Goal: Information Seeking & Learning: Learn about a topic

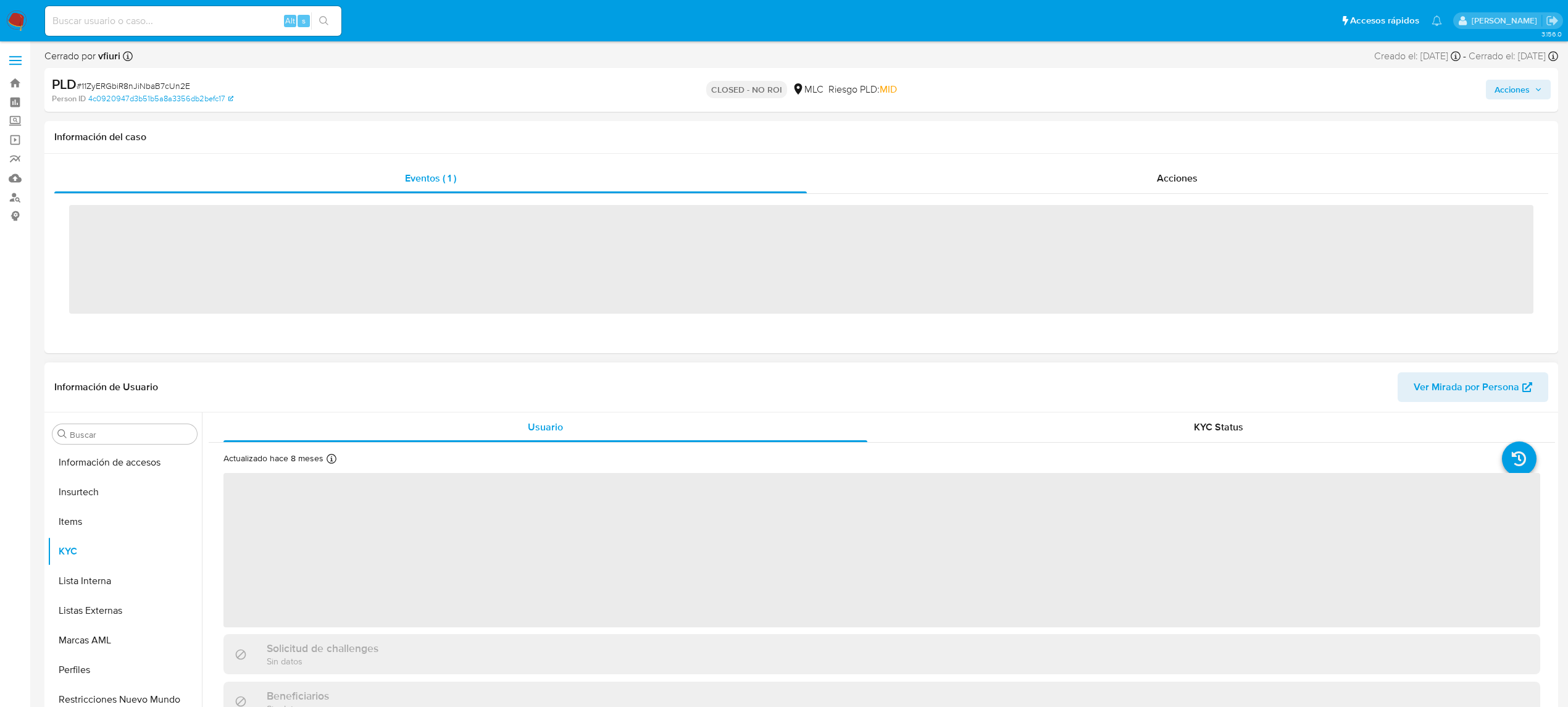
scroll to position [522, 0]
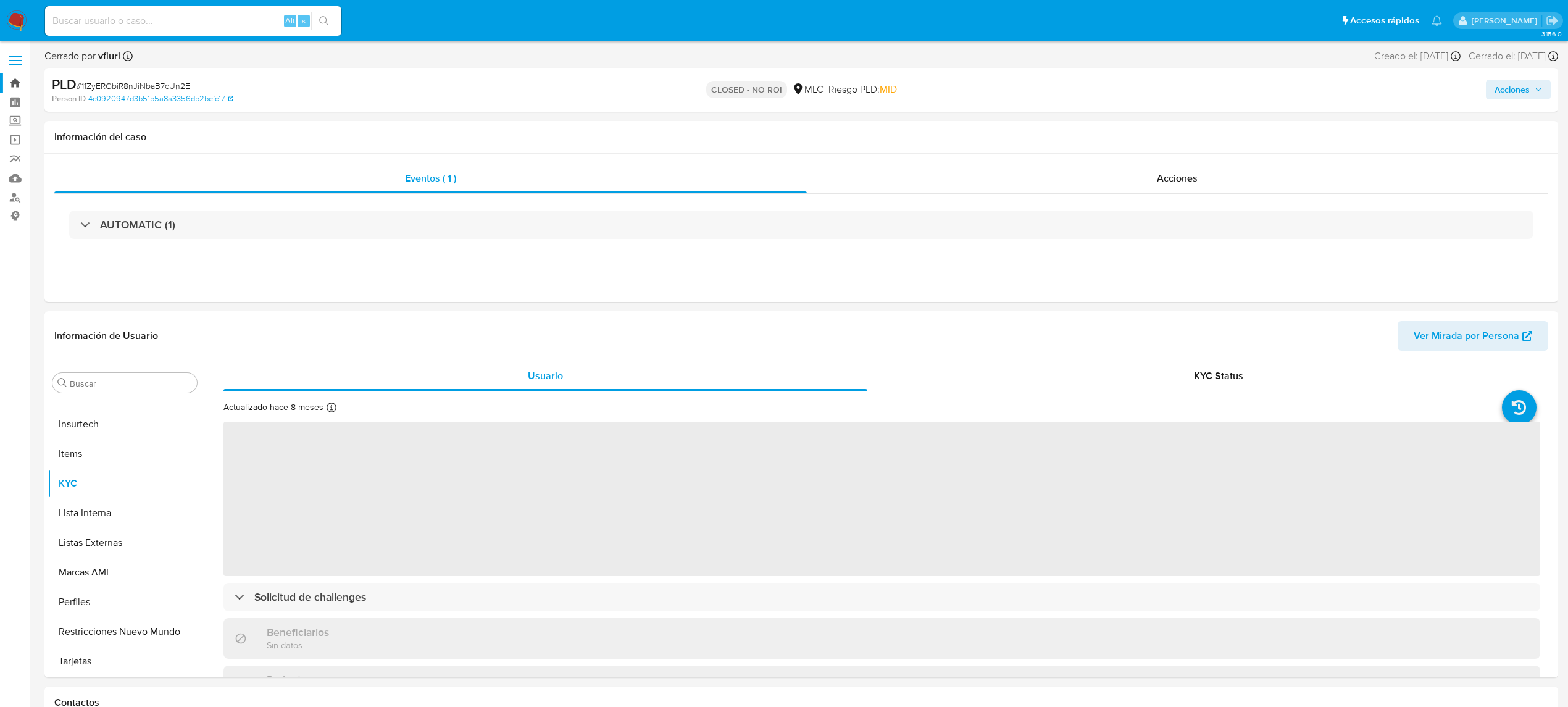
select select "10"
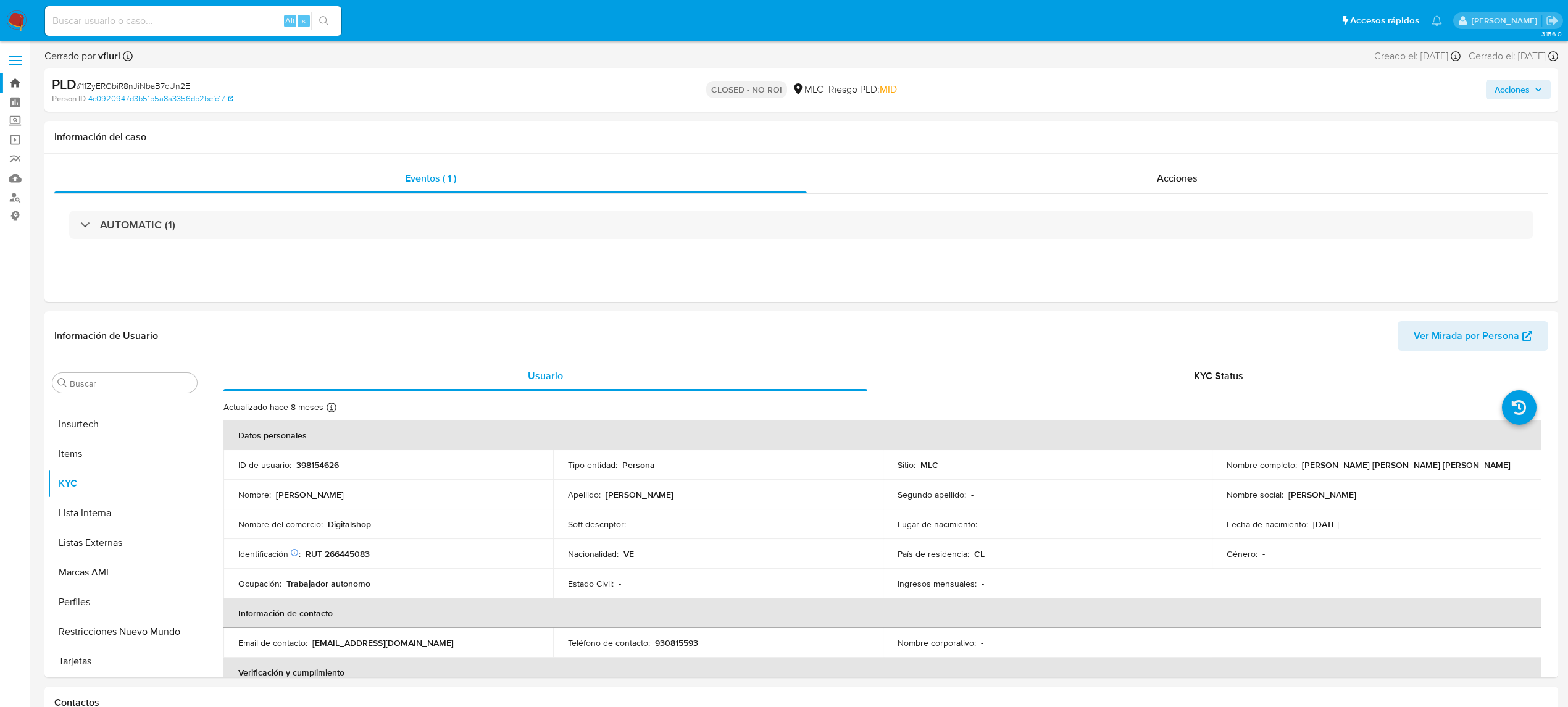
click at [13, 86] on link "Bandeja" at bounding box center [73, 83] width 147 height 19
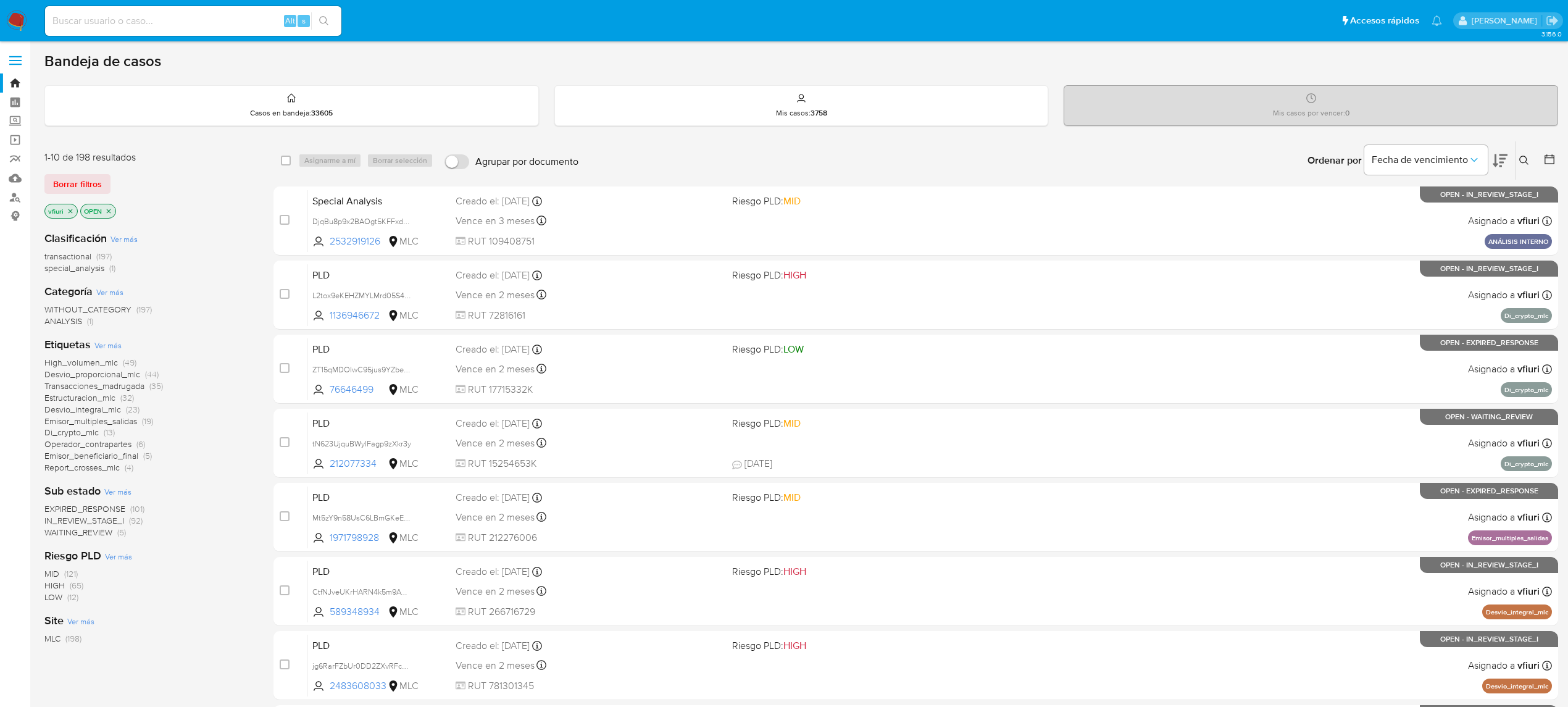
click at [1550, 159] on icon at bounding box center [1550, 159] width 13 height 13
click at [1553, 153] on icon at bounding box center [1550, 159] width 13 height 13
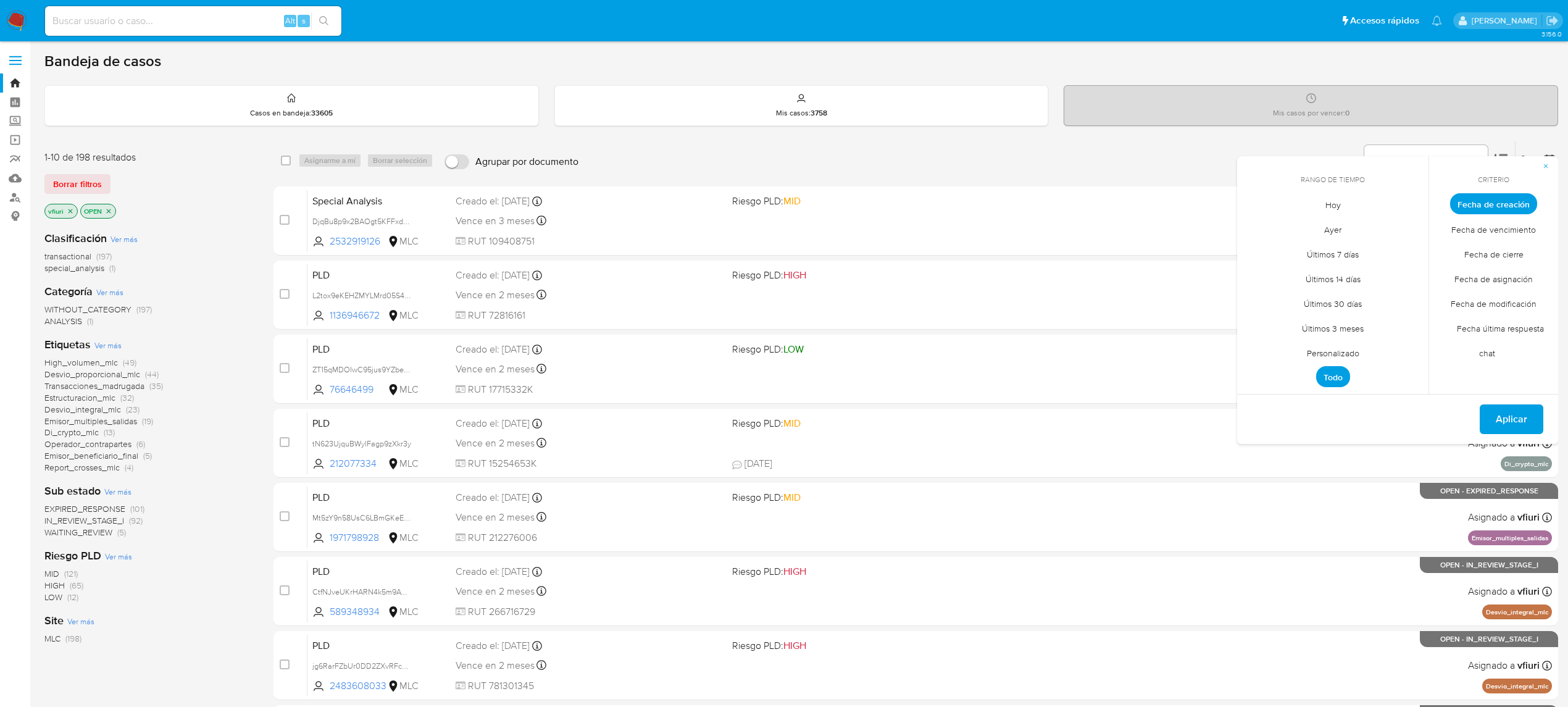
click at [1364, 348] on span "Personalizado" at bounding box center [1332, 352] width 78 height 25
click at [1257, 219] on icon "Mes anterior" at bounding box center [1257, 226] width 15 height 15
click at [1255, 219] on icon "Mes anterior" at bounding box center [1257, 226] width 15 height 15
click at [1329, 325] on button "12" at bounding box center [1333, 322] width 20 height 20
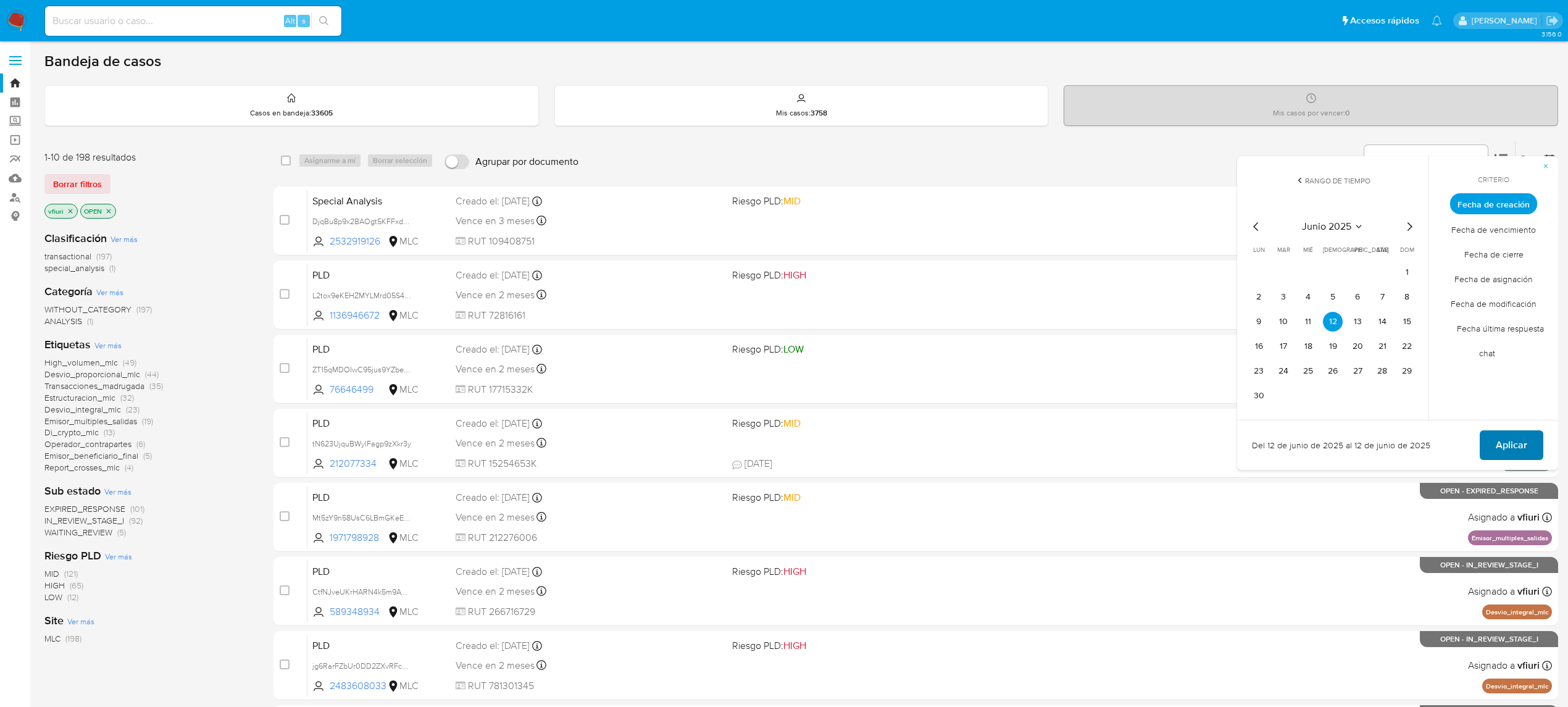
click at [1508, 442] on span "Aplicar" at bounding box center [1512, 444] width 32 height 27
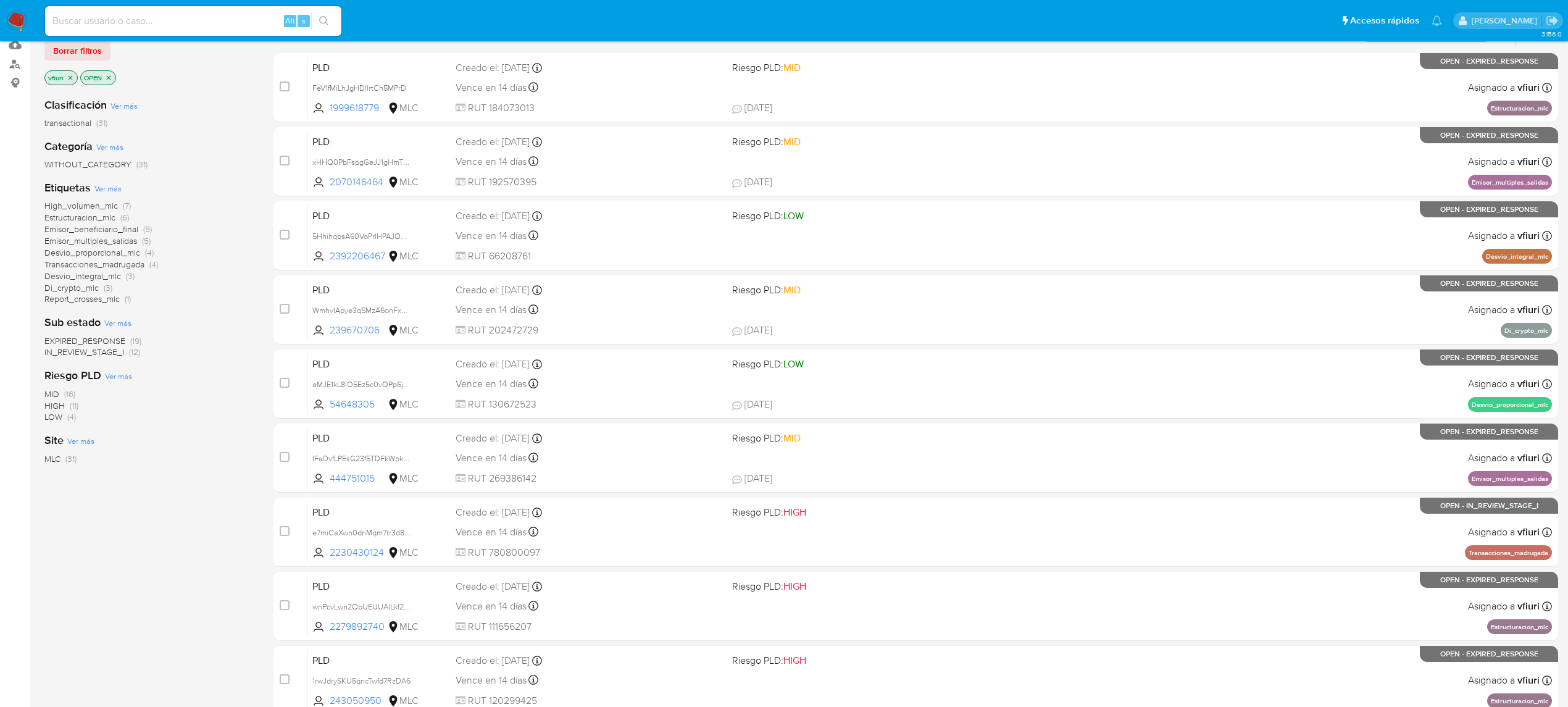
scroll to position [268, 0]
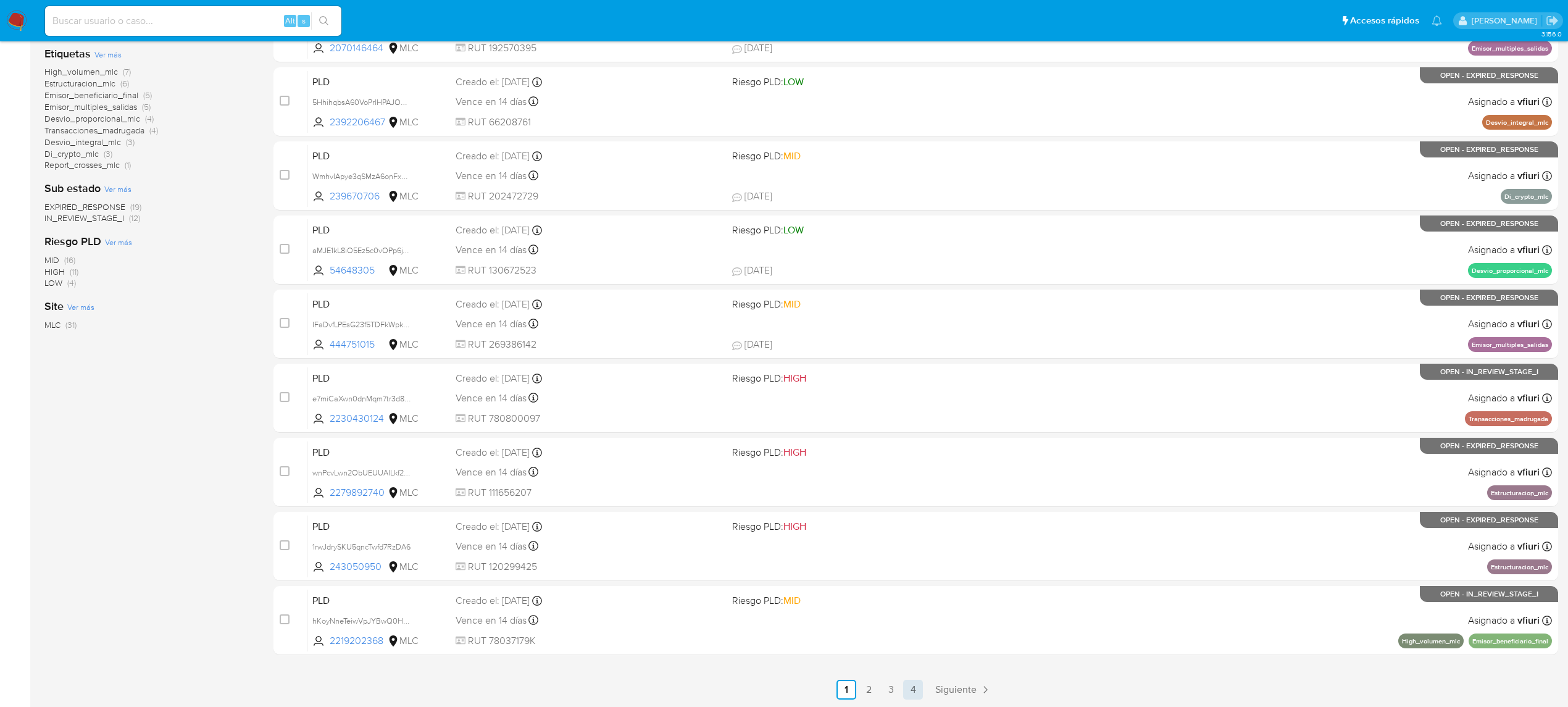
click at [919, 685] on link "4" at bounding box center [914, 689] width 20 height 20
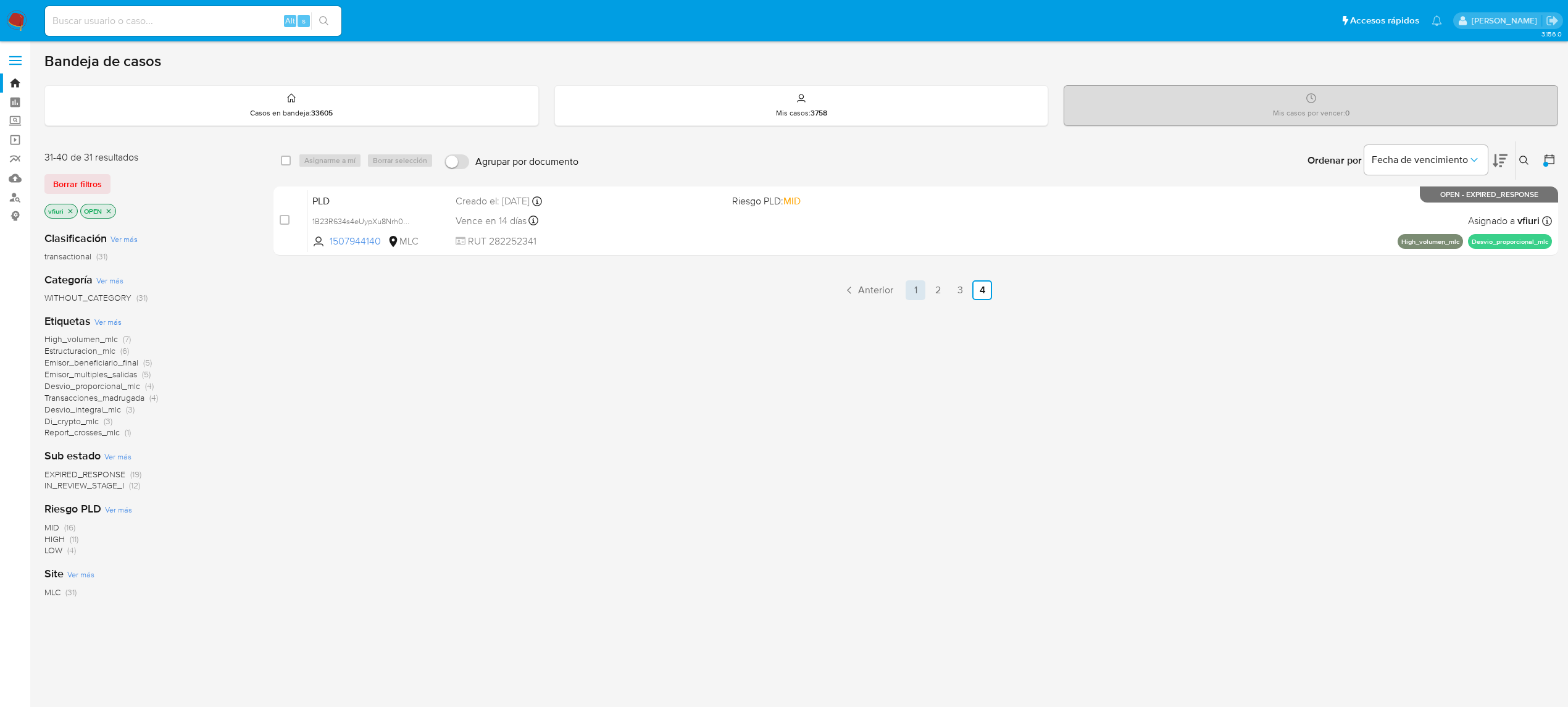
click at [919, 284] on link "1" at bounding box center [916, 290] width 20 height 20
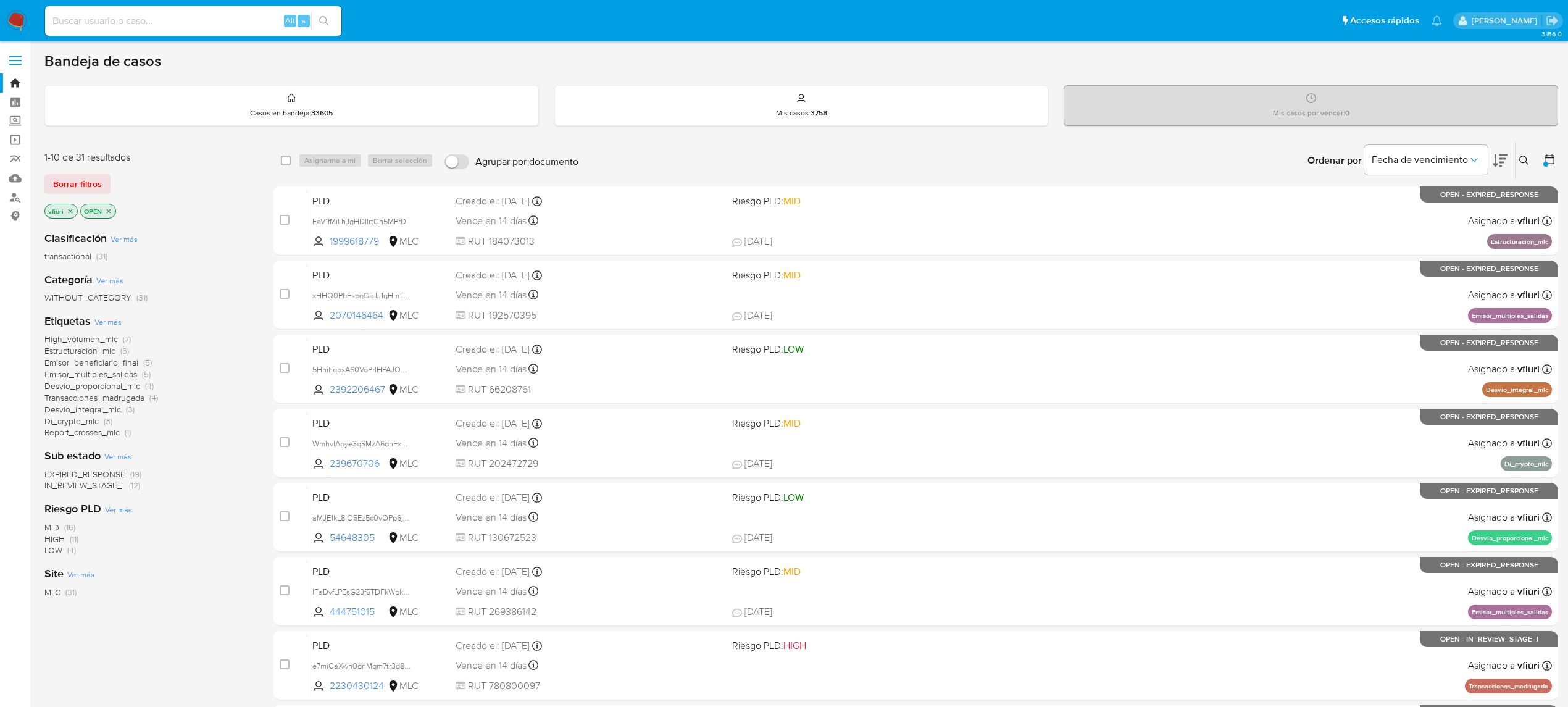
click at [67, 359] on span "Emisor_beneficiario_final" at bounding box center [91, 362] width 94 height 13
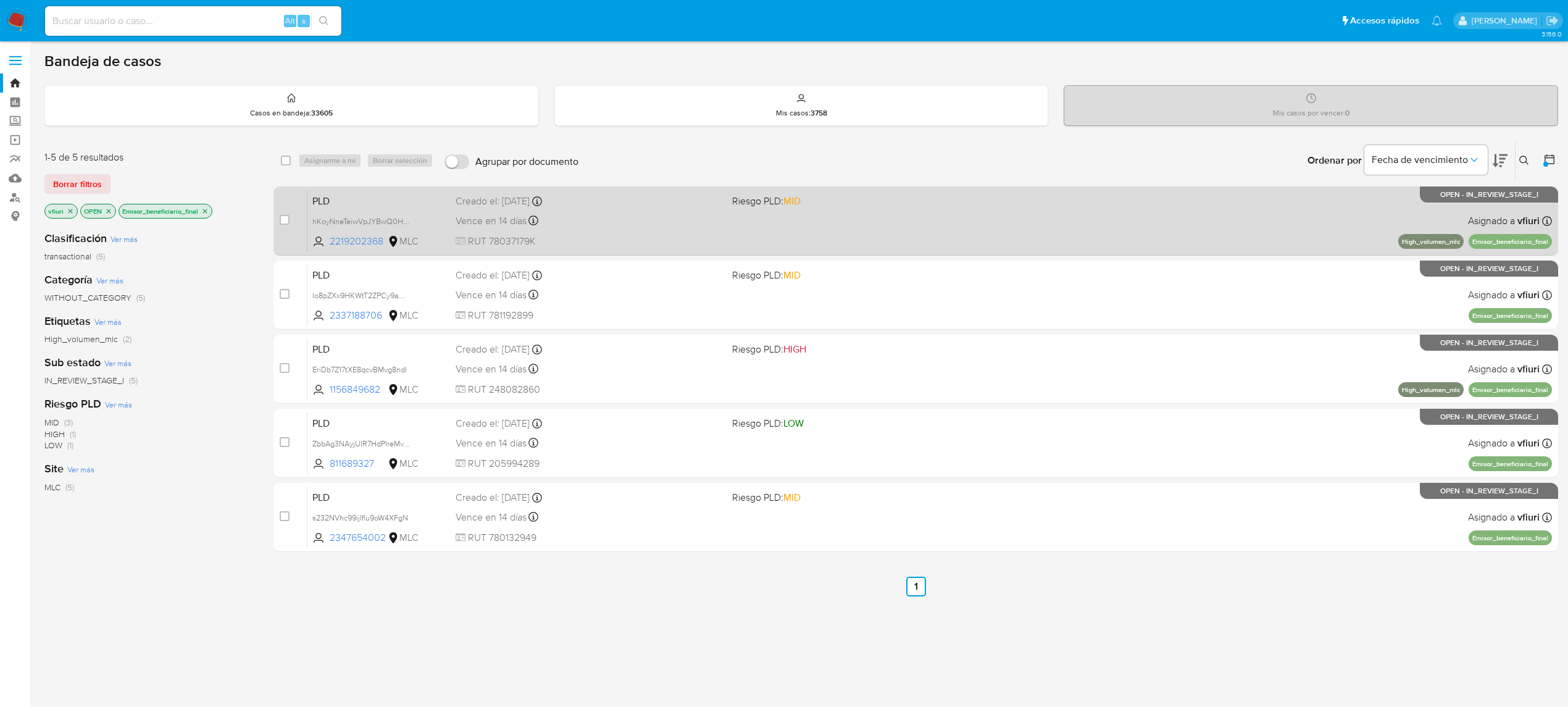
click at [639, 207] on div "Creado el: 12/06/2025 Creado el: 12/06/2025 06:06:50" at bounding box center [589, 201] width 267 height 13
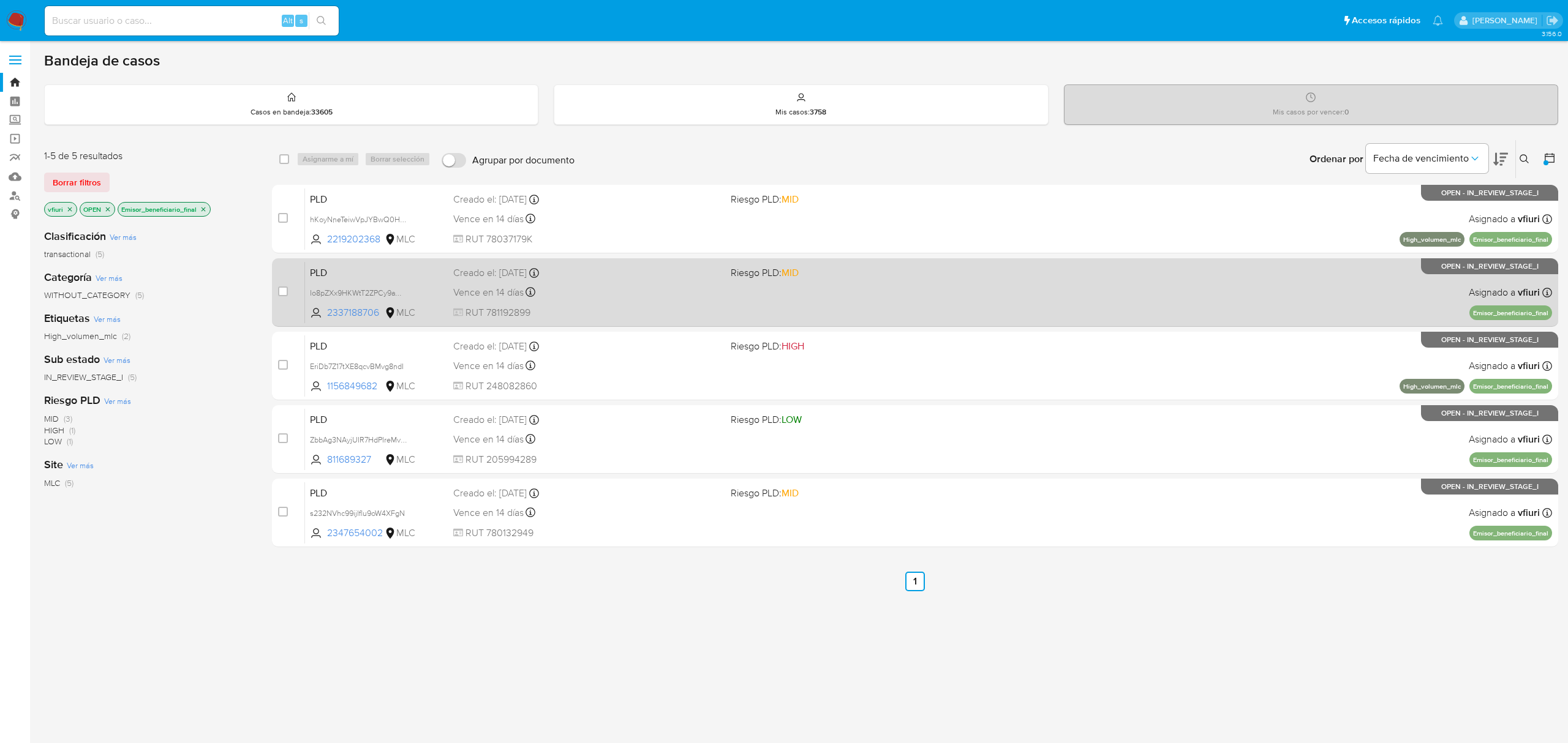
click at [659, 284] on div "Vence en 14 días Vence el 10/09/2025 06:05:09" at bounding box center [587, 292] width 267 height 17
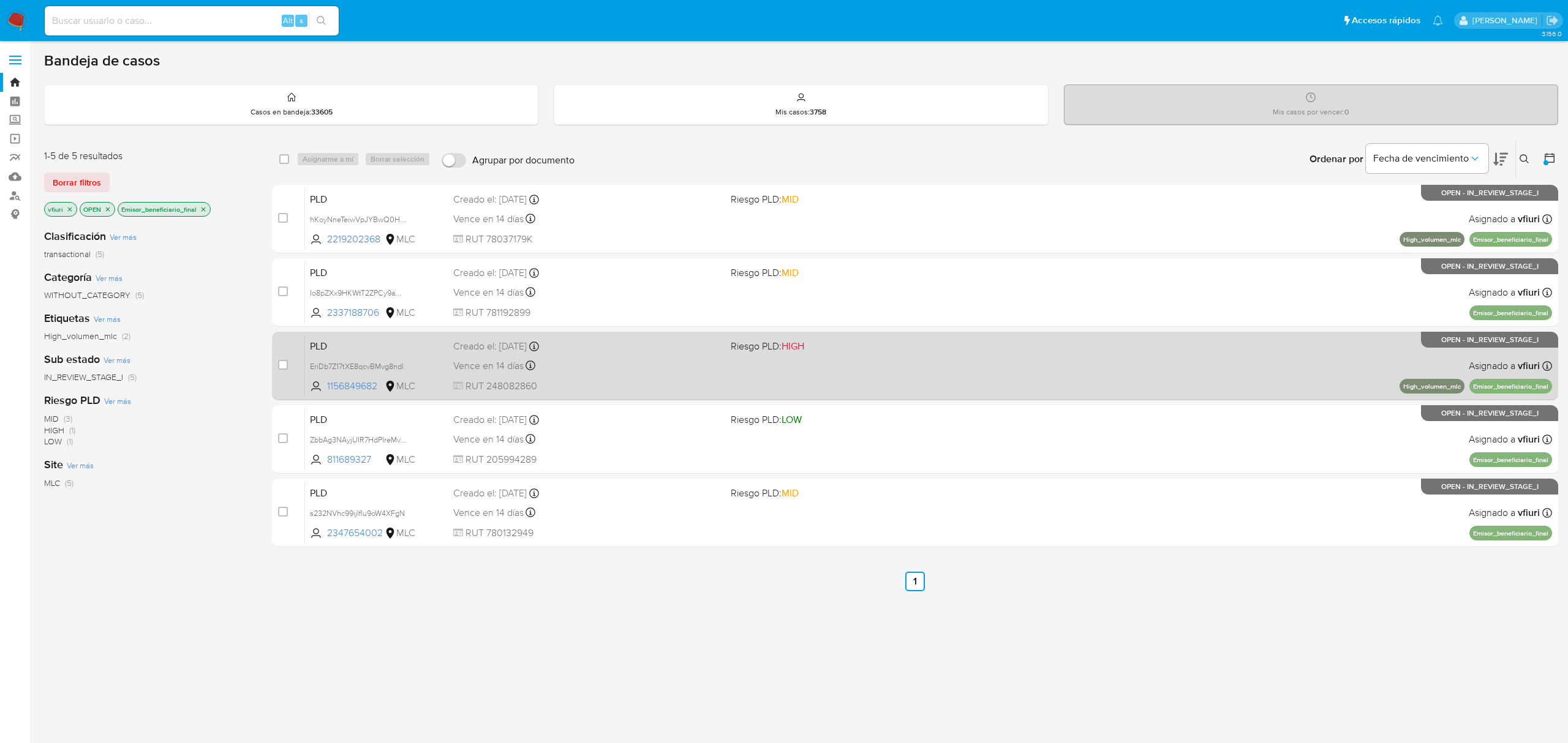
click at [693, 360] on div "Vence en 14 días Vence el 10/09/2025 06:04:20" at bounding box center [587, 366] width 267 height 17
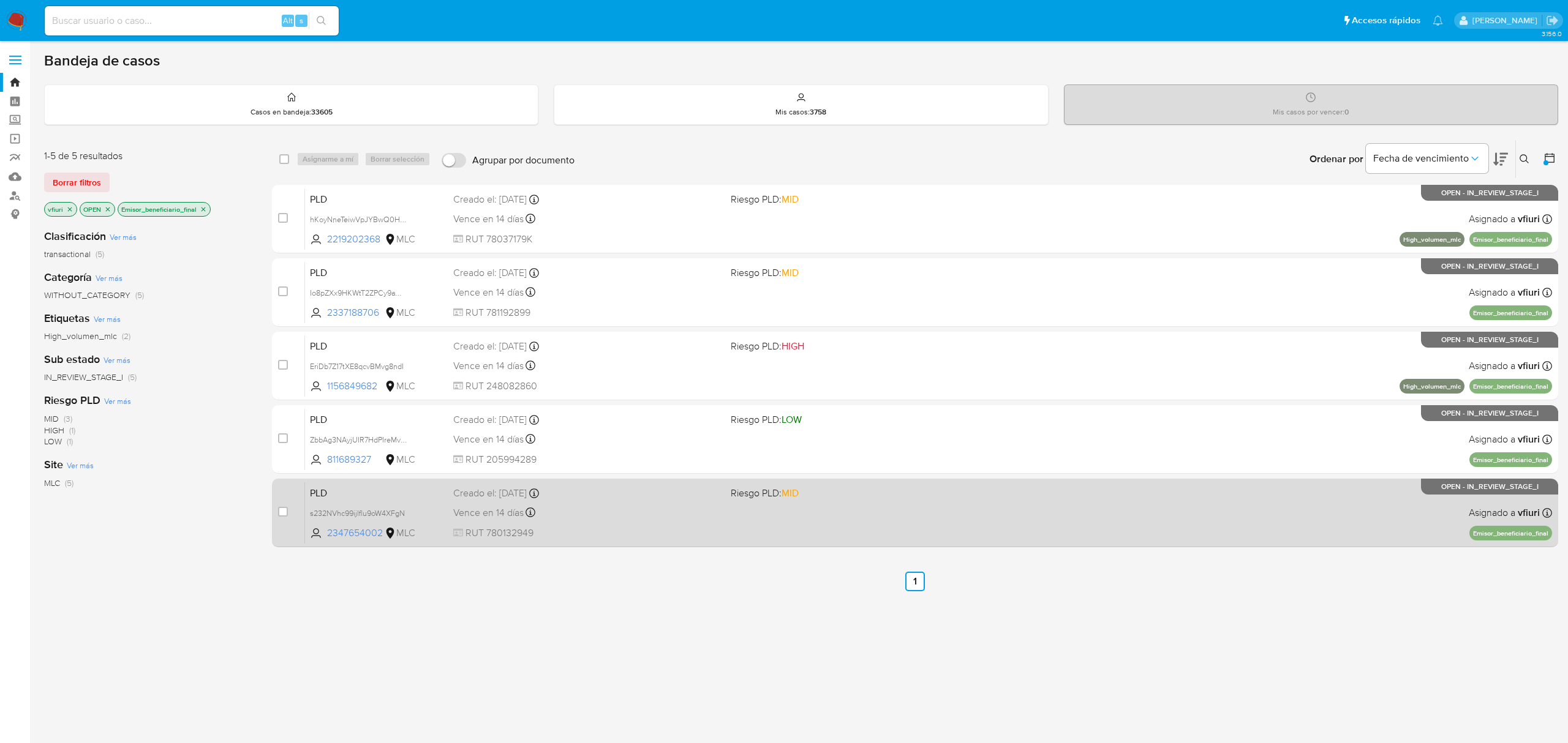
click at [694, 482] on div "PLD s232NVhc99ijIflu9oW4XFgN 2347654002 MLC Riesgo PLD: MID Creado el: 12/06/20…" at bounding box center [928, 513] width 1247 height 62
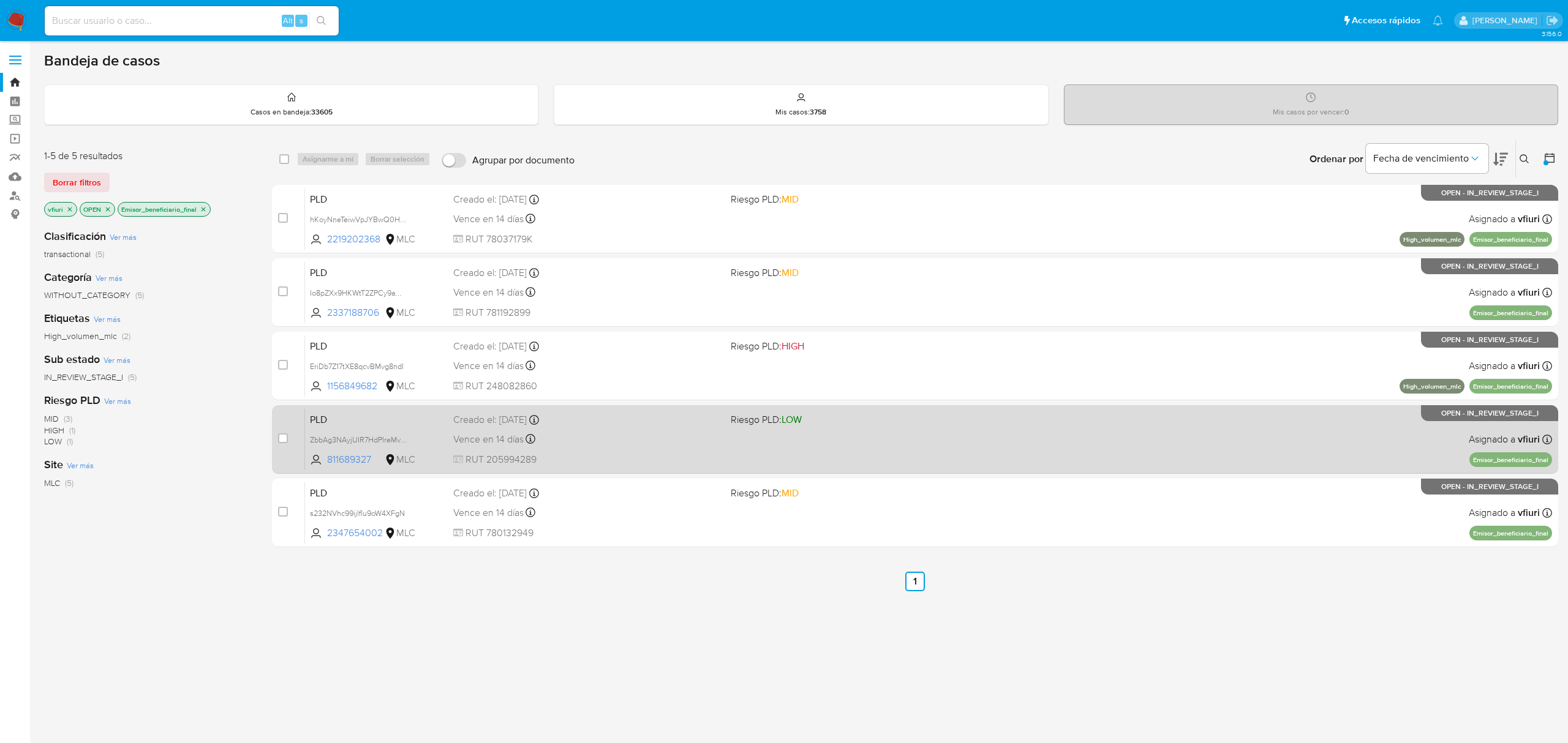
click at [628, 439] on div "Vence en 14 días Vence el 10/09/2025 06:03:54" at bounding box center [587, 439] width 267 height 17
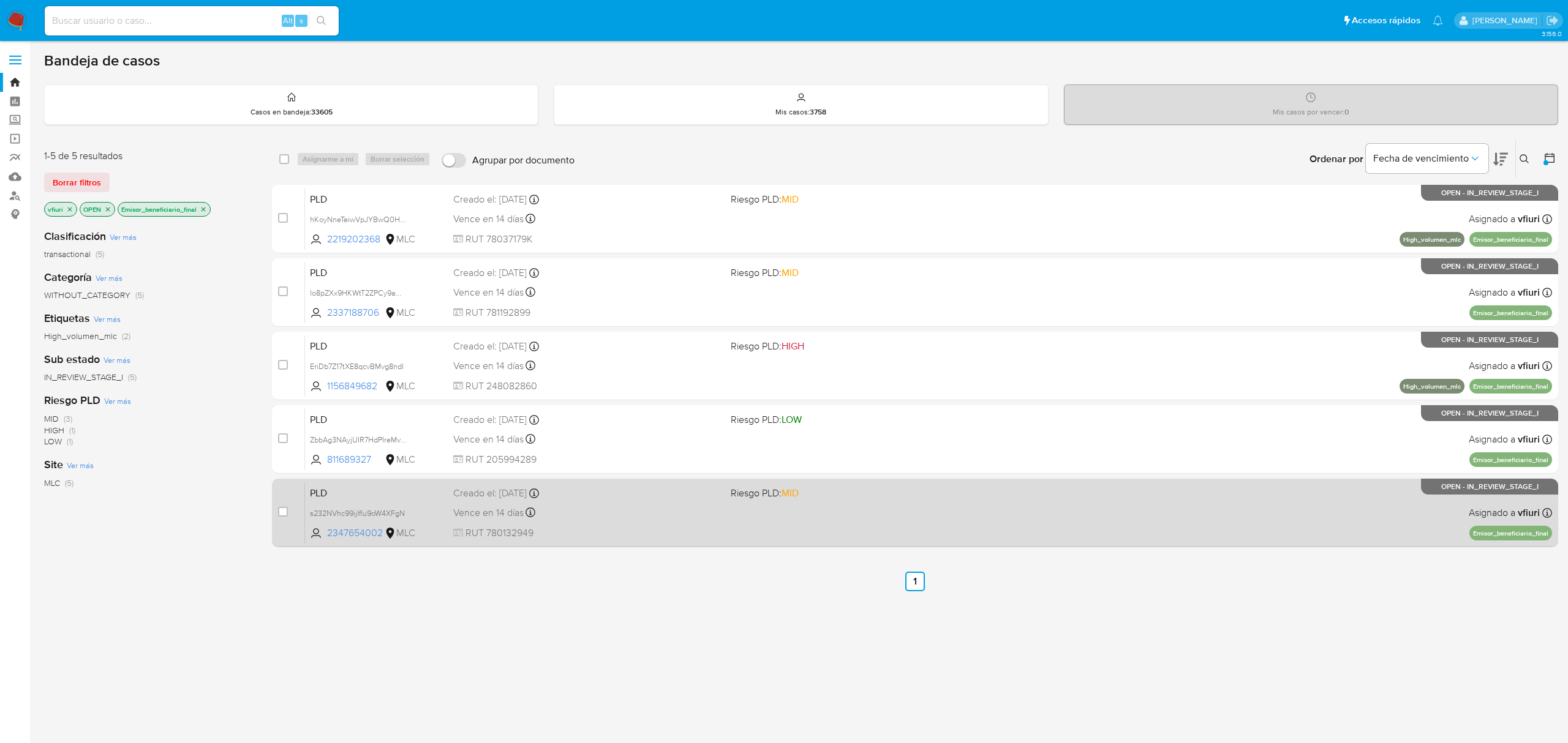
click at [682, 500] on div "PLD s232NVhc99ijIflu9oW4XFgN 2347654002 MLC Riesgo PLD: MID Creado el: 12/06/20…" at bounding box center [928, 513] width 1247 height 62
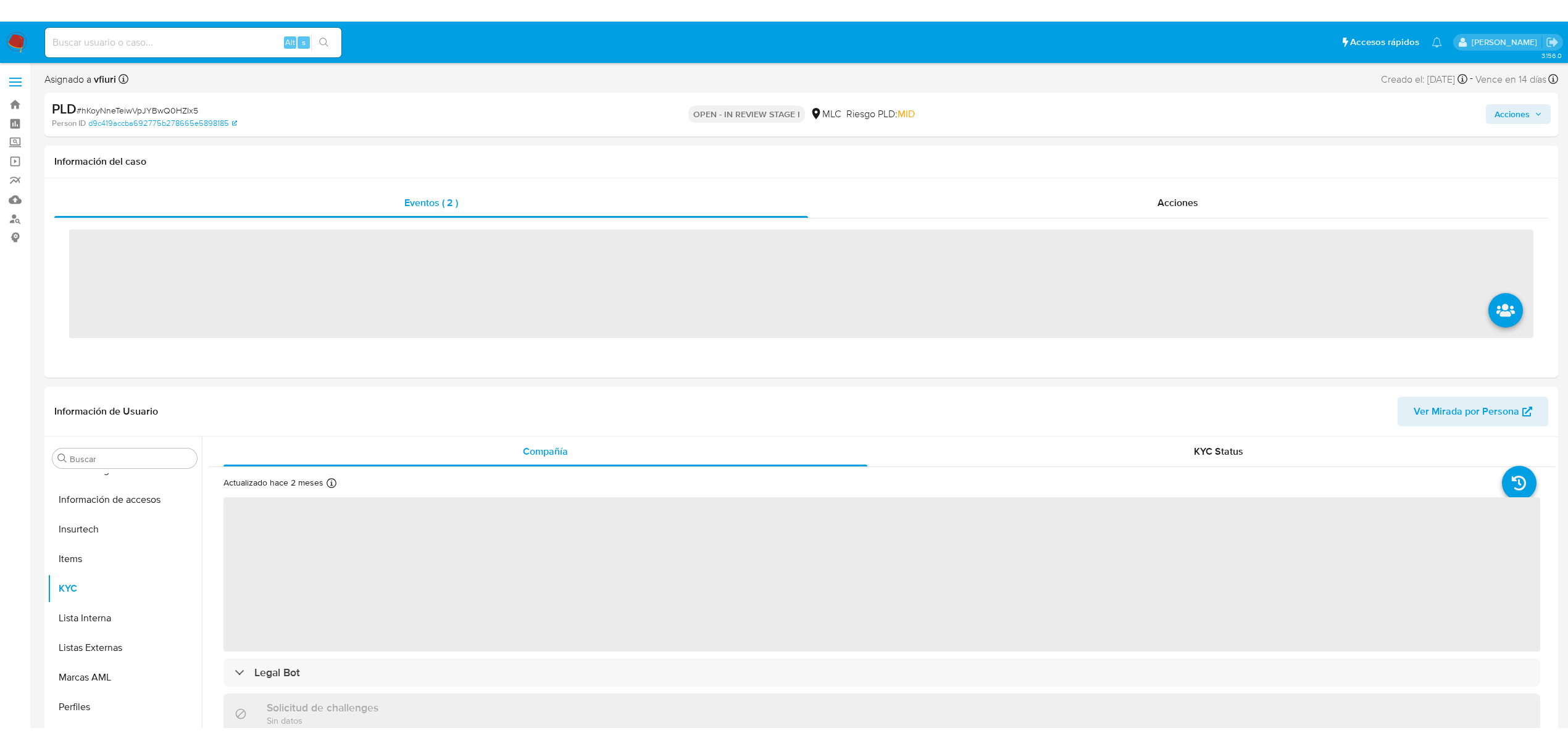
scroll to position [522, 0]
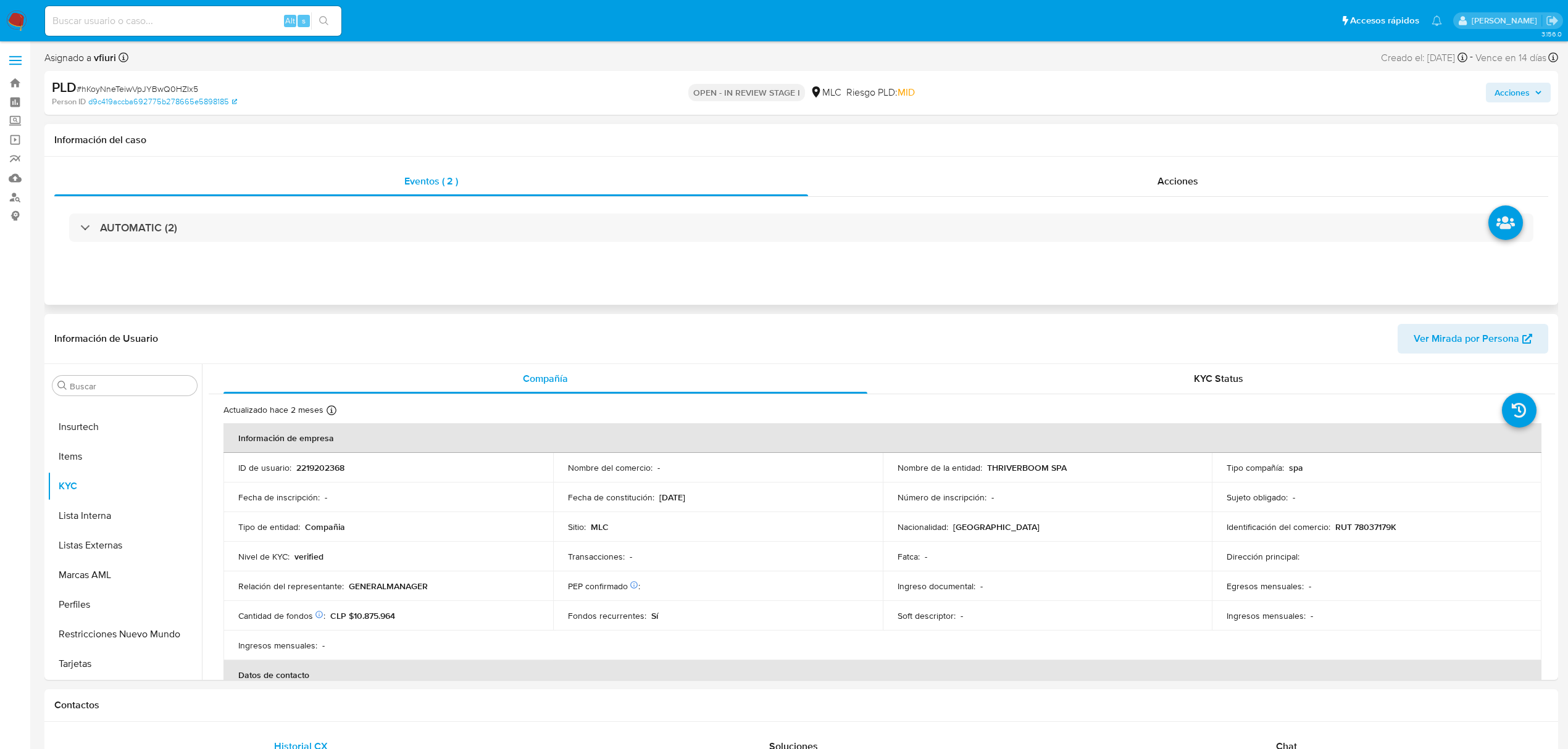
select select "10"
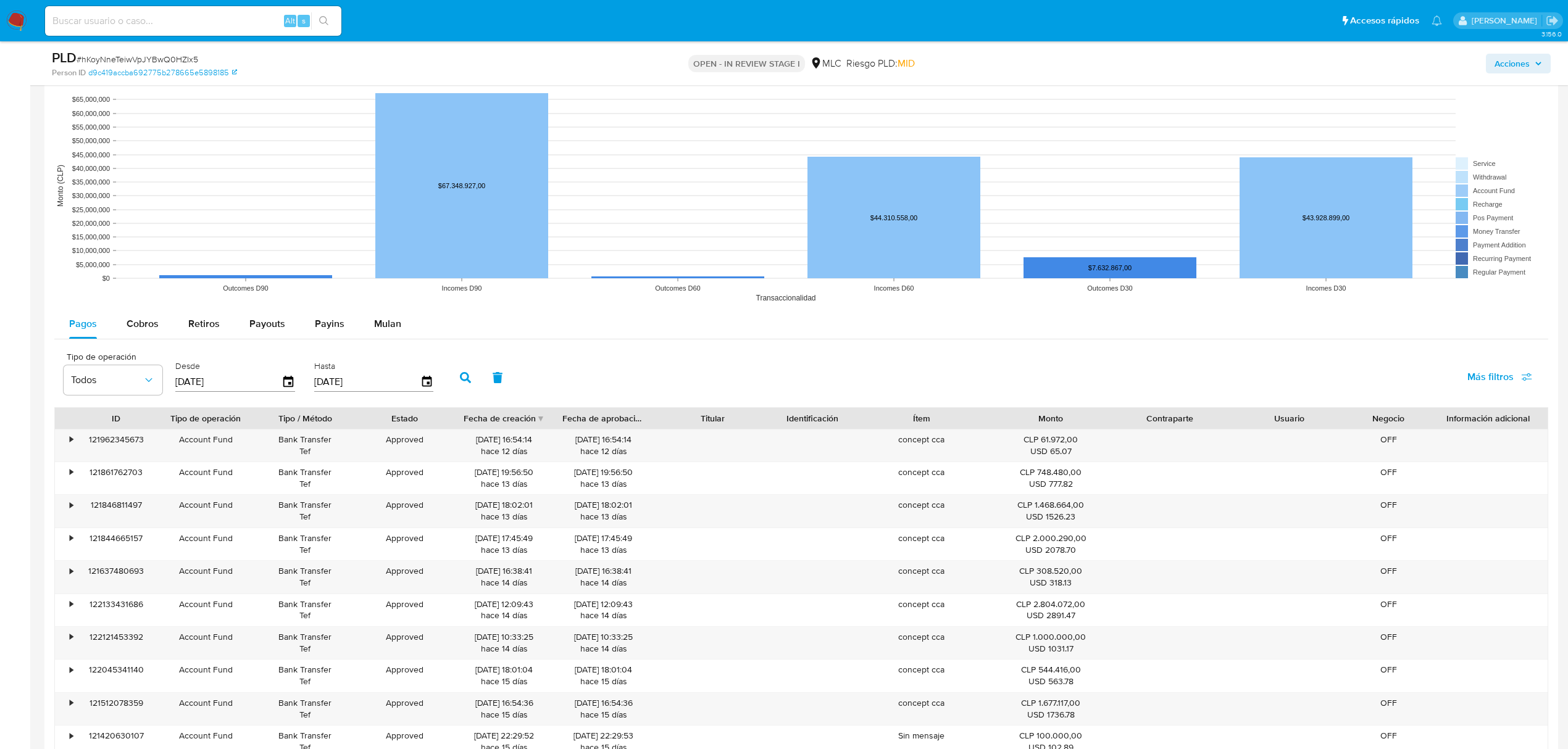
scroll to position [1152, 0]
click at [398, 330] on span "Mulan" at bounding box center [388, 322] width 27 height 14
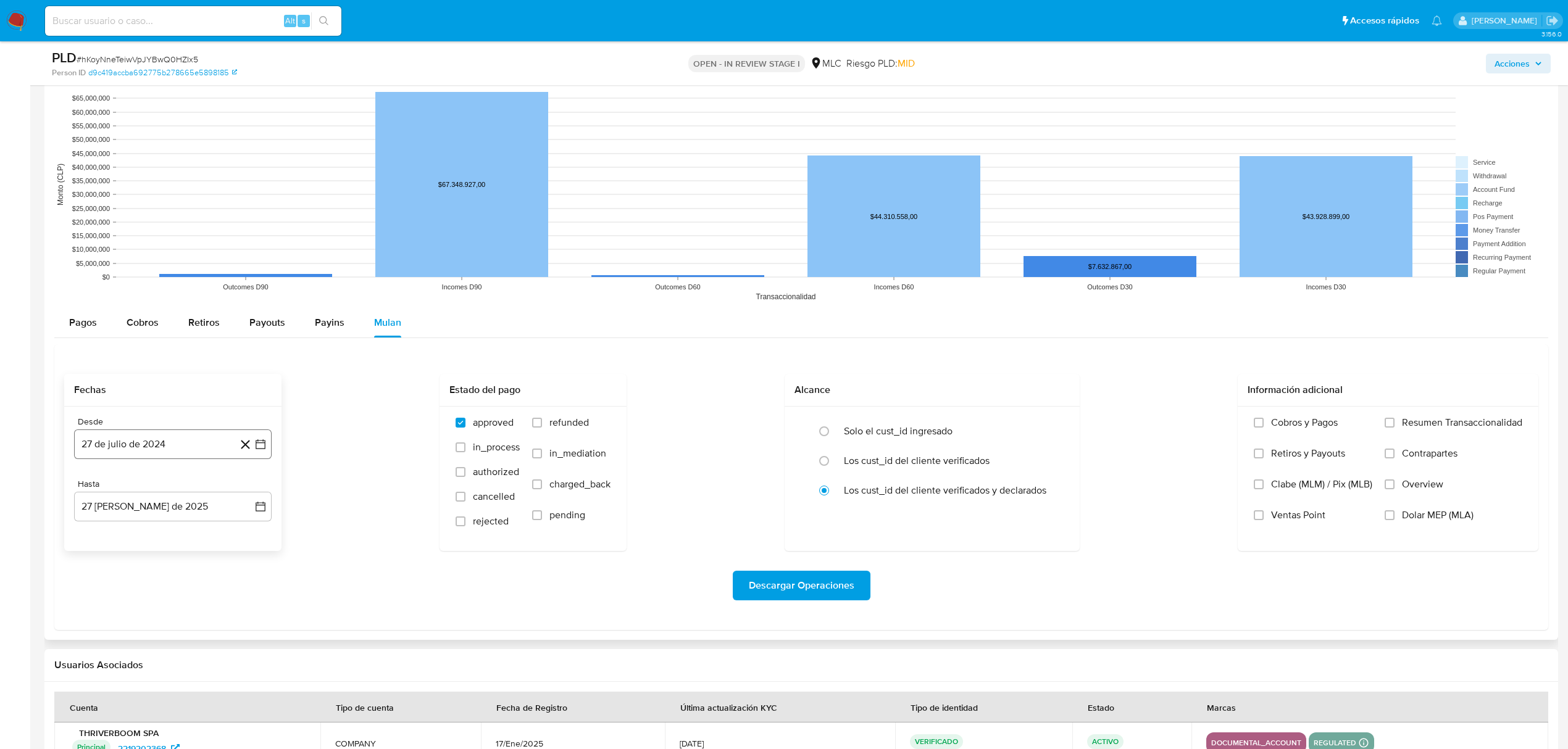
click at [262, 448] on icon "button" at bounding box center [260, 444] width 13 height 13
click at [252, 487] on icon "Mes siguiente" at bounding box center [249, 489] width 15 height 15
click at [86, 492] on div "agosto 2024 agosto 2024 lun lunes mar martes mié miércoles jue jueves vie viern…" at bounding box center [172, 560] width 197 height 195
click at [94, 492] on icon "Mes anterior" at bounding box center [96, 489] width 15 height 15
click at [99, 492] on icon "Mes anterior" at bounding box center [96, 489] width 15 height 15
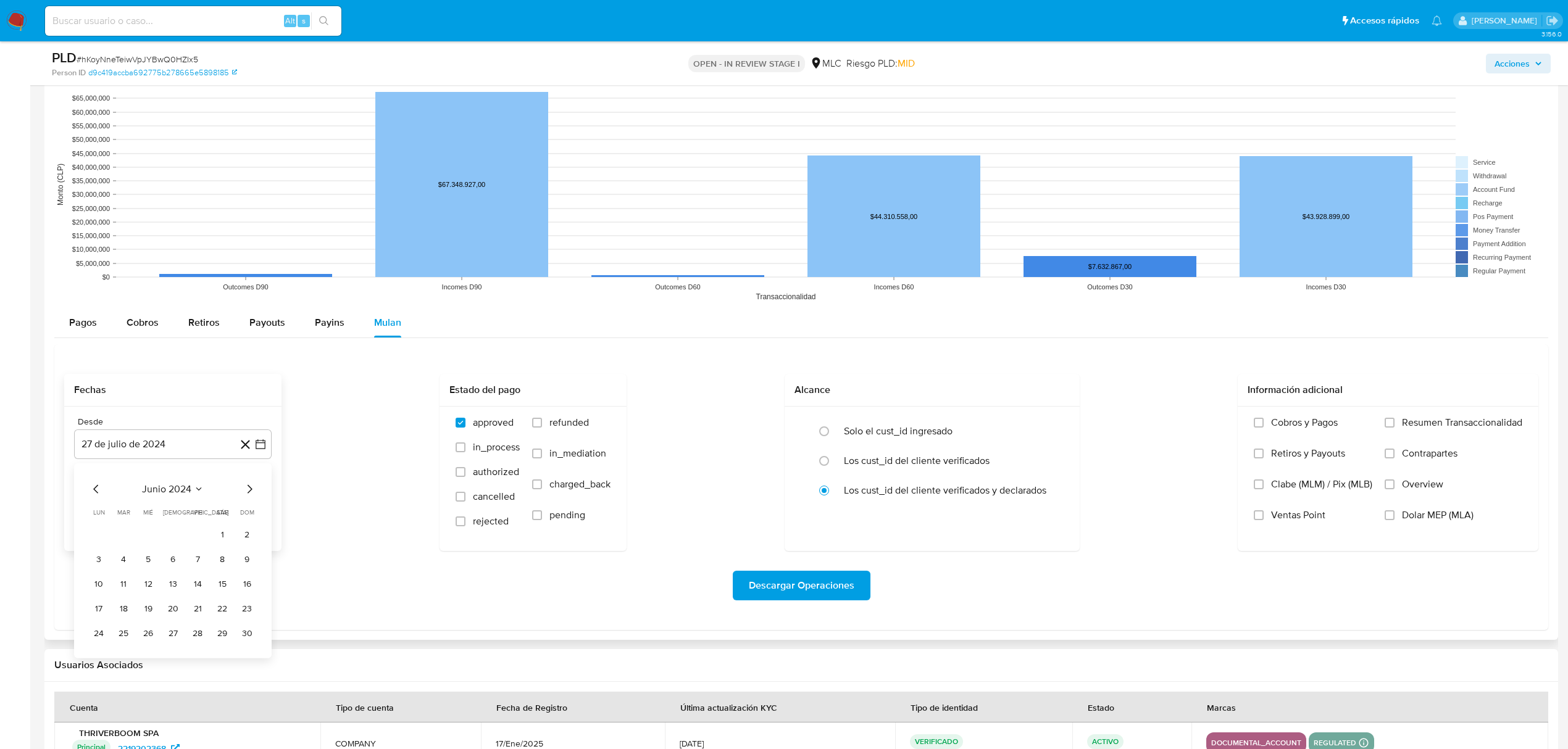
click at [244, 494] on icon "Mes siguiente" at bounding box center [249, 489] width 15 height 15
click at [253, 492] on icon "Mes siguiente" at bounding box center [249, 489] width 15 height 15
click at [149, 592] on button "14" at bounding box center [148, 584] width 20 height 20
click at [254, 507] on button "27 [PERSON_NAME] de 2025" at bounding box center [172, 506] width 197 height 29
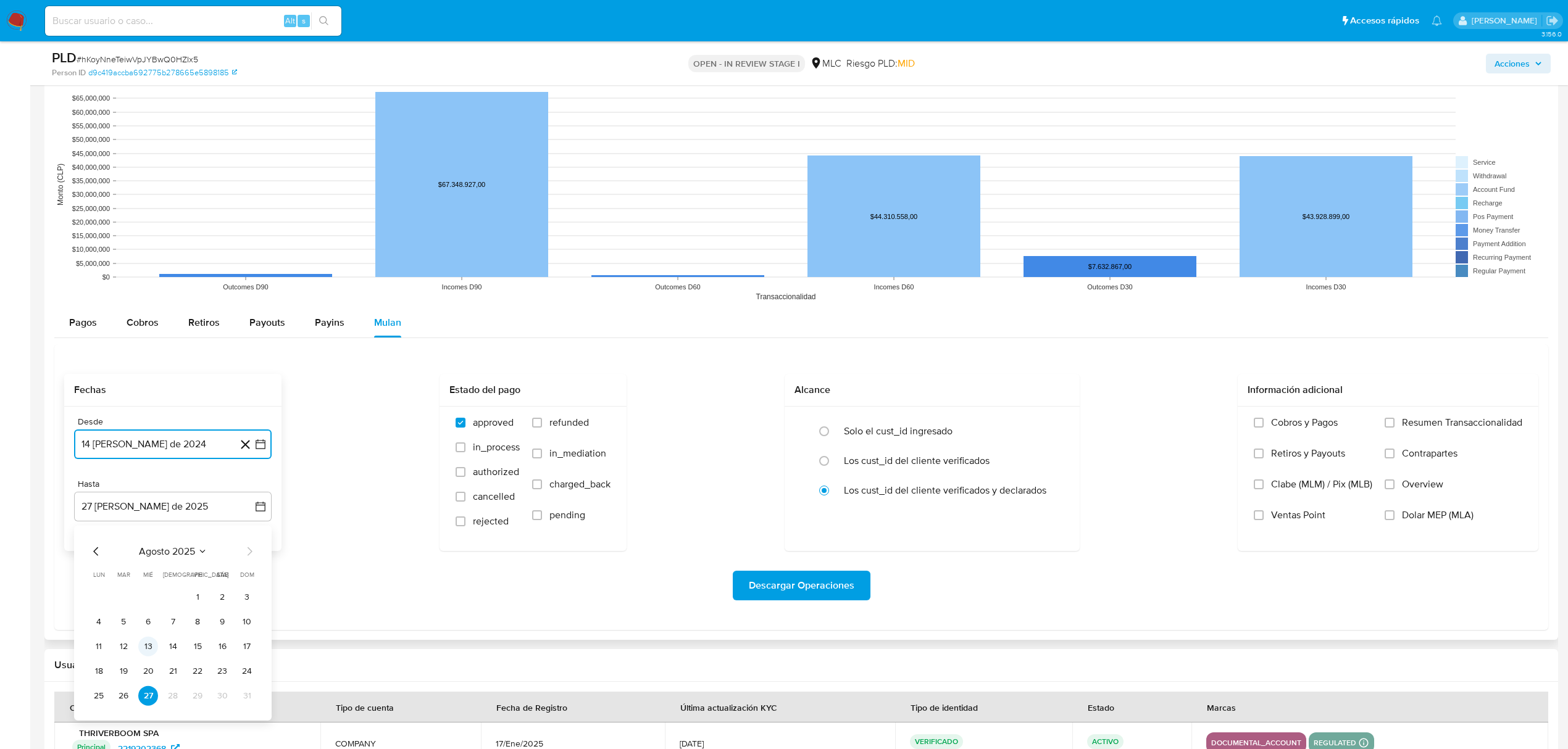
click at [151, 655] on button "13" at bounding box center [148, 647] width 20 height 20
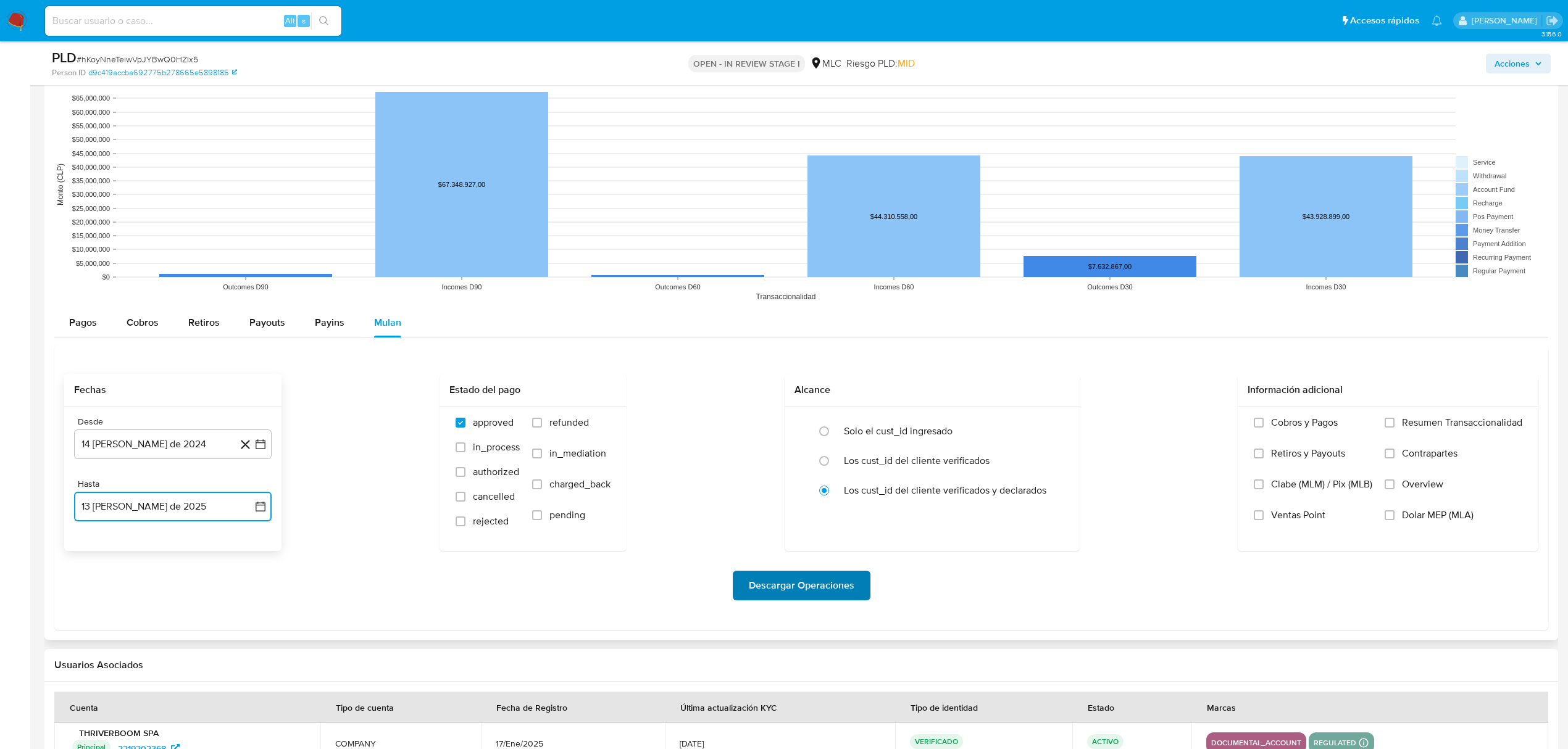
click at [793, 596] on span "Descargar Operaciones" at bounding box center [802, 585] width 106 height 27
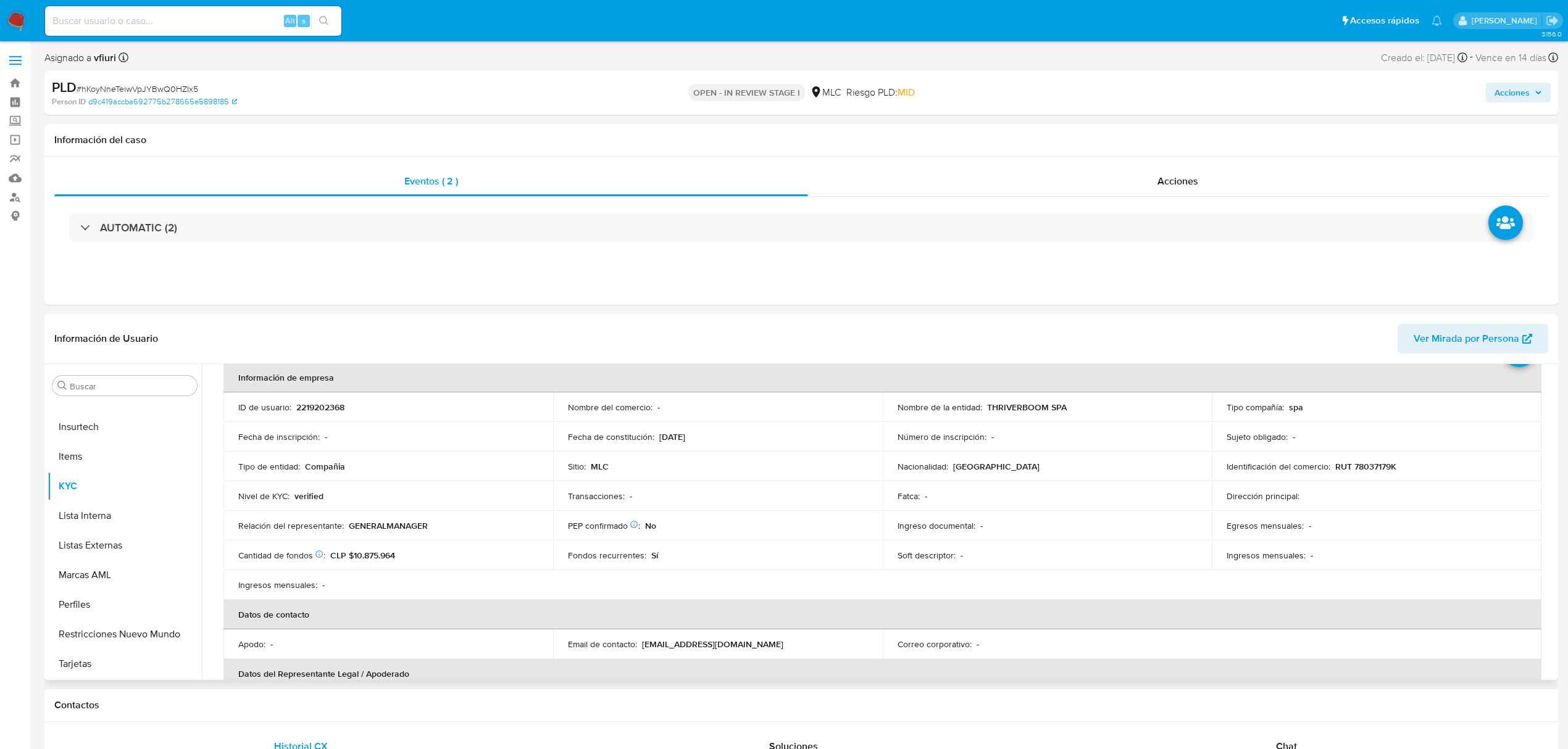
scroll to position [0, 0]
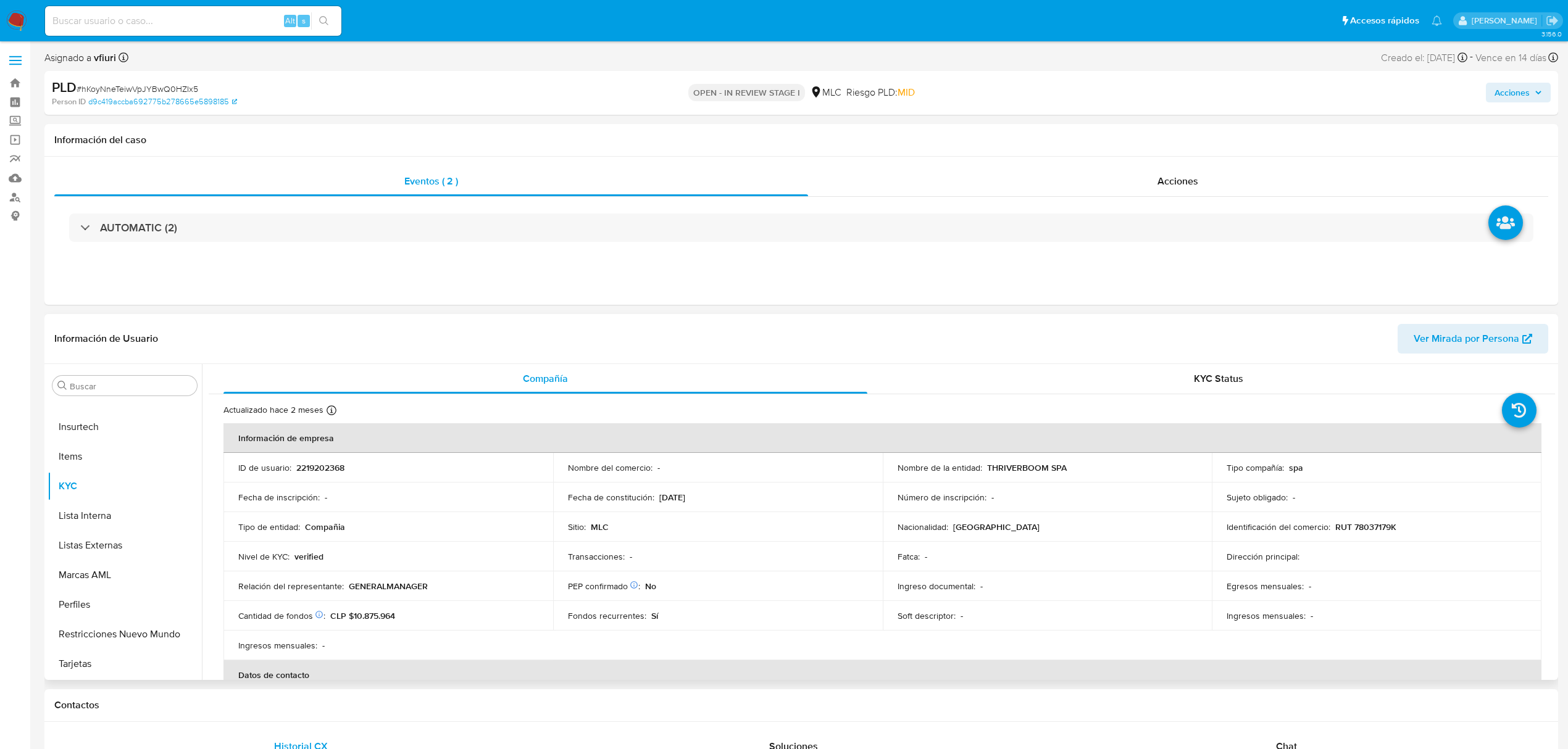
click at [312, 466] on p "2219202368" at bounding box center [320, 467] width 48 height 11
copy p "2219202368"
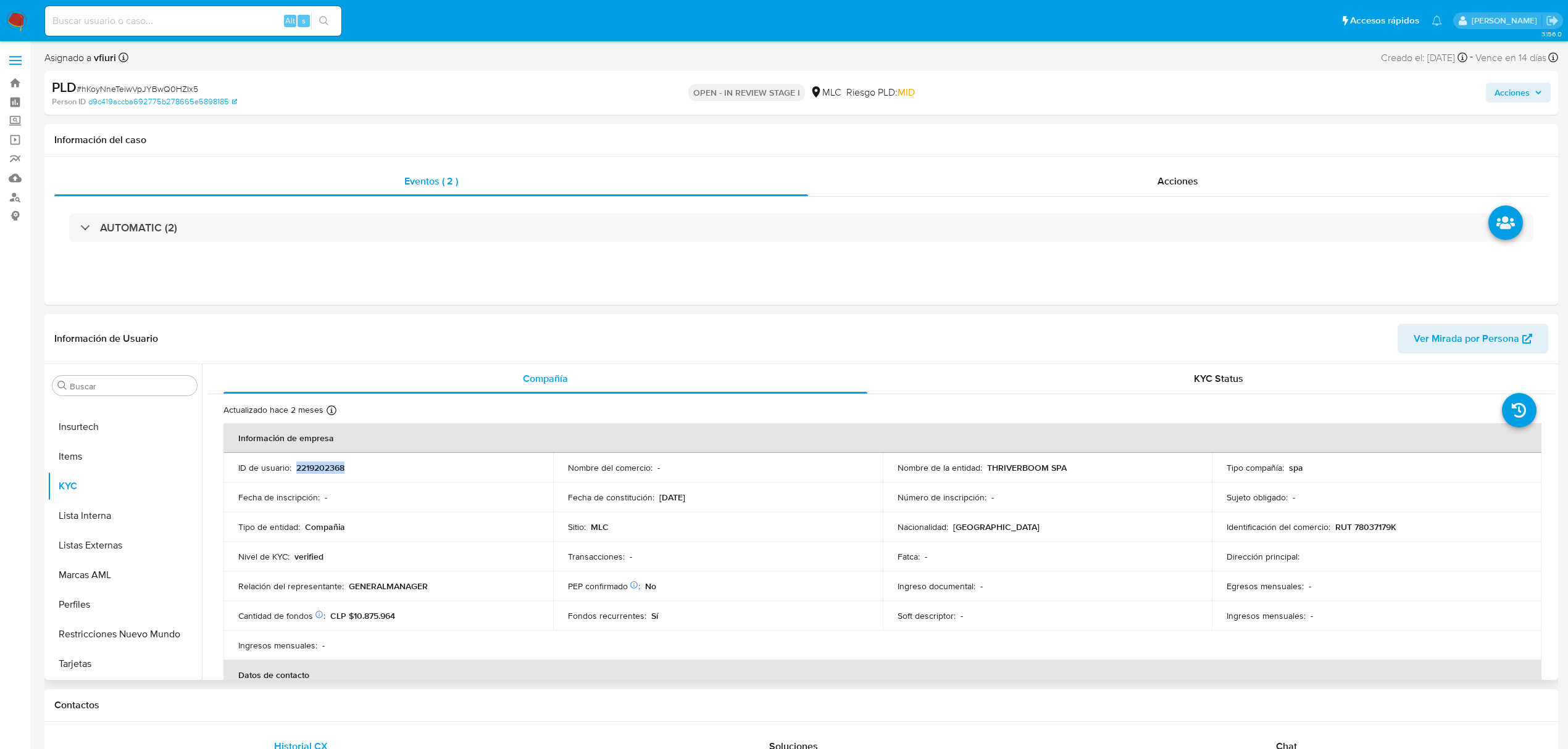
copy p "2219202368"
click at [164, 86] on span "# hKoyNneTeiwVpJYBwQ0HZIx5" at bounding box center [137, 89] width 122 height 13
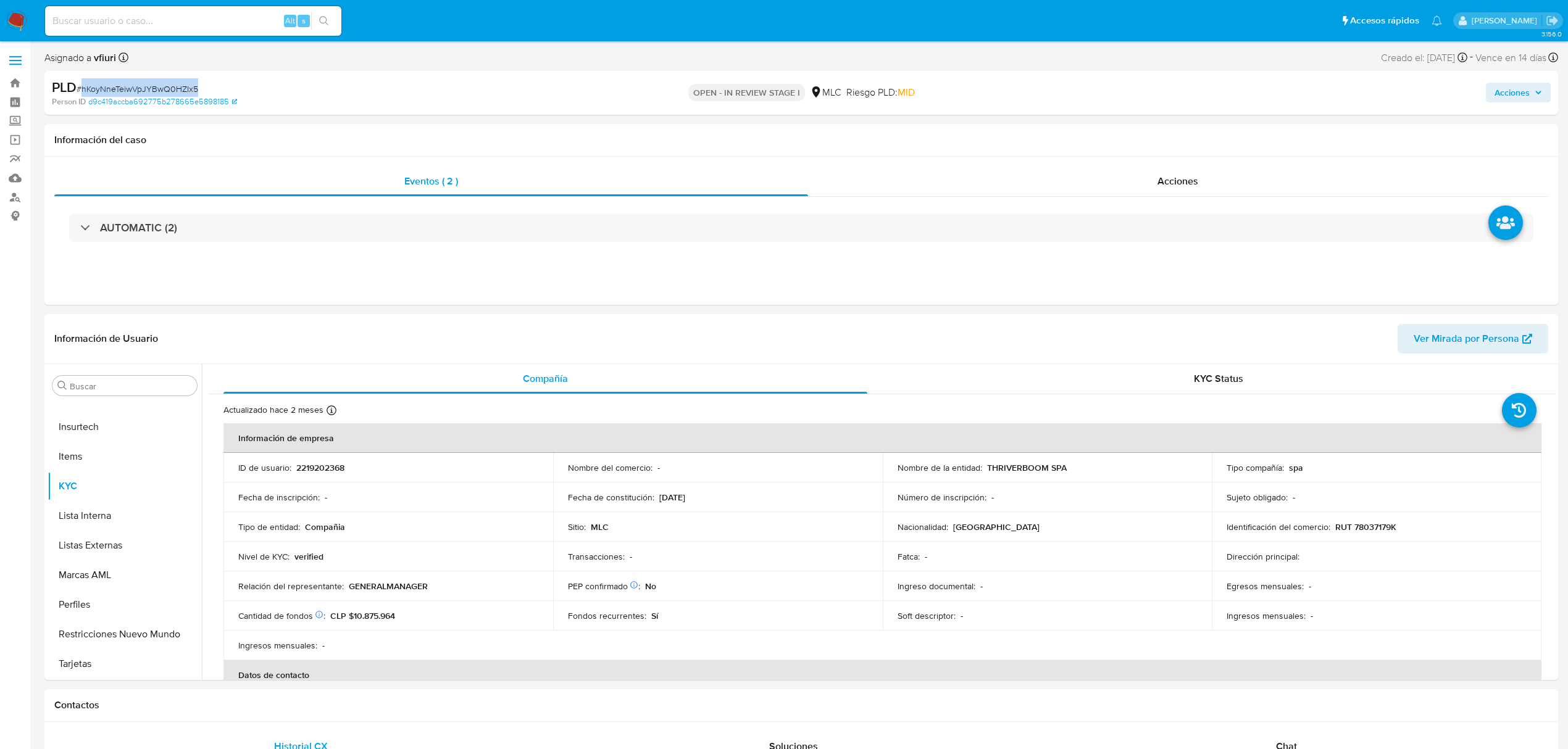
copy span "hKoyNneTeiwVpJYBwQ0HZIx5"
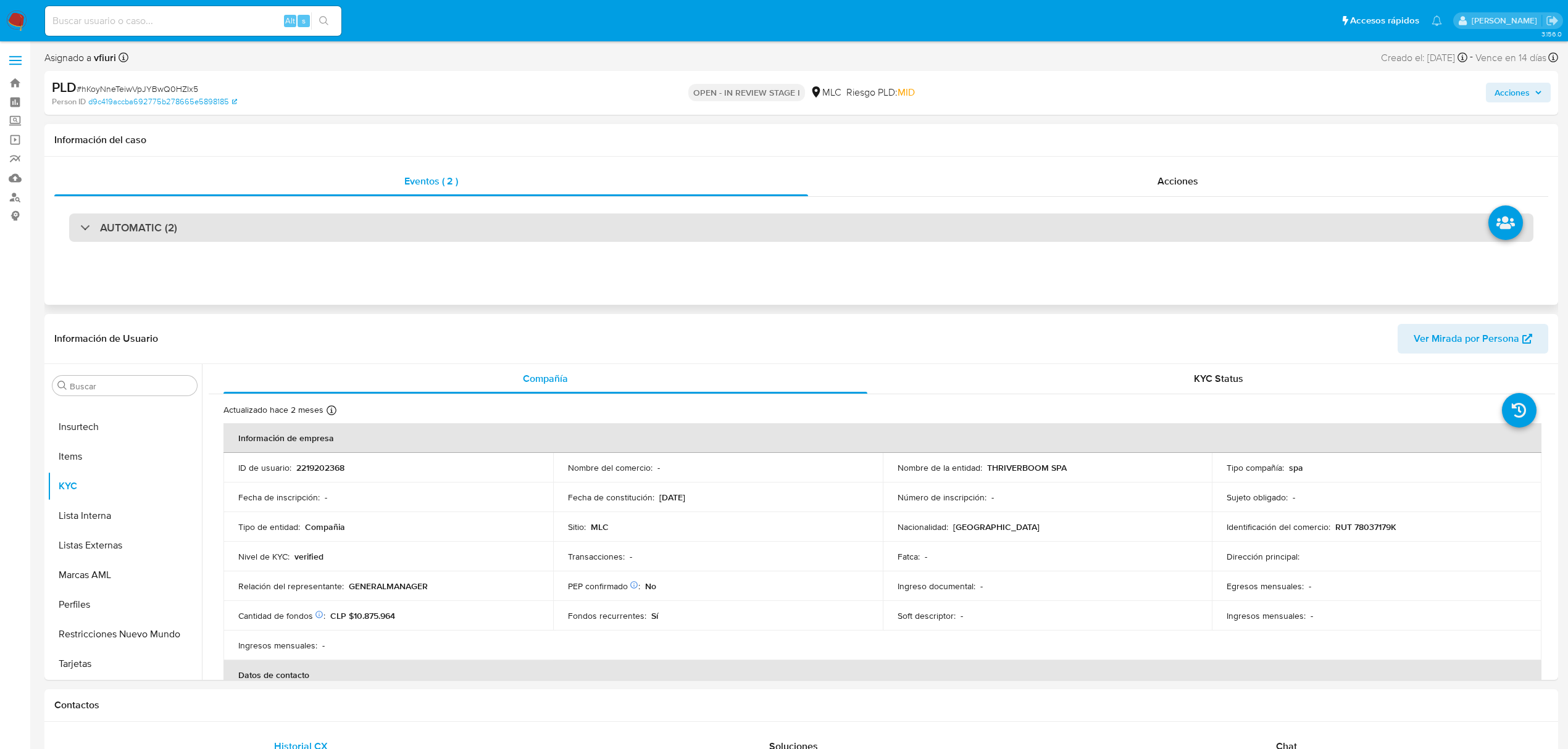
click at [183, 226] on div "AUTOMATIC (2)" at bounding box center [800, 228] width 1464 height 29
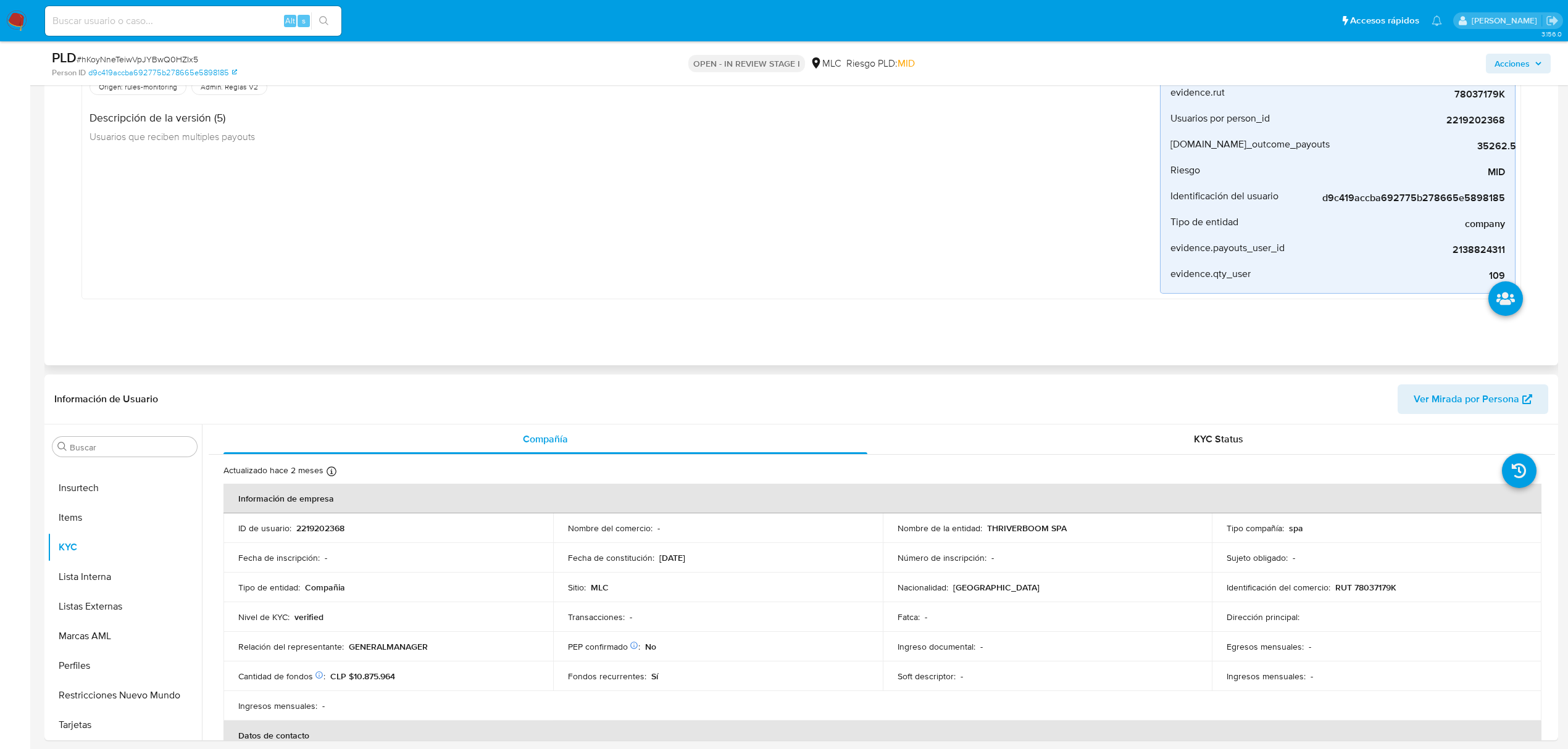
scroll to position [329, 0]
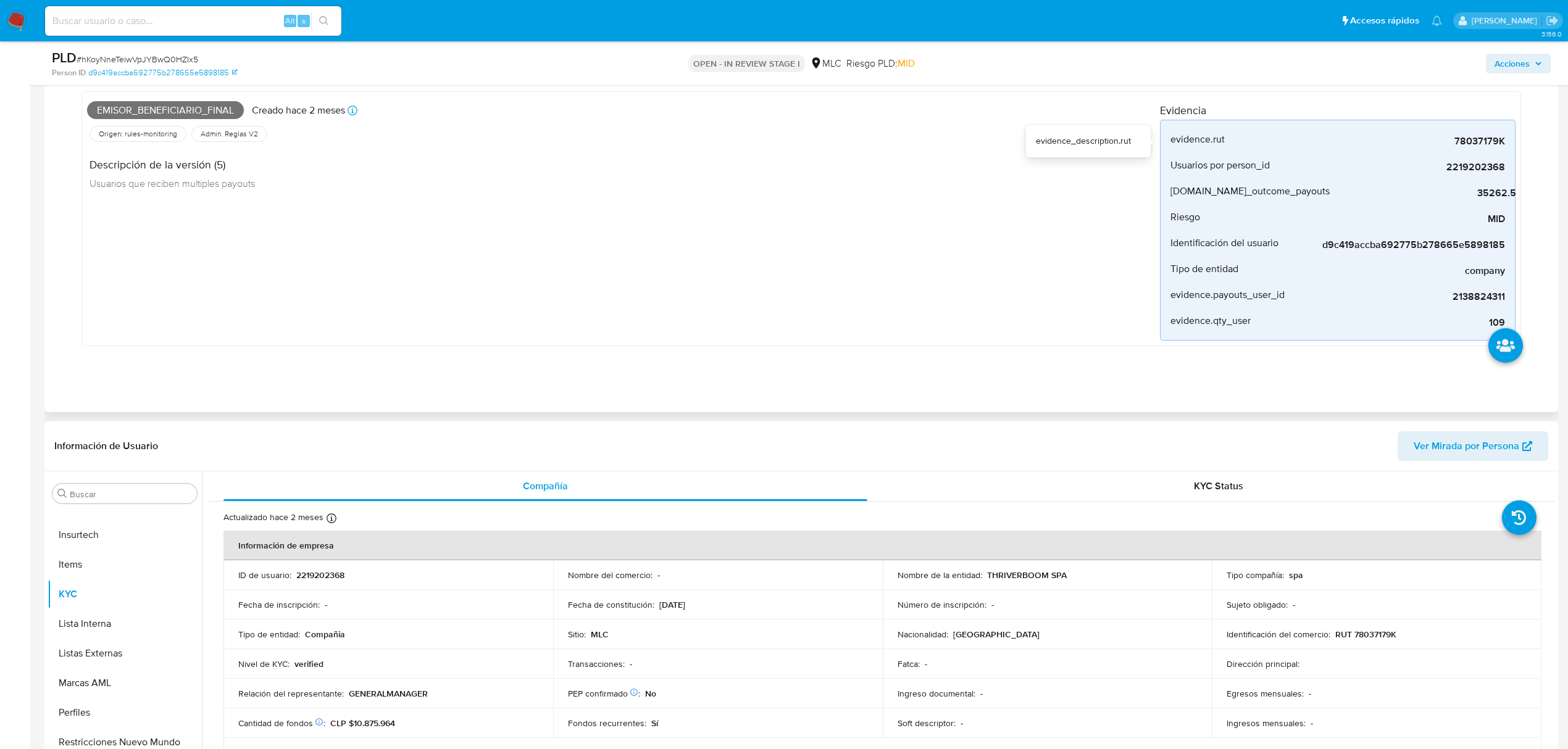
drag, startPoint x: 1447, startPoint y: 144, endPoint x: 1531, endPoint y: 146, distance: 84.0
click at [1531, 146] on div "High_volumen_mlc Creado hace 2 meses Creado: 12/06/2025 06:08:41 Origen: rules-…" at bounding box center [800, 117] width 1464 height 497
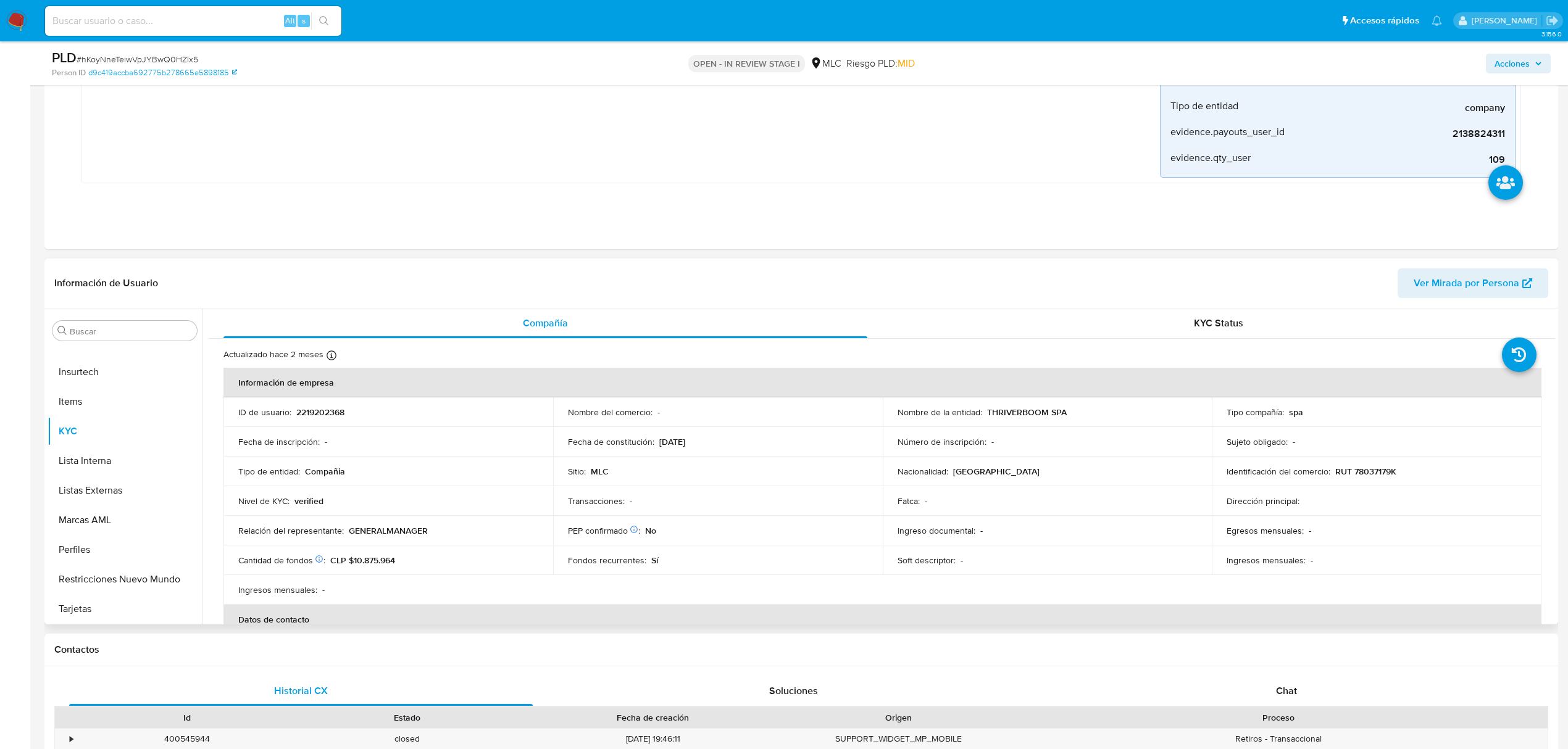
scroll to position [494, 0]
drag, startPoint x: 1400, startPoint y: 470, endPoint x: 1352, endPoint y: 474, distance: 48.2
click at [1352, 474] on div "Identificación del comercio : RUT 78037179K" at bounding box center [1377, 469] width 300 height 11
copy p "78037179K"
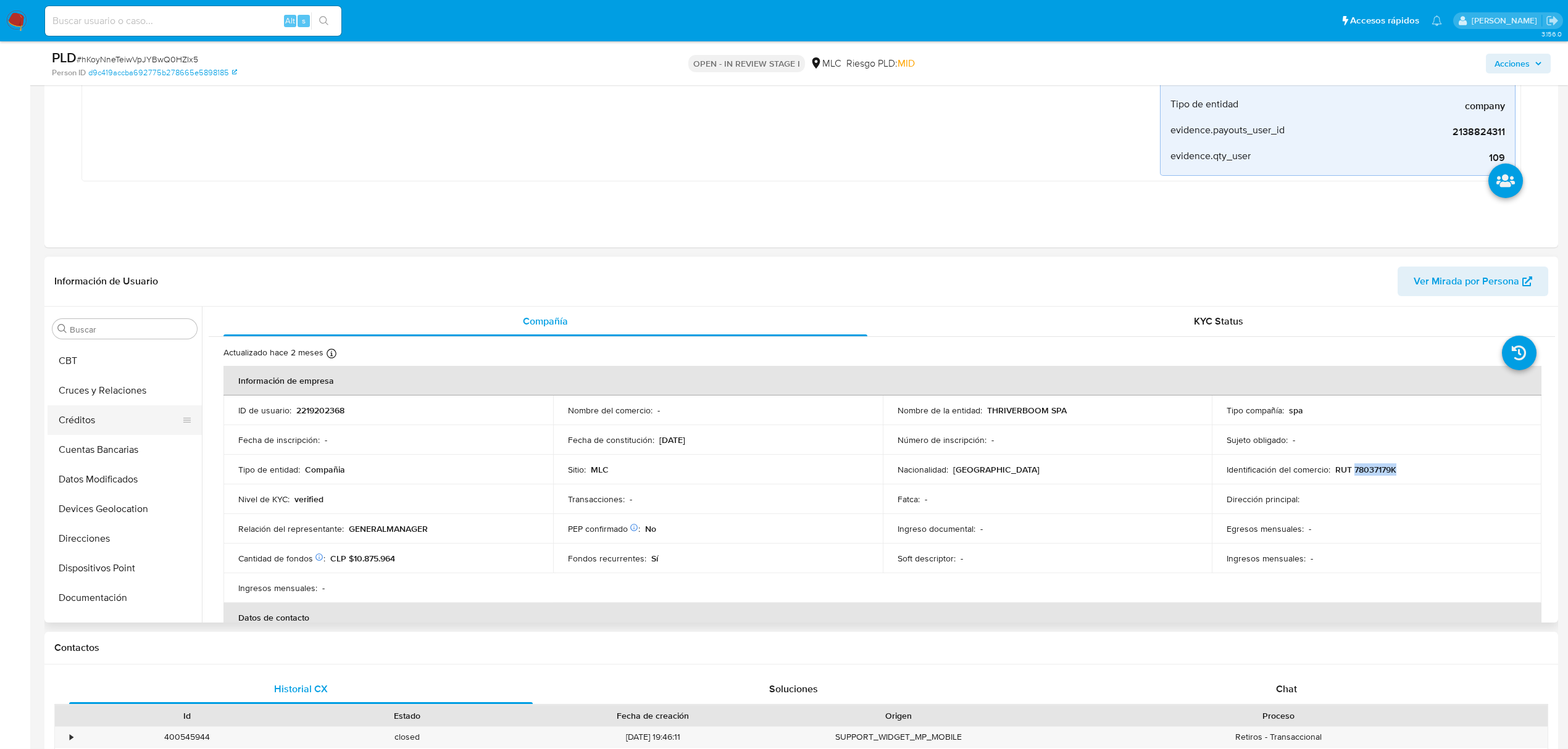
scroll to position [28, 0]
click at [109, 410] on button "Cruces y Relaciones" at bounding box center [120, 419] width 144 height 29
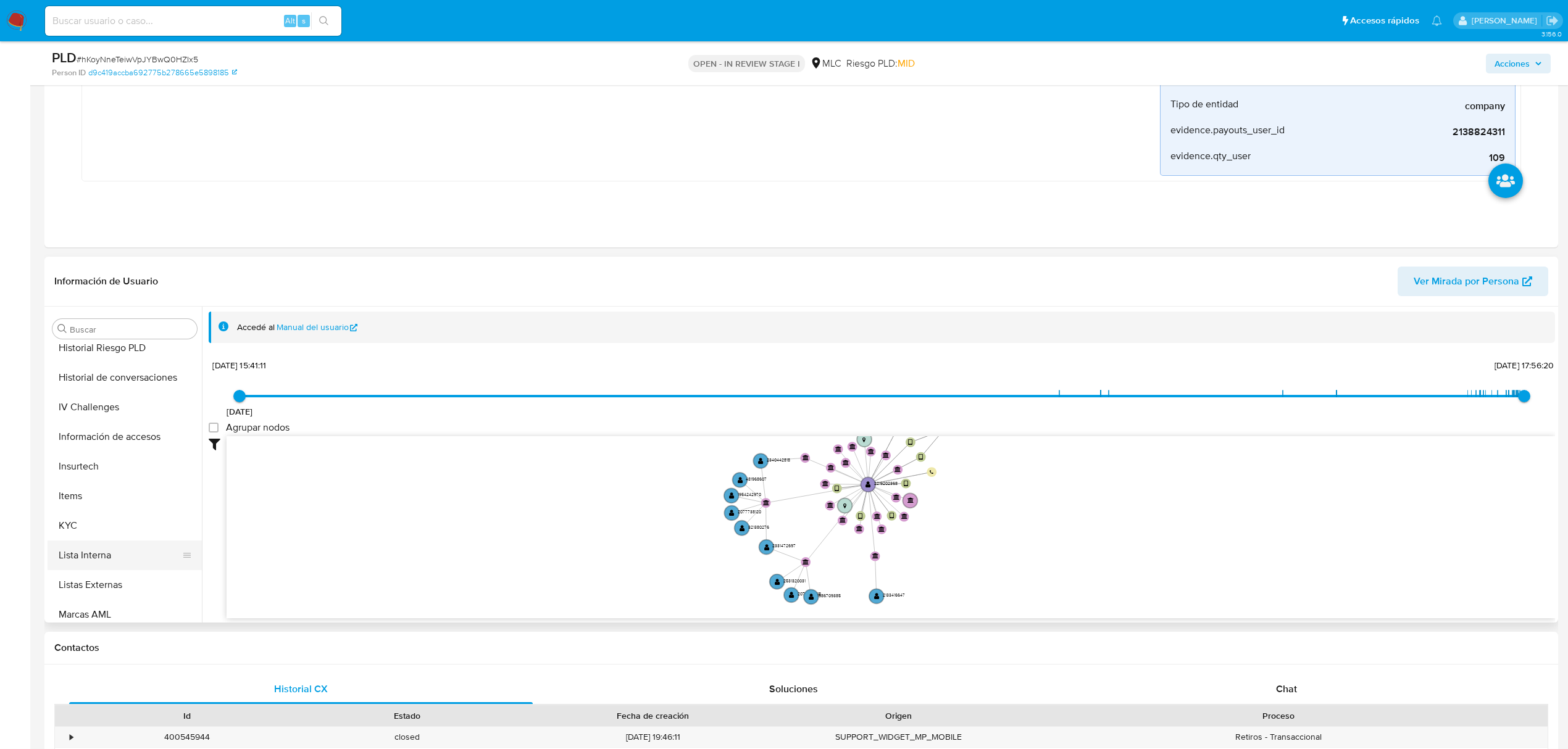
scroll to position [522, 0]
click at [105, 438] on button "KYC" at bounding box center [120, 429] width 144 height 29
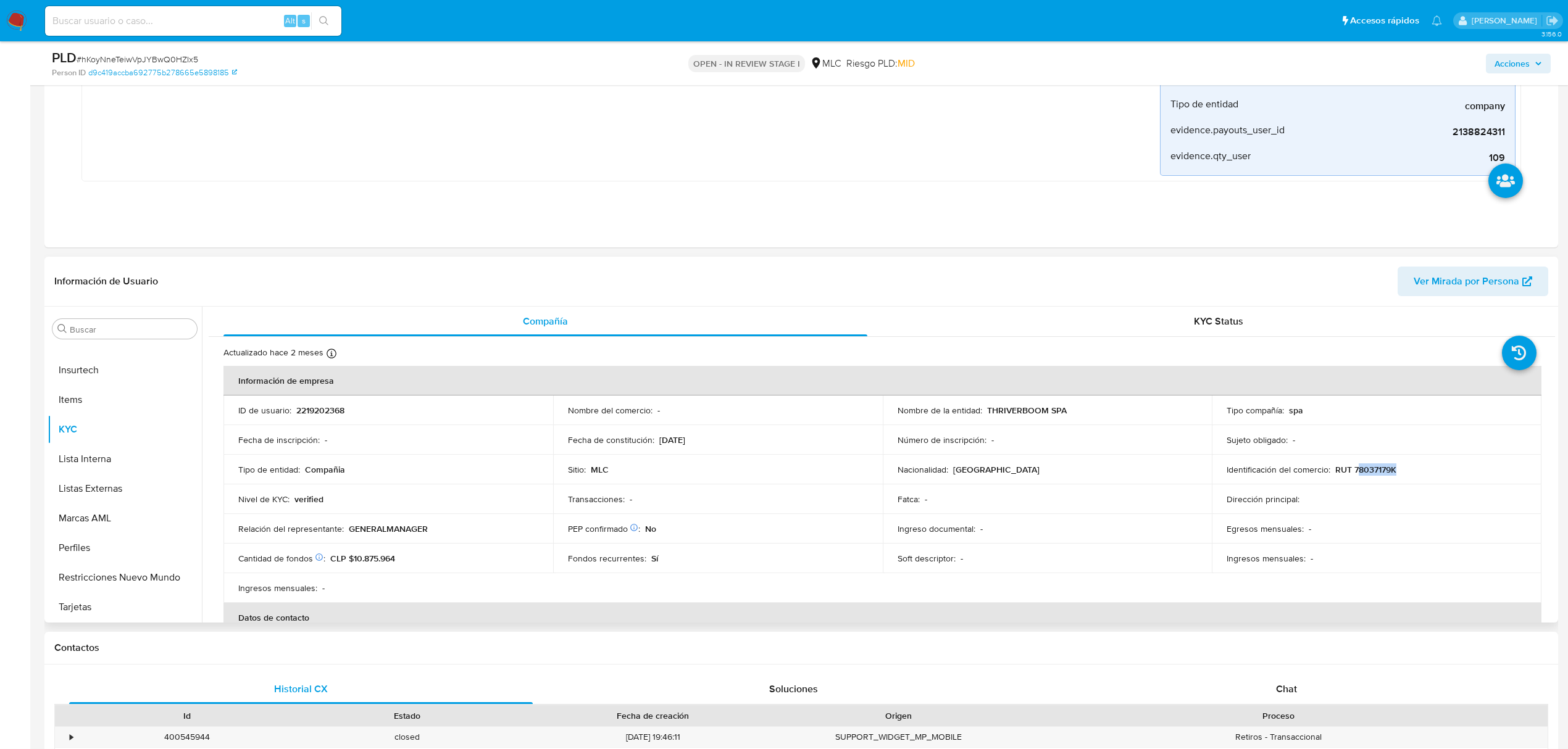
drag, startPoint x: 1404, startPoint y: 476, endPoint x: 1354, endPoint y: 476, distance: 50.0
click at [1354, 476] on div "Identificación del comercio : RUT 78037179K" at bounding box center [1377, 469] width 300 height 11
click at [1368, 473] on p "RUT 78037179K" at bounding box center [1366, 469] width 61 height 11
drag, startPoint x: 1400, startPoint y: 473, endPoint x: 1354, endPoint y: 478, distance: 46.3
click at [1353, 478] on td "Identificación del comercio : RUT 78037179K" at bounding box center [1377, 469] width 330 height 29
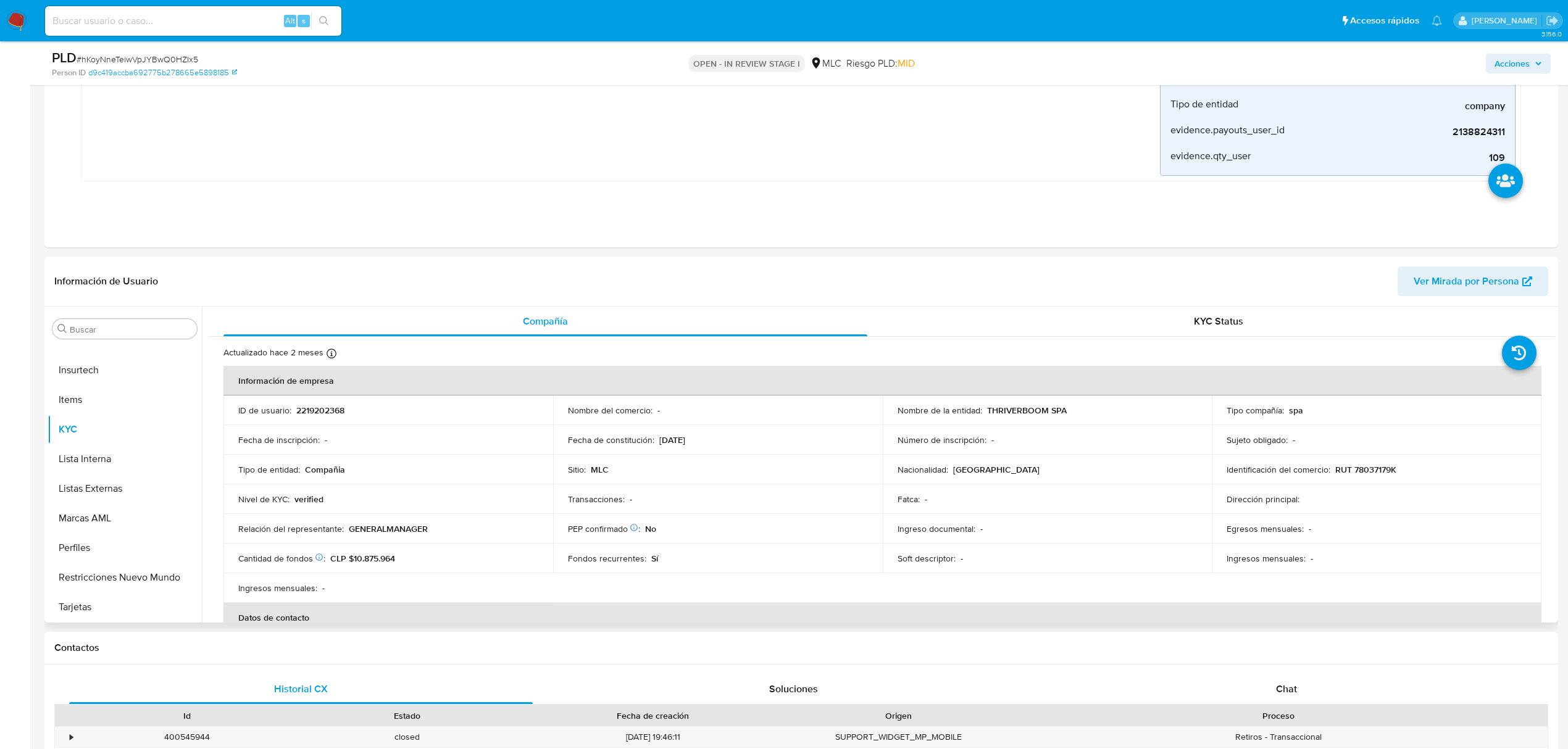
drag, startPoint x: 1364, startPoint y: 478, endPoint x: 1378, endPoint y: 469, distance: 16.6
click at [1378, 469] on p "RUT 78037179K" at bounding box center [1366, 469] width 61 height 11
drag, startPoint x: 1377, startPoint y: 469, endPoint x: 1243, endPoint y: 452, distance: 135.1
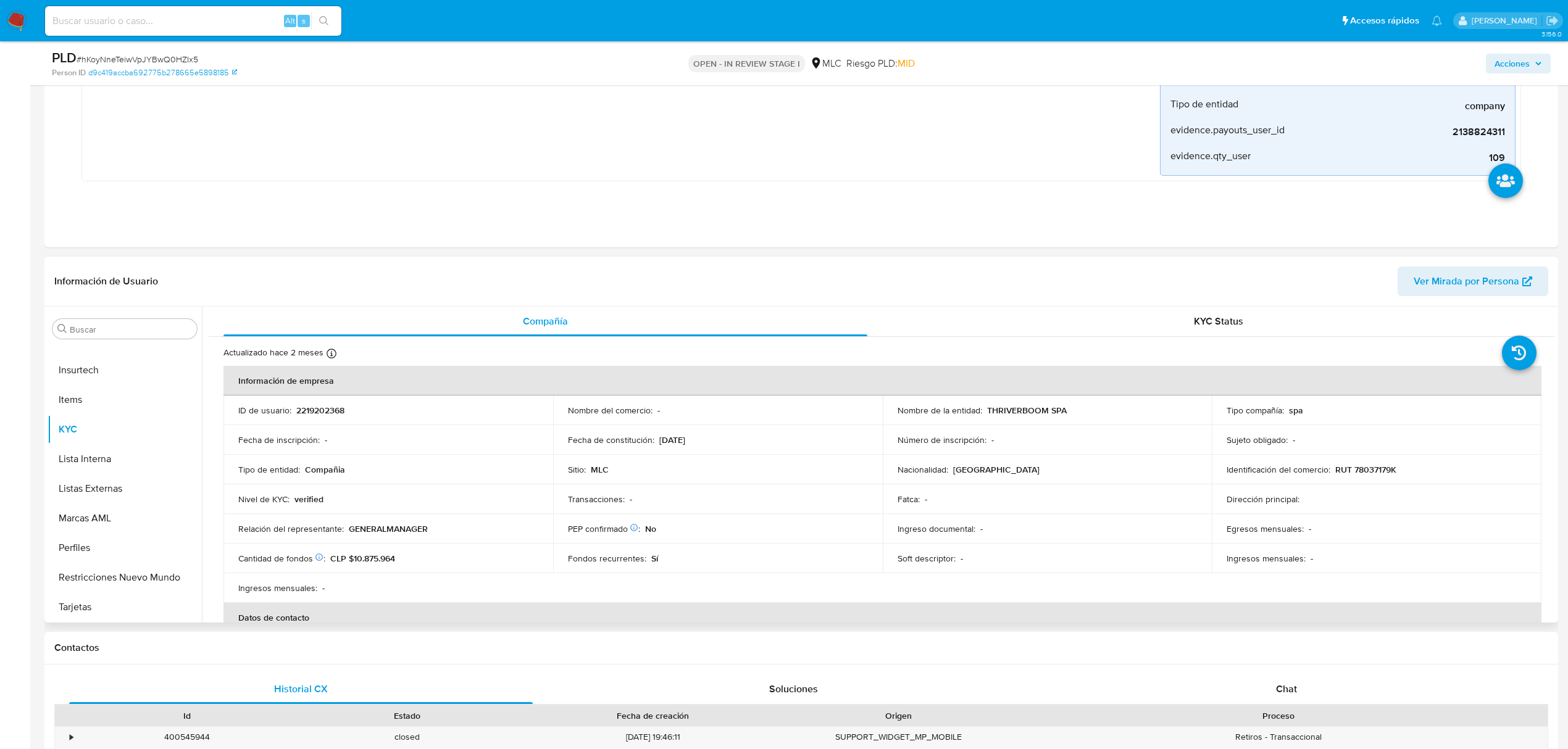
click at [1238, 453] on td "Sujeto obligado : -" at bounding box center [1377, 440] width 330 height 29
drag, startPoint x: 1414, startPoint y: 467, endPoint x: 1393, endPoint y: 473, distance: 21.8
click at [1353, 471] on div "Identificación del comercio : RUT 78037179K" at bounding box center [1377, 469] width 300 height 11
drag, startPoint x: 1410, startPoint y: 476, endPoint x: 1387, endPoint y: 502, distance: 34.7
click at [1387, 502] on div "Dirección principal :" at bounding box center [1377, 499] width 300 height 11
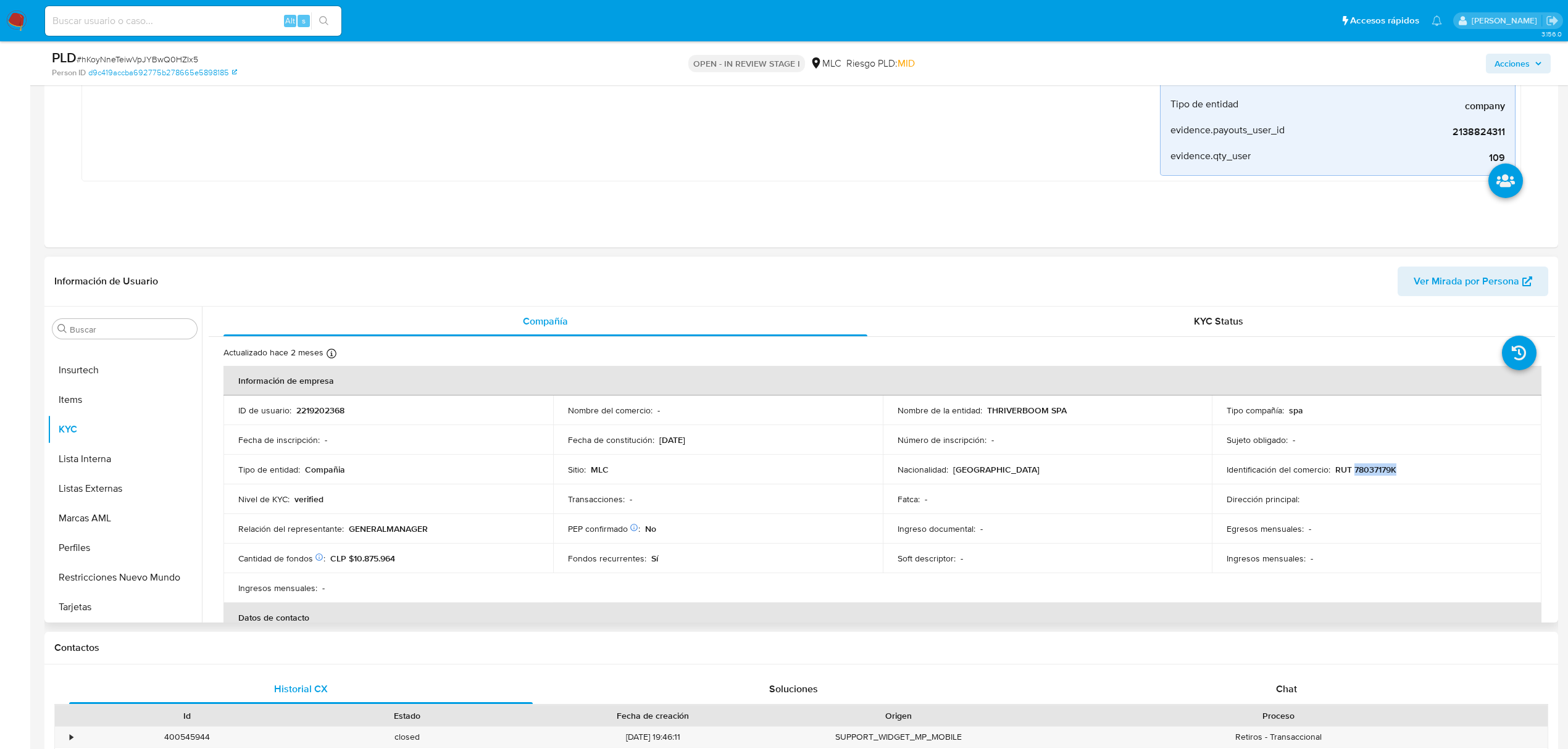
drag, startPoint x: 1350, startPoint y: 475, endPoint x: 1399, endPoint y: 473, distance: 49.0
click at [1399, 473] on div "Identificación del comercio : RUT 78037179K" at bounding box center [1377, 469] width 300 height 11
copy p "78037179K"
drag, startPoint x: 1373, startPoint y: 464, endPoint x: 1376, endPoint y: 476, distance: 12.4
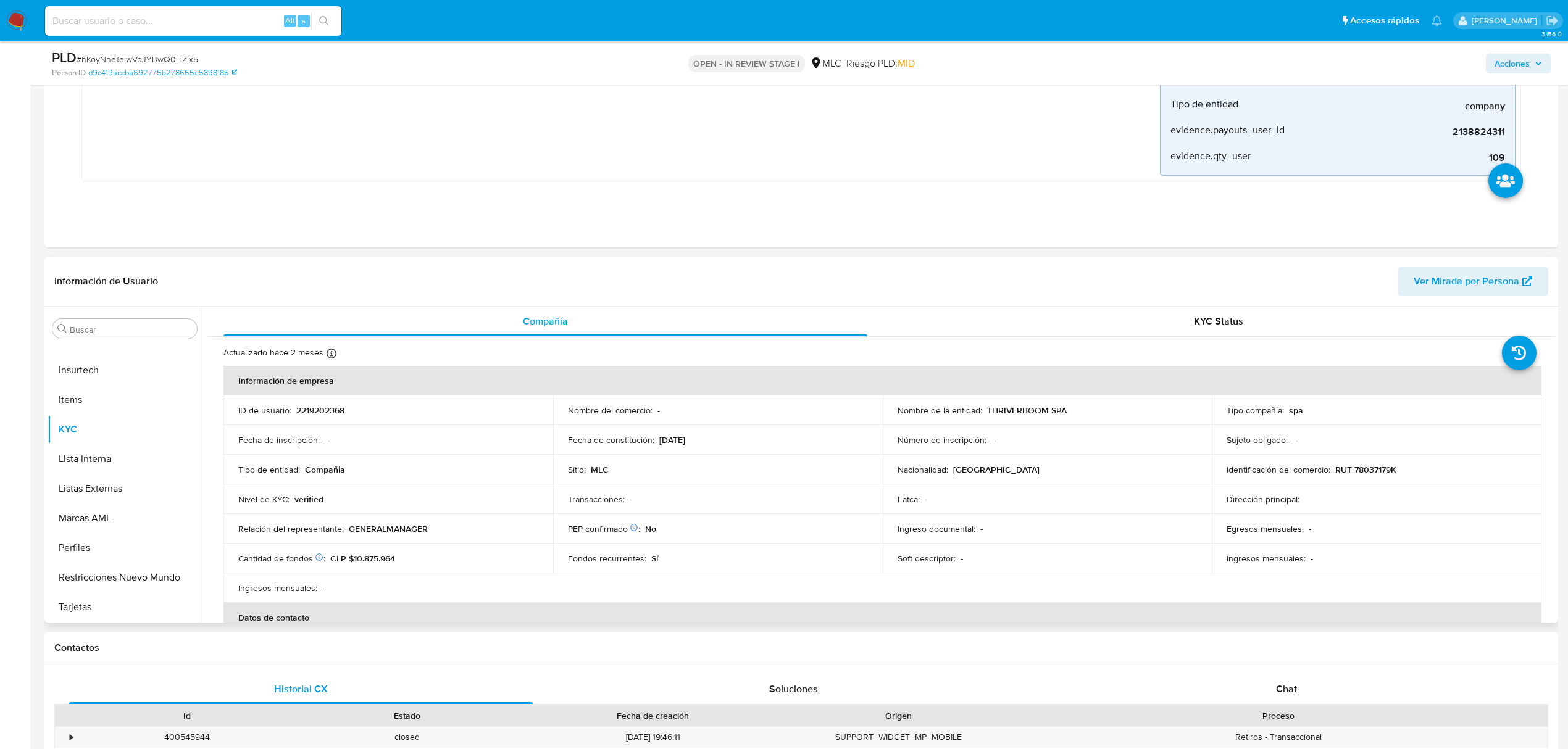
click at [1377, 476] on p "RUT 78037179K" at bounding box center [1366, 469] width 61 height 11
click at [1373, 471] on p "RUT 78037179K" at bounding box center [1366, 469] width 61 height 11
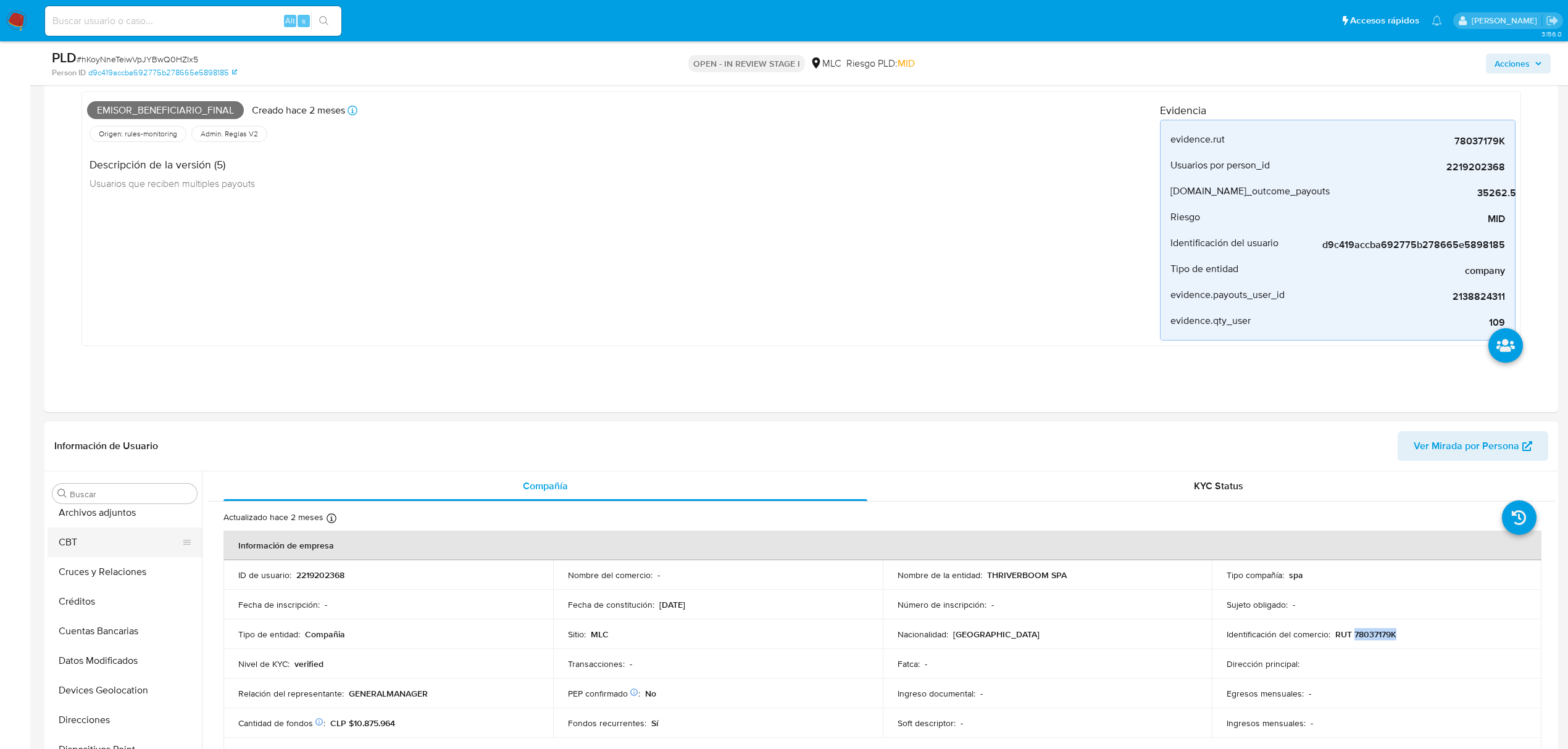
scroll to position [0, 0]
click at [144, 618] on button "Cruces y Relaciones" at bounding box center [120, 611] width 144 height 29
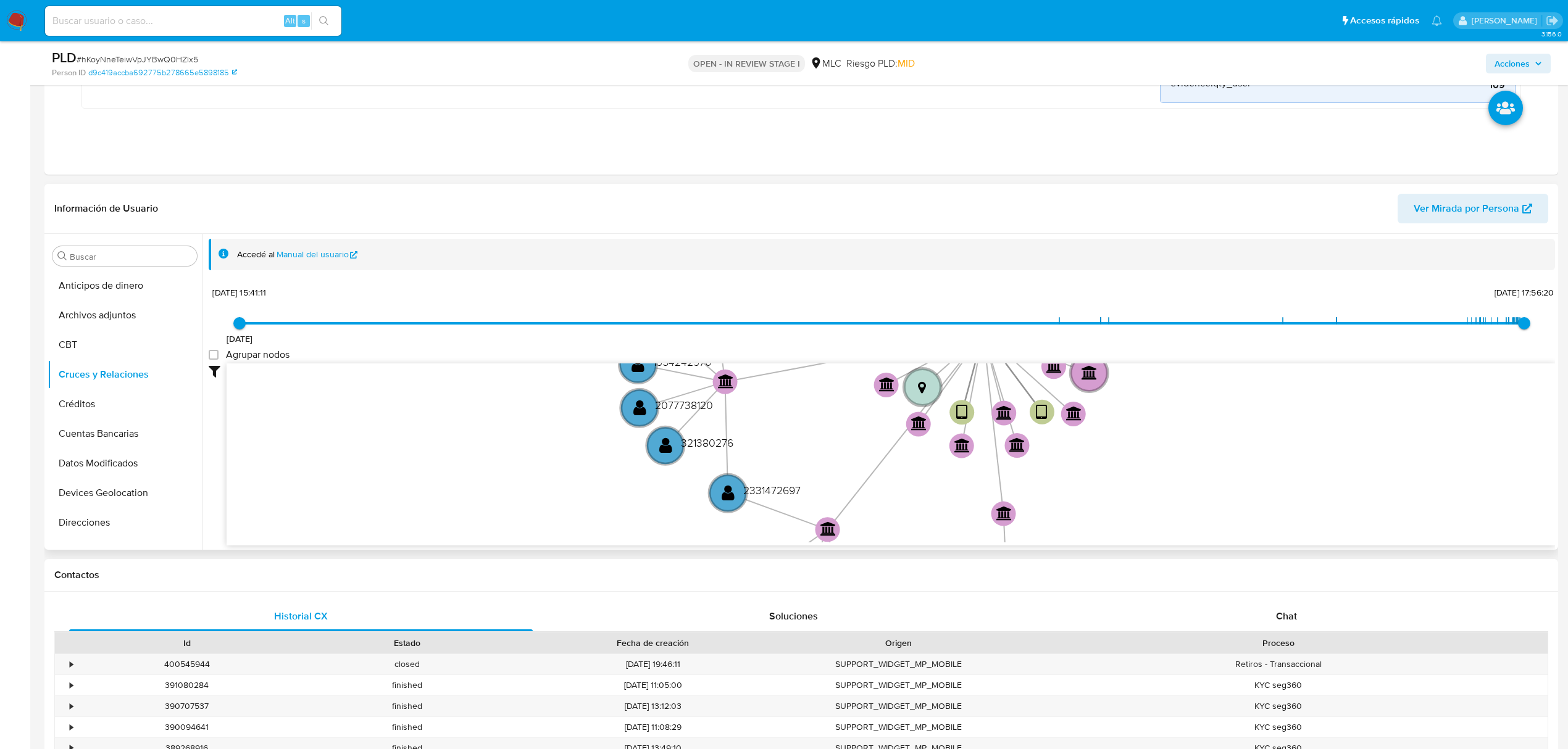
scroll to position [576, 0]
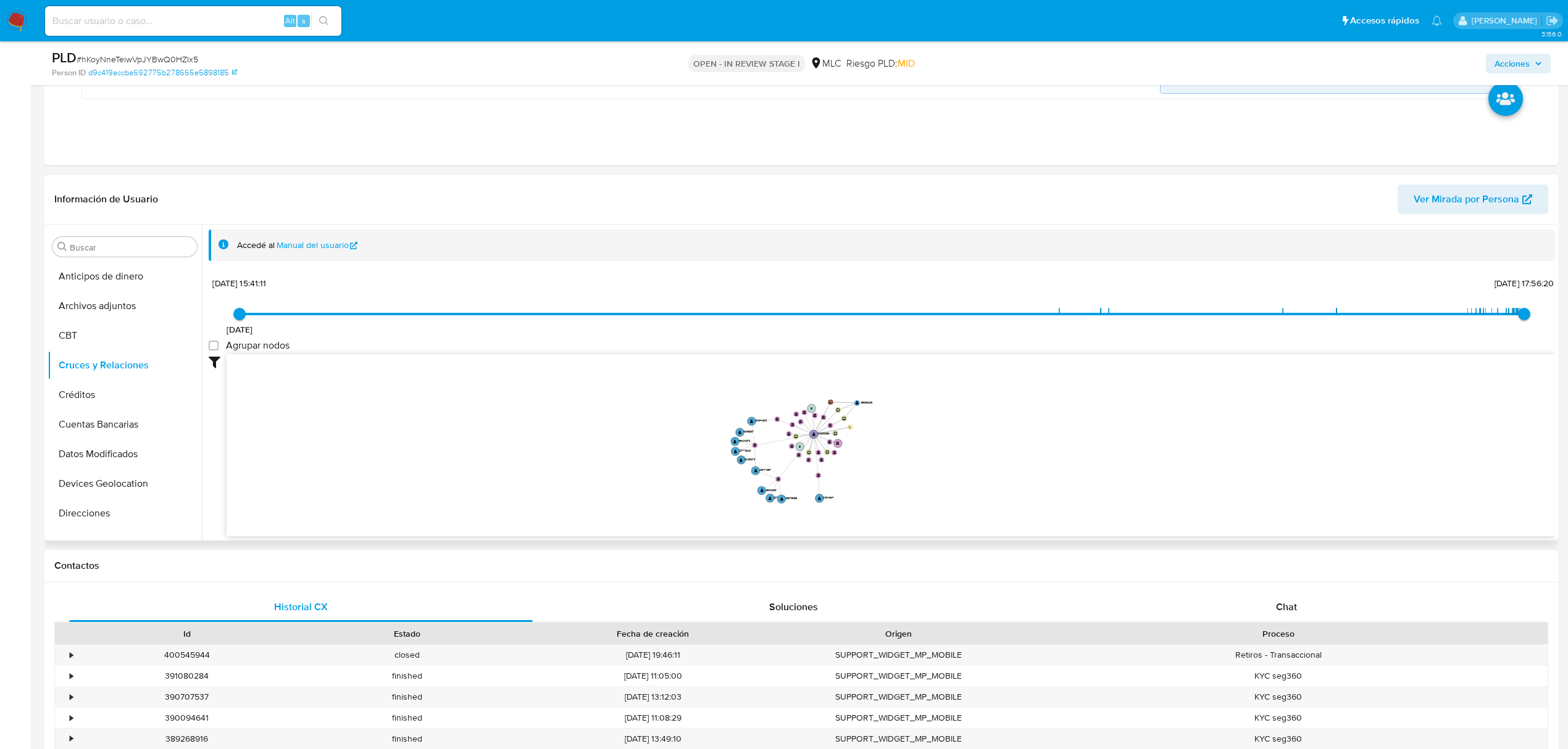
drag, startPoint x: 945, startPoint y: 429, endPoint x: 1027, endPoint y: 445, distance: 83.5
click at [1027, 445] on icon "device-687e5e3ee5a1827d7ba02946  user-2219202368  2219202368 device-655661cec…" at bounding box center [891, 443] width 1329 height 179
drag, startPoint x: 1023, startPoint y: 443, endPoint x: 1104, endPoint y: 435, distance: 81.4
click at [1104, 435] on icon "device-687e5e3ee5a1827d7ba02946  user-2219202368  2219202368 device-655661cec…" at bounding box center [891, 443] width 1329 height 179
click at [172, 57] on span "# hKoyNneTeiwVpJYBwQ0HZIx5" at bounding box center [137, 59] width 122 height 13
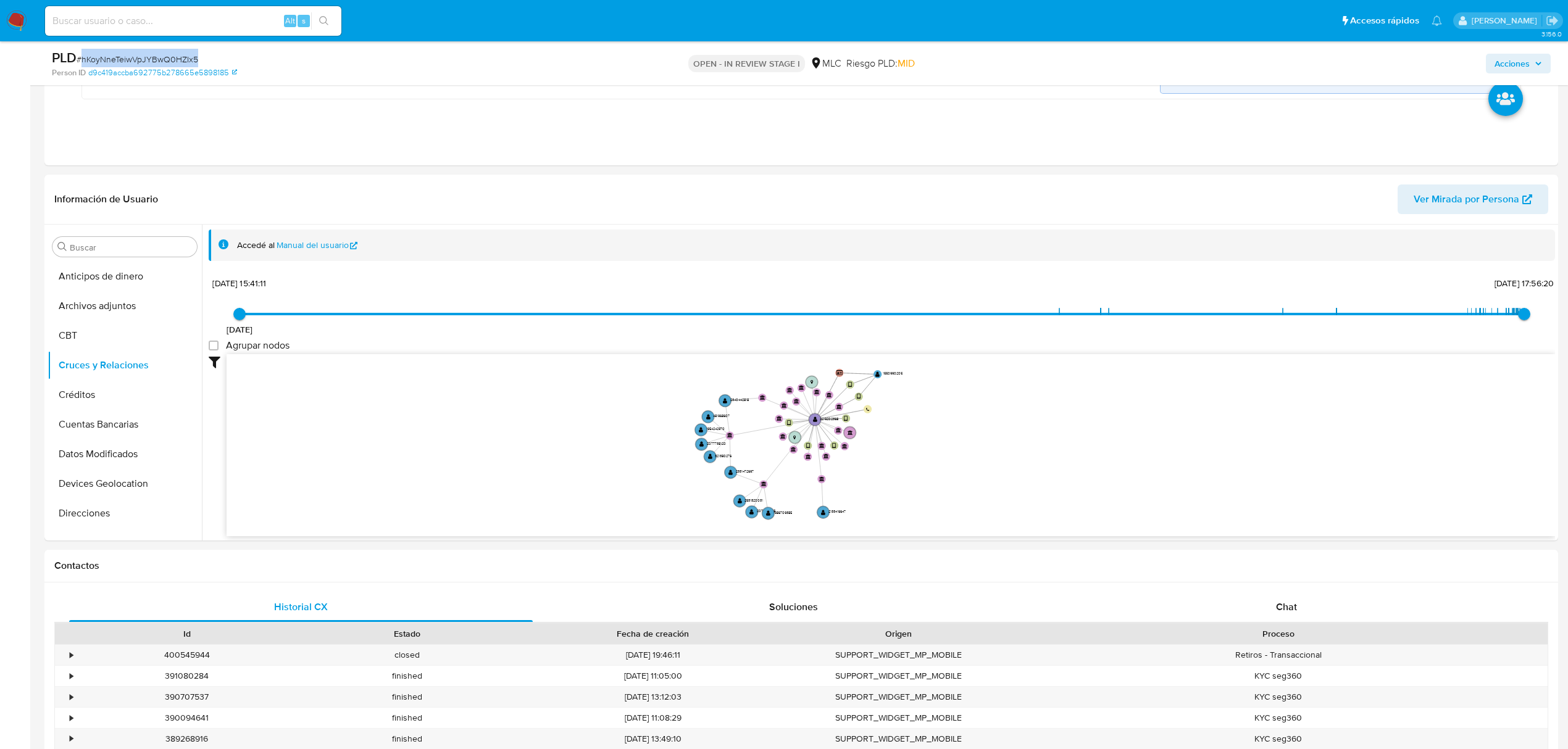
click at [172, 57] on span "# hKoyNneTeiwVpJYBwQ0HZIx5" at bounding box center [137, 59] width 122 height 13
click at [81, 369] on button "KYC" at bounding box center [120, 375] width 144 height 29
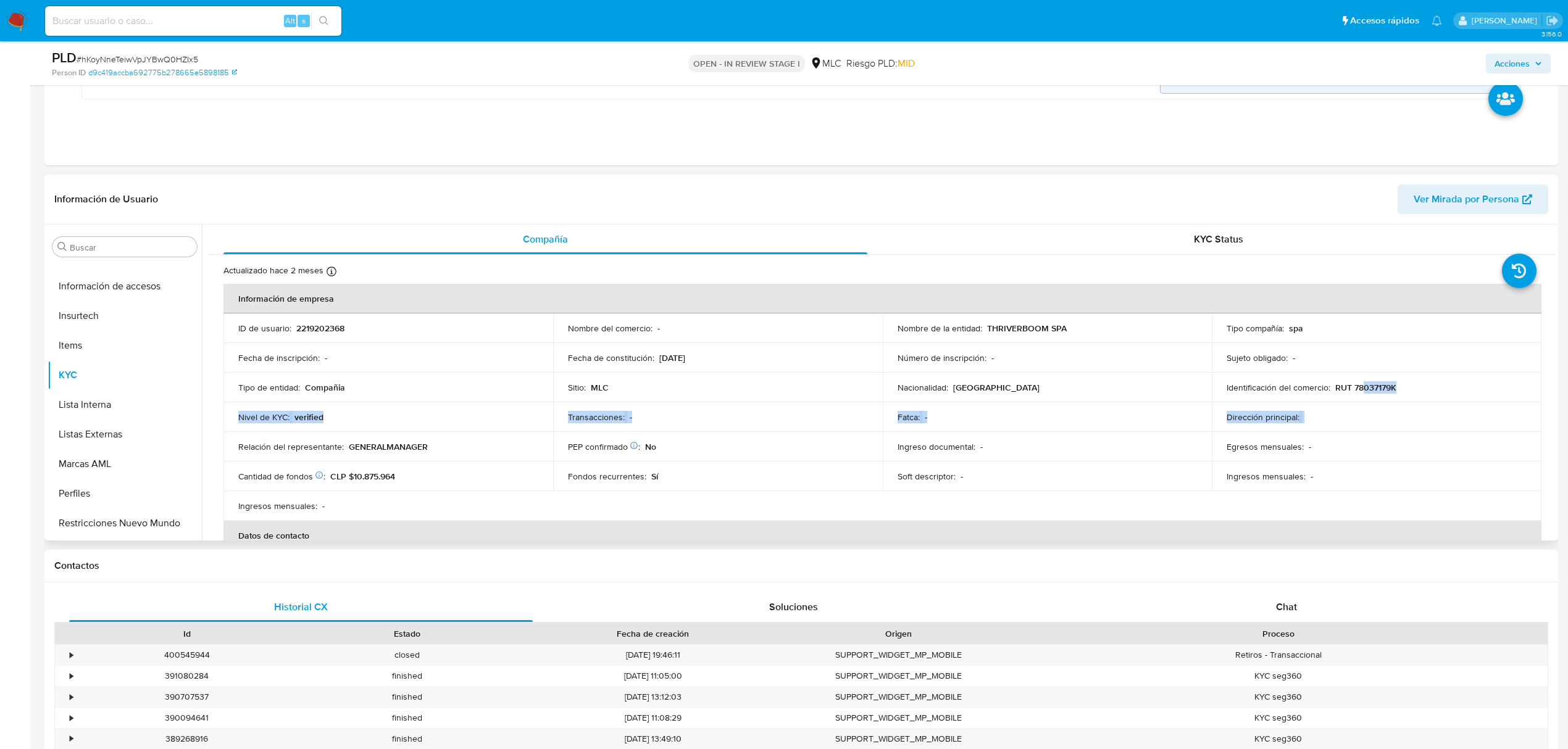
drag, startPoint x: 1378, startPoint y: 396, endPoint x: 1433, endPoint y: 405, distance: 55.7
click at [1433, 405] on tbody "ID de usuario : 2219202368 Nombre del comercio : - Nombre de la entidad : THRIV…" at bounding box center [882, 417] width 1318 height 207
click at [1434, 403] on td "Identificación del comercio : RUT 78037179K" at bounding box center [1377, 387] width 330 height 29
click at [112, 62] on span "# hKoyNneTeiwVpJYBwQ0HZIx5" at bounding box center [137, 59] width 122 height 13
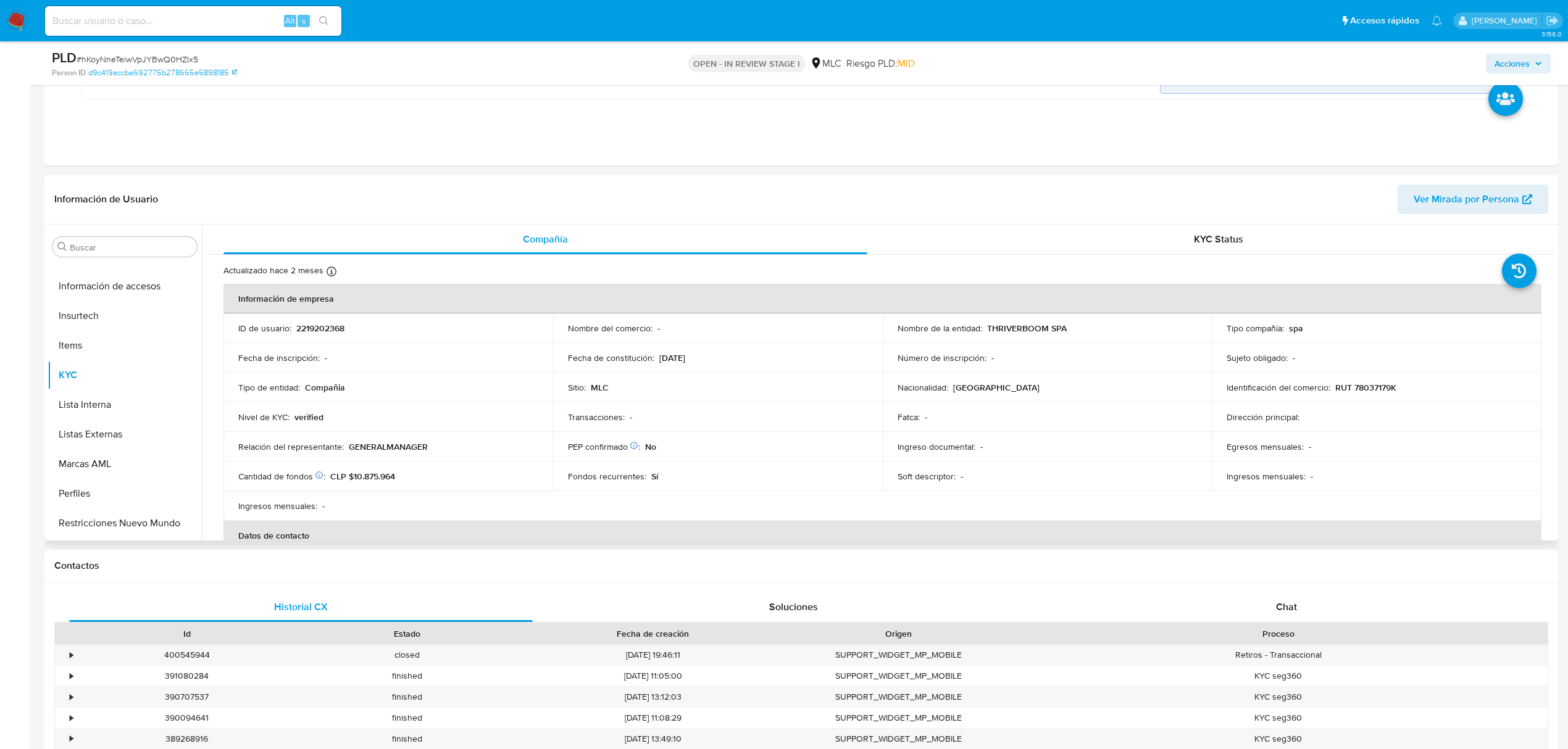
click at [1364, 393] on p "RUT 78037179K" at bounding box center [1366, 388] width 61 height 11
click at [1013, 321] on td "Nombre de la entidad : THRIVERBOOM SPA" at bounding box center [1047, 328] width 330 height 29
click at [1015, 329] on p "THRIVERBOOM SPA" at bounding box center [1027, 328] width 80 height 11
click at [1015, 330] on p "THRIVERBOOM SPA" at bounding box center [1027, 328] width 80 height 11
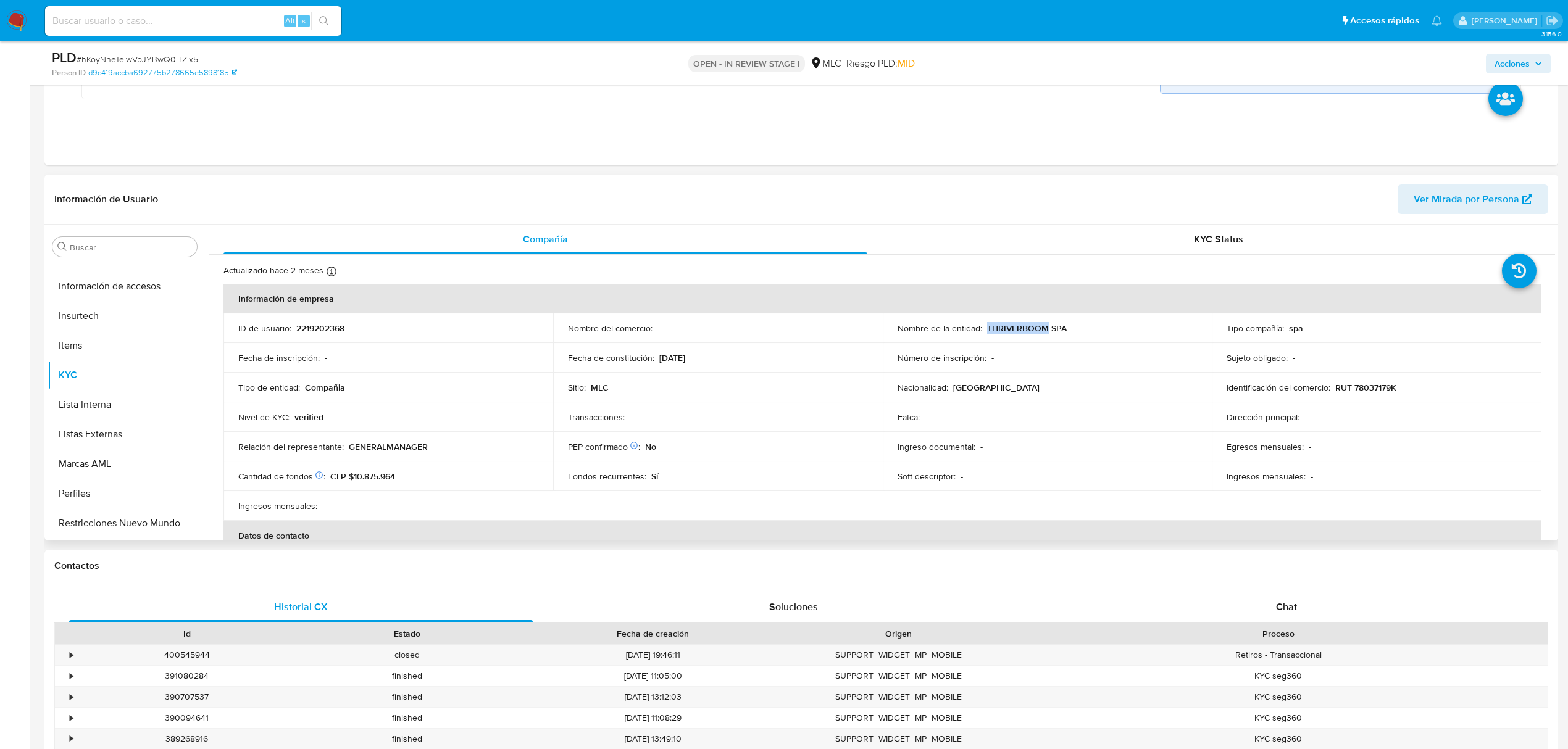
click at [1018, 327] on p "THRIVERBOOM SPA" at bounding box center [1027, 328] width 80 height 11
drag, startPoint x: 1073, startPoint y: 330, endPoint x: 984, endPoint y: 326, distance: 89.1
click at [984, 326] on div "Nombre de la entidad : THRIVERBOOM SPA" at bounding box center [1048, 328] width 300 height 11
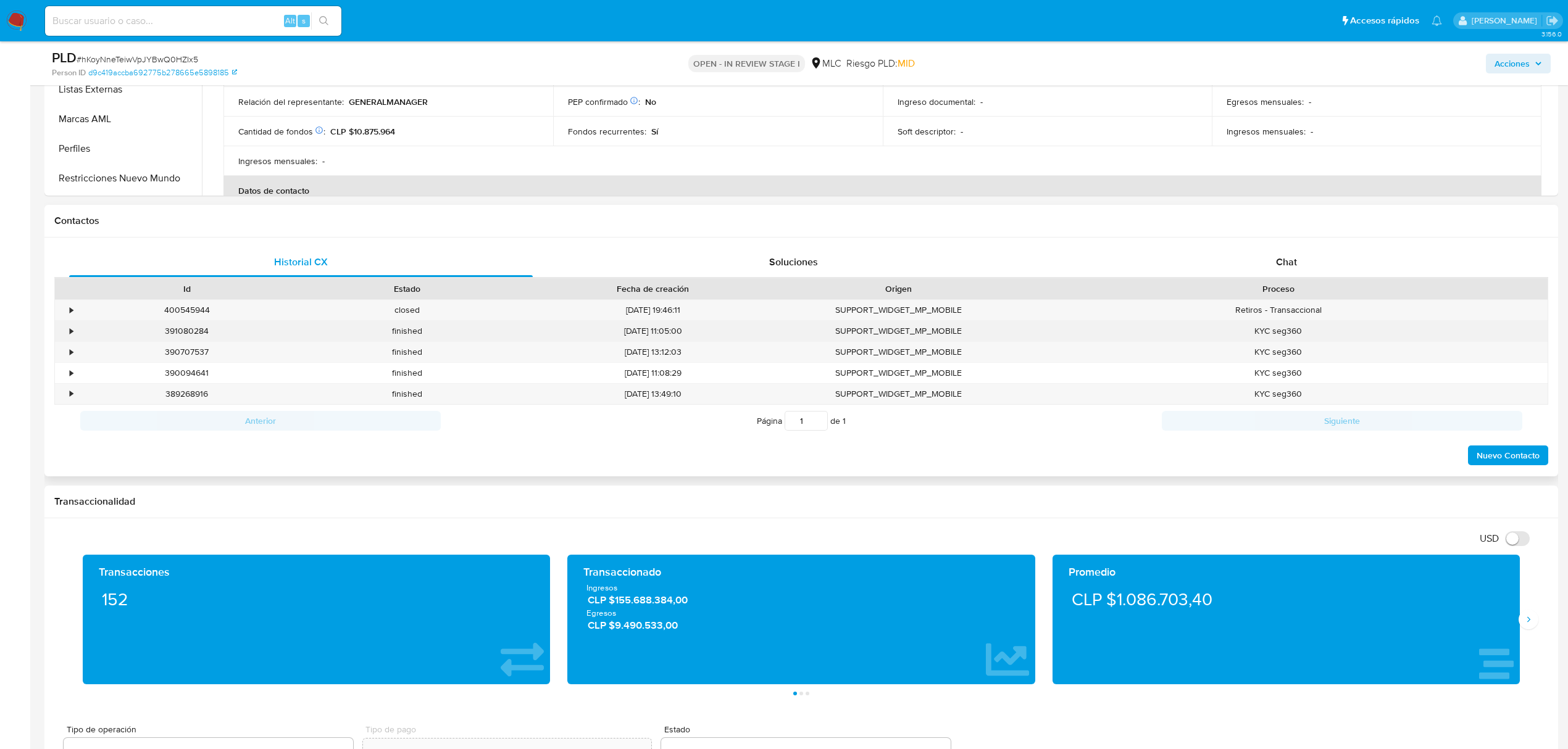
scroll to position [905, 0]
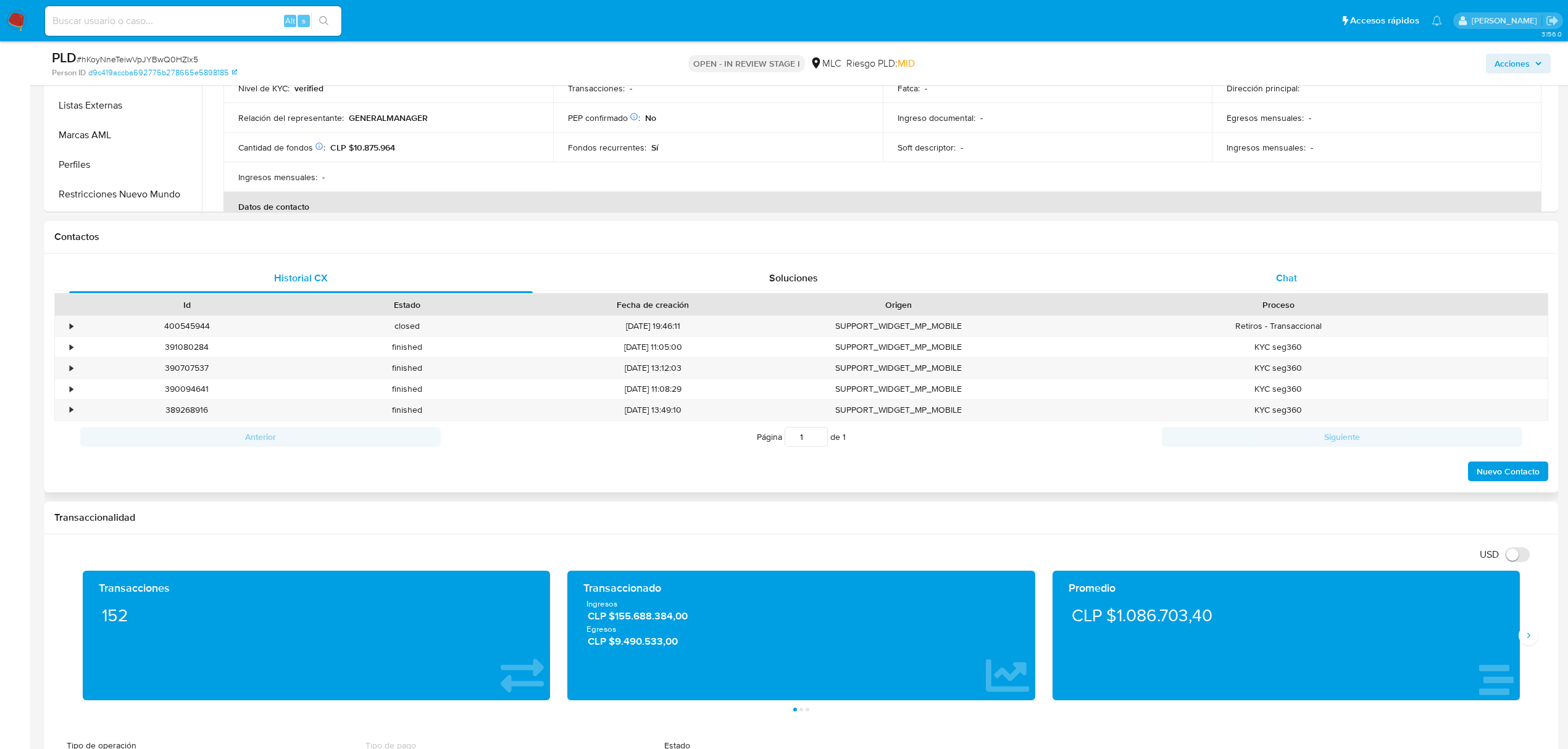
click at [1295, 290] on div "Chat" at bounding box center [1287, 278] width 464 height 29
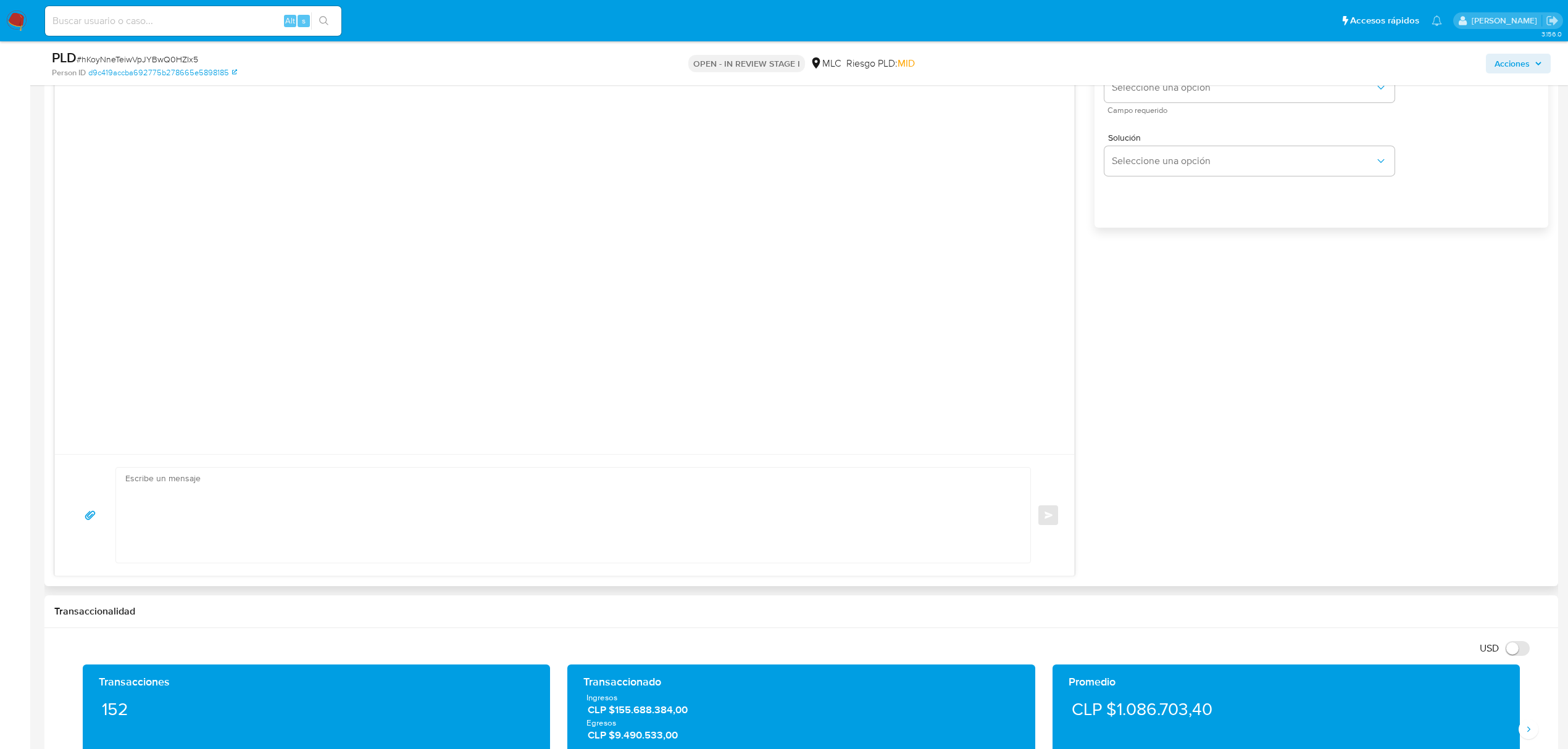
scroll to position [1069, 0]
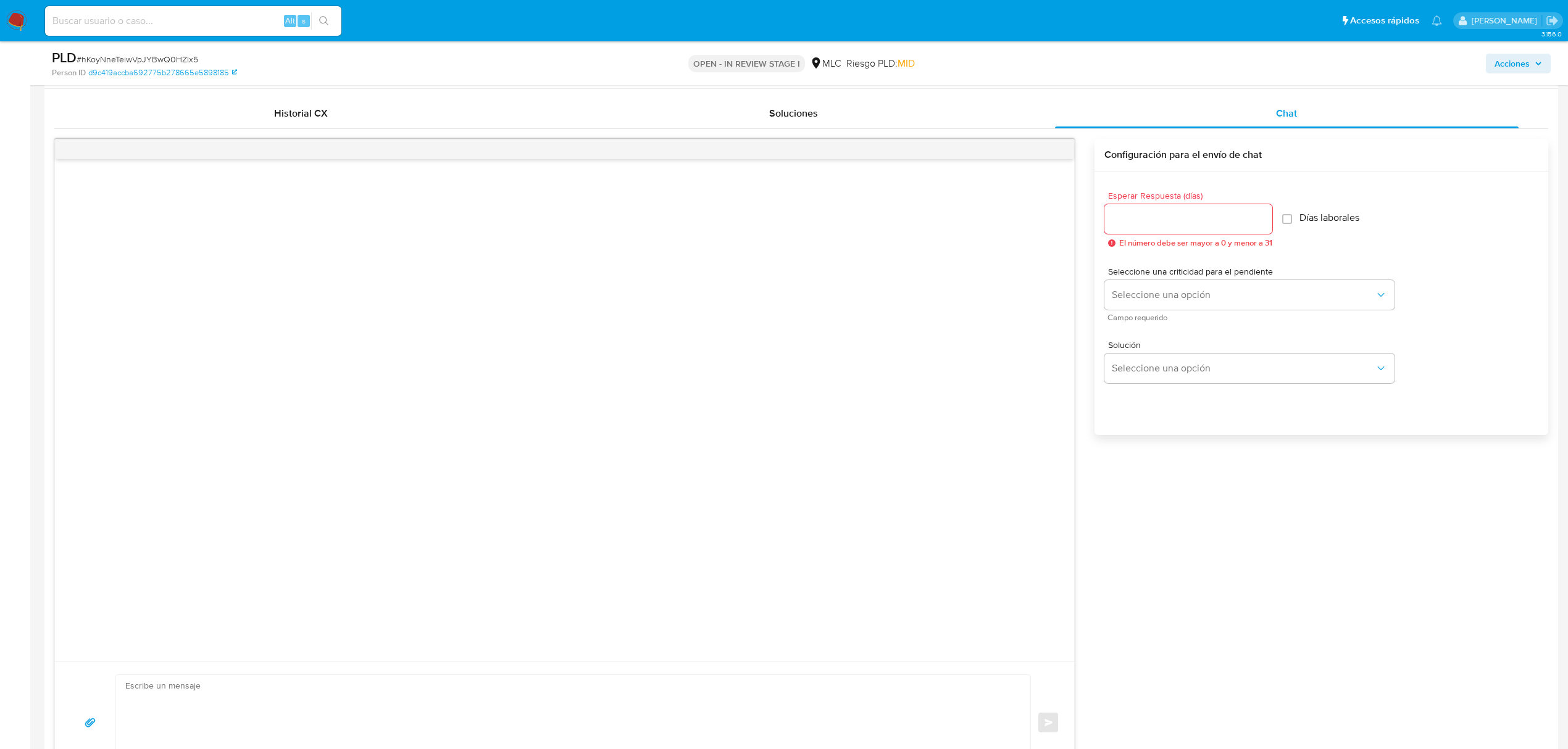
click at [1151, 222] on input "Esperar Respuesta (días)" at bounding box center [1188, 219] width 168 height 16
type input "2"
click at [1184, 307] on button "Seleccione una opción" at bounding box center [1249, 294] width 290 height 29
click at [1159, 298] on div "LOW" at bounding box center [1247, 296] width 270 height 24
click at [1146, 361] on button "Seleccione una opción" at bounding box center [1249, 368] width 290 height 29
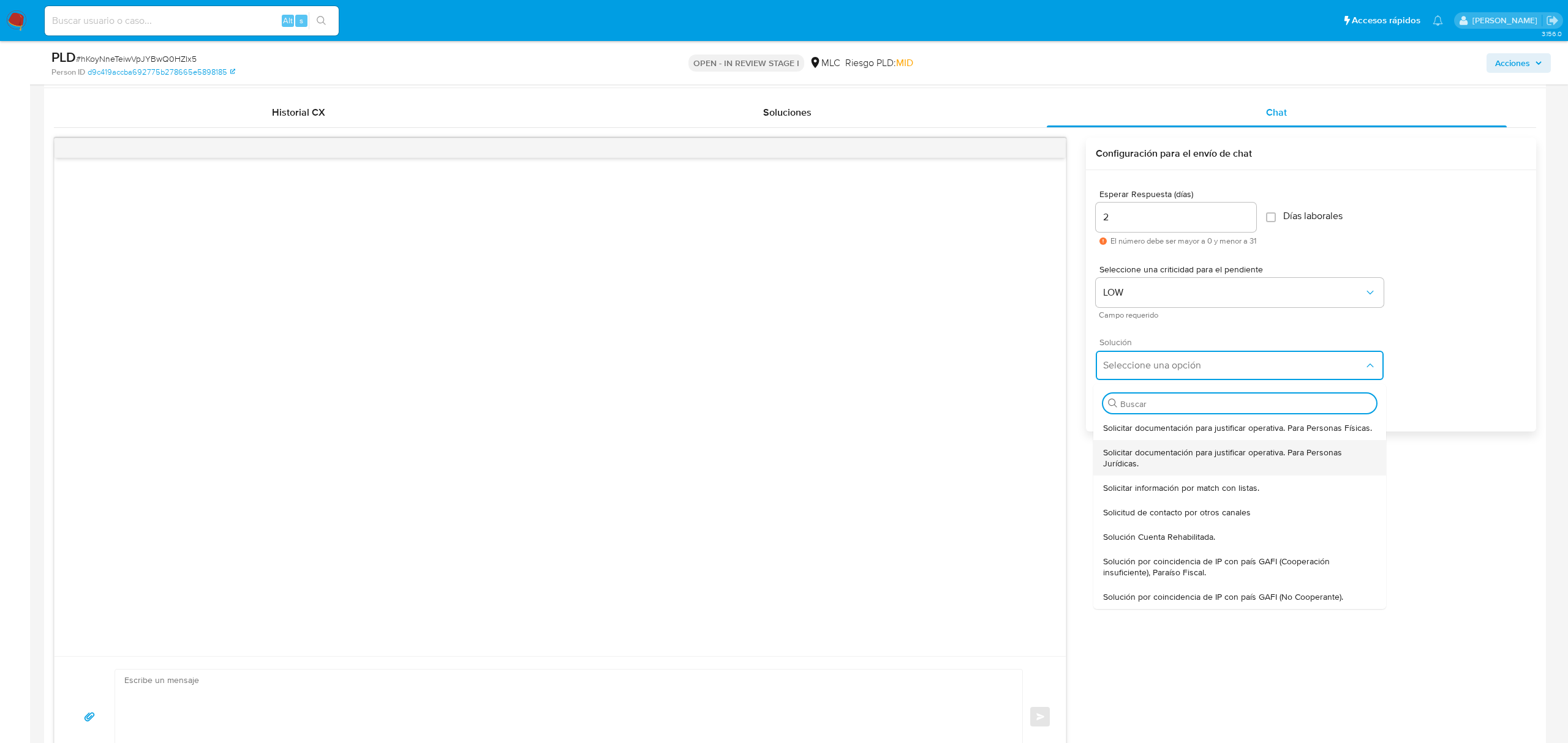
click at [1128, 462] on span "Solicitar documentación para justificar operativa. Para Personas Jurídicas." at bounding box center [1239, 458] width 273 height 22
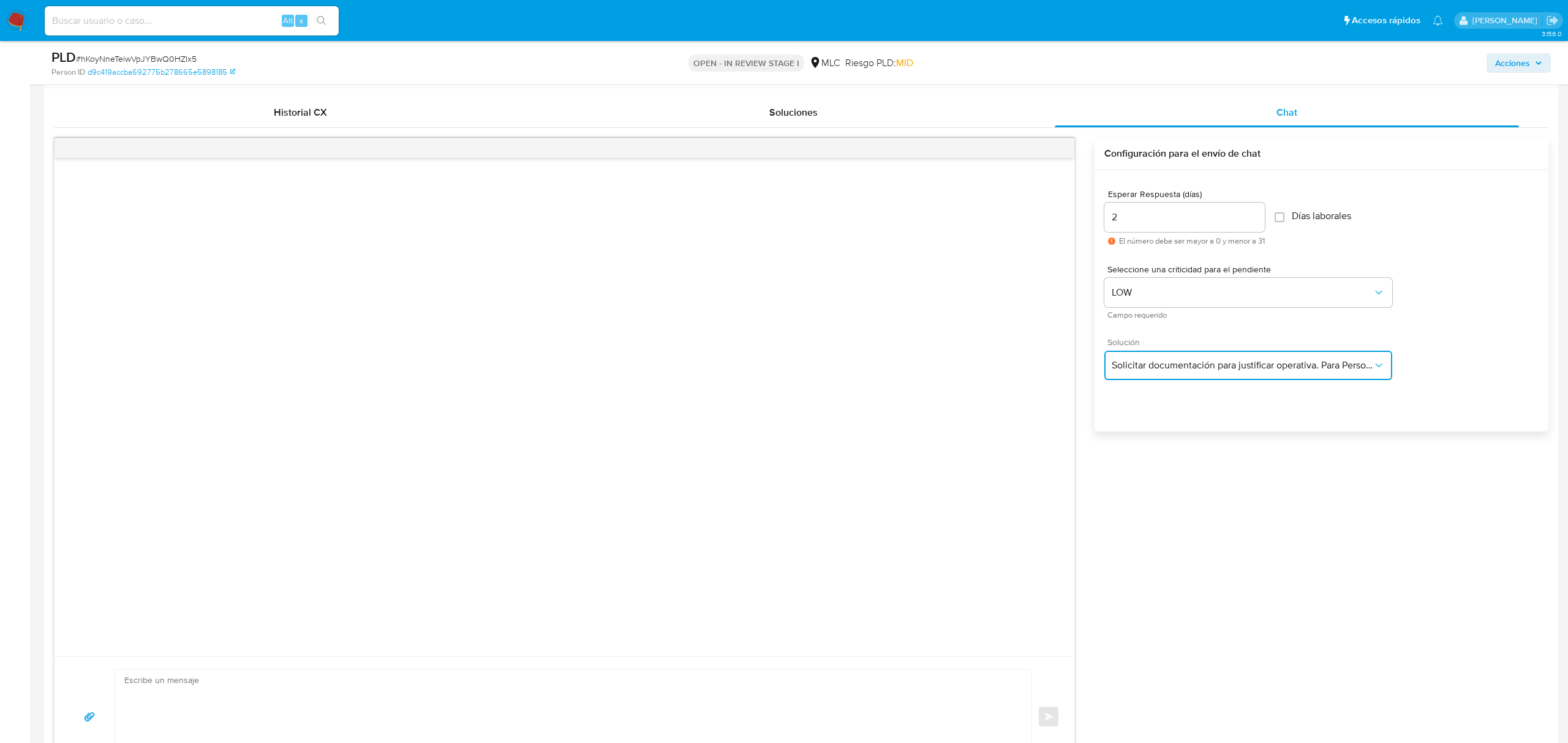
type textarea "Hola ,Te contactamos dado que tu cuenta fue suspendida para una verificación de…"
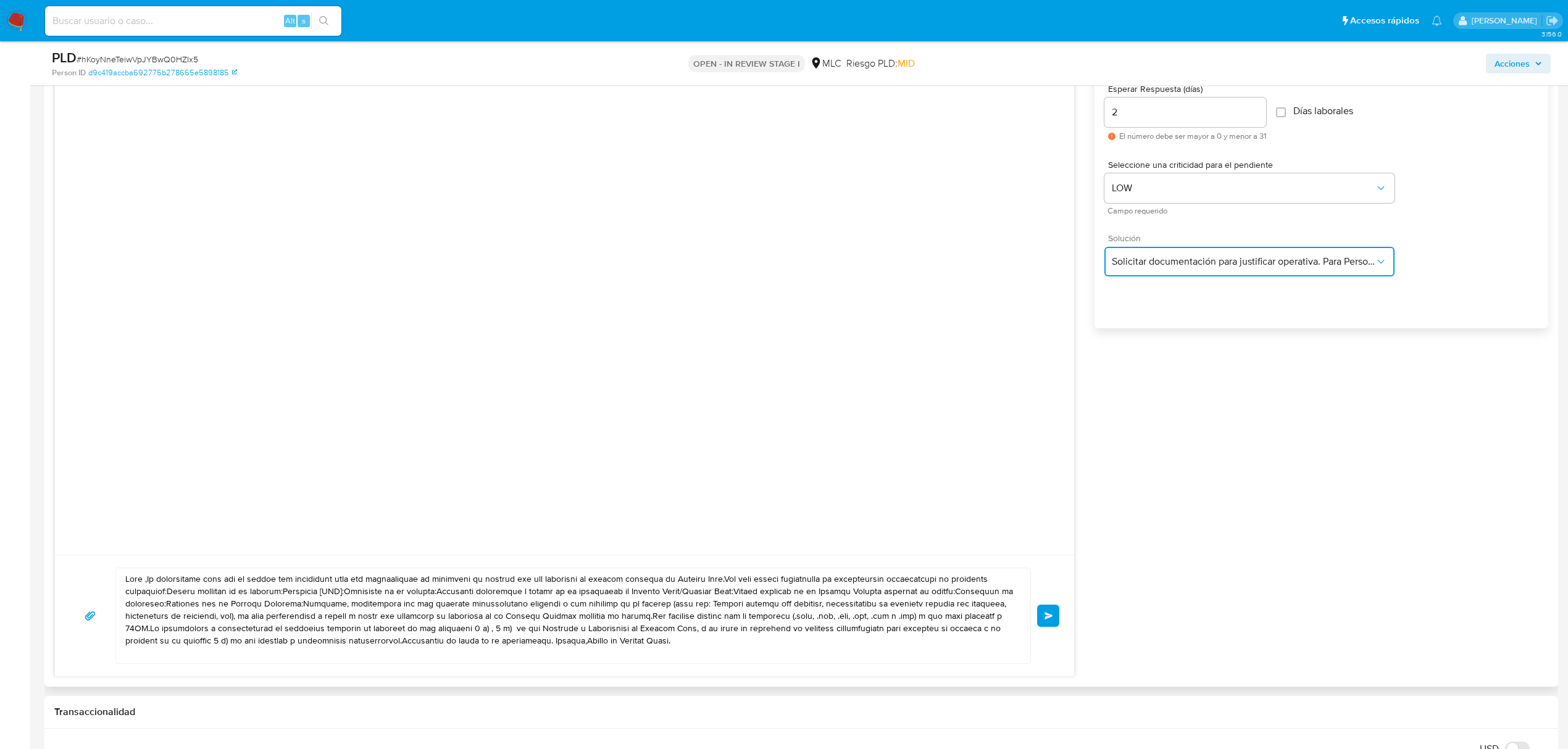
scroll to position [1317, 0]
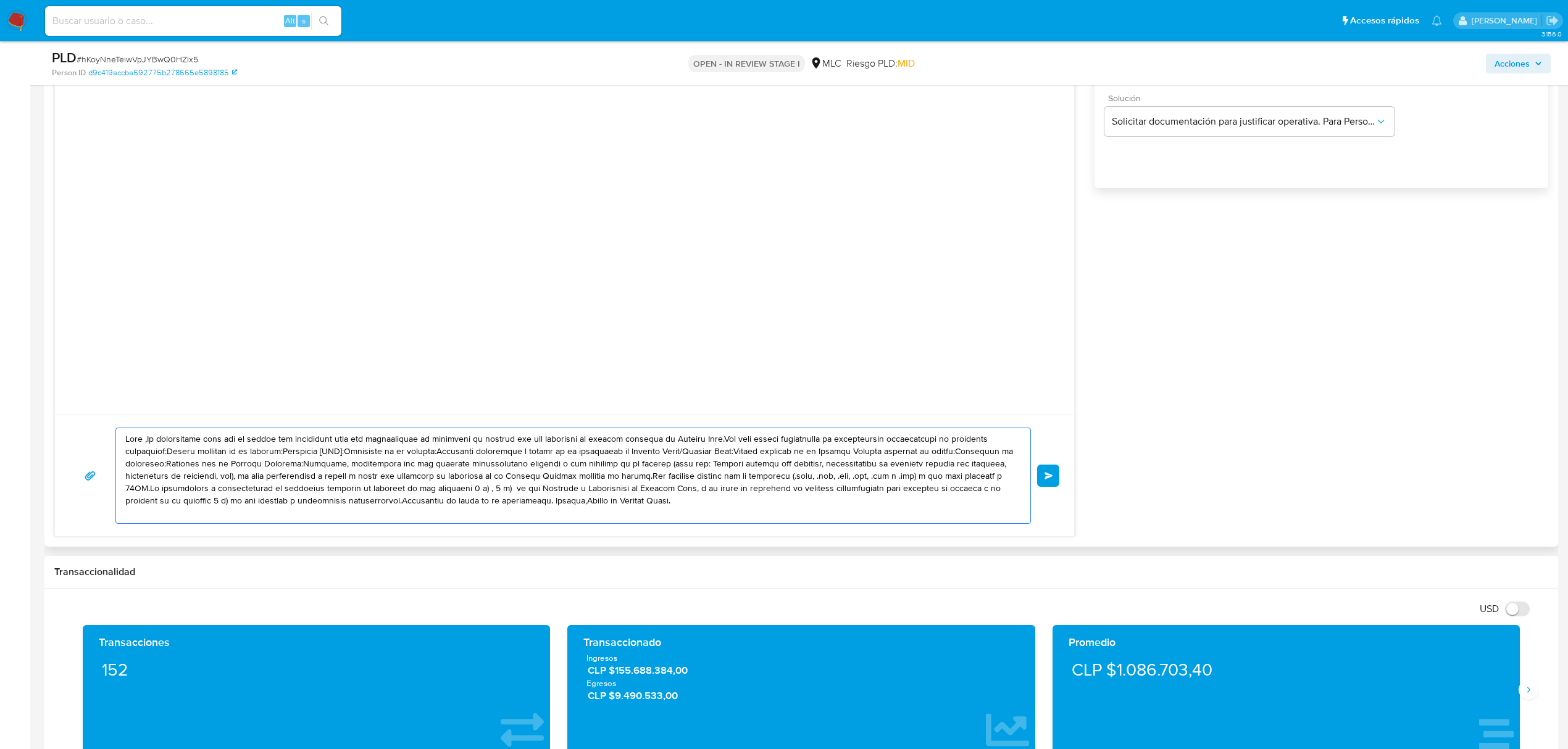
drag, startPoint x: 774, startPoint y: 507, endPoint x: 45, endPoint y: 427, distance: 733.4
click at [45, 427] on div "Historial CX Soluciones Chat Id Estado Fecha de creación Origen Proceso • 40054…" at bounding box center [801, 195] width 1513 height 705
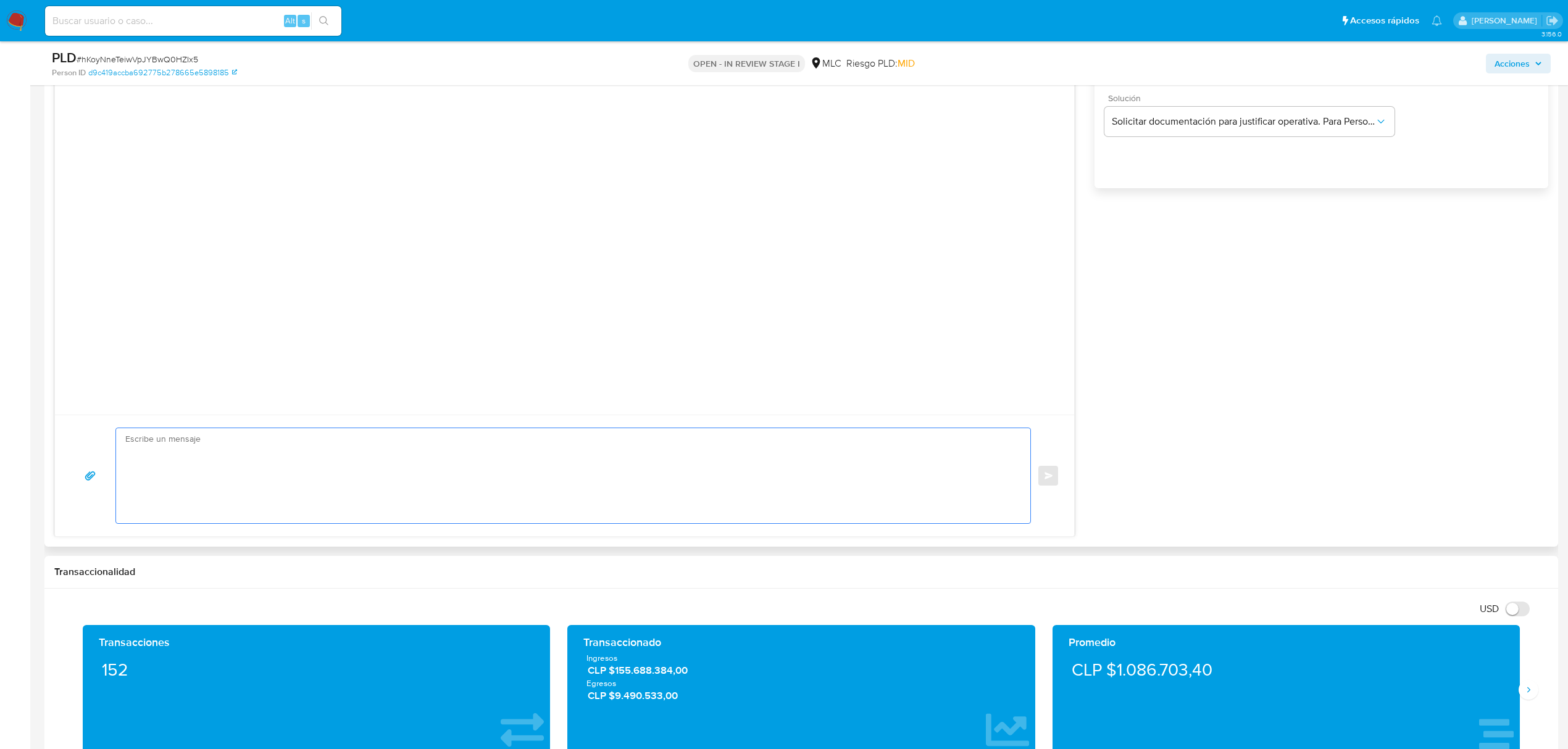
click at [254, 440] on textarea at bounding box center [570, 476] width 889 height 95
paste textarea "Hola XXX, Te contactamos desde el Equipo de Mercado Pago para verificar tus dat…"
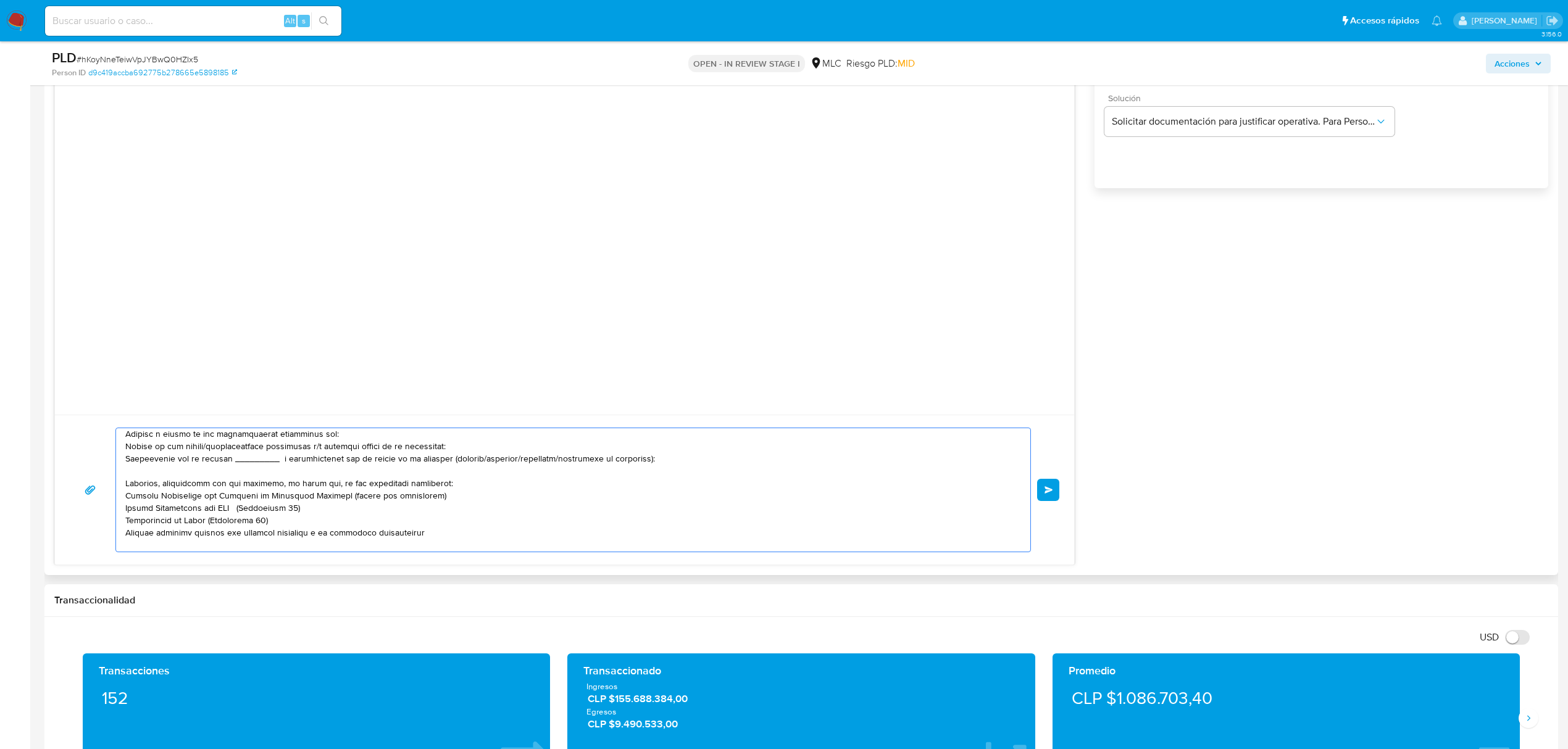
scroll to position [0, 0]
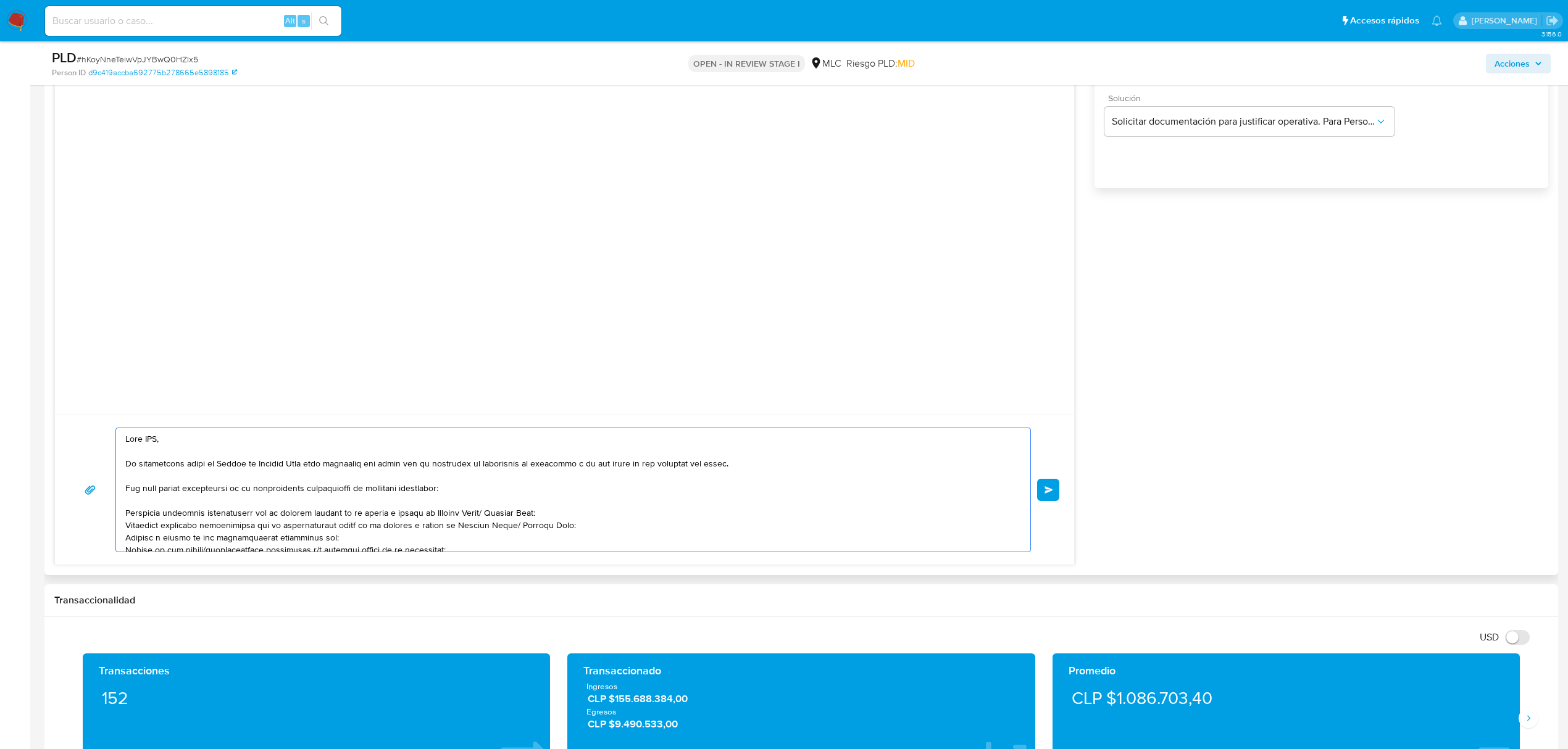
click at [156, 437] on textarea at bounding box center [570, 490] width 889 height 123
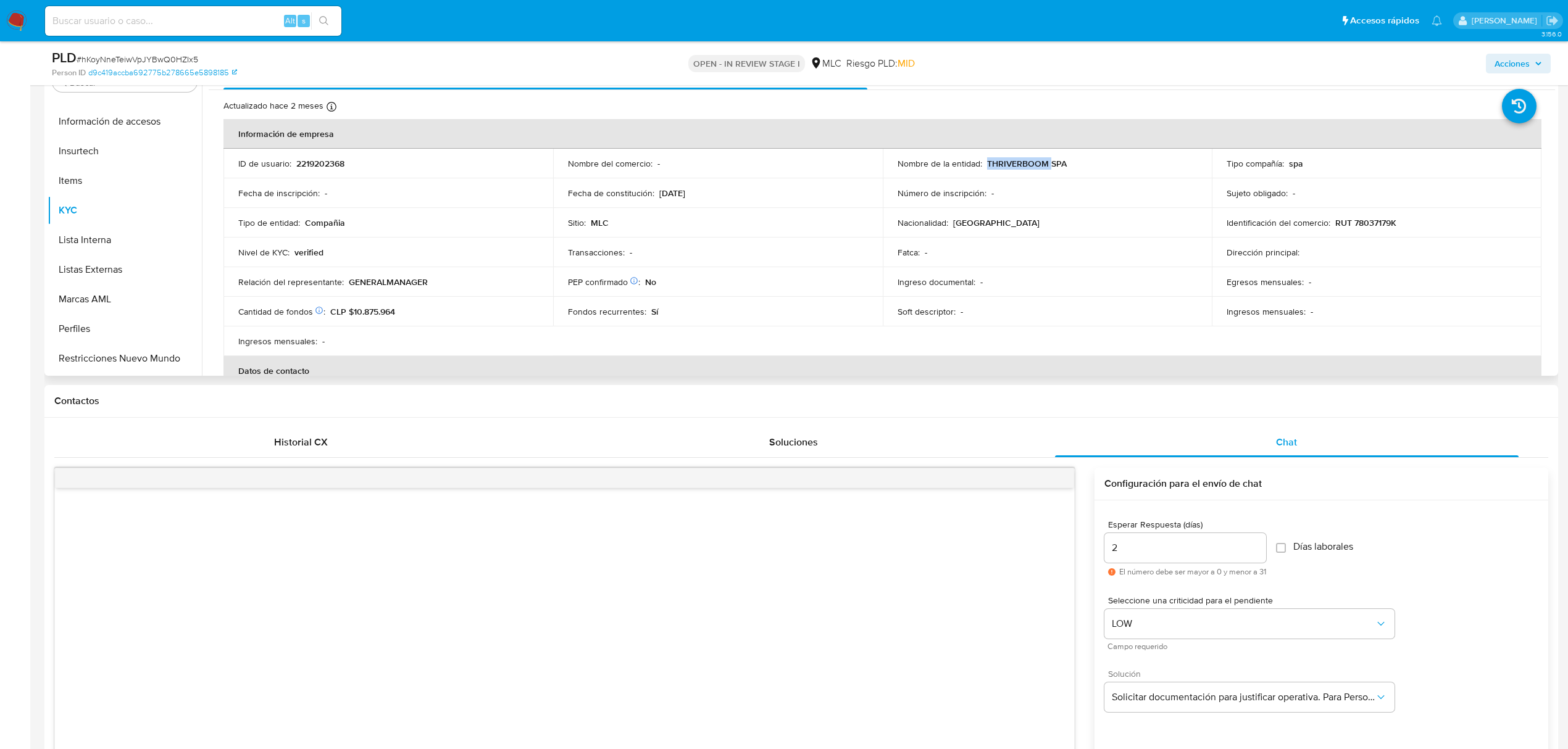
drag, startPoint x: 983, startPoint y: 168, endPoint x: 1047, endPoint y: 168, distance: 64.0
click at [1047, 168] on div "Nombre de la entidad : THRIVERBOOM SPA" at bounding box center [1048, 163] width 300 height 11
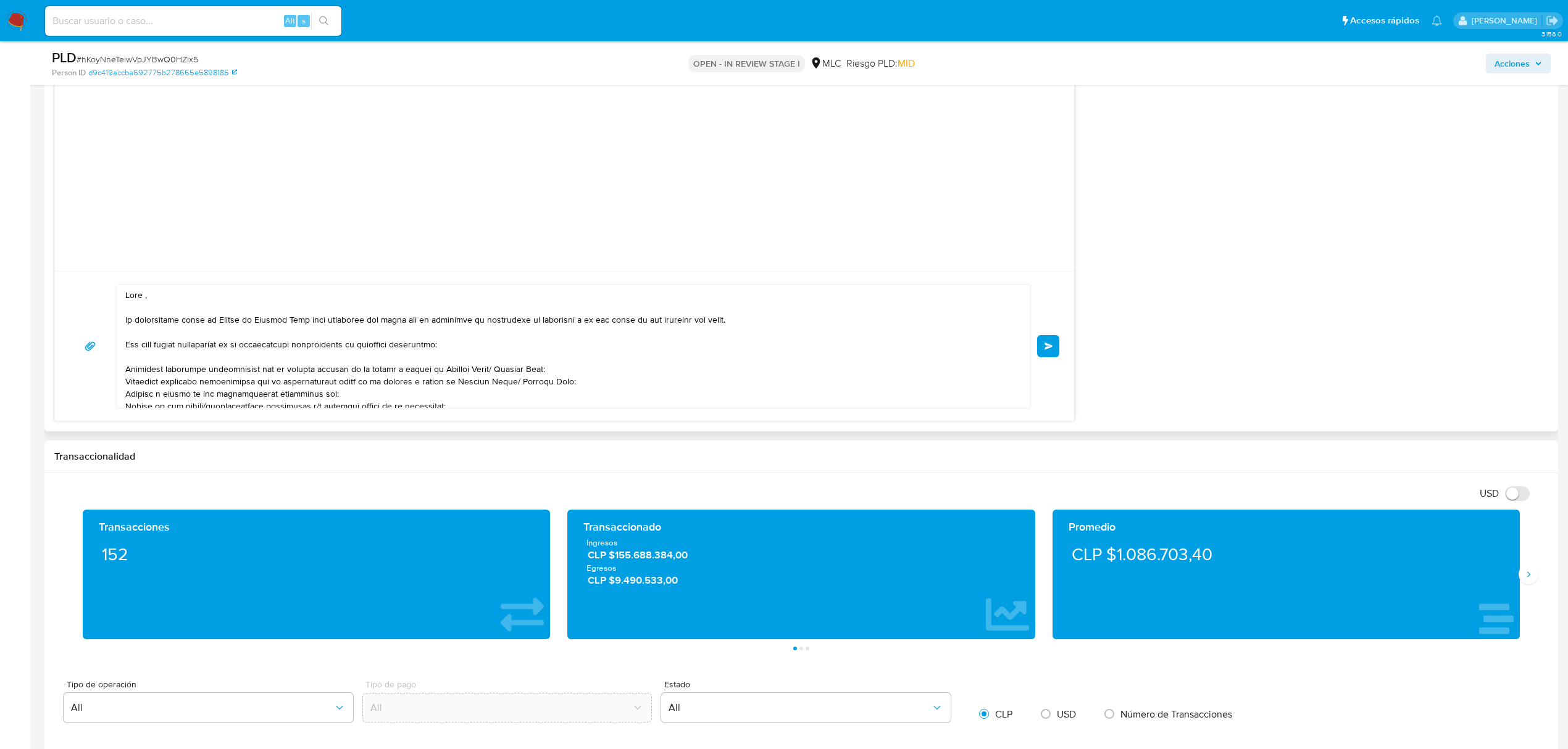
scroll to position [1317, 0]
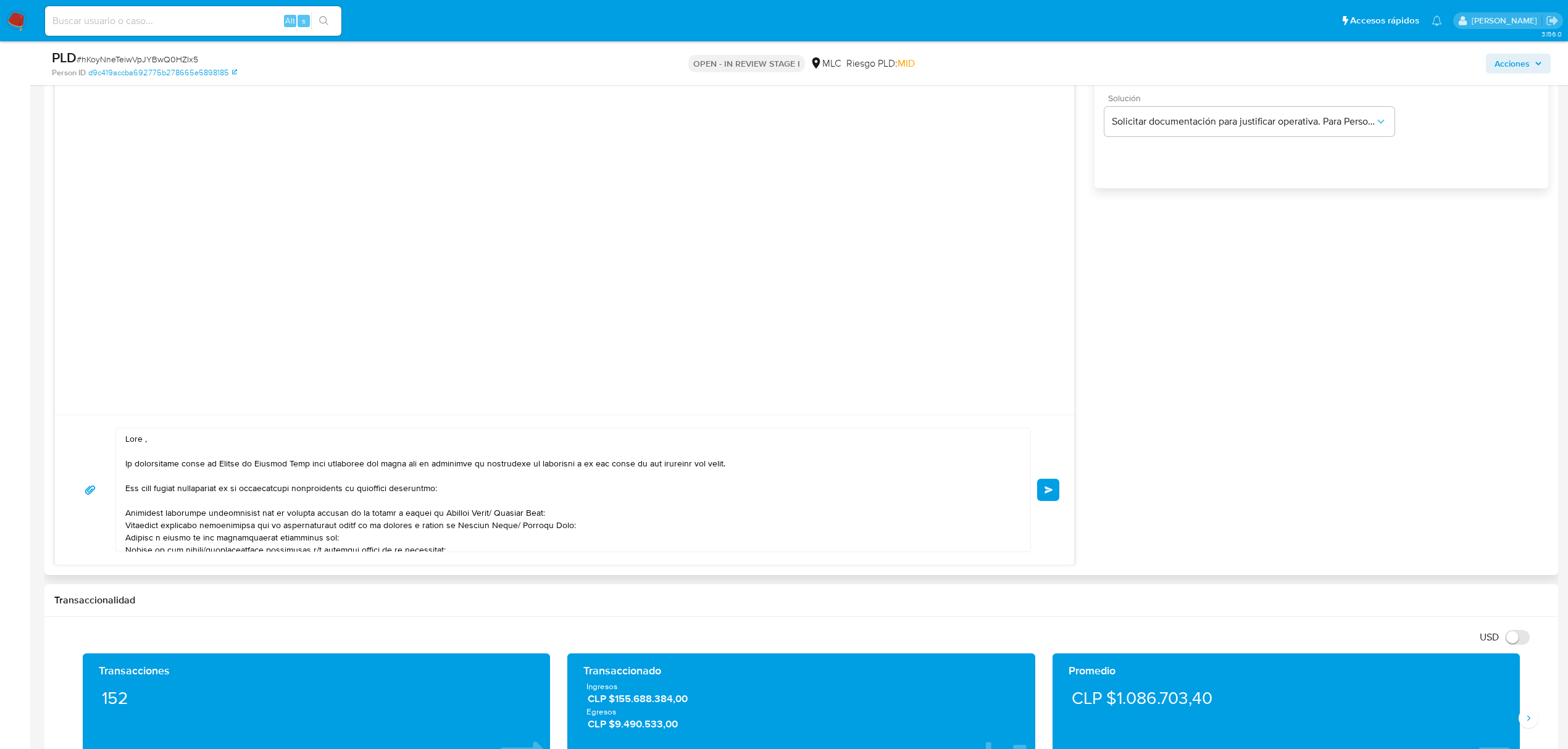
click at [143, 440] on textarea at bounding box center [570, 490] width 889 height 123
paste textarea "THRIVERBOOM"
drag, startPoint x: 235, startPoint y: 471, endPoint x: 244, endPoint y: 476, distance: 10.3
click at [244, 476] on textarea at bounding box center [570, 490] width 889 height 123
click at [315, 481] on textarea at bounding box center [570, 490] width 889 height 123
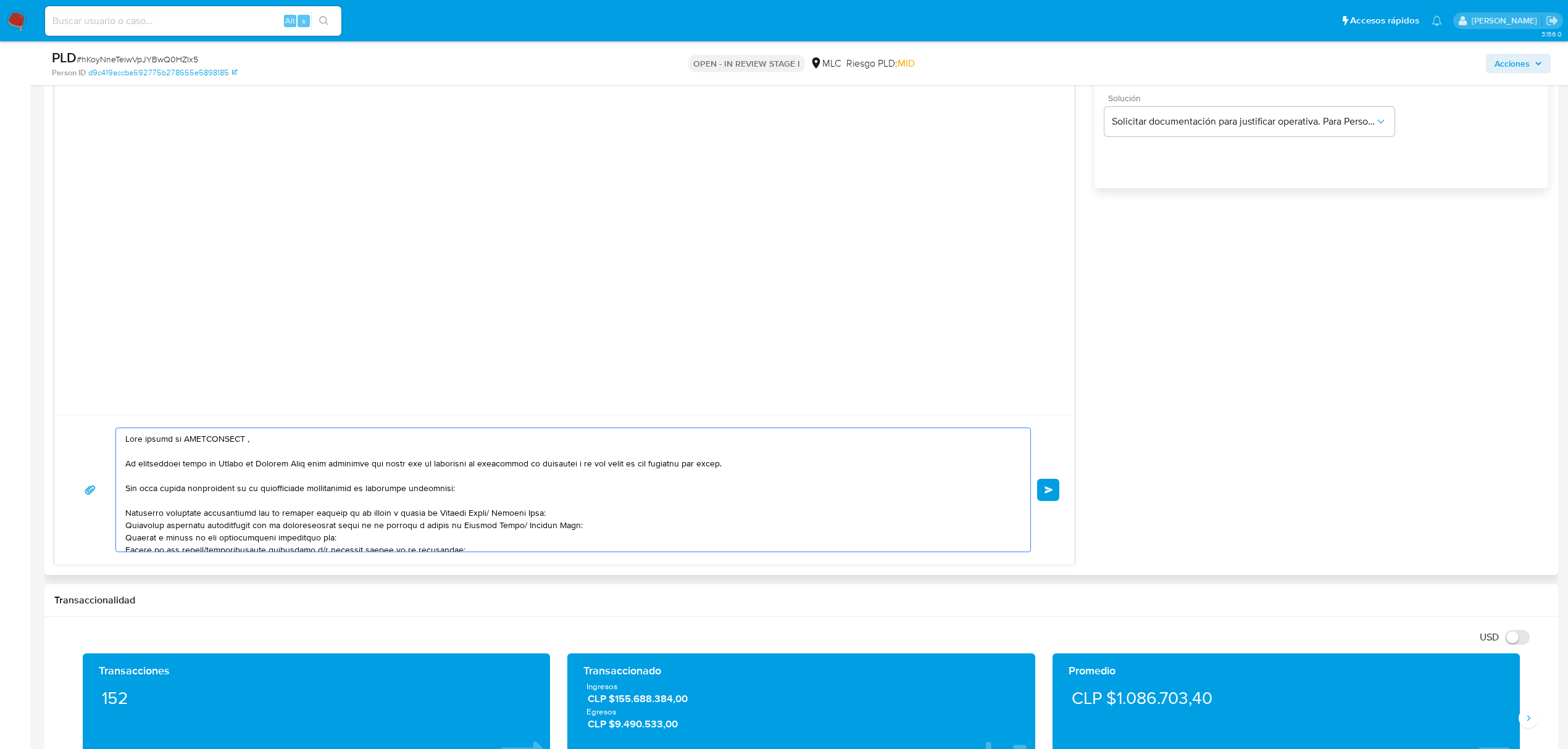
click at [321, 500] on textarea at bounding box center [570, 490] width 889 height 123
click at [249, 443] on textarea at bounding box center [570, 490] width 889 height 123
click at [485, 513] on textarea at bounding box center [570, 490] width 889 height 123
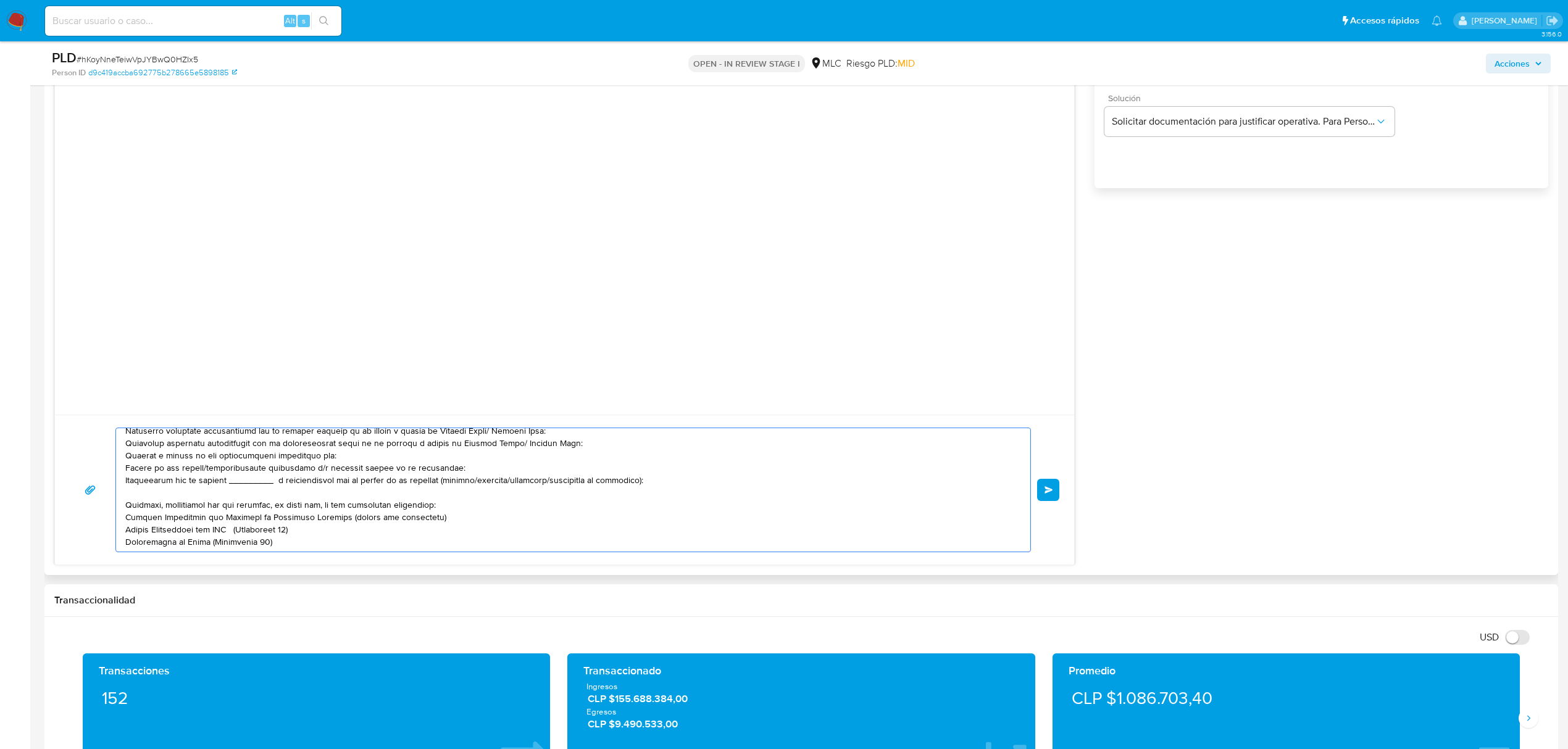
scroll to position [0, 0]
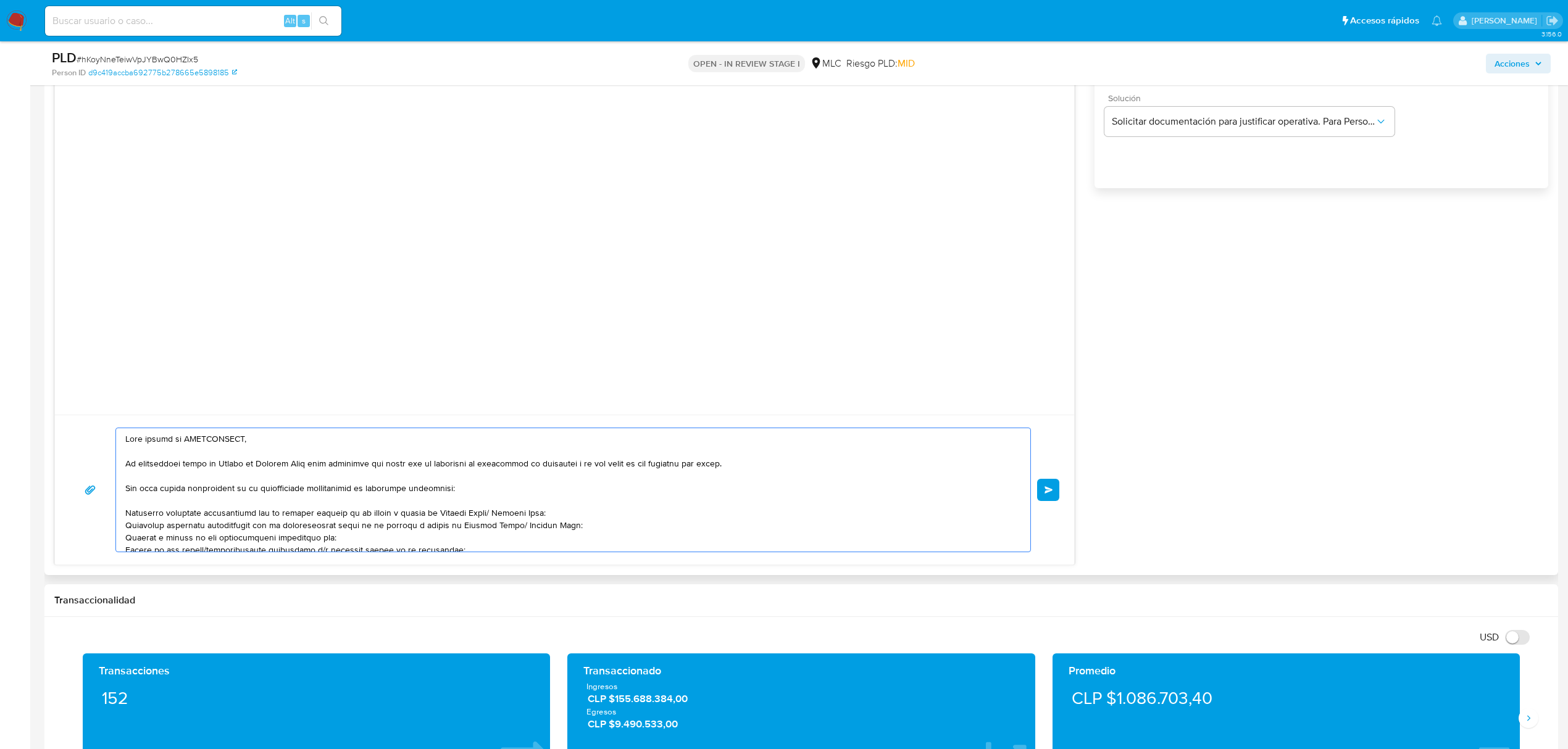
drag, startPoint x: 490, startPoint y: 519, endPoint x: 433, endPoint y: 515, distance: 57.1
click at [433, 515] on textarea at bounding box center [570, 490] width 889 height 123
drag, startPoint x: 595, startPoint y: 445, endPoint x: 116, endPoint y: 527, distance: 486.0
click at [116, 527] on div at bounding box center [570, 490] width 908 height 123
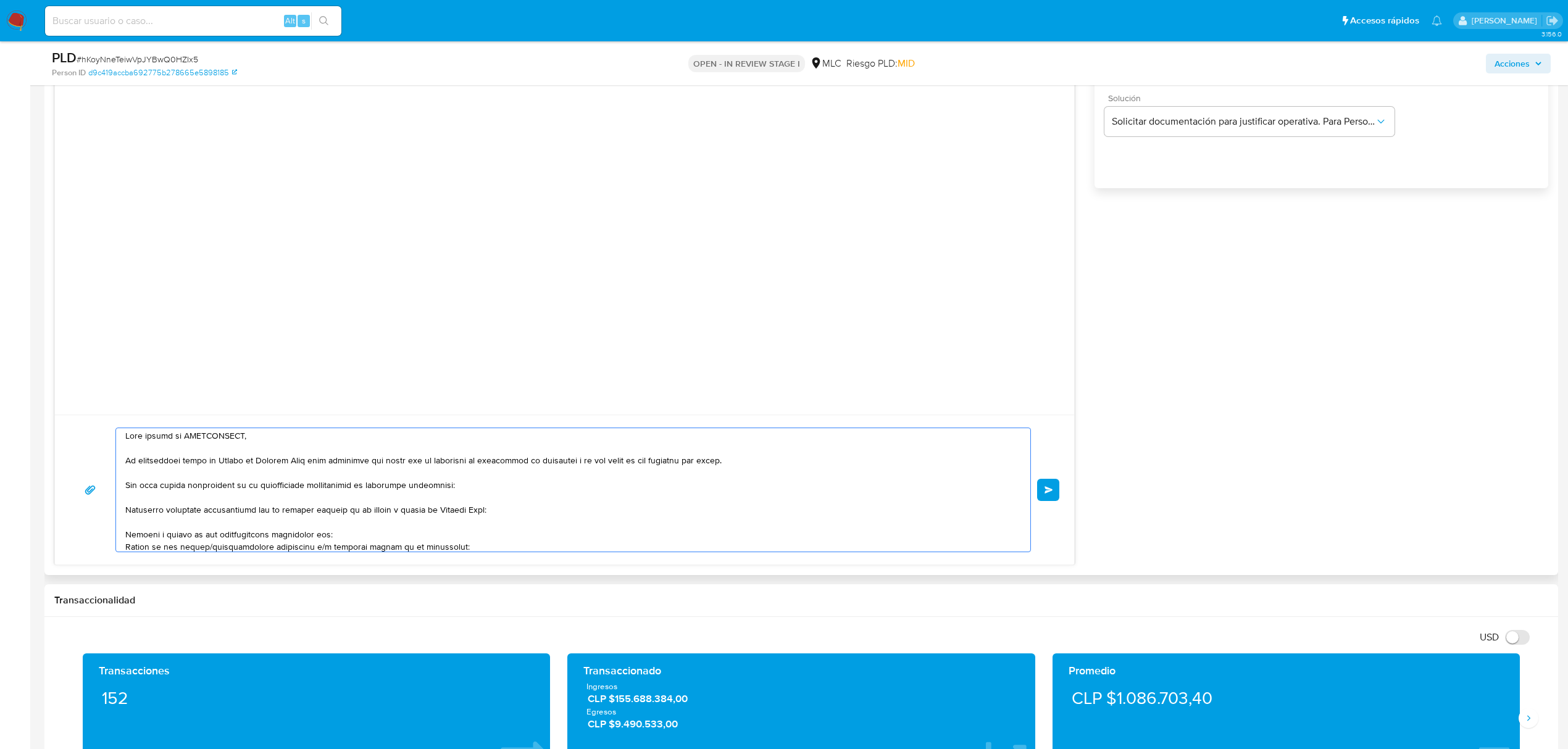
drag, startPoint x: 330, startPoint y: 541, endPoint x: 115, endPoint y: 536, distance: 215.1
click at [116, 536] on div at bounding box center [573, 490] width 915 height 125
click at [211, 539] on textarea at bounding box center [570, 490] width 889 height 123
click at [315, 541] on textarea at bounding box center [570, 490] width 889 height 123
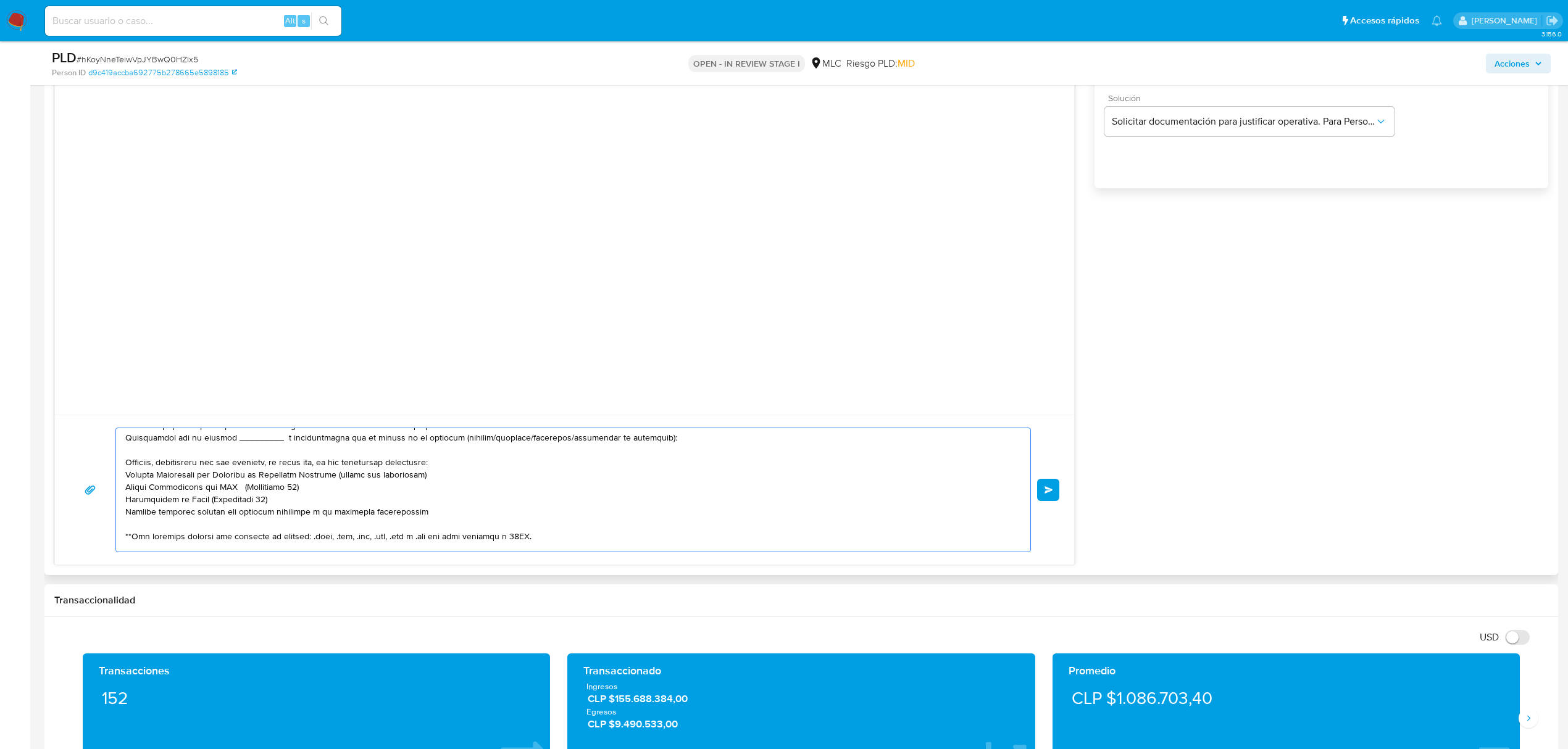
scroll to position [86, 0]
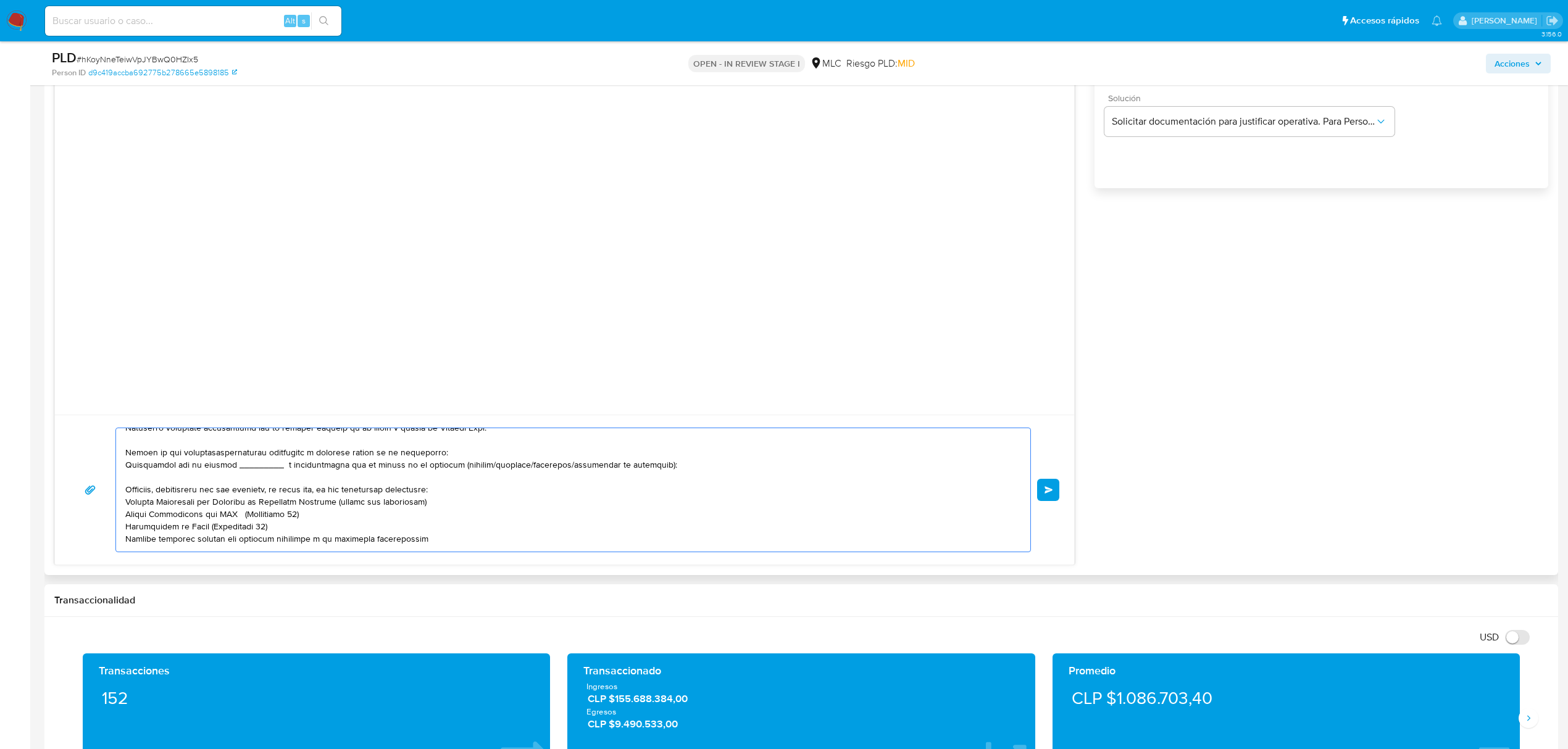
click at [204, 455] on textarea at bounding box center [570, 490] width 889 height 123
click at [206, 455] on textarea at bounding box center [570, 490] width 889 height 123
click at [485, 453] on textarea at bounding box center [570, 490] width 889 height 123
drag, startPoint x: 124, startPoint y: 469, endPoint x: 660, endPoint y: 466, distance: 536.0
click at [660, 466] on div at bounding box center [570, 490] width 908 height 123
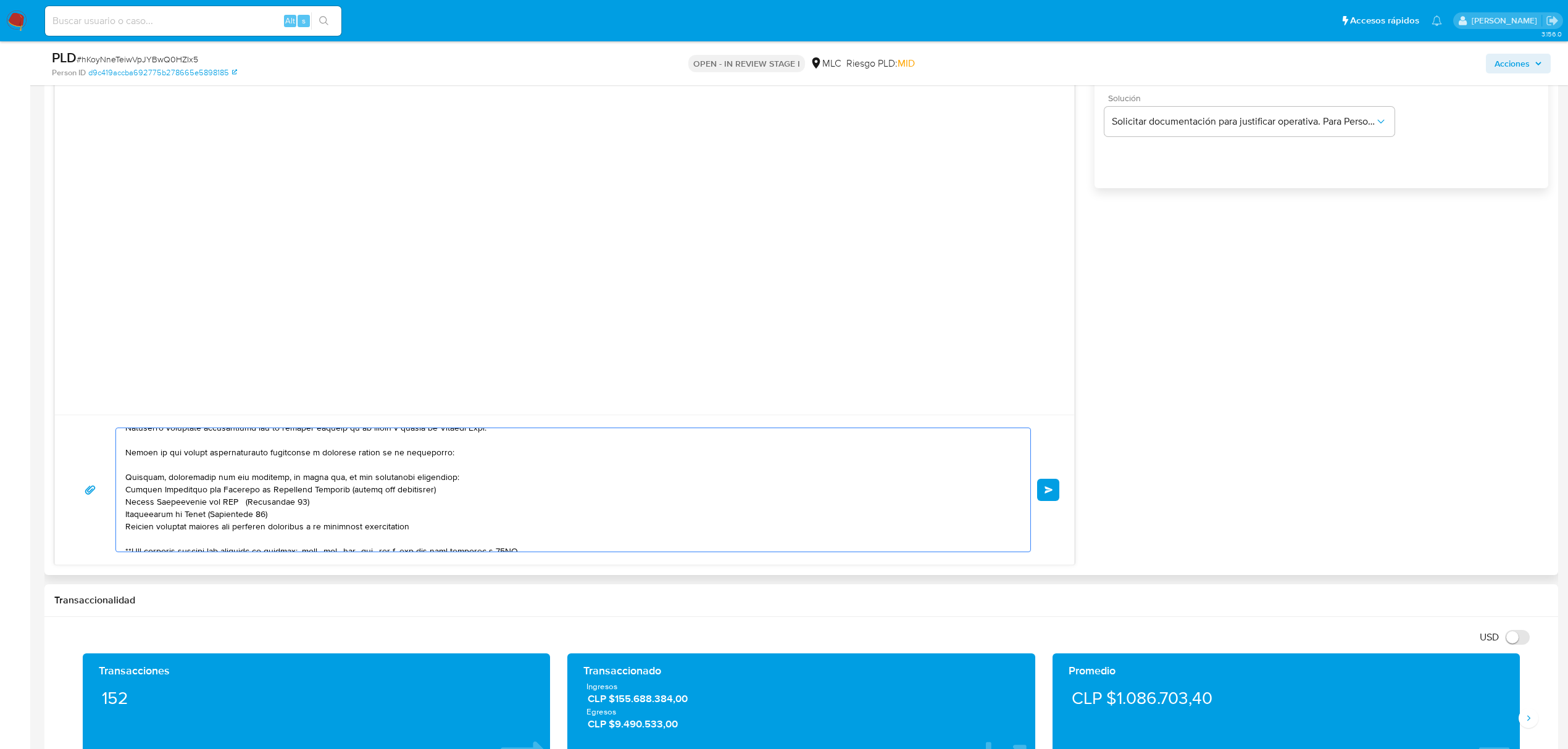
click at [196, 455] on textarea at bounding box center [570, 490] width 889 height 123
click at [154, 481] on textarea at bounding box center [570, 490] width 889 height 123
drag, startPoint x: 445, startPoint y: 469, endPoint x: 118, endPoint y: 482, distance: 327.3
click at [118, 482] on div at bounding box center [570, 490] width 908 height 123
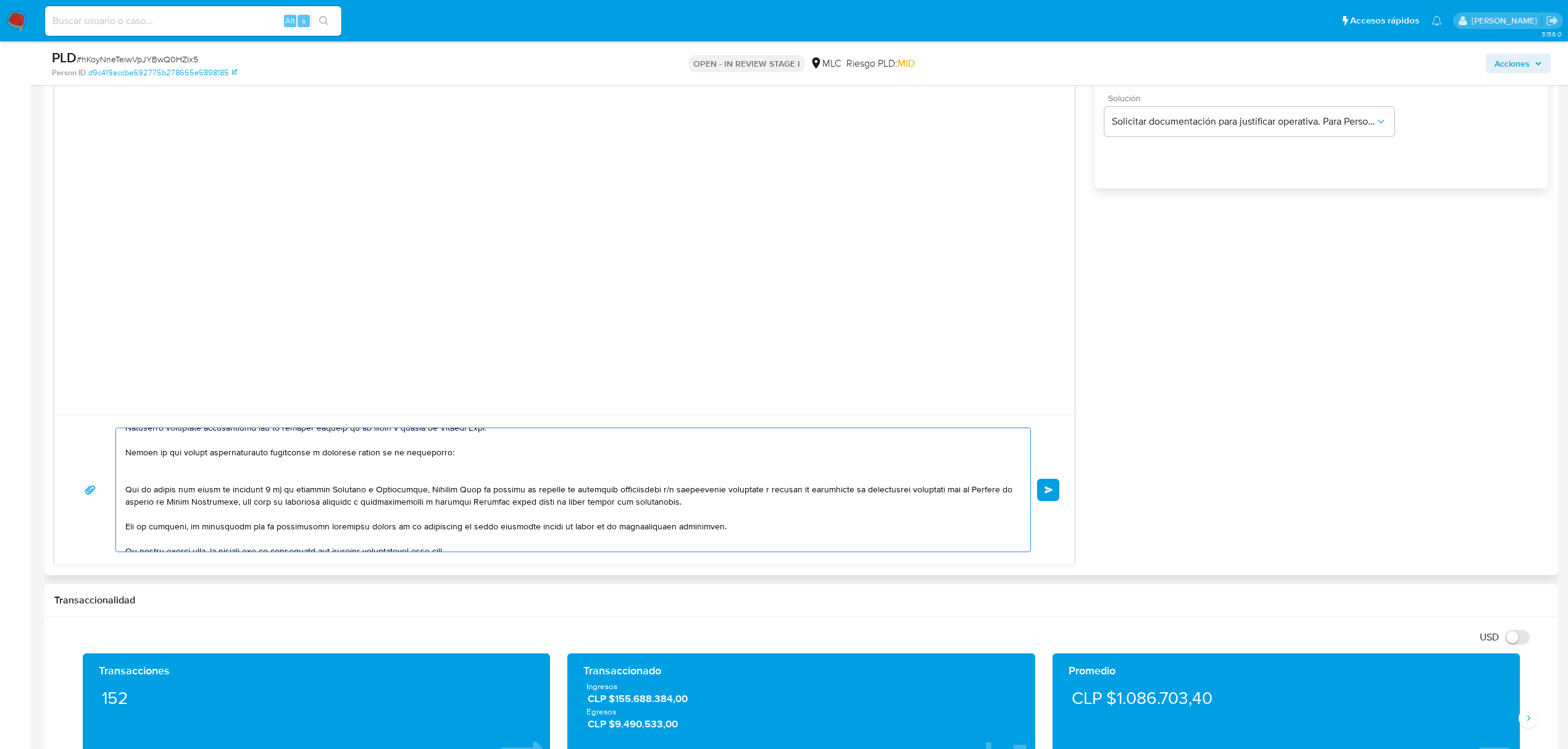
click at [126, 492] on textarea at bounding box center [570, 490] width 889 height 123
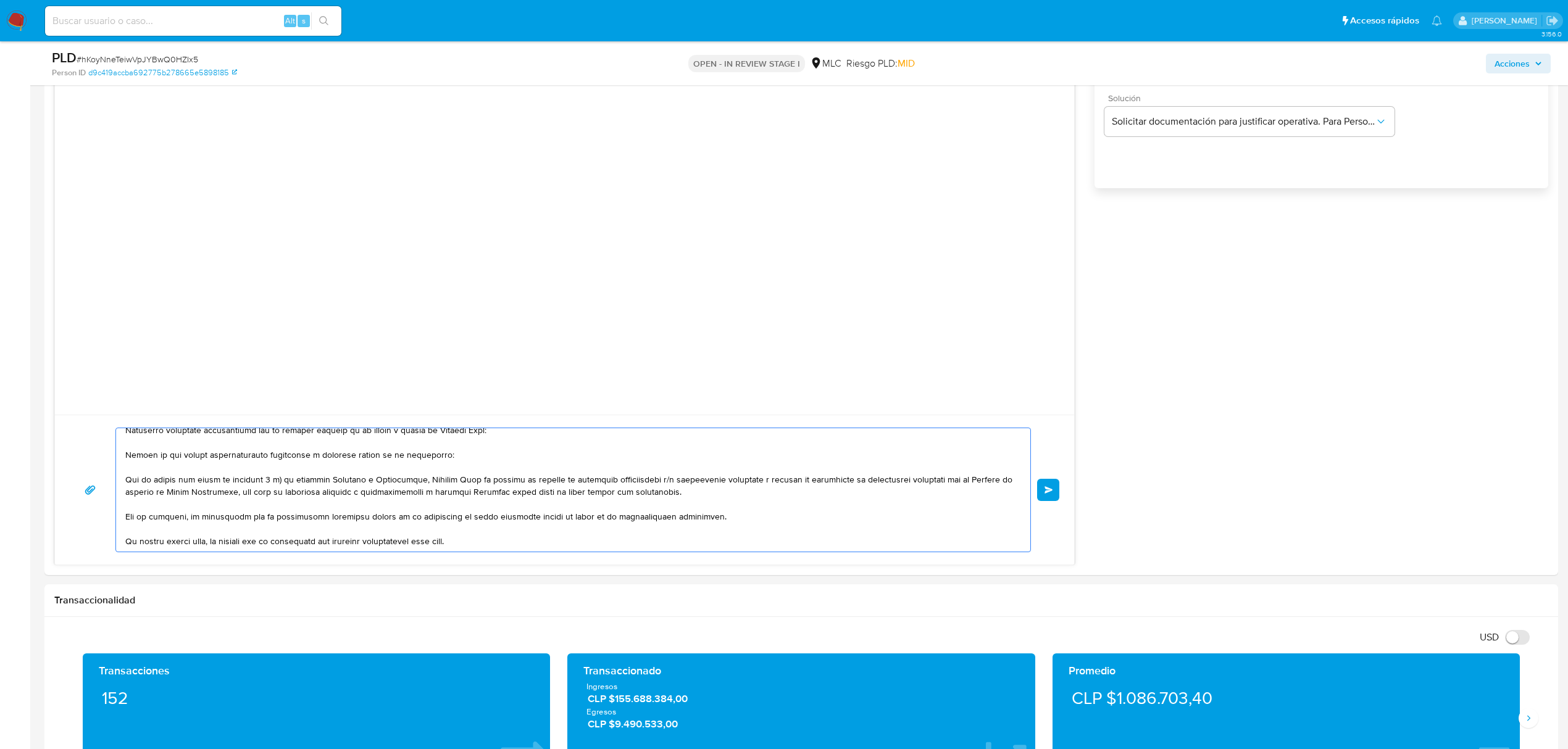
type textarea "Hola equipo de THRIVERBOOM, Te contactamos desde el Equipo de Mercado Pago para…"
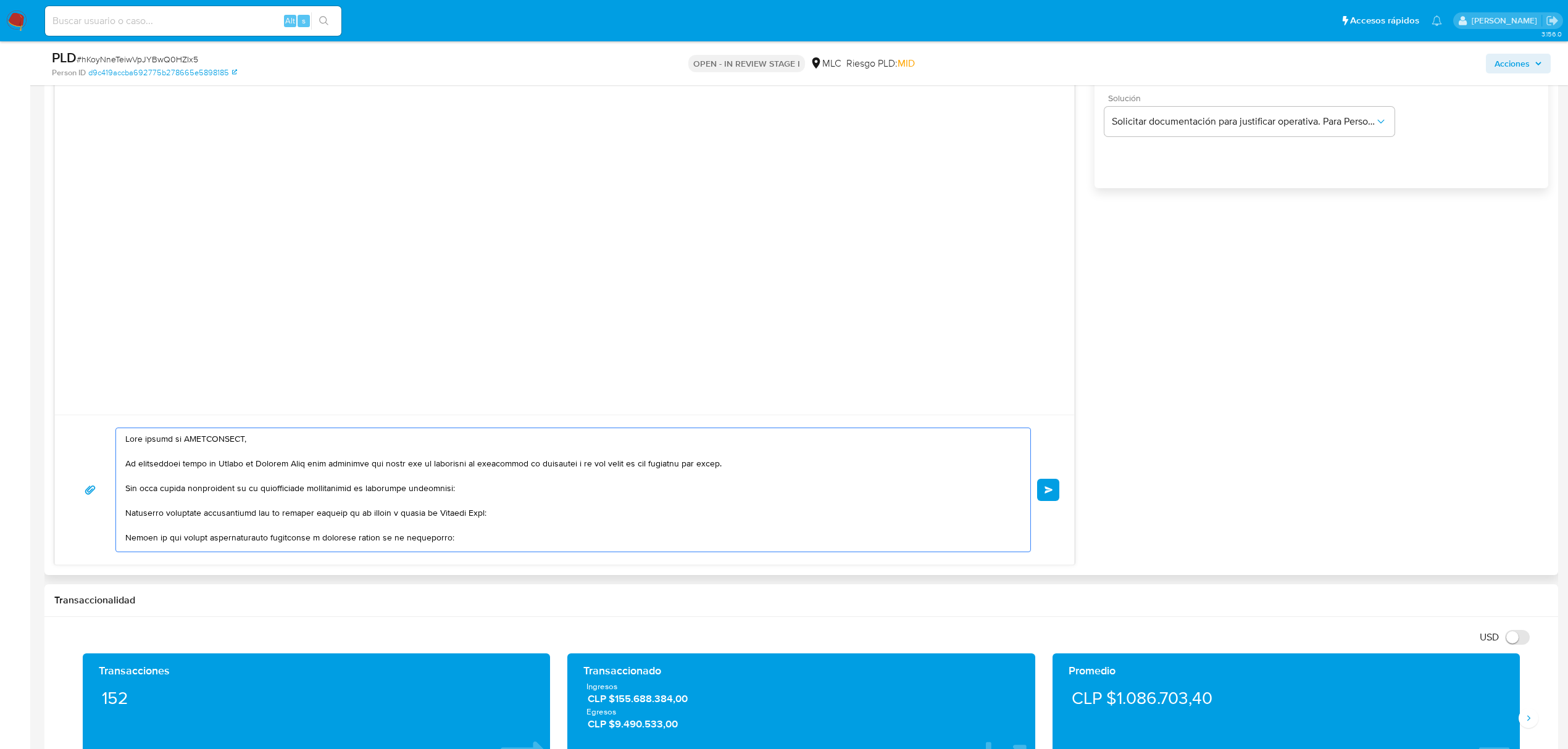
scroll to position [82, 0]
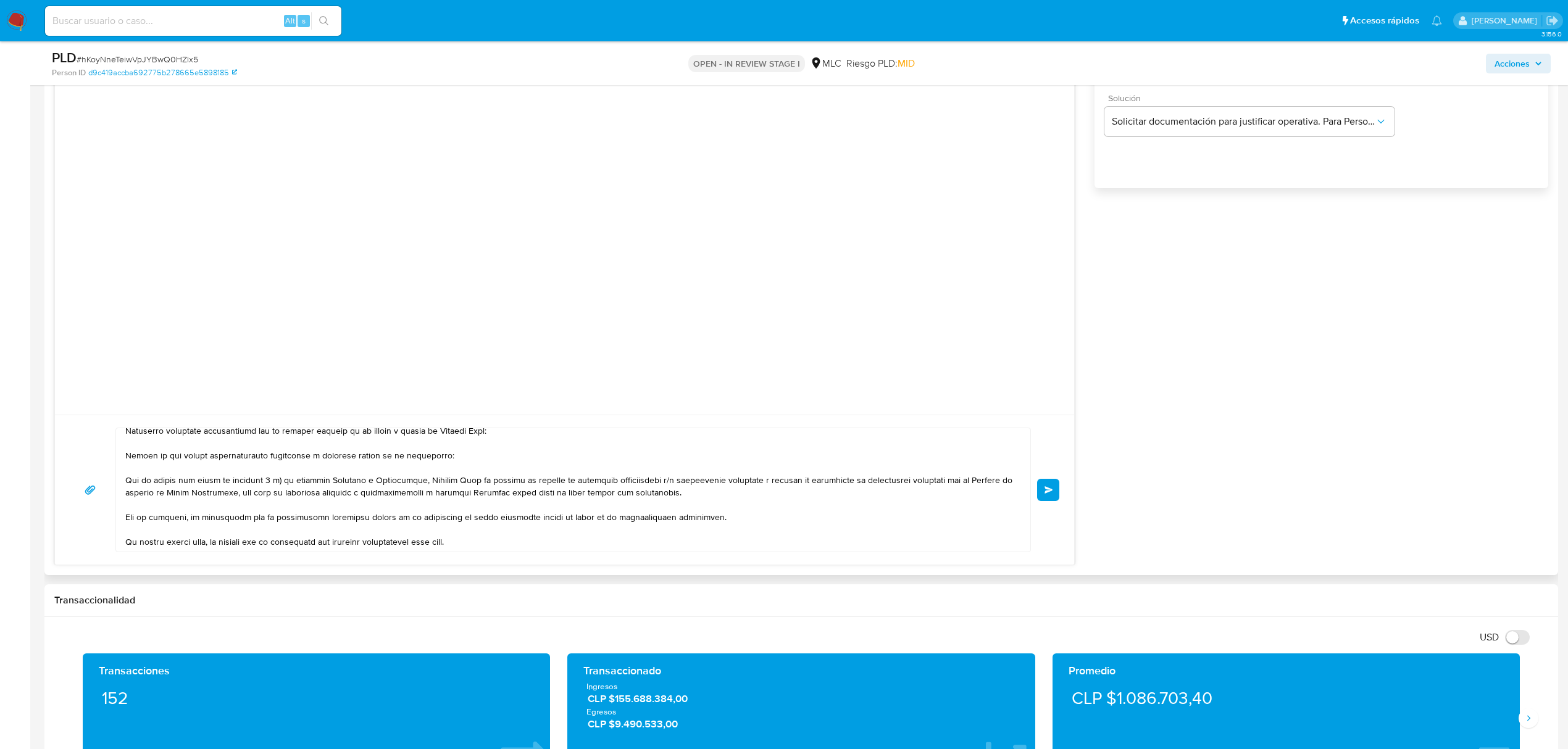
click at [1048, 500] on button "Enviar" at bounding box center [1048, 490] width 22 height 22
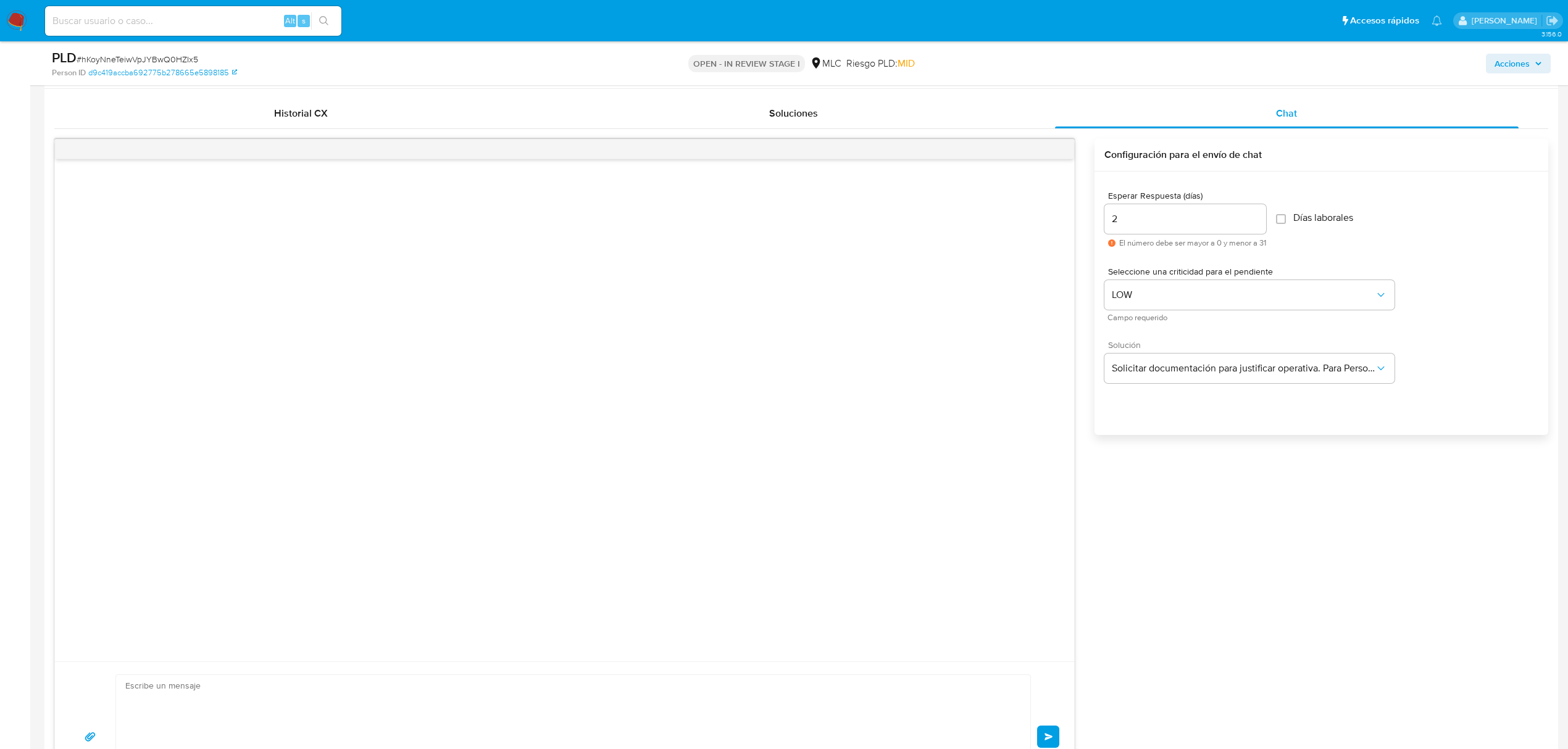
scroll to position [0, 0]
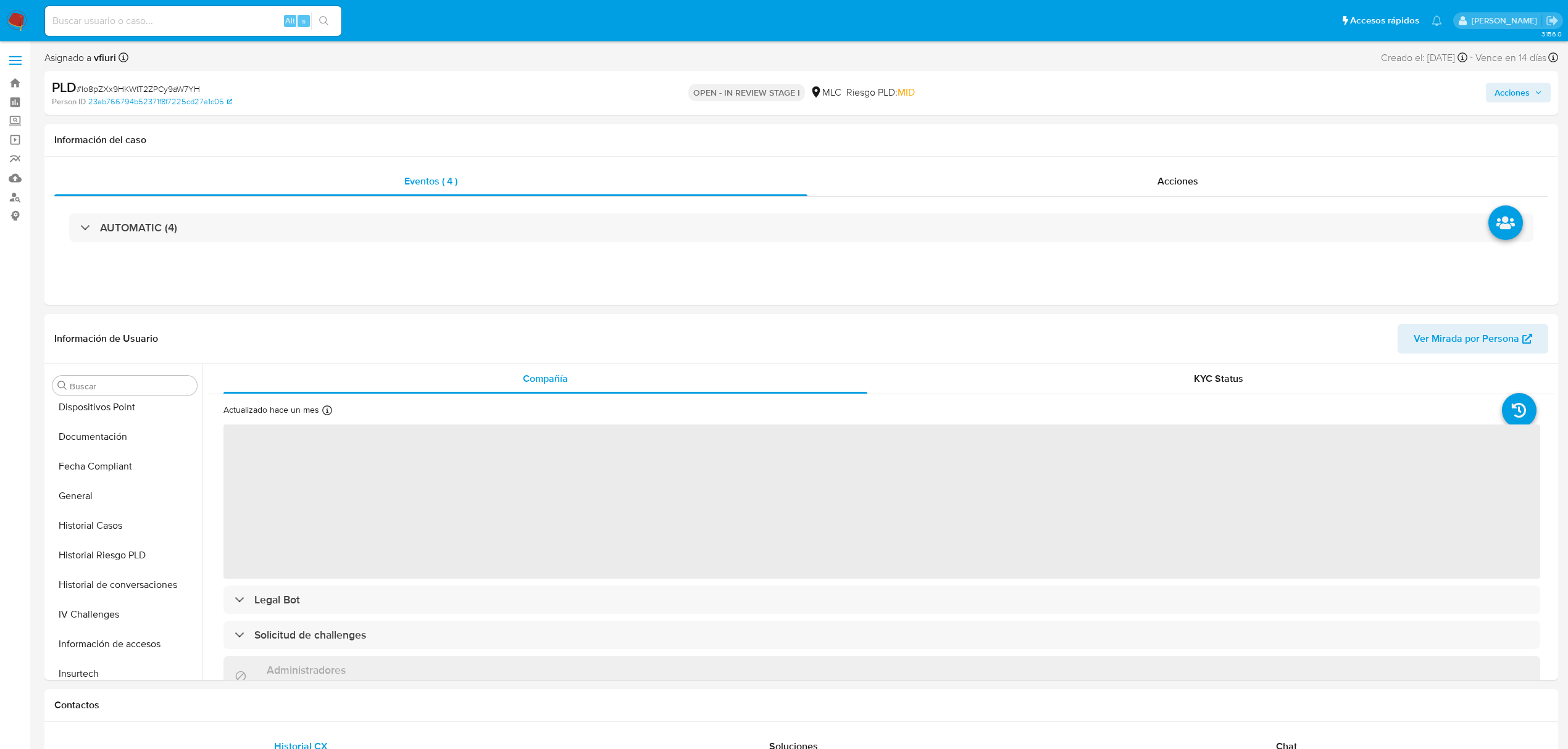
scroll to position [522, 0]
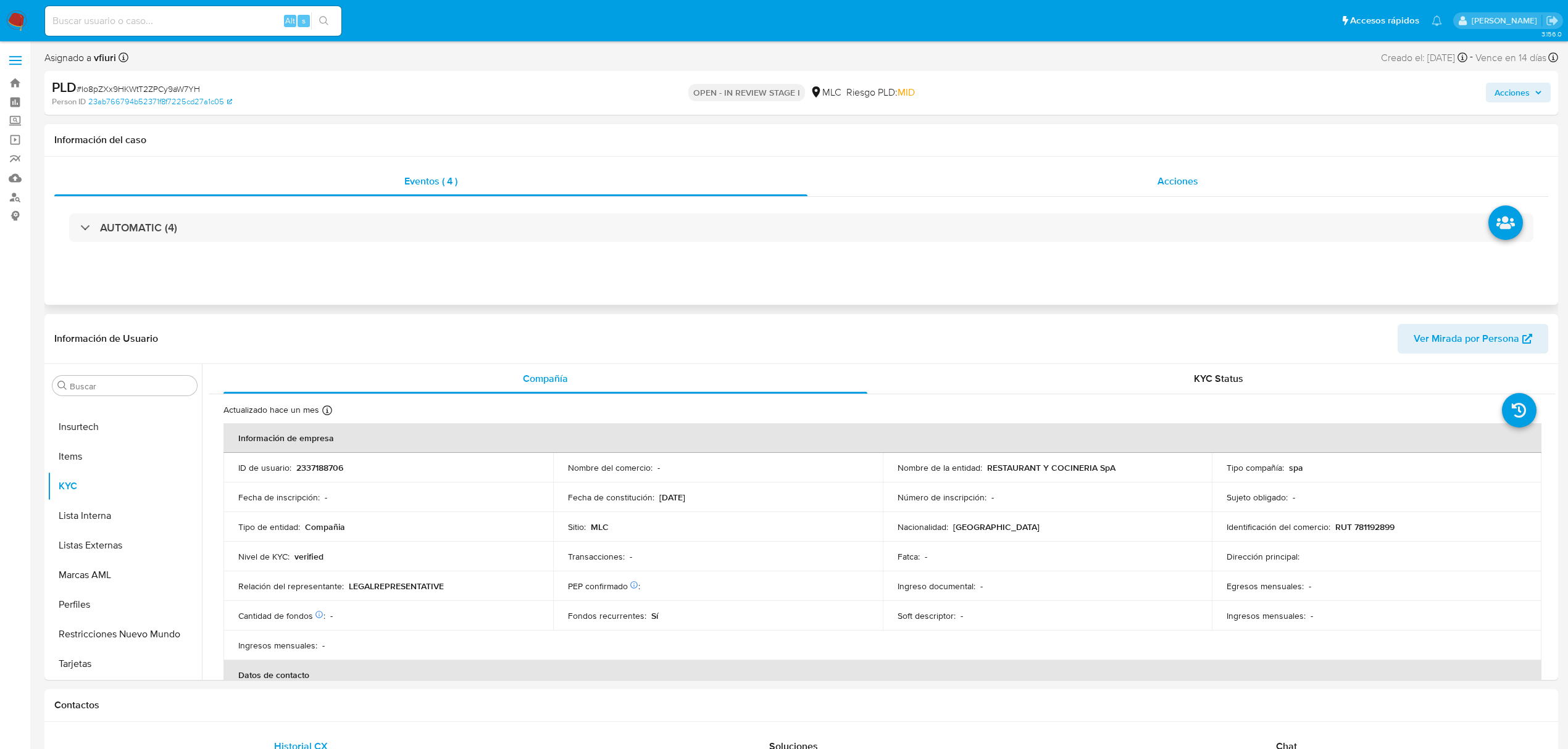
select select "10"
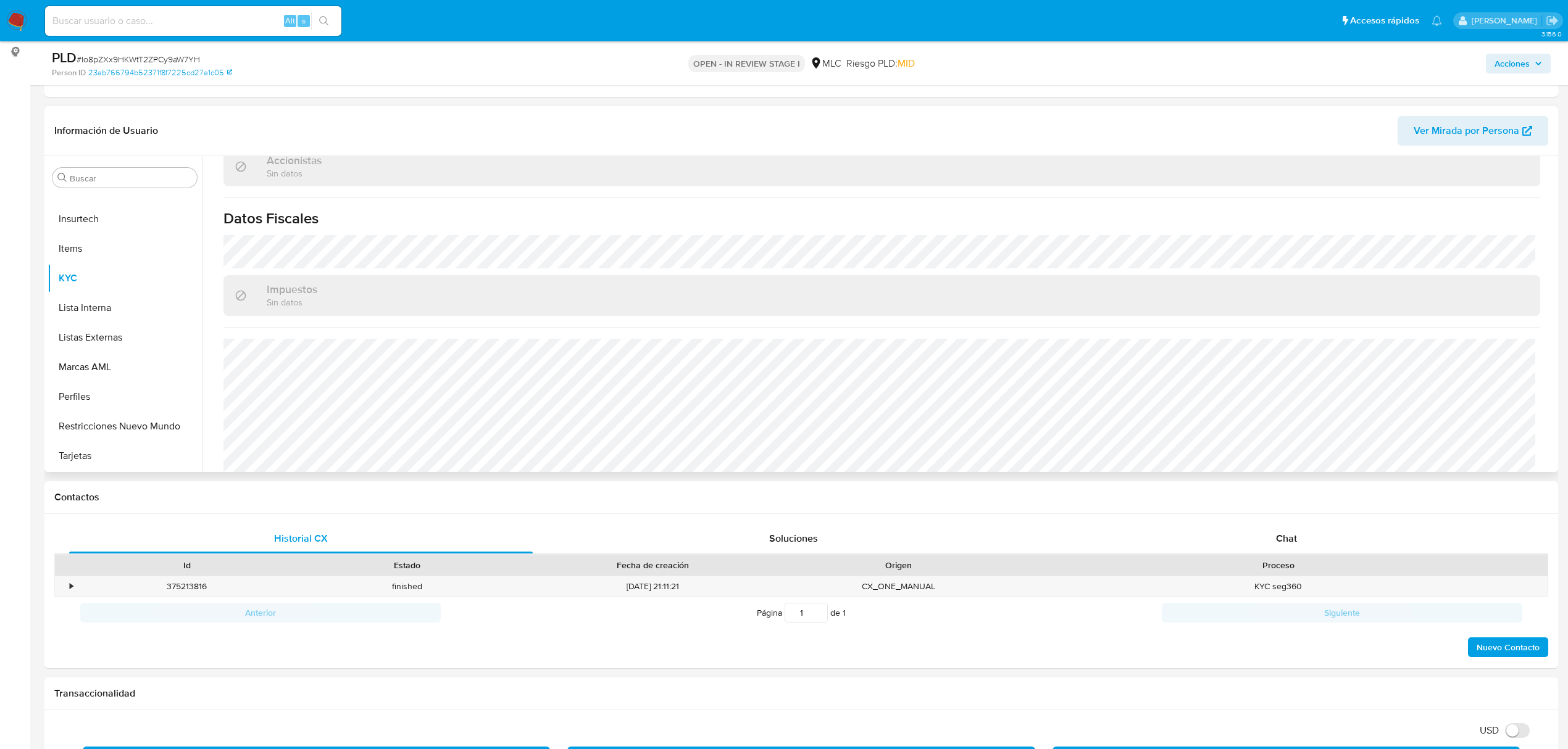
scroll to position [788, 0]
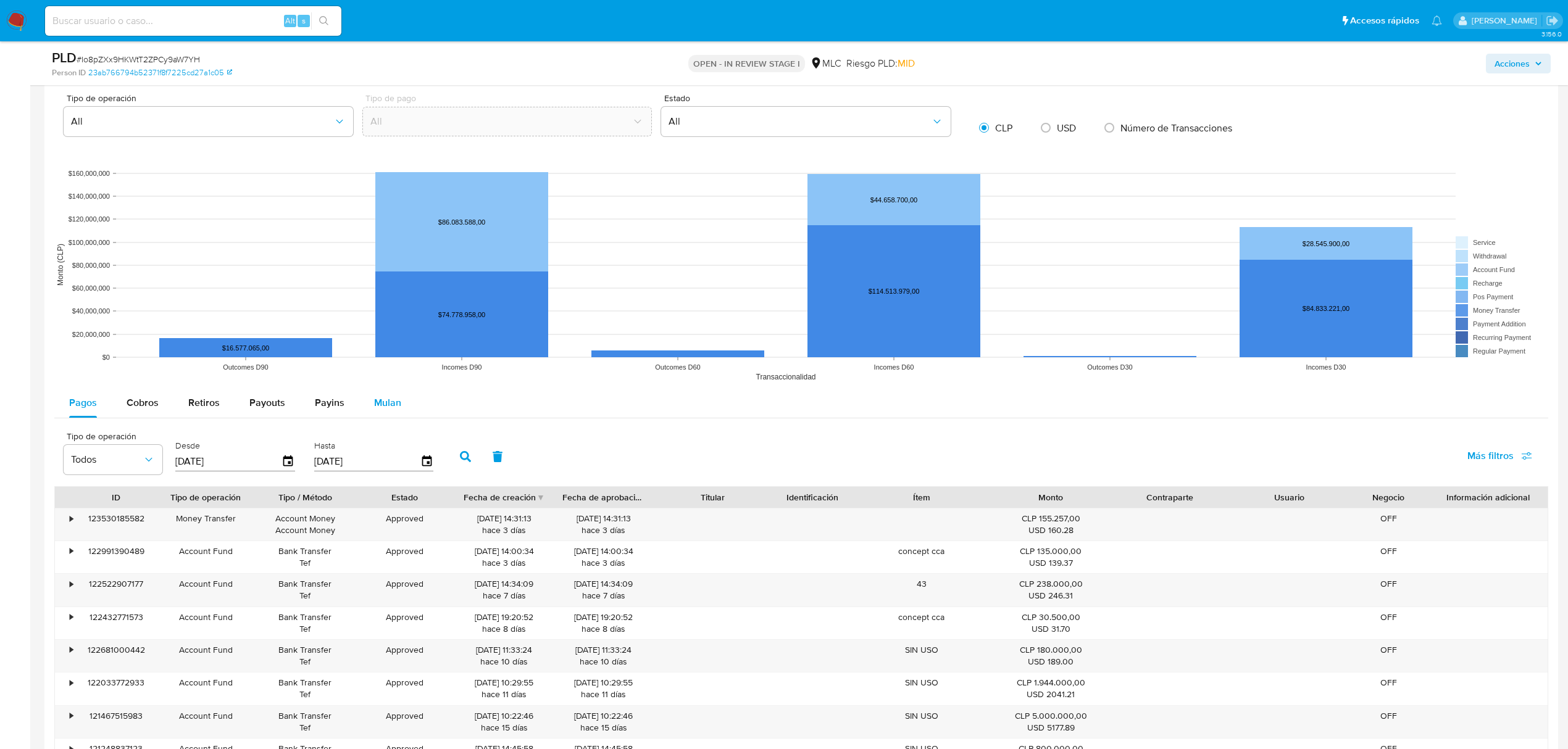
click at [392, 415] on div "Mulan" at bounding box center [388, 403] width 27 height 29
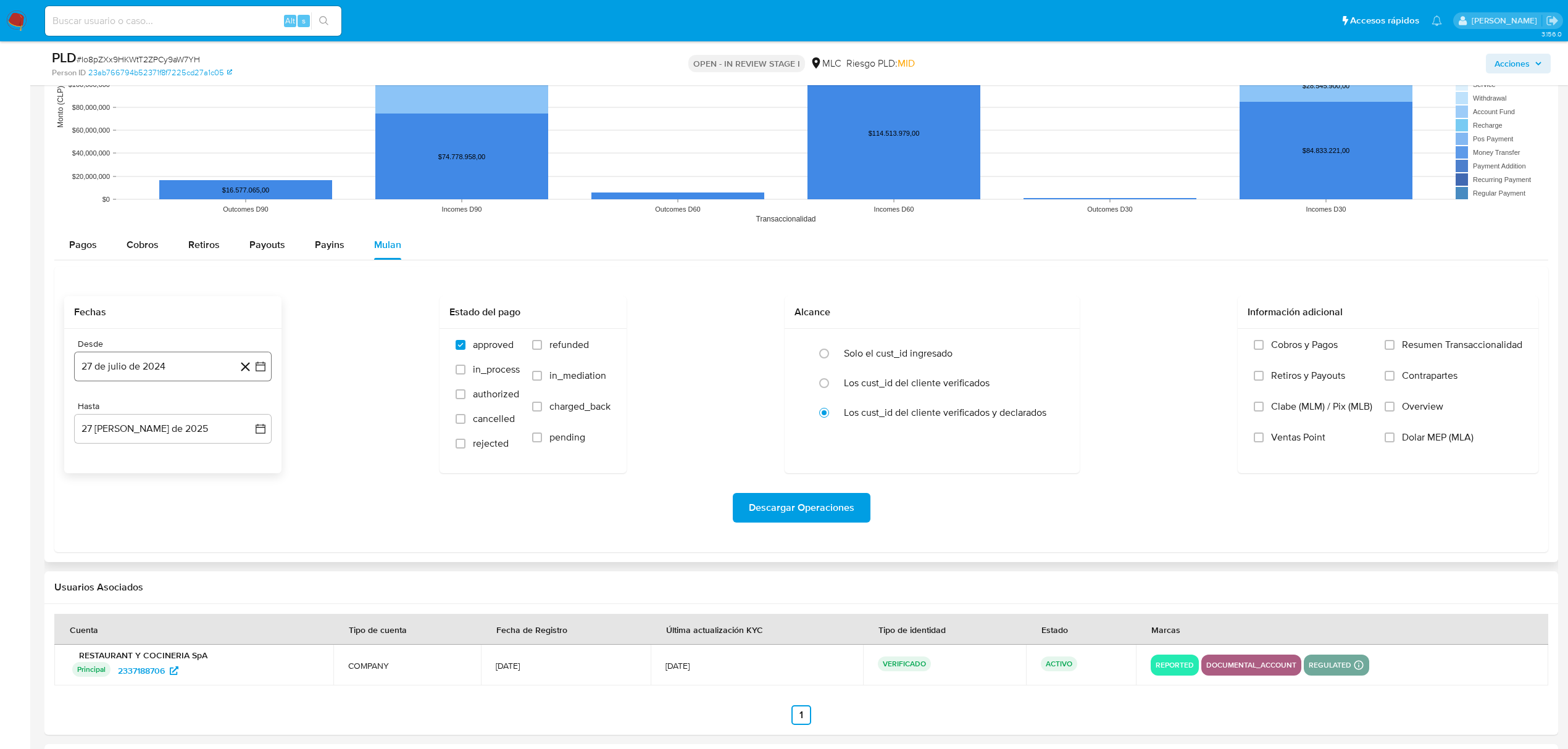
scroll to position [1152, 0]
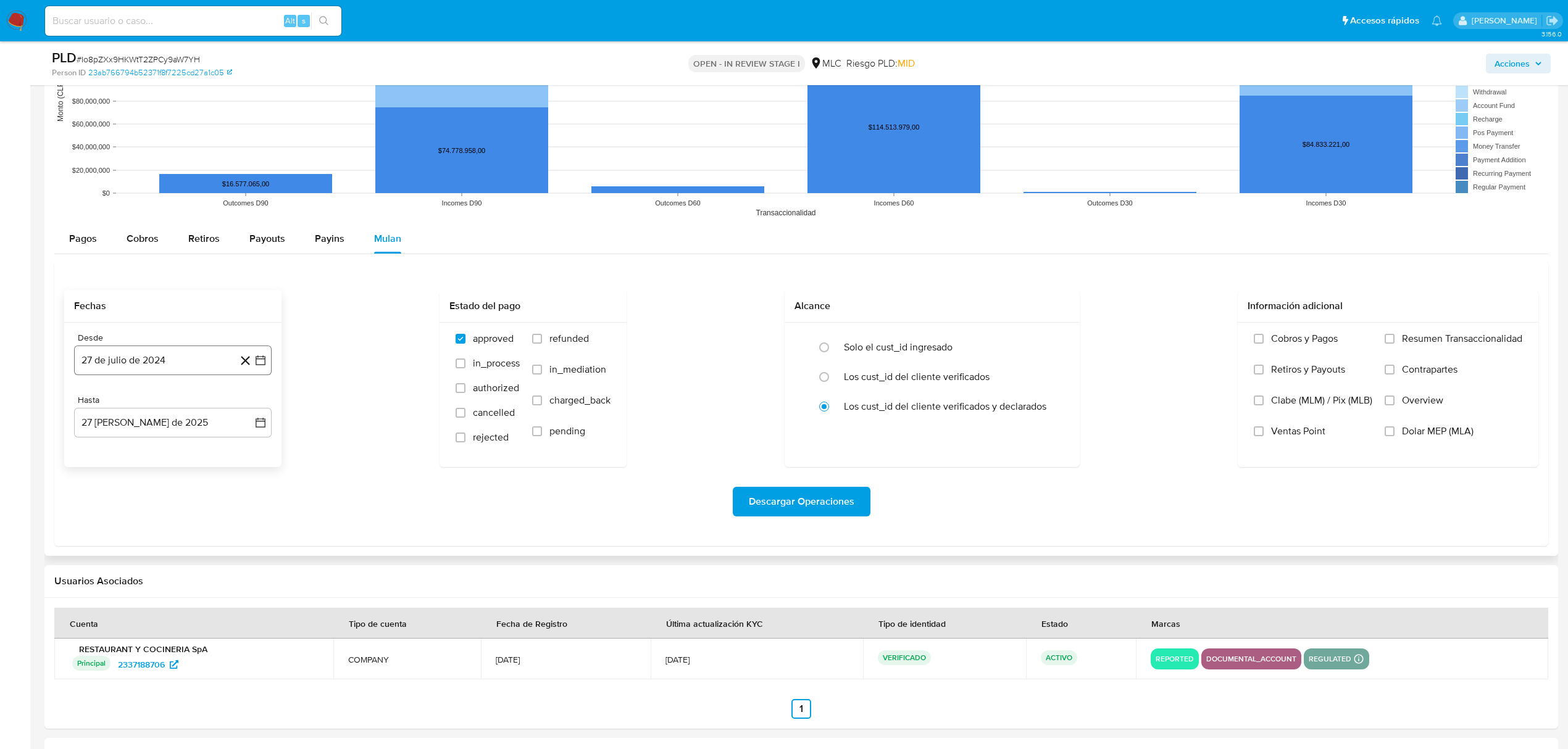
click at [265, 359] on icon "button" at bounding box center [261, 361] width 10 height 10
click at [253, 408] on icon "Mes siguiente" at bounding box center [249, 406] width 15 height 15
click at [143, 502] on button "14" at bounding box center [148, 501] width 20 height 20
click at [273, 425] on div "Desde 14 de agosto de 2024 14-08-2024 Hasta 27 de agosto de 2025 27-08-2025" at bounding box center [173, 395] width 217 height 144
click at [267, 425] on button "27 [PERSON_NAME] de 2025" at bounding box center [172, 422] width 197 height 29
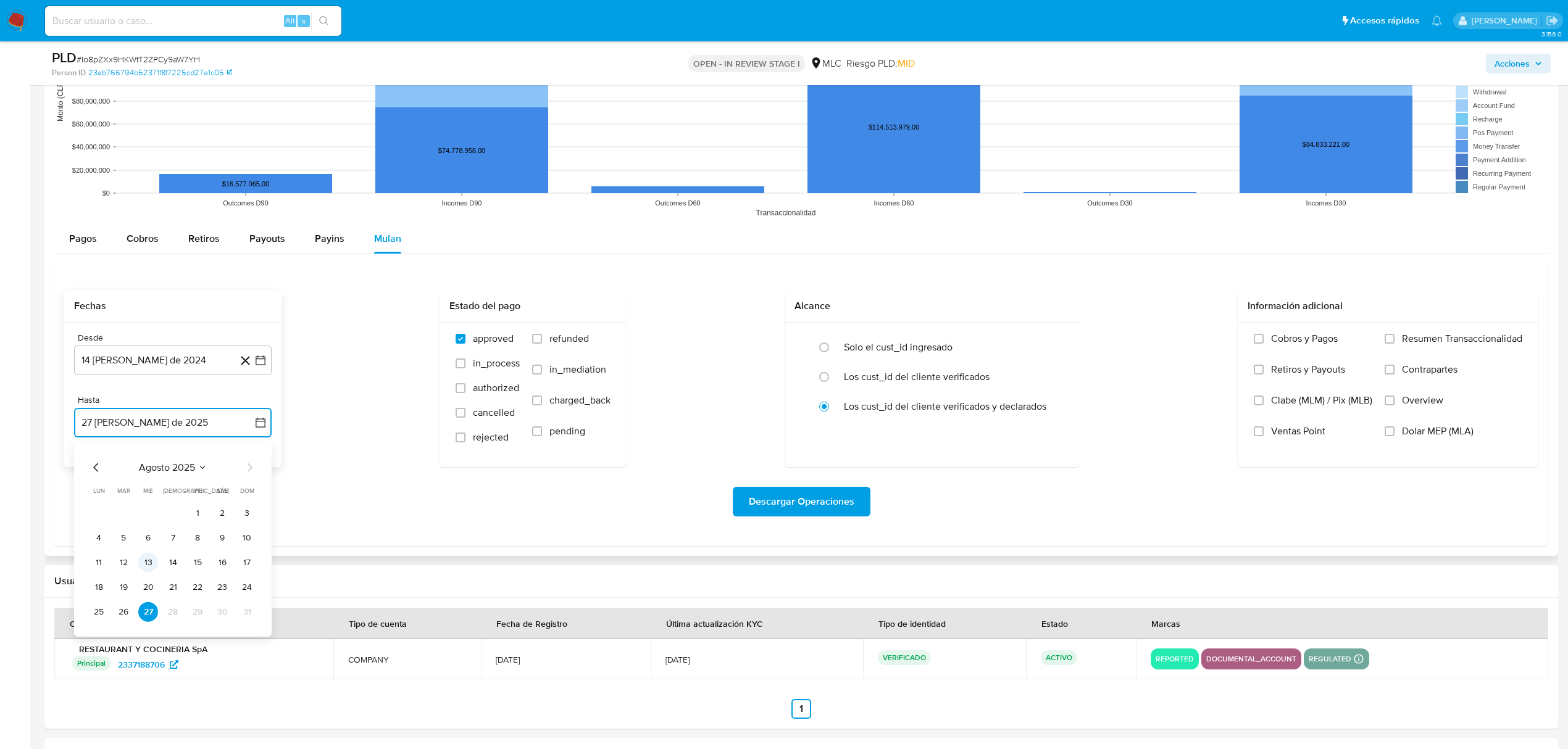
click at [151, 564] on button "13" at bounding box center [148, 563] width 20 height 20
click at [782, 515] on span "Descargar Operaciones" at bounding box center [802, 502] width 106 height 27
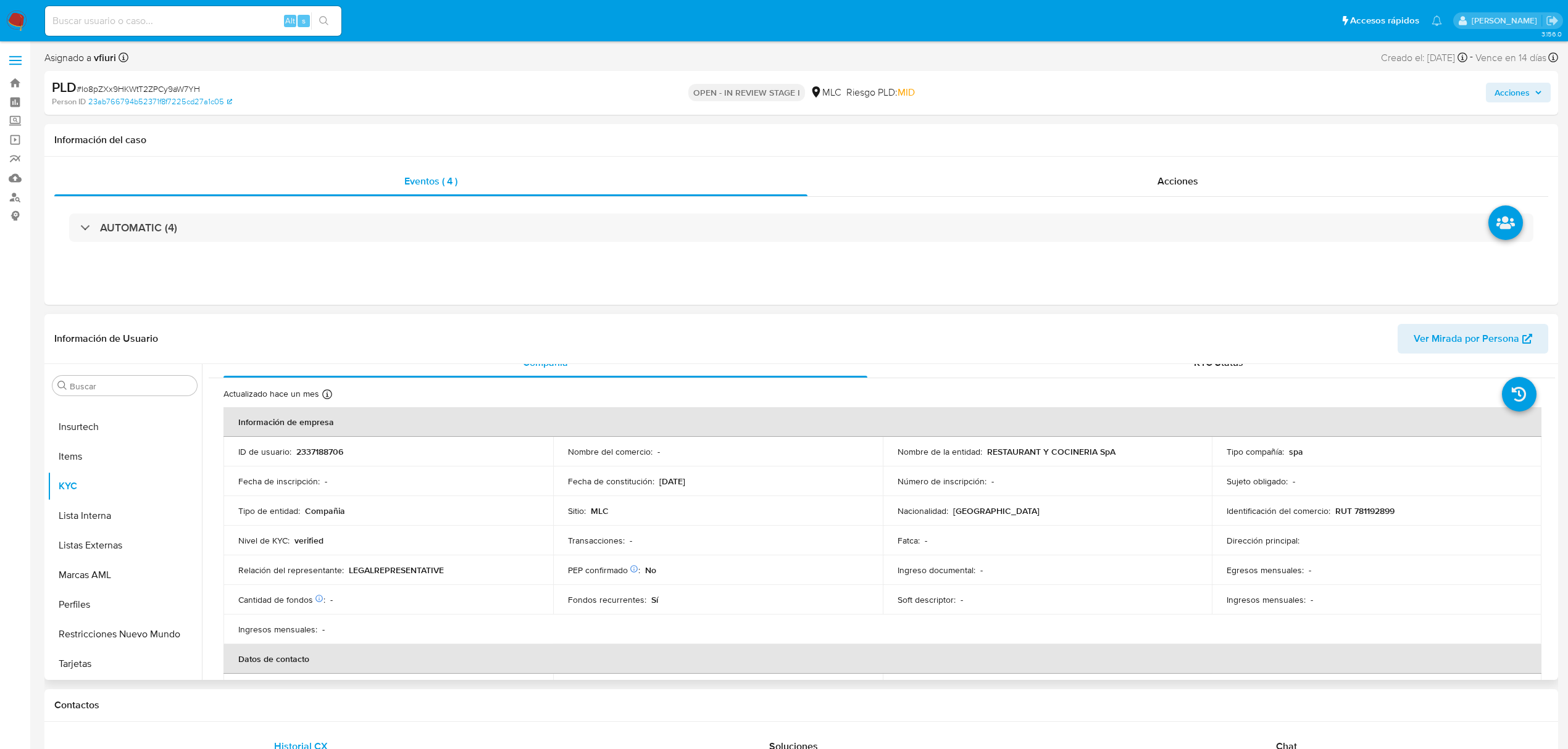
scroll to position [0, 0]
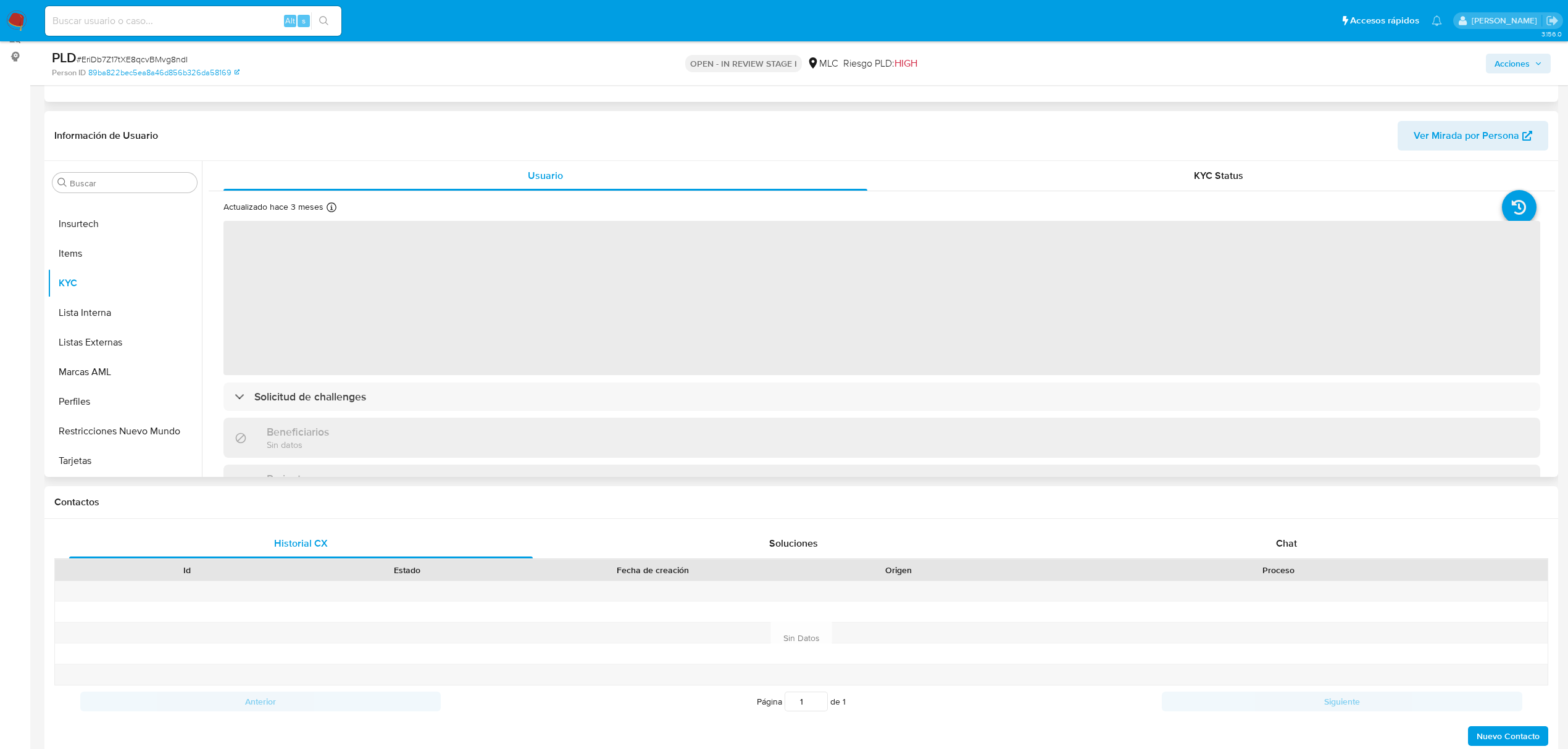
scroll to position [164, 0]
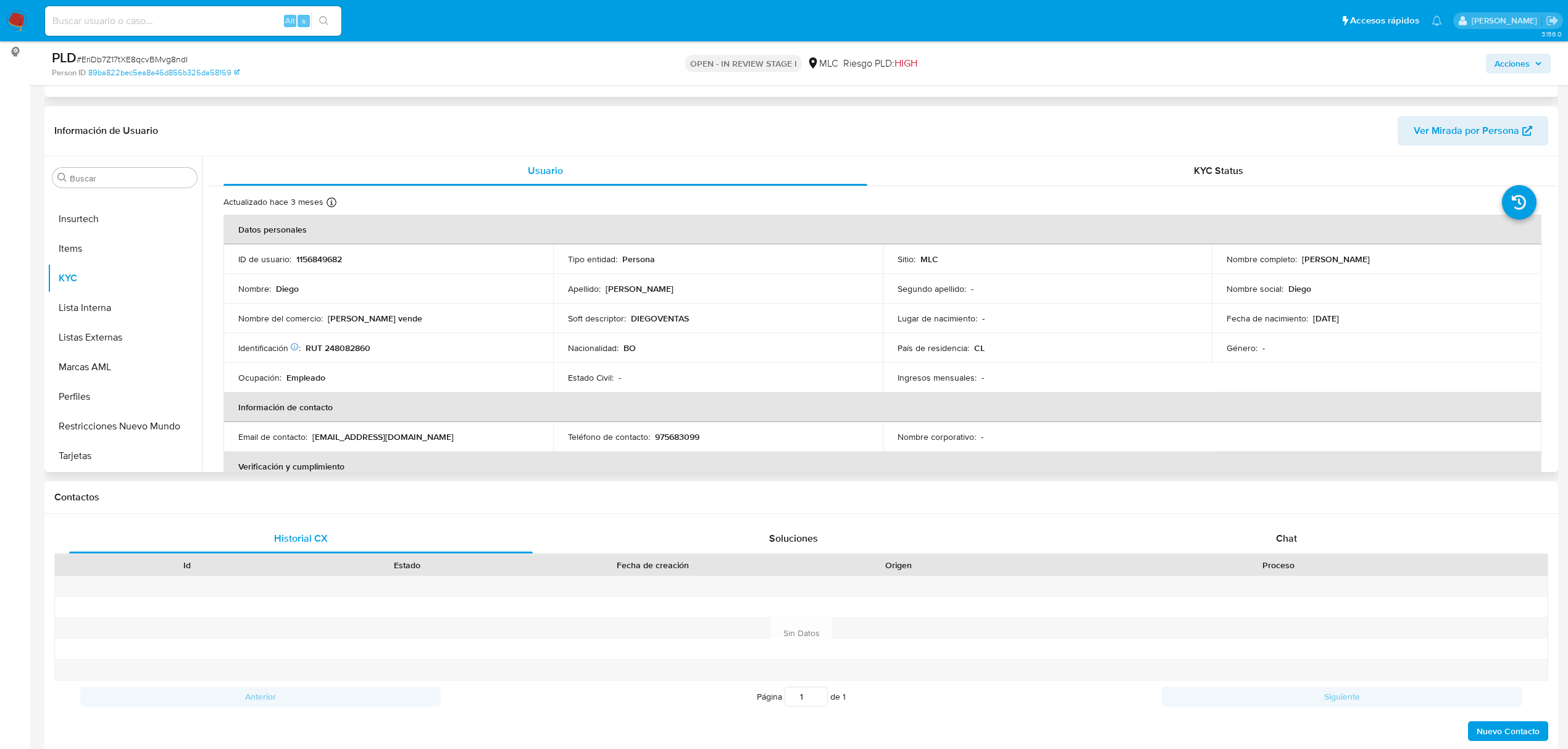
select select "10"
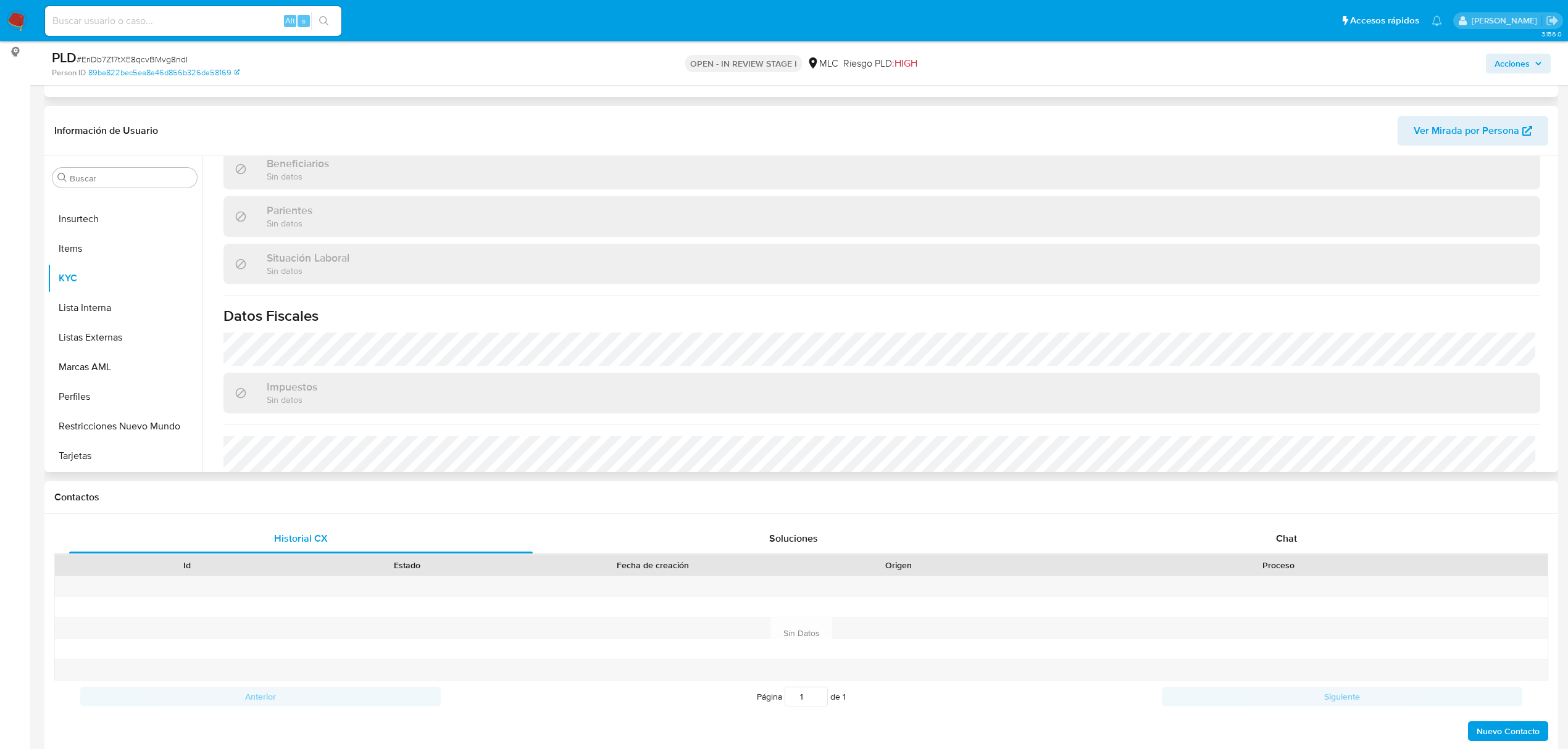
scroll to position [669, 0]
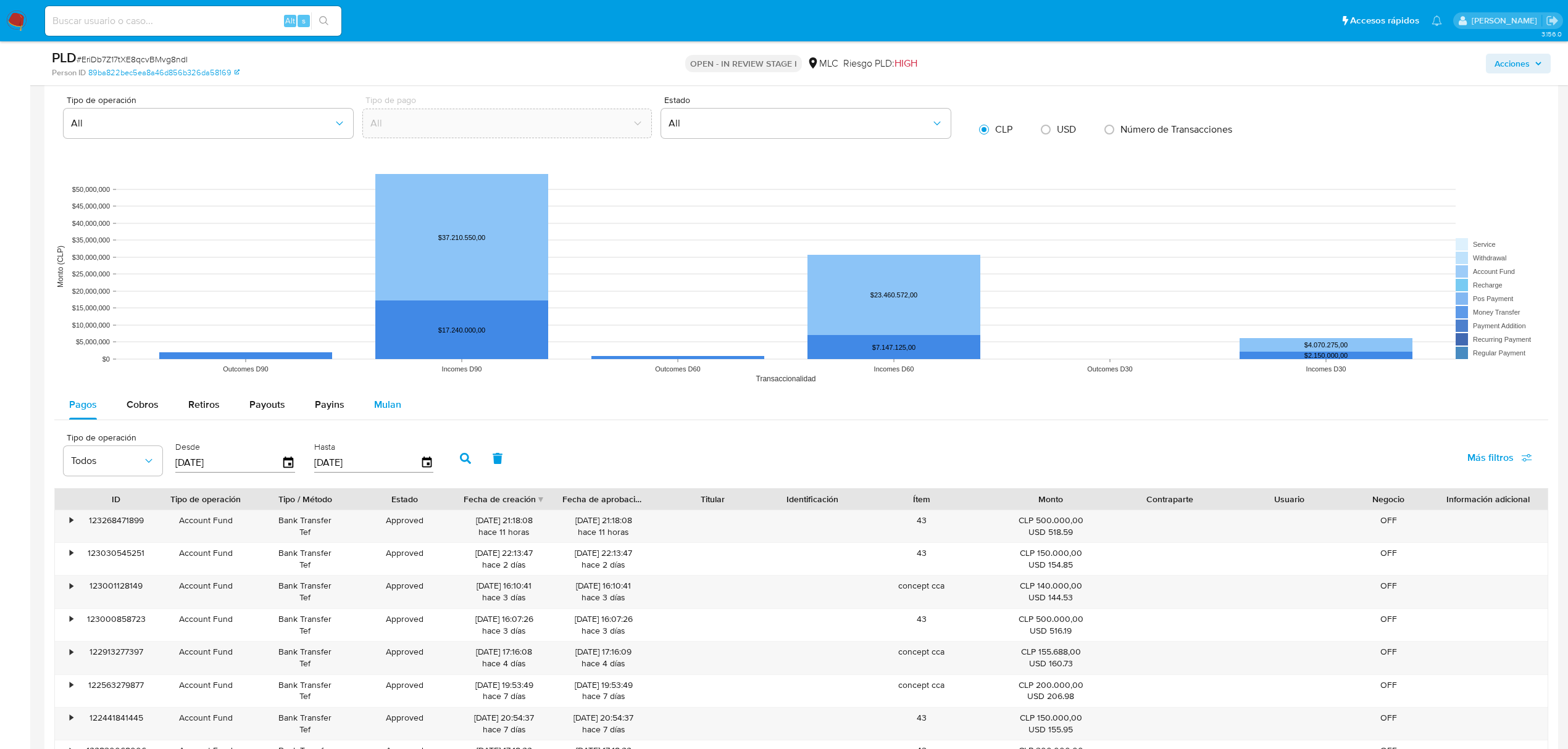
click at [384, 411] on span "Mulan" at bounding box center [388, 404] width 27 height 14
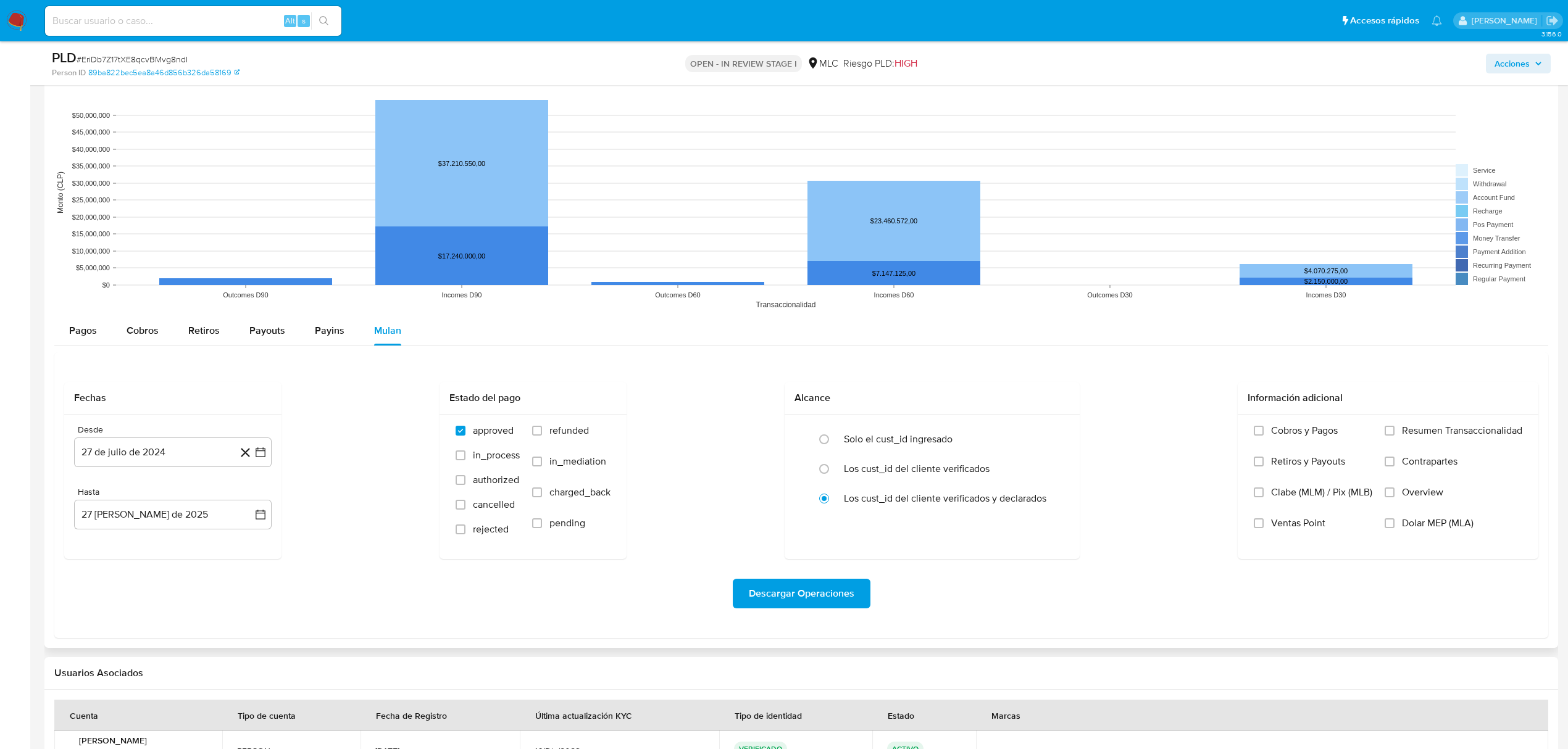
scroll to position [1235, 0]
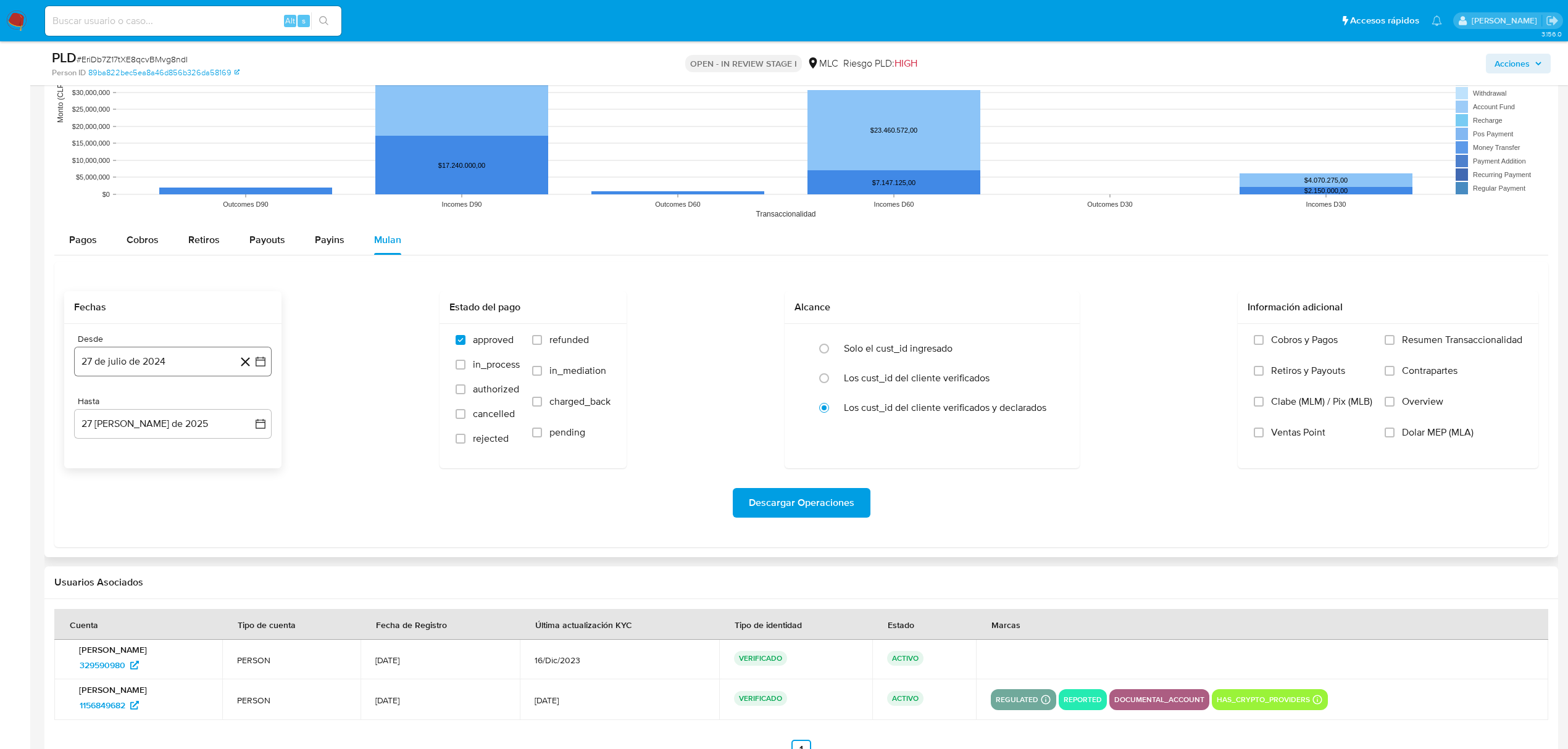
click at [256, 361] on icon "button" at bounding box center [261, 361] width 10 height 10
click at [253, 408] on icon "Mes siguiente" at bounding box center [249, 406] width 15 height 15
click at [148, 511] on button "14" at bounding box center [148, 502] width 20 height 20
click at [259, 429] on icon "button" at bounding box center [260, 424] width 13 height 13
click at [148, 562] on button "13" at bounding box center [148, 564] width 20 height 20
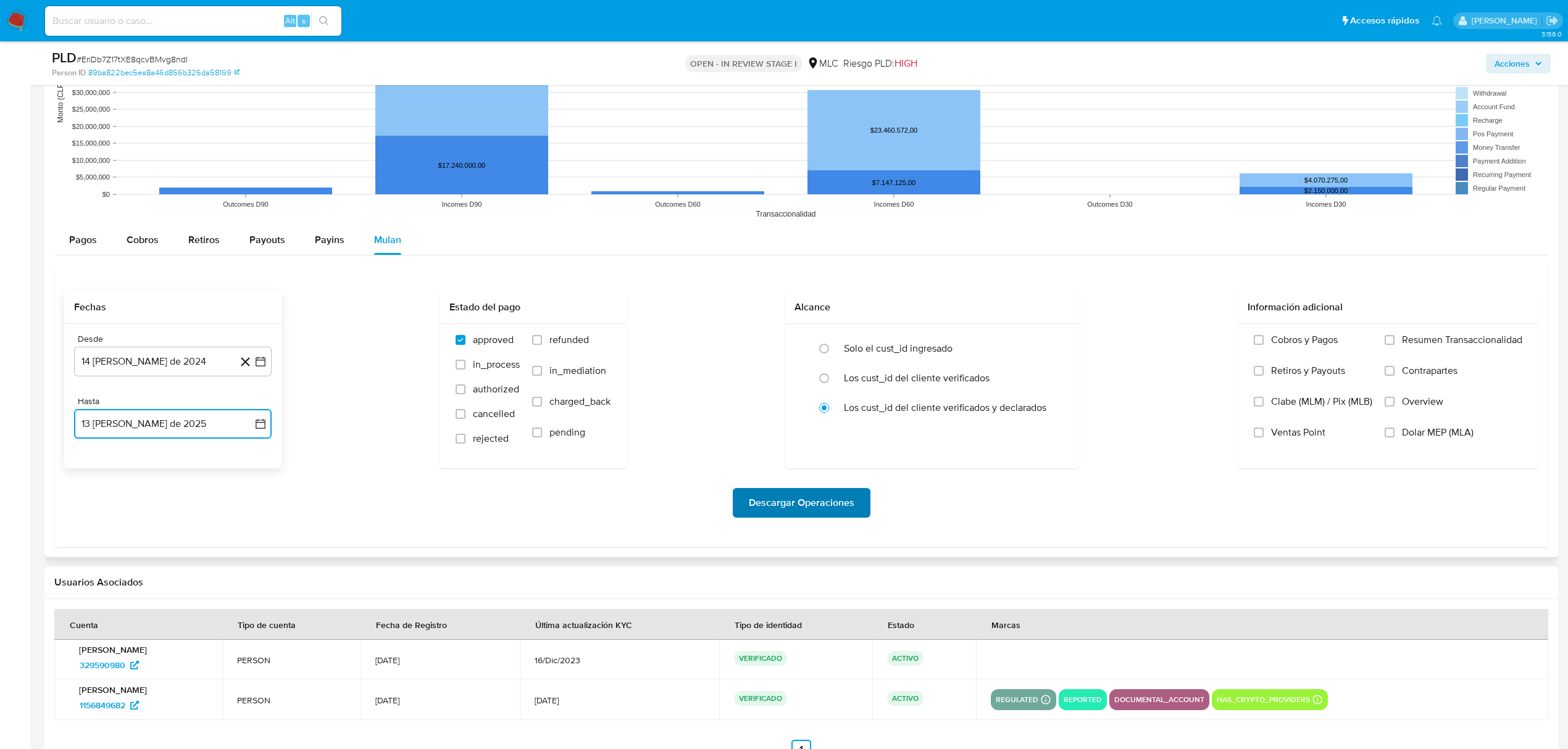
click at [796, 505] on span "Descargar Operaciones" at bounding box center [802, 503] width 106 height 27
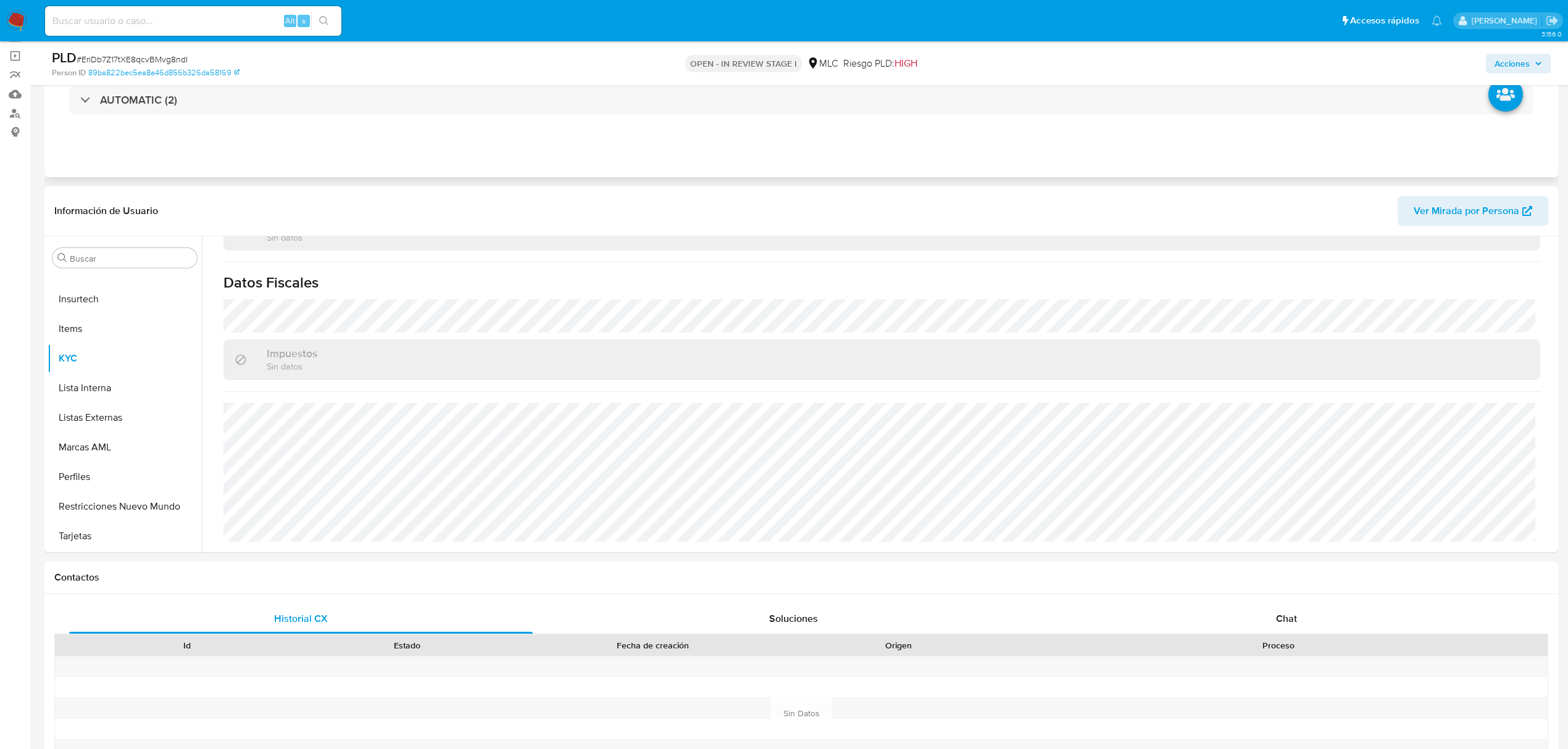
scroll to position [82, 0]
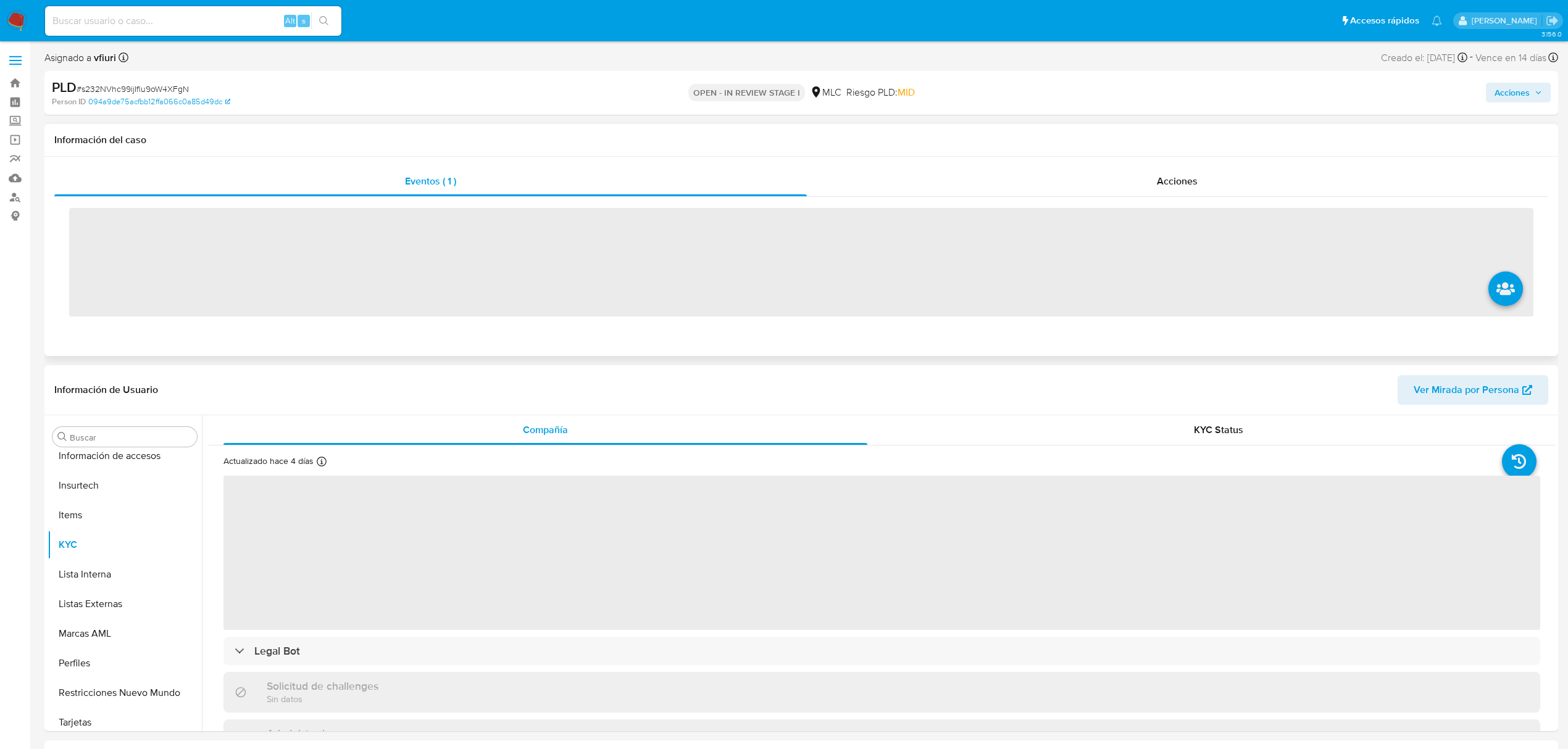
scroll to position [522, 0]
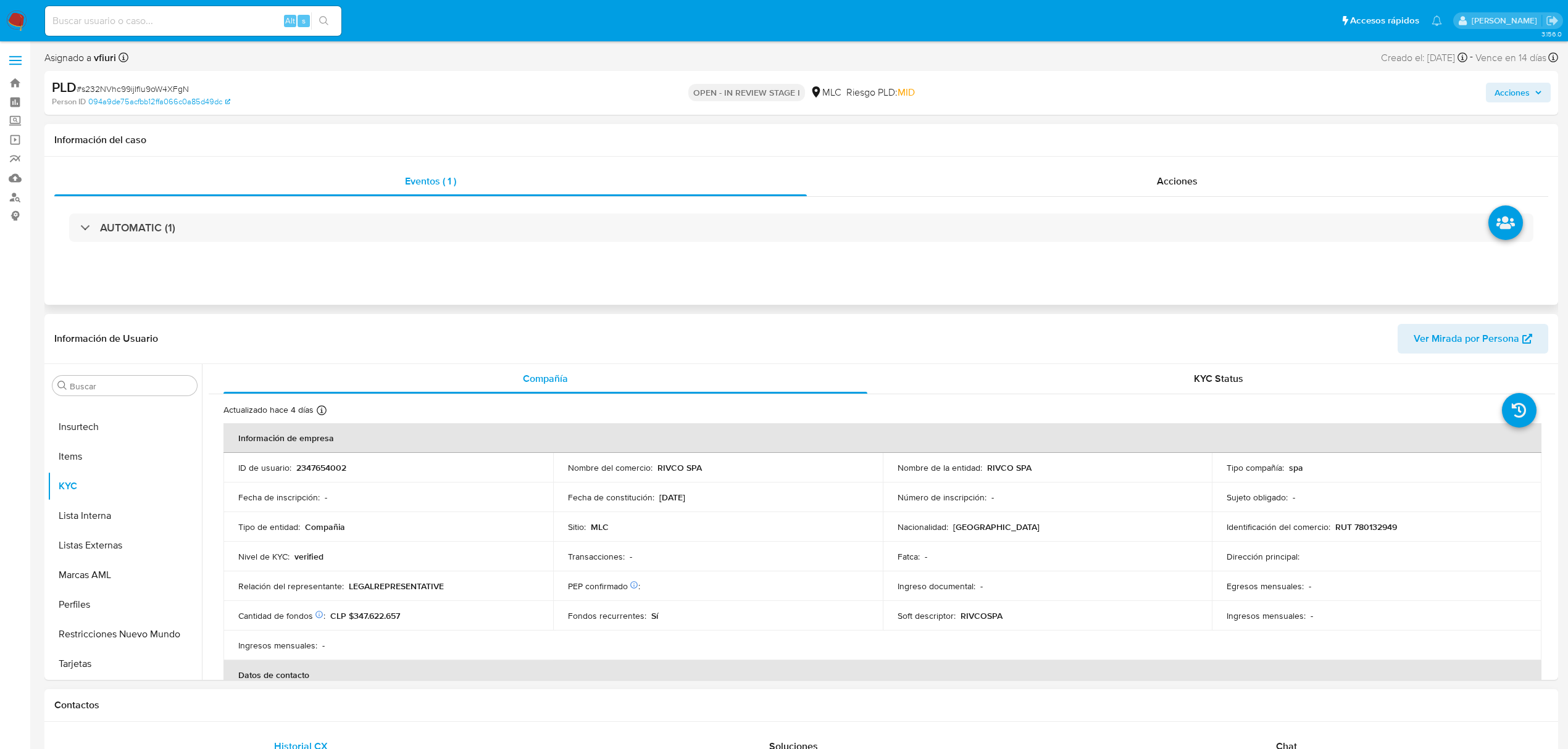
select select "10"
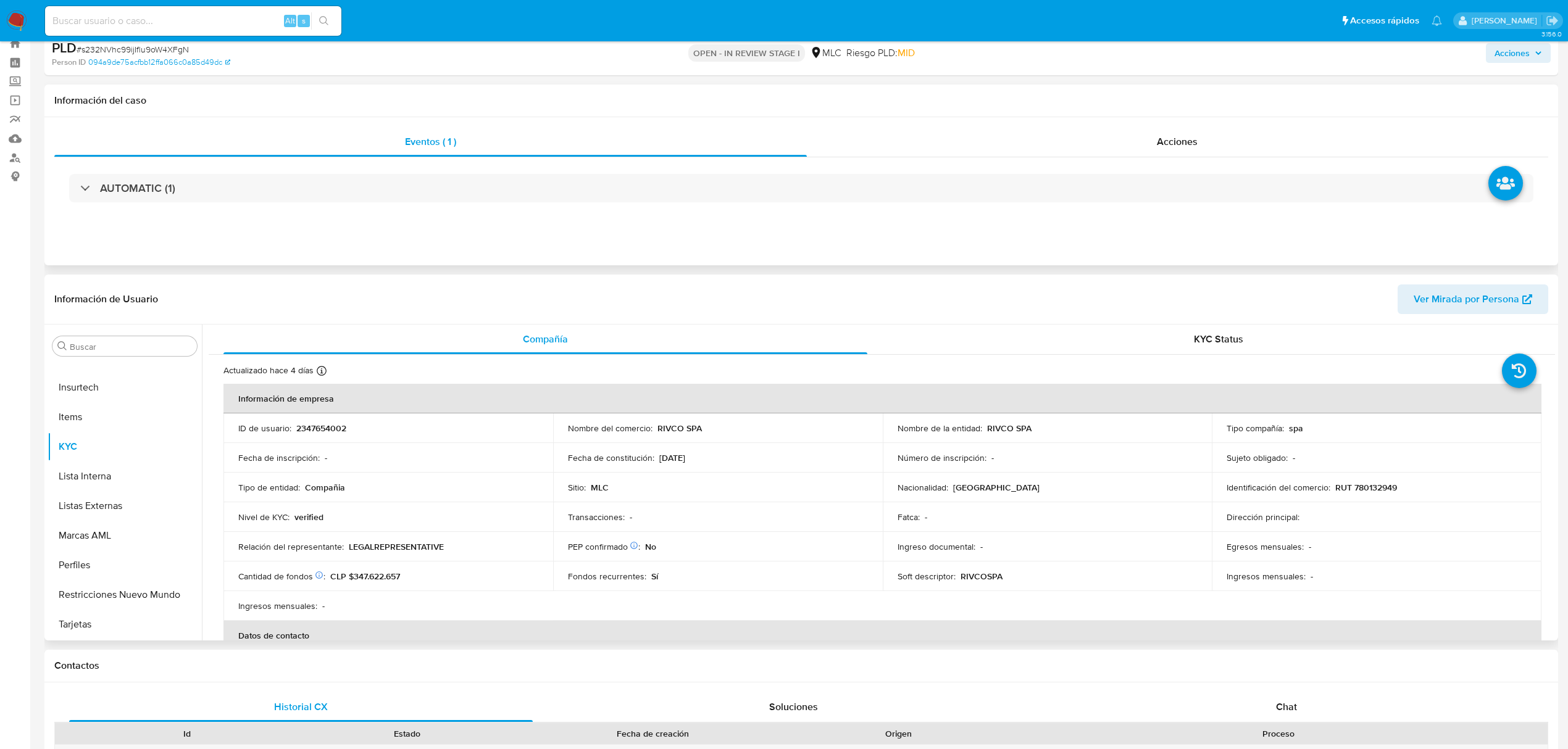
scroll to position [0, 0]
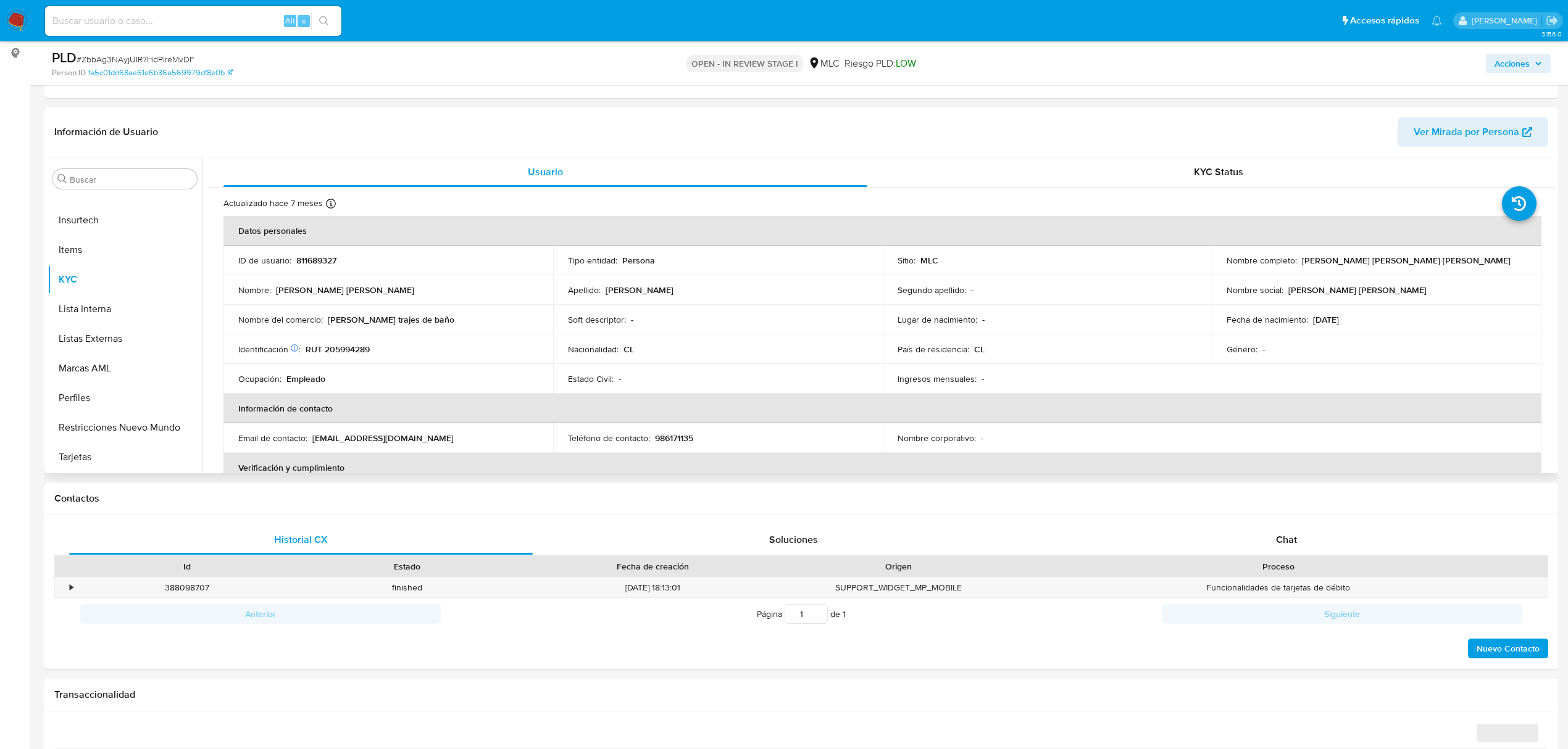
scroll to position [82, 0]
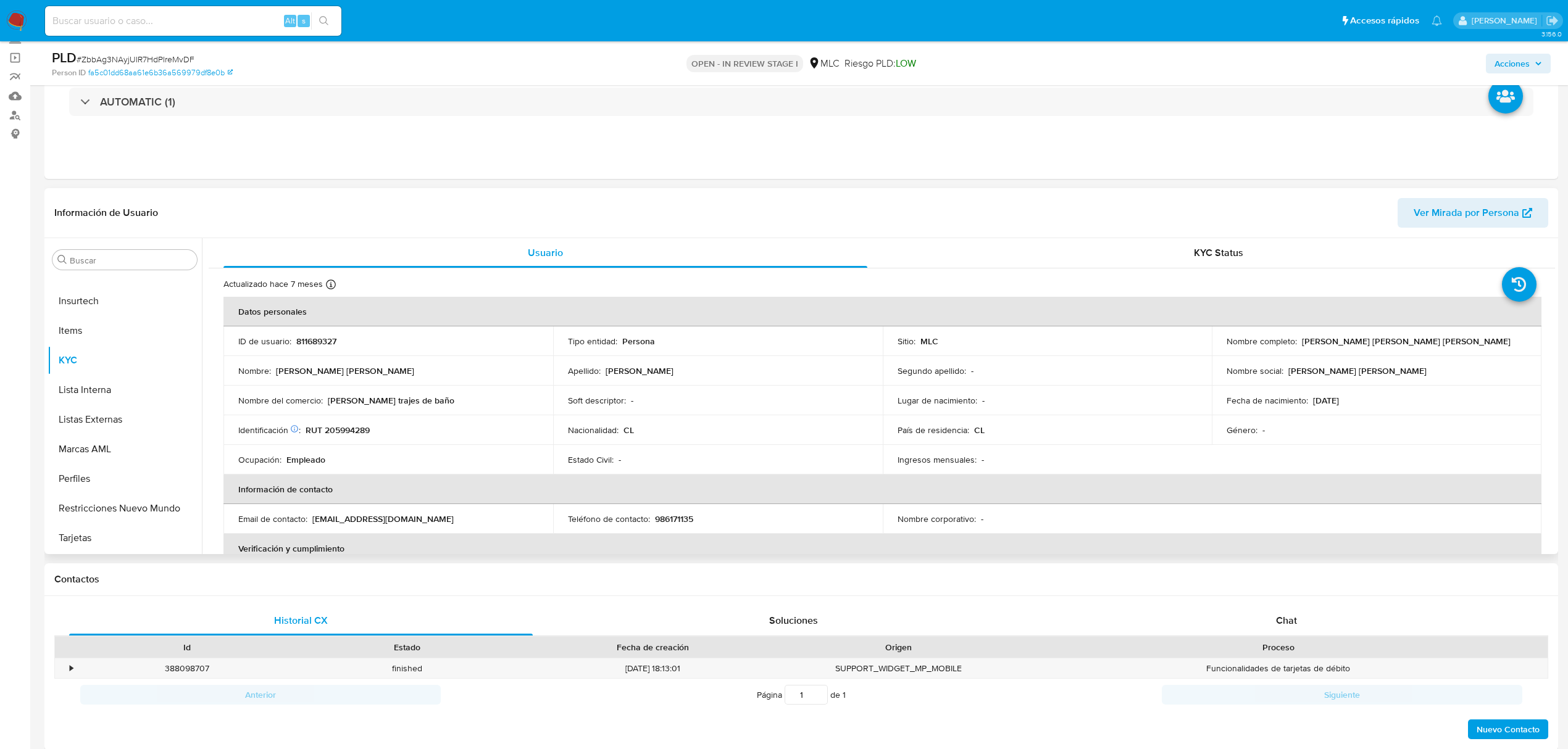
select select "10"
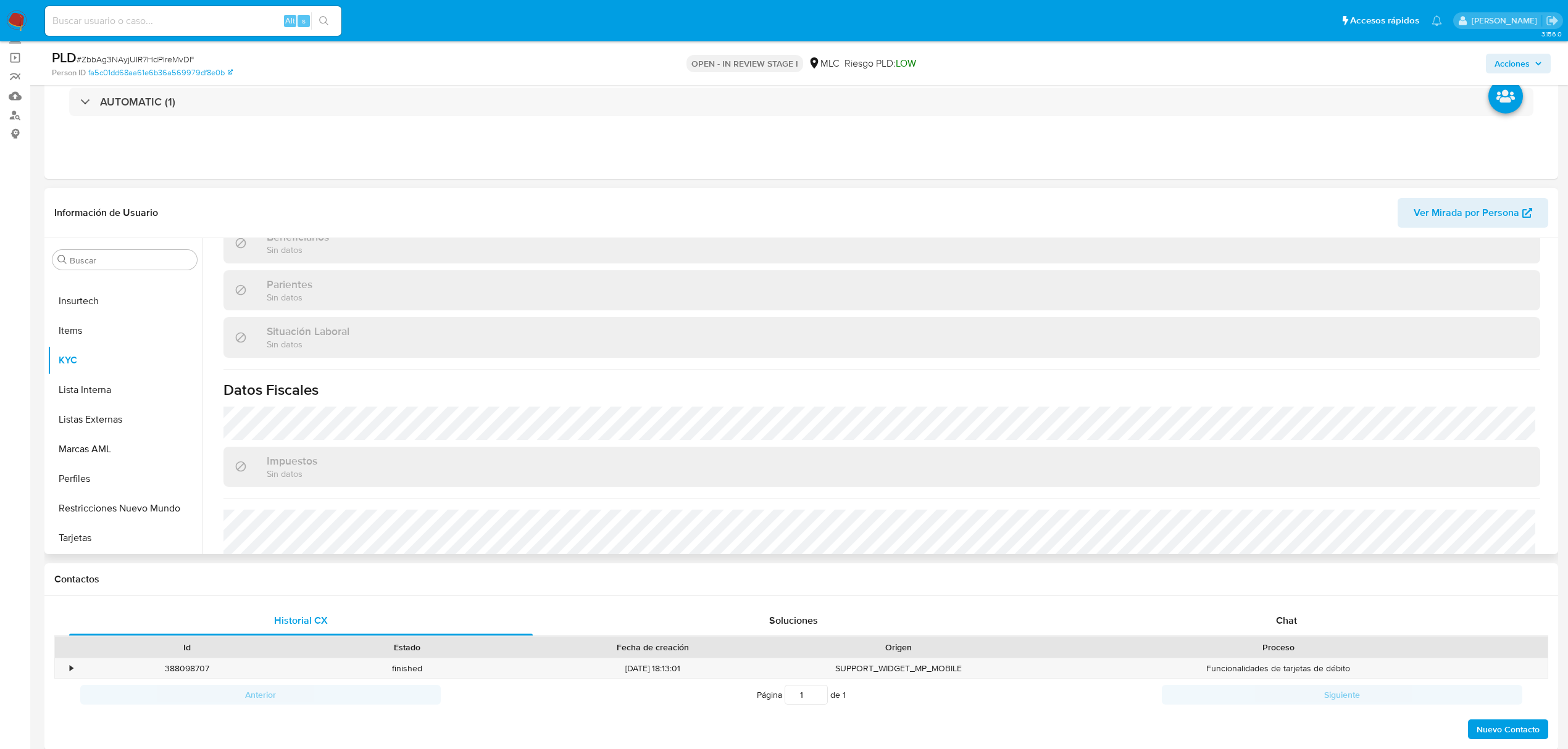
scroll to position [681, 0]
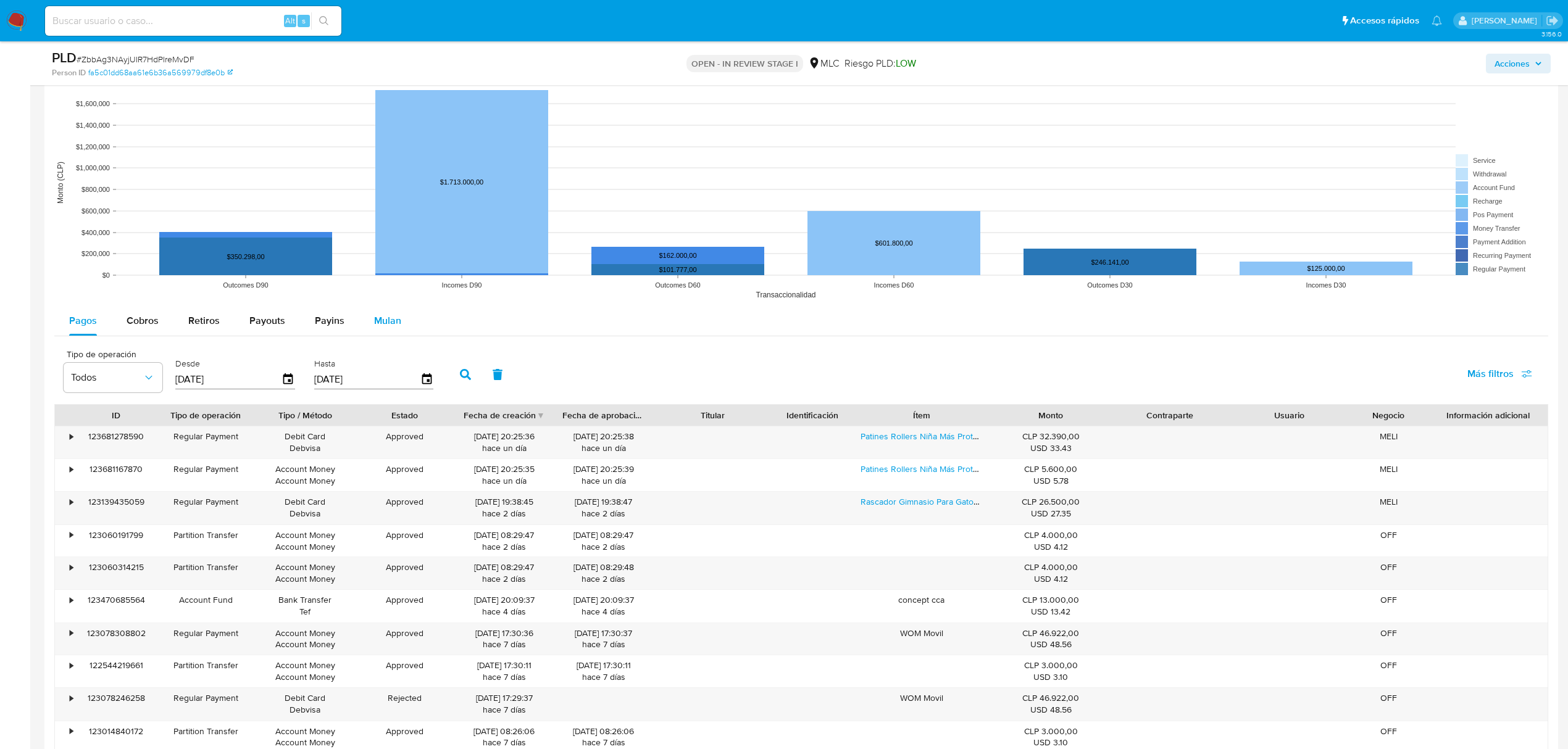
click at [395, 319] on span "Mulan" at bounding box center [388, 320] width 27 height 14
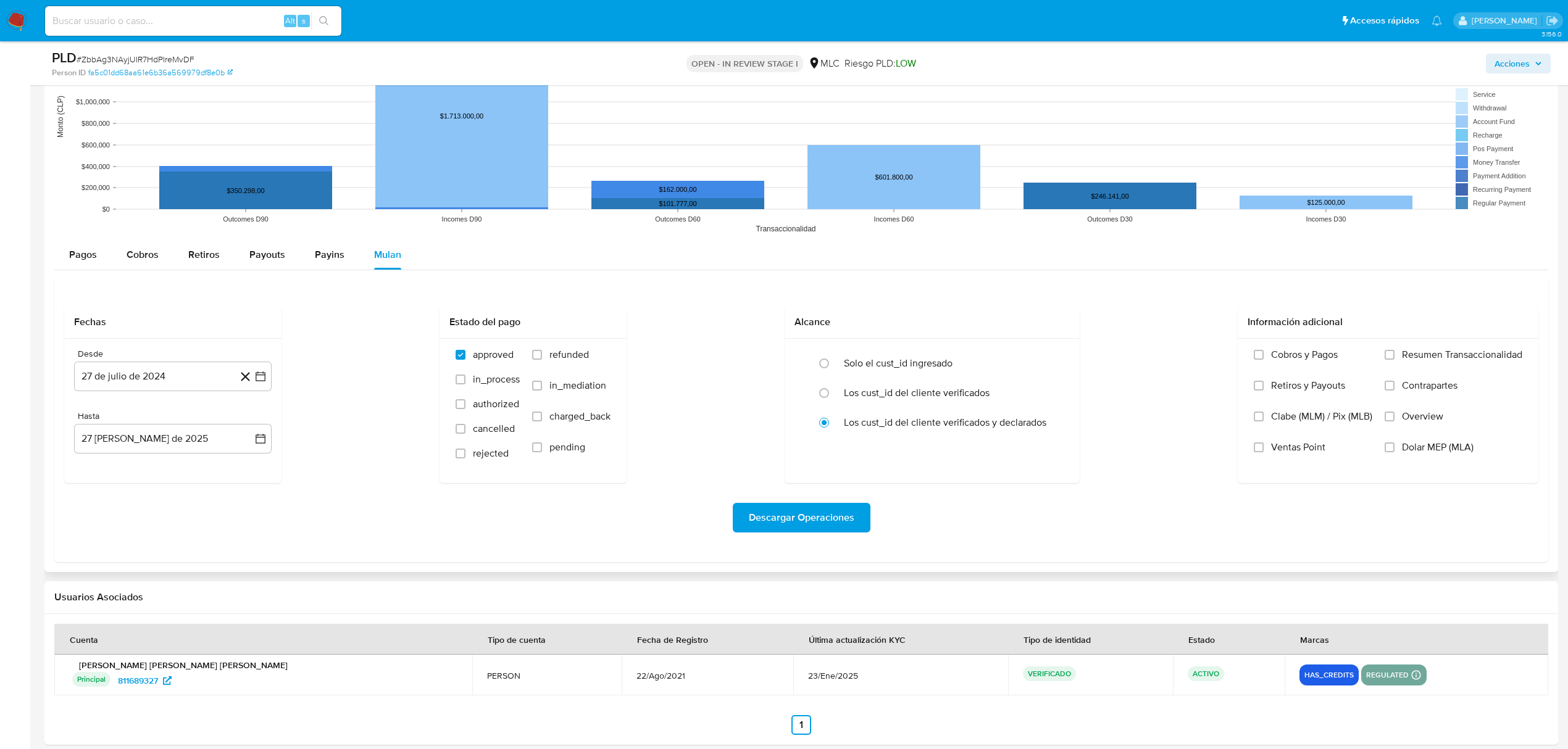
scroll to position [1235, 0]
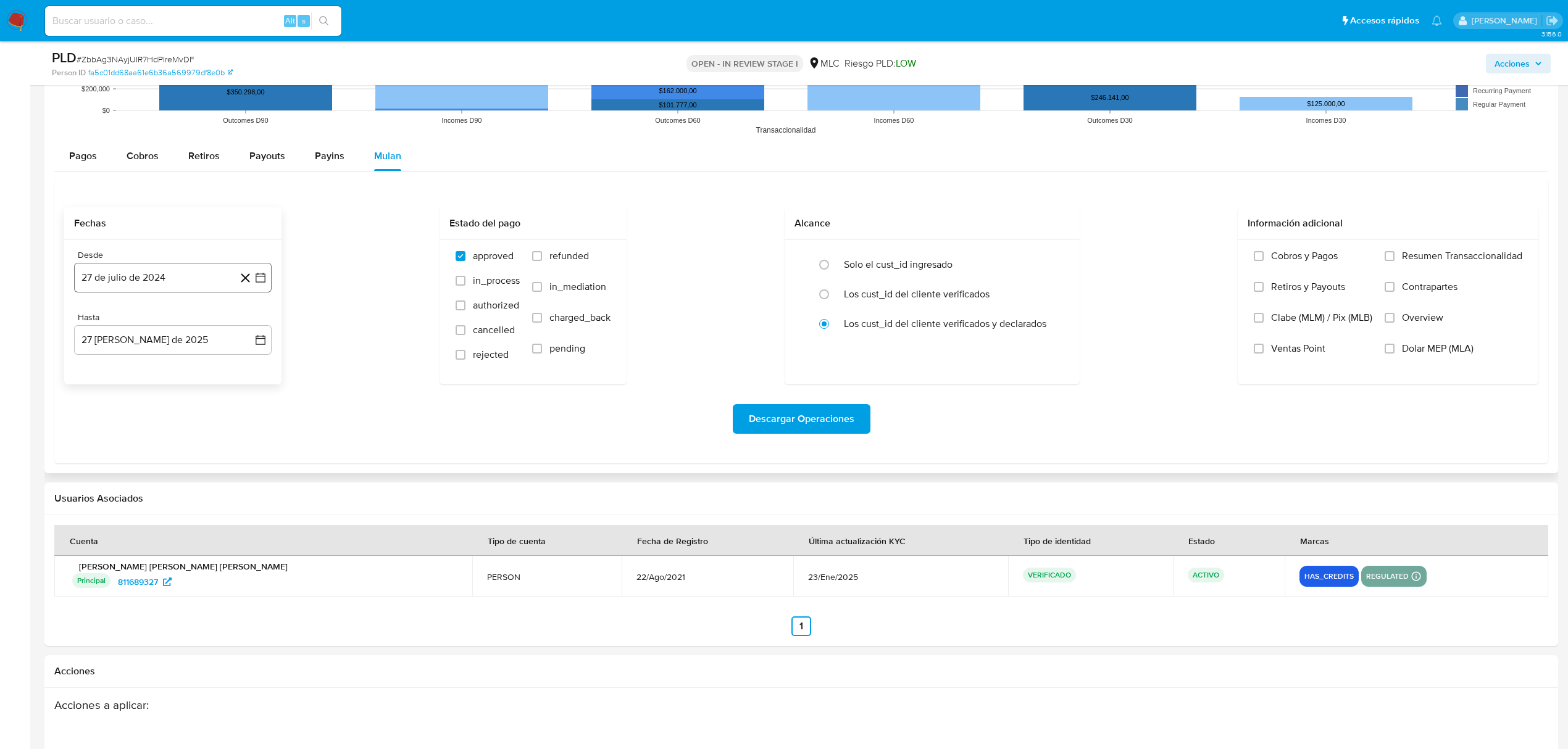
click at [263, 272] on button "27 de julio de 2024" at bounding box center [172, 277] width 197 height 29
click at [246, 324] on icon "Mes siguiente" at bounding box center [249, 323] width 15 height 15
click at [122, 423] on button "13" at bounding box center [123, 418] width 20 height 20
click at [256, 283] on icon "button" at bounding box center [260, 278] width 13 height 13
drag, startPoint x: 148, startPoint y: 420, endPoint x: 212, endPoint y: 411, distance: 64.6
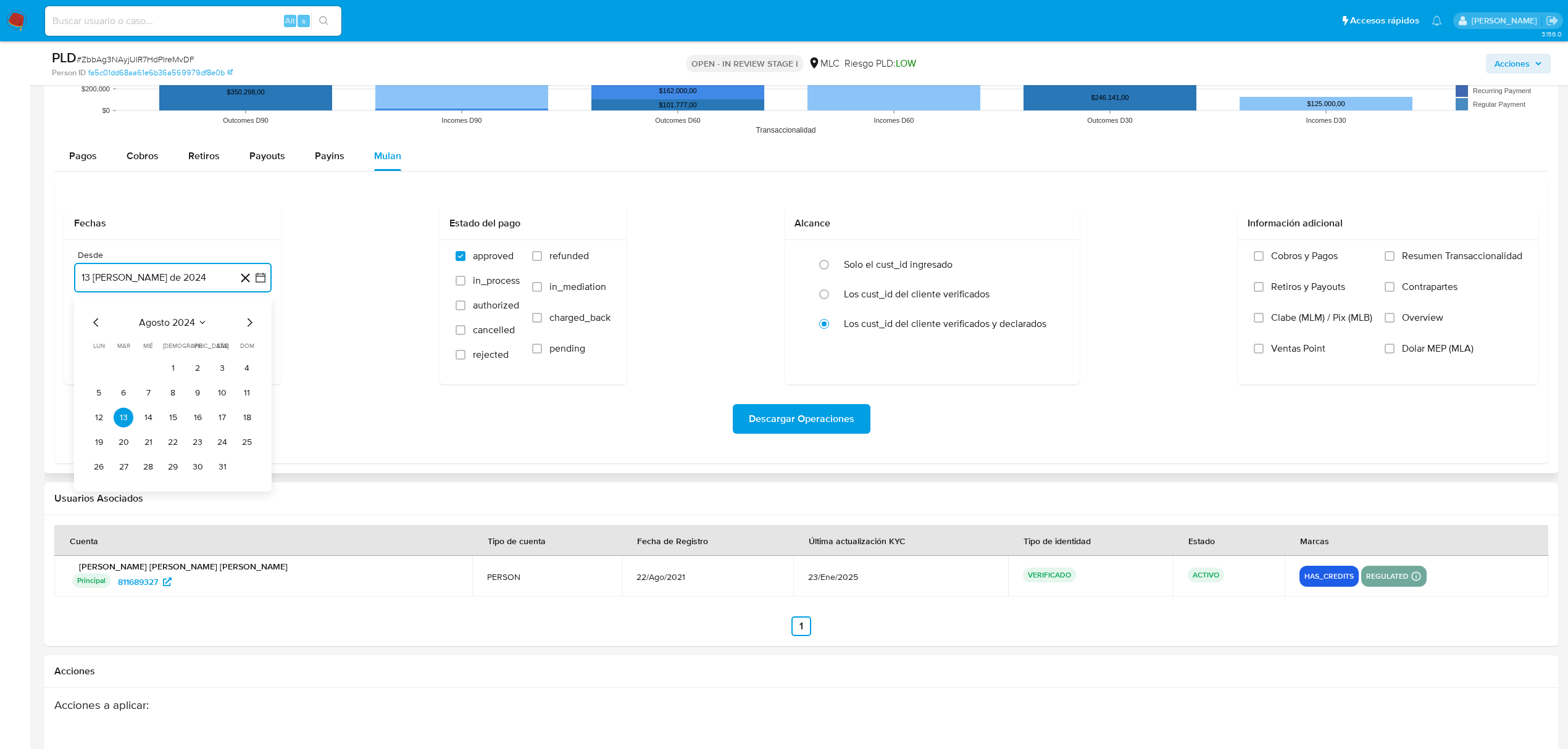
click at [148, 419] on button "14" at bounding box center [148, 418] width 20 height 20
click at [270, 345] on button "27 [PERSON_NAME] de 2025" at bounding box center [172, 340] width 197 height 29
click at [146, 481] on button "13" at bounding box center [148, 481] width 20 height 20
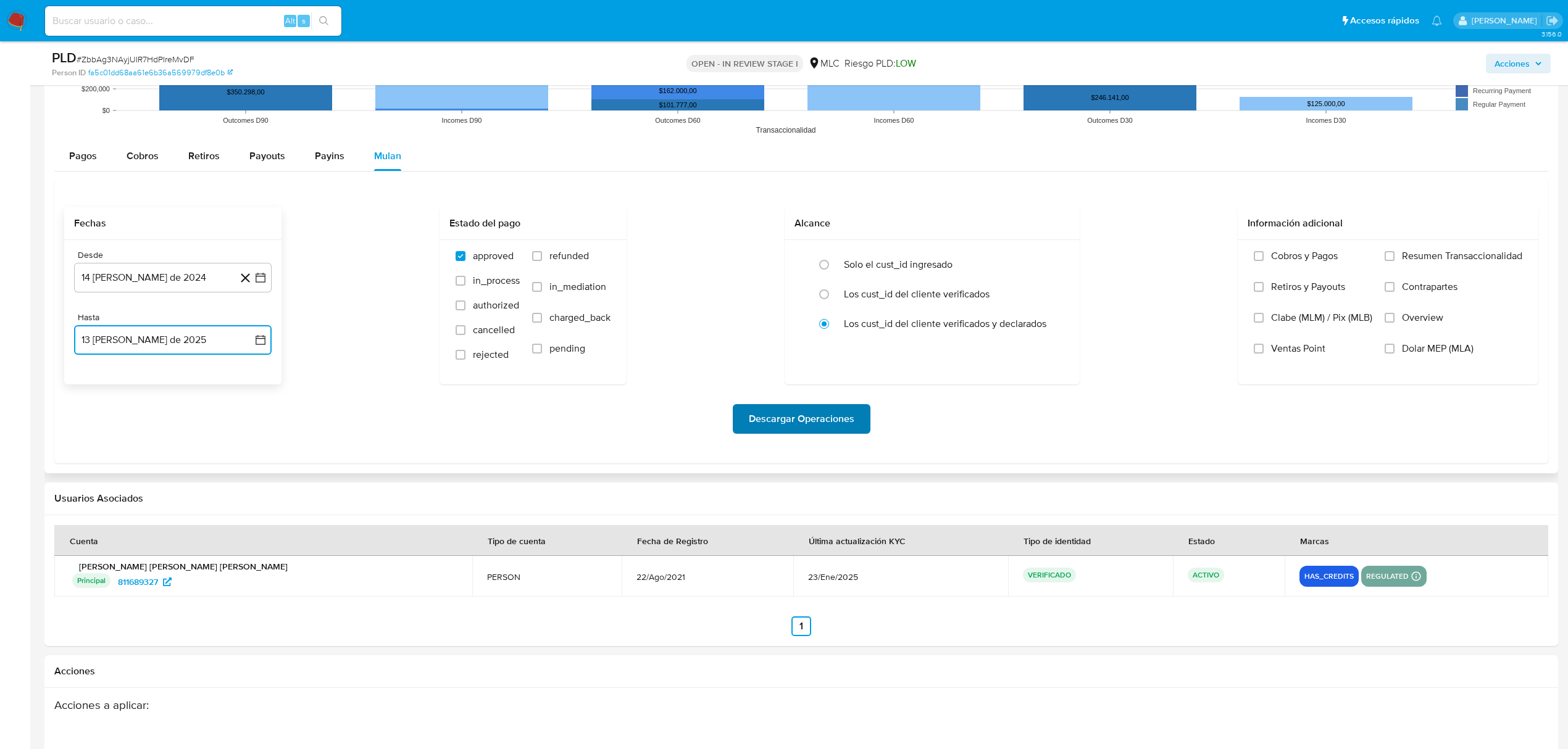
click at [757, 433] on span "Descargar Operaciones" at bounding box center [802, 419] width 106 height 27
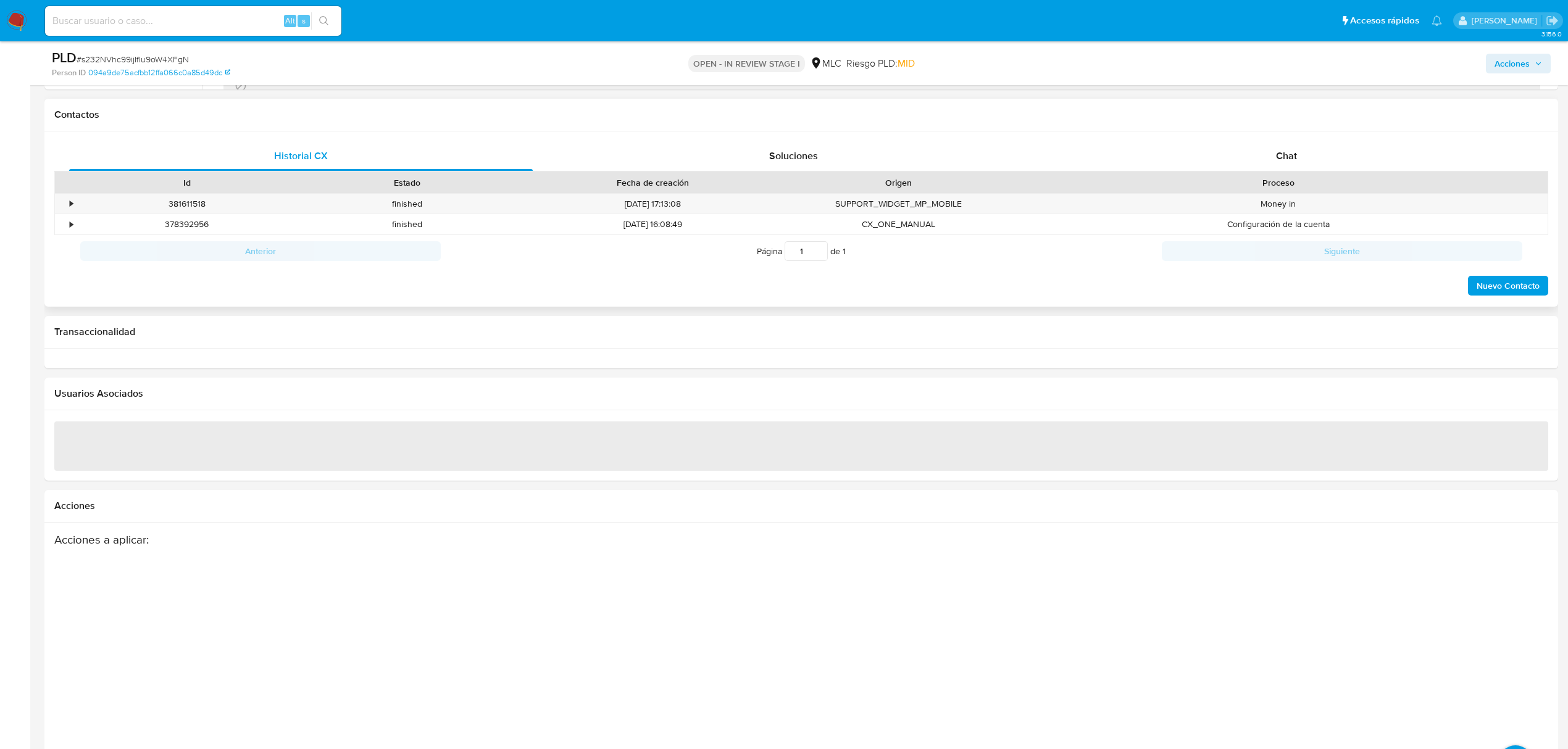
scroll to position [576, 0]
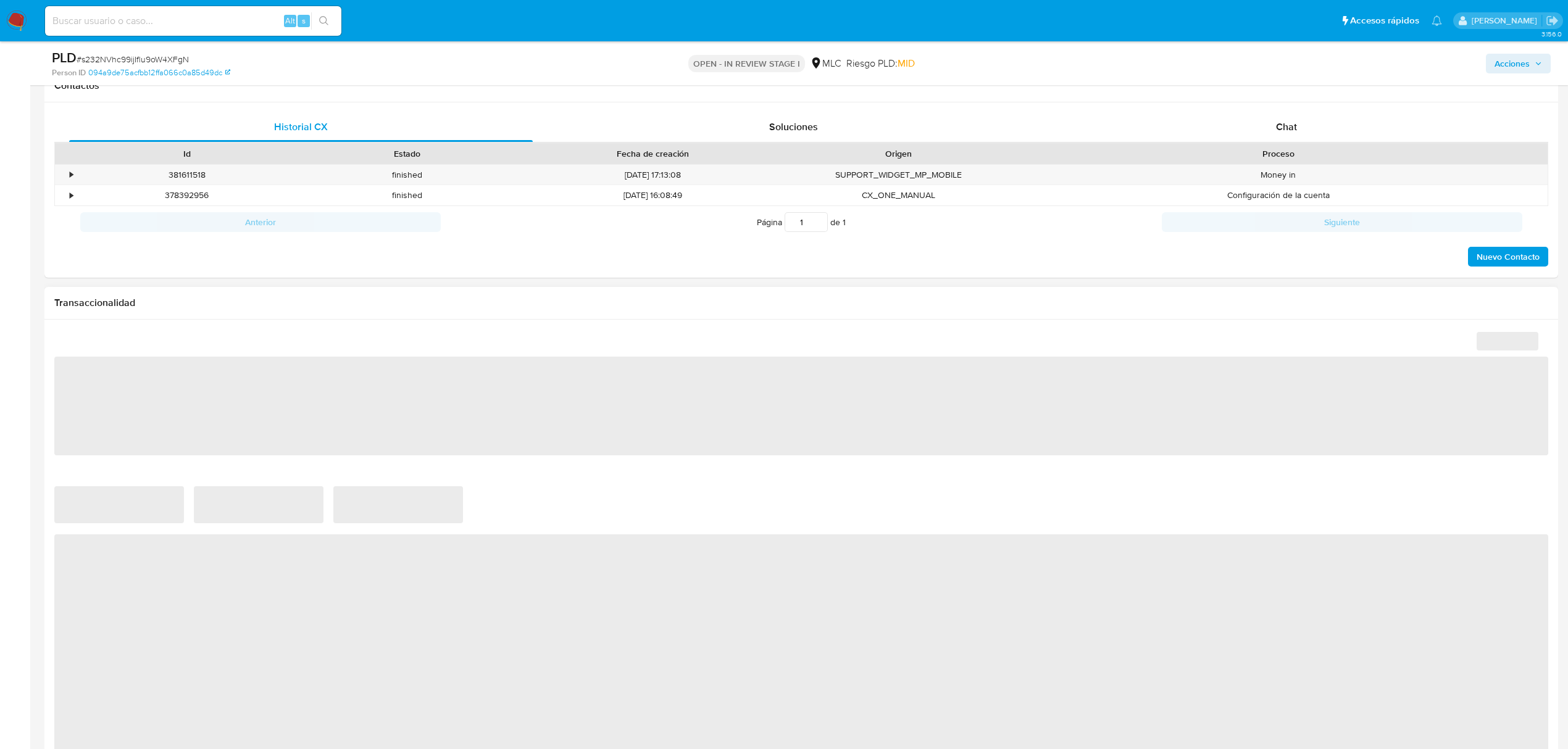
select select "10"
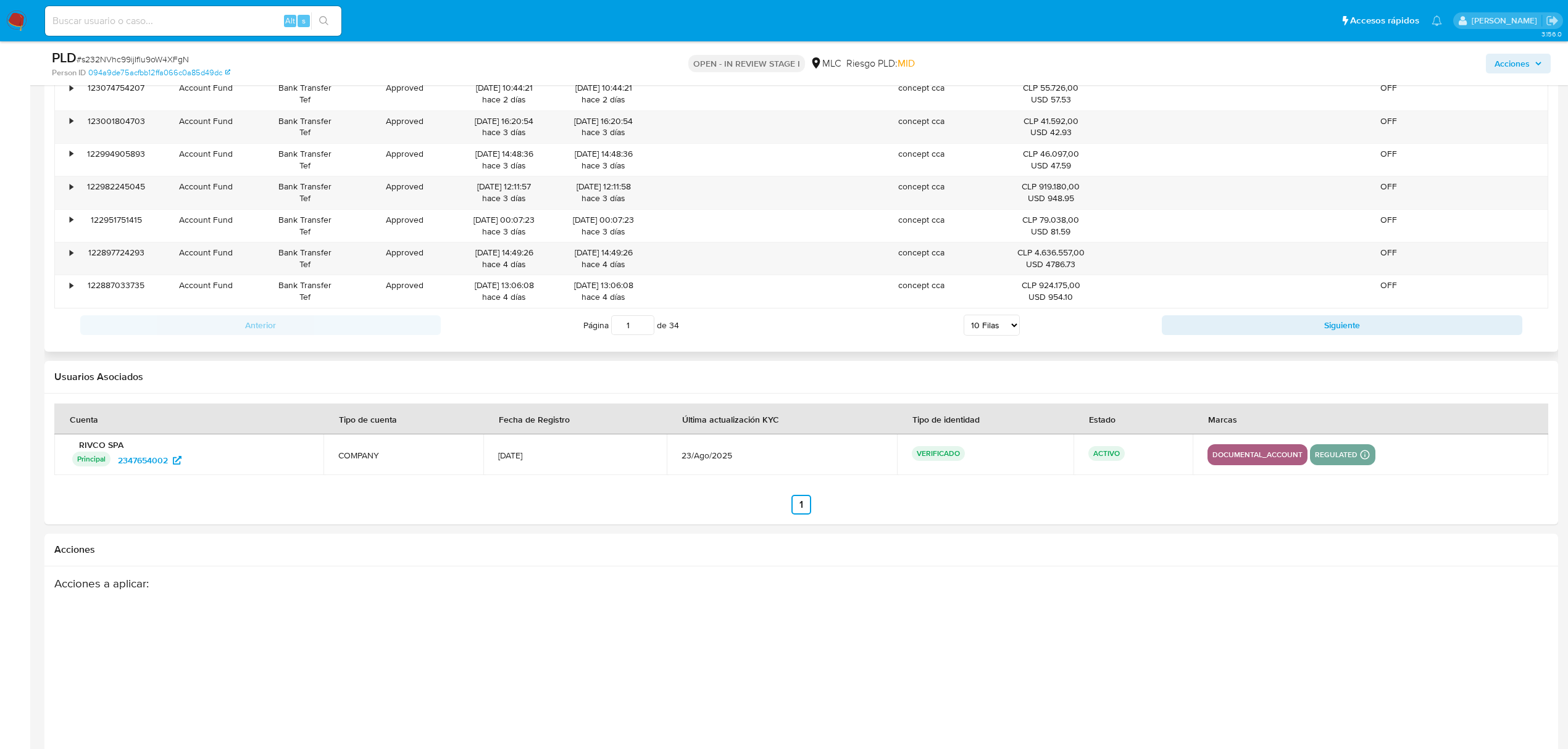
scroll to position [1156, 0]
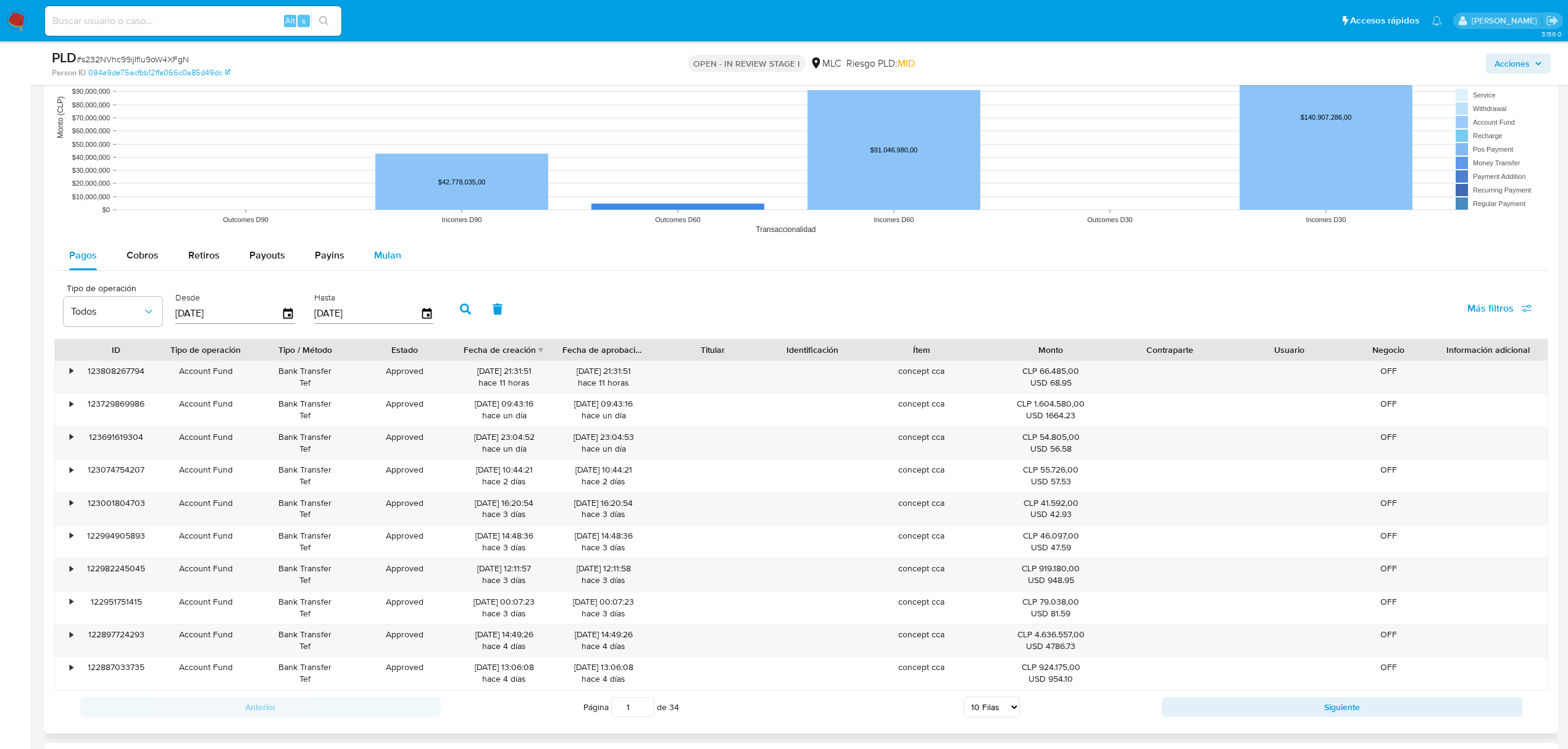
click at [406, 261] on button "Mulan" at bounding box center [388, 255] width 57 height 29
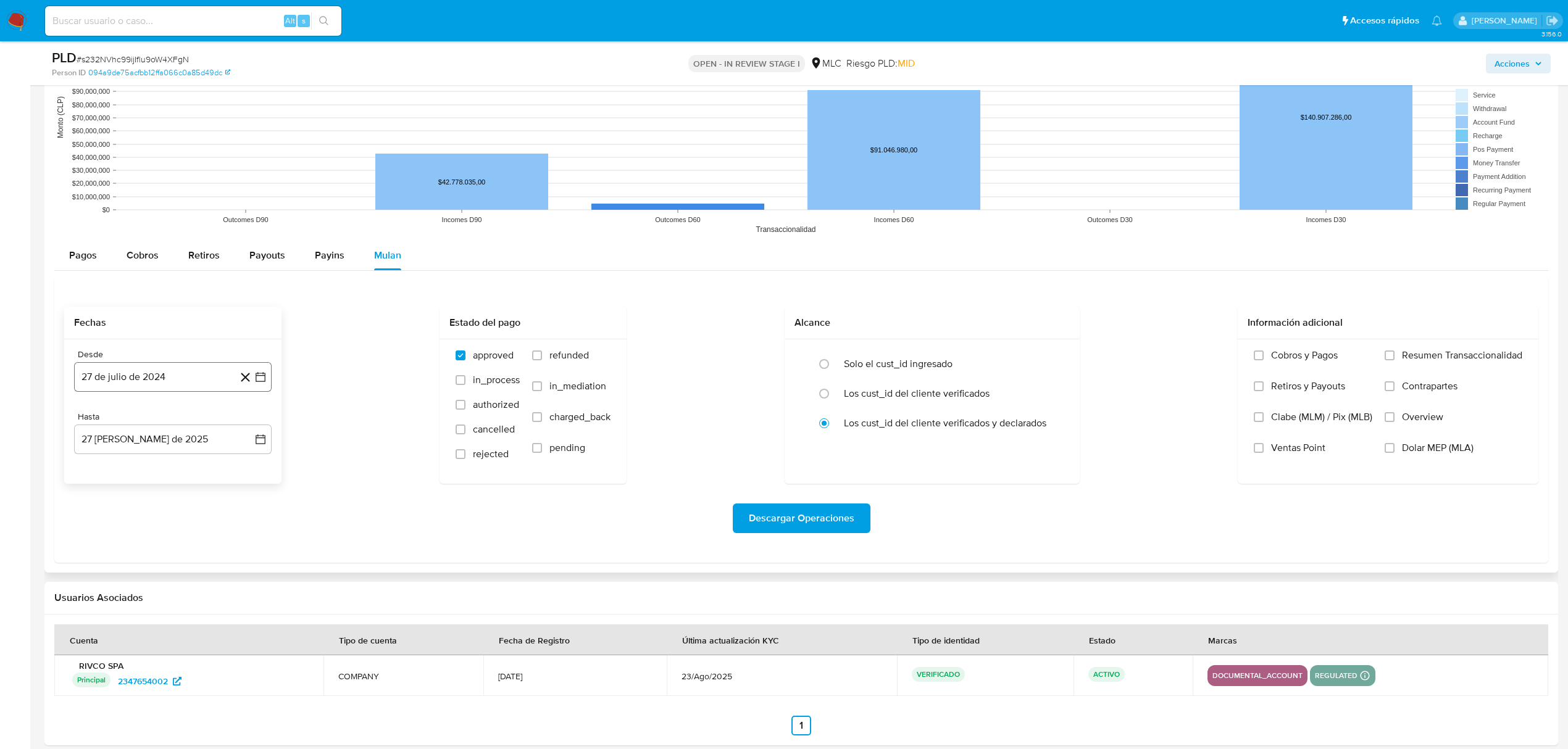
click at [265, 383] on icon "button" at bounding box center [260, 377] width 13 height 13
click at [255, 424] on icon "Mes siguiente" at bounding box center [249, 423] width 15 height 15
click at [146, 524] on button "14" at bounding box center [148, 518] width 20 height 20
click at [272, 440] on div "Desde 14 de agosto de 2024 14-08-2024 Hasta 27 de agosto de 2025 27-08-2025" at bounding box center [173, 412] width 217 height 144
click at [263, 440] on icon "button" at bounding box center [260, 440] width 13 height 13
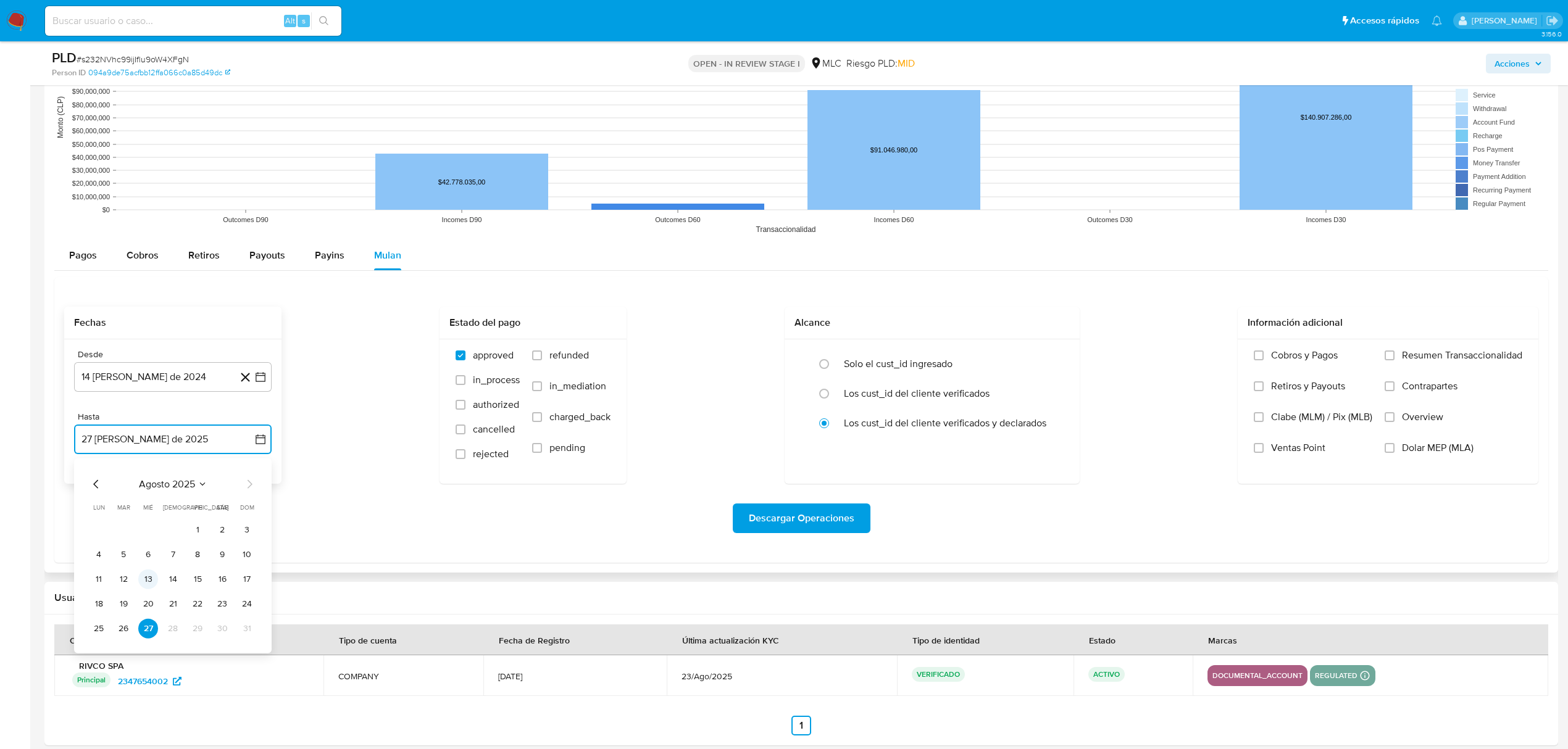
click at [142, 585] on button "13" at bounding box center [148, 580] width 20 height 20
click at [790, 519] on span "Descargar Operaciones" at bounding box center [802, 518] width 106 height 27
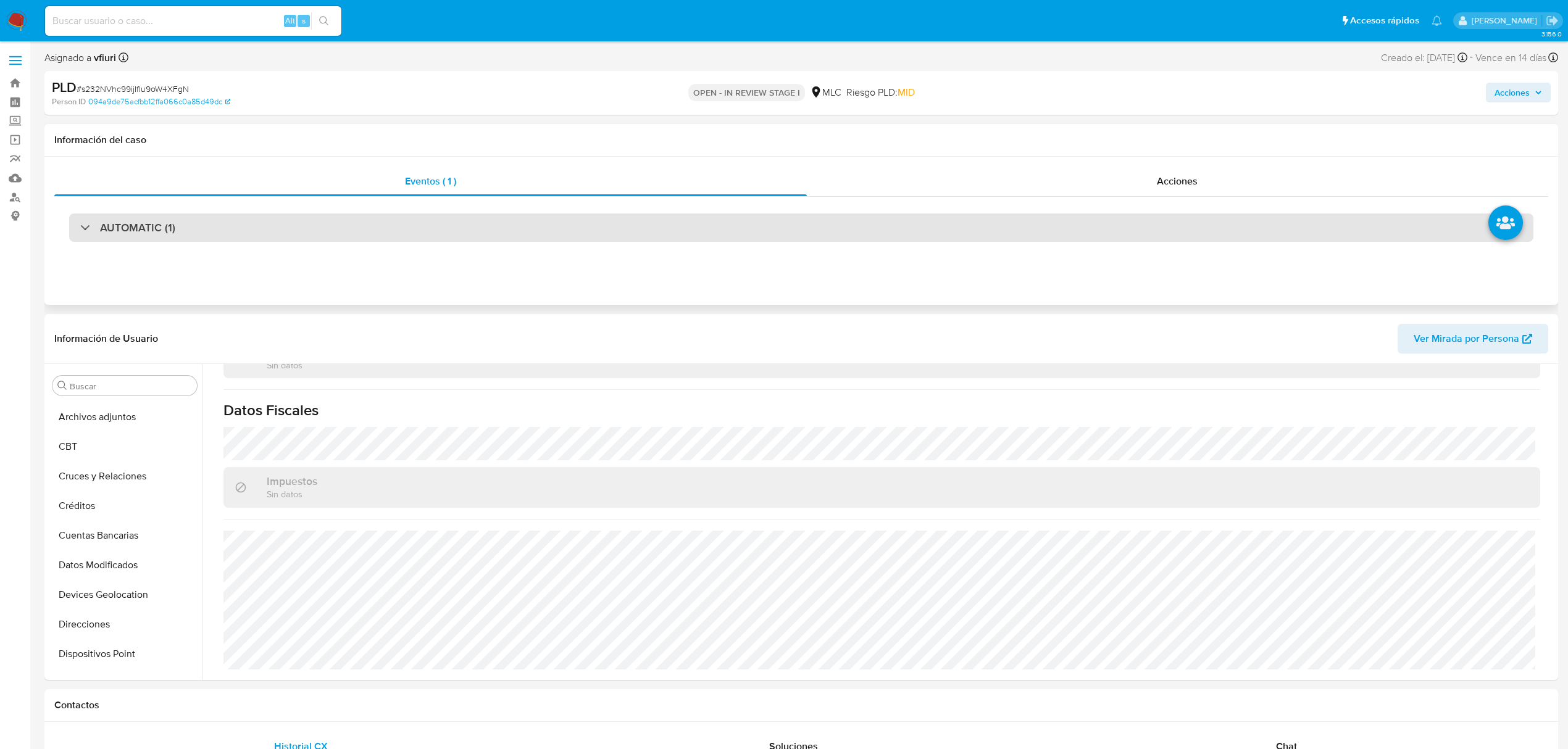
scroll to position [0, 0]
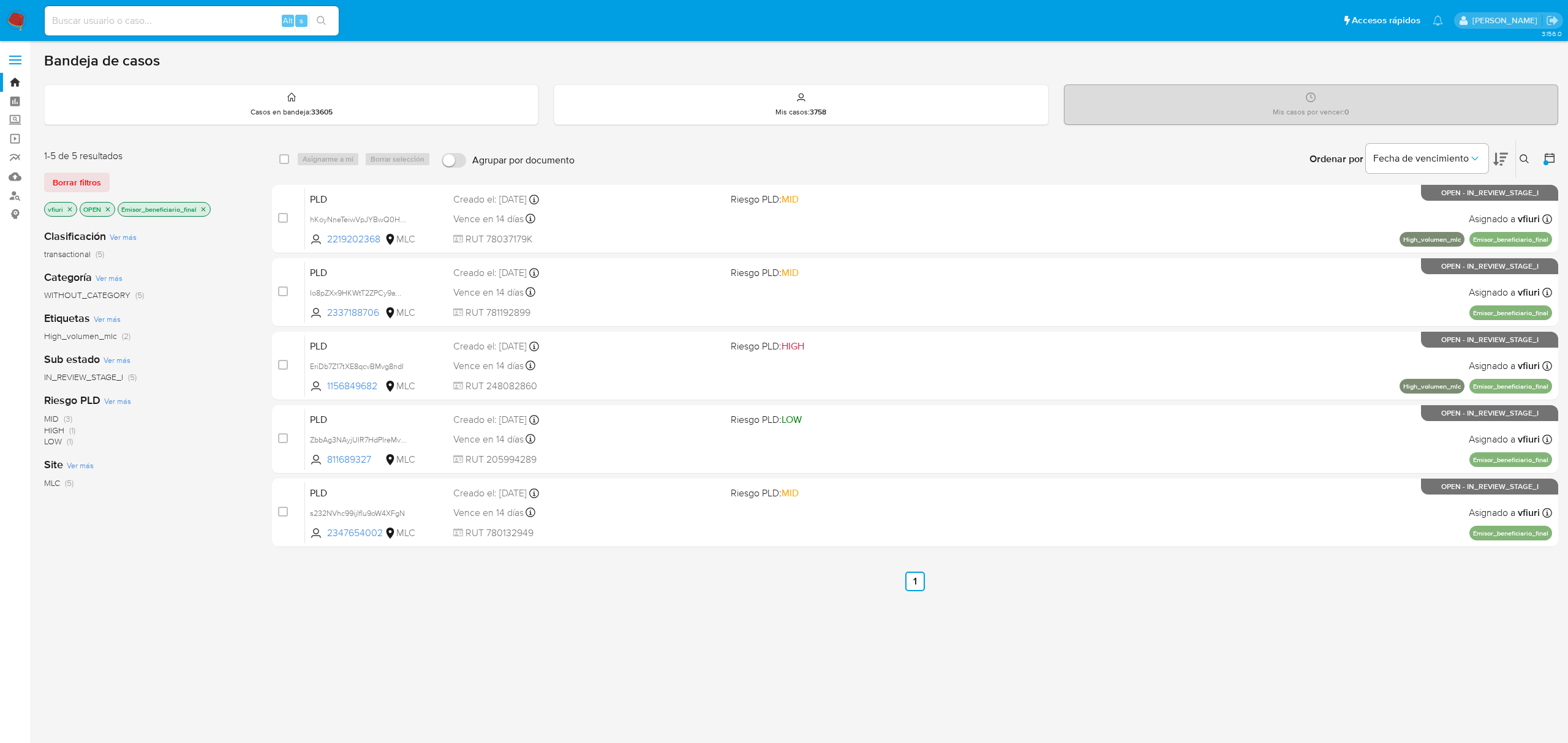
drag, startPoint x: 0, startPoint y: 0, endPoint x: 104, endPoint y: 22, distance: 106.3
paste input "2138824311"
type input "2138824311"
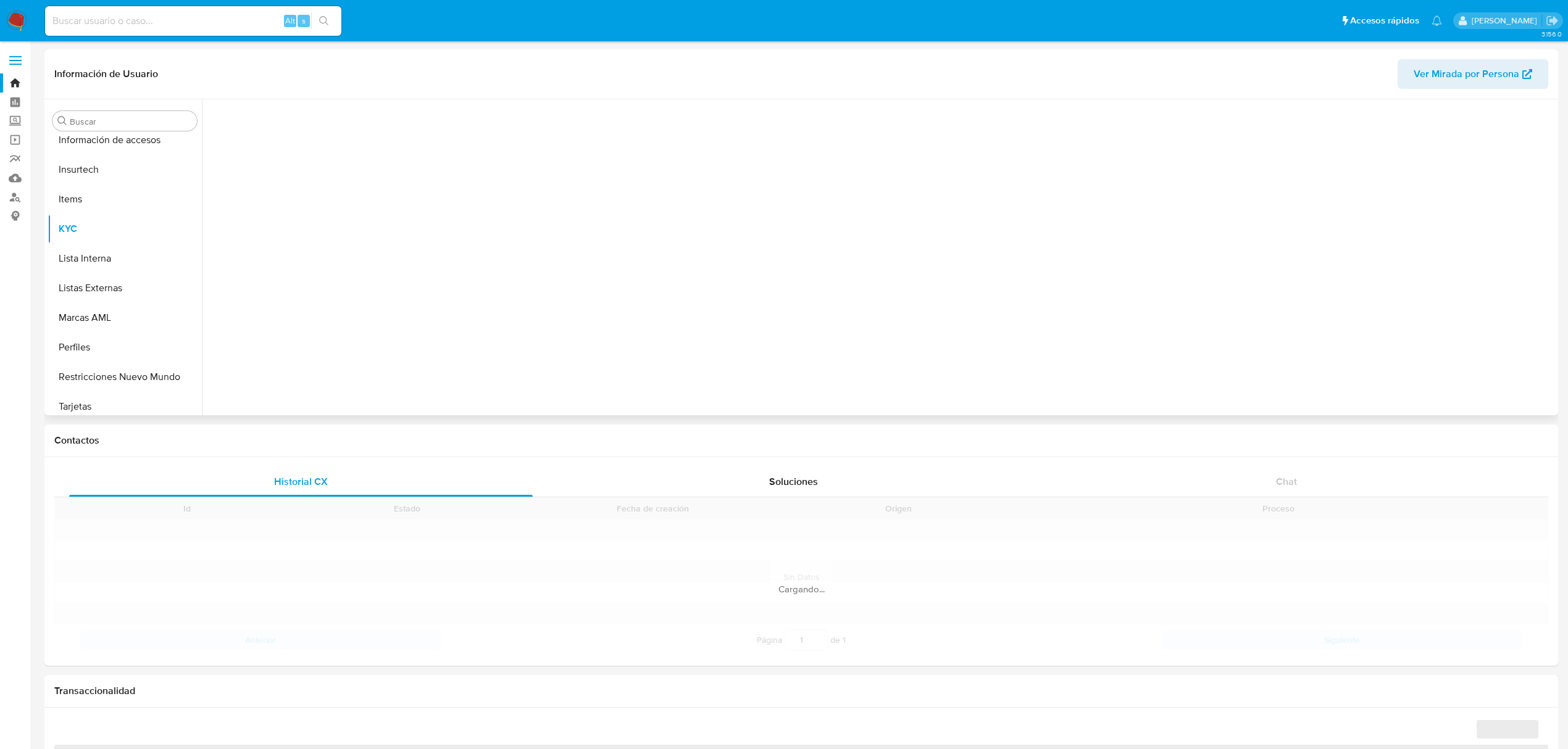
scroll to position [521, 0]
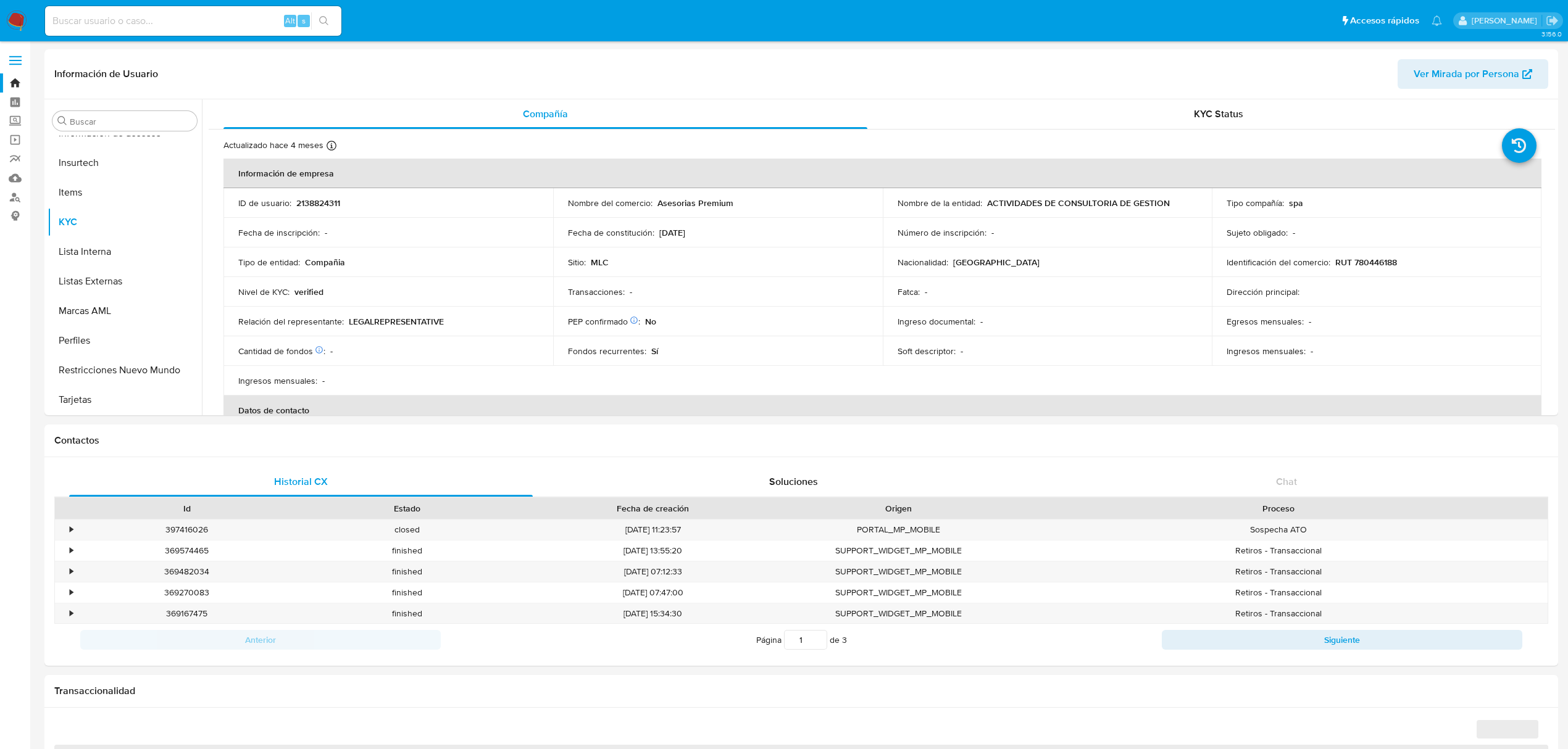
select select "10"
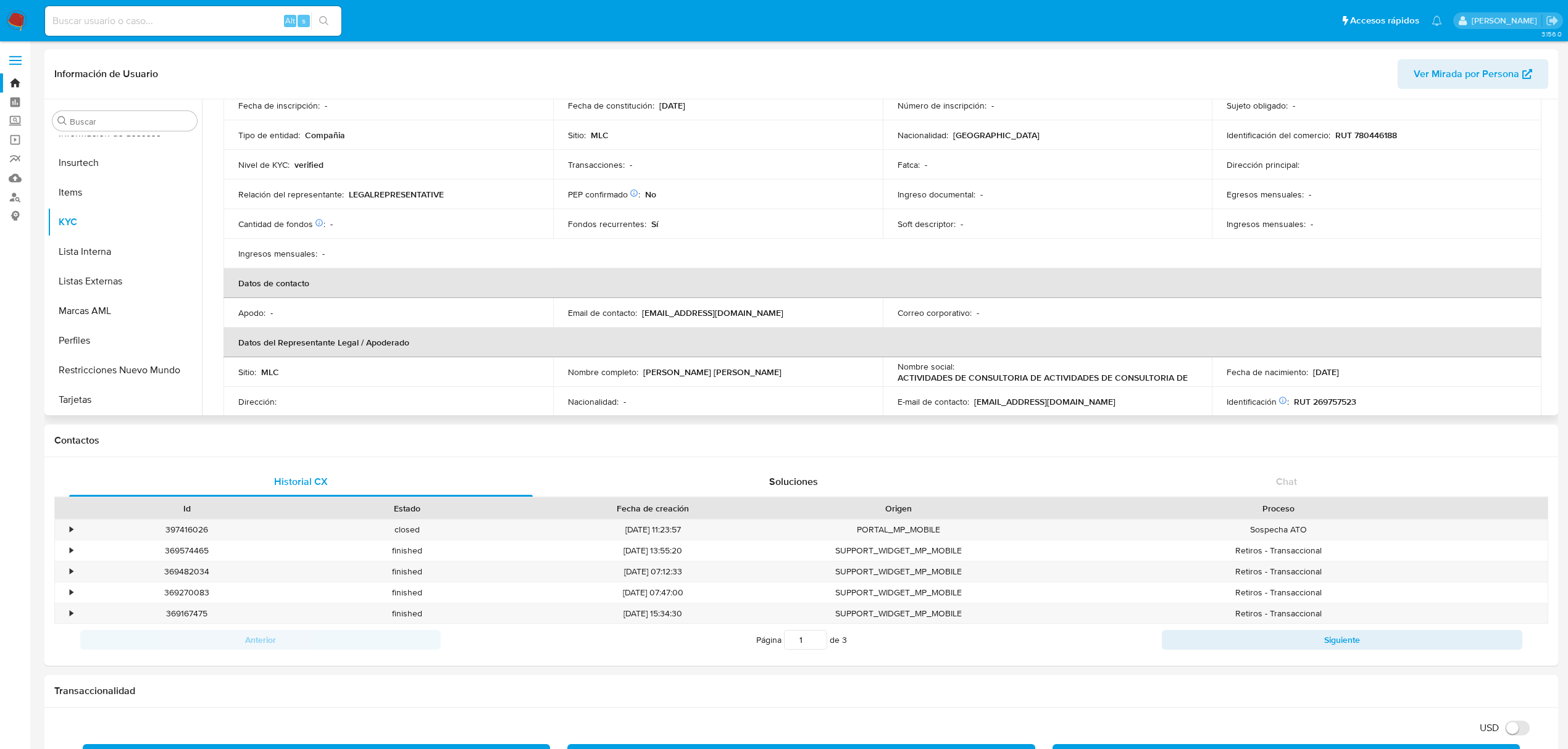
scroll to position [494, 0]
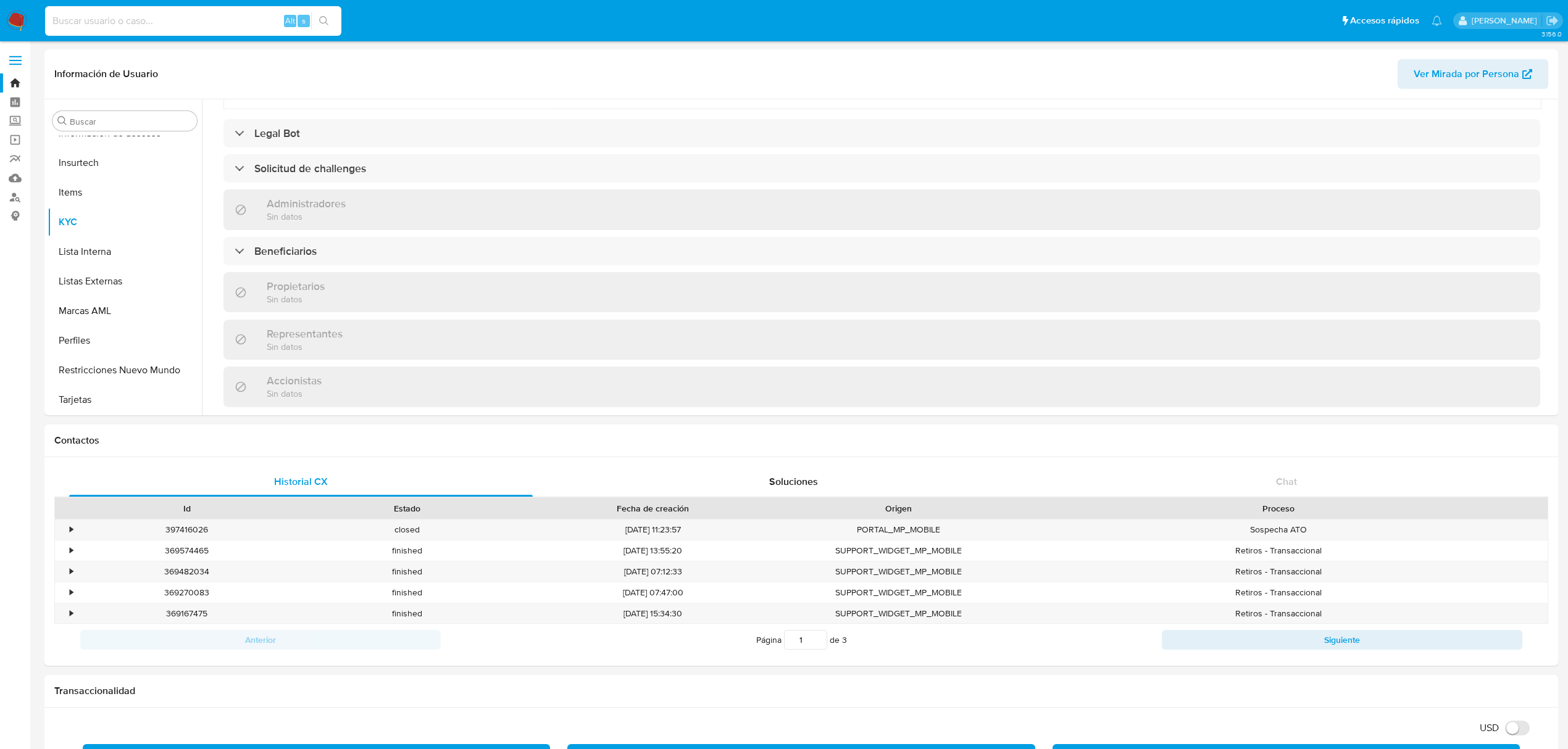
click at [181, 24] on input at bounding box center [193, 20] width 296 height 16
paste input "2337188706"
type input "2337188706"
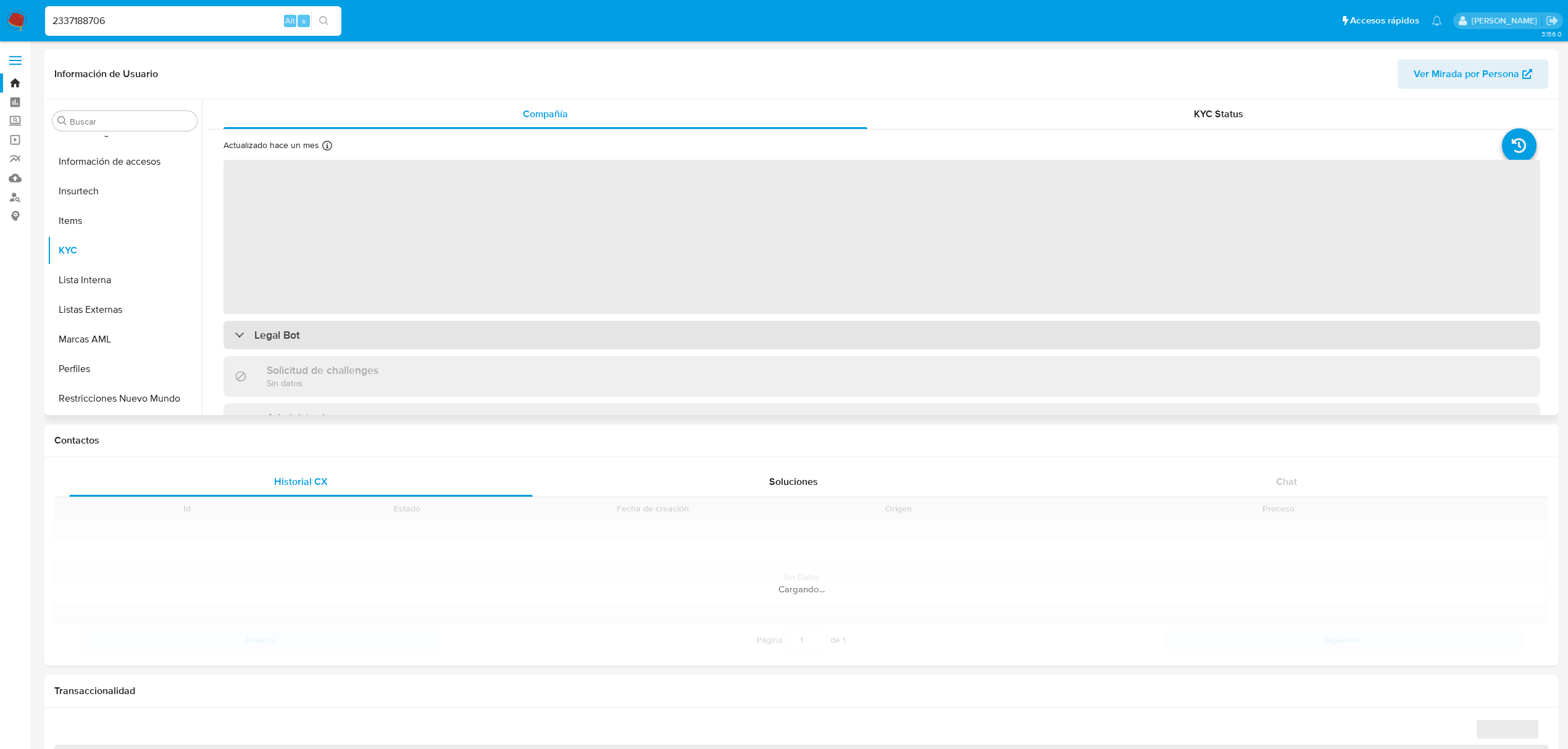
scroll to position [521, 0]
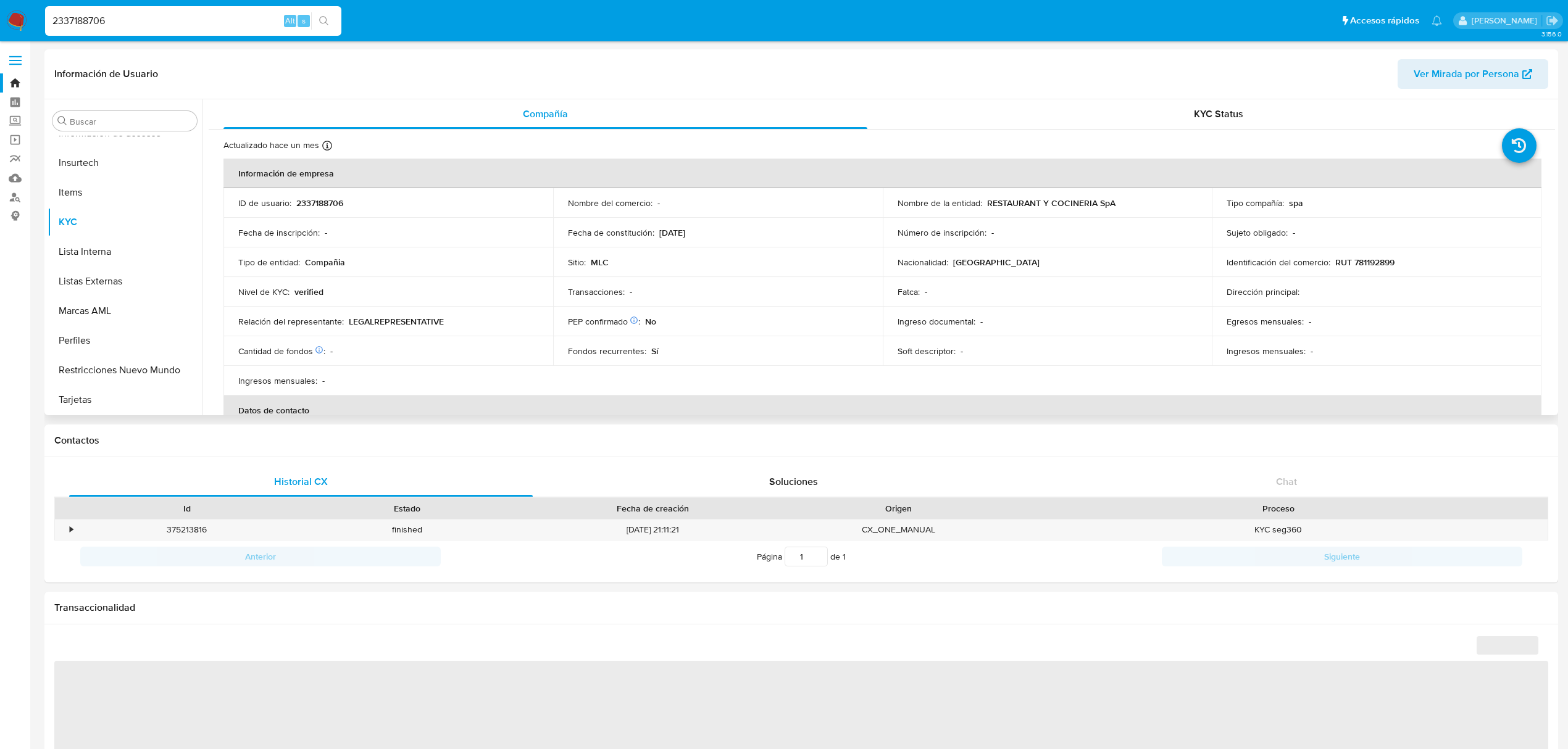
select select "10"
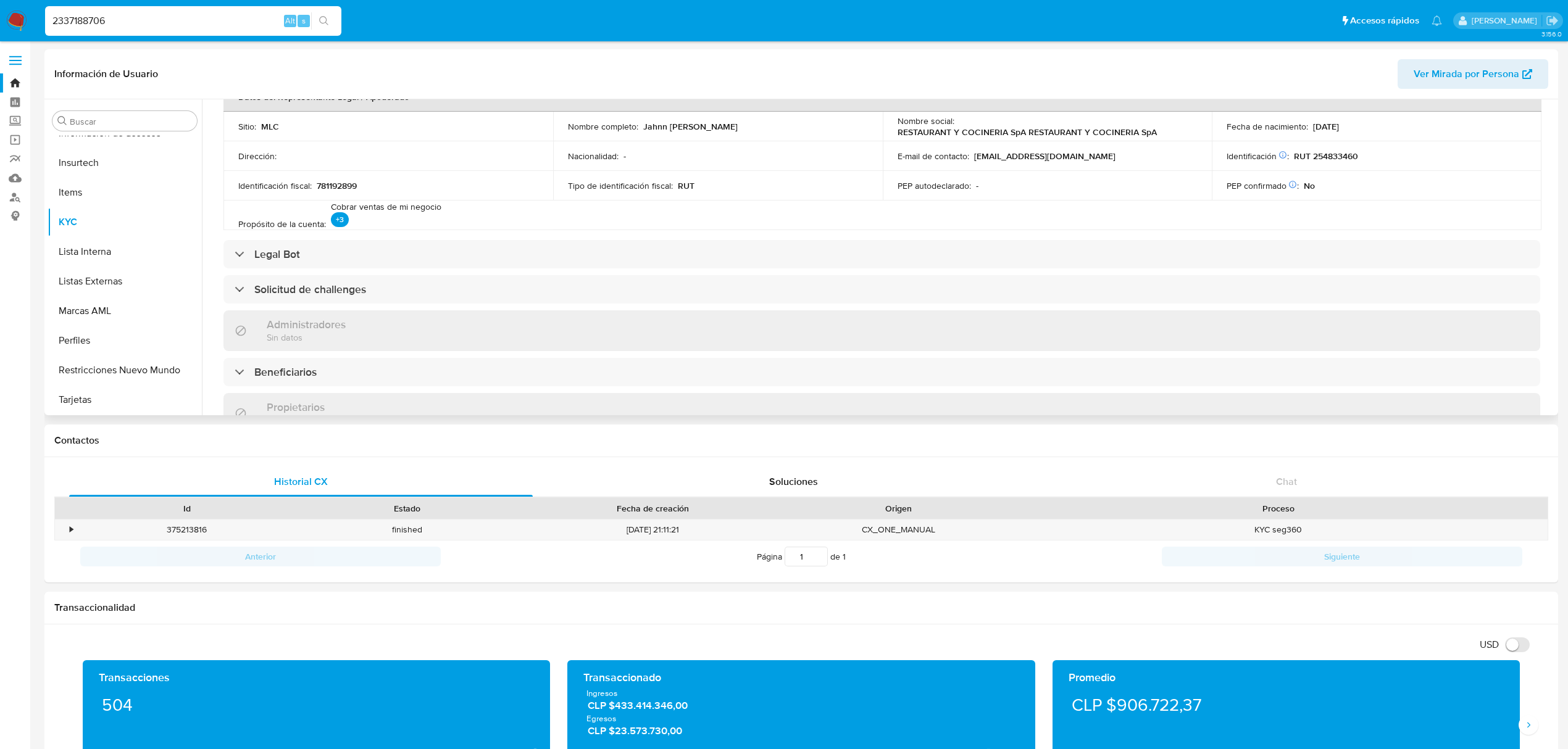
scroll to position [494, 0]
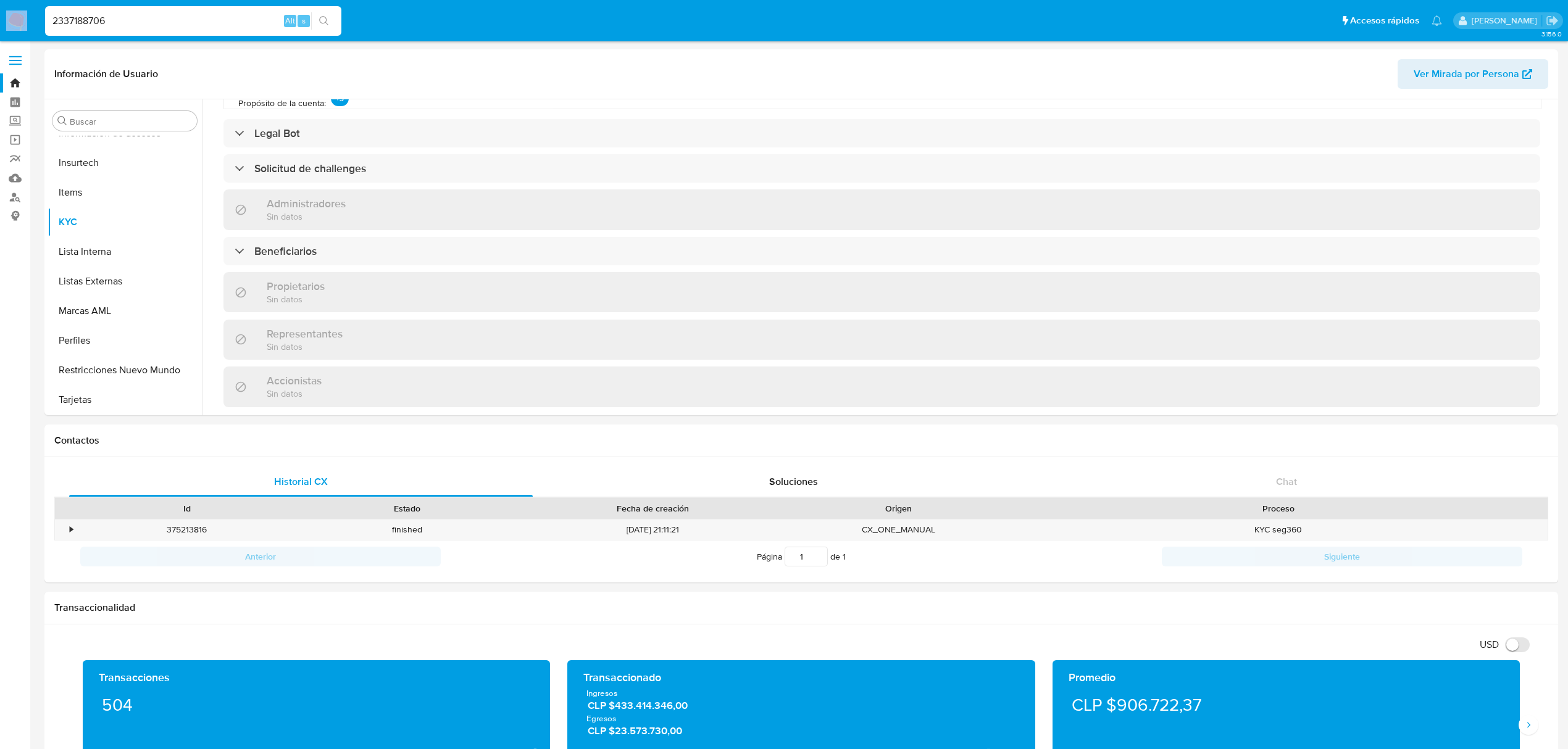
drag, startPoint x: 139, startPoint y: 11, endPoint x: 72, endPoint y: 20, distance: 67.6
click at [30, 13] on nav "Pausado Ver notificaciones 2337188706 Alt s Accesos rápidos Presiona las siguie…" at bounding box center [784, 20] width 1568 height 41
drag, startPoint x: 111, startPoint y: 18, endPoint x: 11, endPoint y: 20, distance: 100.0
click at [11, 20] on nav "Pausado Ver notificaciones 2337188706 Alt s Accesos rápidos Presiona las siguie…" at bounding box center [784, 20] width 1568 height 41
click at [124, 18] on input at bounding box center [193, 20] width 296 height 16
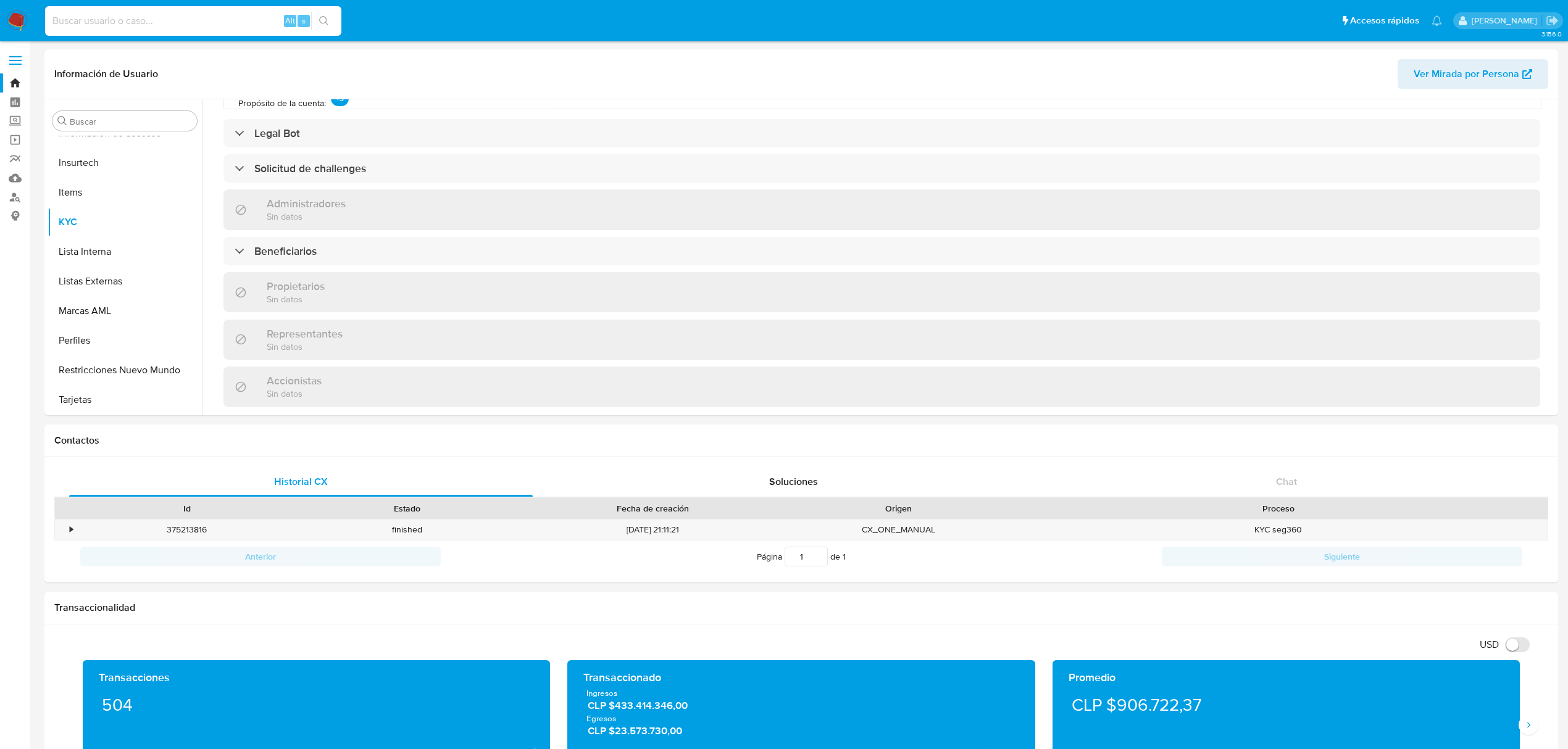
paste input "2072174494"
type input "2072174494"
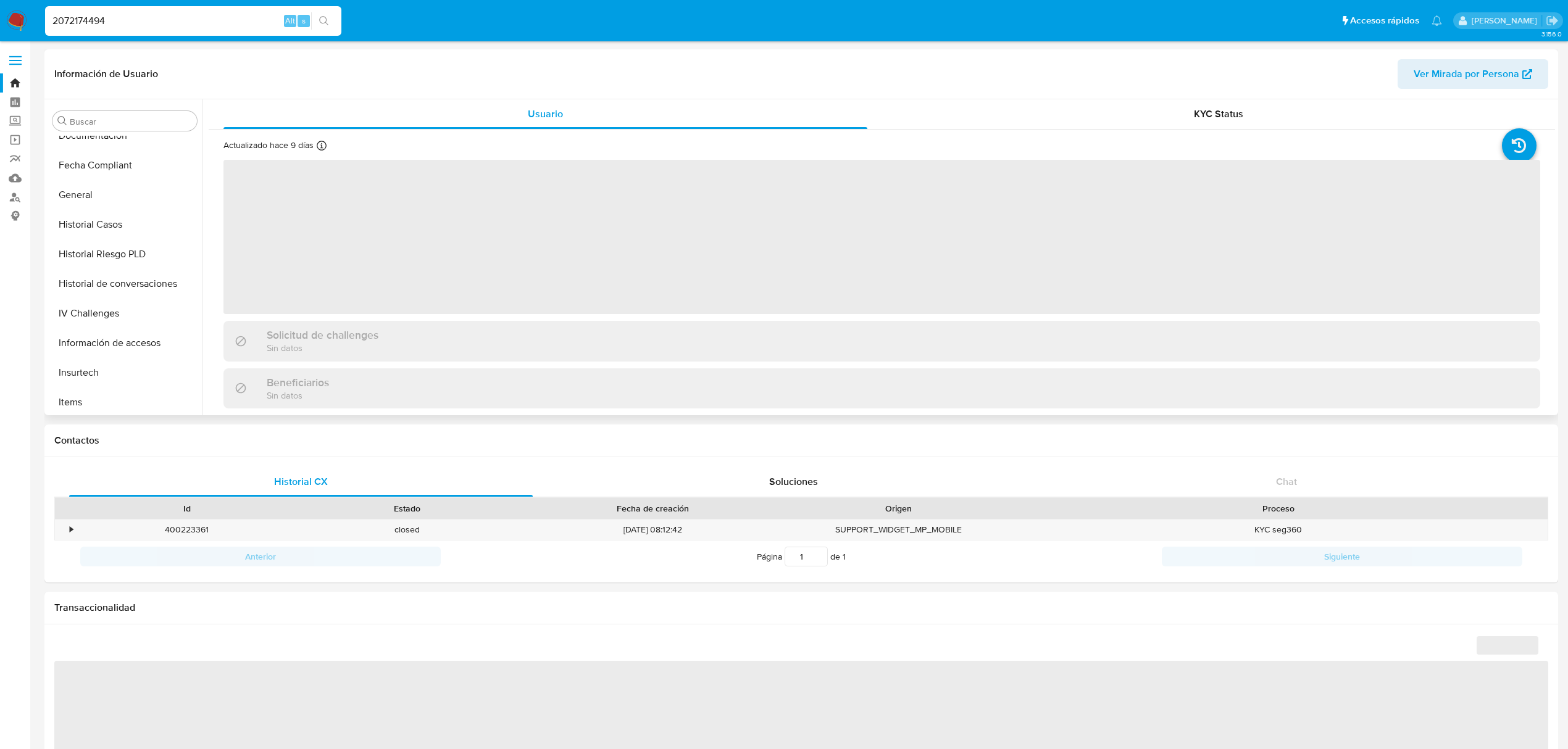
scroll to position [521, 0]
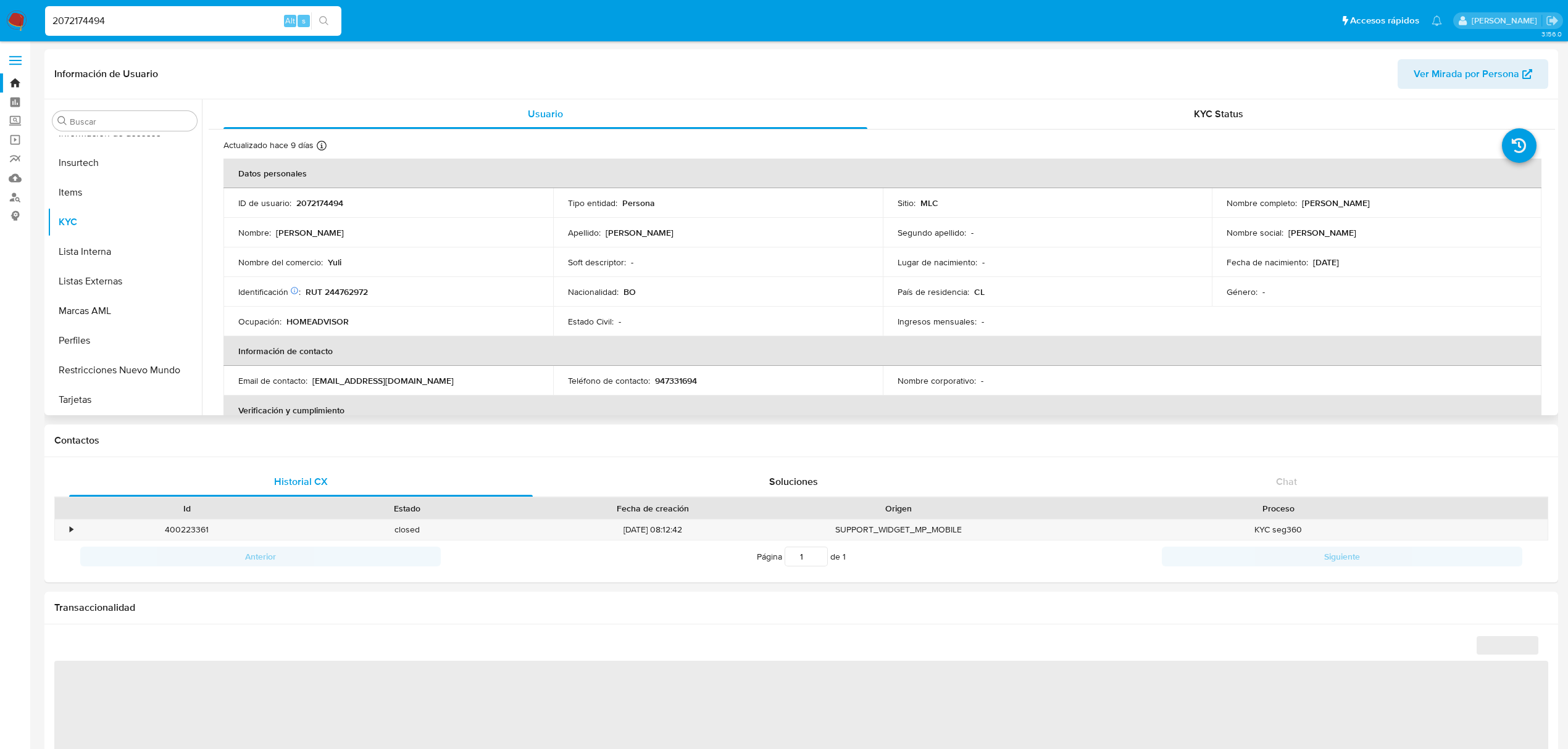
select select "10"
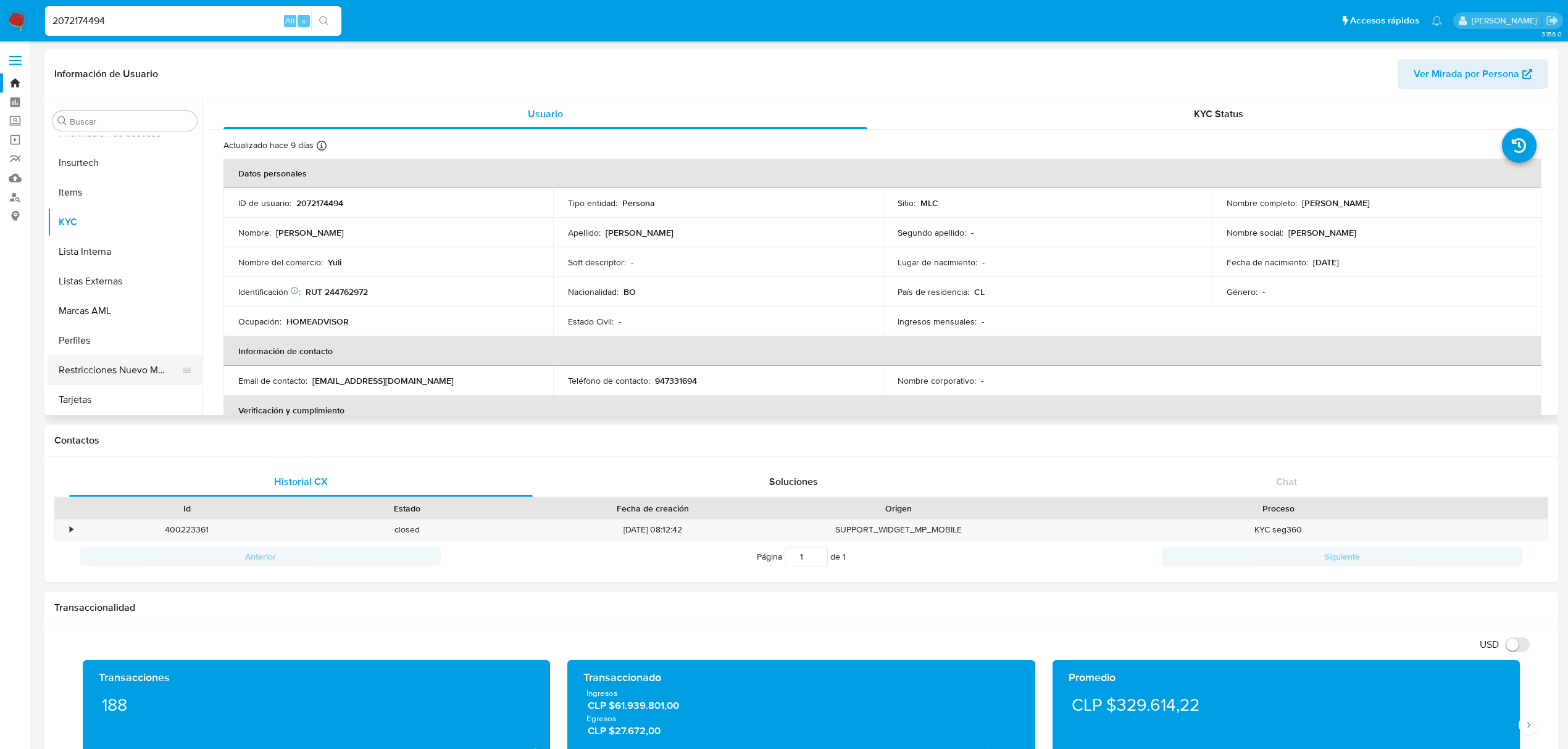
click at [148, 366] on button "Restricciones Nuevo Mundo" at bounding box center [120, 370] width 144 height 29
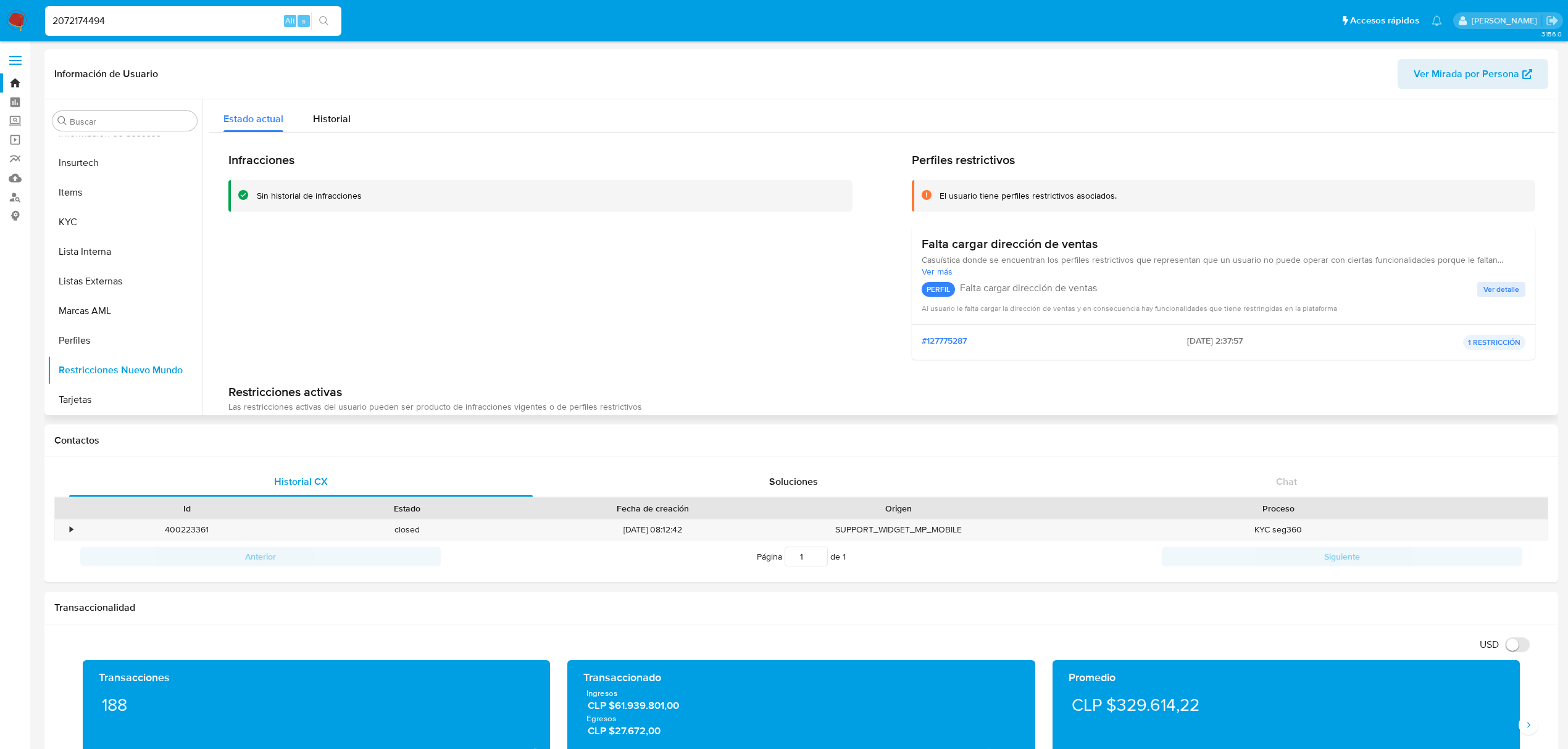
scroll to position [438, 0]
click at [13, 191] on link "Buscador de personas" at bounding box center [73, 197] width 147 height 19
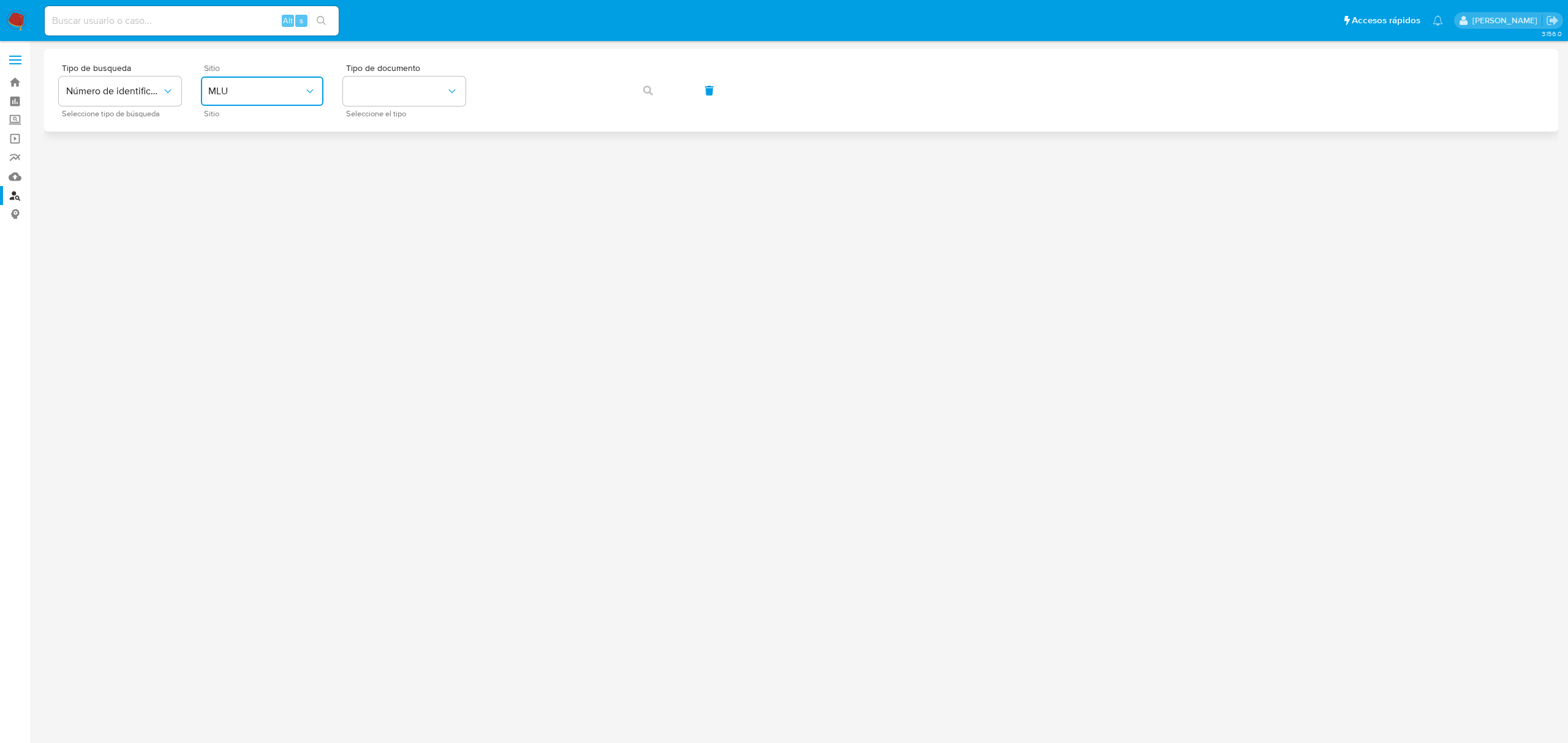
click at [259, 97] on span "MLU" at bounding box center [256, 91] width 96 height 12
click at [263, 298] on div "MLC" at bounding box center [258, 300] width 101 height 29
drag, startPoint x: 390, startPoint y: 47, endPoint x: 385, endPoint y: 76, distance: 29.4
click at [395, 59] on main "3.156.0" at bounding box center [784, 371] width 1568 height 743
click at [385, 81] on button "identificationType" at bounding box center [404, 91] width 122 height 29
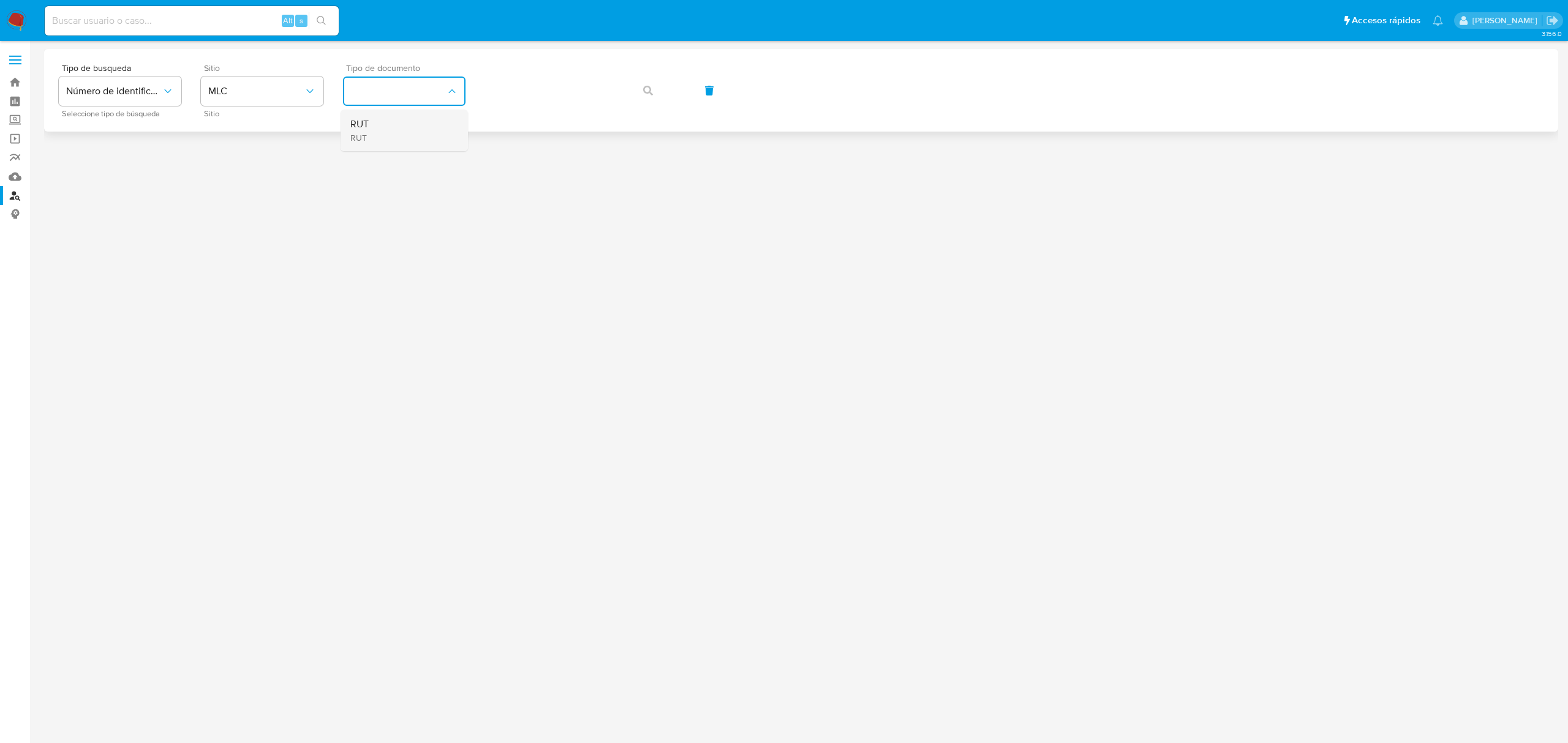
click at [392, 128] on div "RUT RUT" at bounding box center [400, 131] width 101 height 42
click at [657, 91] on button "button" at bounding box center [648, 90] width 42 height 29
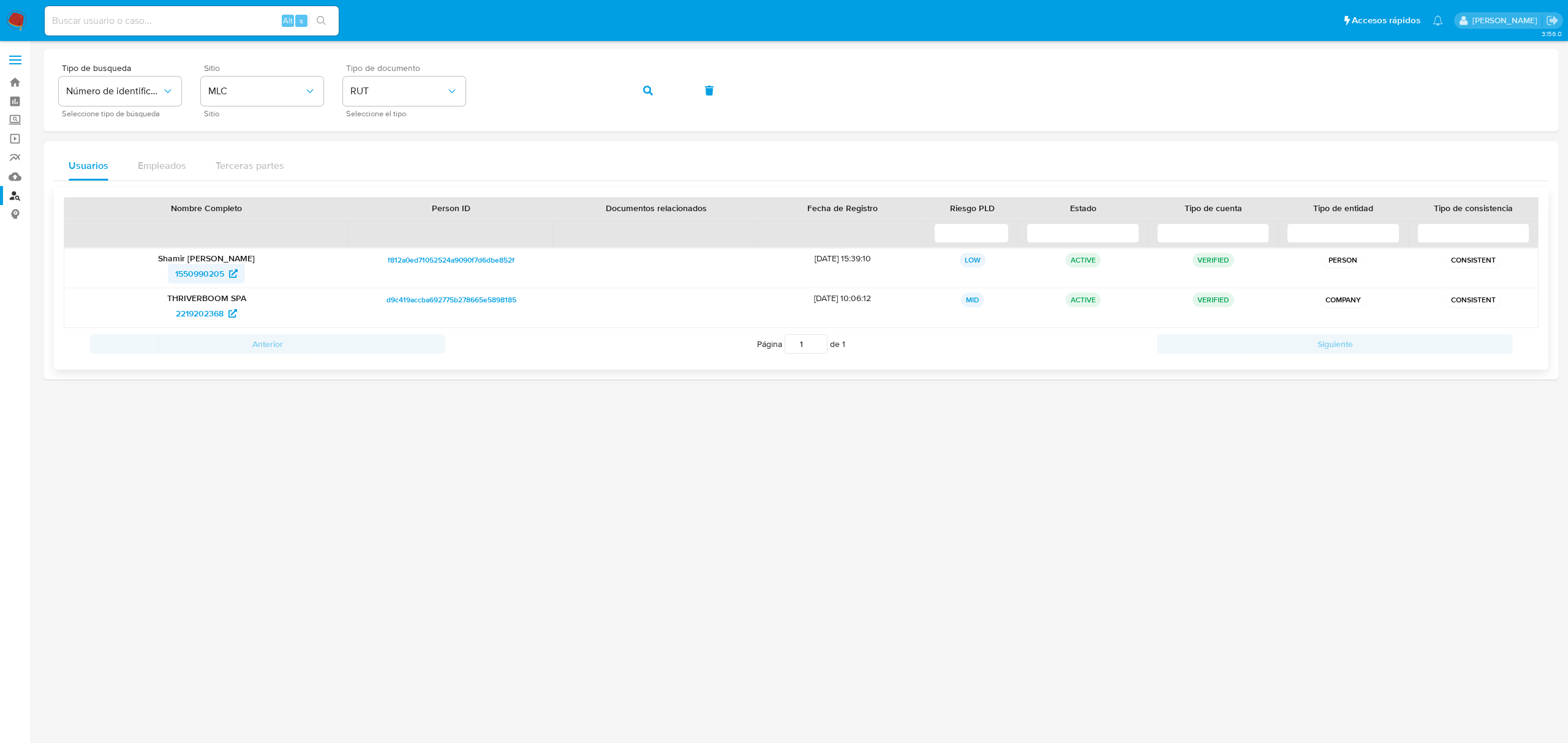
click at [180, 275] on span "1550990205" at bounding box center [199, 274] width 49 height 20
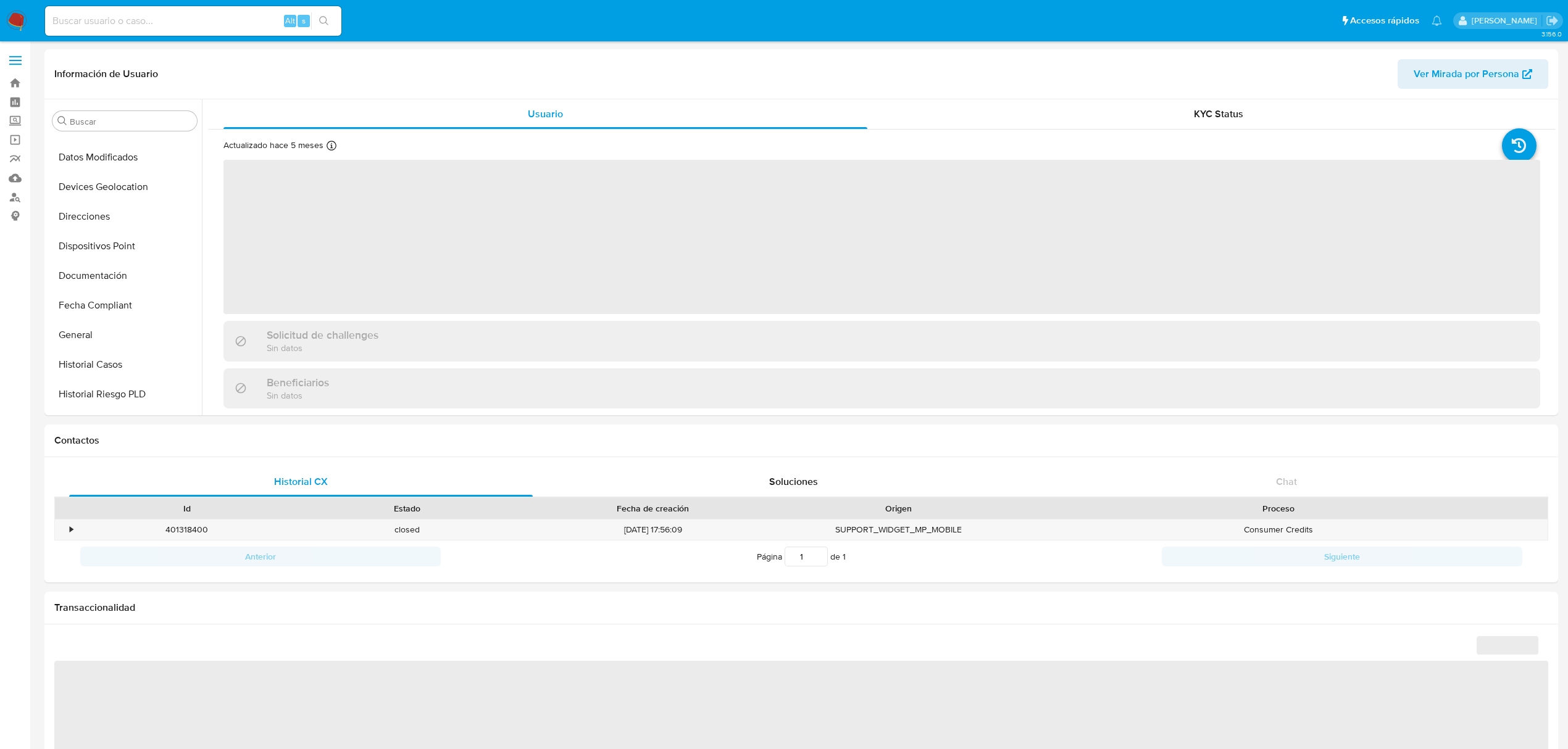
scroll to position [521, 0]
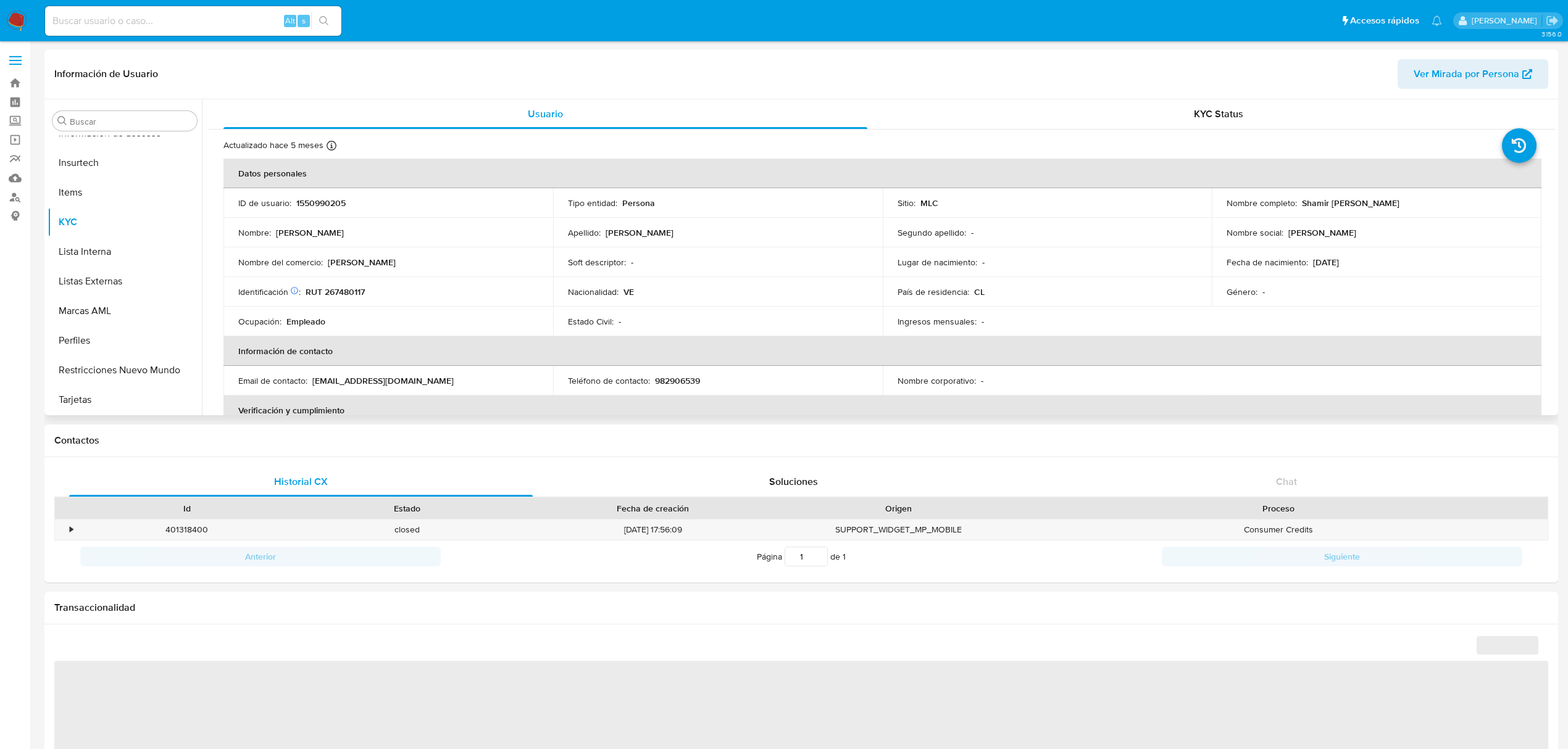
select select "10"
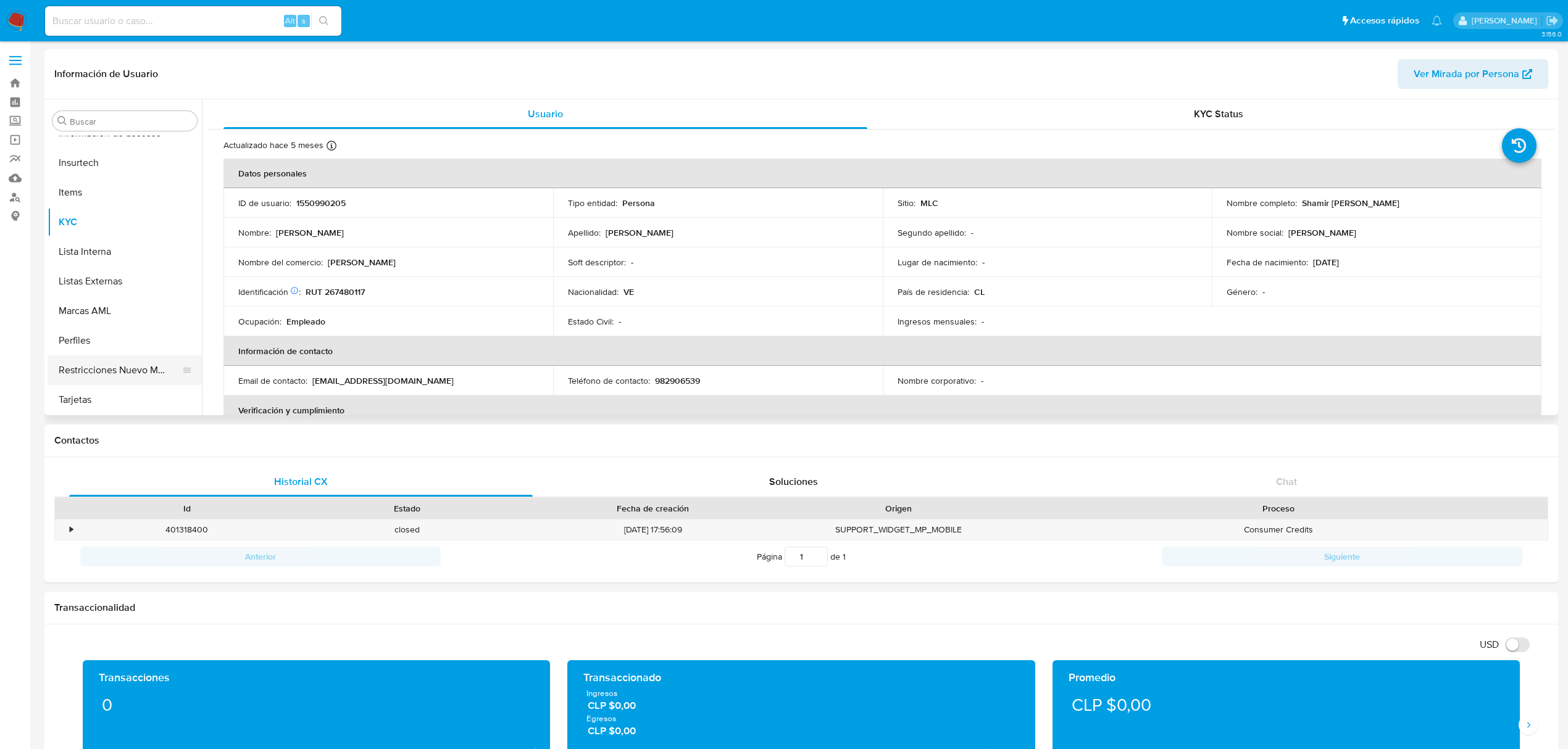
click at [125, 368] on button "Restricciones Nuevo Mundo" at bounding box center [120, 370] width 144 height 29
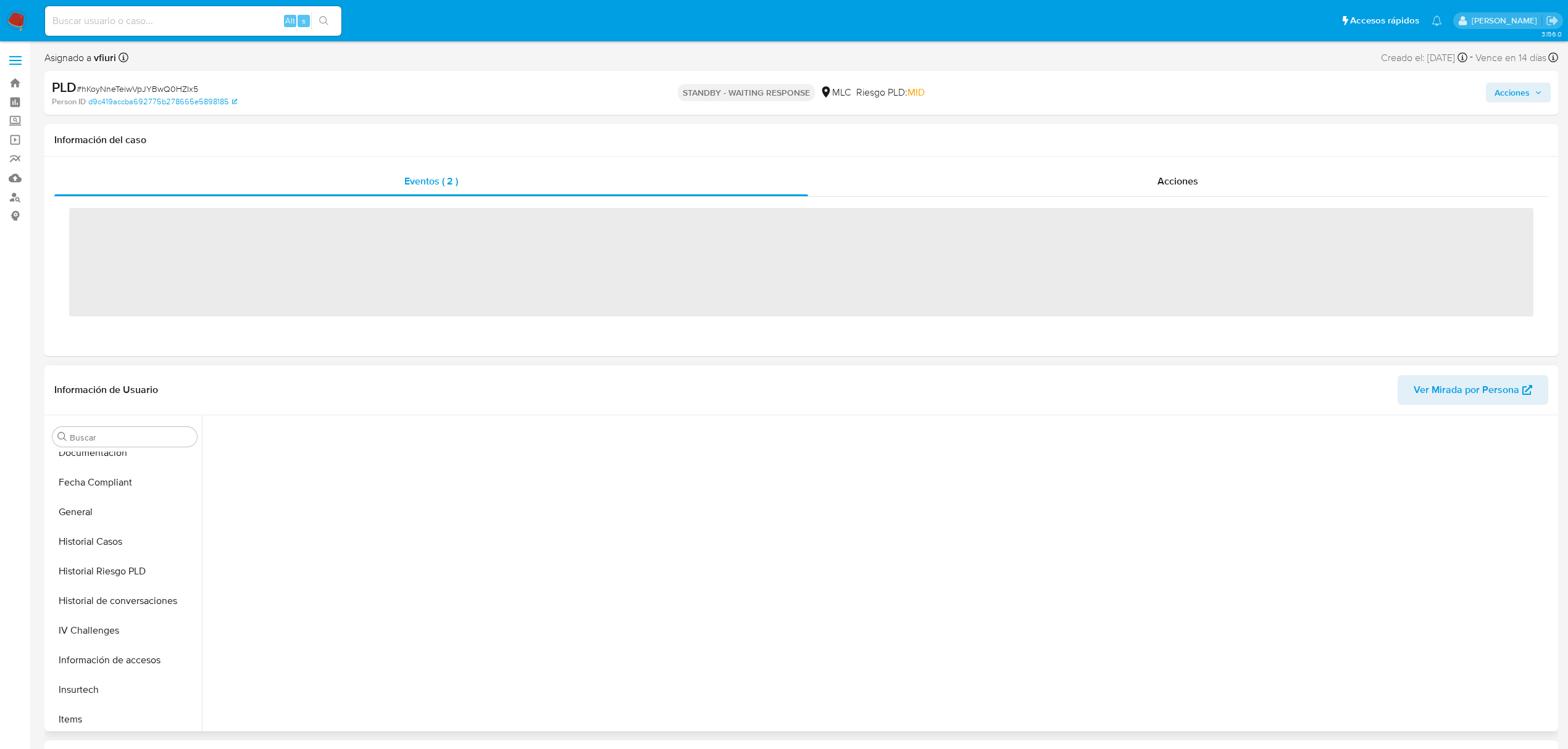
scroll to position [522, 0]
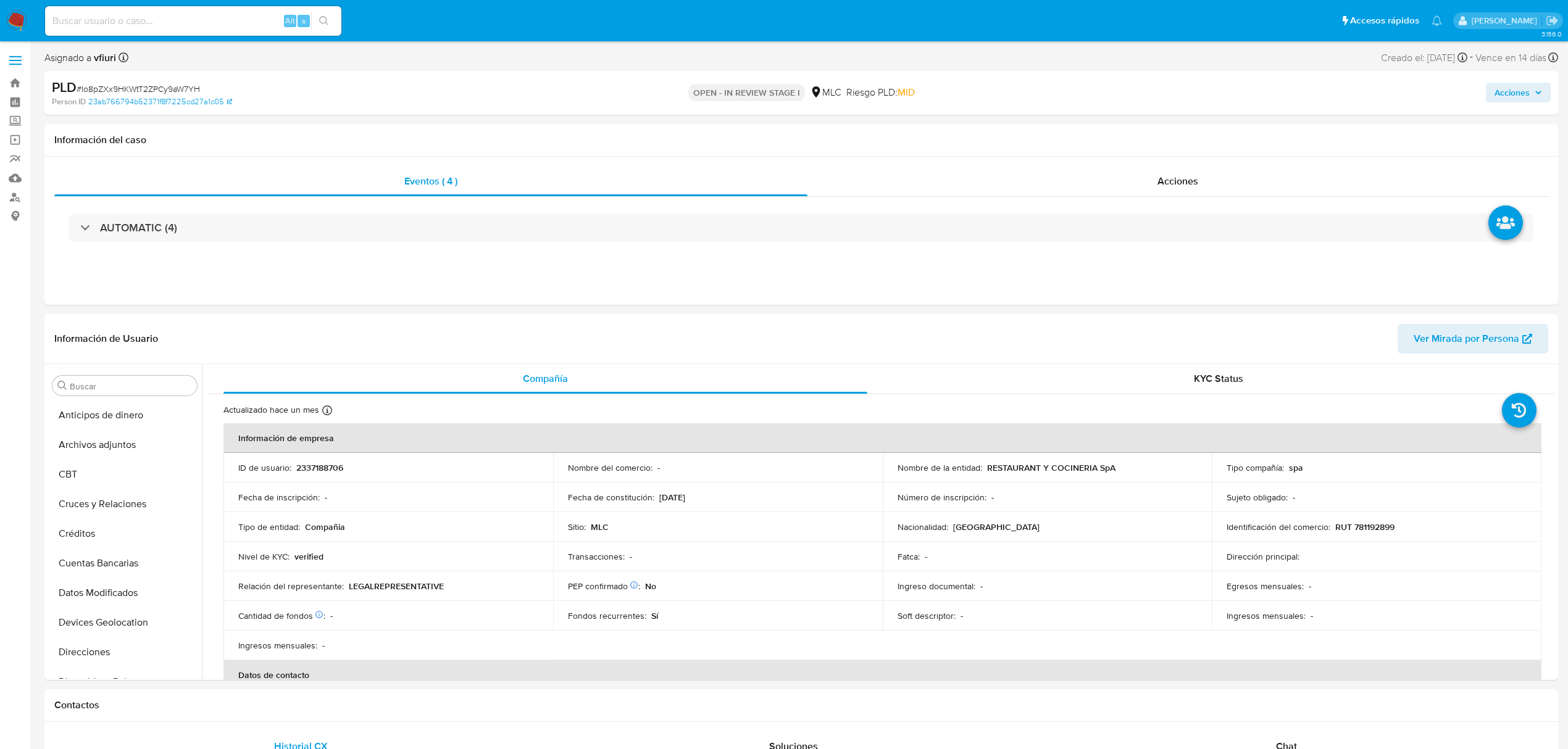
scroll to position [522, 0]
click at [315, 472] on p "2337188706" at bounding box center [320, 467] width 47 height 11
copy p "2337188706"
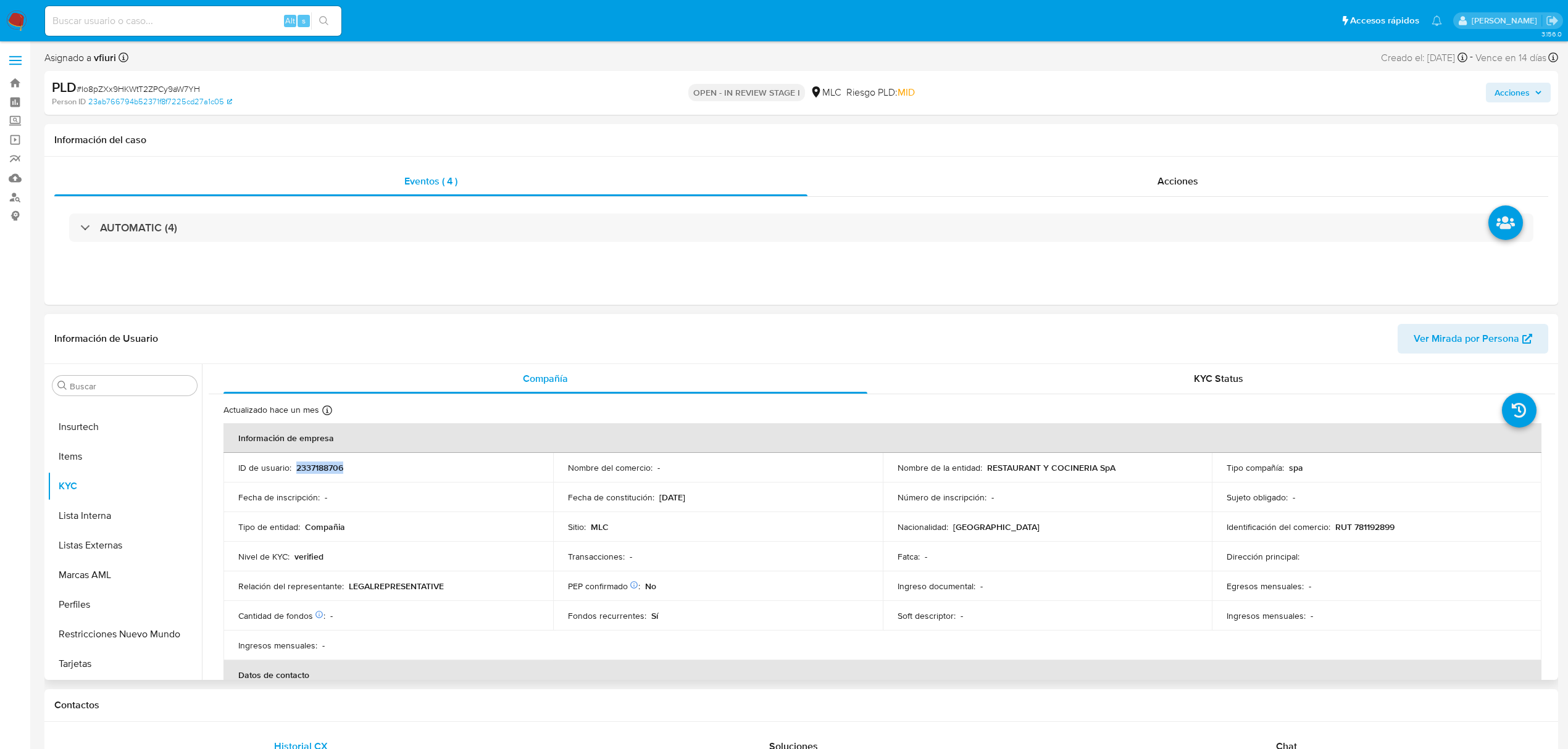
copy p "2337188706"
click at [179, 84] on span "# Io8pZXx9HKWtT2ZPCy9aW7YH" at bounding box center [138, 89] width 123 height 13
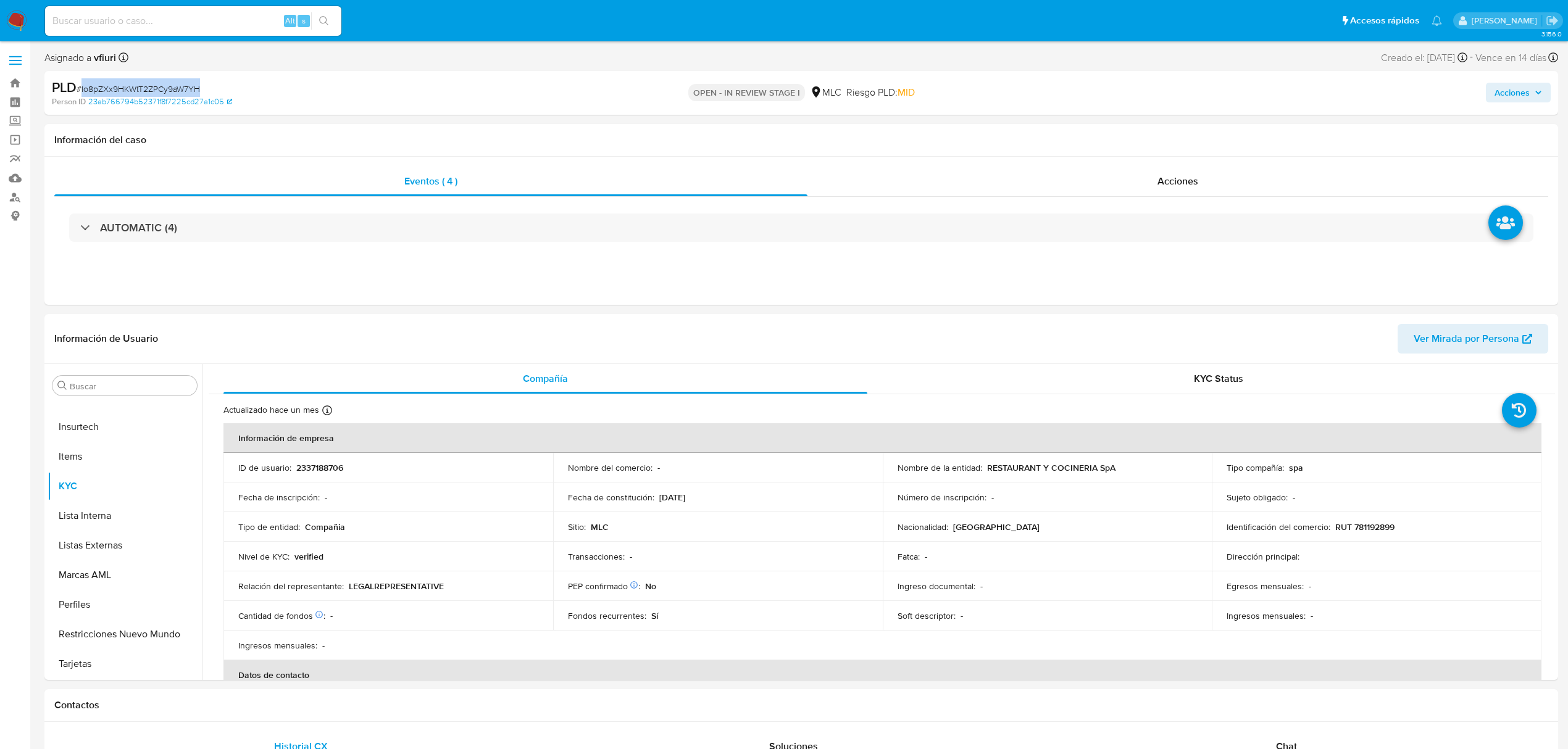
click at [179, 84] on span "# Io8pZXx9HKWtT2ZPCy9aW7YH" at bounding box center [138, 89] width 123 height 13
copy span "Io8pZXx9HKWtT2ZPCy9aW7YH"
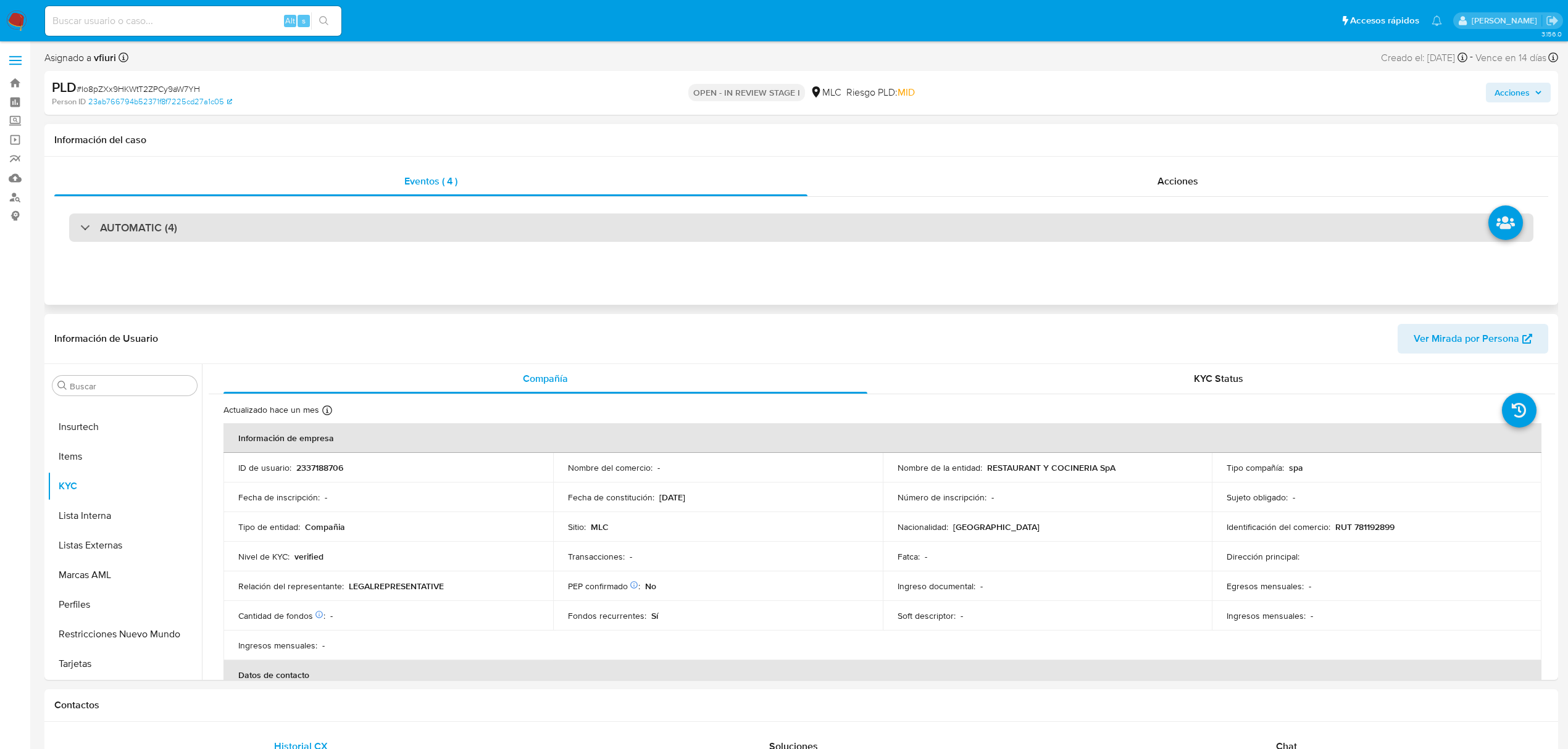
click at [225, 218] on div "AUTOMATIC (4)" at bounding box center [800, 228] width 1464 height 29
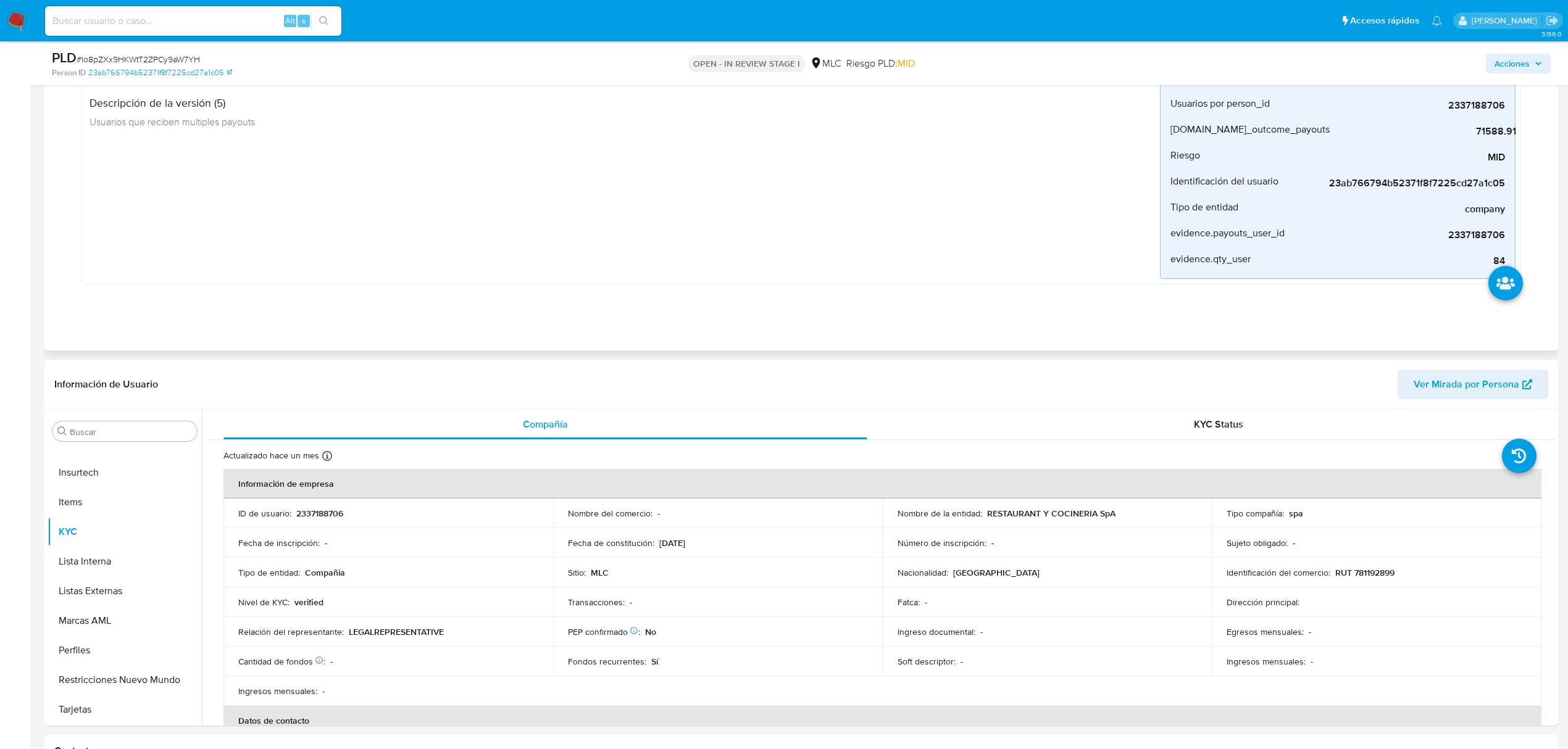
scroll to position [1069, 0]
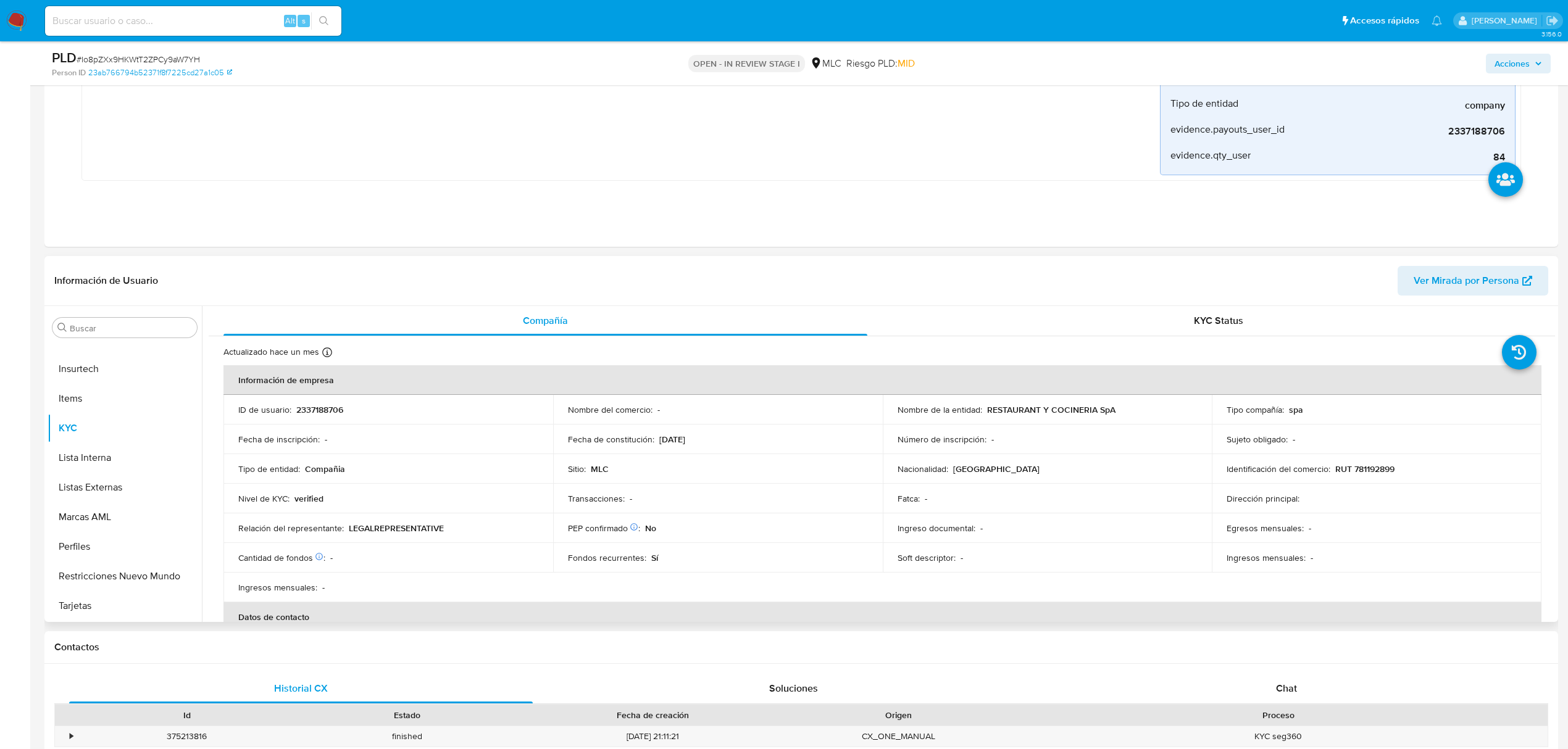
drag, startPoint x: 998, startPoint y: 419, endPoint x: 1112, endPoint y: 408, distance: 114.5
click at [1112, 408] on td "Nombre de la entidad : RESTAURANT Y COCINERIA SpA" at bounding box center [1047, 409] width 330 height 29
click at [1114, 408] on div "Nombre de la entidad : RESTAURANT Y COCINERIA SpA" at bounding box center [1048, 409] width 300 height 11
drag, startPoint x: 1114, startPoint y: 408, endPoint x: 986, endPoint y: 413, distance: 128.1
click at [986, 413] on div "Nombre de la entidad : RESTAURANT Y COCINERIA SpA" at bounding box center [1048, 409] width 300 height 11
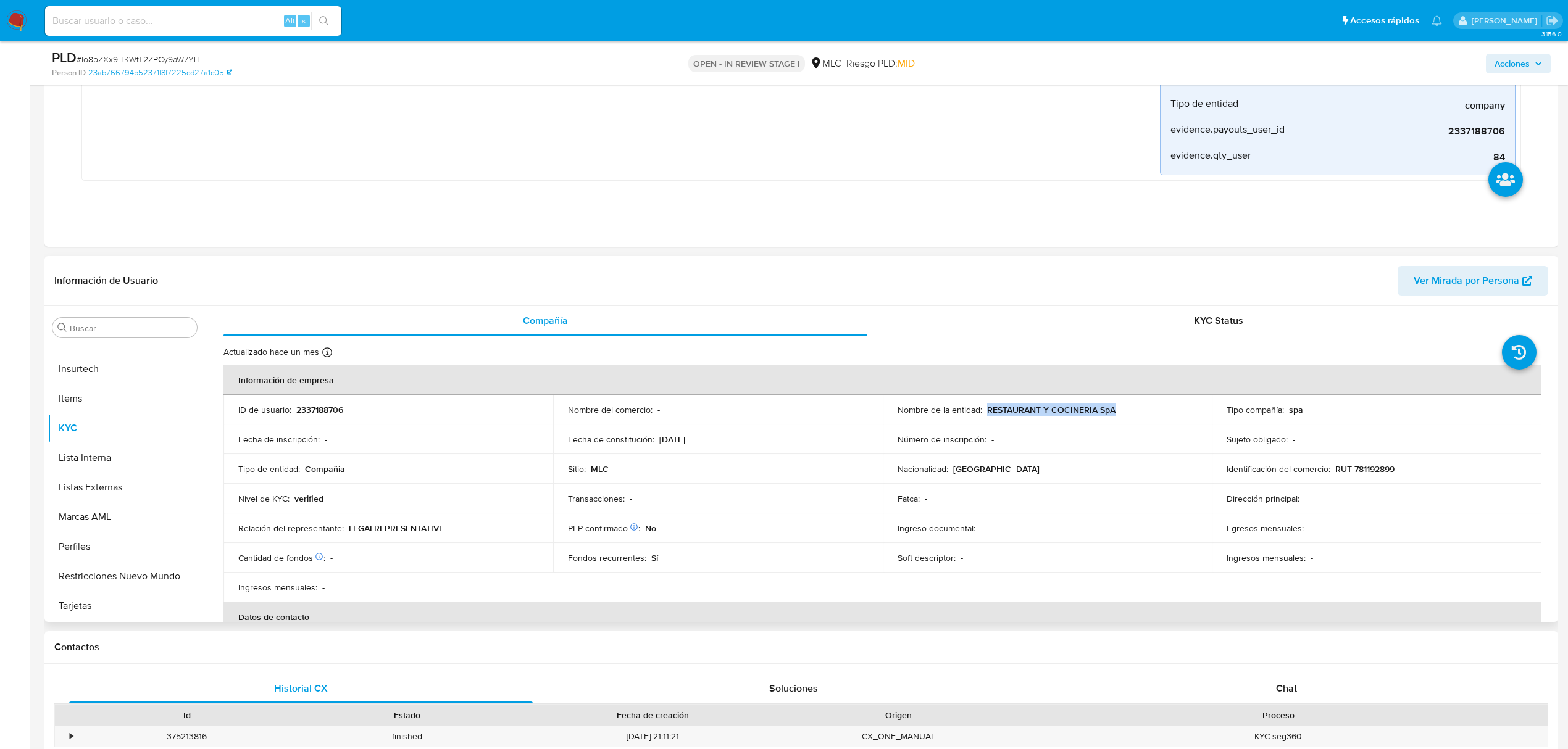
click at [993, 415] on p "RESTAURANT Y COCINERIA SpA" at bounding box center [1051, 409] width 128 height 11
click at [72, 581] on button "Restricciones Nuevo Mundo" at bounding box center [120, 576] width 144 height 29
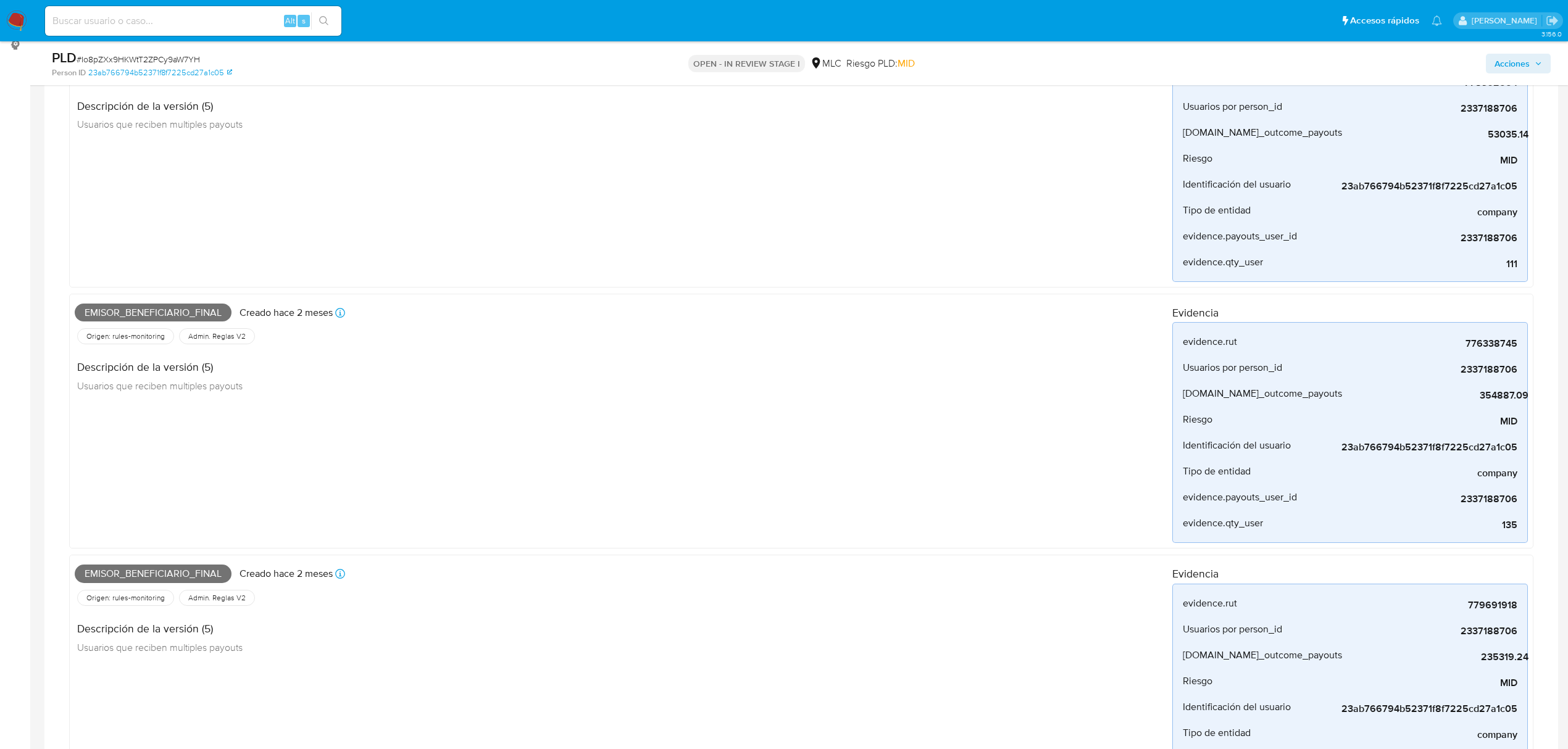
scroll to position [0, 0]
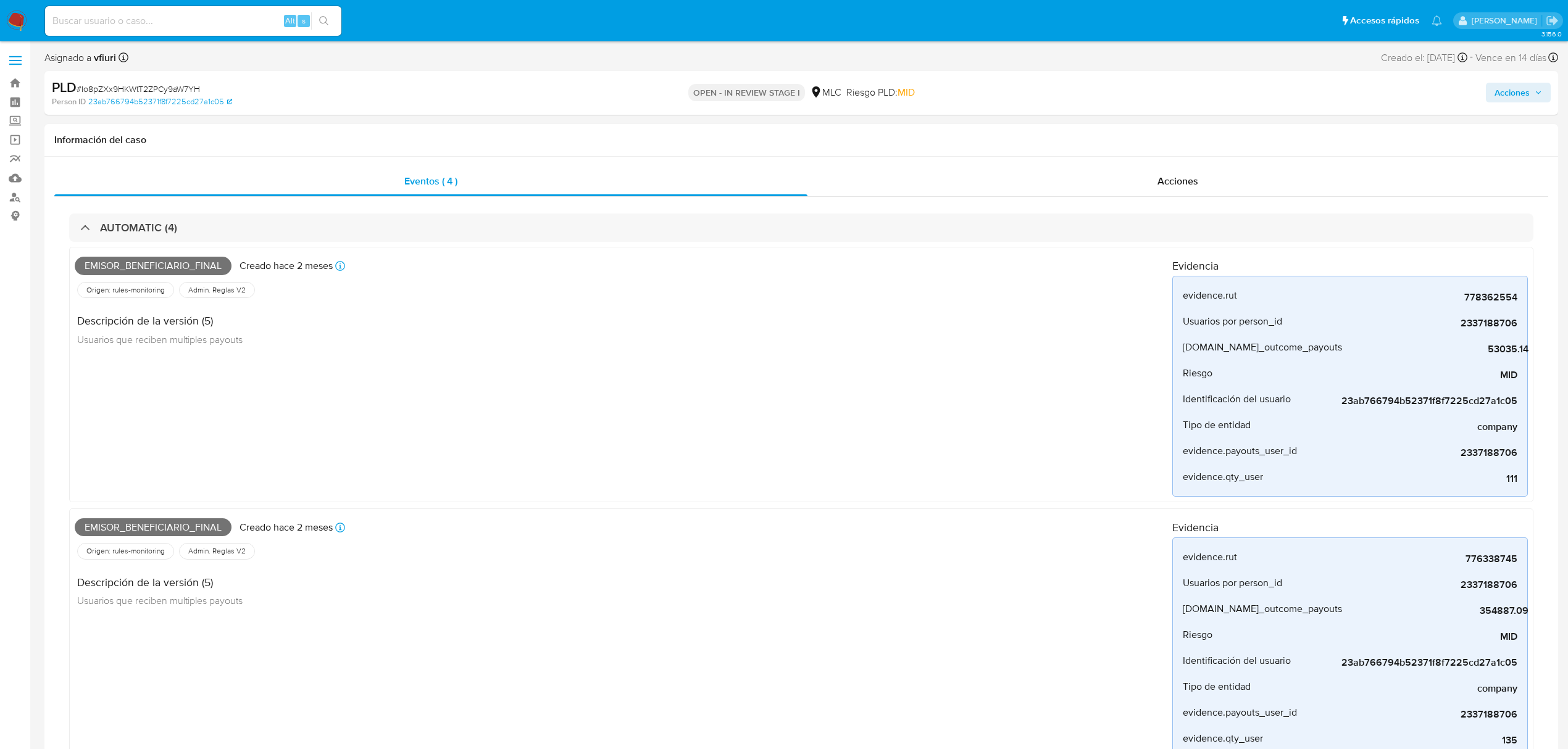
click at [115, 94] on span "# Io8pZXx9HKWtT2ZPCy9aW7YH" at bounding box center [138, 89] width 123 height 13
copy span "Io8pZXx9HKWtT2ZPCy9aW7YH"
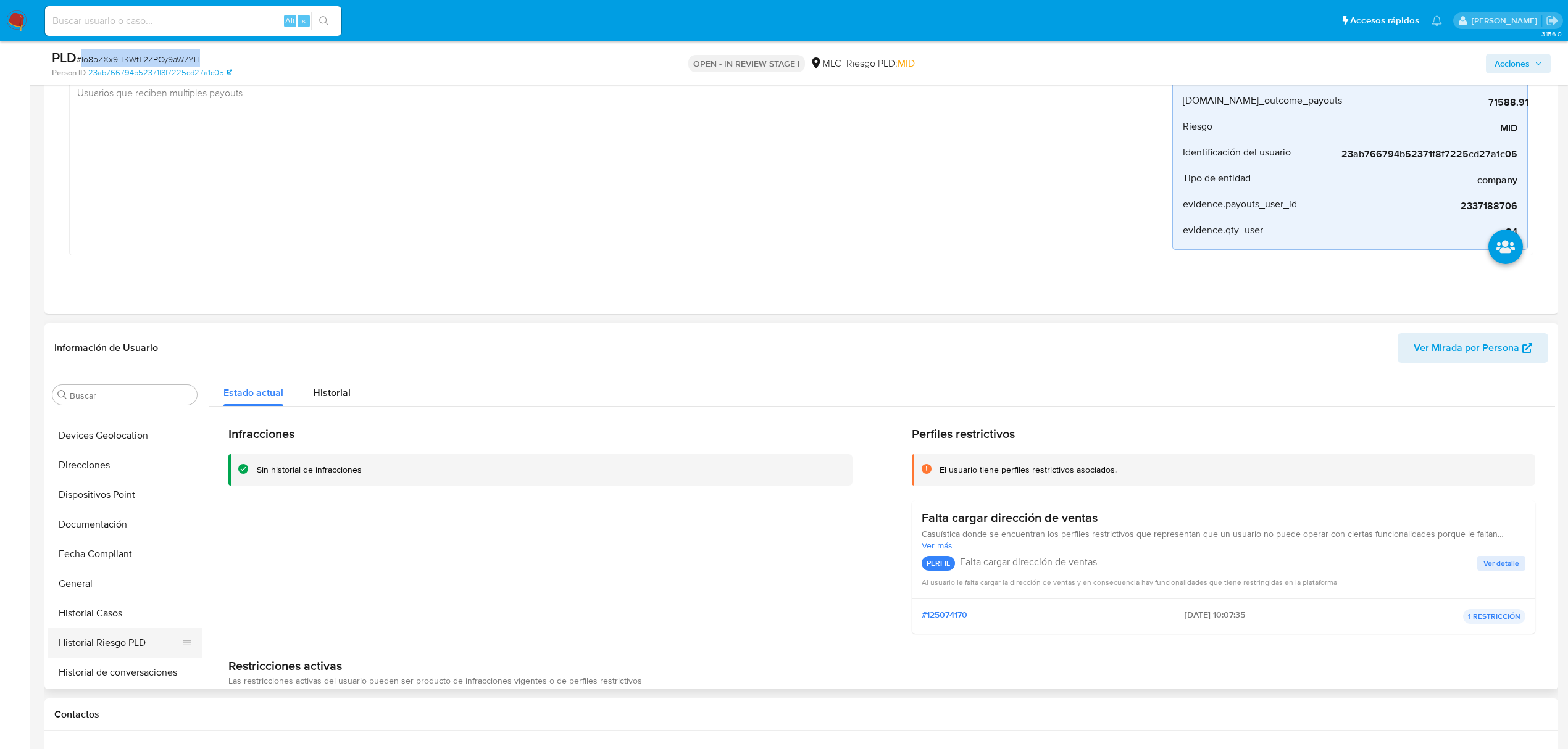
scroll to position [274, 0]
click at [92, 514] on button "General" at bounding box center [120, 505] width 144 height 29
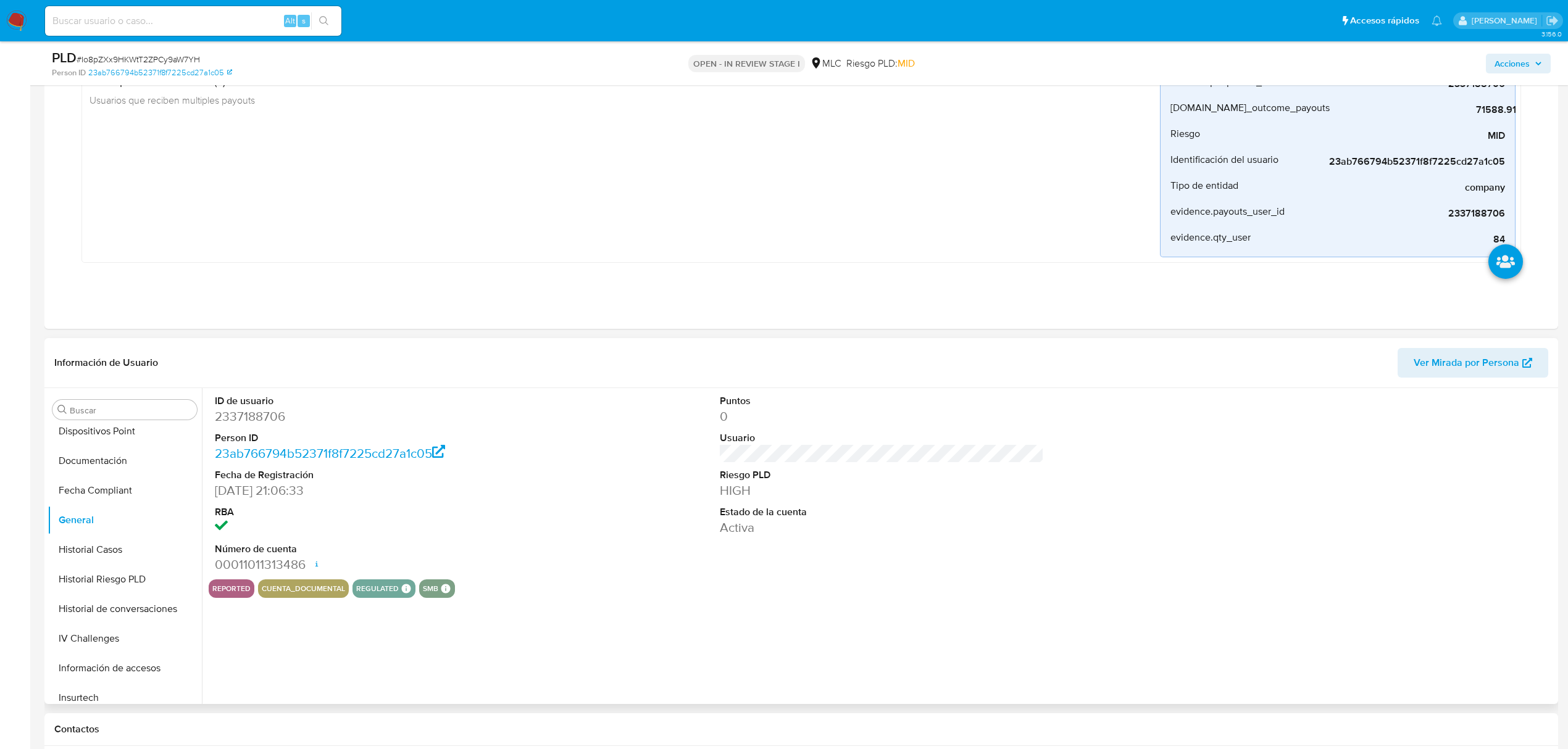
click at [253, 421] on dd "2337188706" at bounding box center [377, 416] width 324 height 18
copy dd "2337188706"
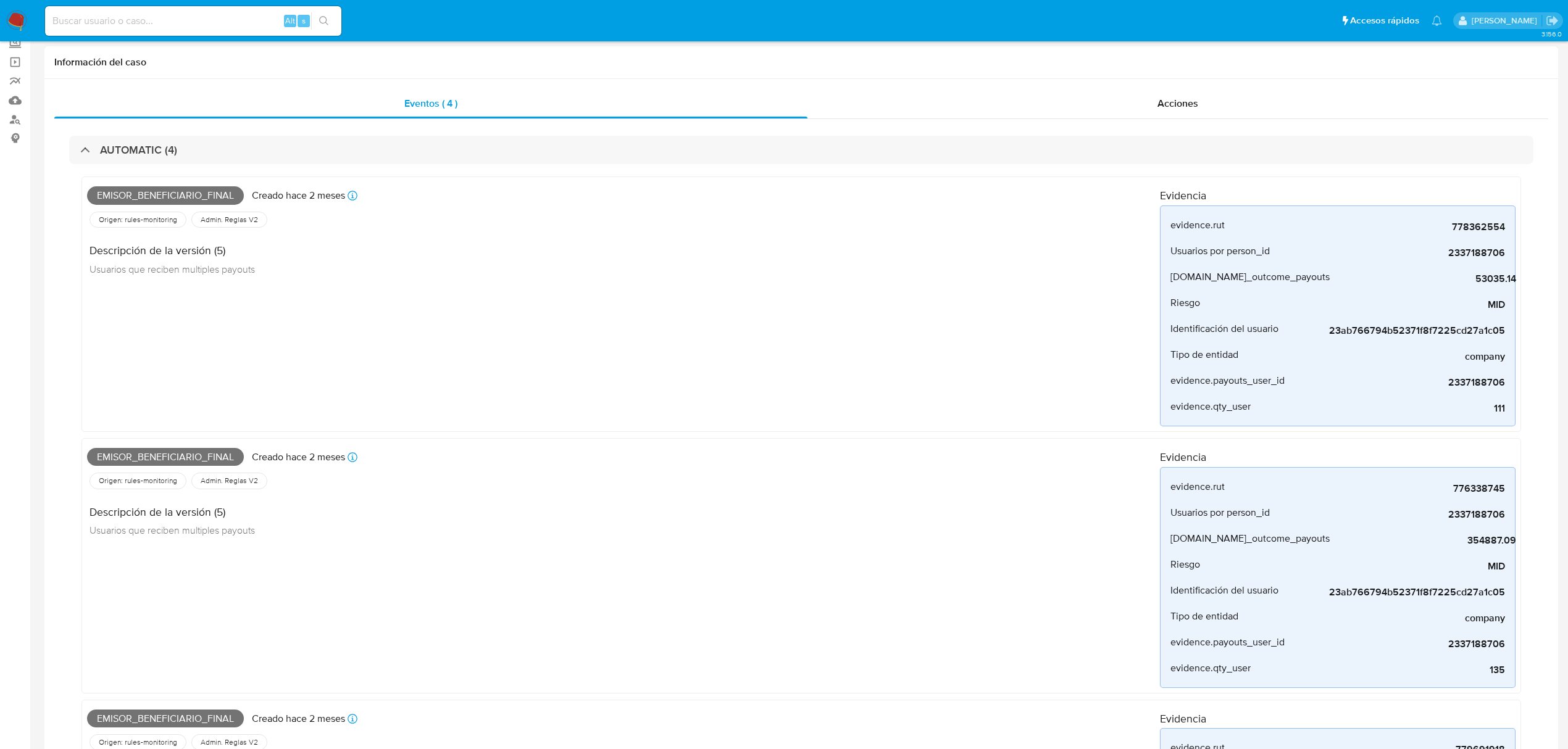
scroll to position [0, 0]
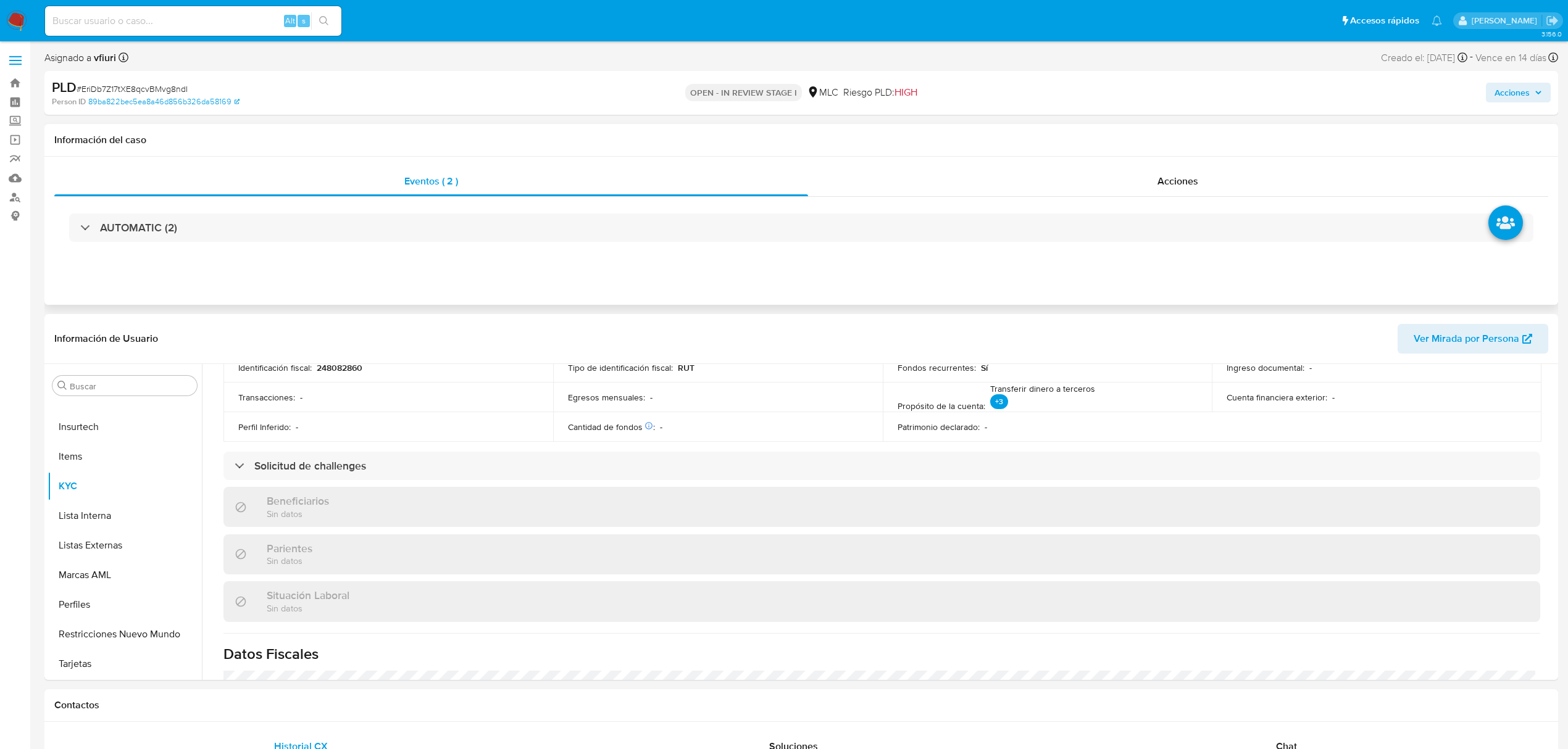
scroll to position [340, 0]
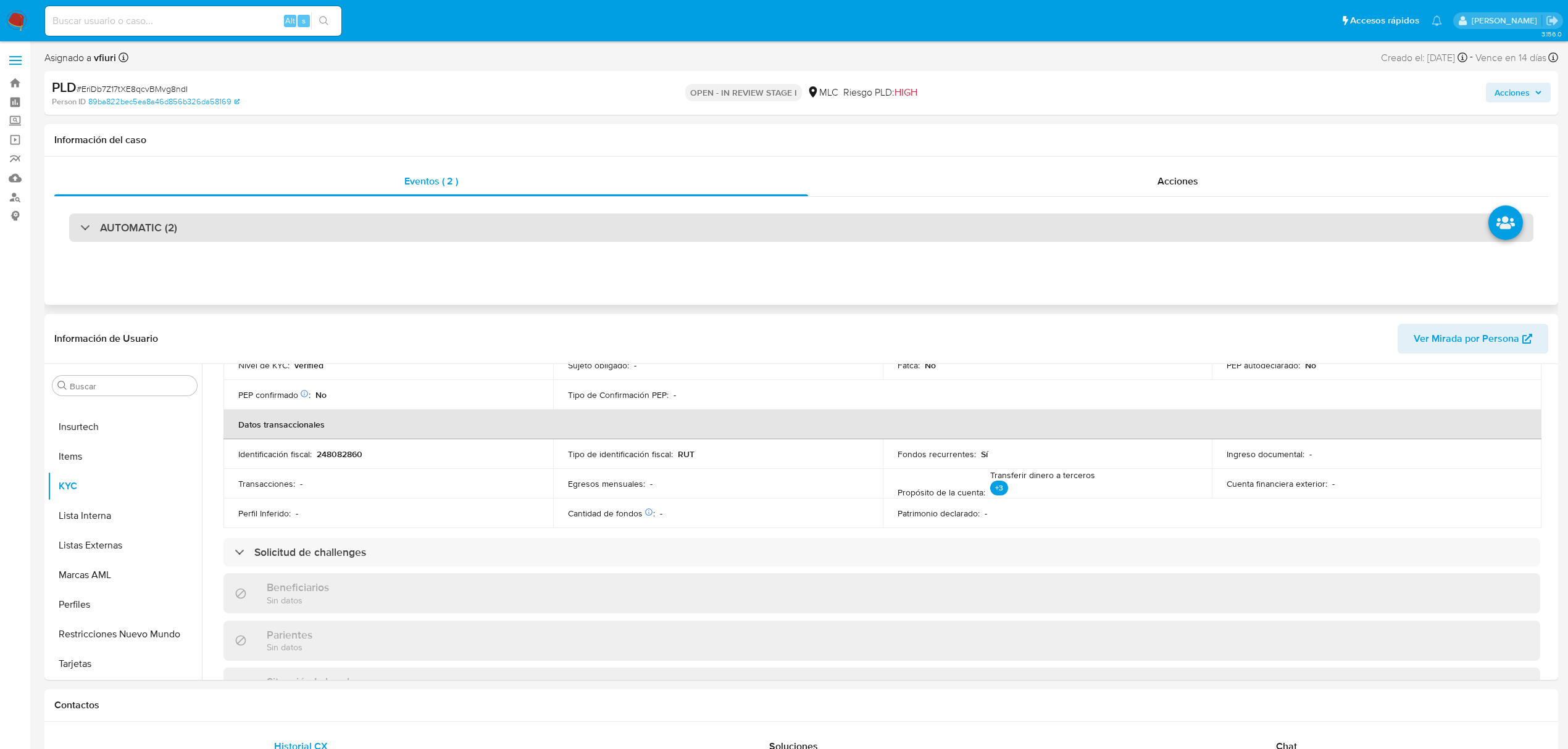
click at [302, 228] on div "AUTOMATIC (2)" at bounding box center [800, 228] width 1464 height 29
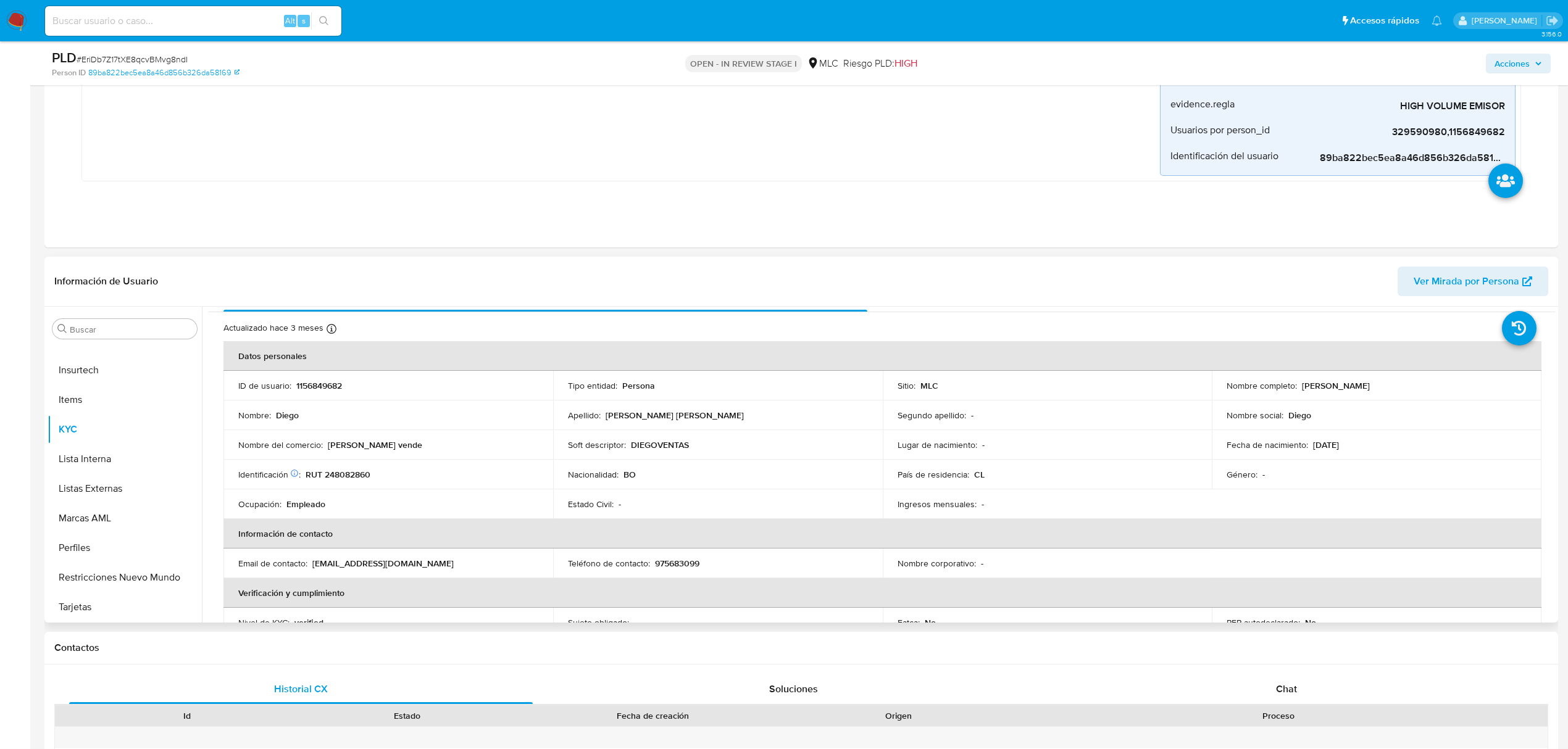
scroll to position [0, 0]
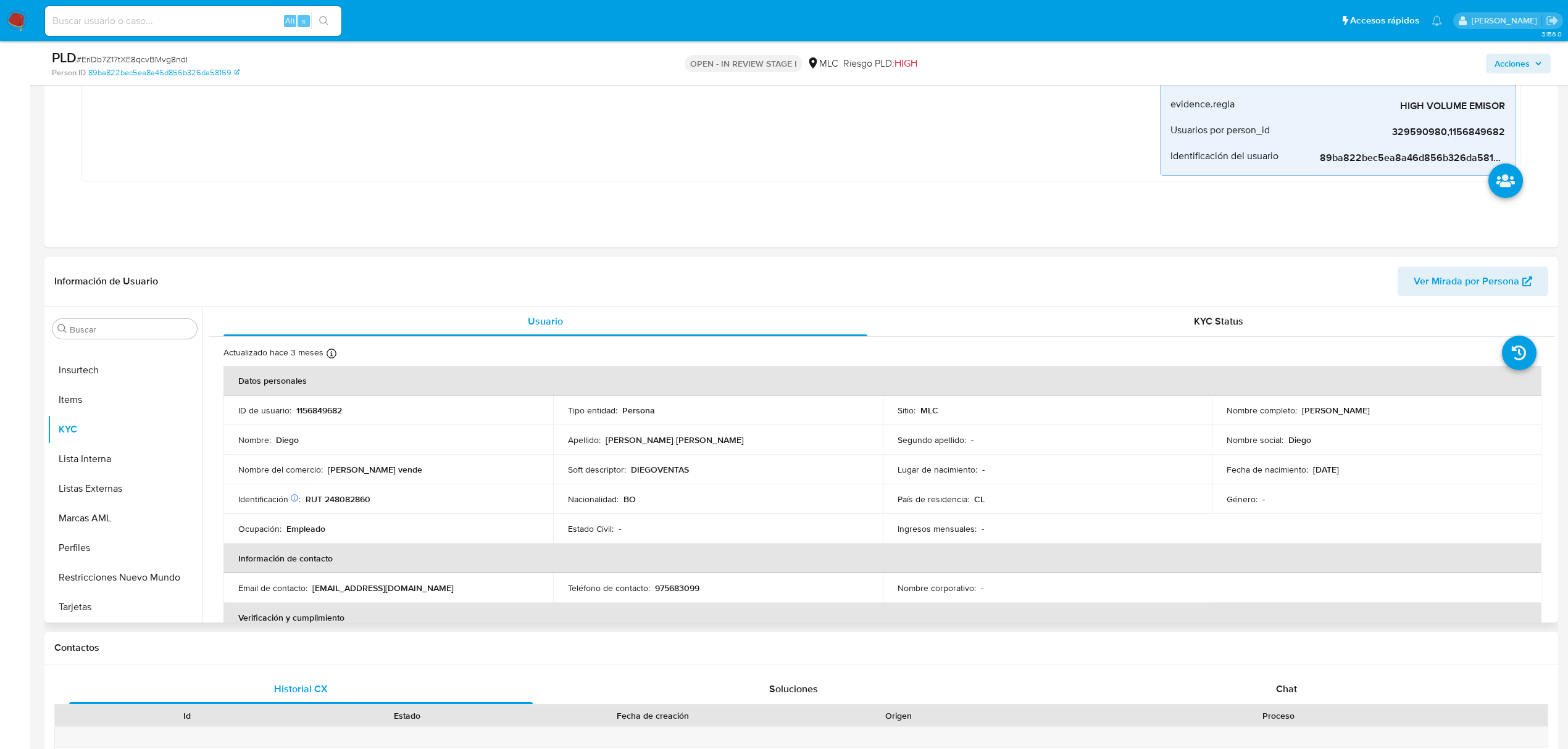
click at [330, 410] on p "1156849682" at bounding box center [319, 410] width 45 height 11
copy p "1156849682"
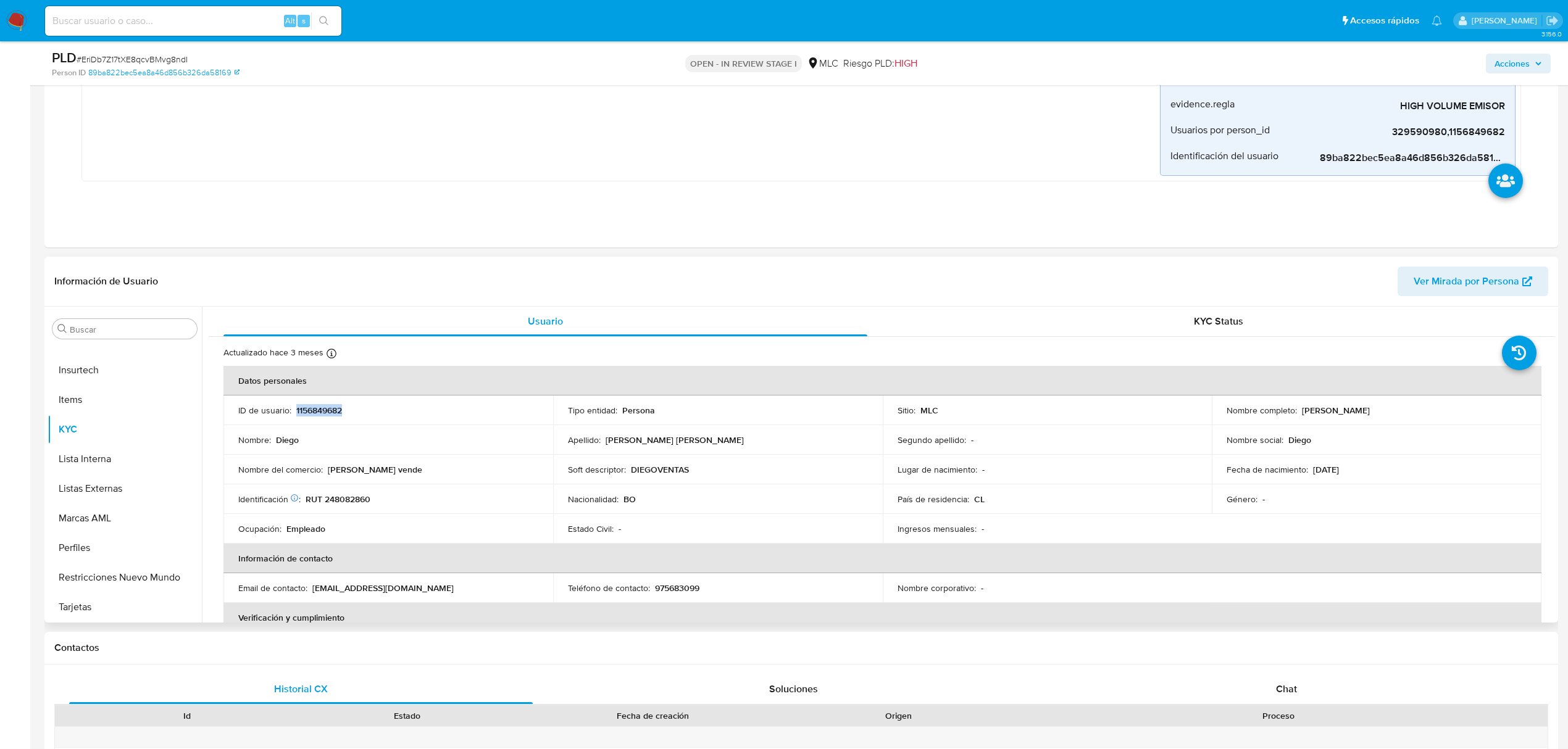
copy p "1156849682"
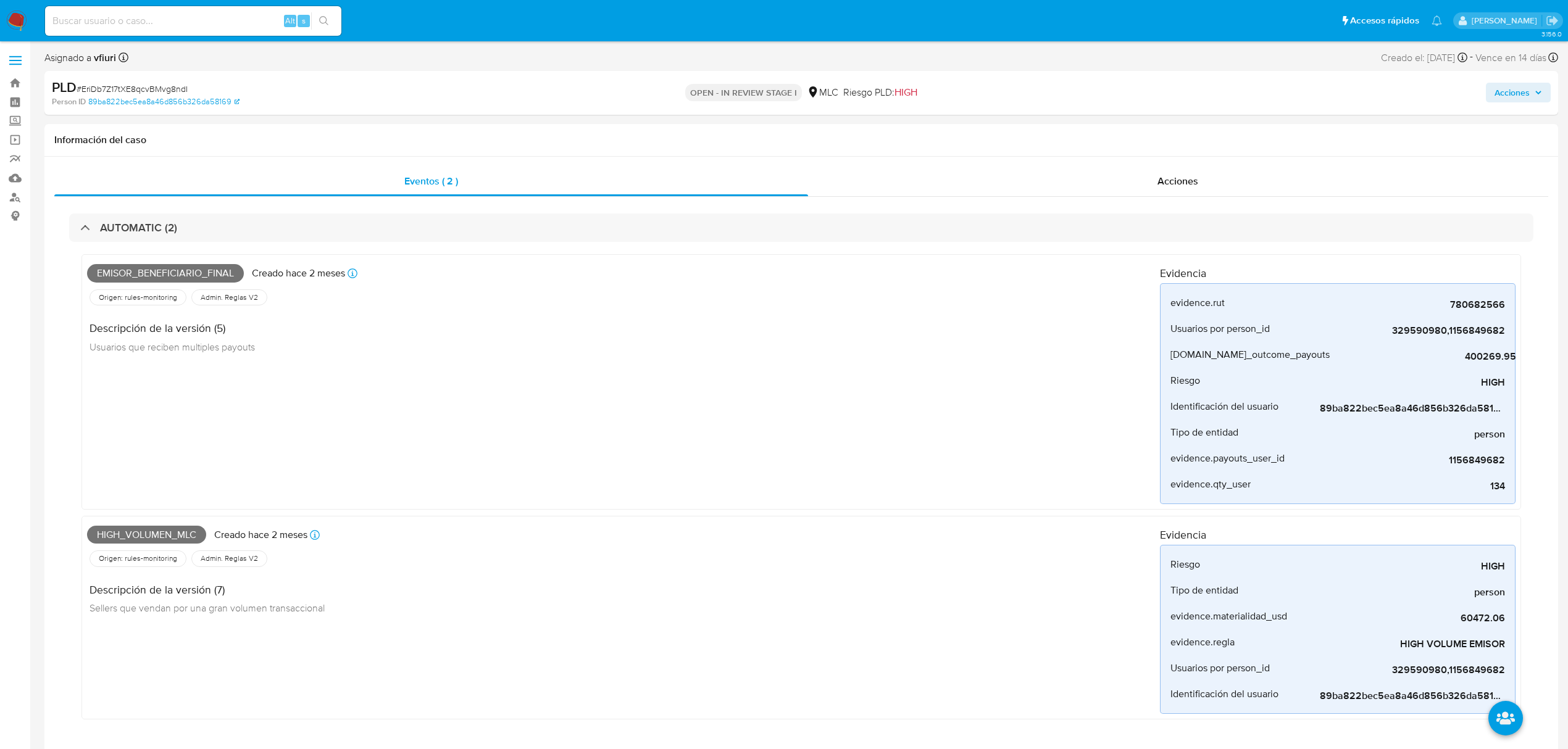
click at [156, 83] on span "# EriDb7Z17tXE8qcvBMvg8ndI" at bounding box center [132, 89] width 111 height 13
copy span "EriDb7Z17tXE8qcvBMvg8ndI"
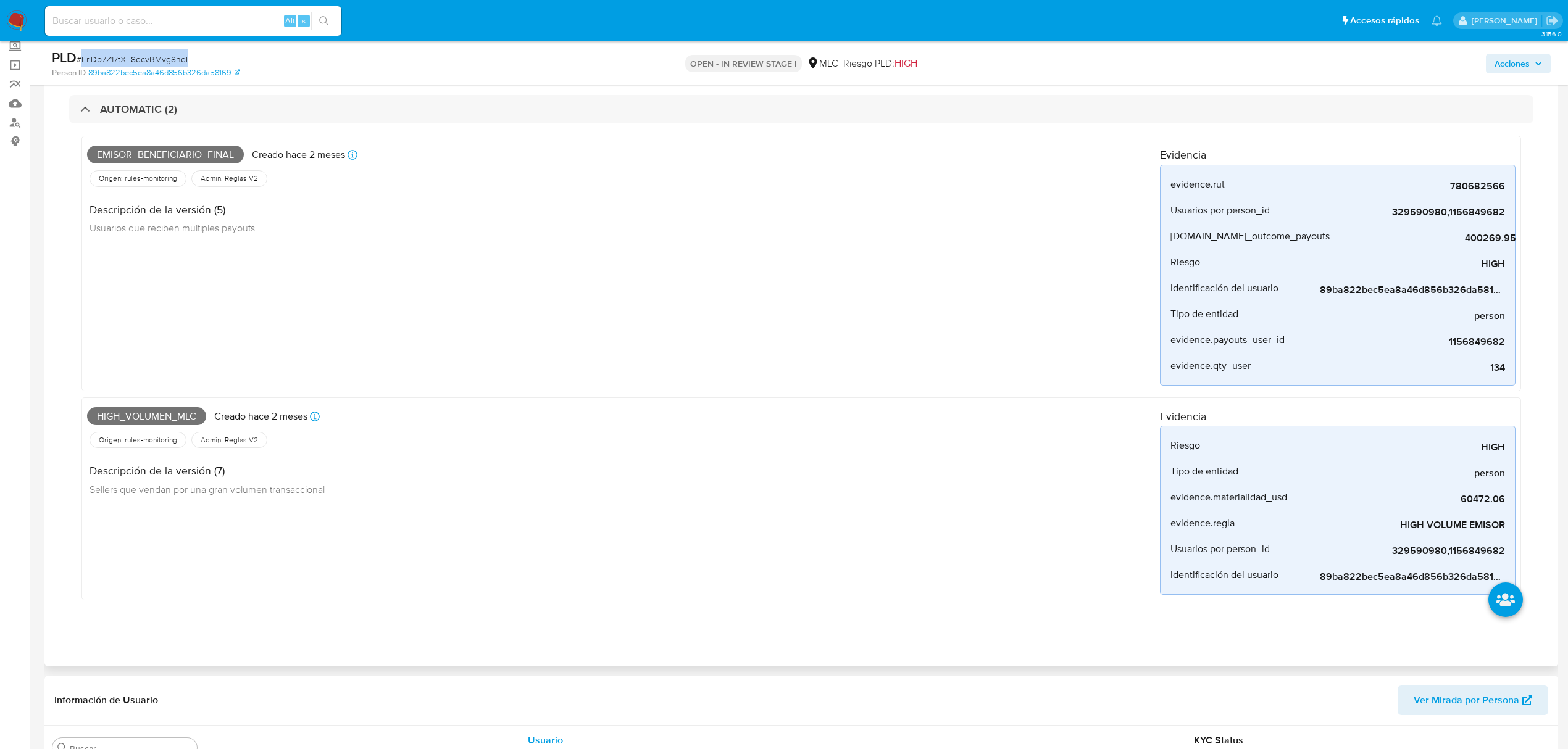
scroll to position [329, 0]
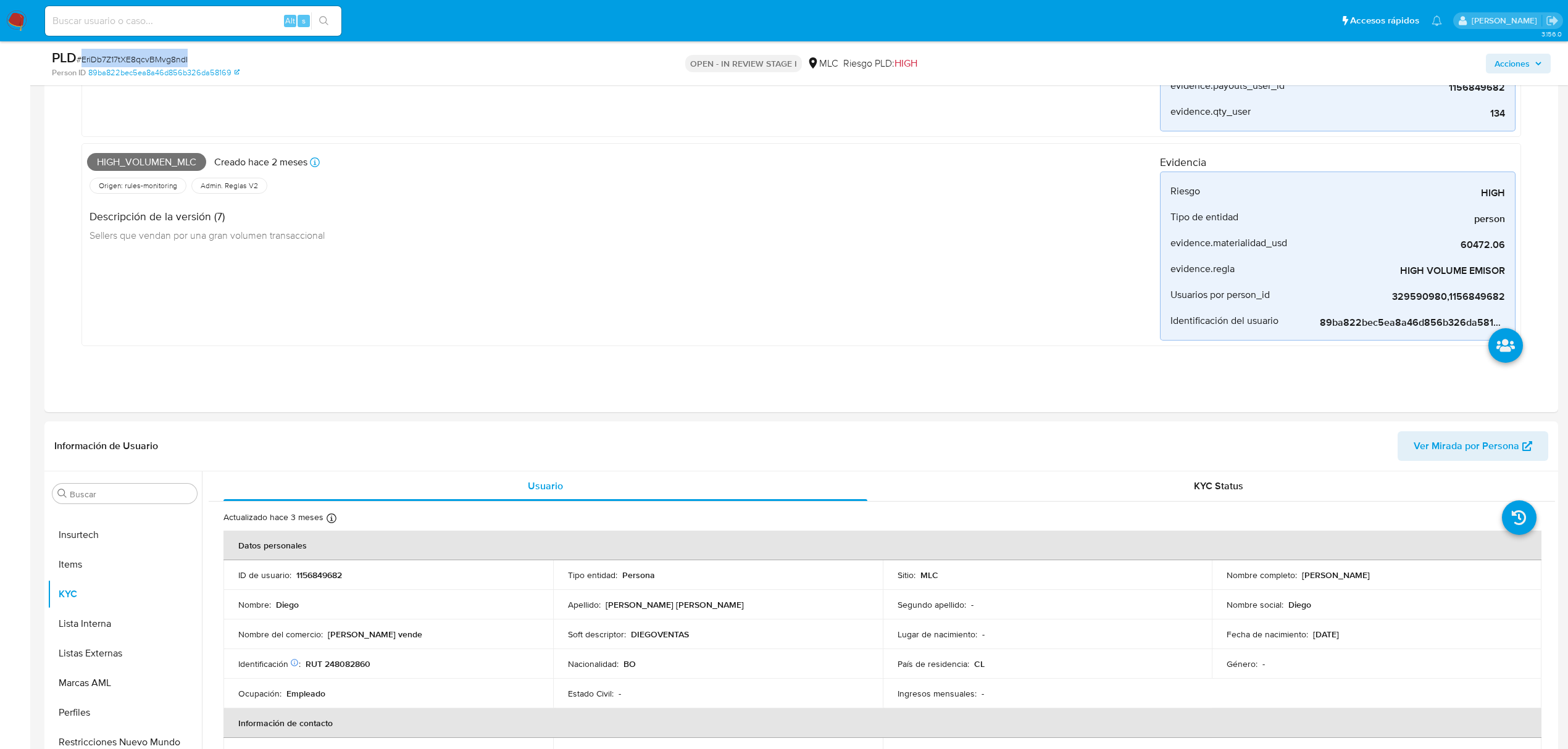
copy span "EriDb7Z17tXE8qcvBMvg8ndI"
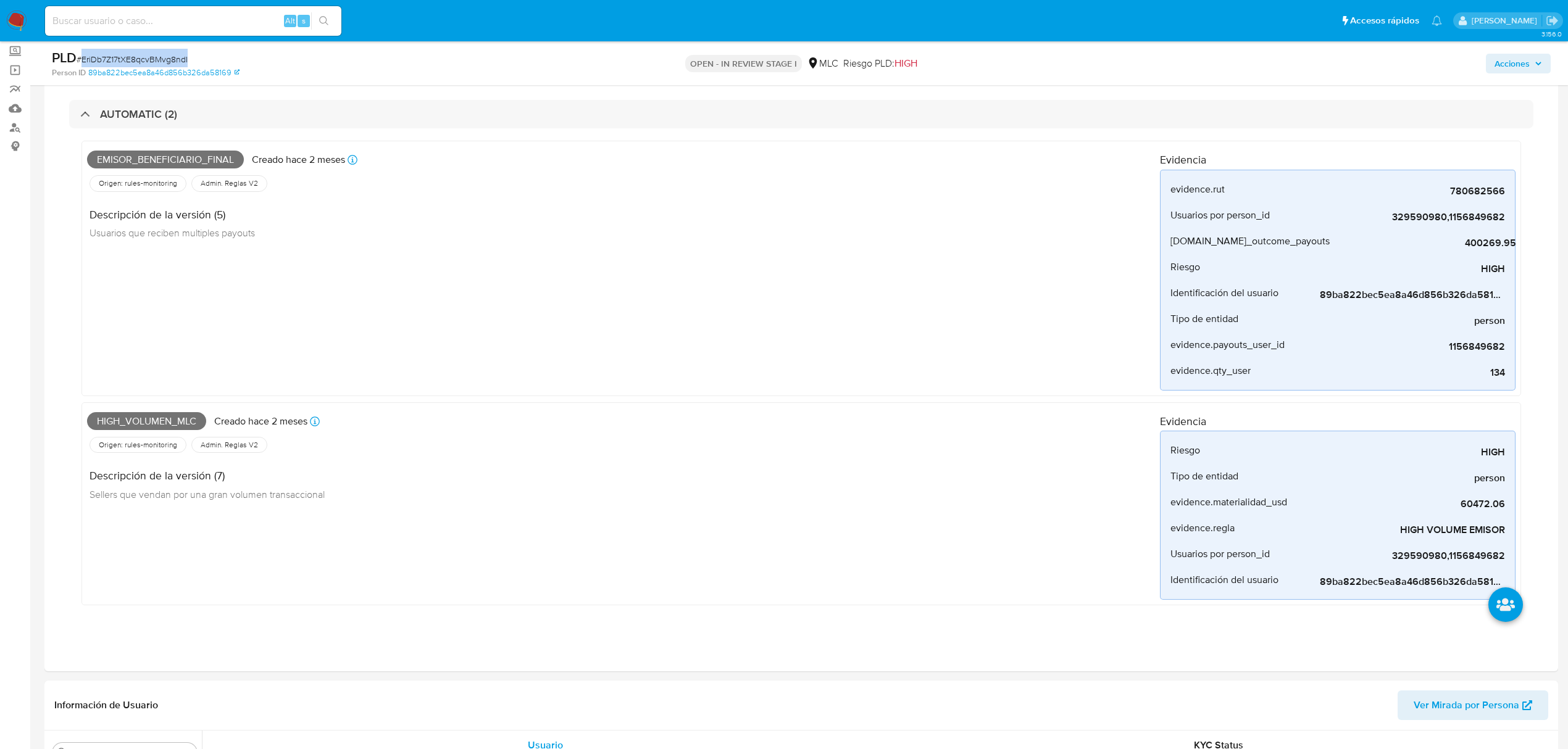
scroll to position [164, 0]
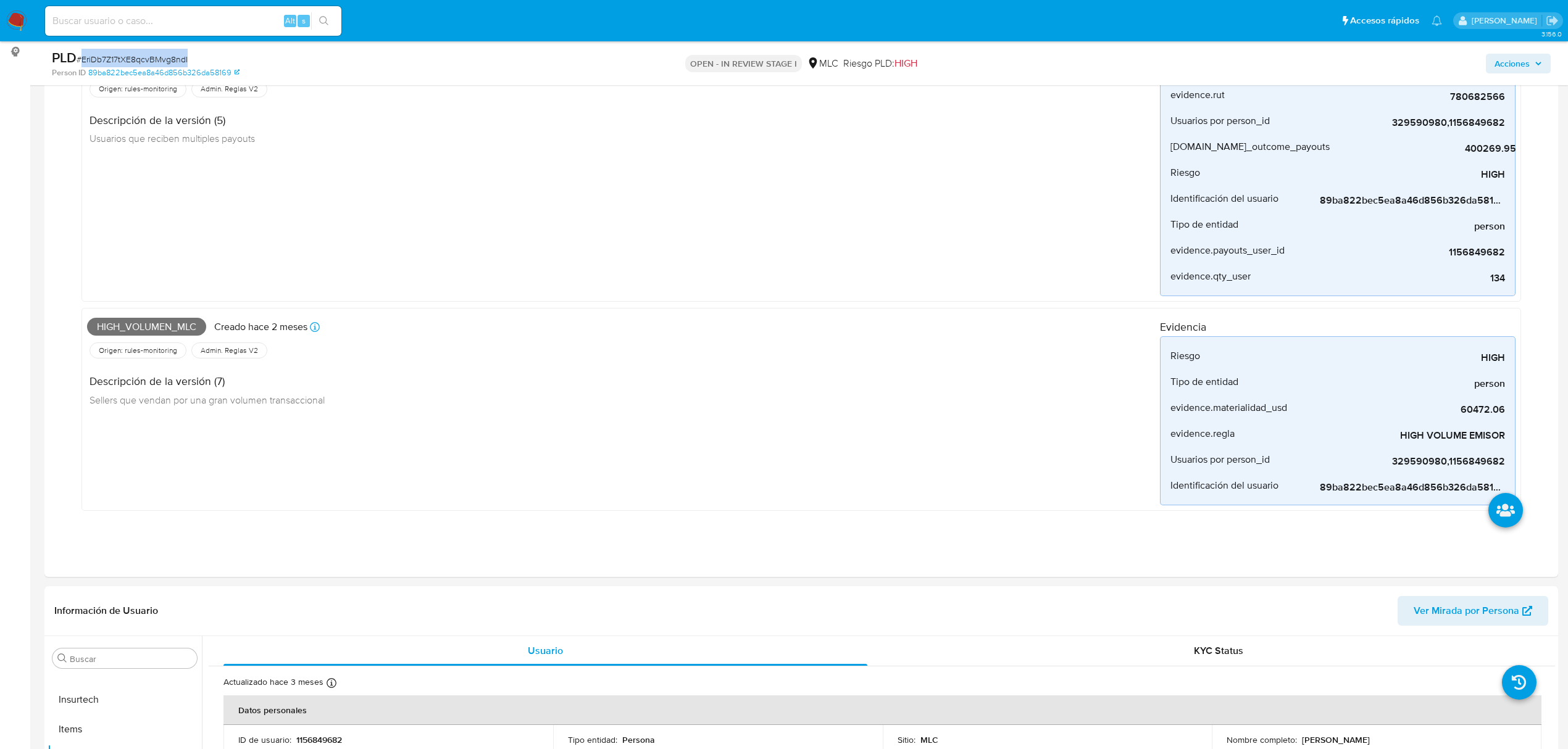
copy span "EriDb7Z17tXE8qcvBMvg8ndI"
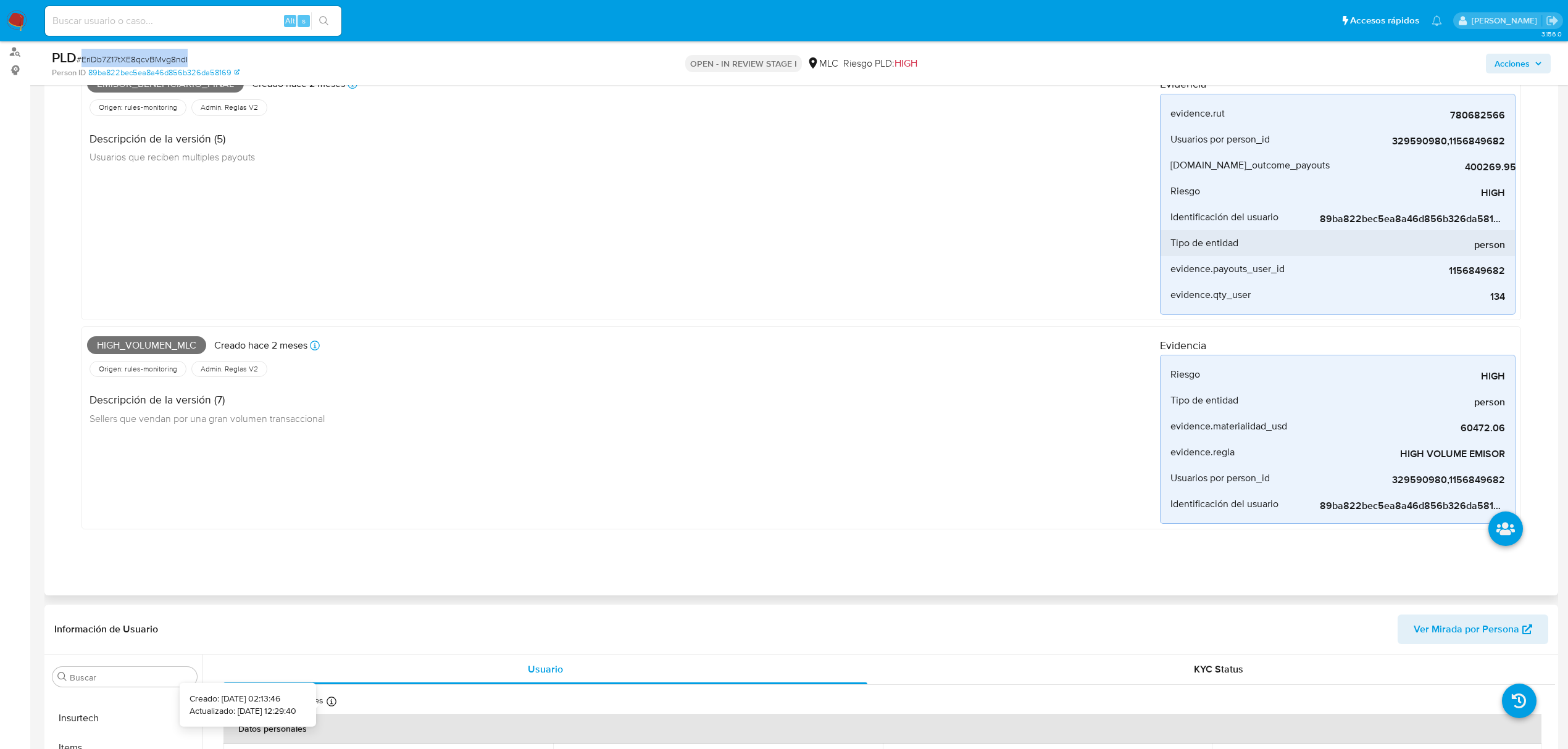
scroll to position [0, 0]
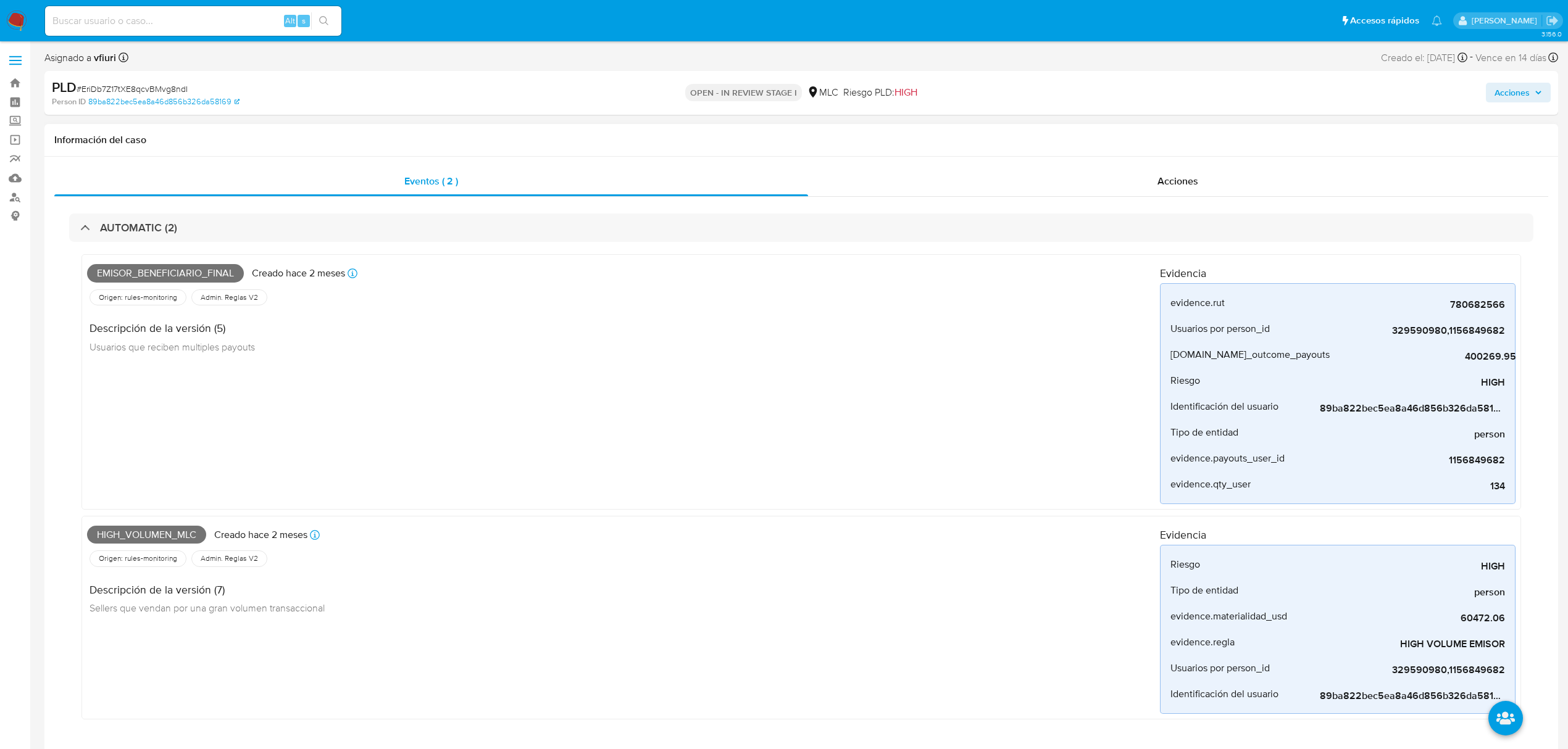
drag, startPoint x: 1440, startPoint y: 301, endPoint x: 1517, endPoint y: 299, distance: 77.0
click at [1517, 299] on div "Emisor_beneficiario_final Creado [DATE] Creado: [DATE] 06:06:49 Origen: rules-m…" at bounding box center [801, 382] width 1440 height 256
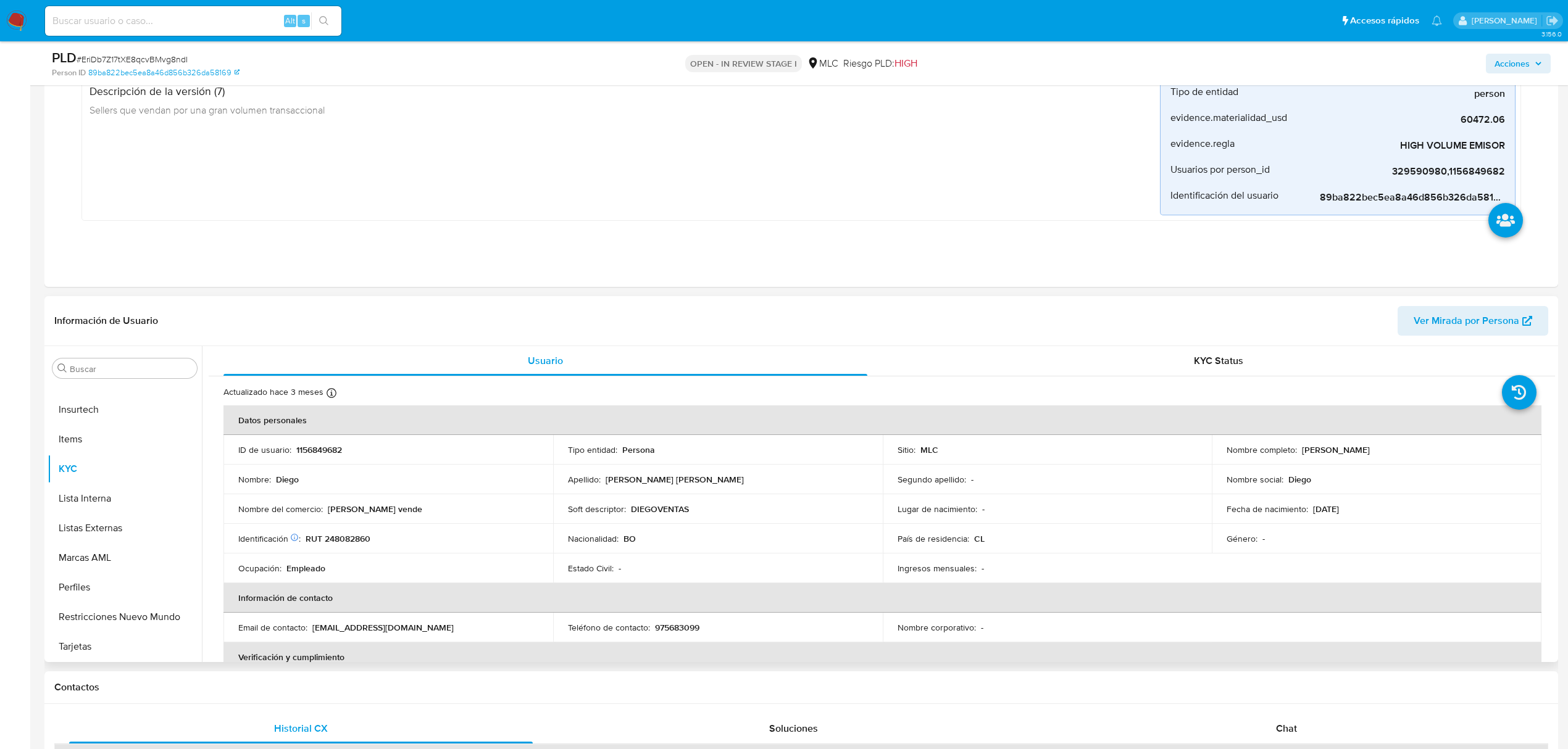
scroll to position [494, 0]
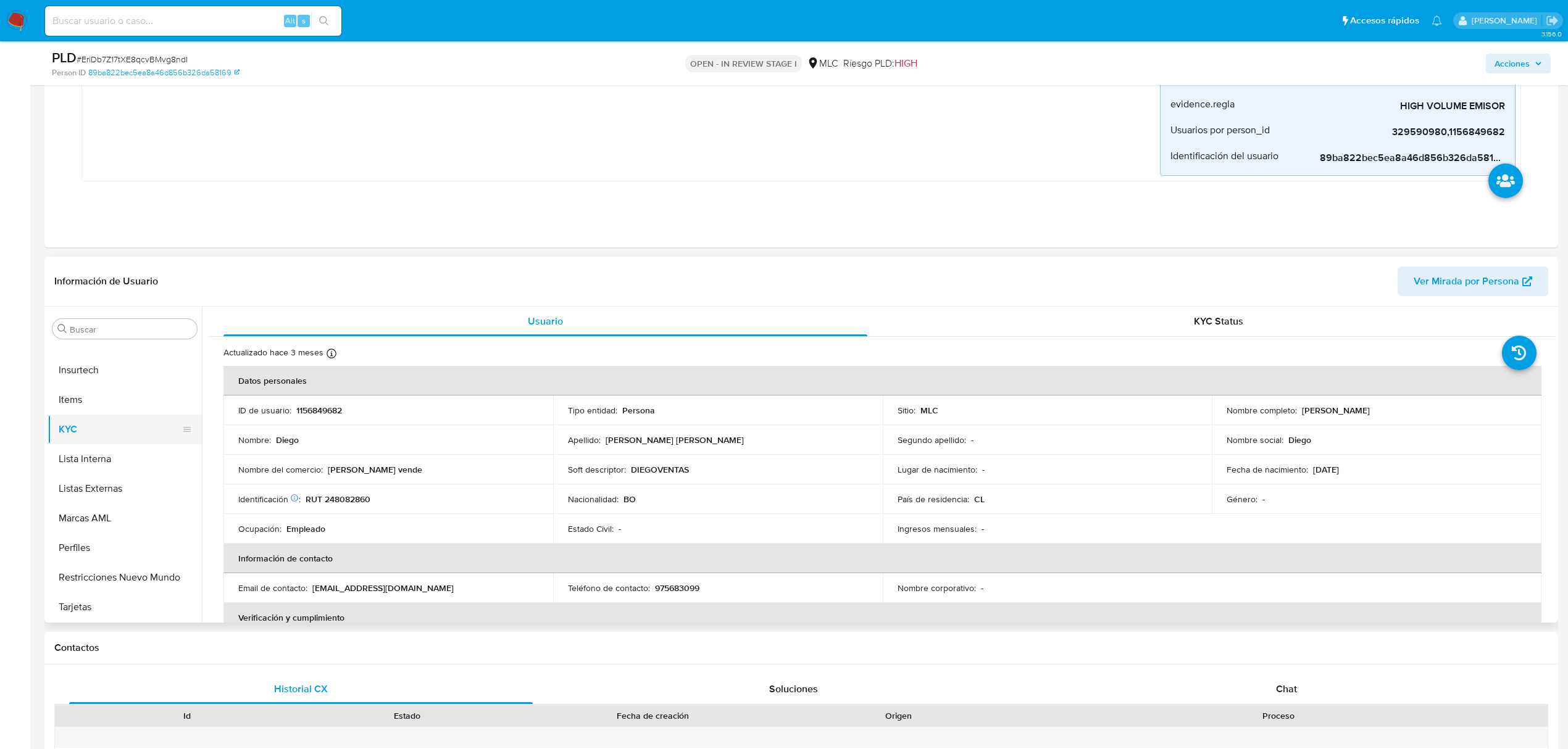
click at [110, 424] on button "KYC" at bounding box center [120, 429] width 144 height 29
click at [350, 497] on p "RUT 248082860" at bounding box center [337, 499] width 65 height 11
copy p "248082860"
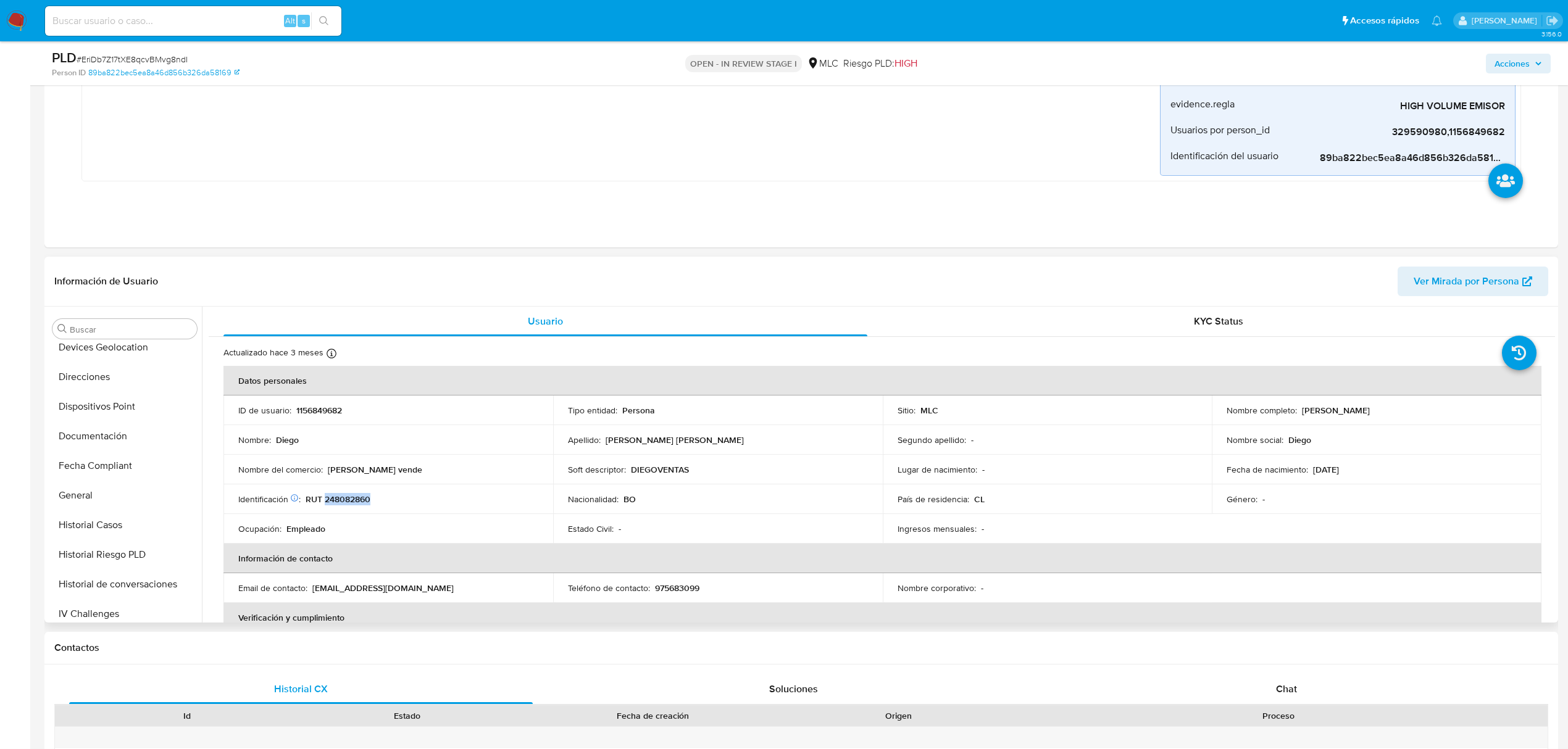
scroll to position [0, 0]
click at [99, 440] on button "Cruces y Relaciones" at bounding box center [120, 447] width 144 height 29
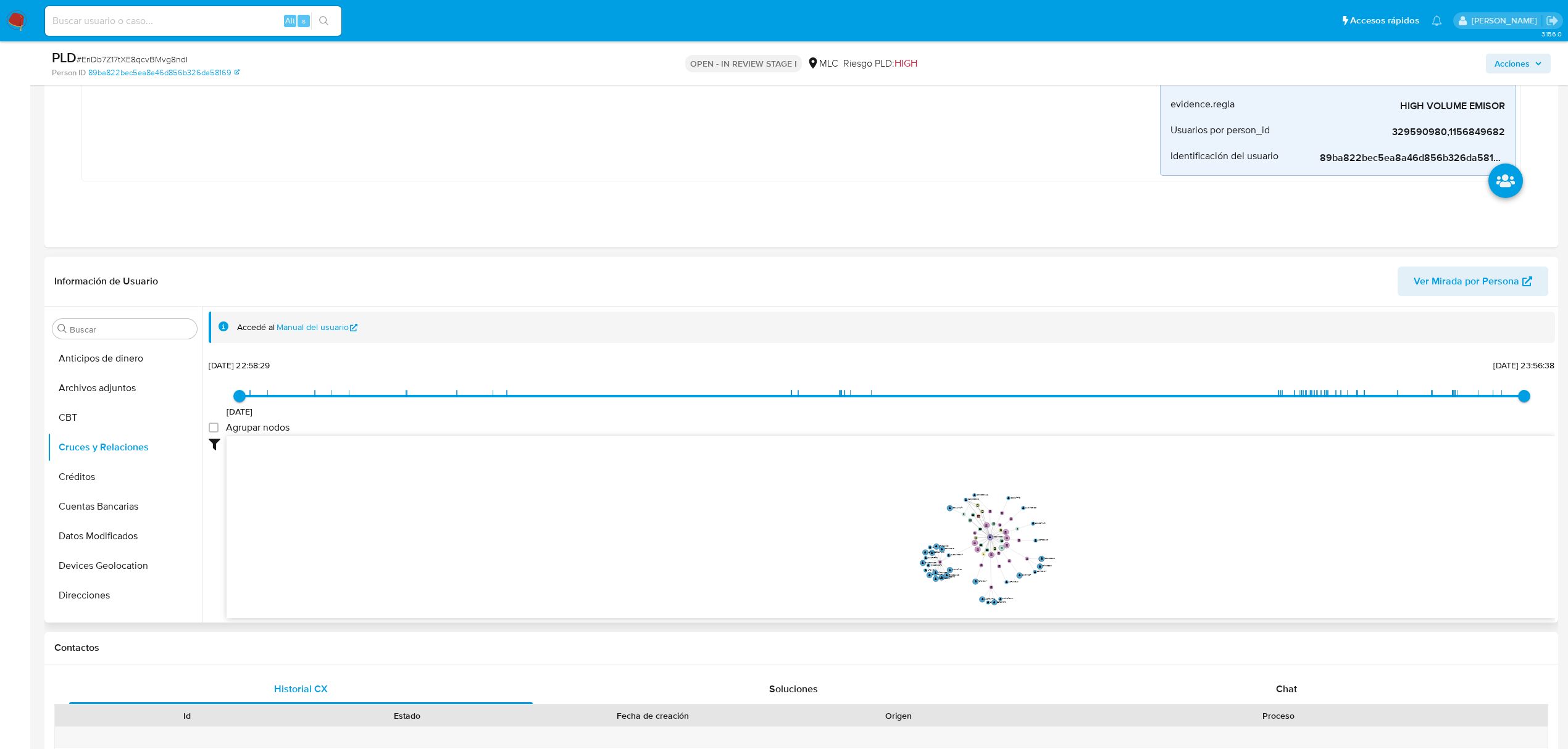
drag, startPoint x: 1138, startPoint y: 490, endPoint x: 1164, endPoint y: 524, distance: 42.8
click at [1161, 555] on icon "device-658122486badf6c6f788de62  device-62d3dec408813b00174dfd28  device-6777…" at bounding box center [891, 525] width 1329 height 179
drag, startPoint x: 1164, startPoint y: 524, endPoint x: 1133, endPoint y: 502, distance: 38.0
click at [1133, 502] on icon "device-658122486badf6c6f788de62  device-62d3dec408813b00174dfd28  device-6777…" at bounding box center [891, 525] width 1329 height 179
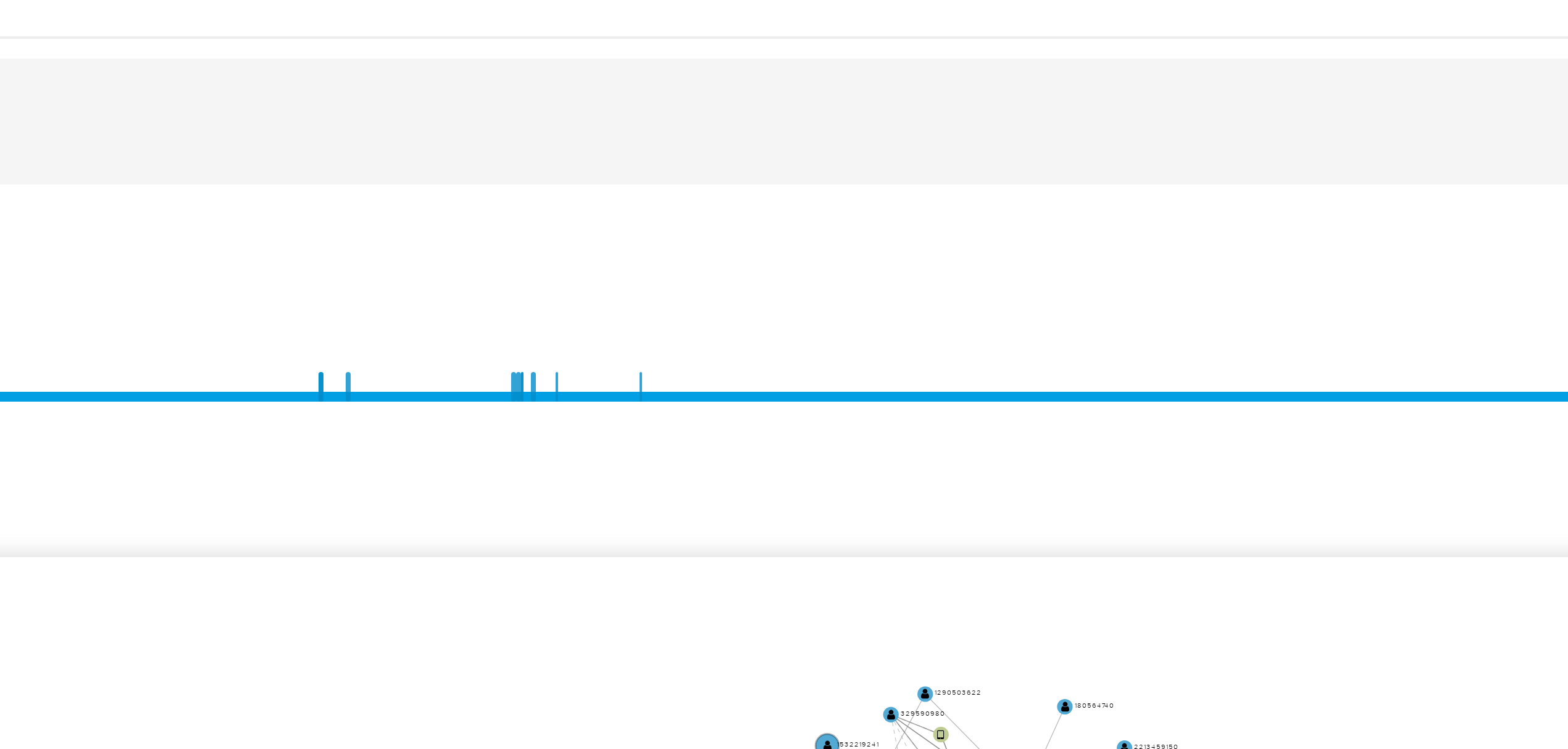
scroll to position [494, 0]
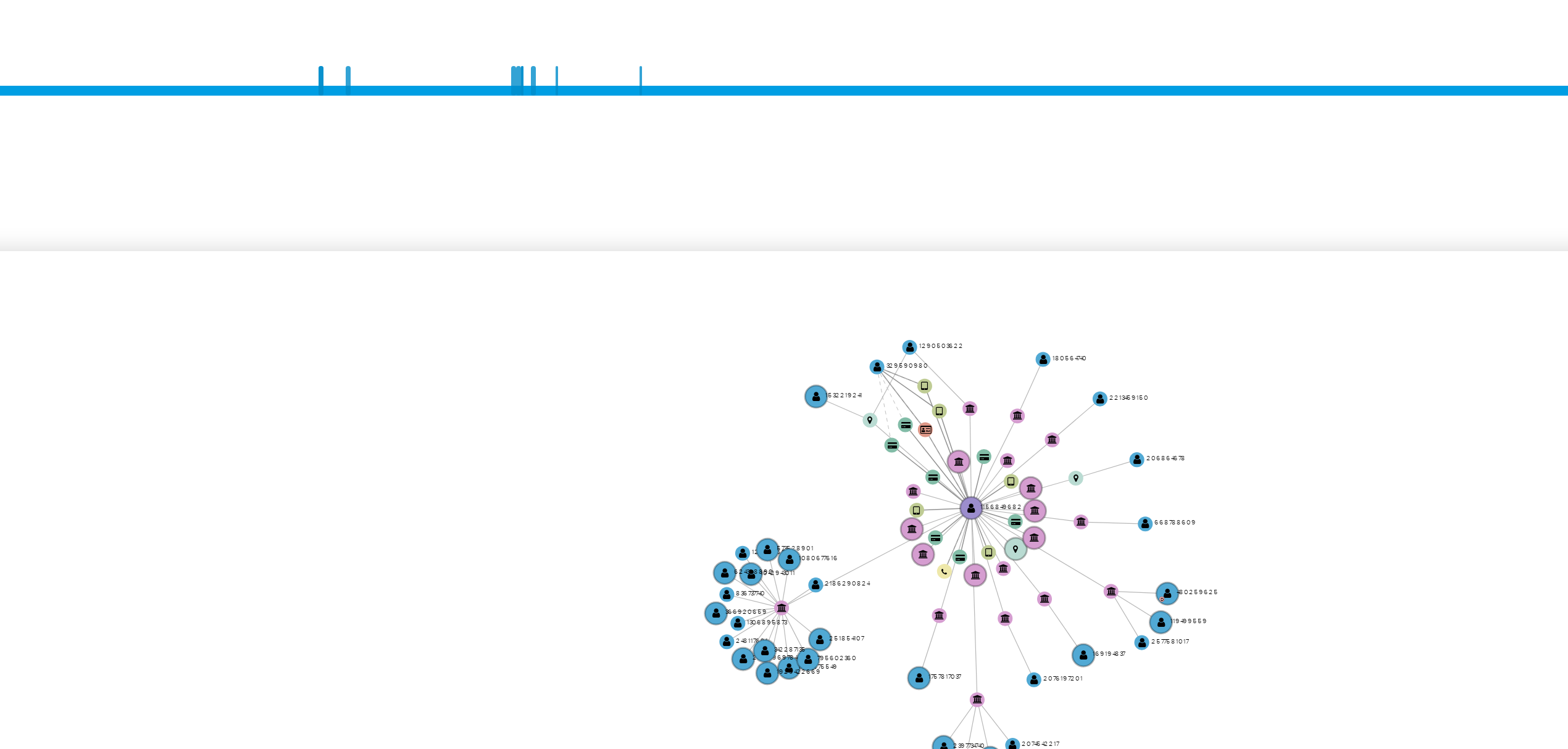
drag, startPoint x: 1049, startPoint y: 461, endPoint x: 1102, endPoint y: 455, distance: 53.3
click at [1049, 461] on icon "device-658122486badf6c6f788de62  device-62d3dec408813b00174dfd28  device-6777…" at bounding box center [891, 525] width 1329 height 179
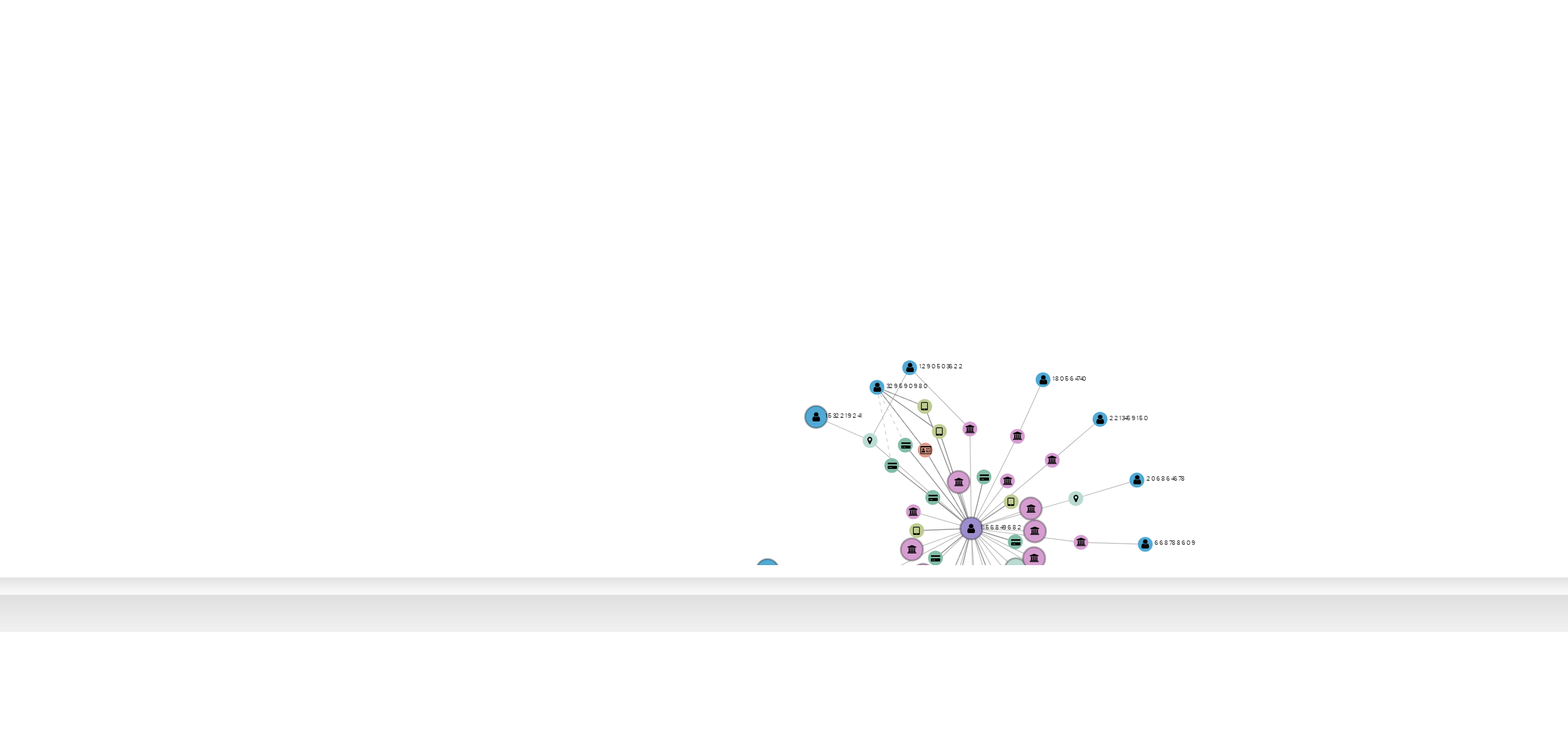
drag, startPoint x: 1106, startPoint y: 452, endPoint x: 1106, endPoint y: 558, distance: 106.0
click at [1106, 558] on icon "device-658122486badf6c6f788de62  device-62d3dec408813b00174dfd28  device-6777…" at bounding box center [891, 525] width 1329 height 179
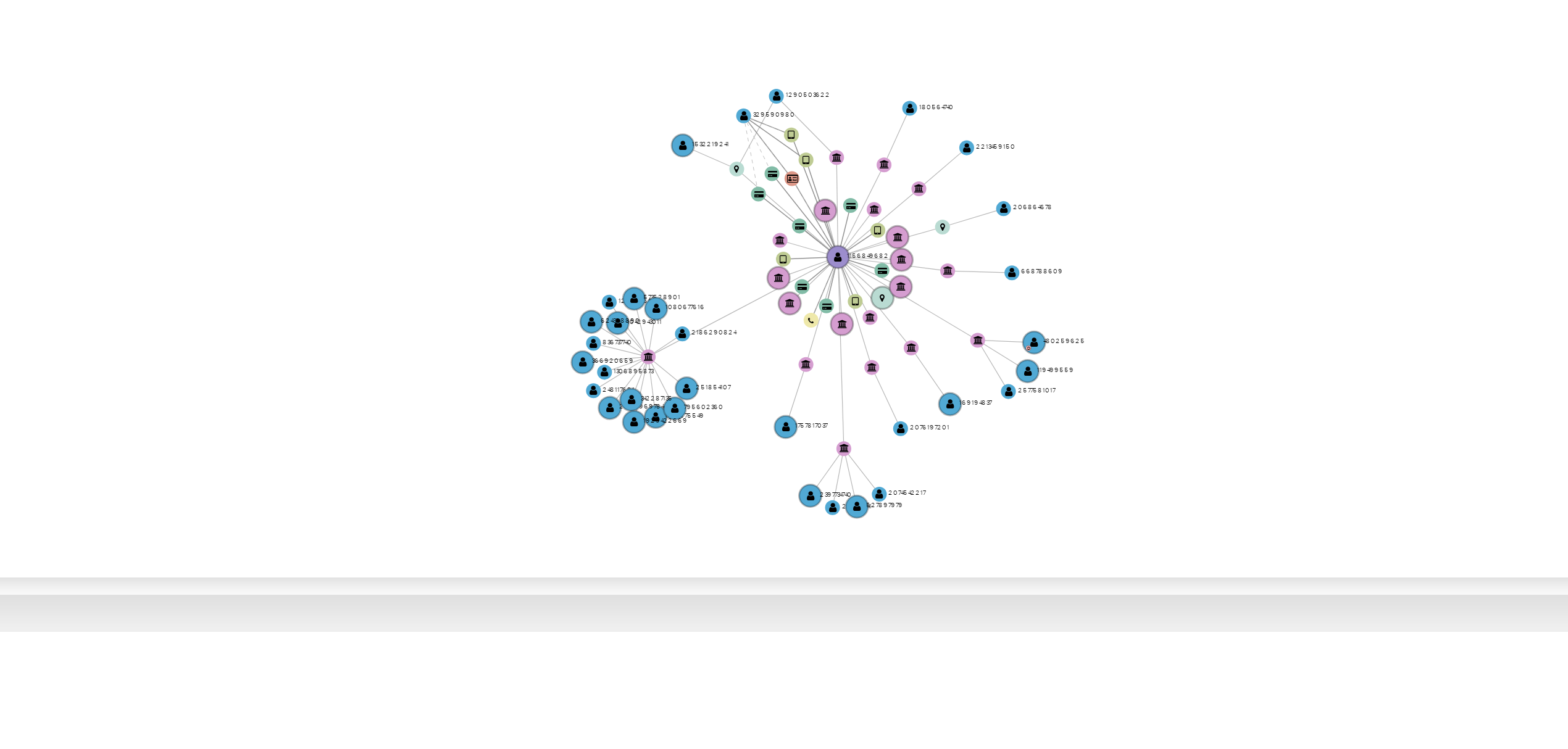
drag, startPoint x: 1055, startPoint y: 567, endPoint x: 1024, endPoint y: 497, distance: 76.6
click at [1024, 497] on icon "device-658122486badf6c6f788de62  device-62d3dec408813b00174dfd28  device-6777…" at bounding box center [891, 525] width 1329 height 179
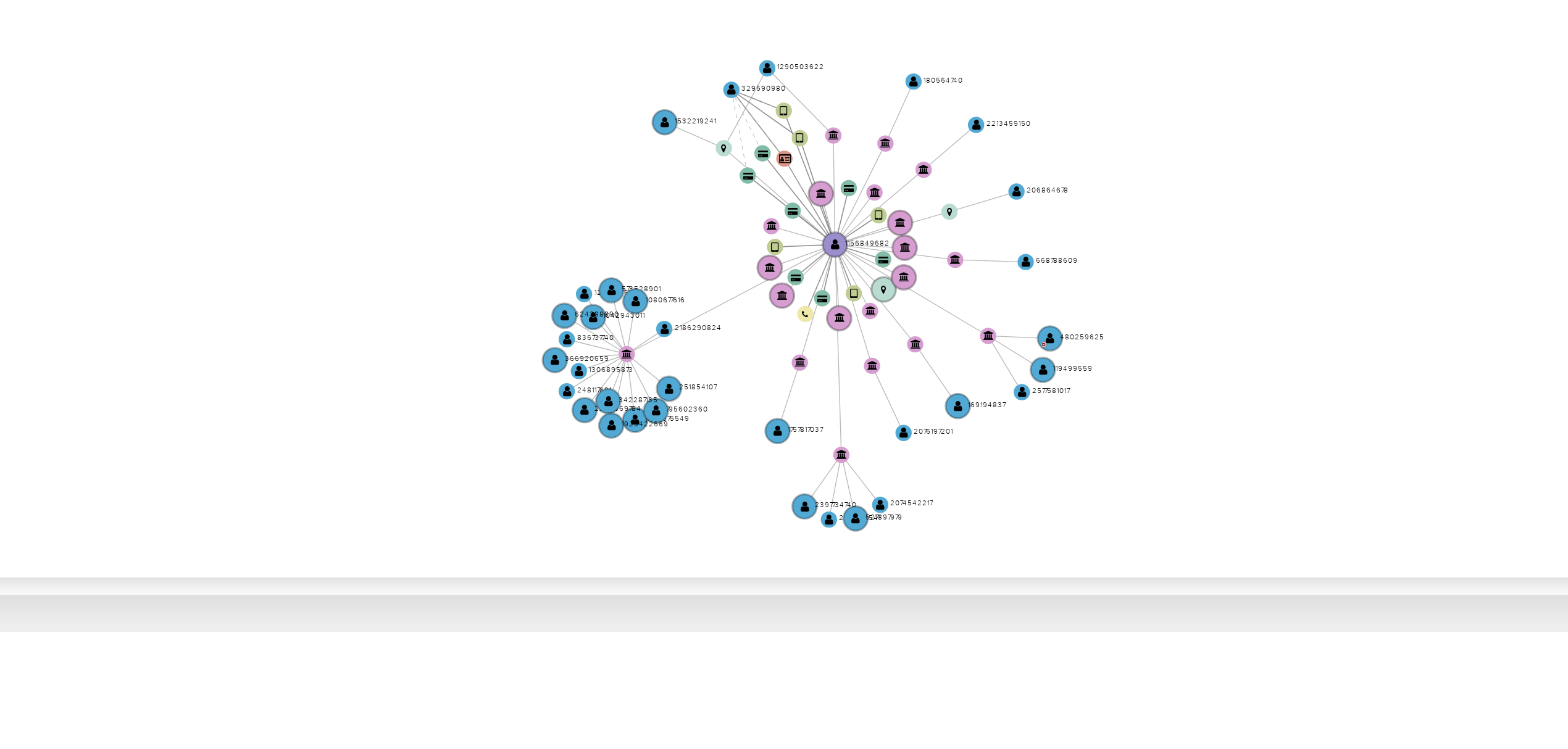
drag, startPoint x: 1018, startPoint y: 517, endPoint x: 1025, endPoint y: 513, distance: 8.1
click at [1025, 513] on icon "device-658122486badf6c6f788de62  device-62d3dec408813b00174dfd28  device-6777…" at bounding box center [891, 525] width 1329 height 179
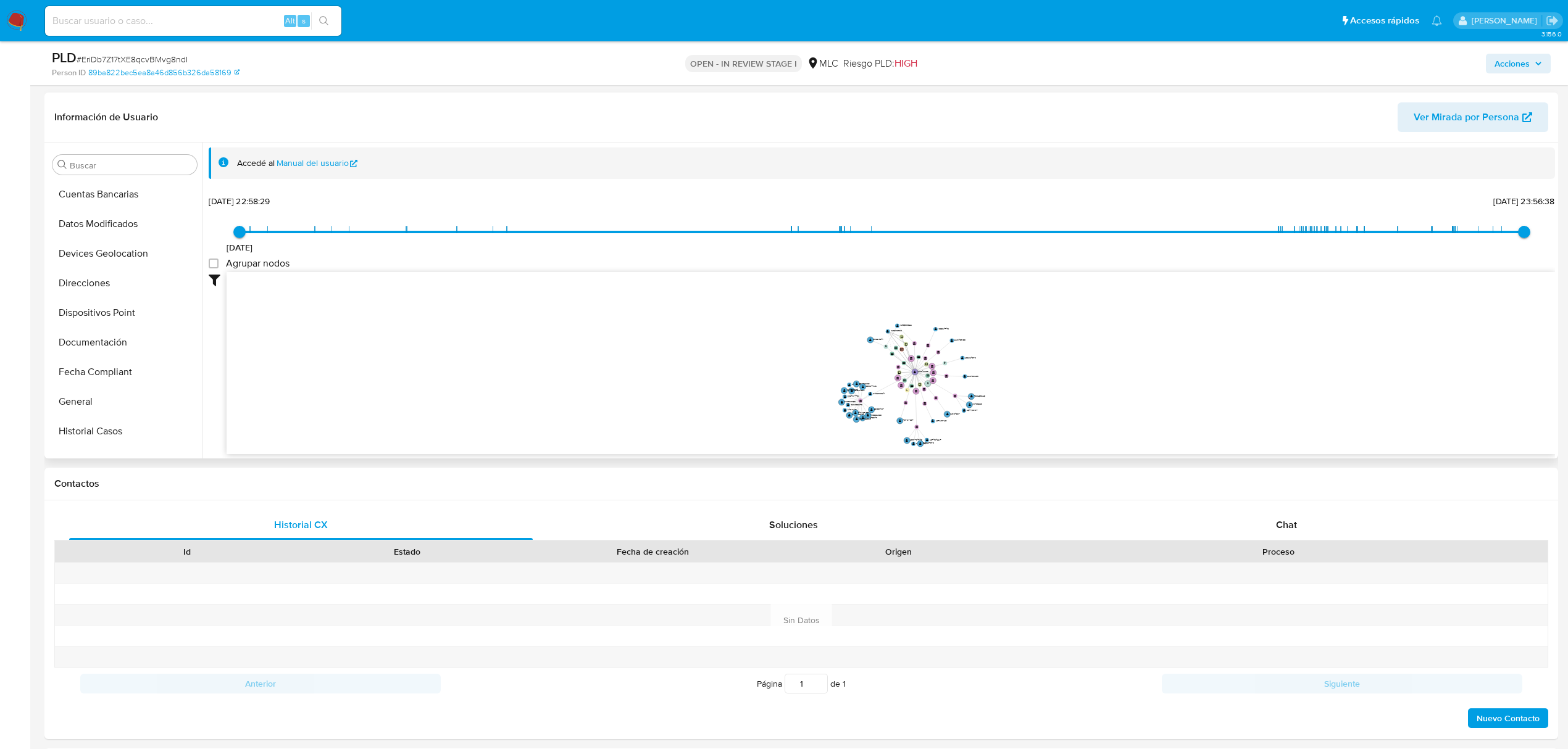
scroll to position [329, 0]
click at [92, 209] on button "General" at bounding box center [120, 221] width 144 height 29
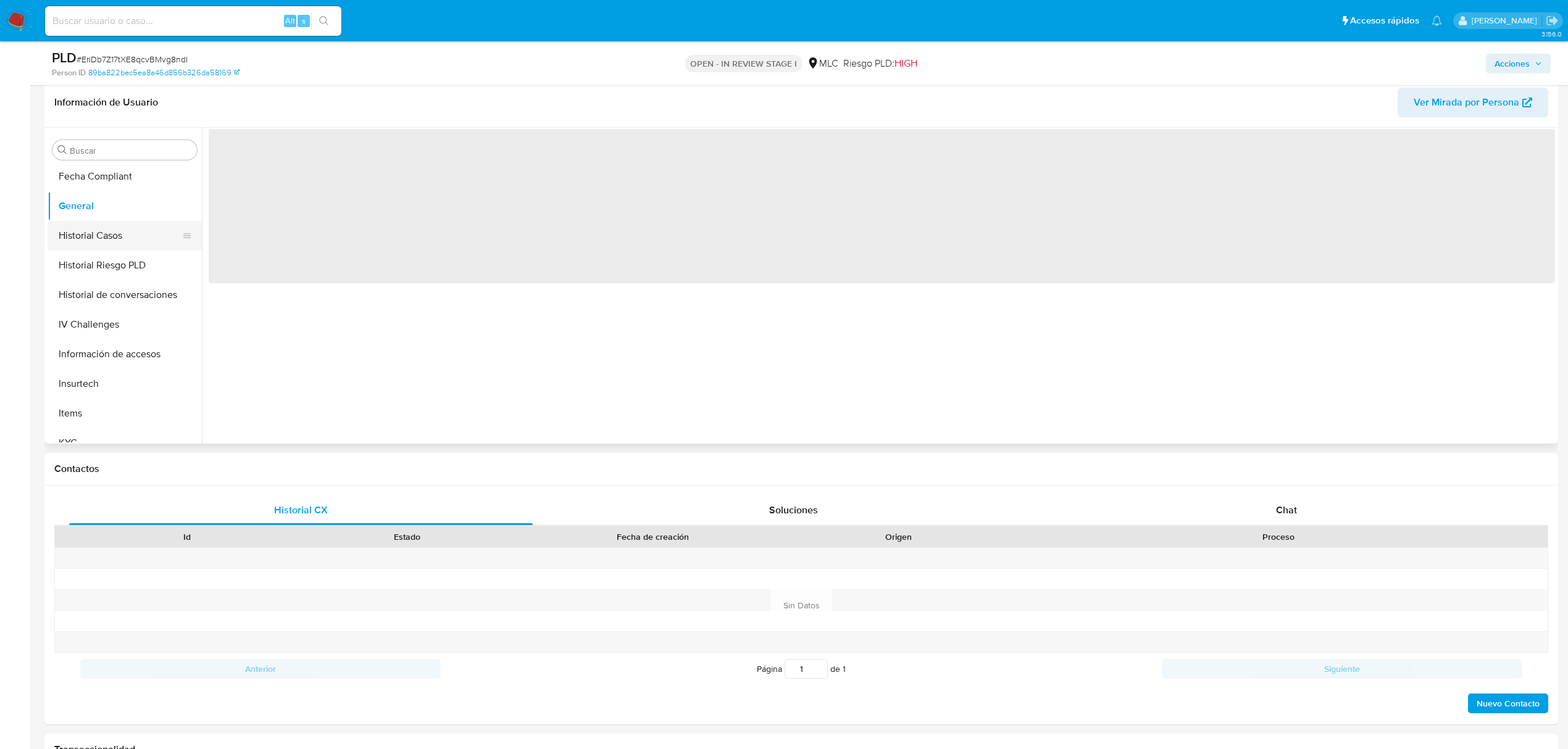
click at [107, 244] on button "Historial Casos" at bounding box center [120, 235] width 144 height 29
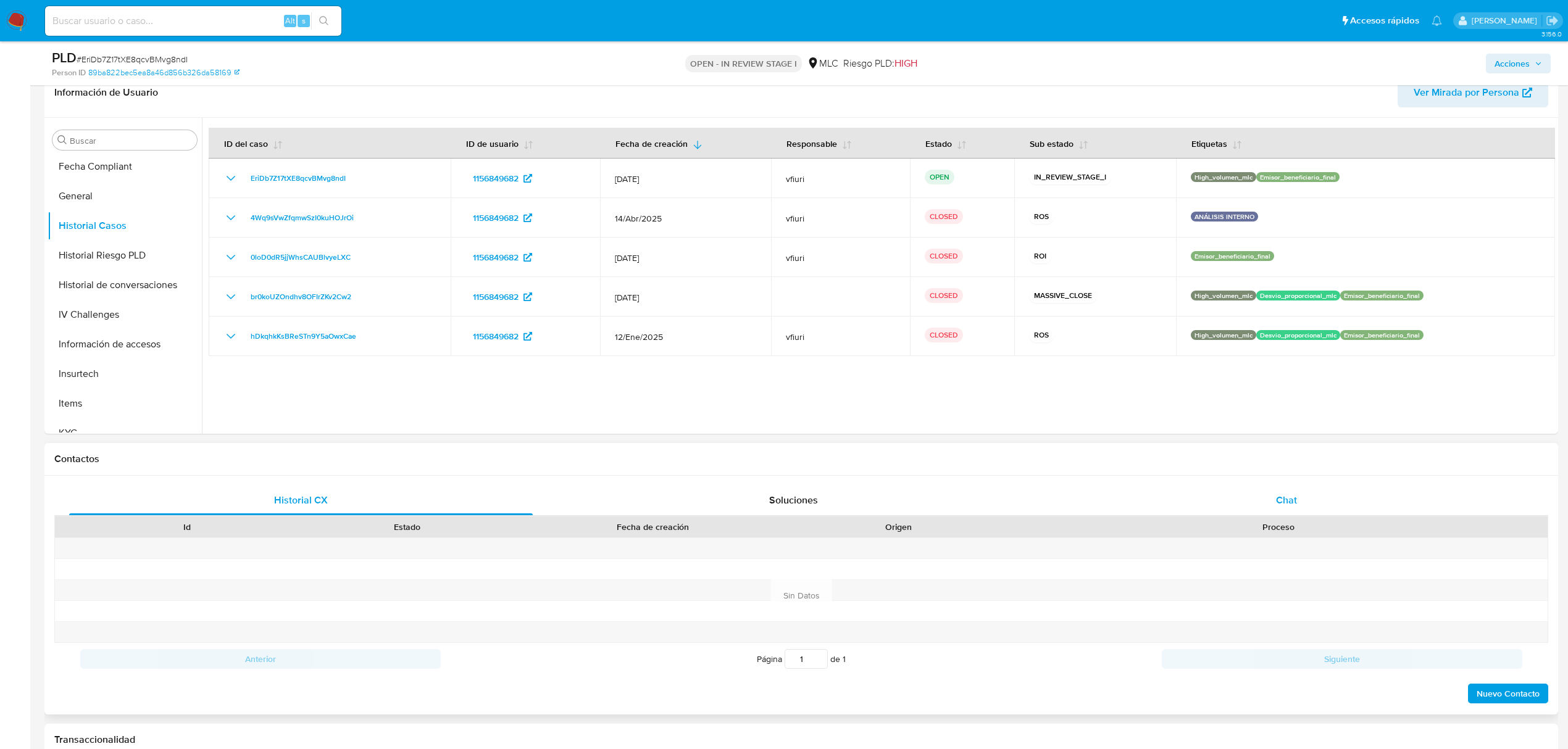
scroll to position [741, 0]
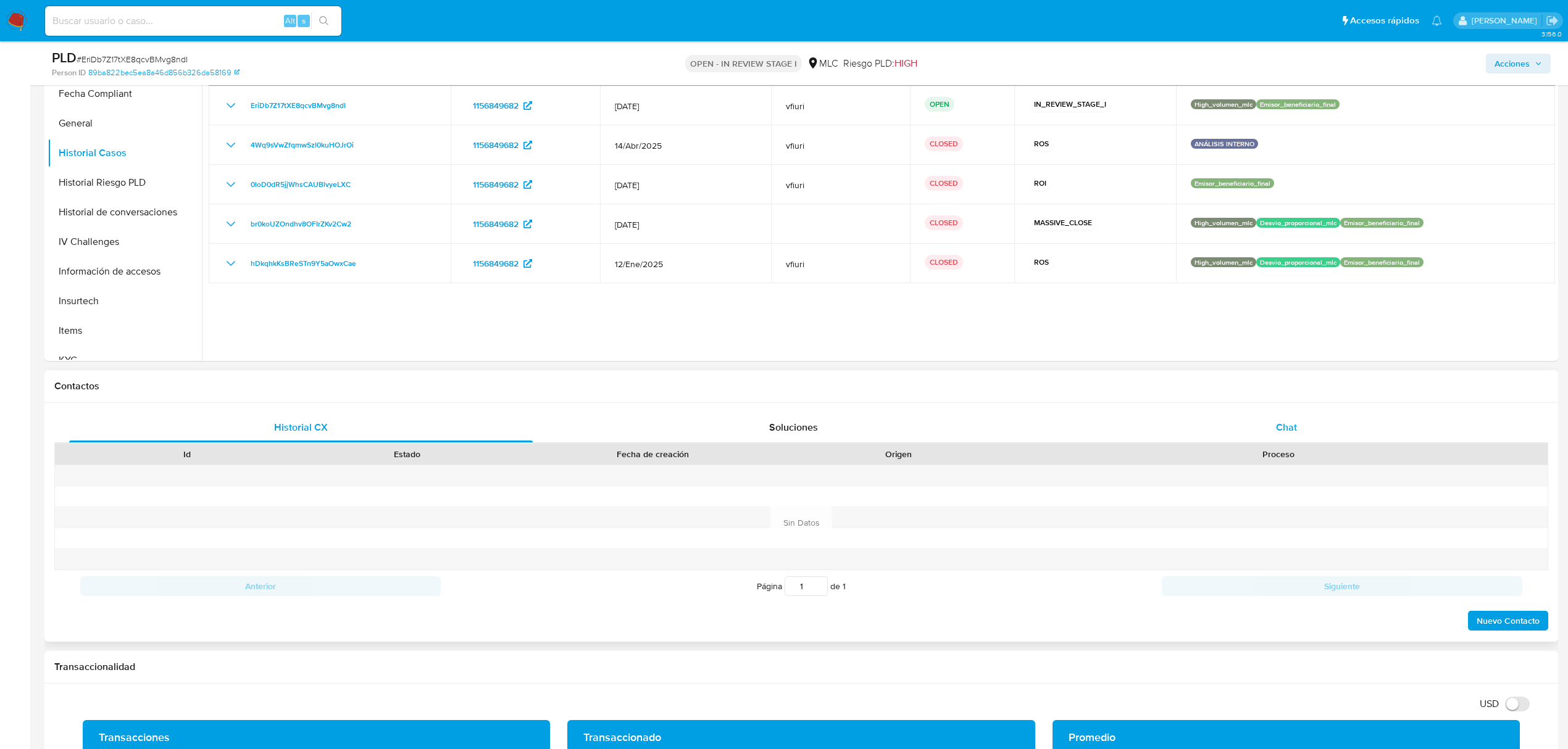
click at [1300, 433] on div "Chat" at bounding box center [1287, 427] width 464 height 29
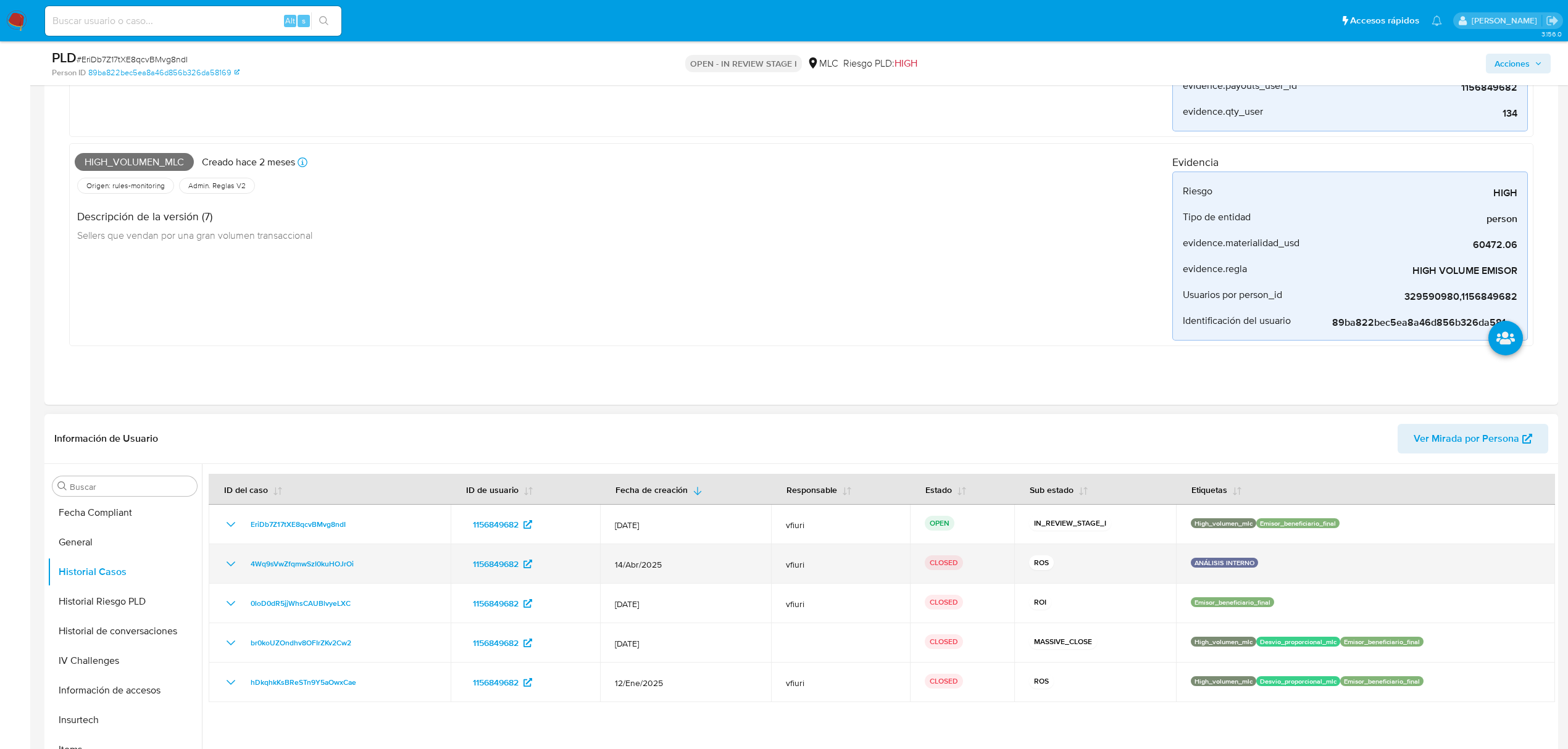
scroll to position [494, 0]
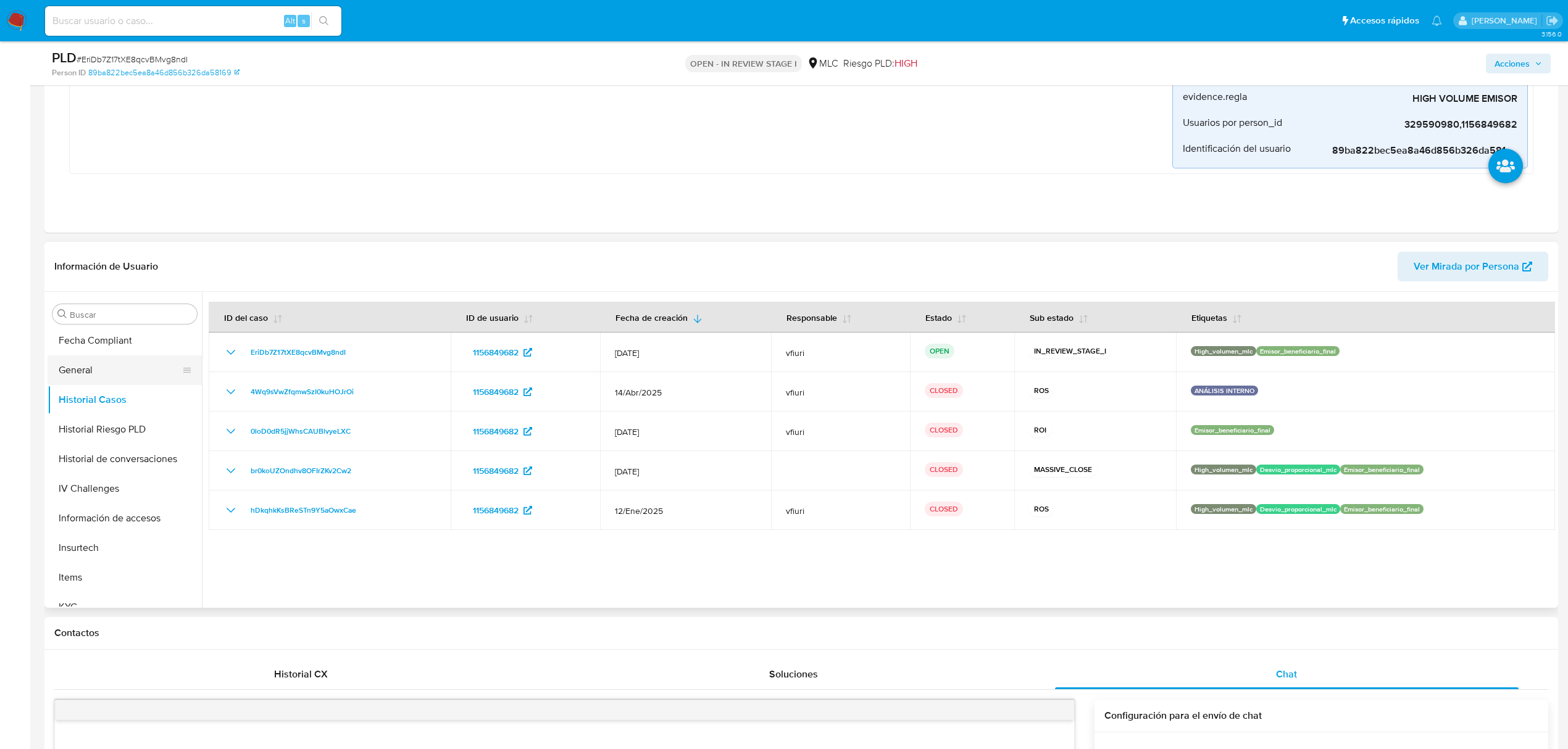
click at [92, 361] on button "General" at bounding box center [120, 370] width 144 height 29
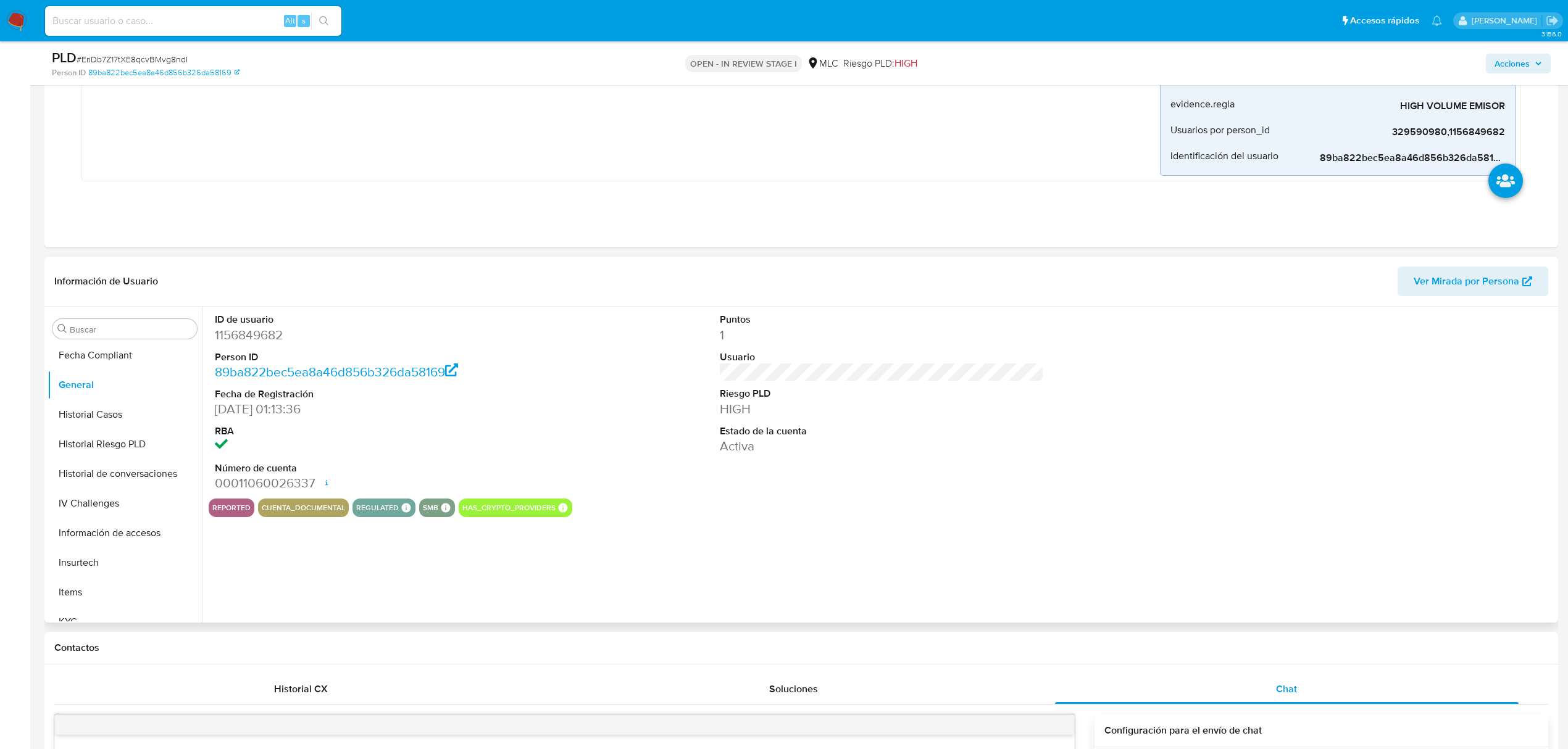
click at [261, 341] on dd "1156849682" at bounding box center [377, 335] width 324 height 18
copy dd "1156849682"
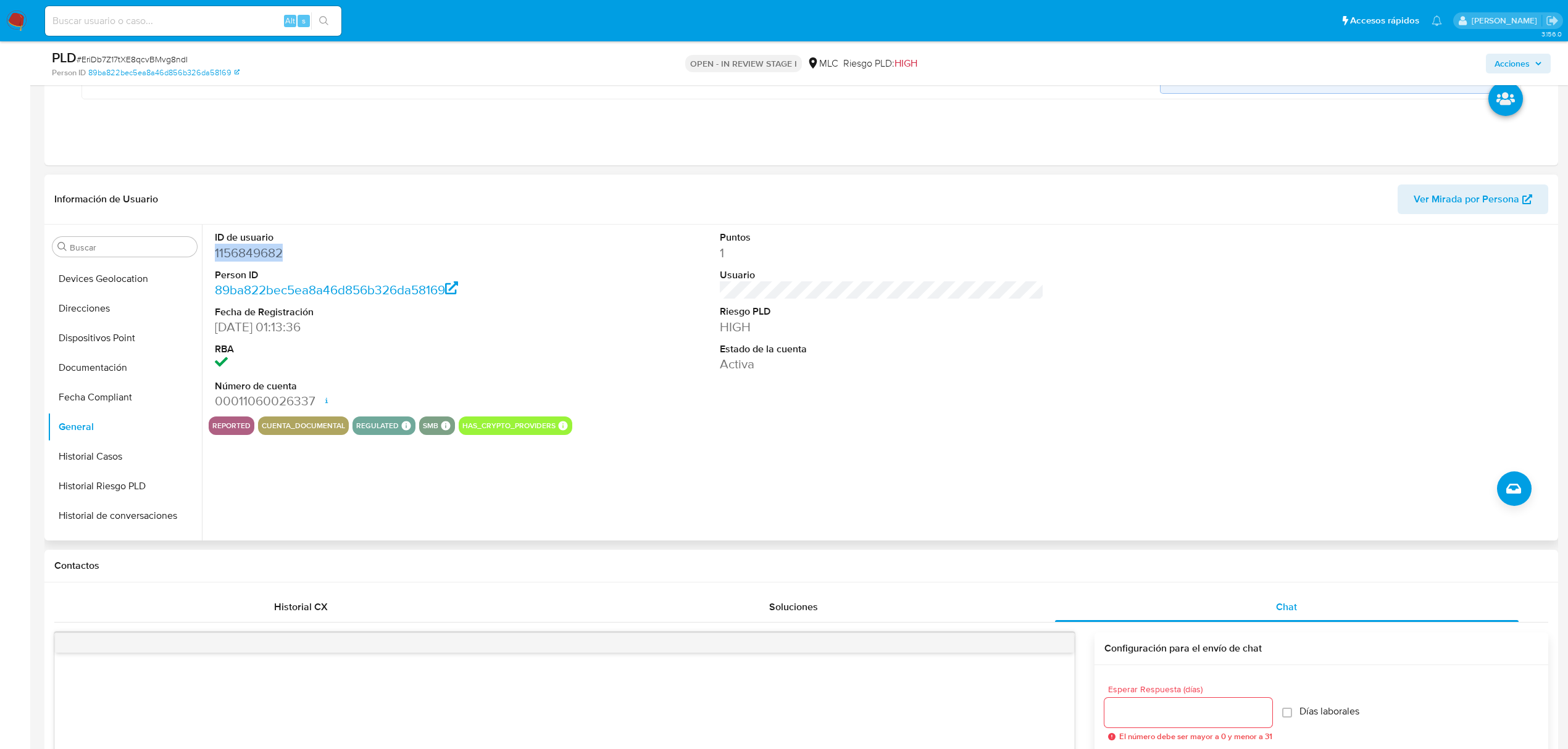
scroll to position [0, 0]
click at [95, 294] on button "Archivos adjuntos" at bounding box center [120, 305] width 144 height 29
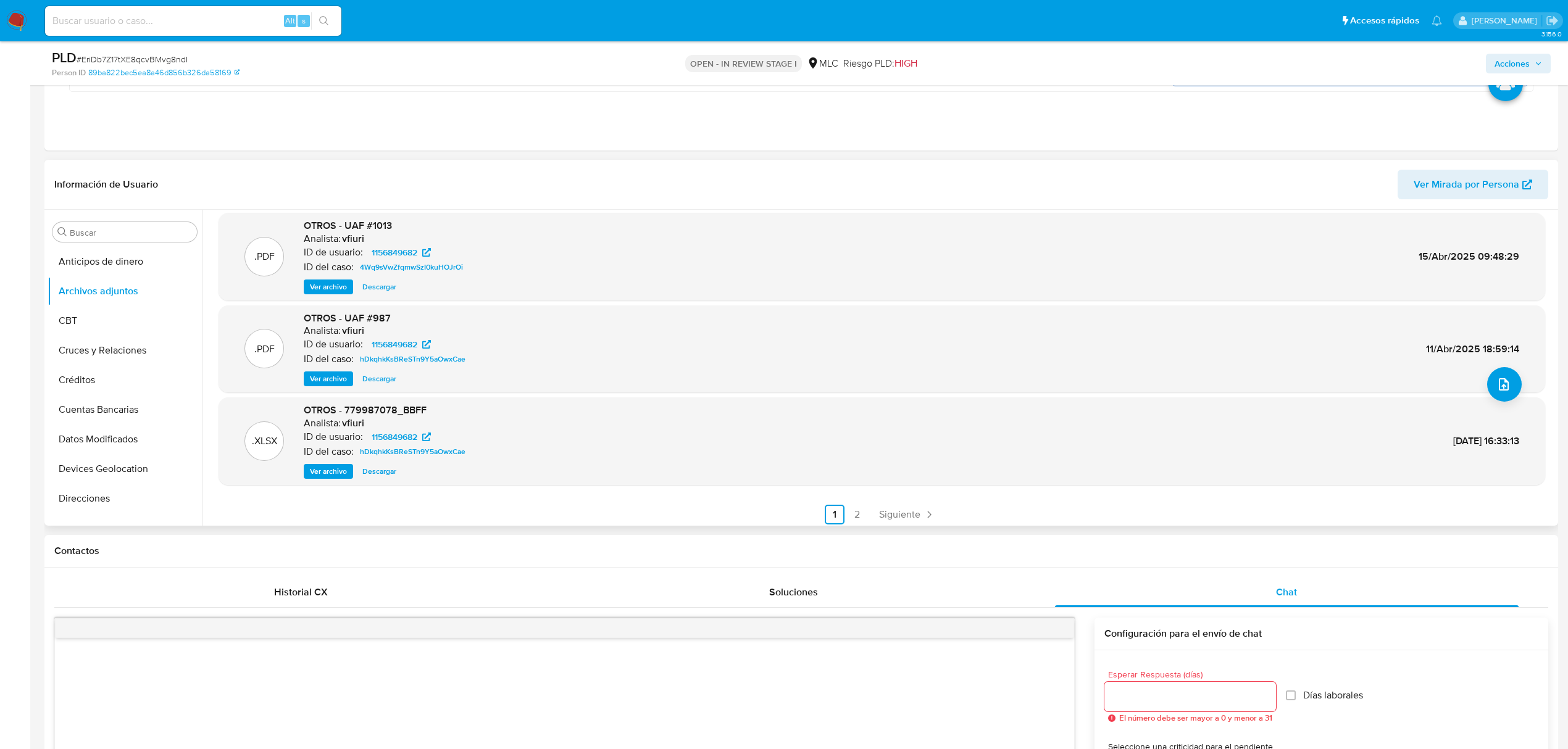
scroll to position [104, 0]
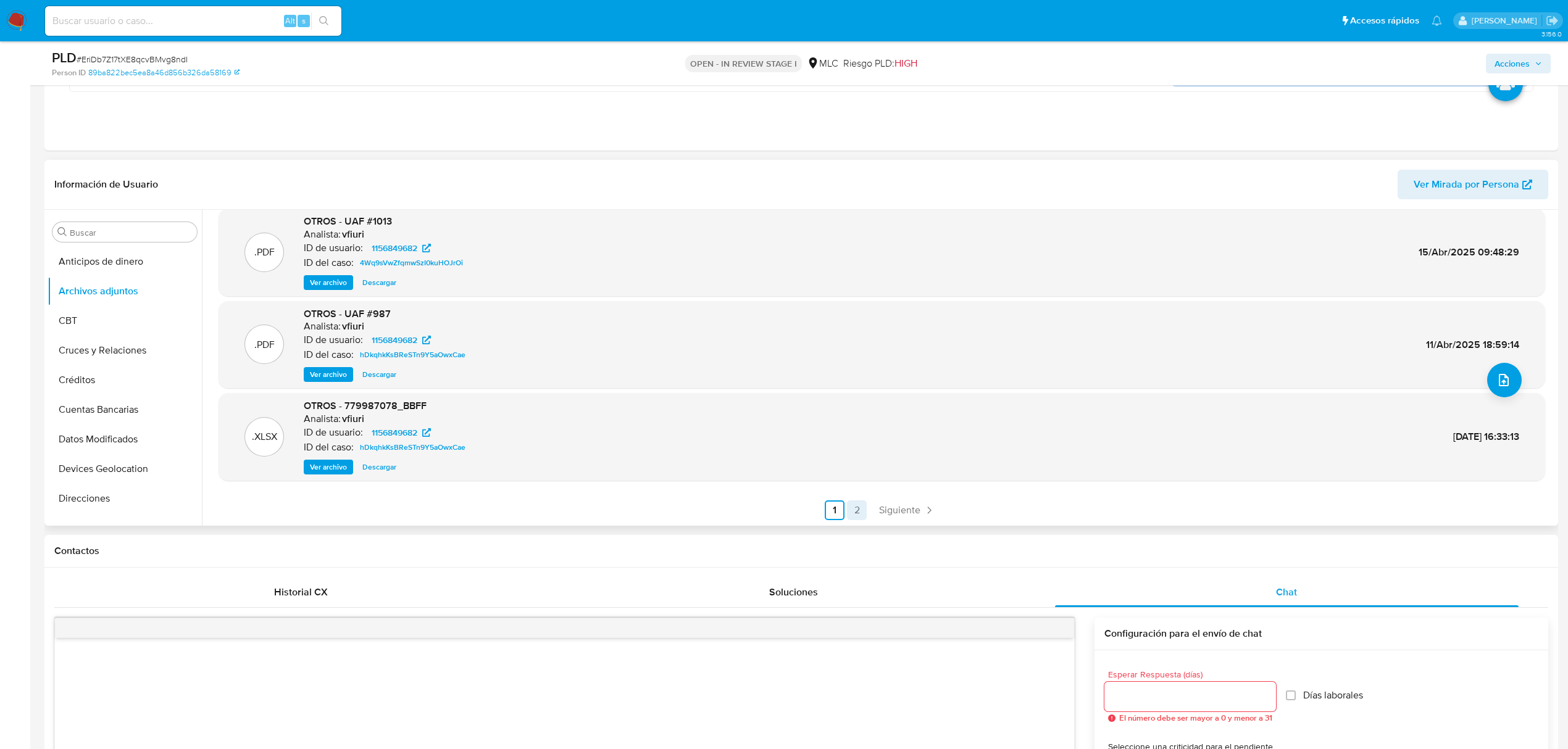
click at [850, 512] on link "2" at bounding box center [857, 511] width 20 height 20
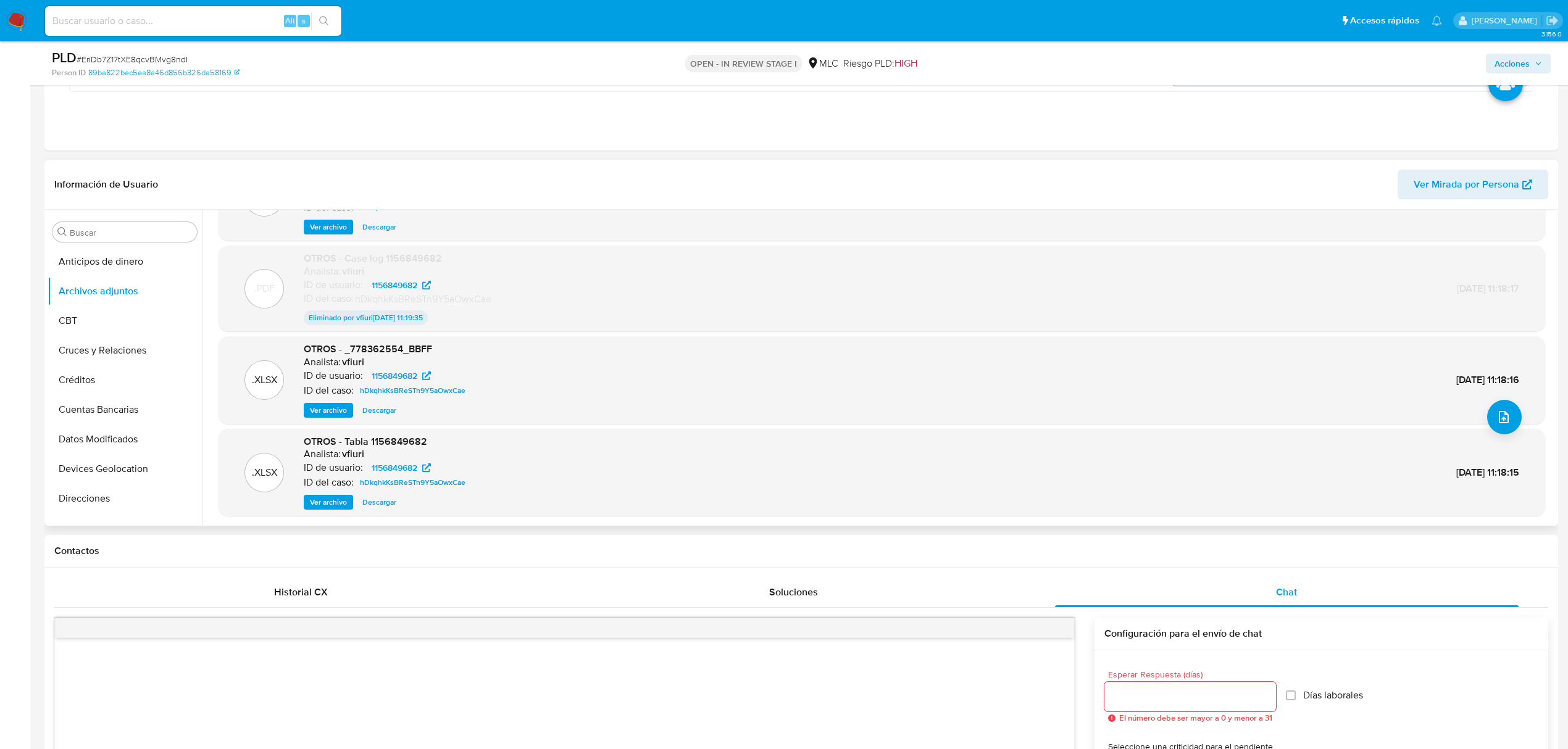
scroll to position [101, 0]
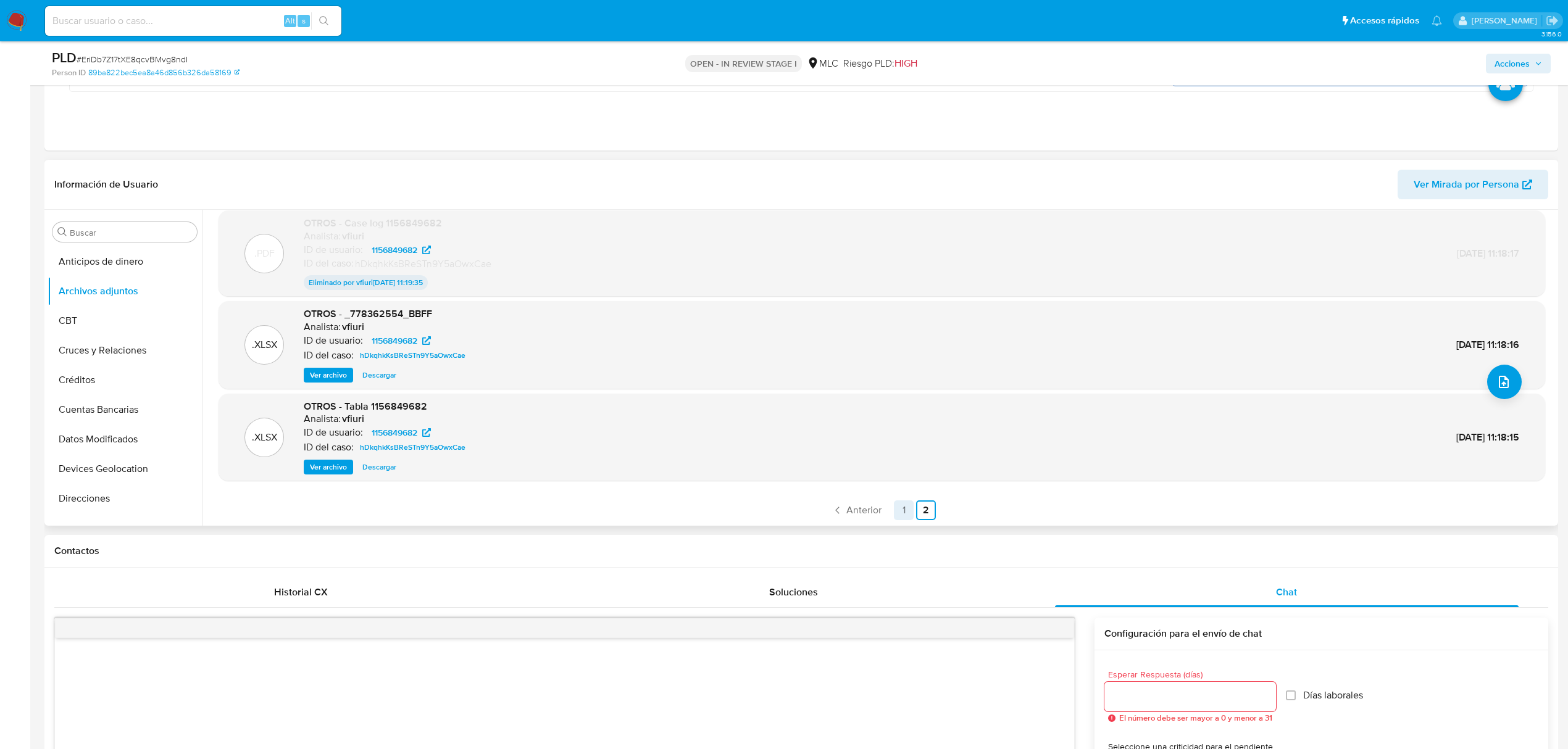
click at [908, 506] on link "1" at bounding box center [904, 511] width 20 height 20
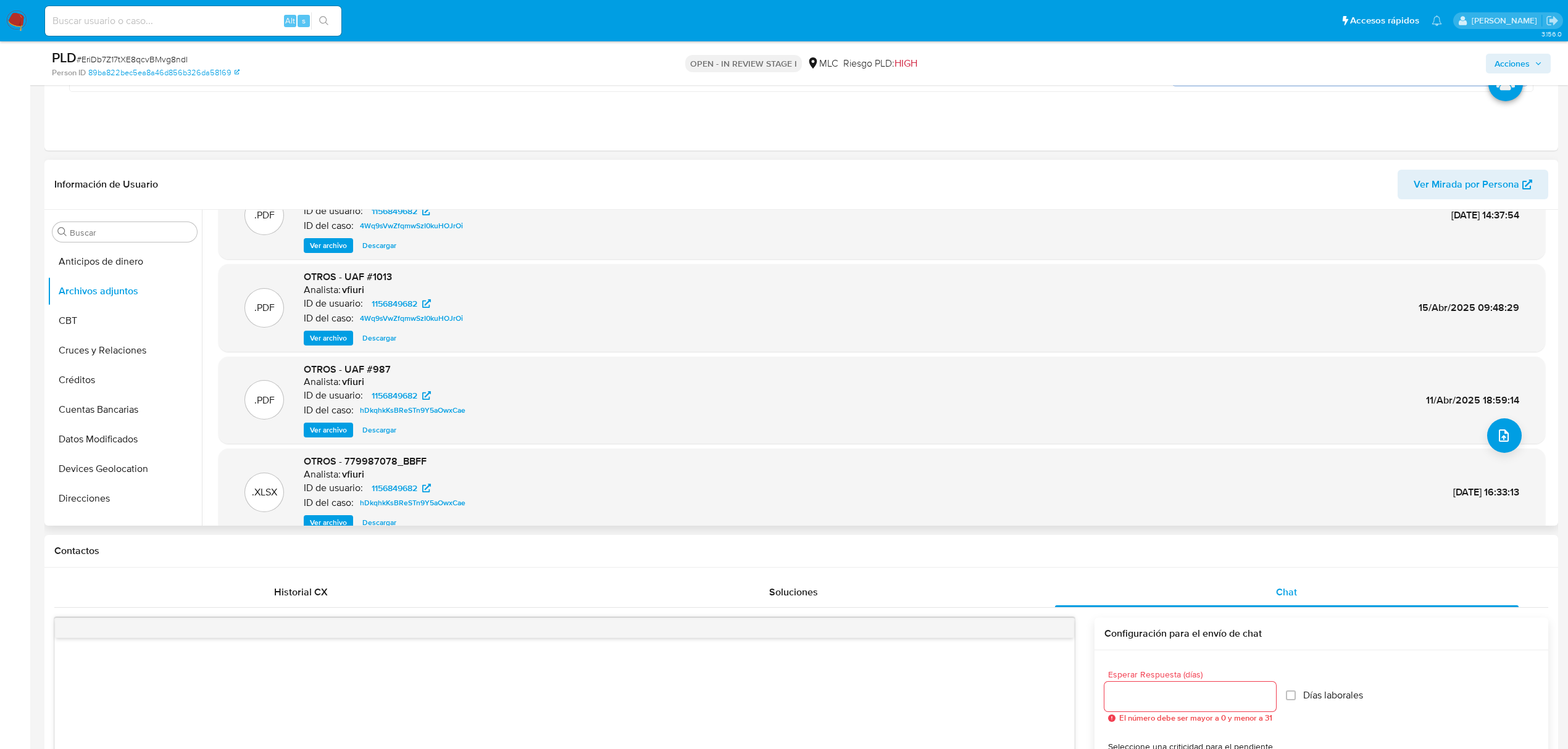
scroll to position [0, 0]
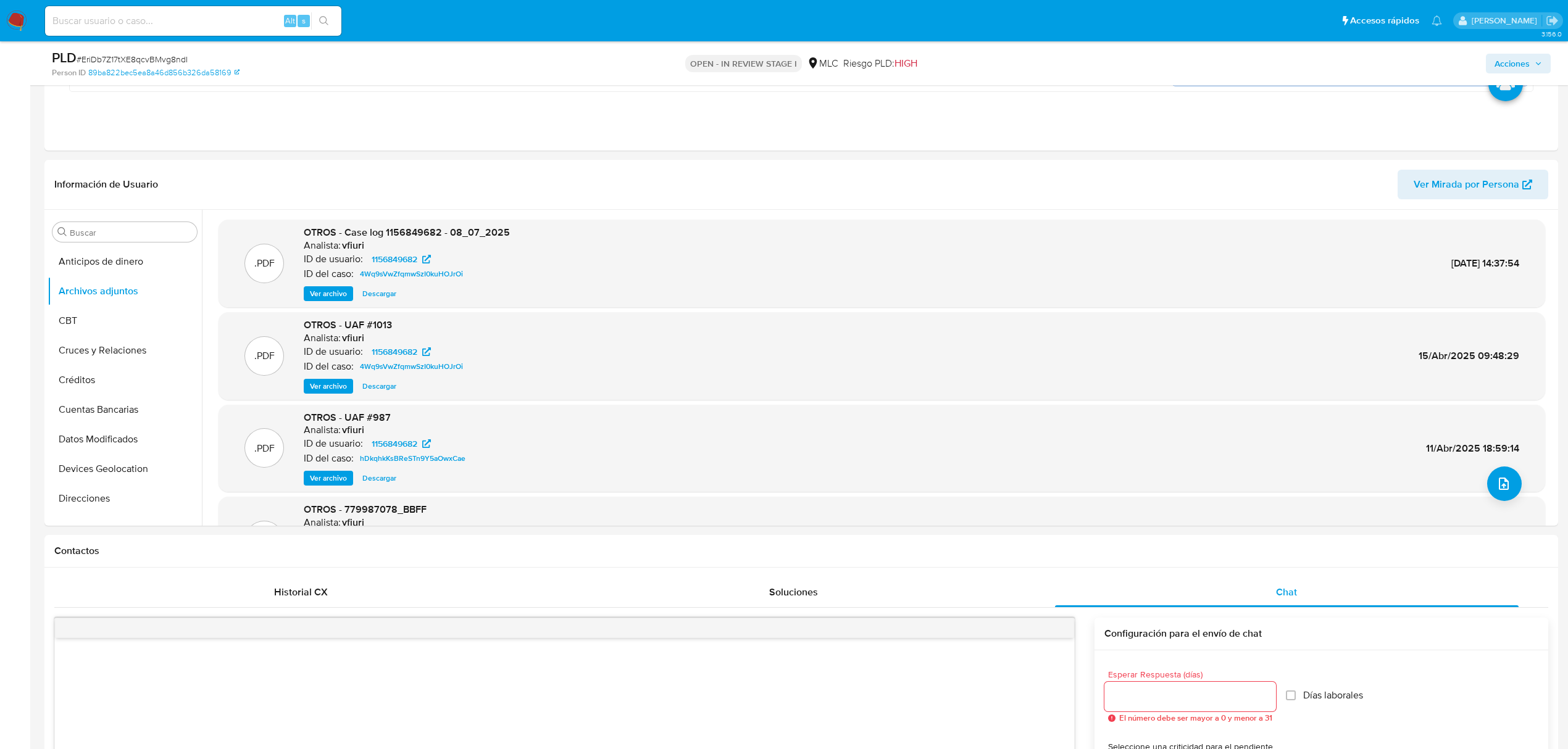
click at [178, 57] on span "# EriDb7Z17tXE8qcvBMvg8ndI" at bounding box center [132, 59] width 111 height 13
drag, startPoint x: 178, startPoint y: 57, endPoint x: 156, endPoint y: 65, distance: 23.4
click at [156, 65] on span "# EriDb7Z17tXE8qcvBMvg8ndI" at bounding box center [132, 59] width 111 height 13
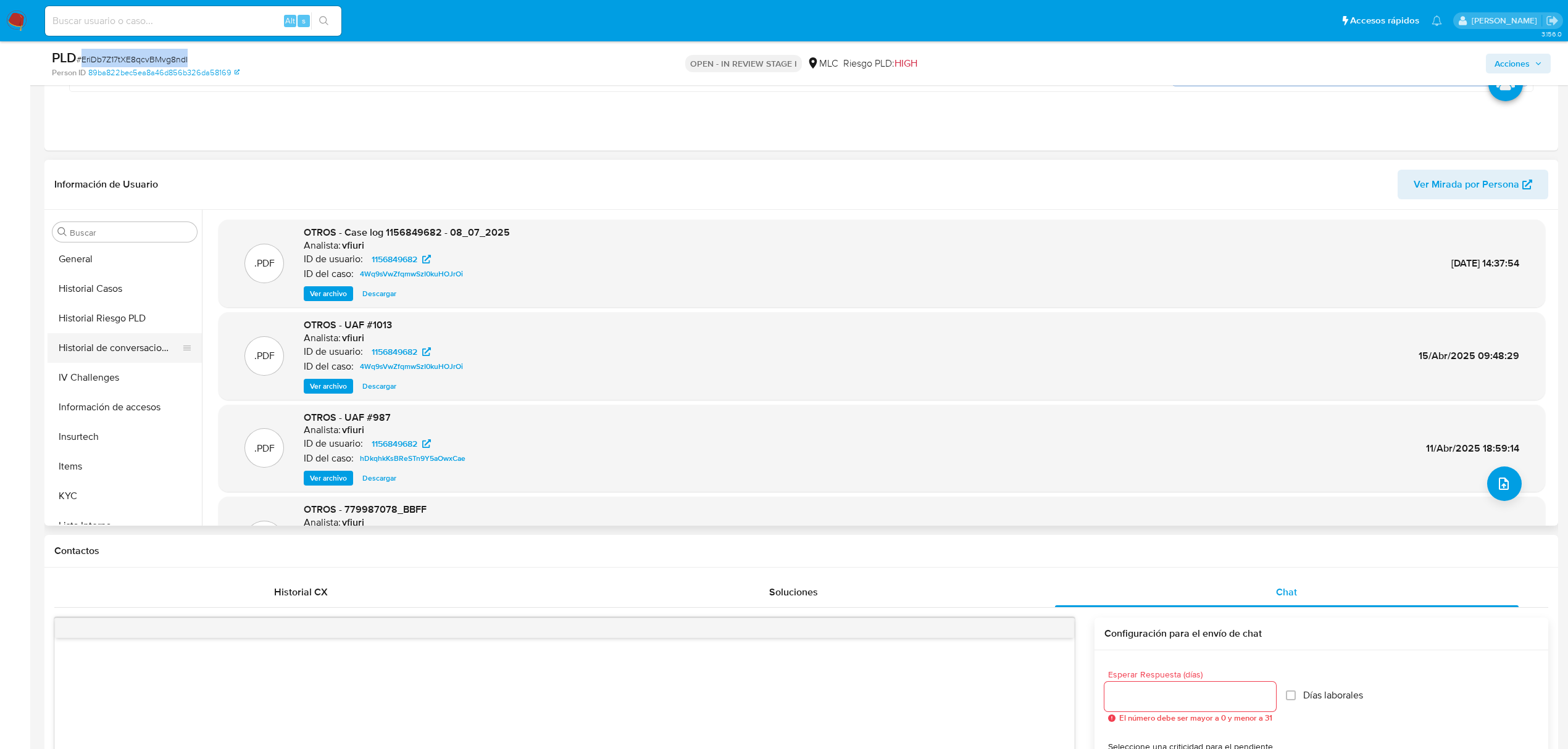
scroll to position [356, 0]
click at [96, 272] on button "General" at bounding box center [120, 260] width 144 height 29
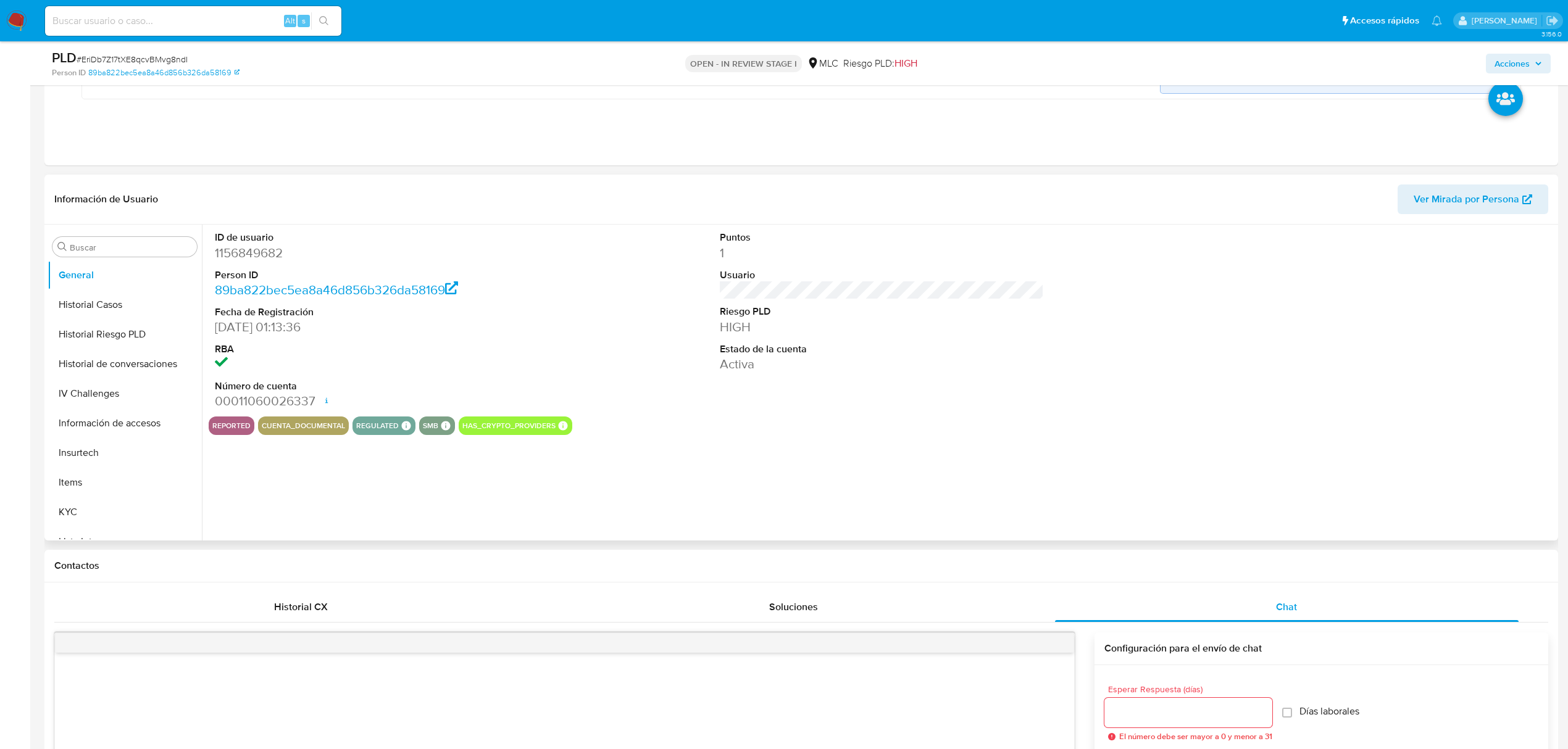
click at [262, 237] on dt "ID de usuario" at bounding box center [377, 237] width 324 height 13
click at [262, 252] on dd "1156849682" at bounding box center [377, 252] width 324 height 18
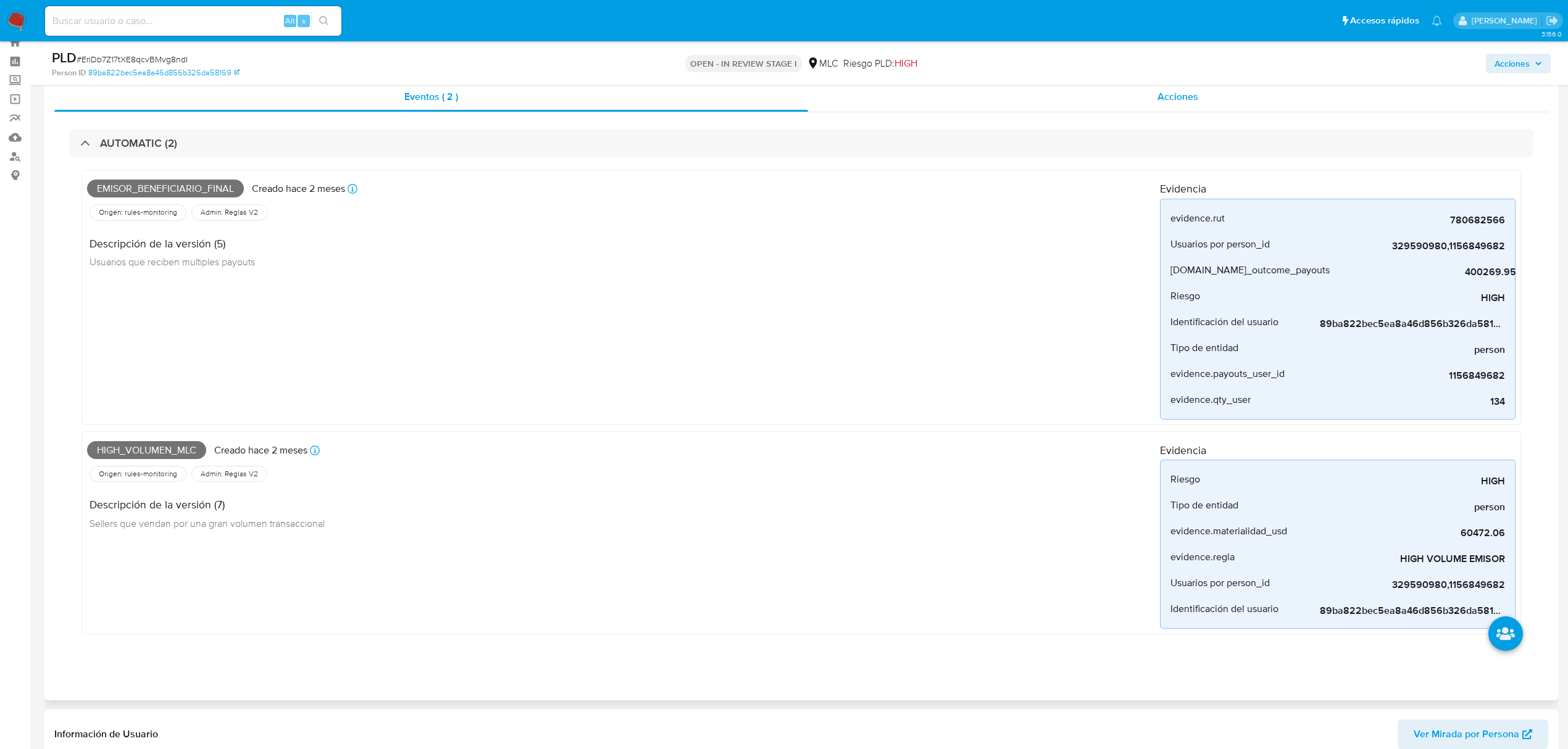
scroll to position [0, 0]
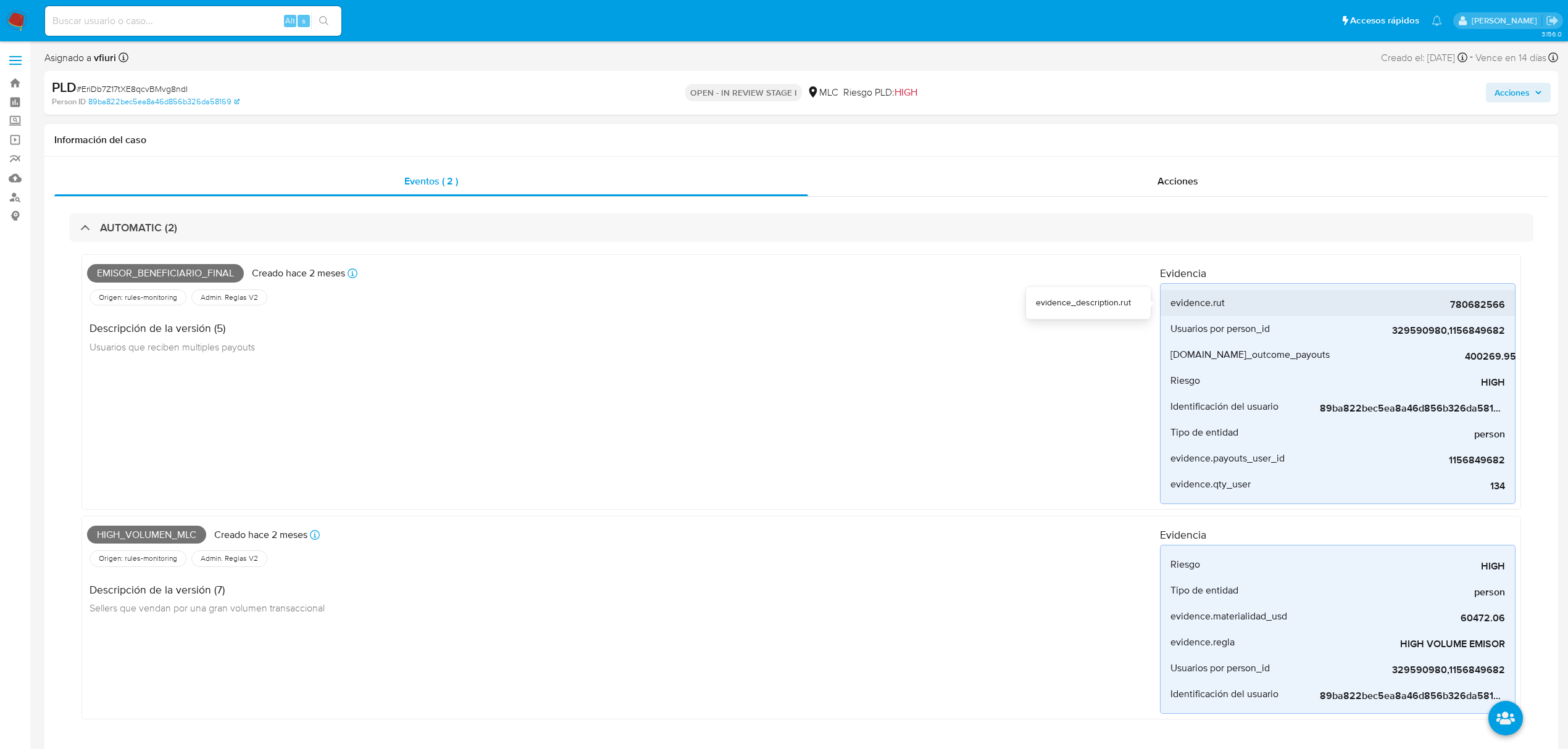
drag, startPoint x: 1435, startPoint y: 306, endPoint x: 1480, endPoint y: 306, distance: 45.0
click at [1480, 306] on span "780682566" at bounding box center [1412, 304] width 185 height 13
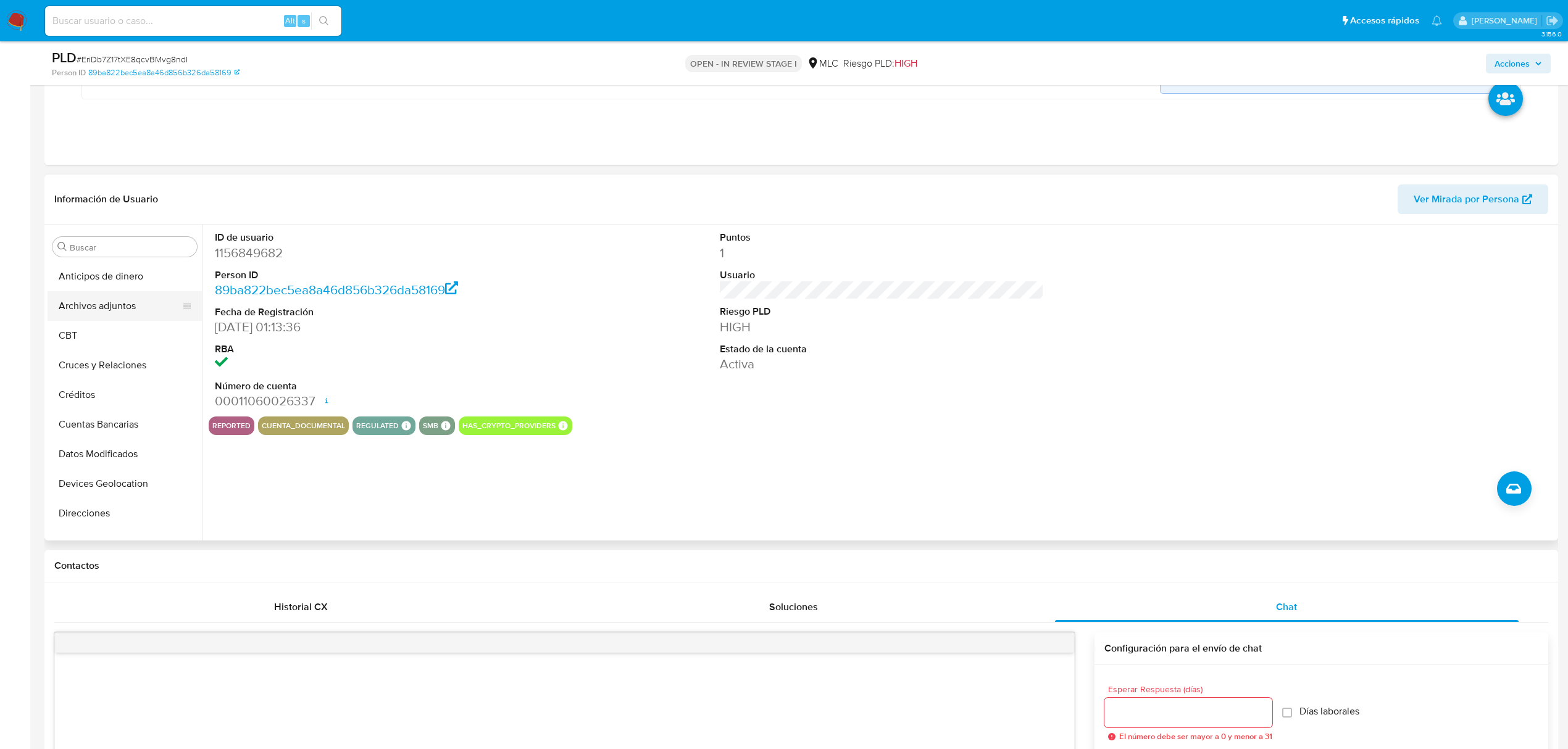
click at [99, 314] on button "Archivos adjuntos" at bounding box center [120, 305] width 144 height 29
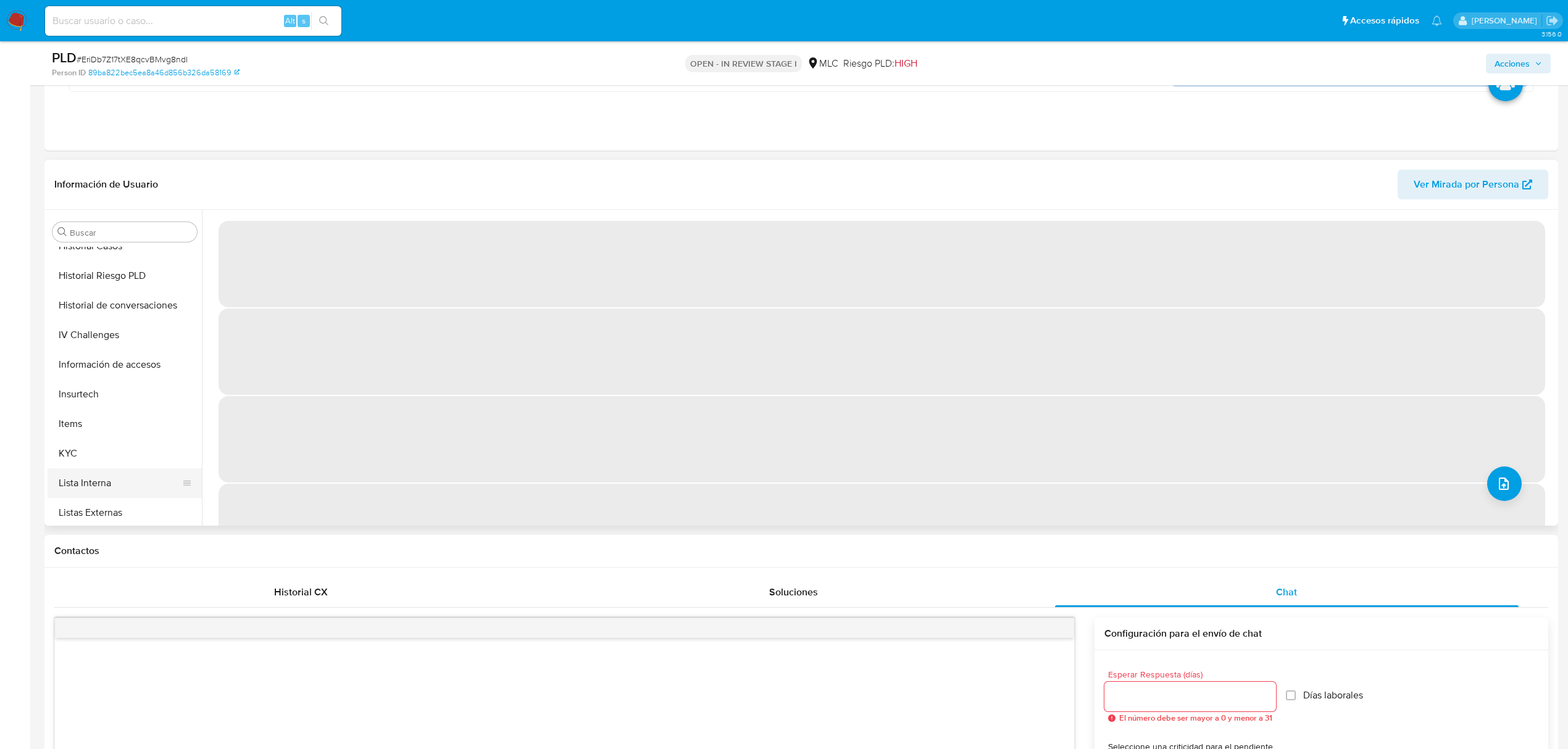
scroll to position [329, 0]
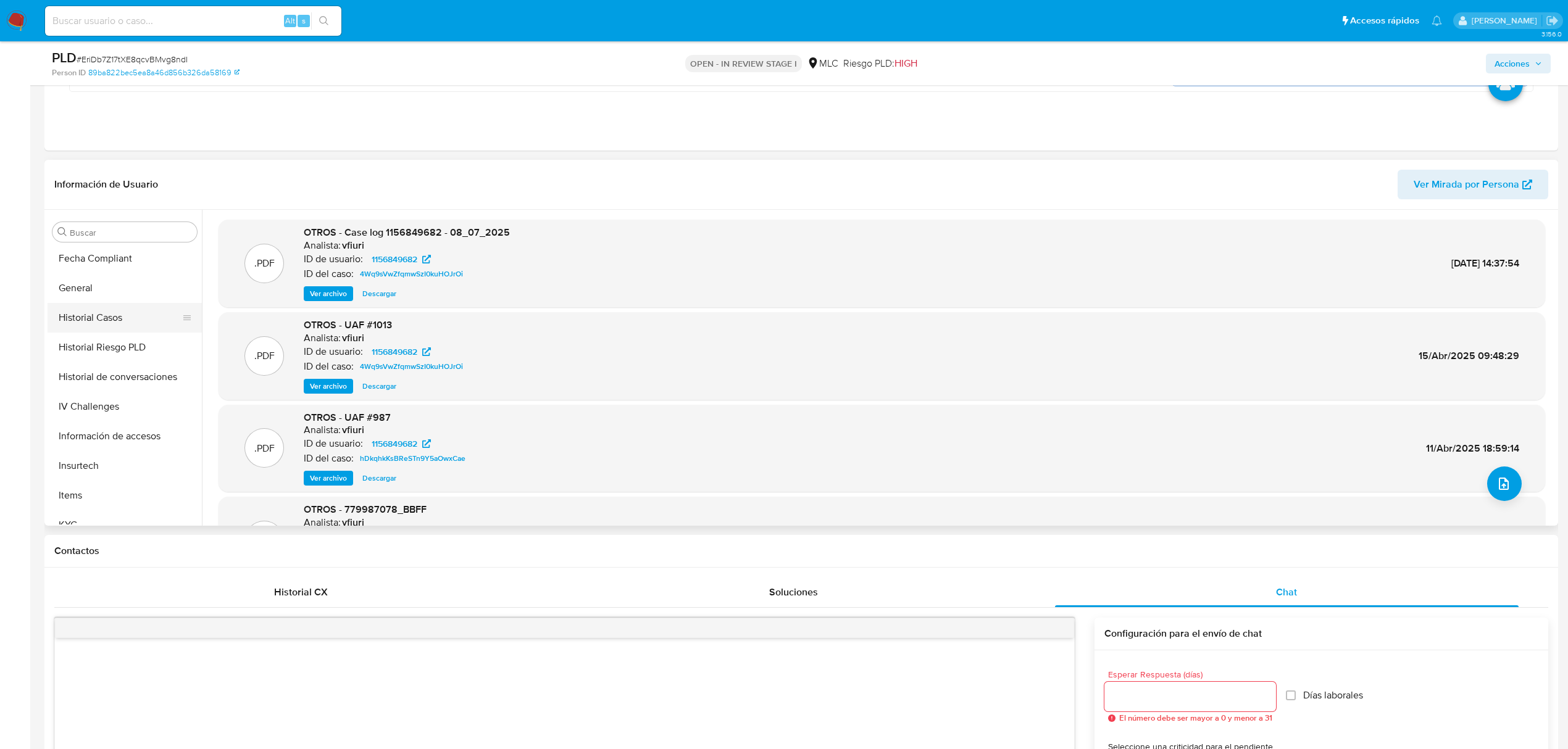
click at [112, 321] on button "Historial Casos" at bounding box center [120, 317] width 144 height 29
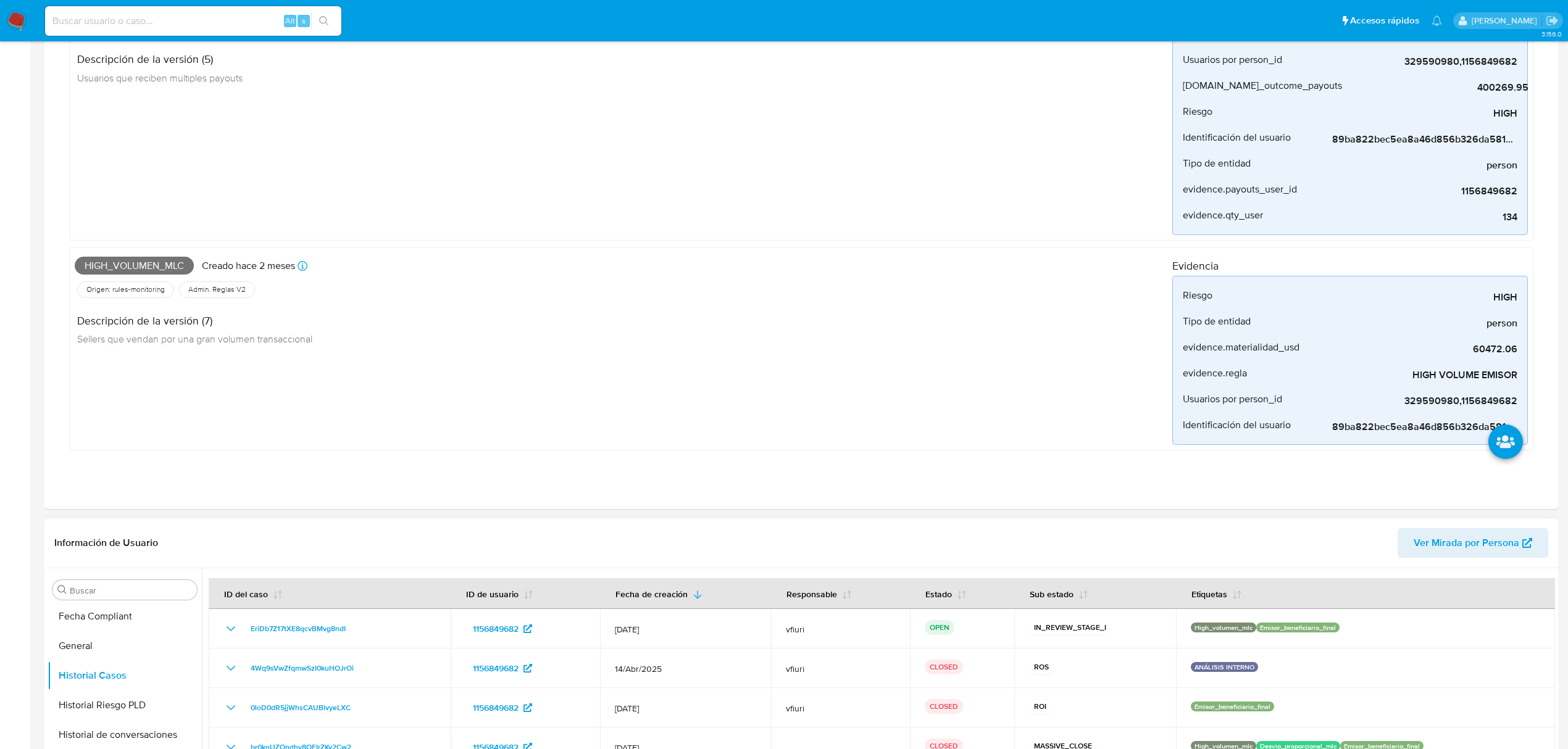
scroll to position [494, 0]
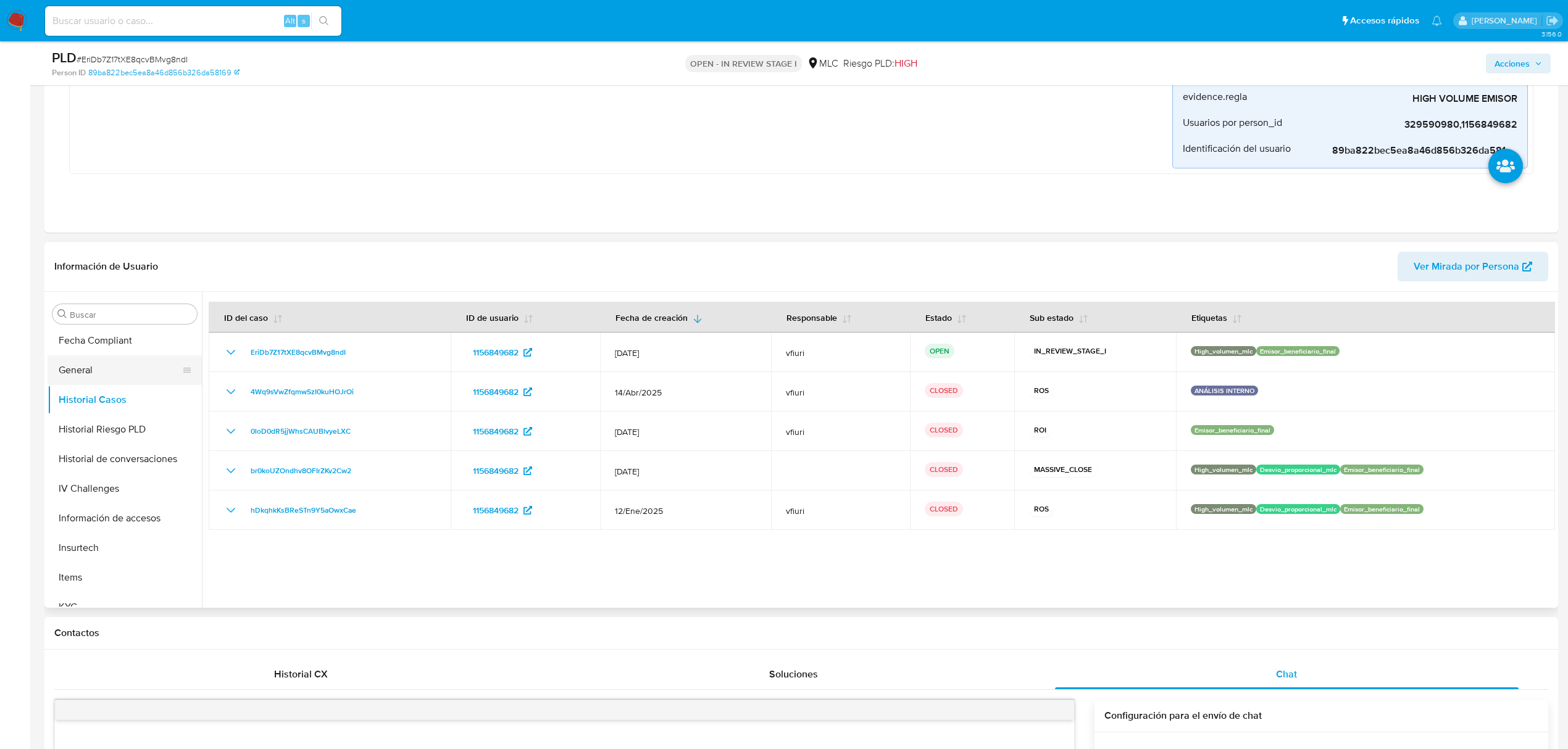
click at [87, 375] on button "General" at bounding box center [120, 370] width 144 height 29
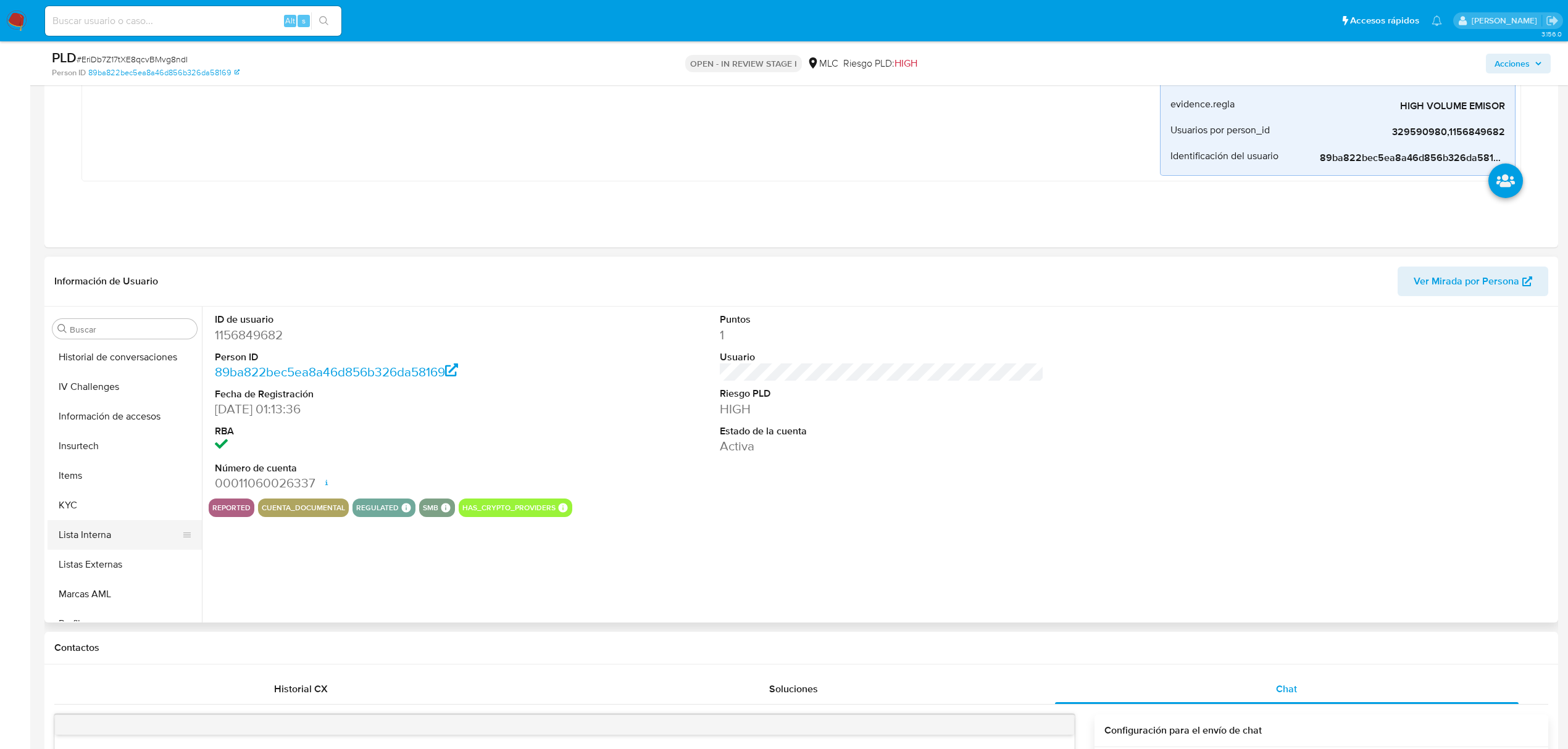
scroll to position [522, 0]
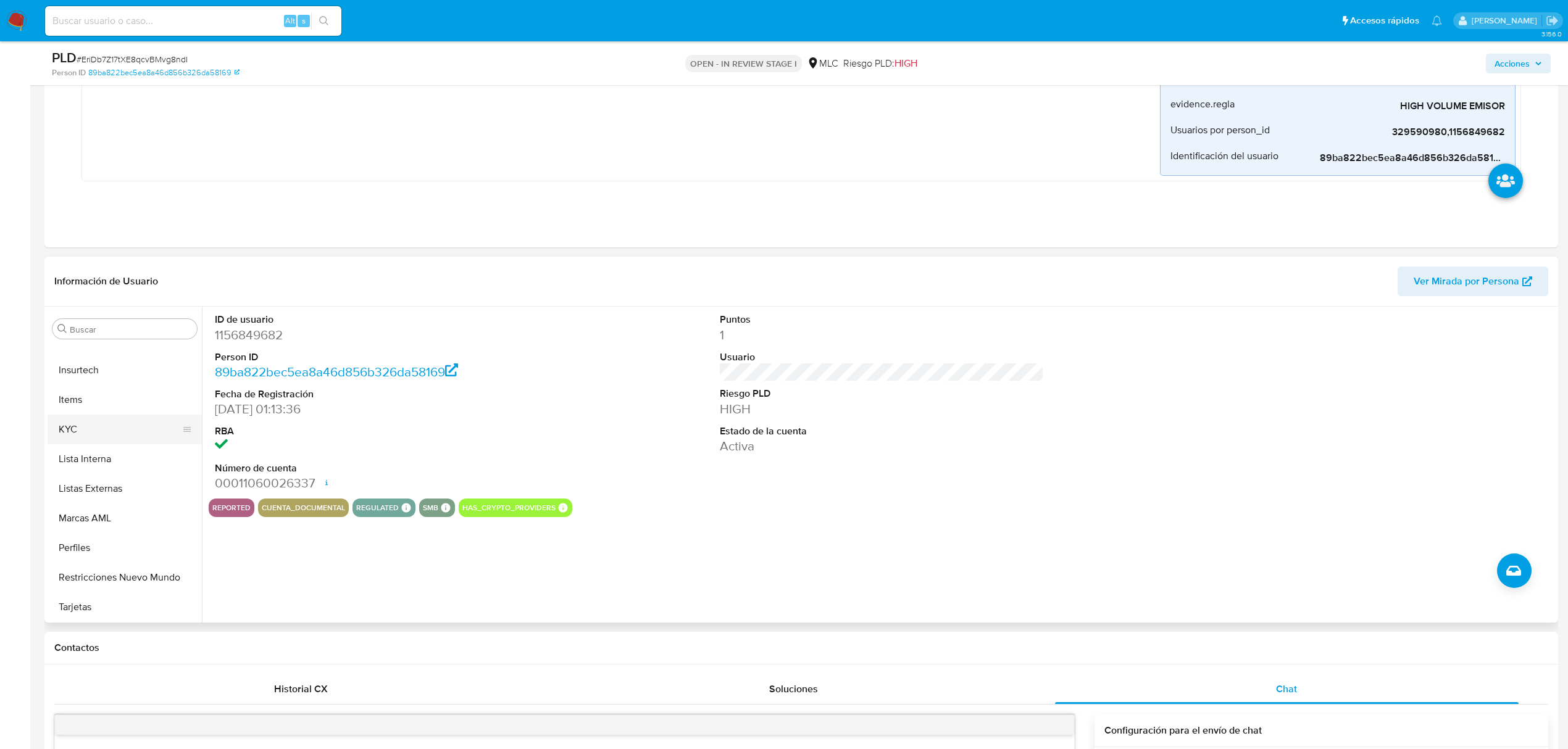
click at [80, 430] on button "KYC" at bounding box center [120, 429] width 144 height 29
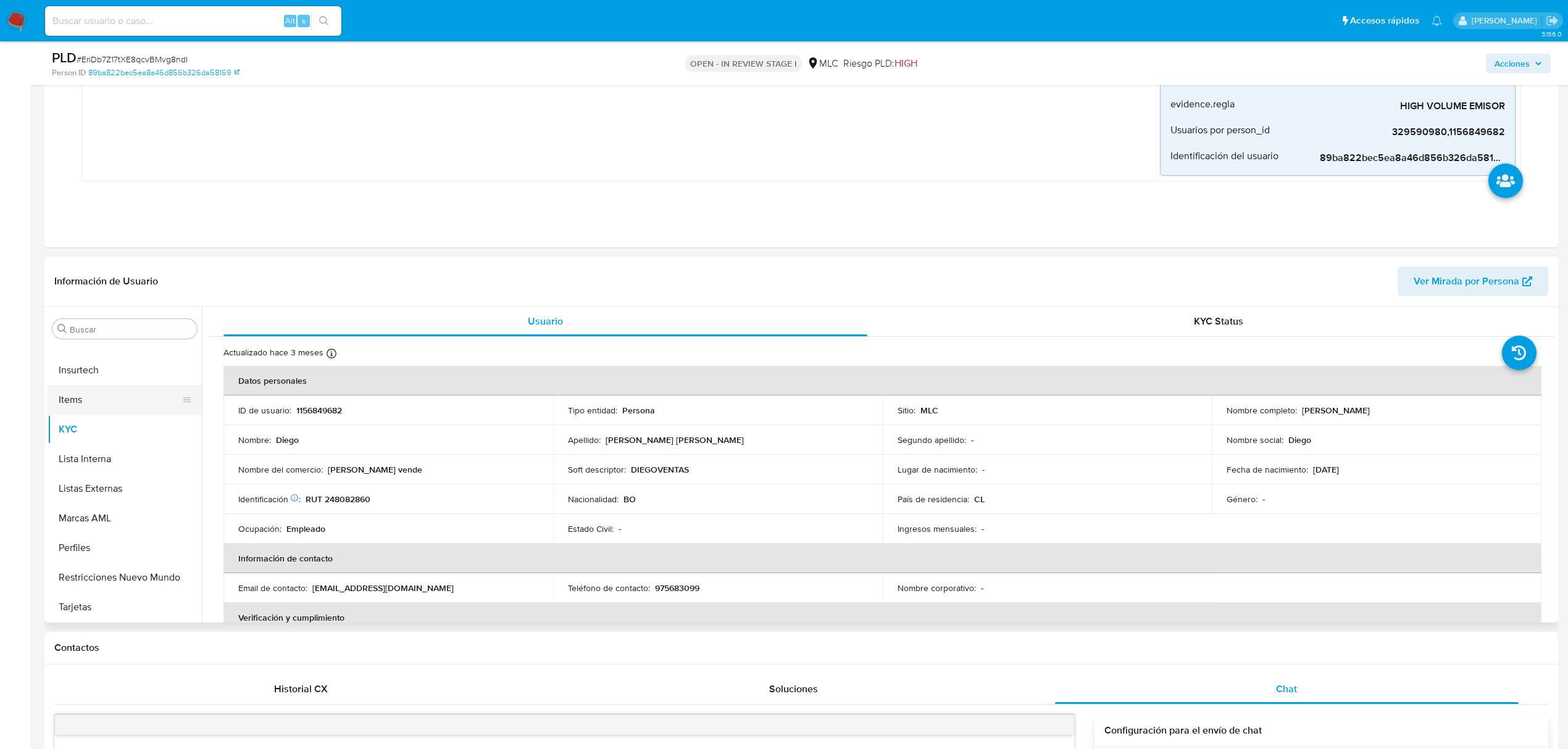
click at [75, 410] on button "Items" at bounding box center [120, 399] width 144 height 29
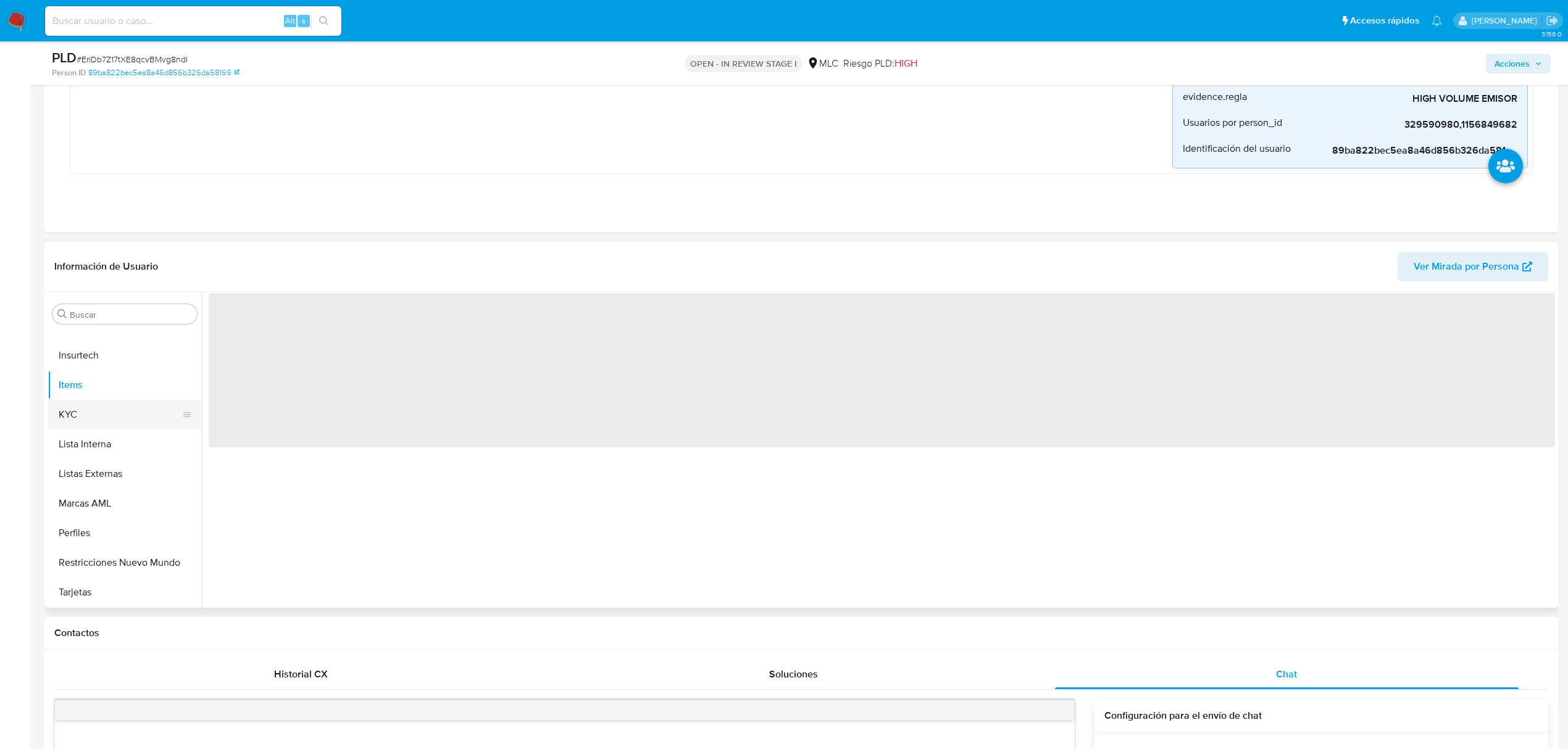
click at [81, 420] on button "KYC" at bounding box center [120, 414] width 144 height 29
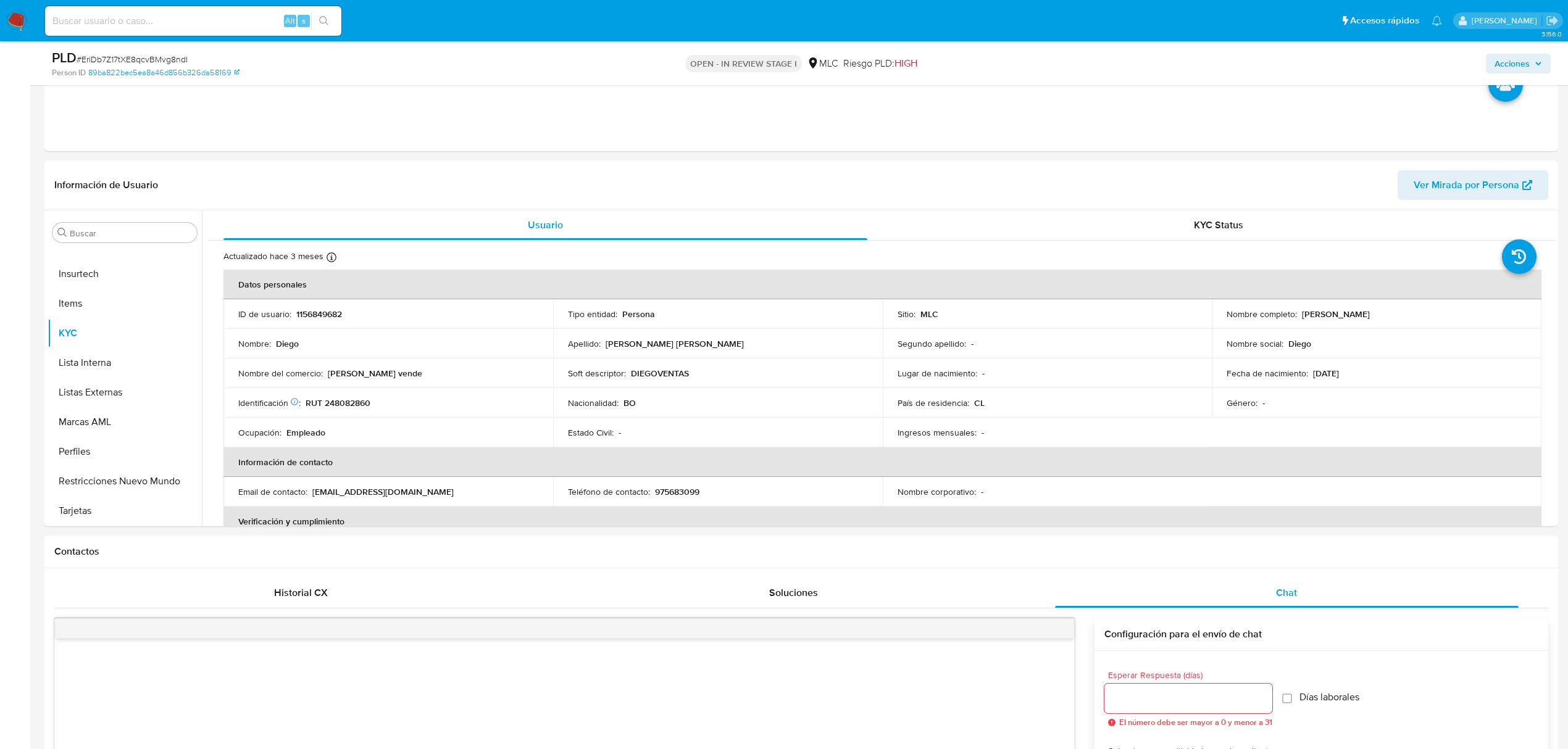
scroll to position [576, 0]
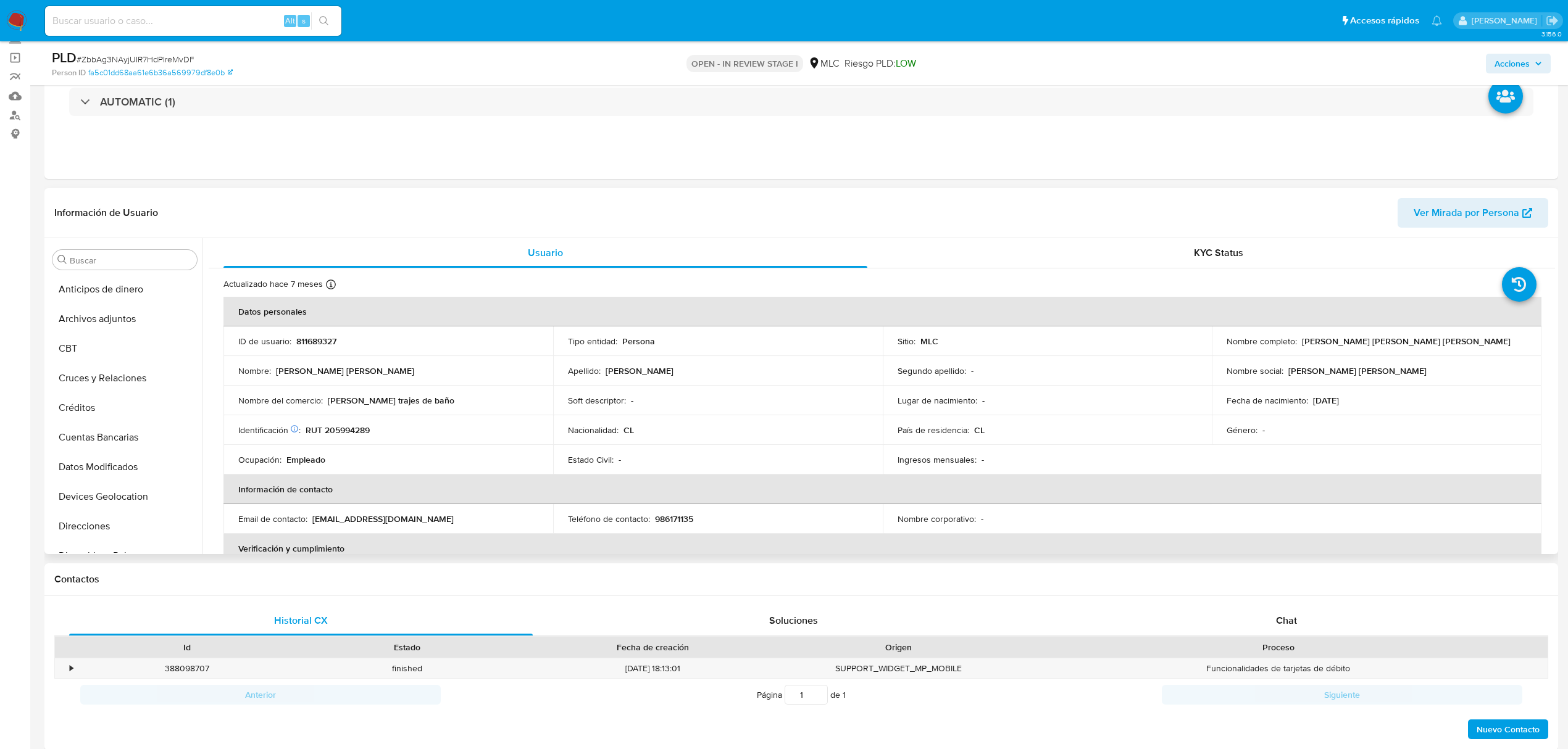
scroll to position [522, 0]
click at [321, 338] on p "811689327" at bounding box center [316, 341] width 40 height 11
copy p "811689327"
drag, startPoint x: 345, startPoint y: 340, endPoint x: 300, endPoint y: 335, distance: 45.3
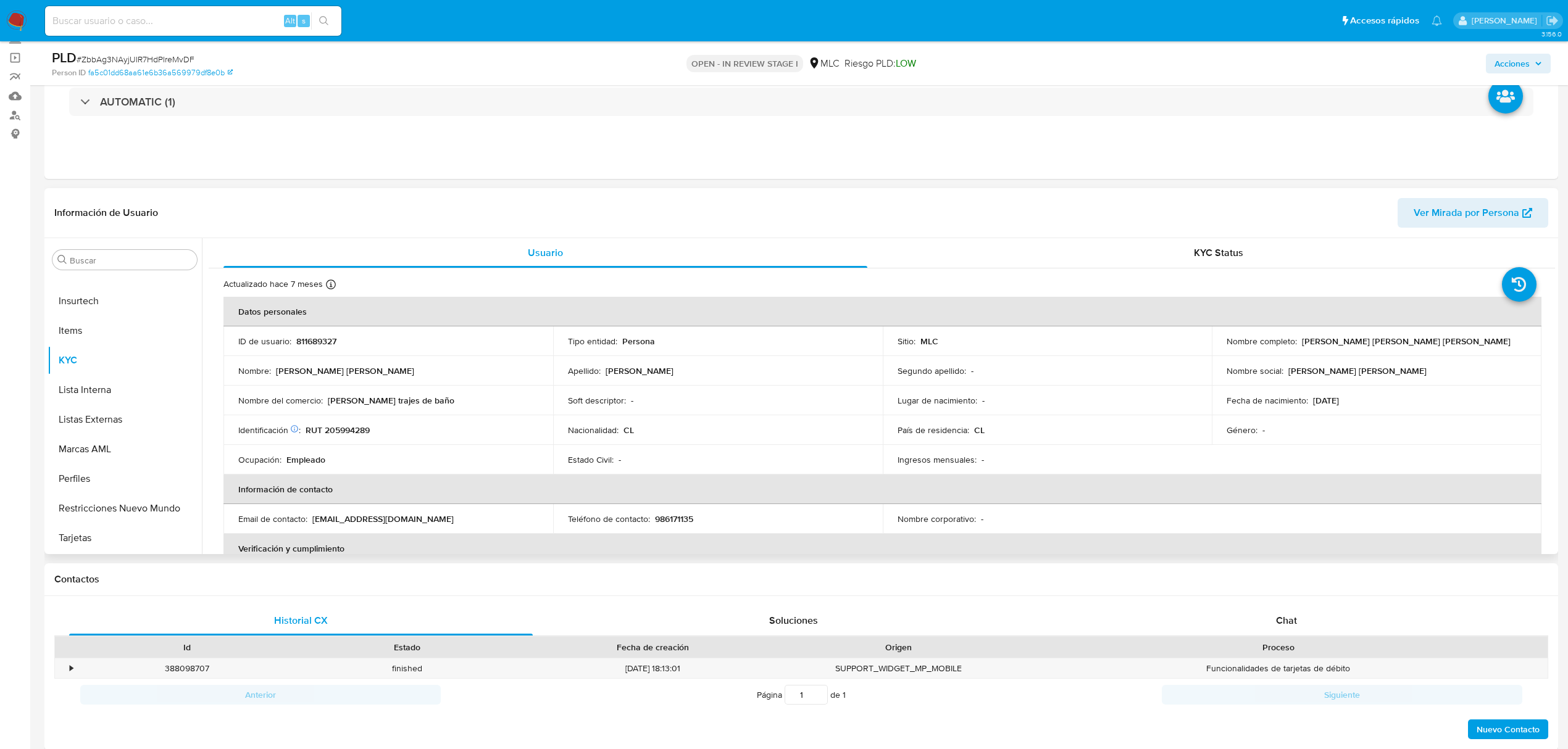
click at [300, 335] on td "ID de usuario : 811689327" at bounding box center [388, 341] width 330 height 29
copy p "811689327"
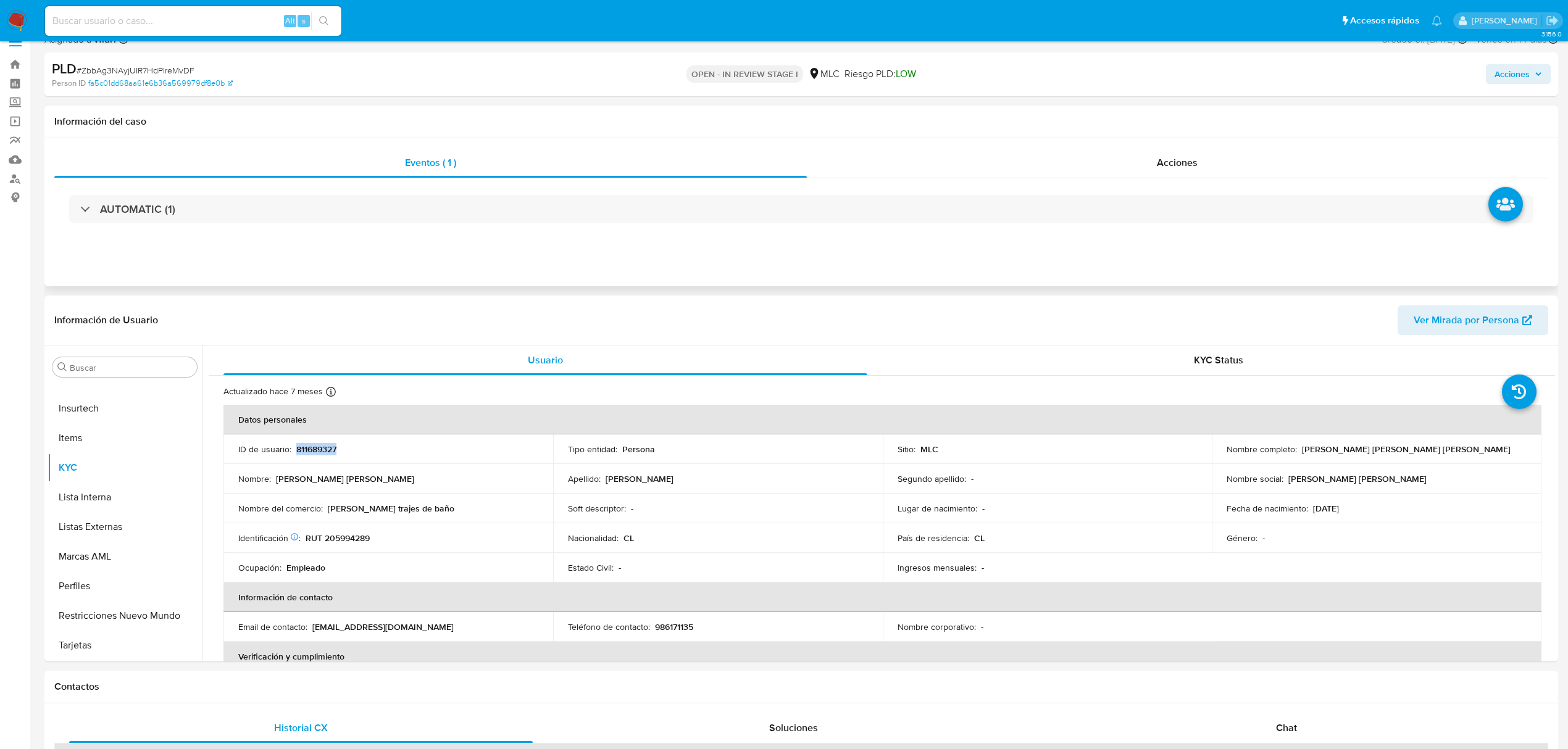
scroll to position [0, 0]
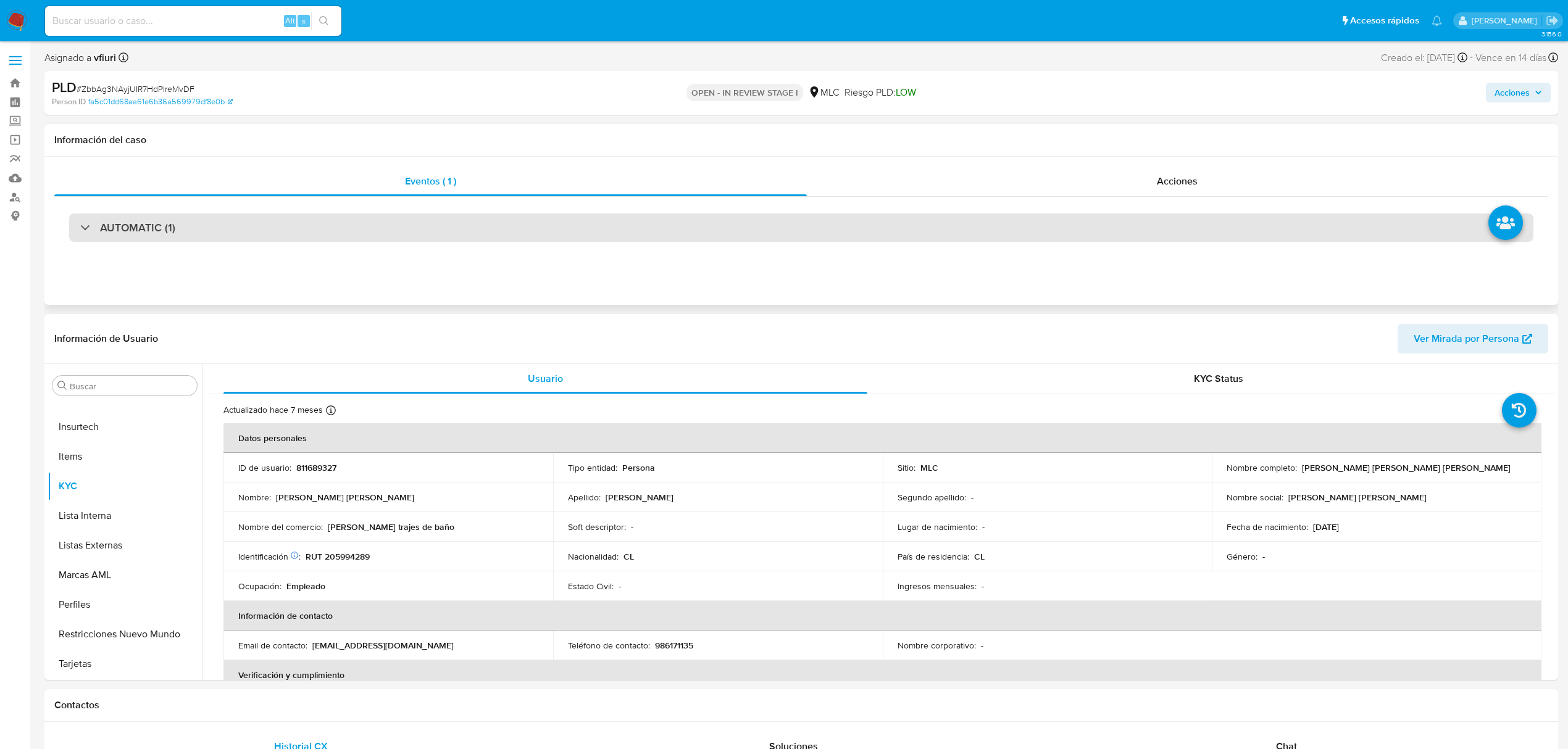
click at [388, 228] on div "AUTOMATIC (1)" at bounding box center [800, 228] width 1464 height 29
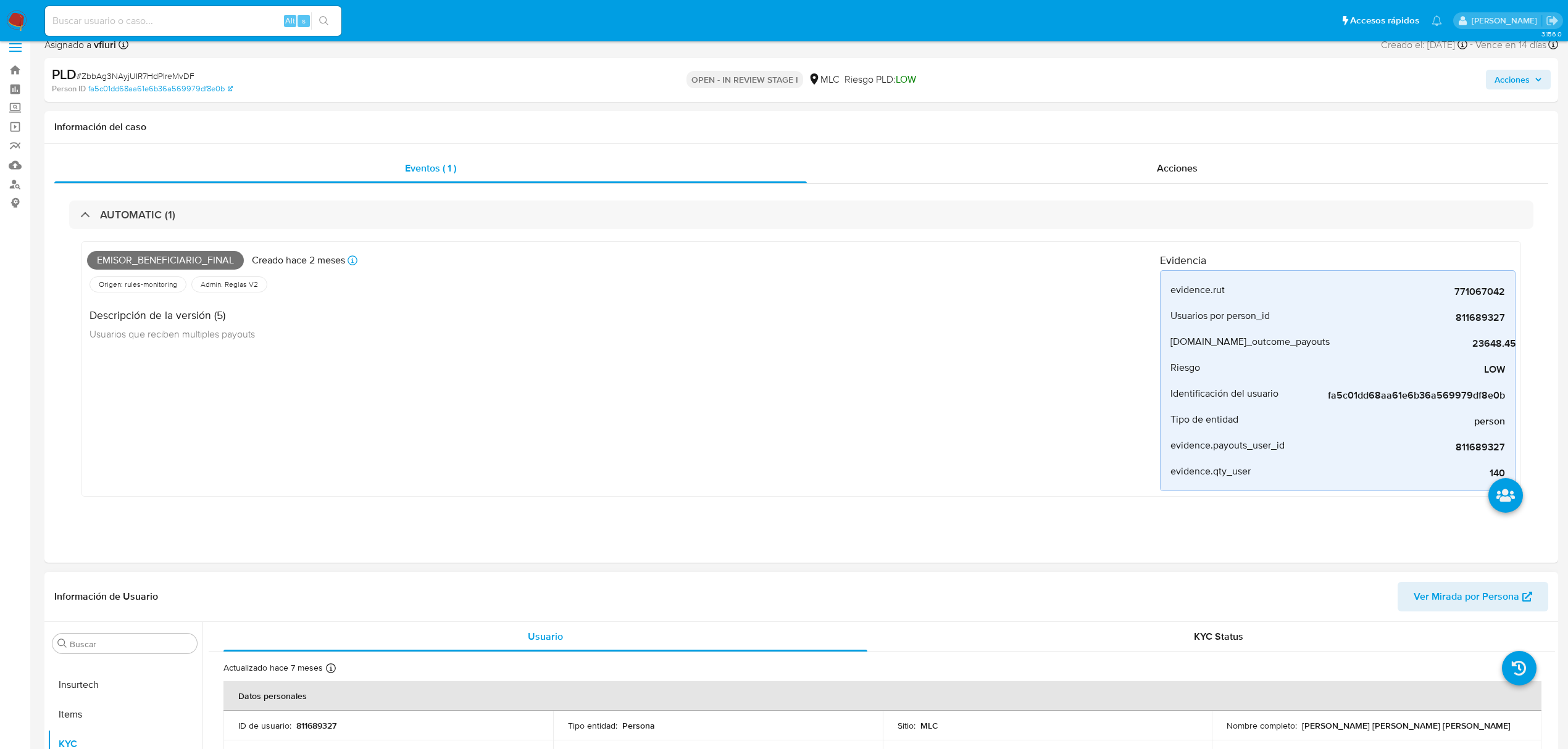
scroll to position [247, 0]
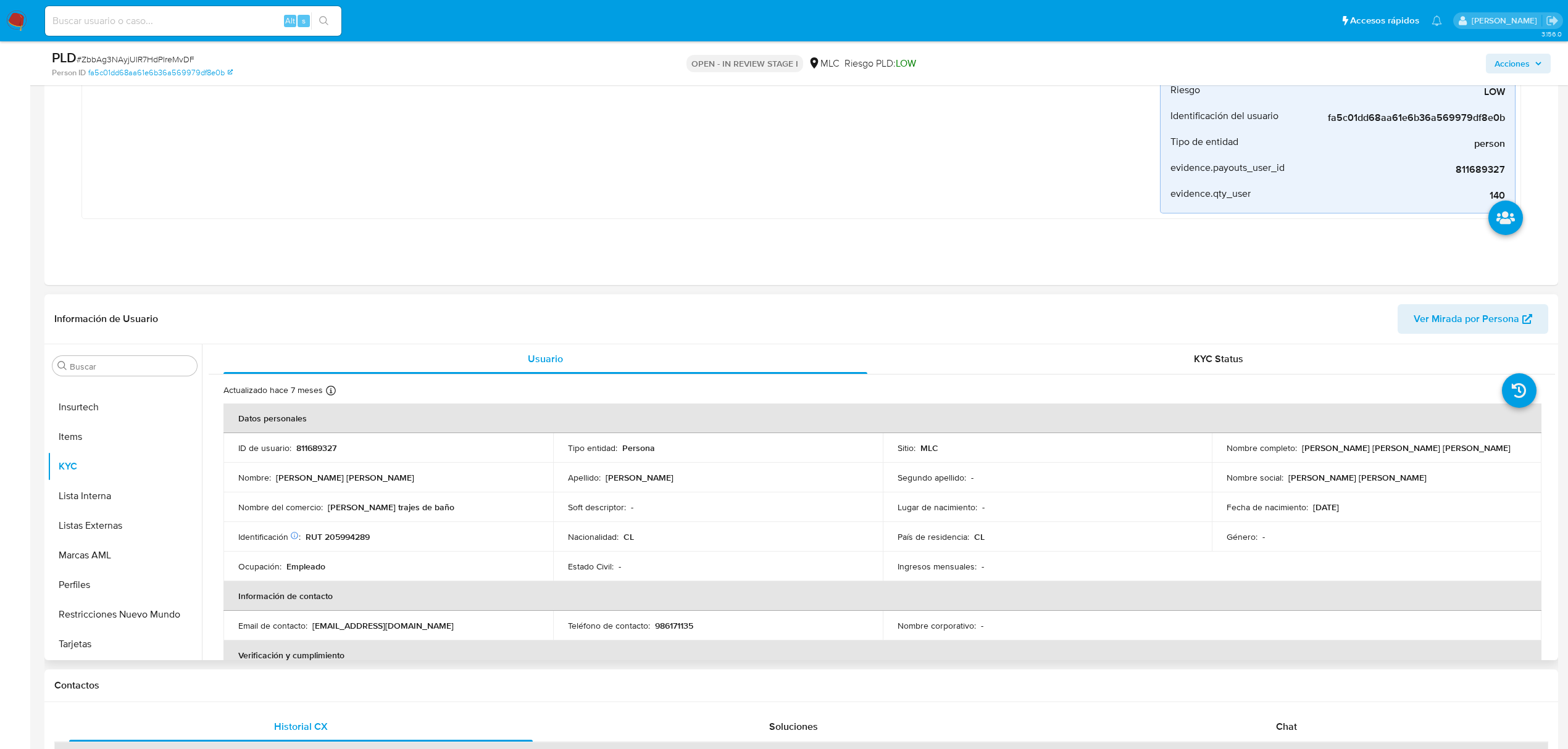
click at [306, 448] on p "811689327" at bounding box center [316, 448] width 40 height 11
drag, startPoint x: 306, startPoint y: 448, endPoint x: 357, endPoint y: 464, distance: 53.5
click at [354, 459] on td "ID de usuario : 811689327" at bounding box center [388, 448] width 330 height 29
click at [321, 450] on p "811689327" at bounding box center [316, 448] width 40 height 11
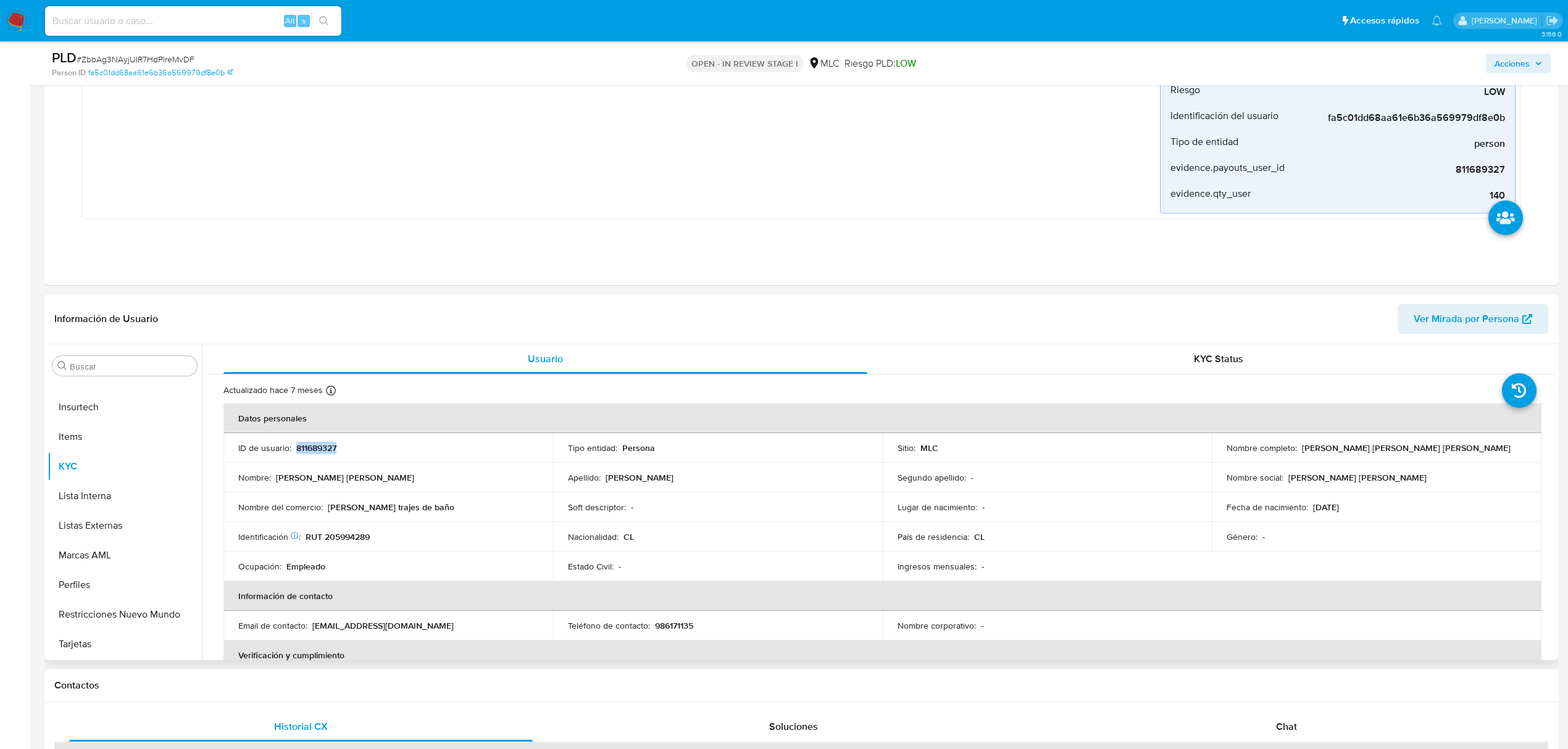
click at [321, 450] on p "811689327" at bounding box center [316, 448] width 40 height 11
copy p "811689327"
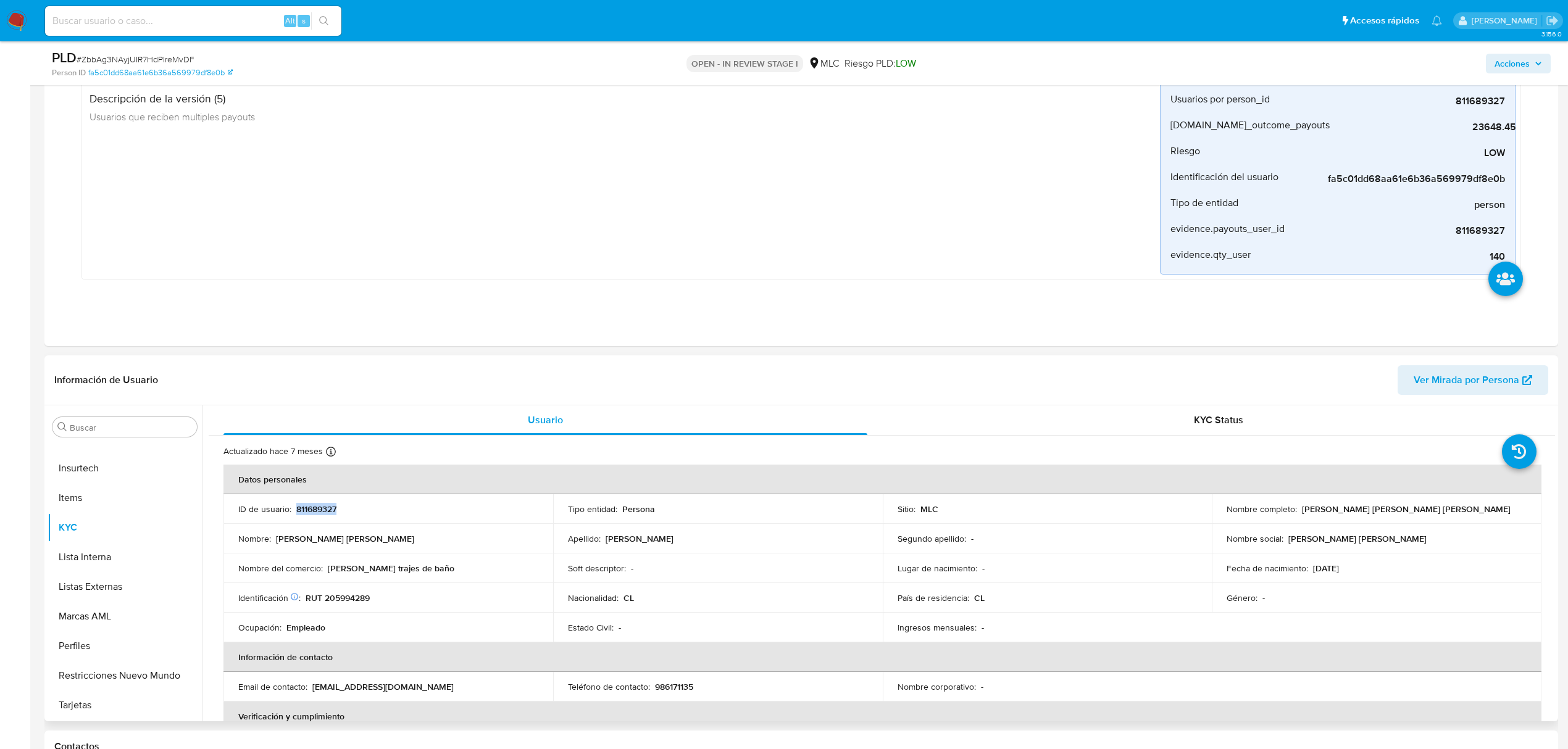
scroll to position [329, 0]
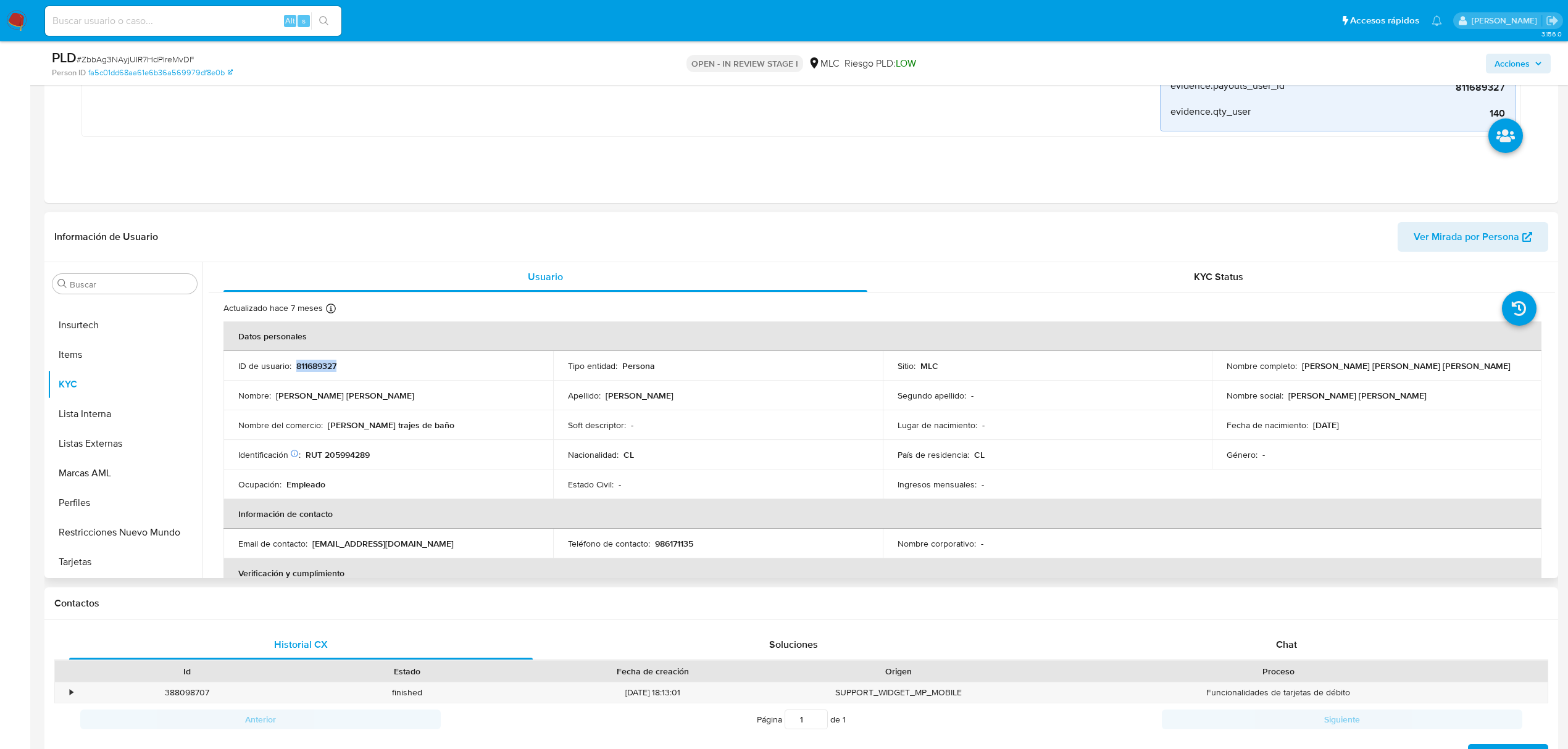
copy p "811689327"
click at [142, 55] on span "# ZbbAg3NAyjUIR7HdPIreMvDF" at bounding box center [135, 59] width 118 height 13
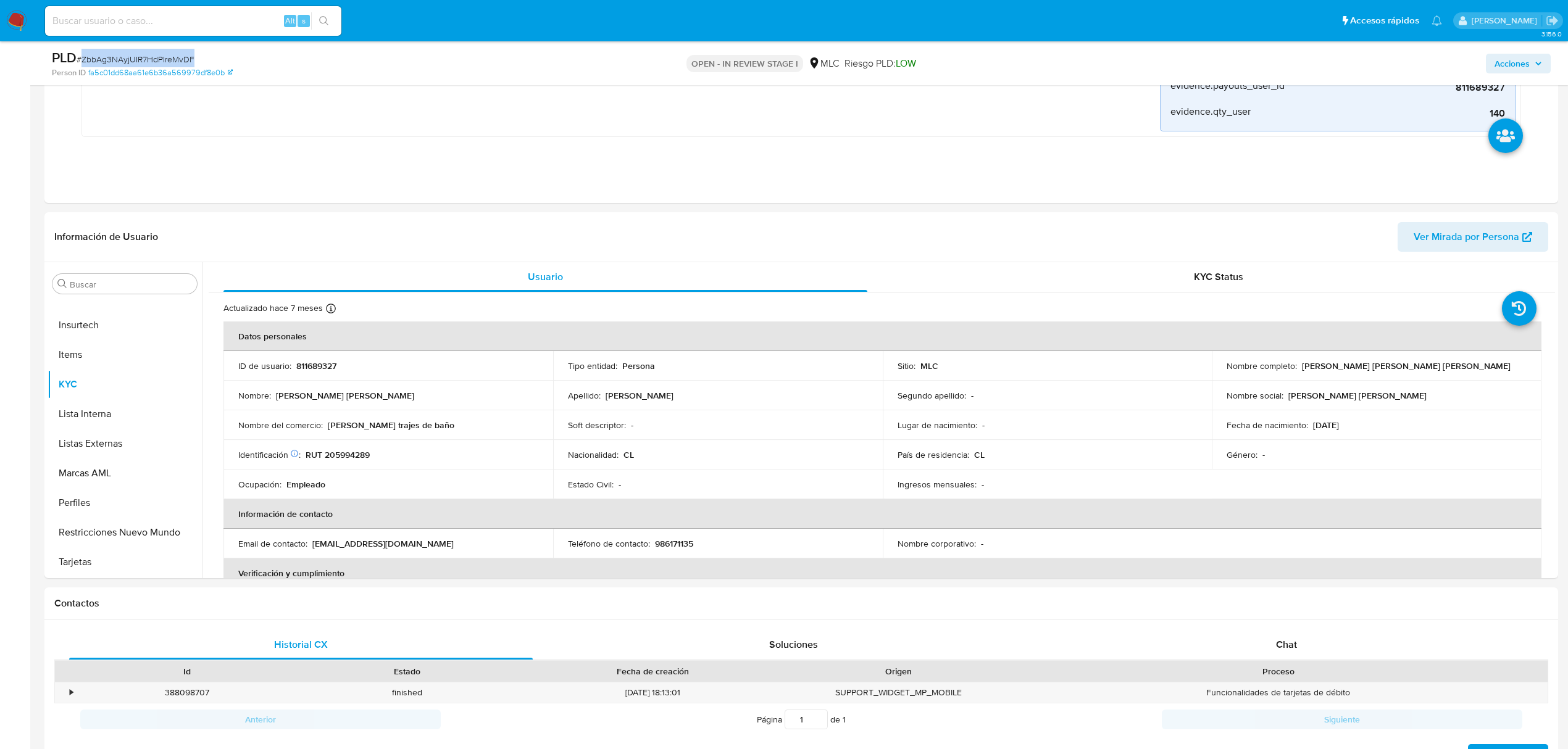
click at [142, 55] on span "# ZbbAg3NAyjUIR7HdPIreMvDF" at bounding box center [135, 59] width 118 height 13
copy span "ZbbAg3NAyjUIR7HdPIreMvDF"
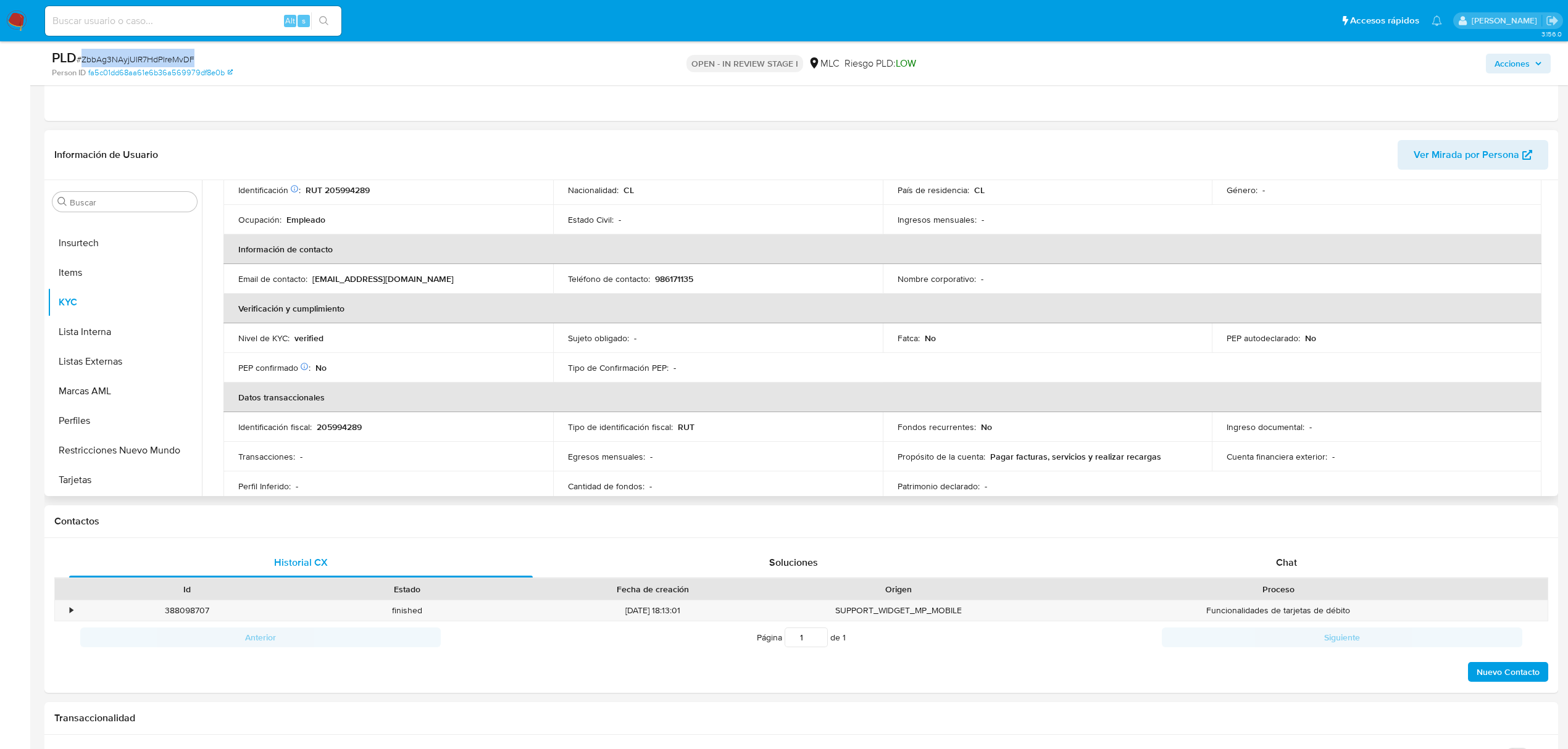
scroll to position [0, 0]
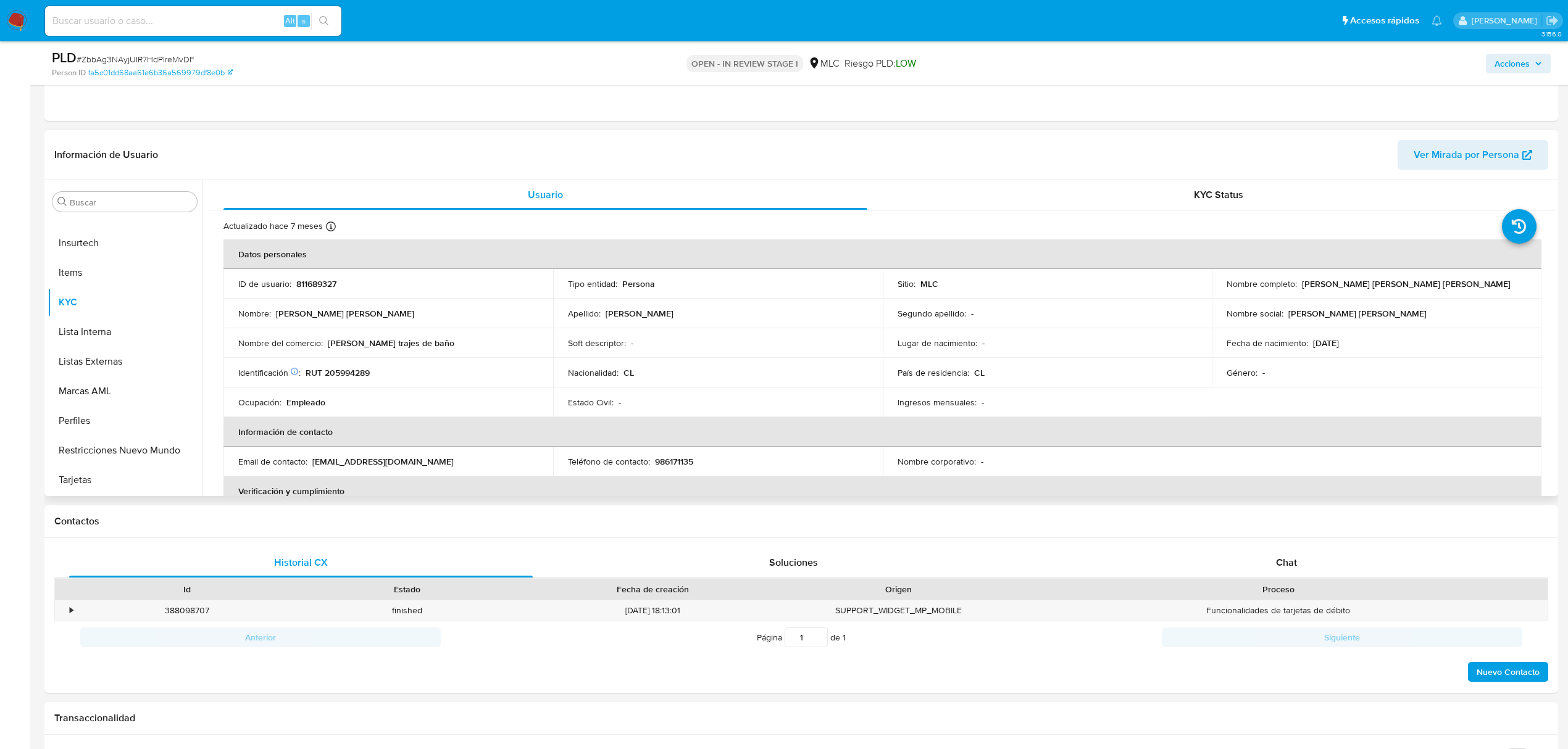
click at [344, 371] on p "RUT 205994289" at bounding box center [337, 372] width 65 height 11
copy p "205994289"
drag, startPoint x: 356, startPoint y: 377, endPoint x: 381, endPoint y: 386, distance: 26.6
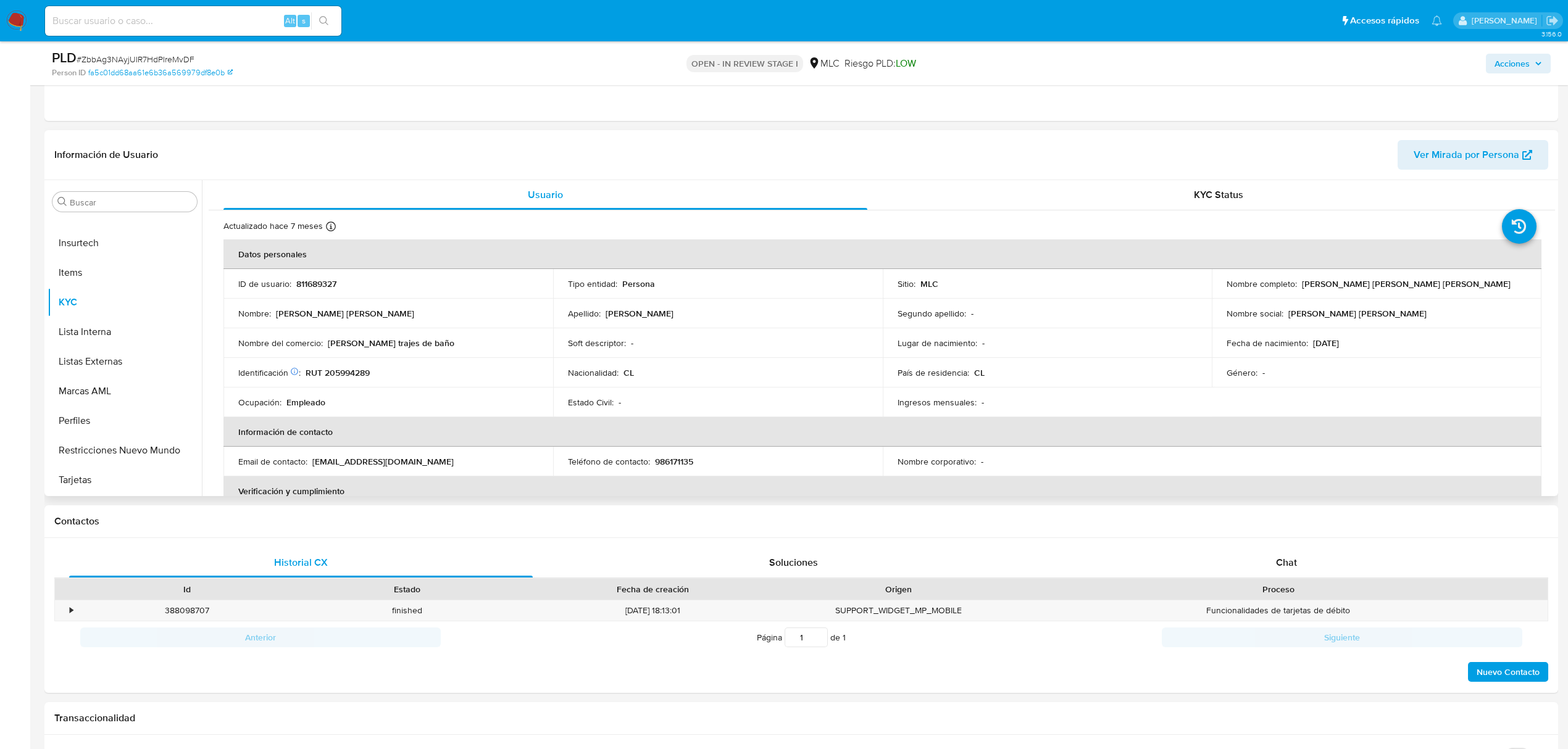
click at [381, 386] on td "Identificación Nº de serie: 536064063 : RUT 205994289" at bounding box center [388, 372] width 330 height 29
click at [353, 378] on p "RUT 205994289" at bounding box center [337, 372] width 65 height 11
click at [353, 376] on p "RUT 205994289" at bounding box center [337, 372] width 65 height 11
click at [351, 371] on p "RUT 205994289" at bounding box center [337, 372] width 65 height 11
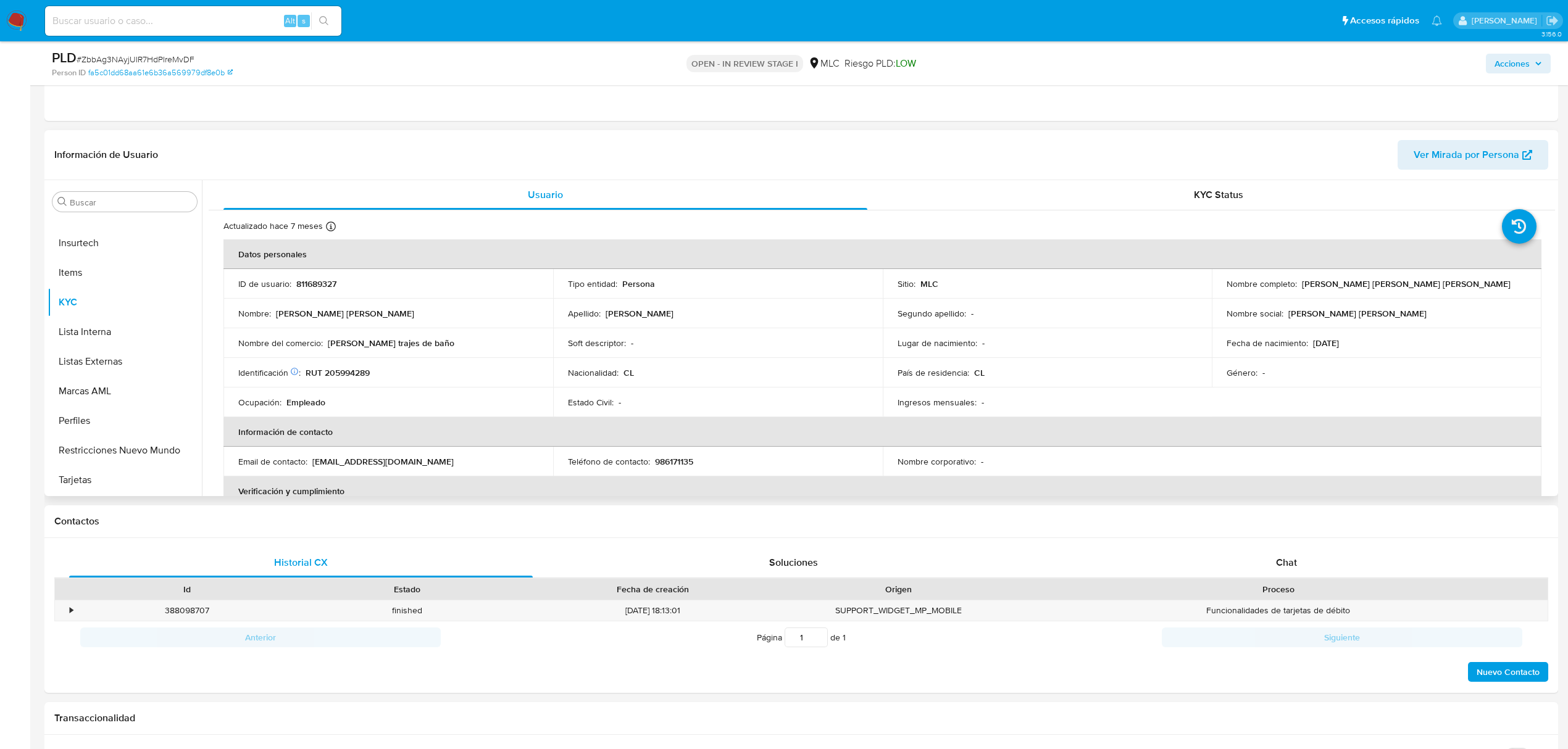
drag, startPoint x: 371, startPoint y: 373, endPoint x: 359, endPoint y: 371, distance: 12.2
click at [359, 371] on p "RUT 205994289" at bounding box center [337, 372] width 65 height 11
click at [84, 287] on button "Cruces y Relaciones" at bounding box center [120, 292] width 144 height 29
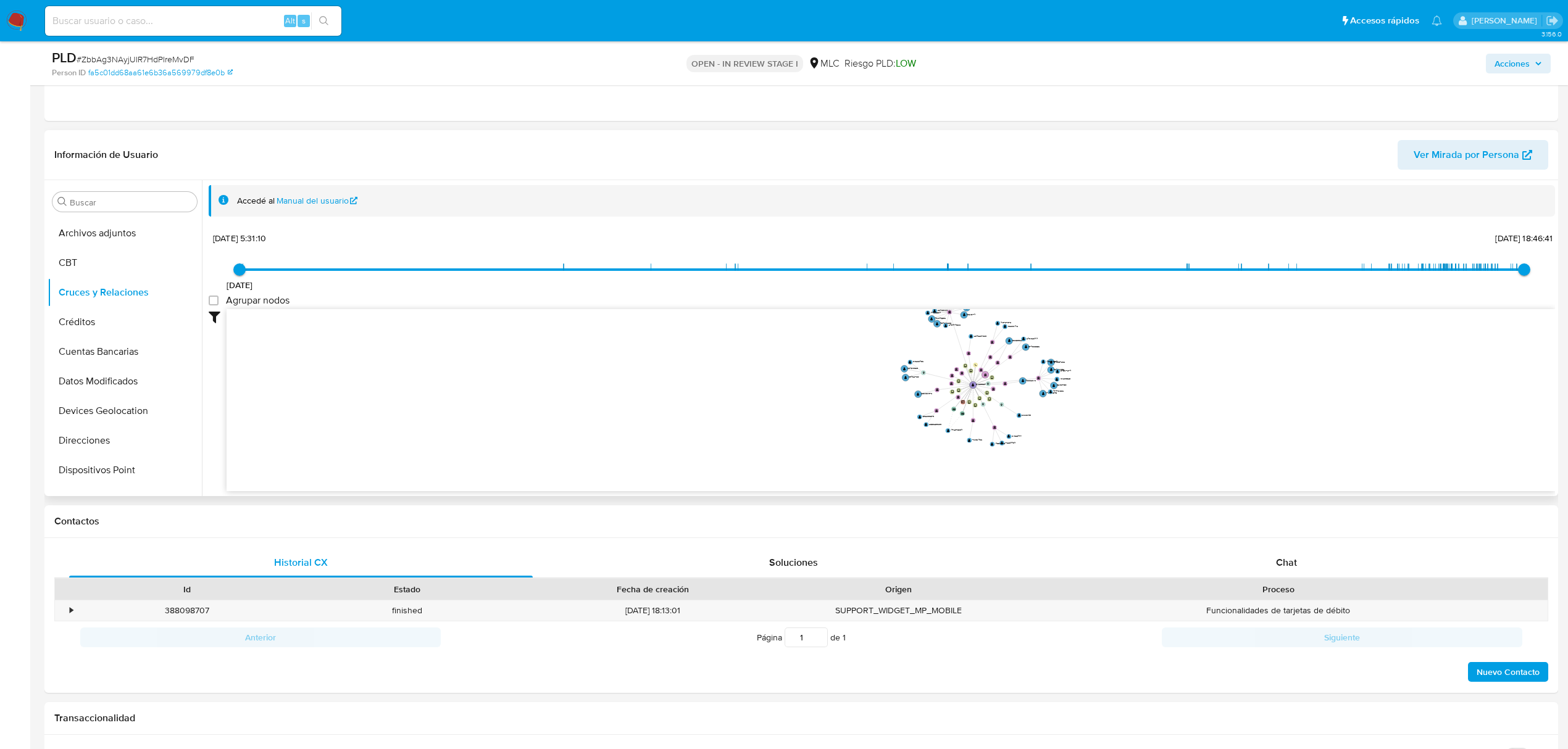
drag, startPoint x: 1204, startPoint y: 371, endPoint x: 1100, endPoint y: 392, distance: 106.1
click at [1100, 392] on icon "device-672d25c554147c4edd07ee48  user-811689327  811689327 device-686025bc43c…" at bounding box center [891, 398] width 1329 height 179
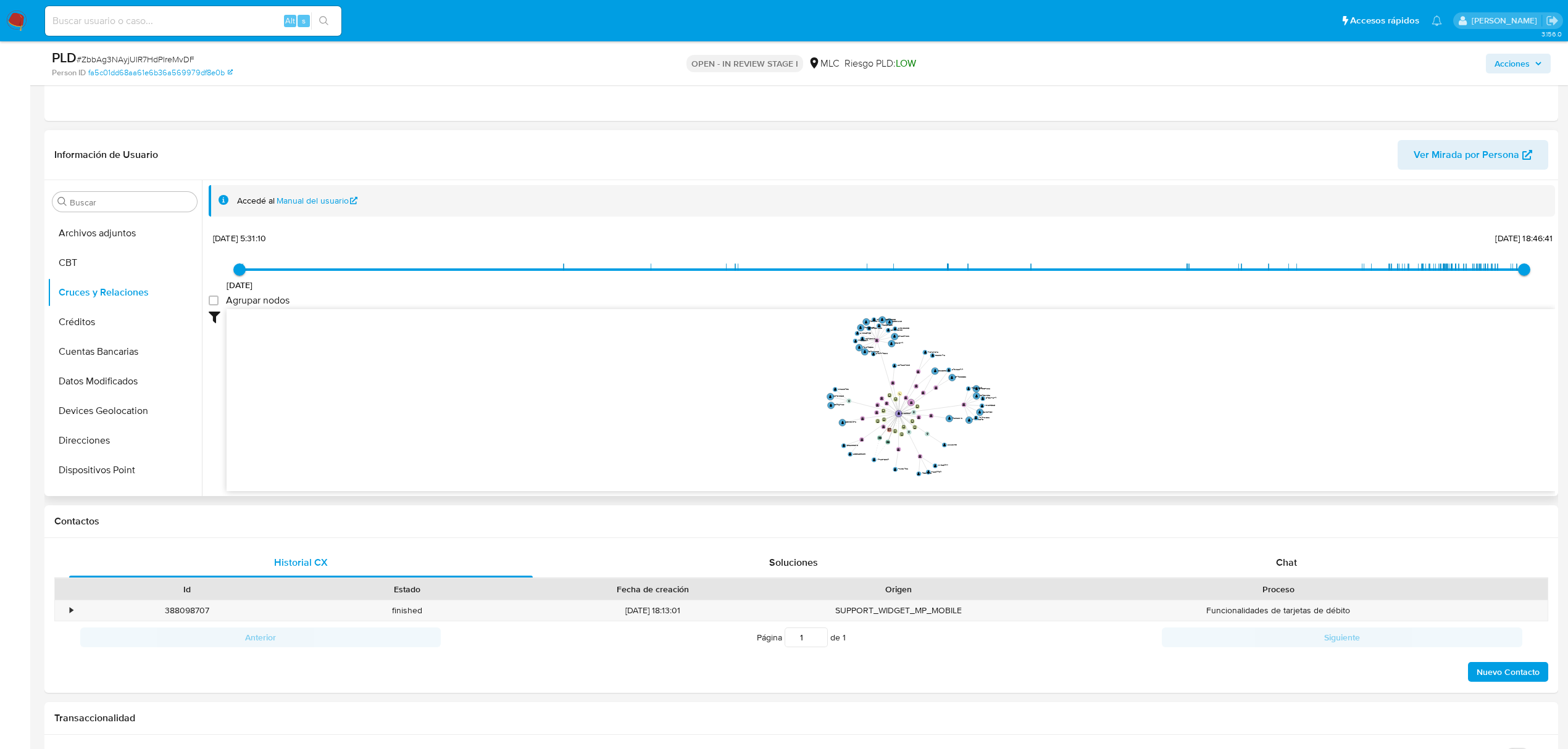
drag, startPoint x: 1071, startPoint y: 392, endPoint x: 1102, endPoint y: 400, distance: 32.0
click at [1102, 400] on icon "device-672d25c554147c4edd07ee48  user-811689327  811689327 device-686025bc43c…" at bounding box center [891, 398] width 1329 height 179
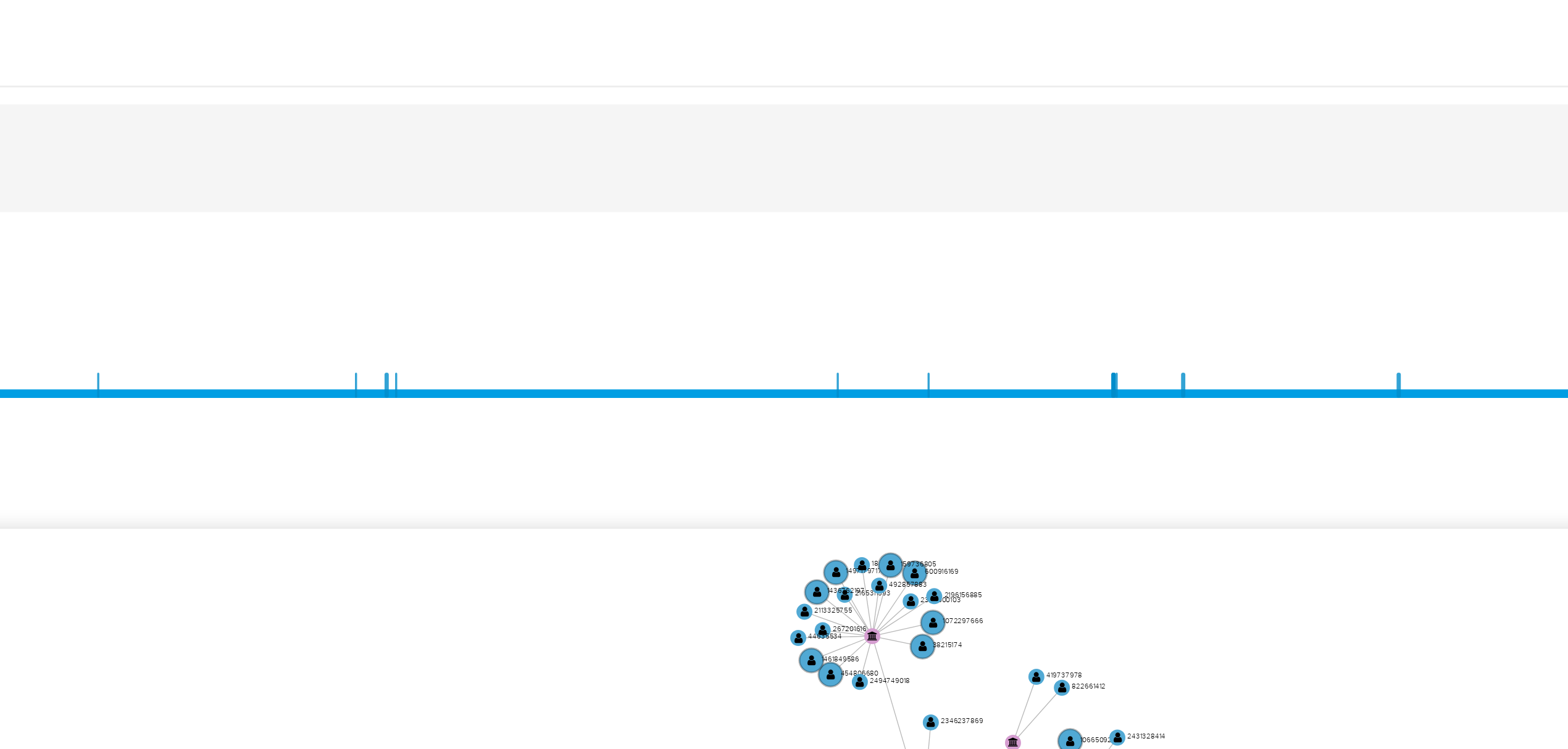
scroll to position [411, 0]
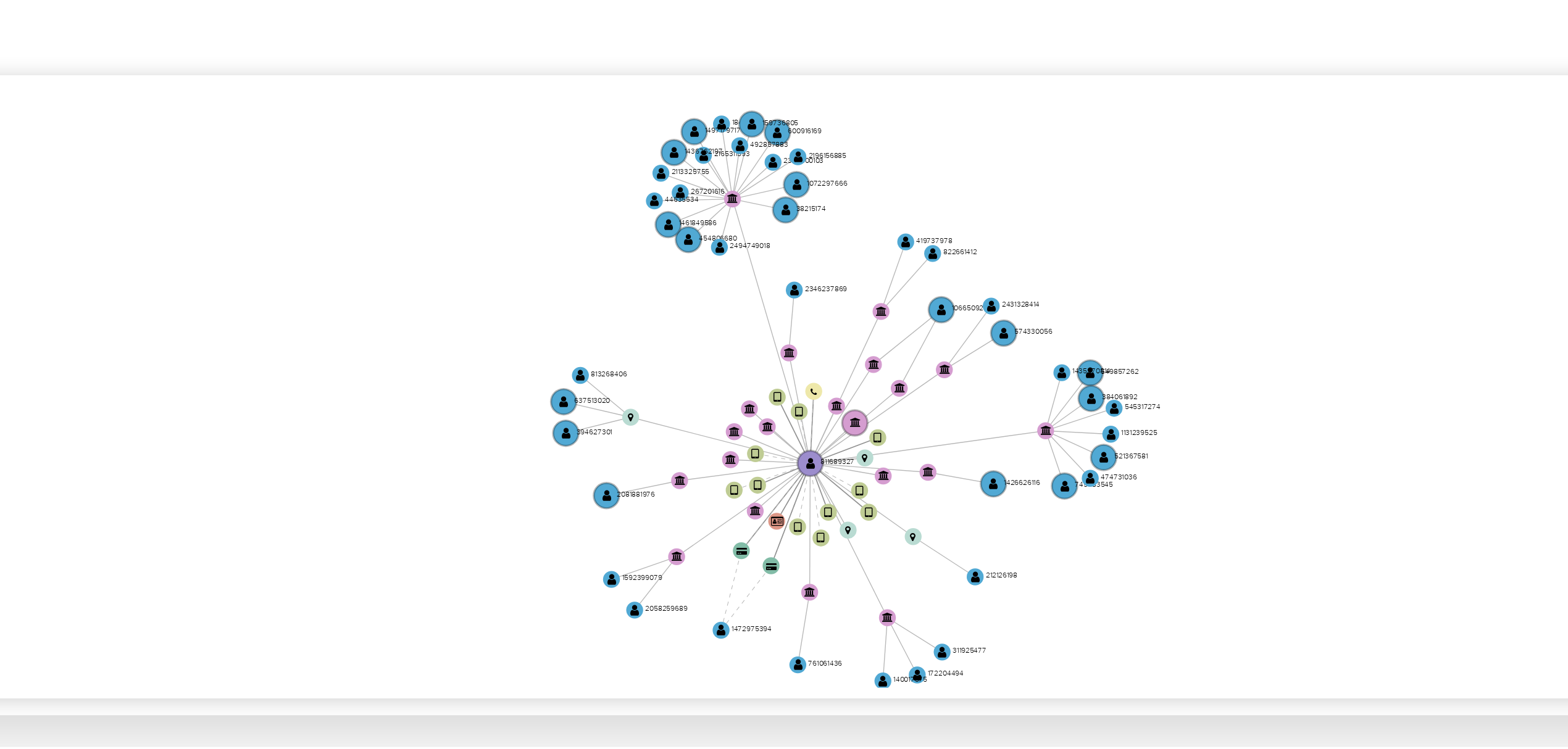
drag, startPoint x: 1013, startPoint y: 396, endPoint x: 980, endPoint y: 403, distance: 33.7
click at [980, 403] on icon "device-672d25c554147c4edd07ee48  user-811689327  811689327 device-686025bc43c…" at bounding box center [891, 398] width 1329 height 179
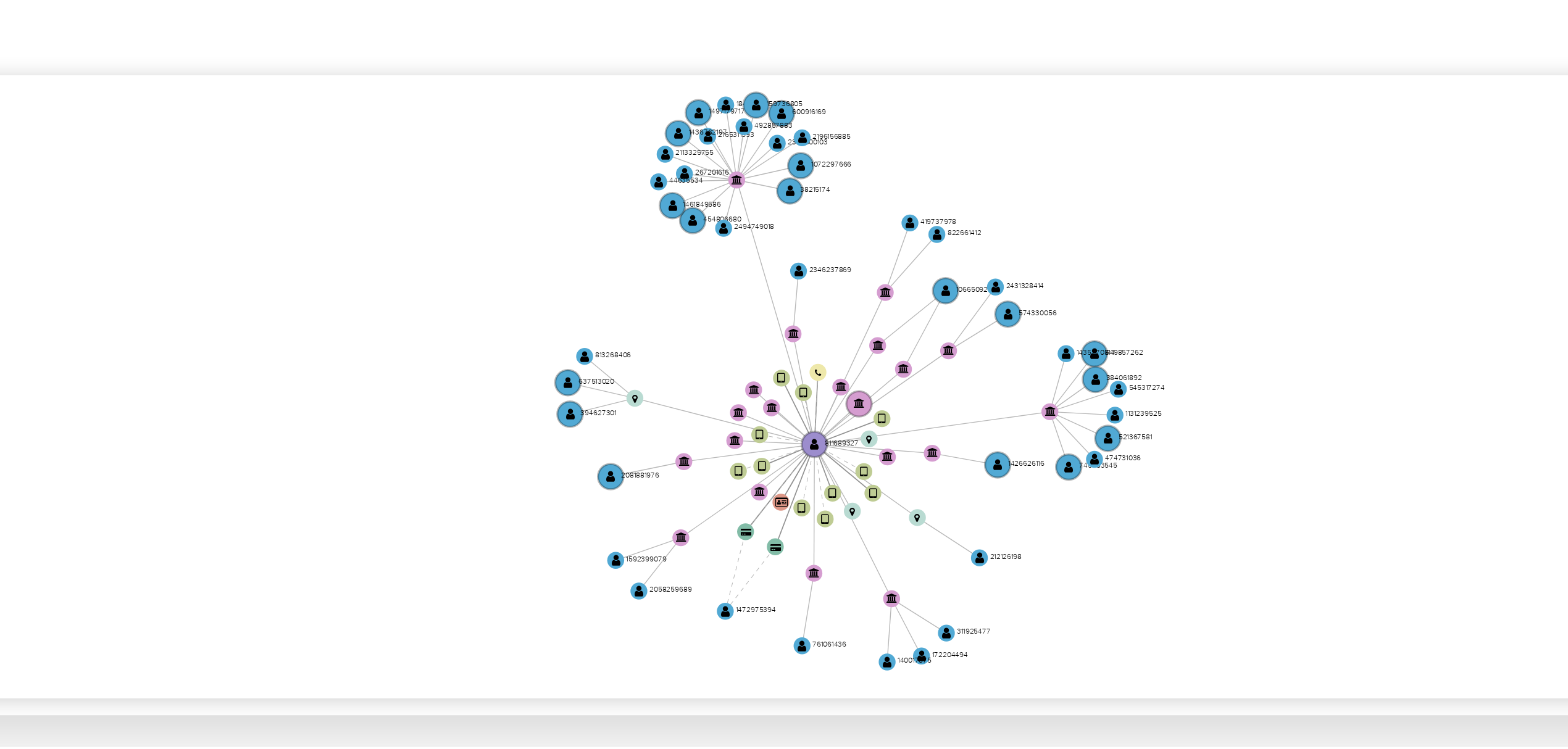
click at [981, 401] on icon "device-672d25c554147c4edd07ee48  user-811689327  811689327 device-686025bc43c…" at bounding box center [891, 398] width 1329 height 179
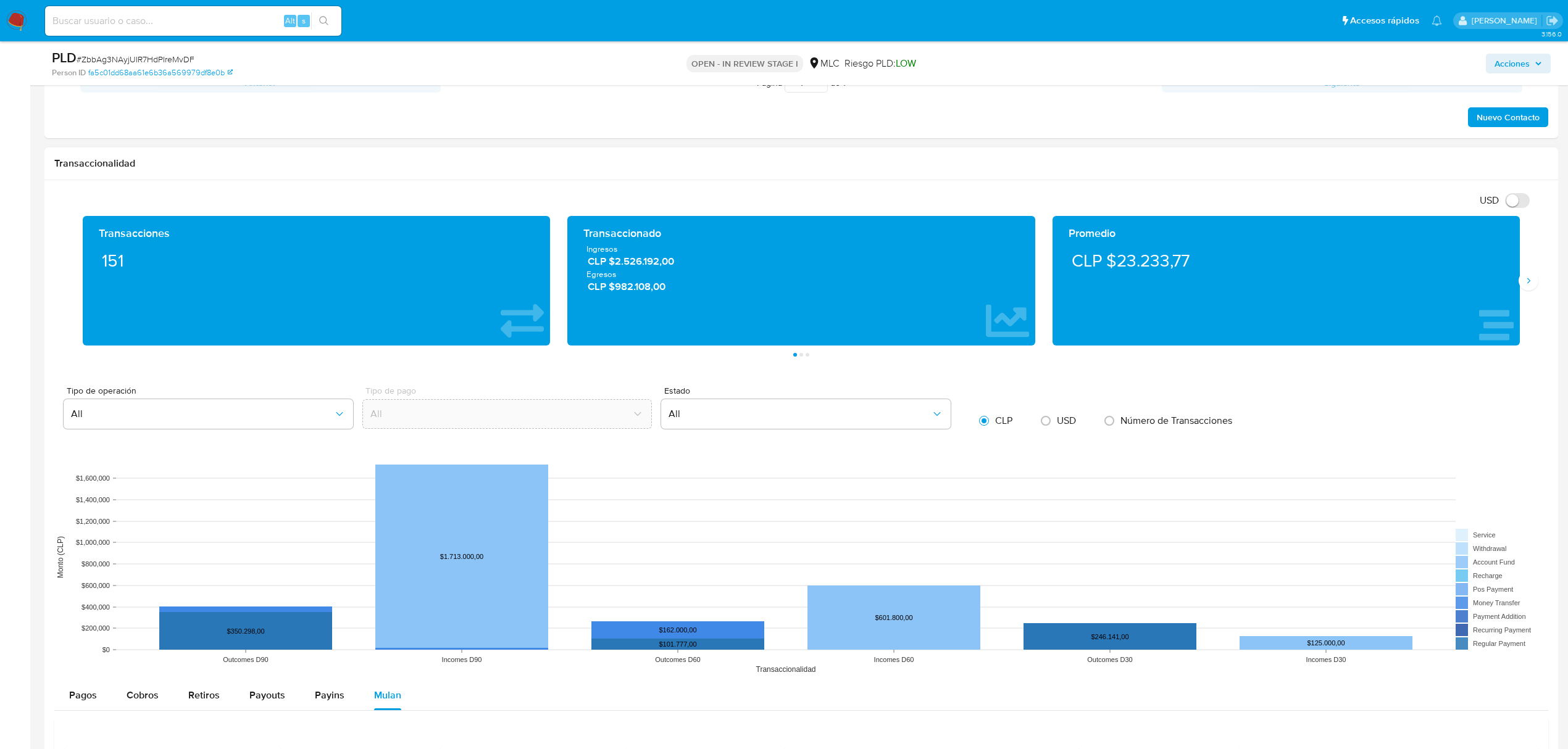
scroll to position [752, 0]
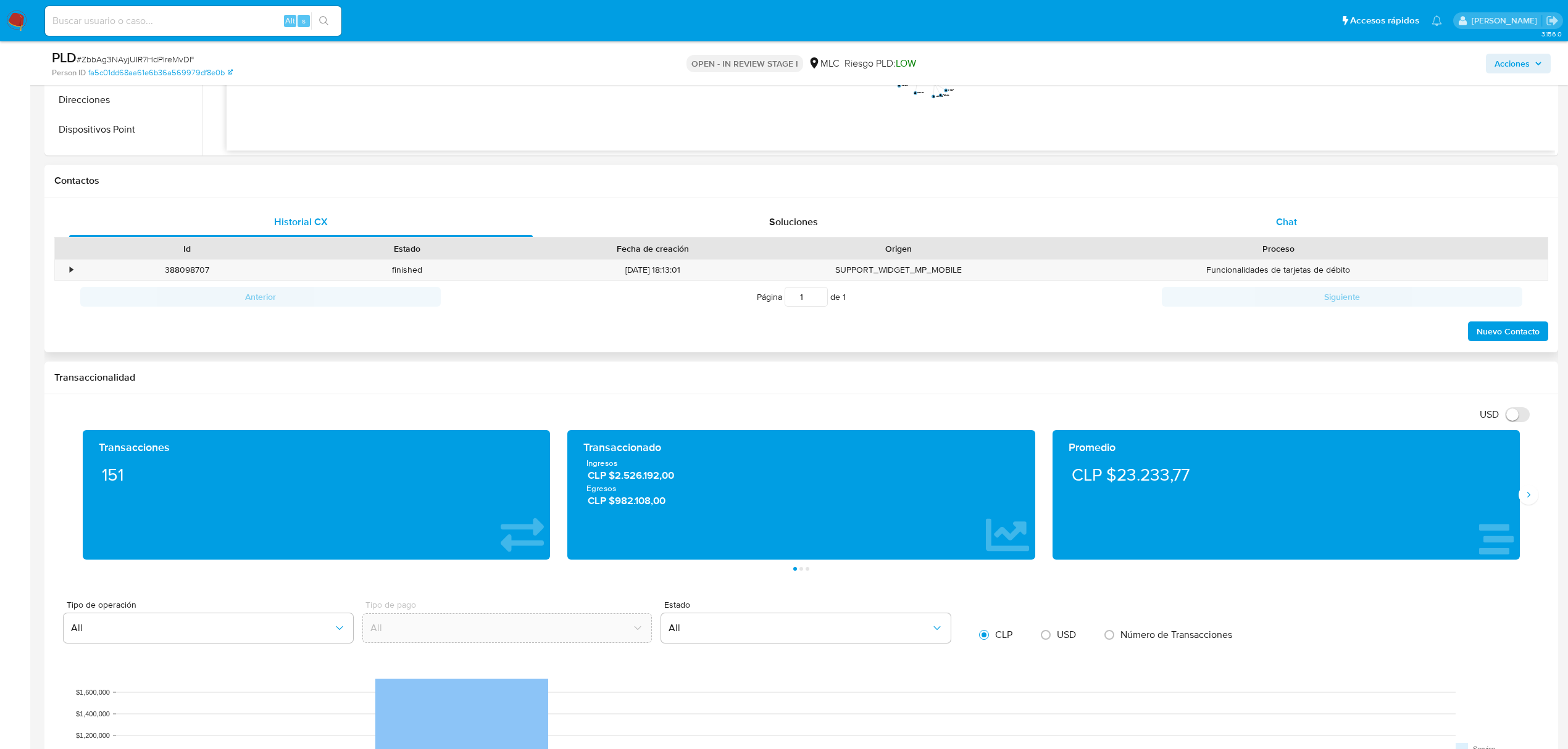
click at [1279, 237] on div "Chat" at bounding box center [1287, 221] width 464 height 29
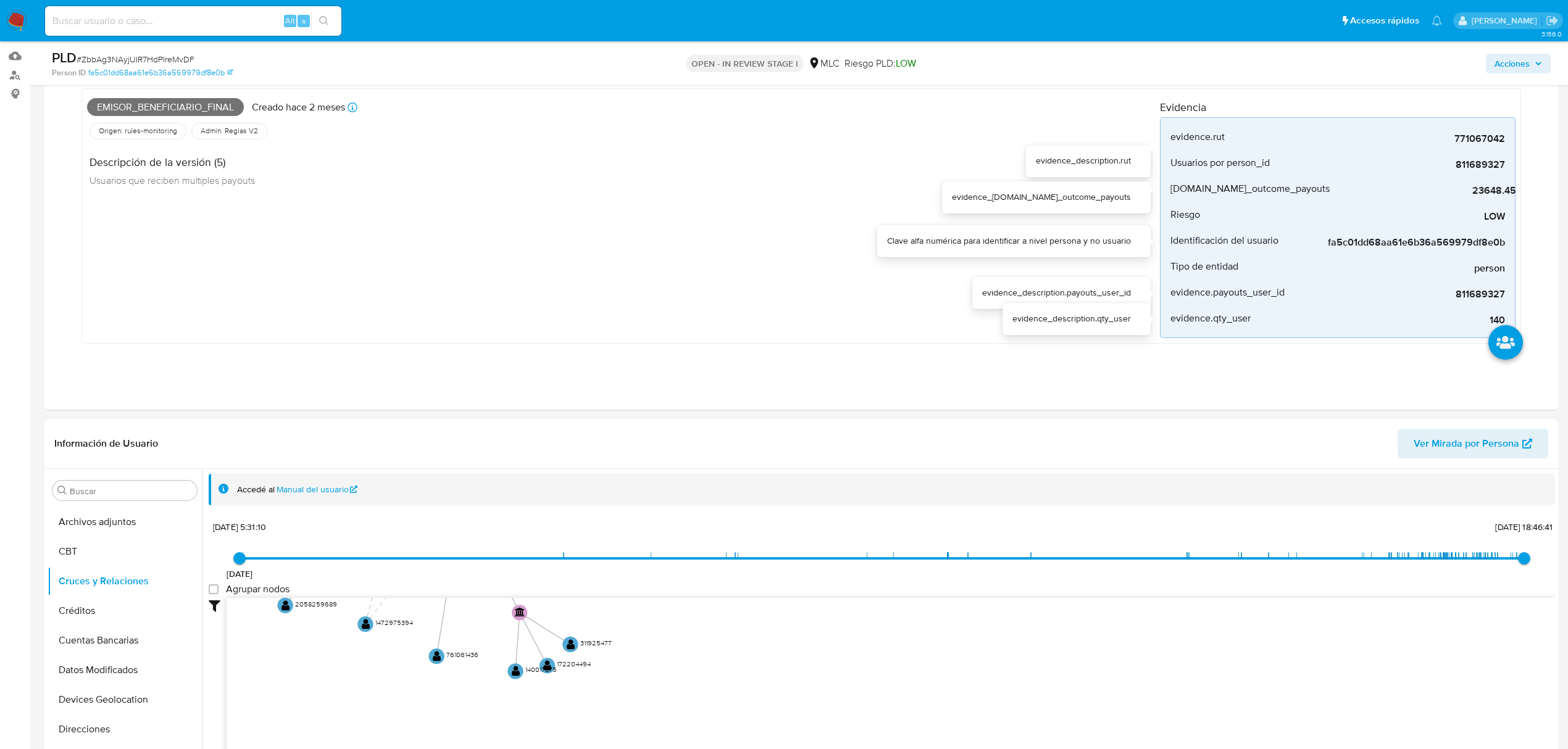
scroll to position [329, 0]
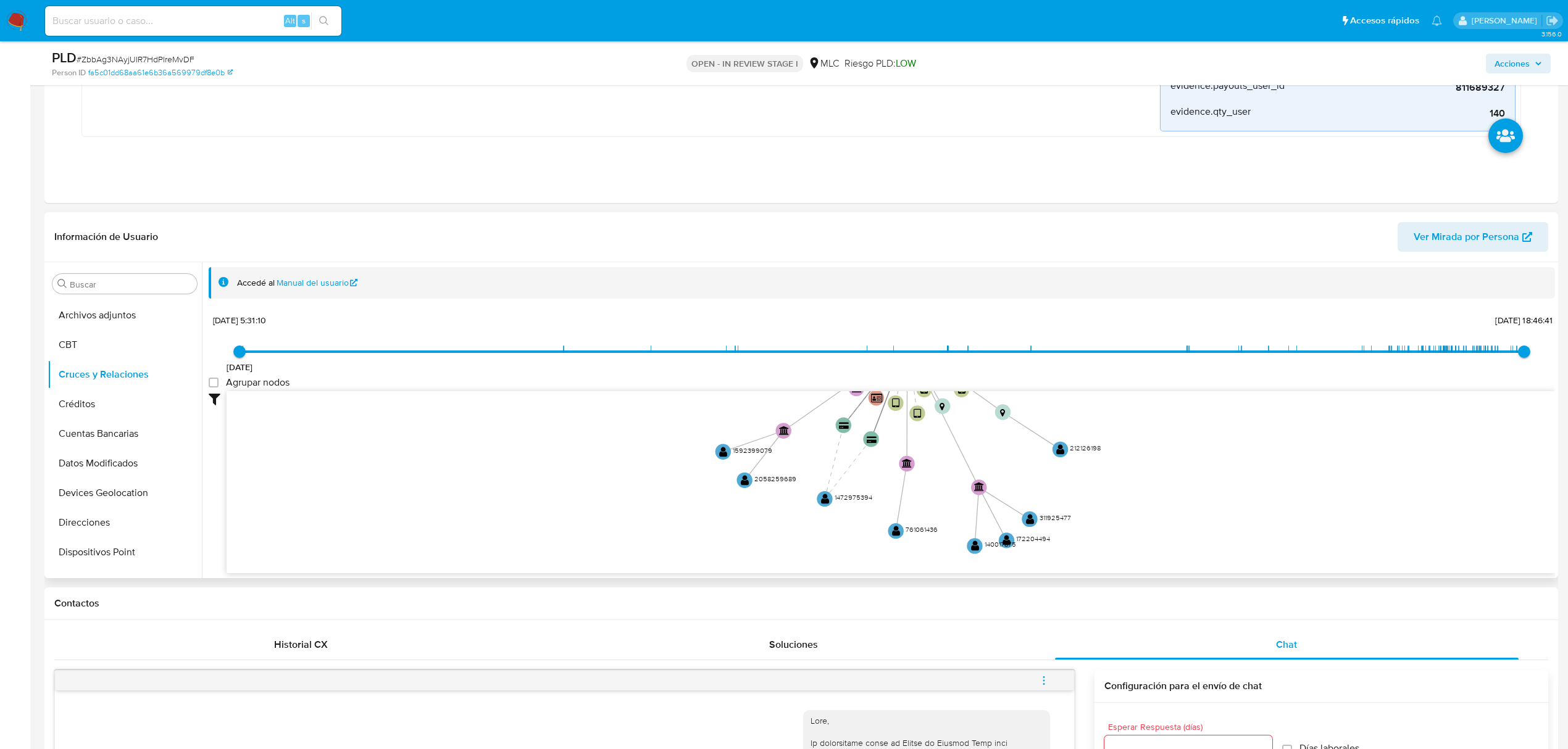
drag, startPoint x: 388, startPoint y: 460, endPoint x: 786, endPoint y: 524, distance: 403.1
click at [786, 524] on icon "device-672d25c554147c4edd07ee48  user-811689327  811689327 device-686025bc43c…" at bounding box center [891, 481] width 1329 height 179
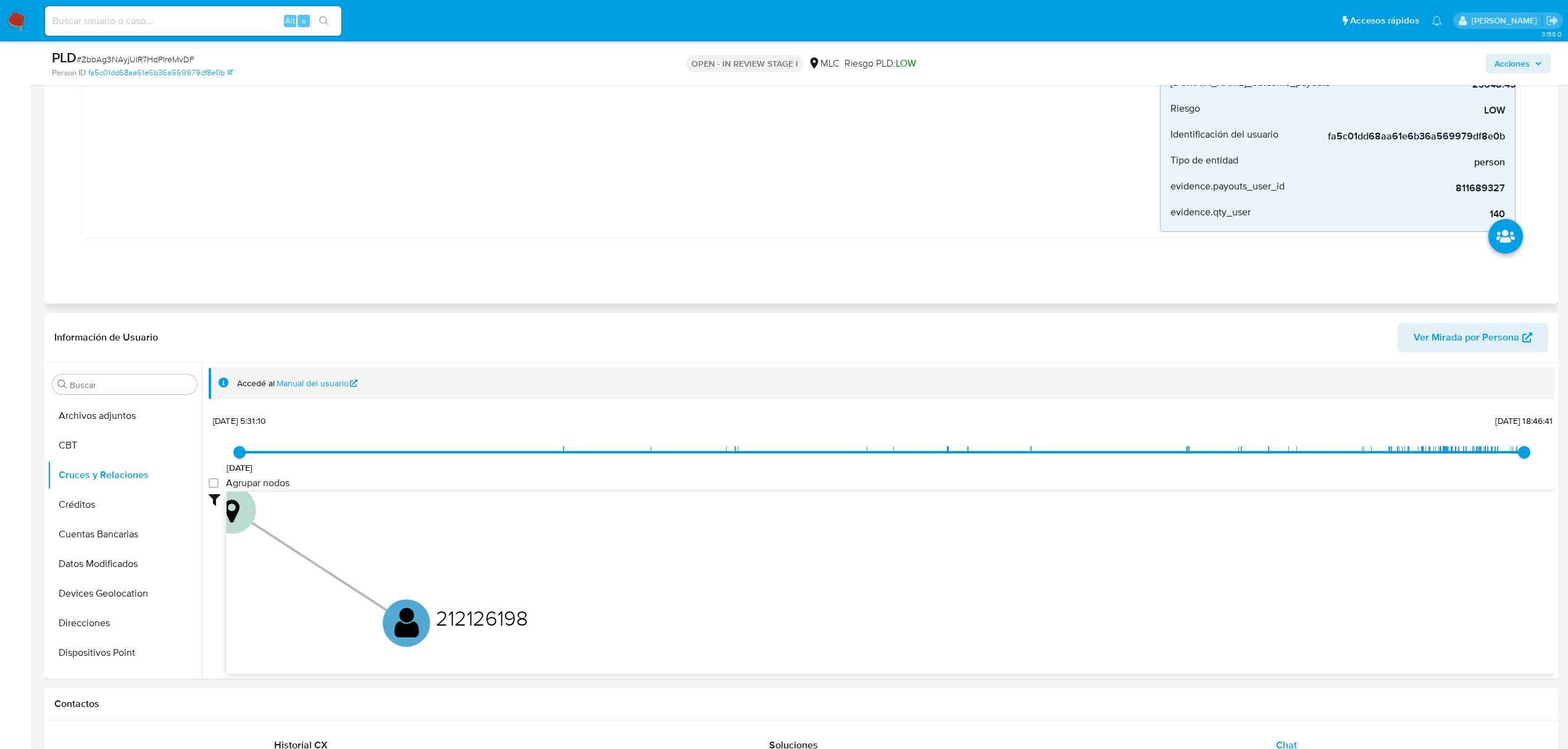
scroll to position [0, 0]
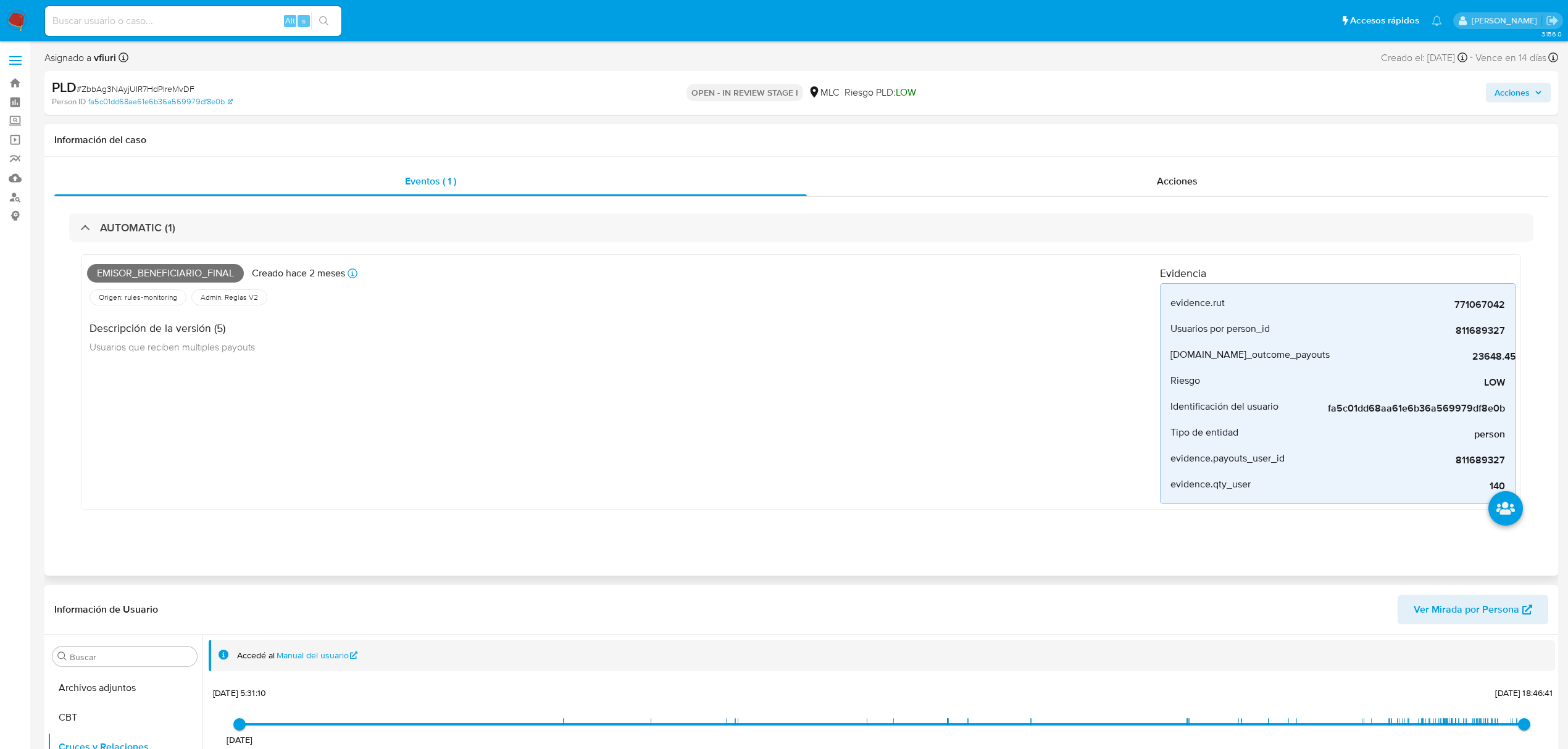
drag, startPoint x: 1430, startPoint y: 334, endPoint x: 1529, endPoint y: 337, distance: 99.0
click at [1529, 337] on div "Emisor_beneficiario_final Creado hace 2 meses Creado: 12/06/2025 06:03:54 Orige…" at bounding box center [800, 384] width 1464 height 286
drag, startPoint x: 1448, startPoint y: 312, endPoint x: 1504, endPoint y: 309, distance: 56.1
click at [1504, 309] on li "evidence.rut 771067042" at bounding box center [1337, 303] width 354 height 26
drag, startPoint x: 1437, startPoint y: 307, endPoint x: 1469, endPoint y: 307, distance: 32.0
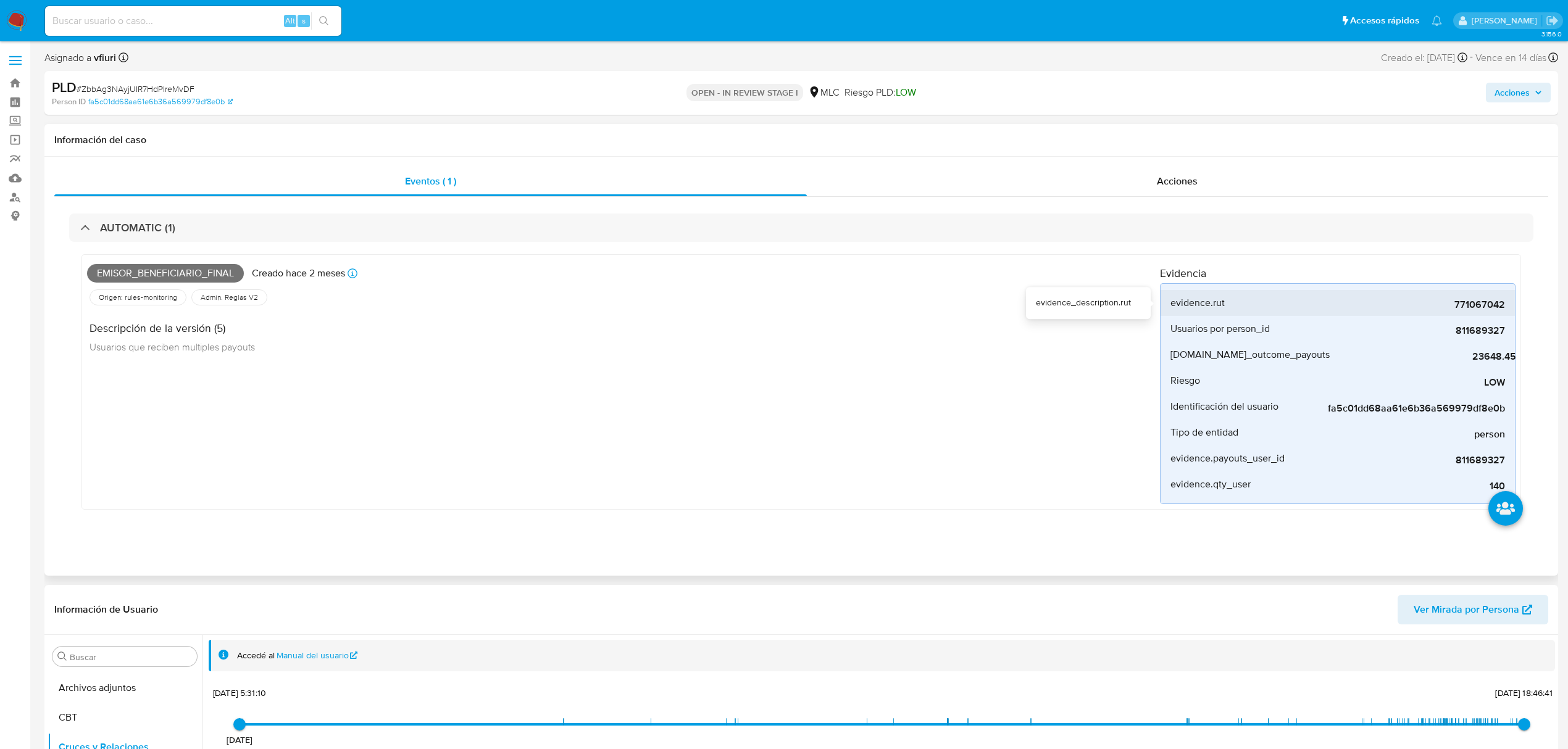
click at [1507, 307] on li "evidence.rut 771067042" at bounding box center [1337, 303] width 354 height 26
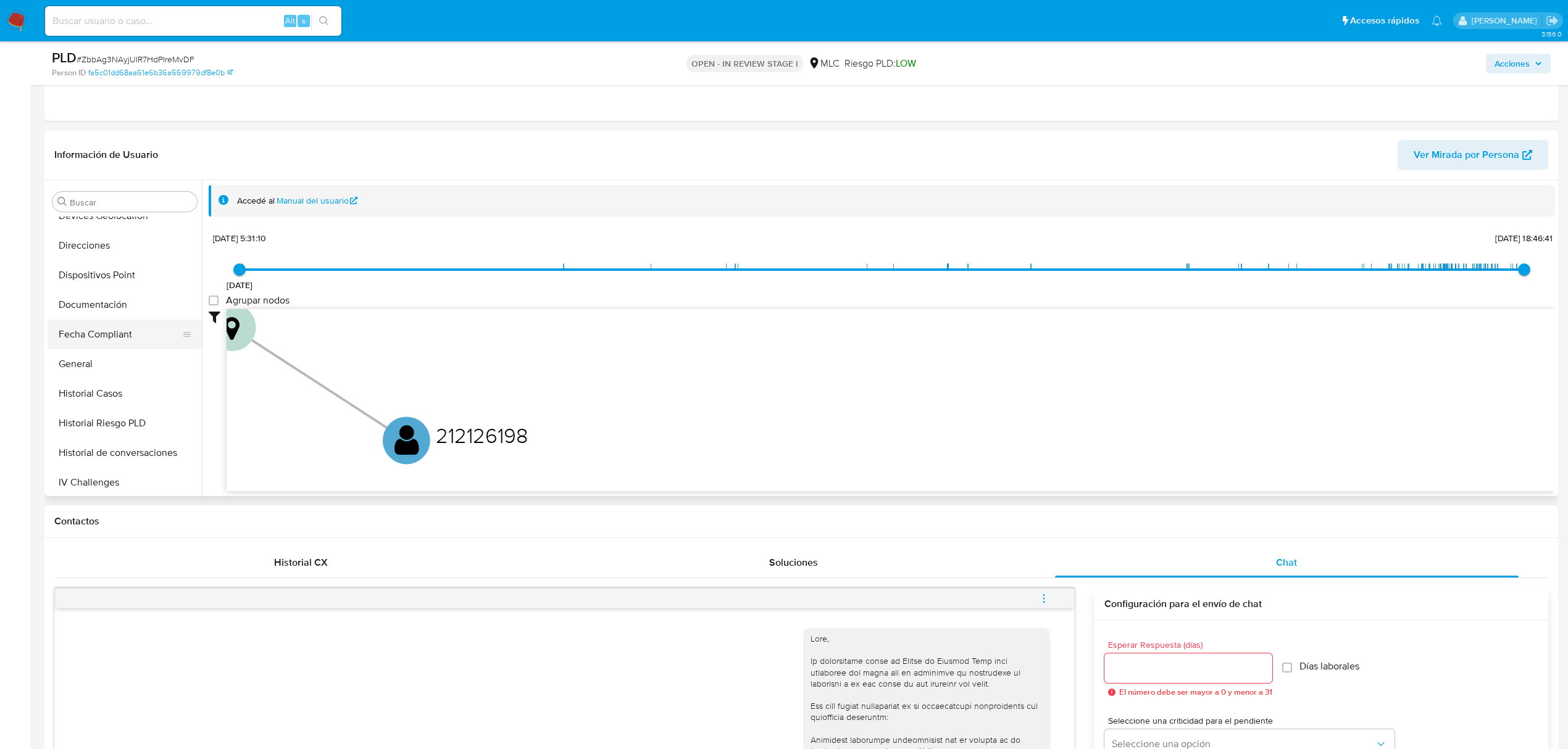
scroll to position [247, 0]
drag, startPoint x: 114, startPoint y: 343, endPoint x: 139, endPoint y: 344, distance: 25.0
click at [115, 344] on button "General" at bounding box center [125, 340] width 154 height 29
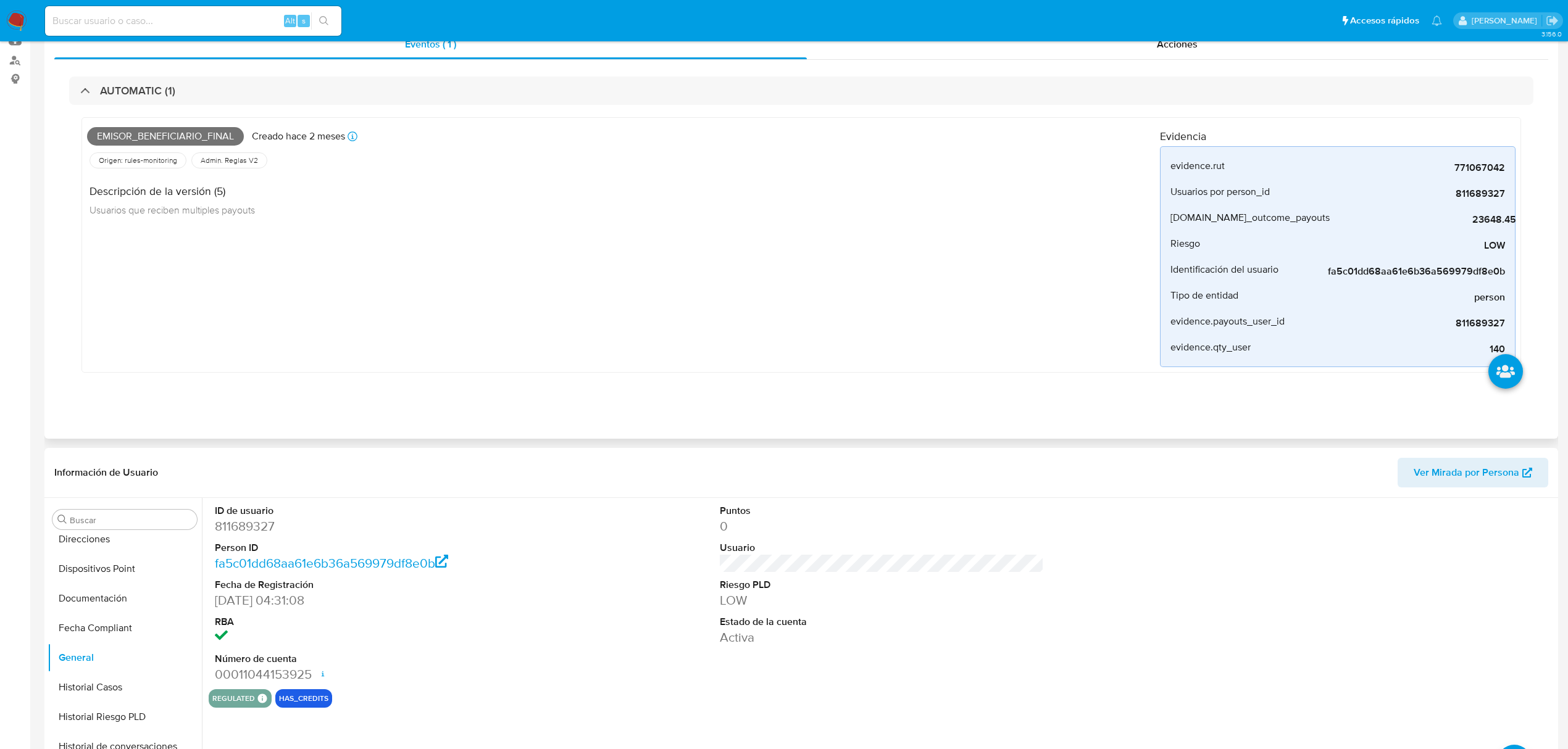
scroll to position [0, 0]
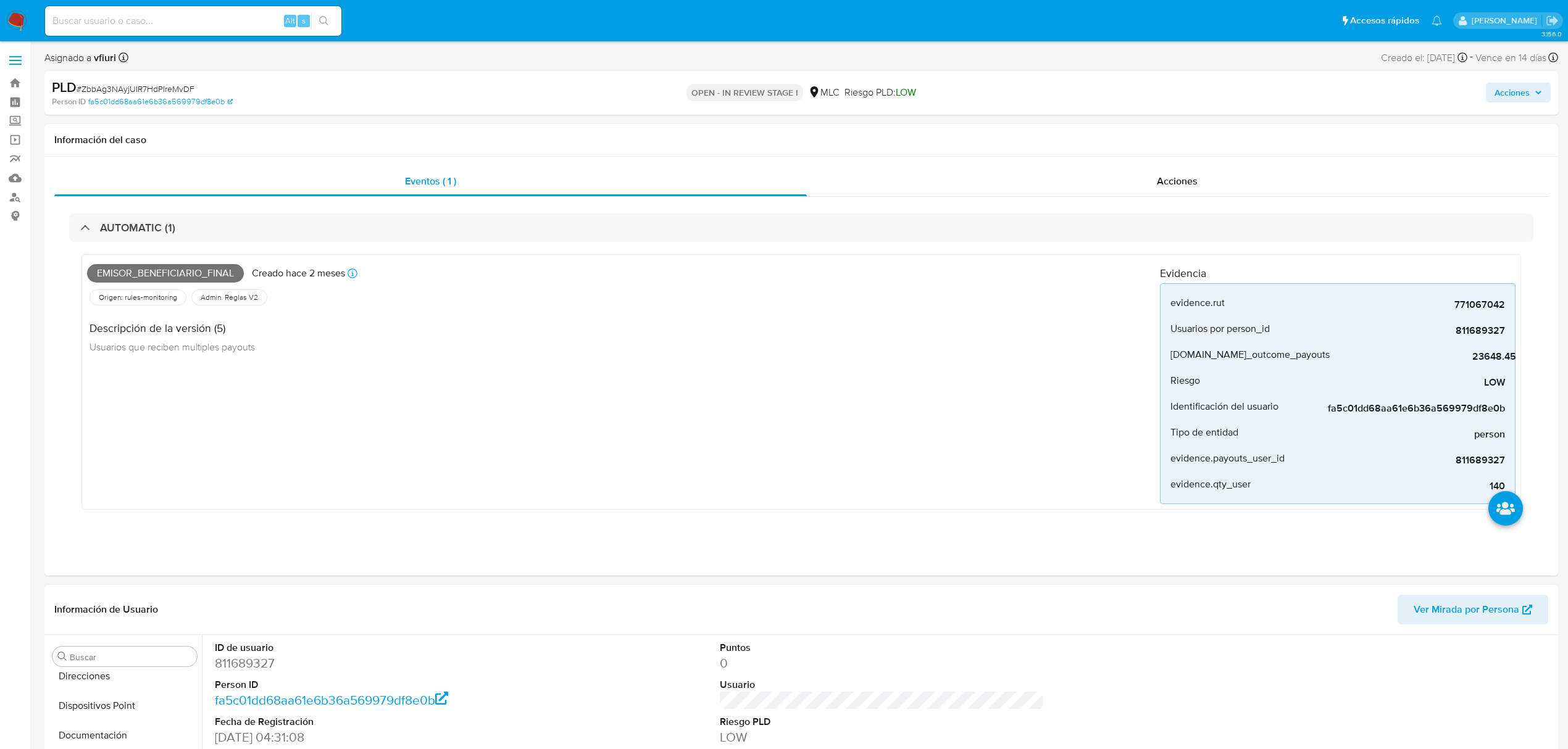
click at [154, 90] on span "# ZbbAg3NAyjUIR7HdPIreMvDF" at bounding box center [135, 89] width 118 height 13
click at [153, 90] on span "# ZbbAg3NAyjUIR7HdPIreMvDF" at bounding box center [135, 89] width 118 height 13
click at [155, 87] on span "# ZbbAg3NAyjUIR7HdPIreMvDF" at bounding box center [135, 89] width 118 height 13
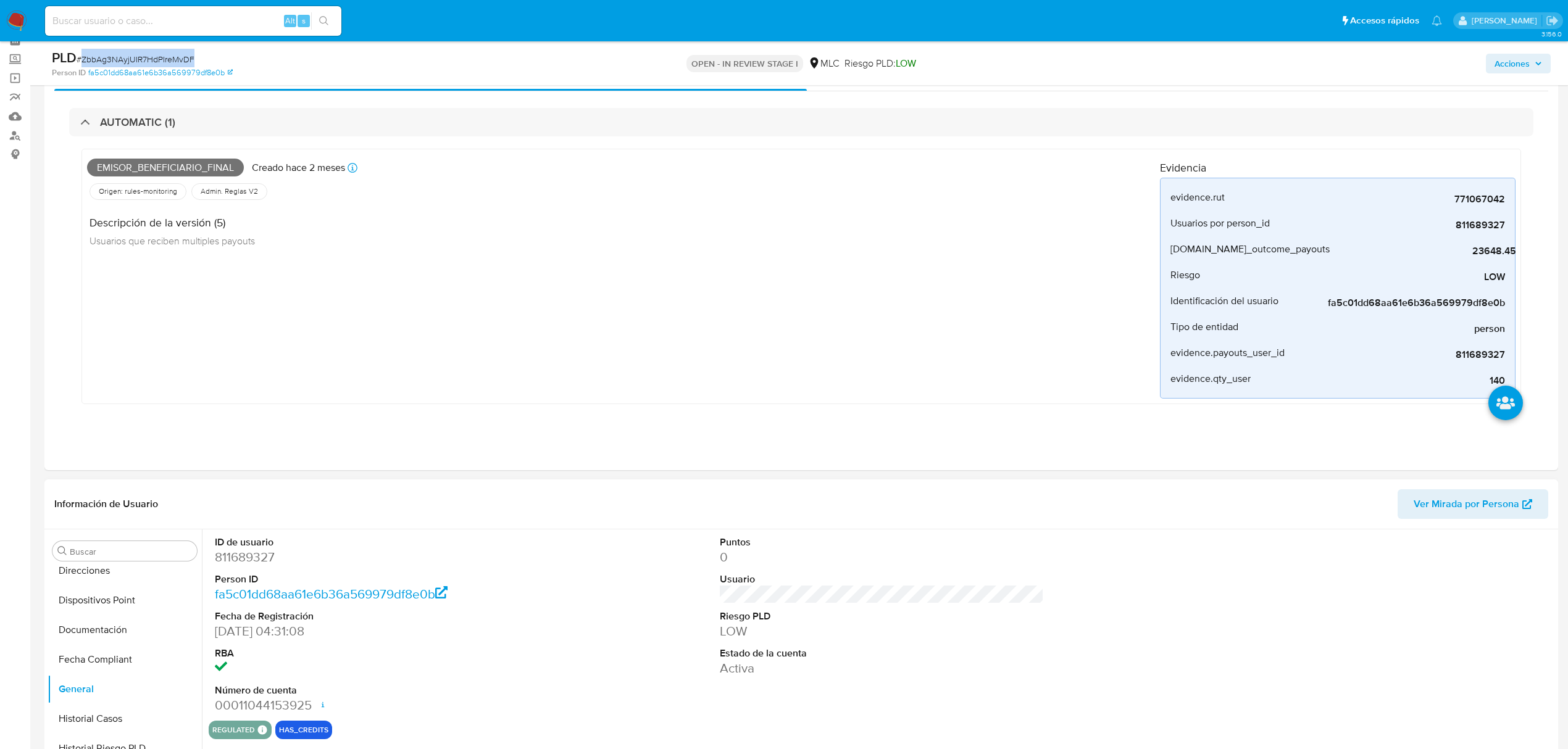
scroll to position [164, 0]
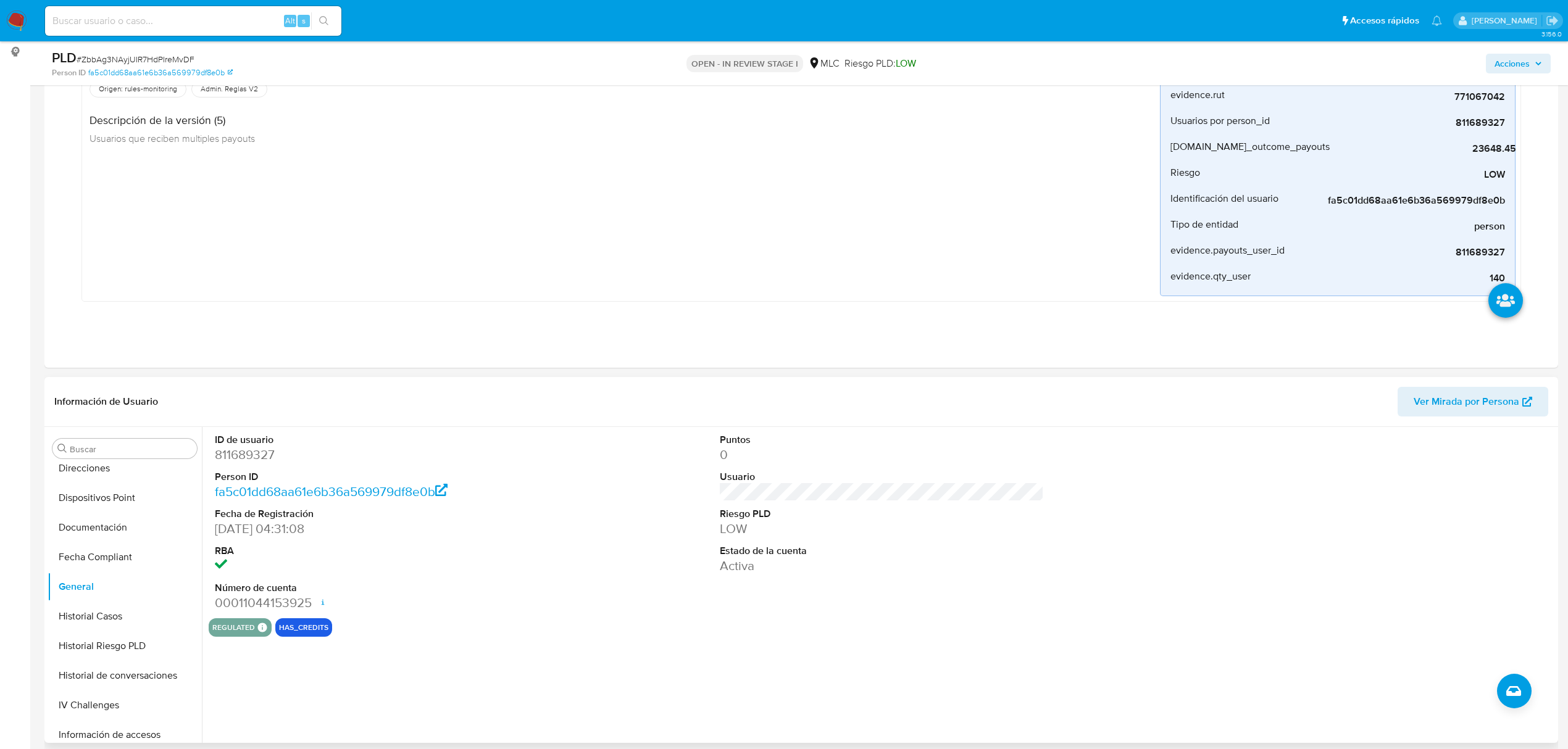
click at [237, 457] on dd "811689327" at bounding box center [377, 455] width 324 height 18
drag, startPoint x: 231, startPoint y: 440, endPoint x: 228, endPoint y: 463, distance: 23.2
click at [228, 463] on dd "811689327" at bounding box center [377, 455] width 324 height 18
click at [230, 460] on dd "811689327" at bounding box center [377, 455] width 324 height 18
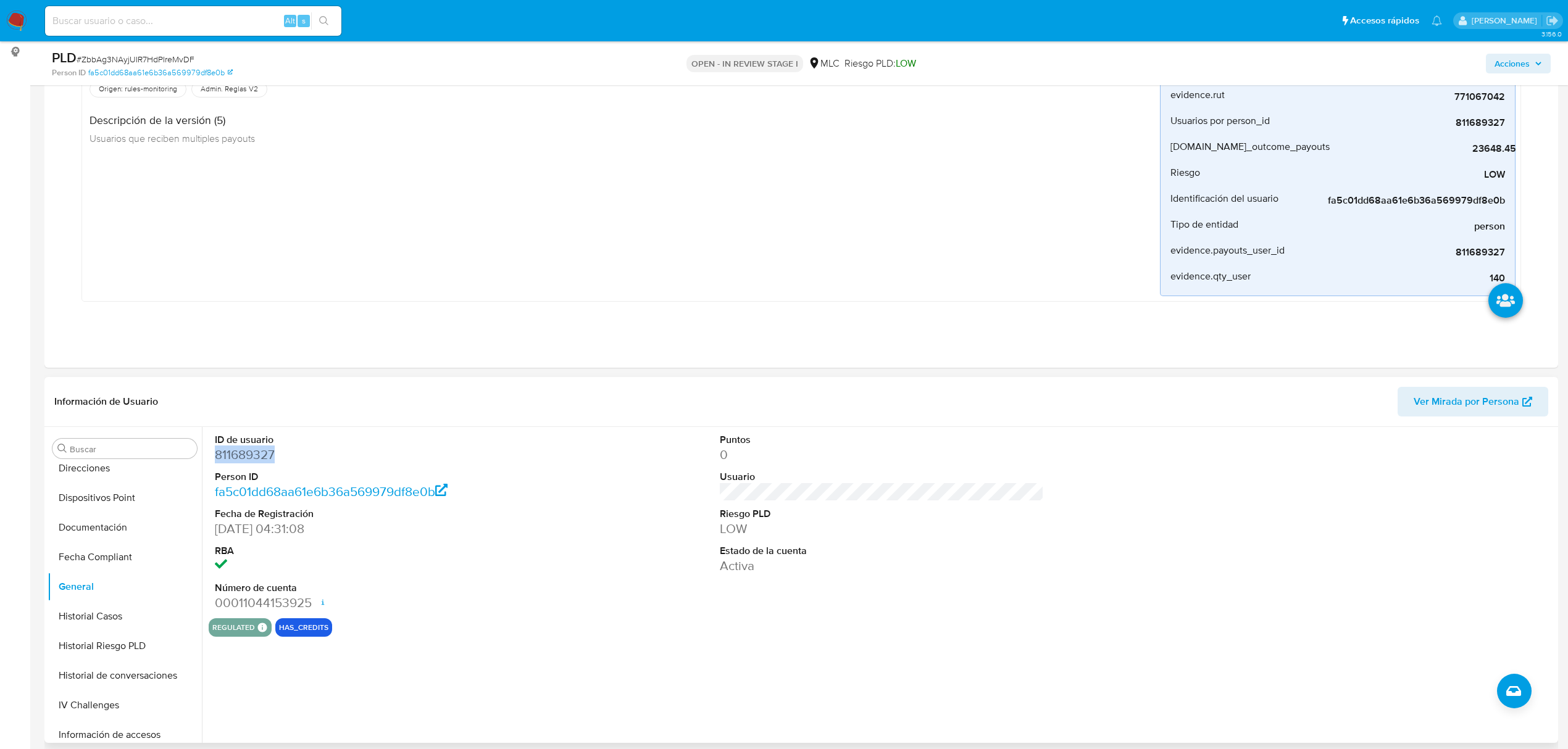
click at [230, 460] on dd "811689327" at bounding box center [377, 455] width 324 height 18
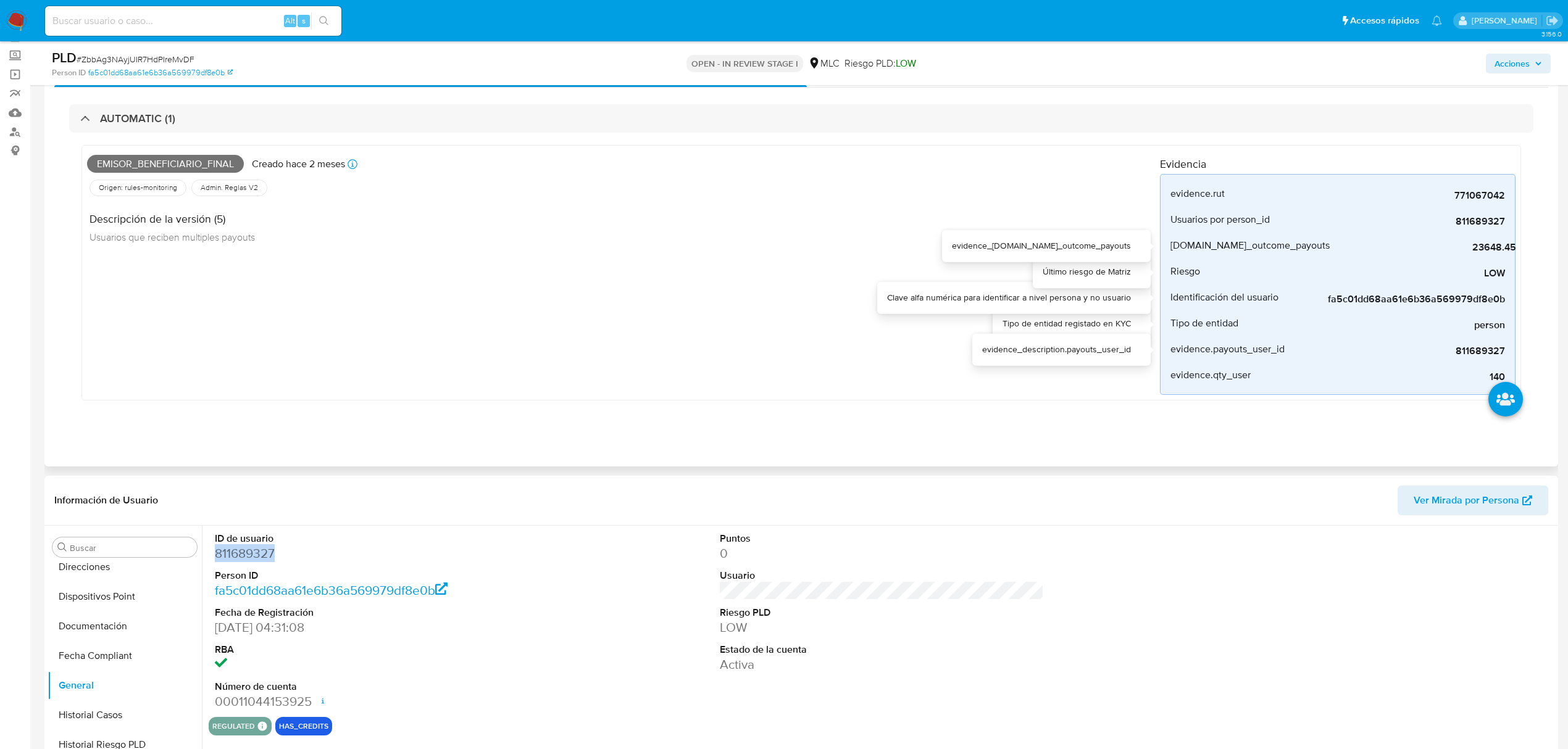
scroll to position [0, 0]
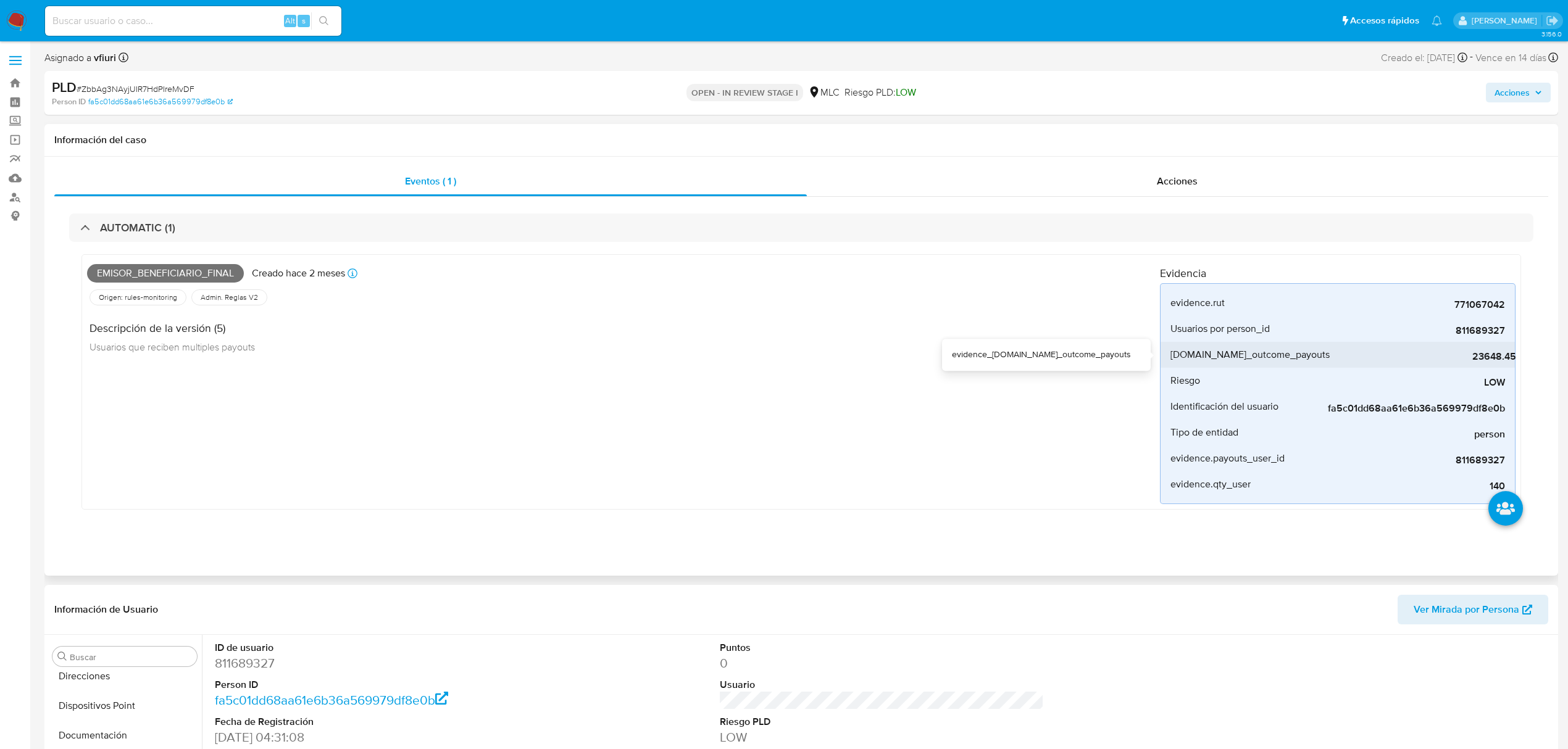
drag, startPoint x: 1438, startPoint y: 358, endPoint x: 1511, endPoint y: 361, distance: 73.1
click at [1511, 361] on li "evidence.total_outcome_payouts 23648.45" at bounding box center [1337, 355] width 354 height 26
click at [130, 85] on span "# ZbbAg3NAyjUIR7HdPIreMvDF" at bounding box center [135, 89] width 118 height 13
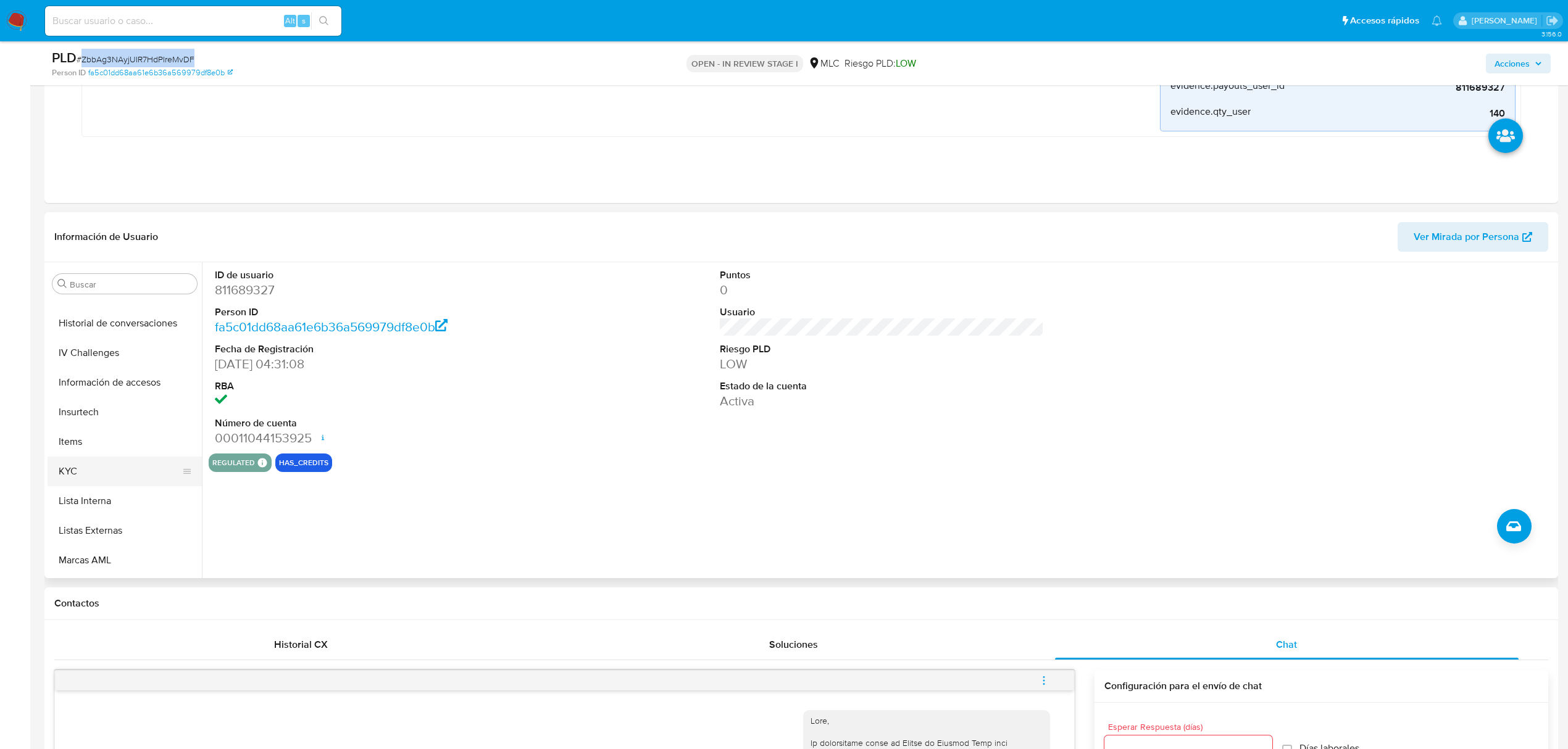
scroll to position [440, 0]
click at [77, 466] on button "KYC" at bounding box center [120, 466] width 144 height 29
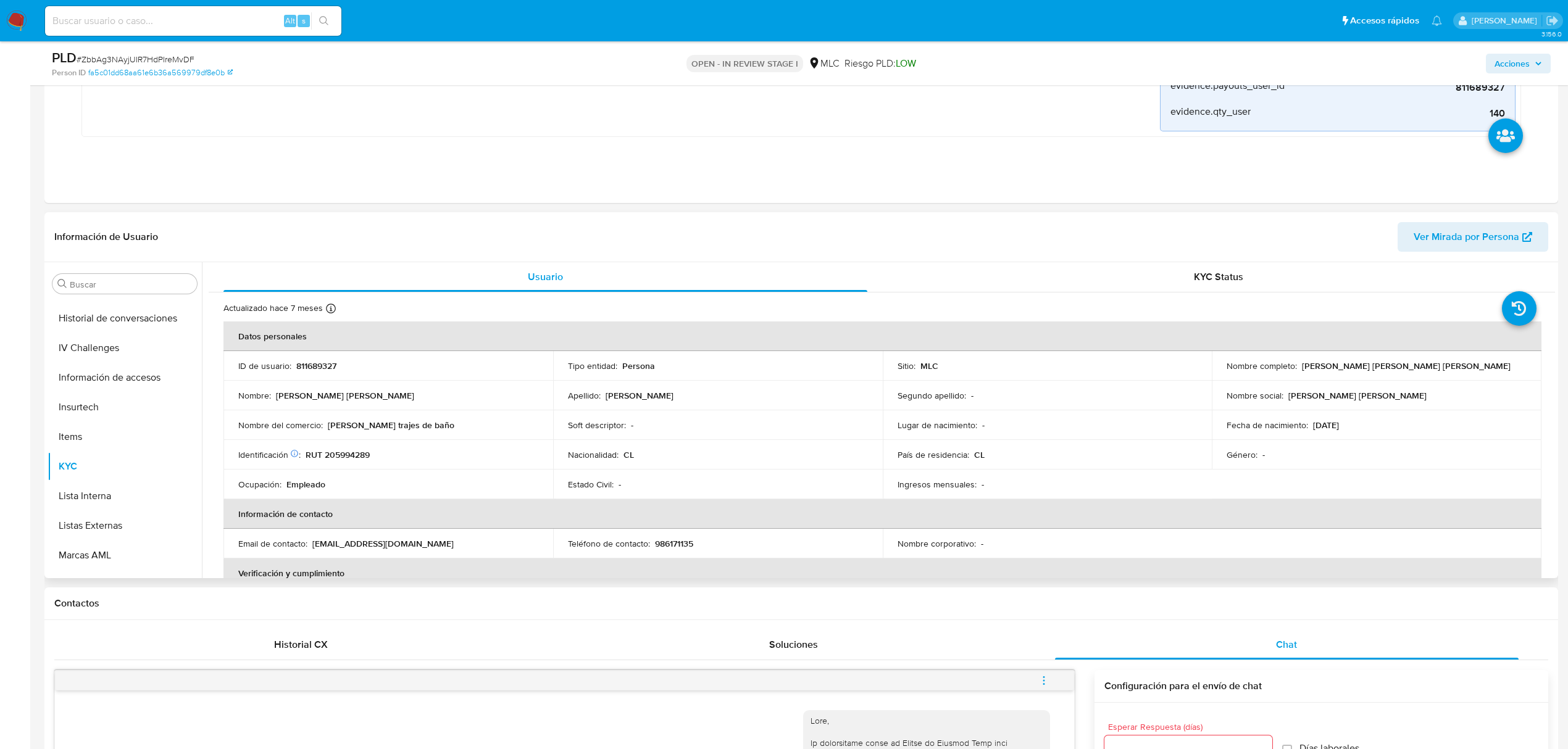
click at [314, 363] on p "811689327" at bounding box center [316, 366] width 40 height 11
drag, startPoint x: 1297, startPoint y: 368, endPoint x: 1425, endPoint y: 368, distance: 128.0
click at [1425, 368] on div "Nombre completo : Karla Andrea Milla Rojas" at bounding box center [1377, 366] width 300 height 11
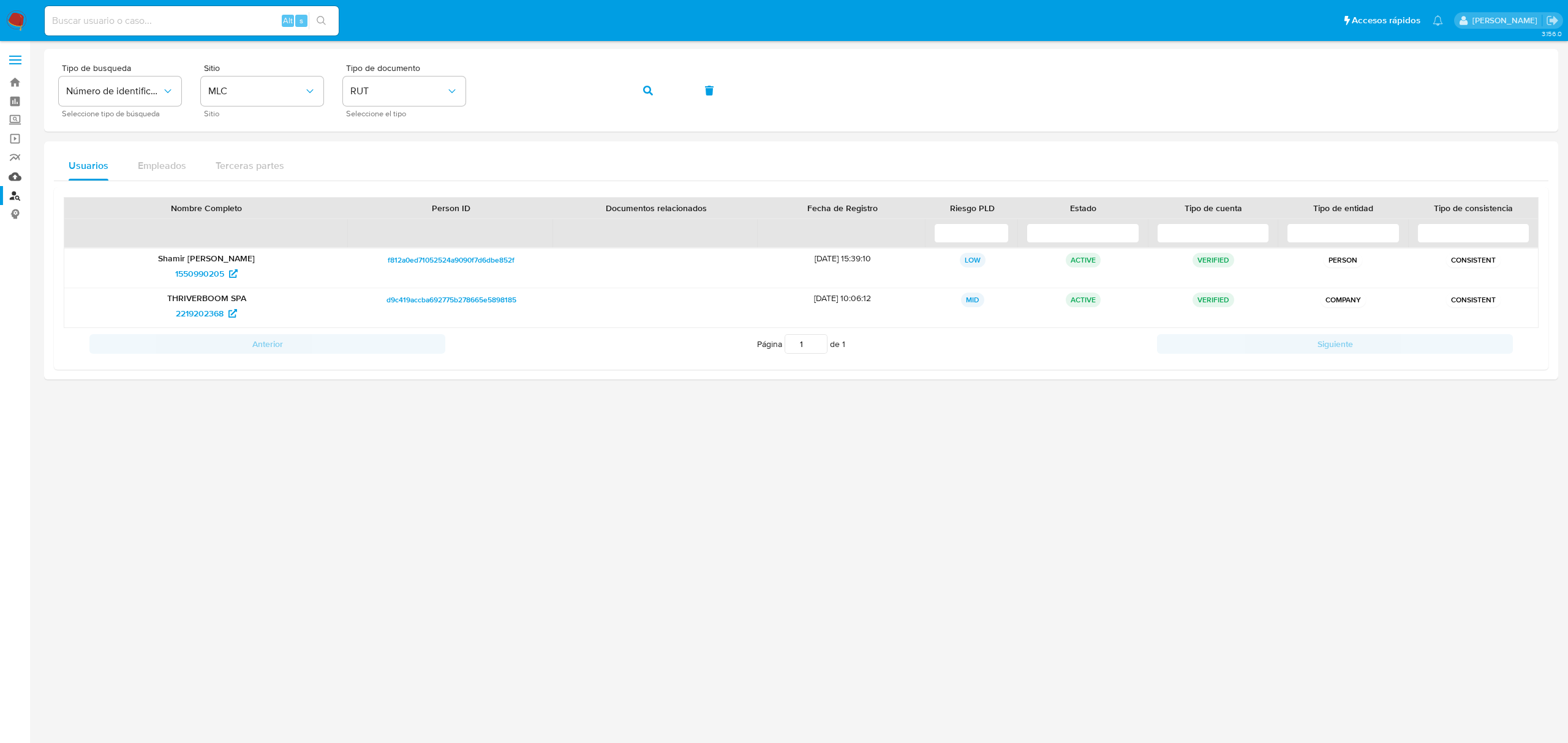
click at [15, 176] on link "Mulan" at bounding box center [72, 176] width 146 height 19
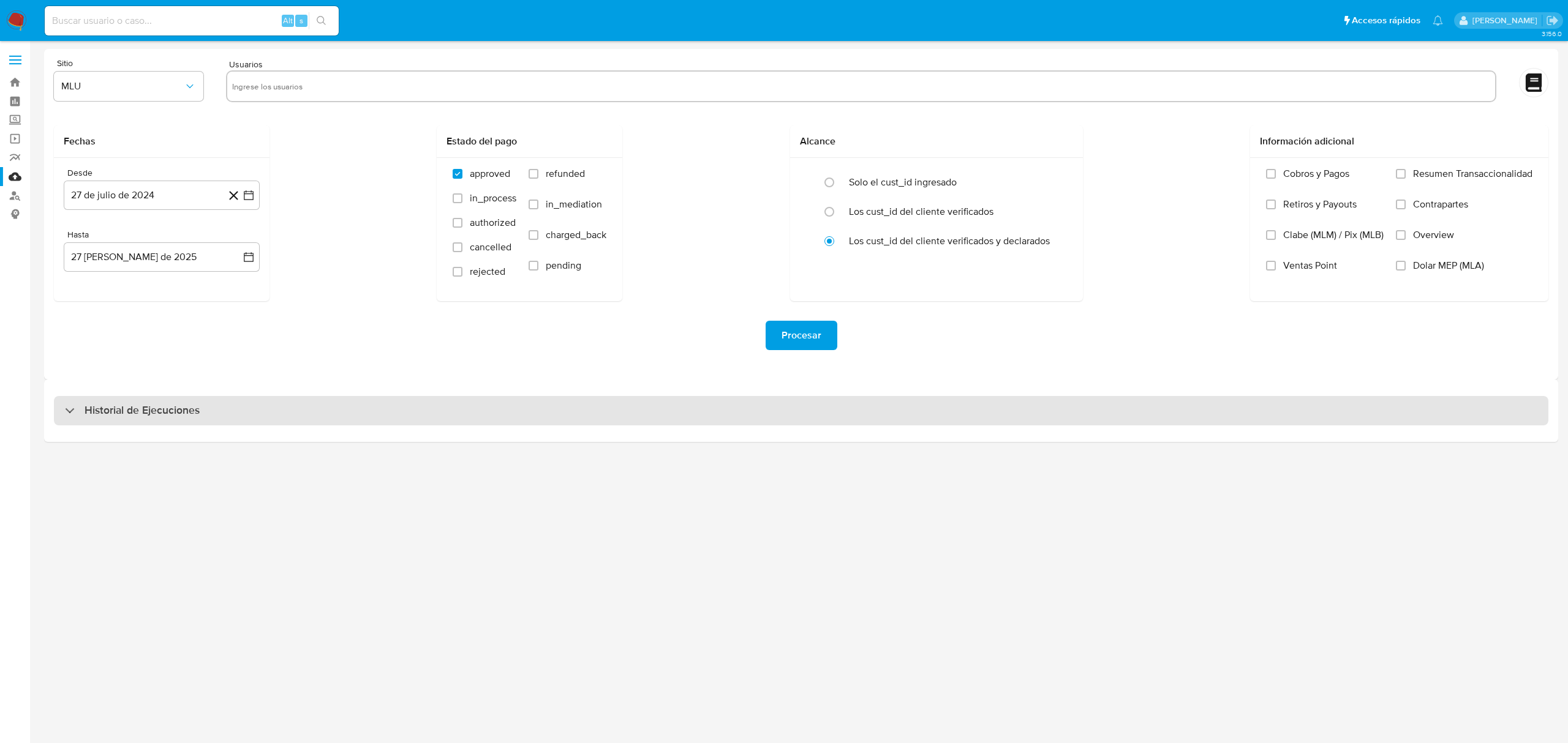
click at [117, 415] on h3 "Historial de Ejecuciones" at bounding box center [142, 411] width 115 height 15
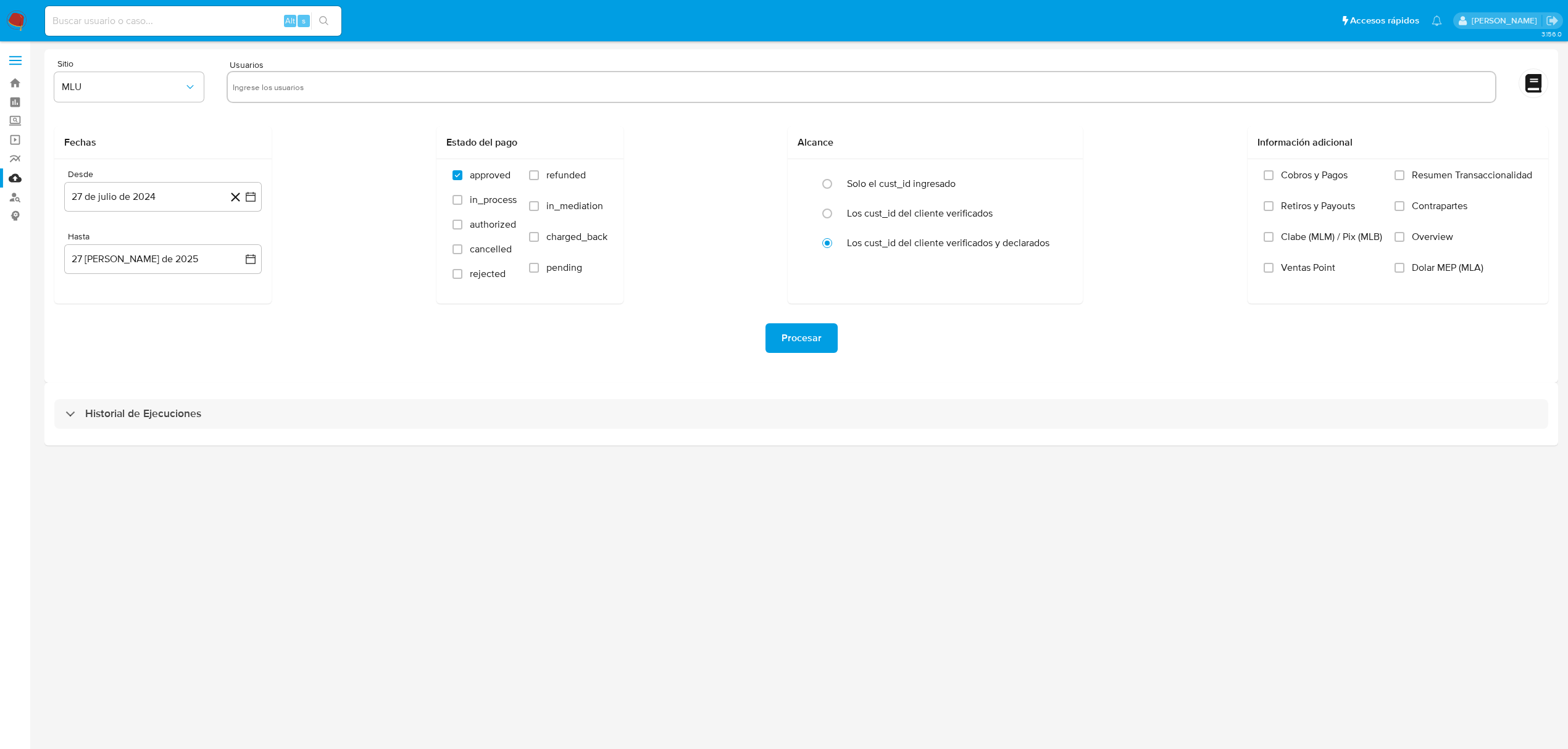
select select "10"
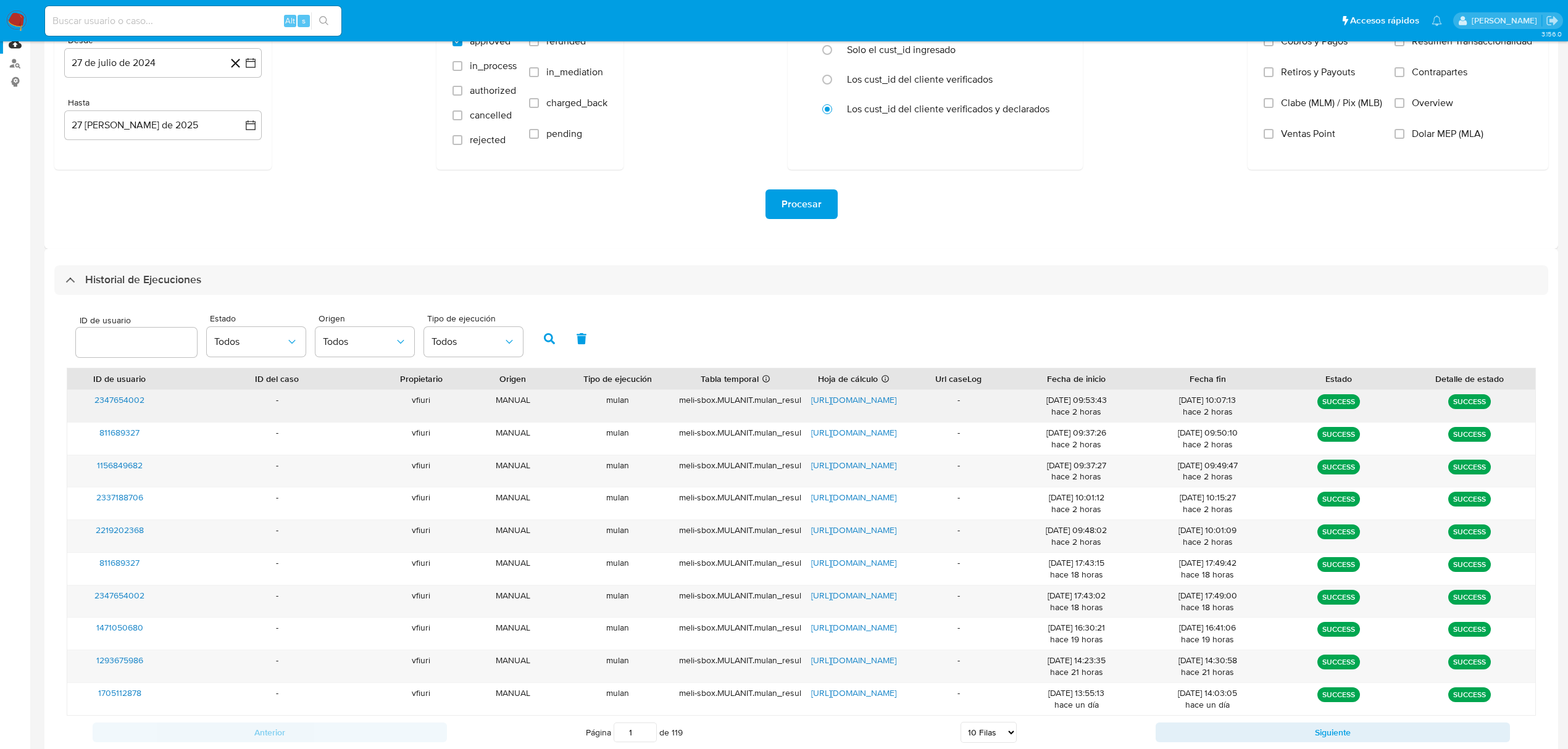
scroll to position [164, 0]
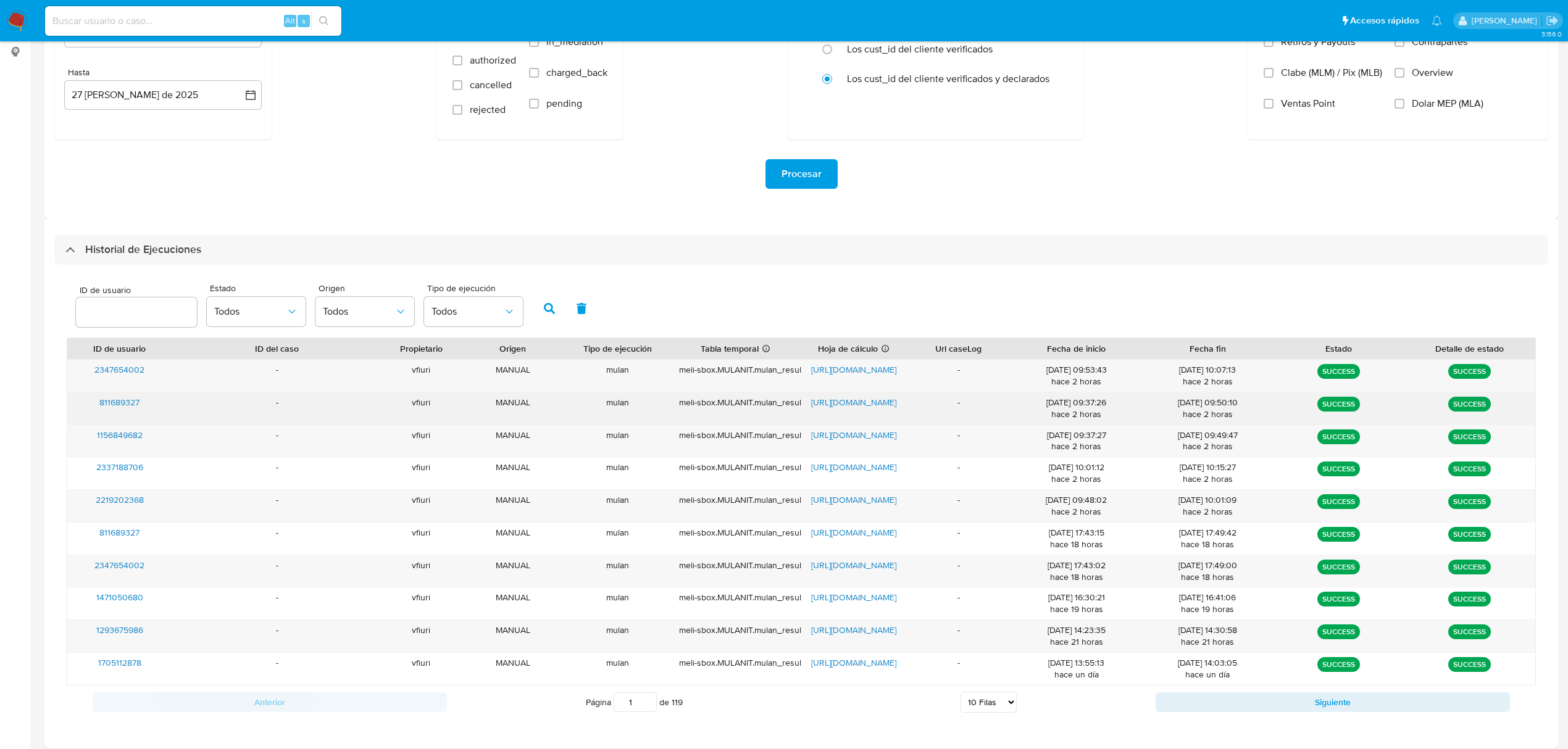
click at [867, 403] on span "[URL][DOMAIN_NAME]" at bounding box center [854, 402] width 86 height 13
click at [860, 401] on span "[URL][DOMAIN_NAME]" at bounding box center [854, 402] width 86 height 13
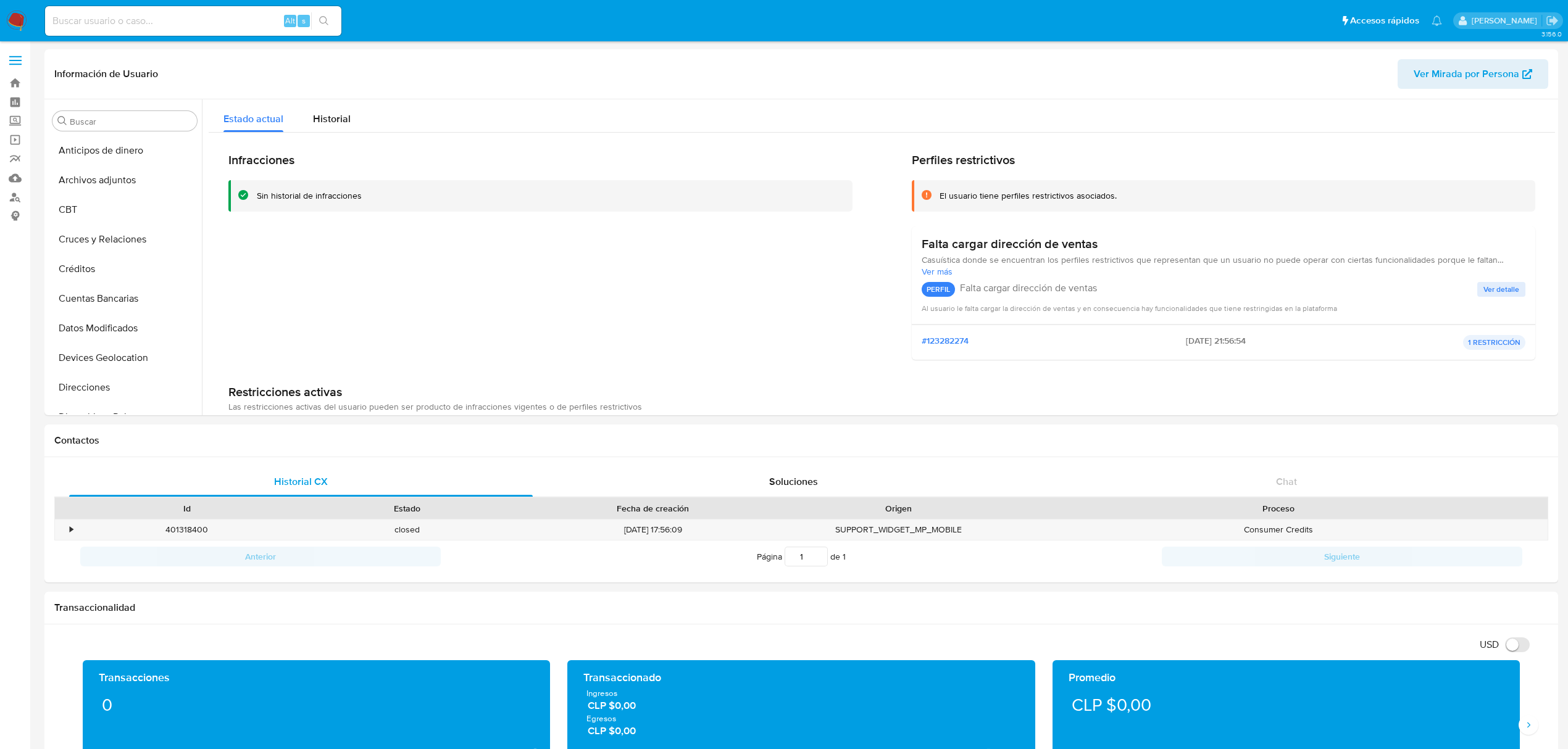
select select "10"
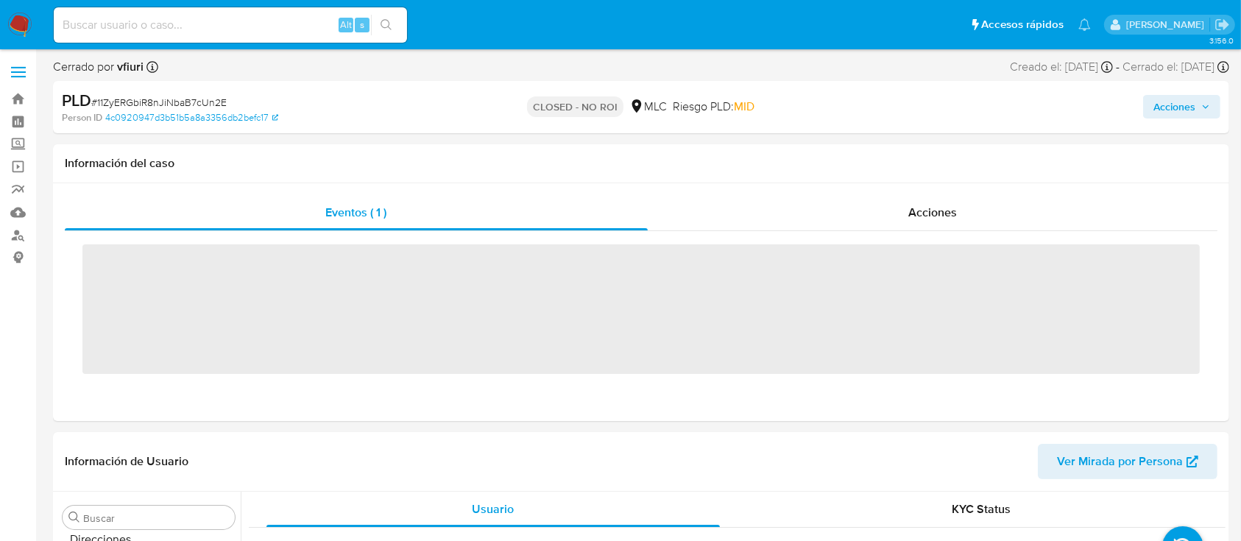
scroll to position [622, 0]
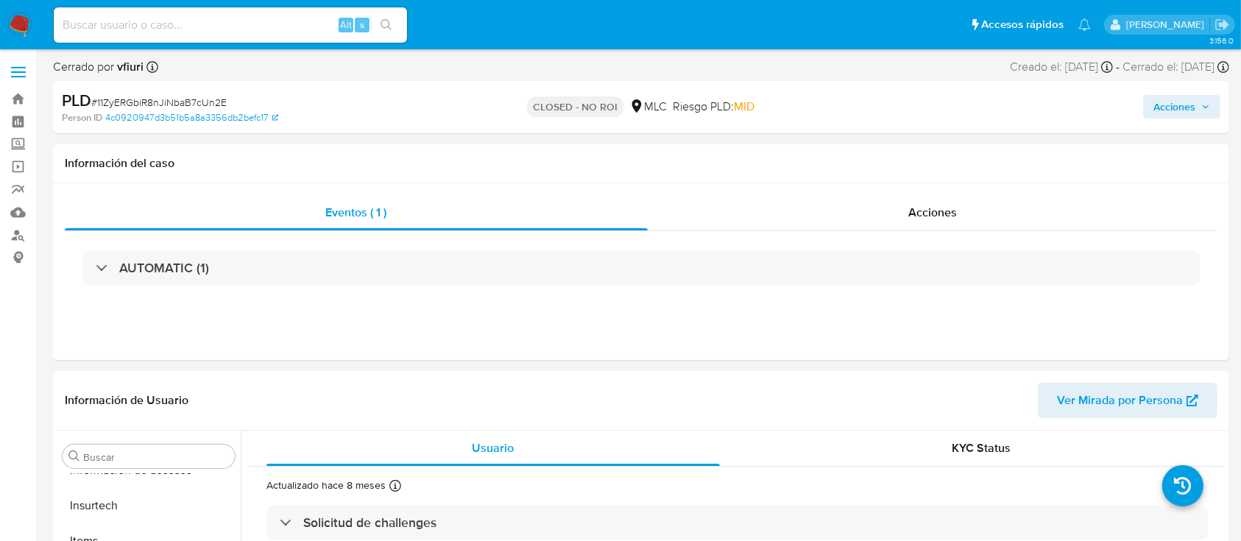
select select "10"
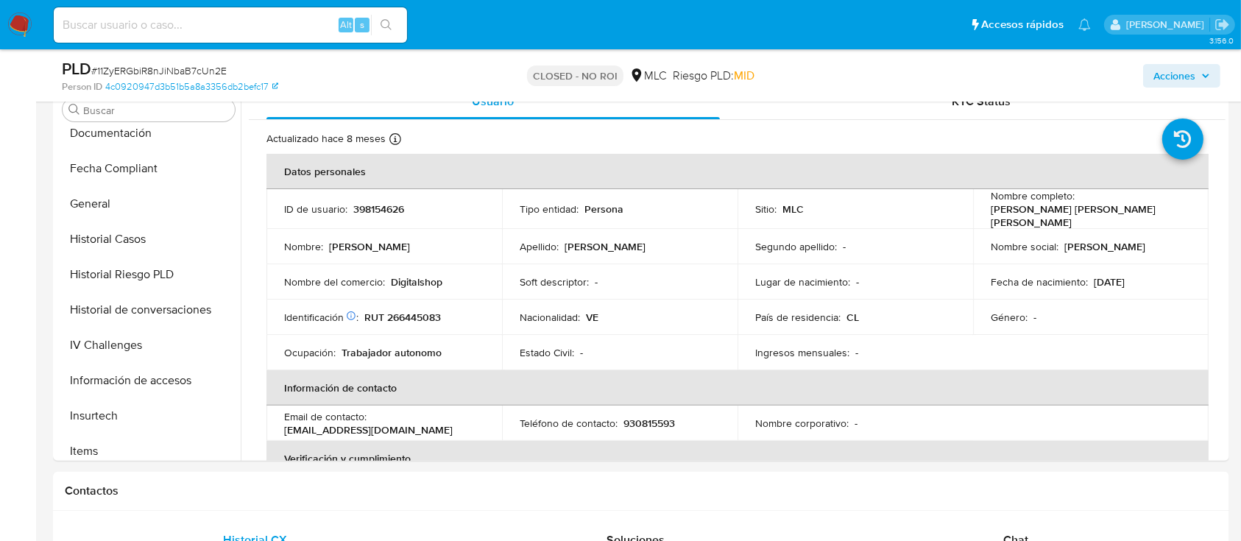
scroll to position [230, 0]
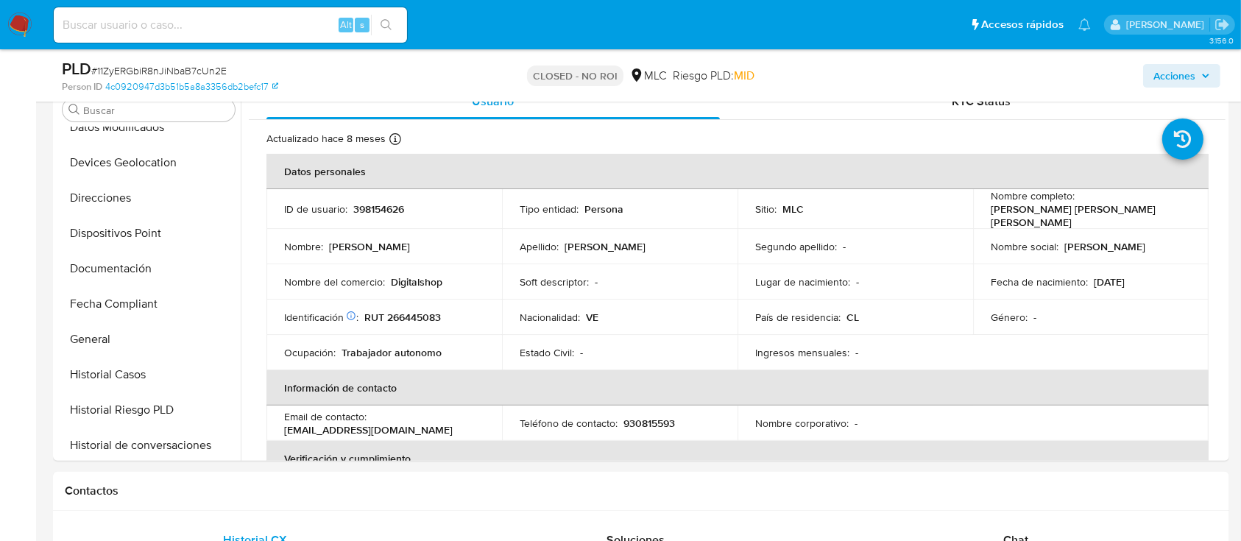
click at [130, 29] on input at bounding box center [230, 24] width 353 height 19
click at [254, 14] on div "Alt s" at bounding box center [230, 24] width 353 height 35
click at [251, 25] on input at bounding box center [230, 24] width 353 height 19
paste input "ZNyXVkdlghaWT9LJ6lQTReWG"
type input "ZNyXVkdlghaWT9LJ6lQTReWG"
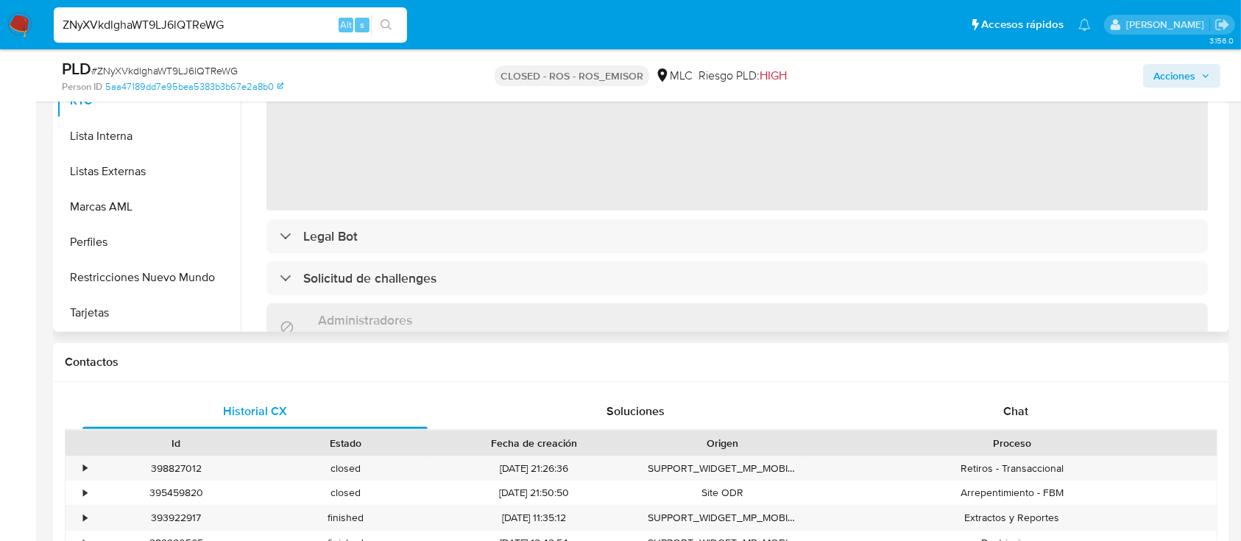
scroll to position [392, 0]
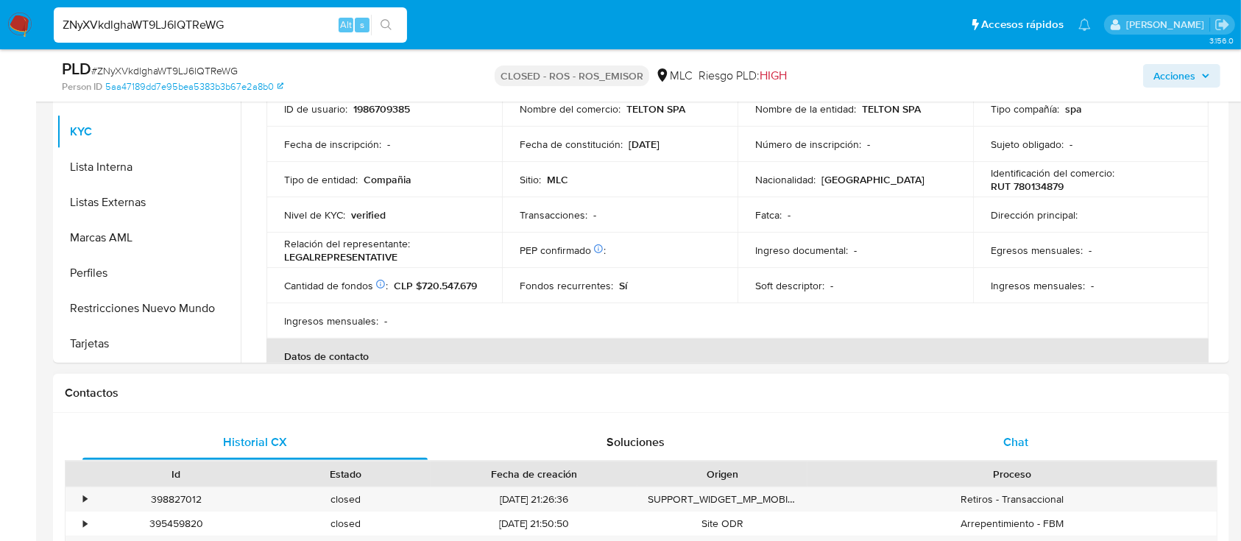
select select "10"
click at [1030, 446] on div "Chat" at bounding box center [1015, 442] width 345 height 35
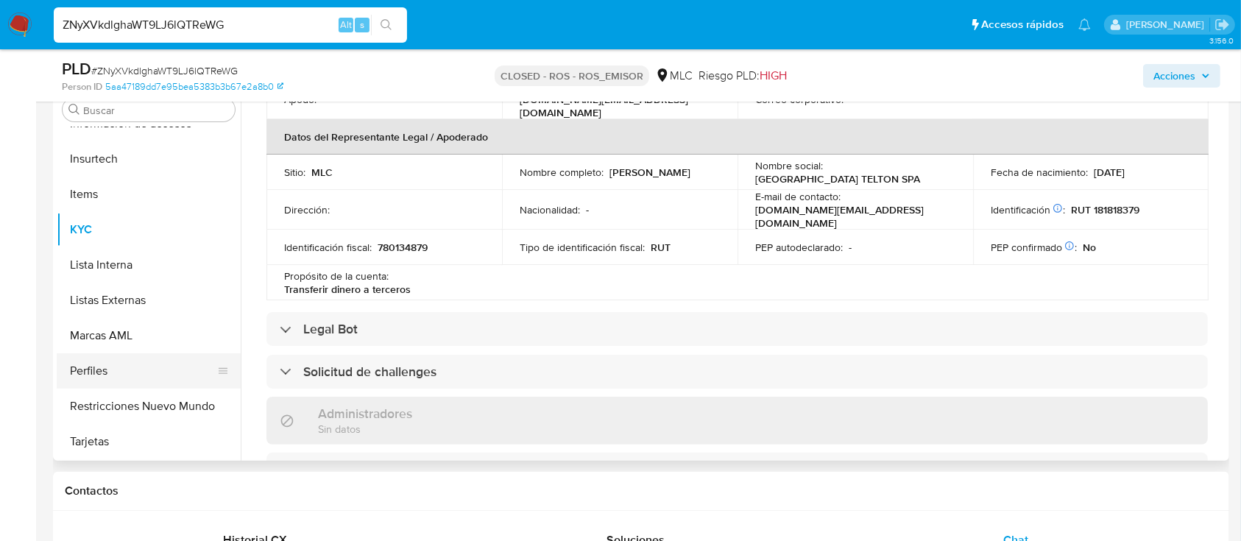
scroll to position [425, 0]
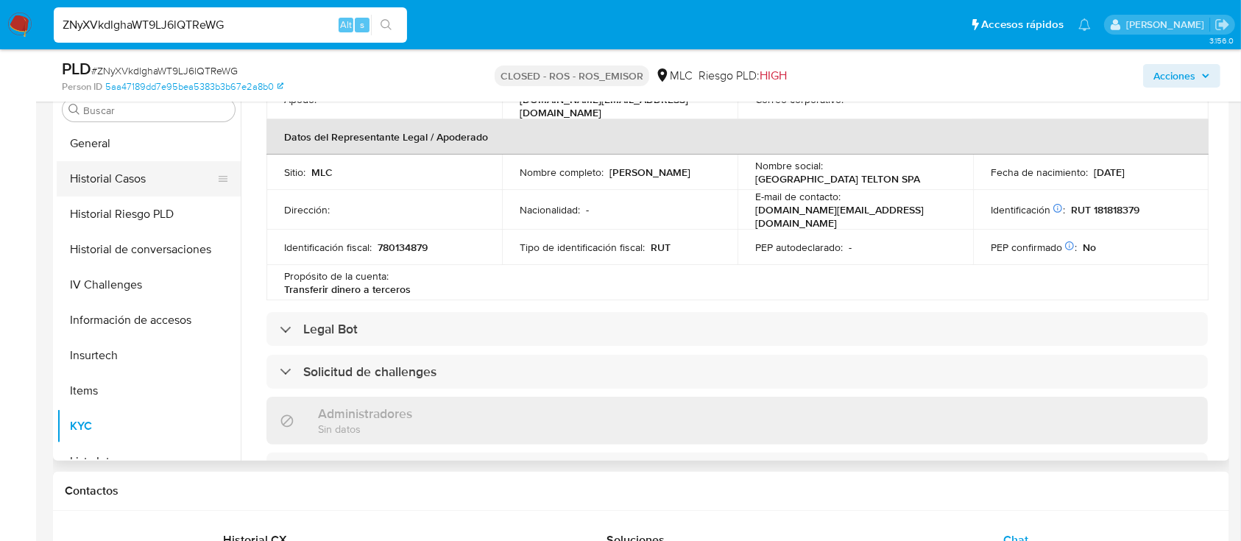
click at [112, 194] on button "Historial Casos" at bounding box center [143, 178] width 172 height 35
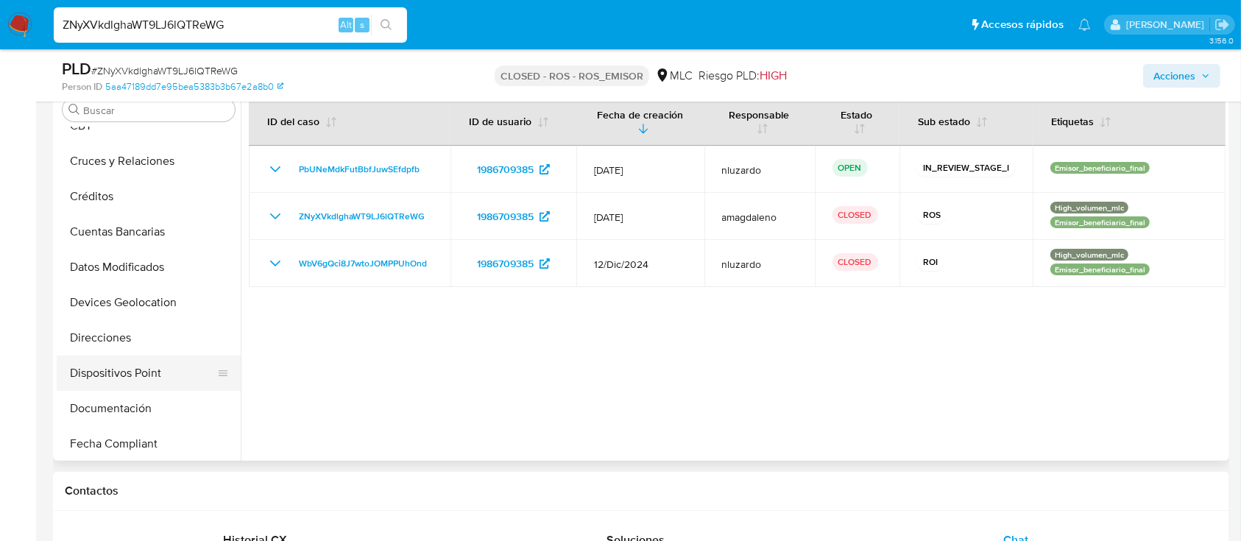
scroll to position [131, 0]
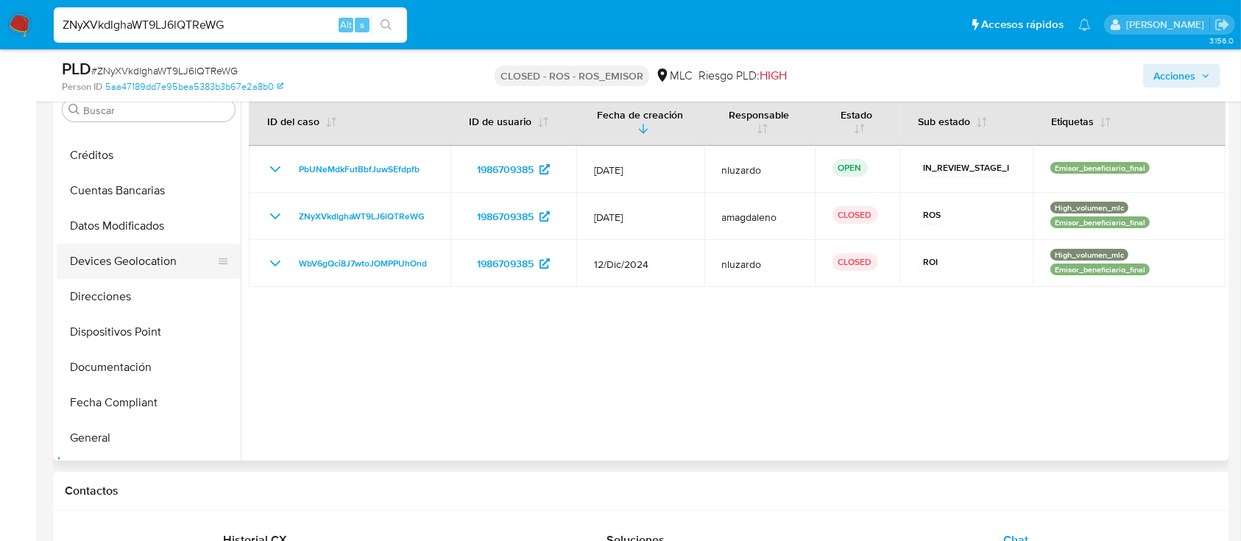
click at [112, 268] on button "Devices Geolocation" at bounding box center [143, 261] width 172 height 35
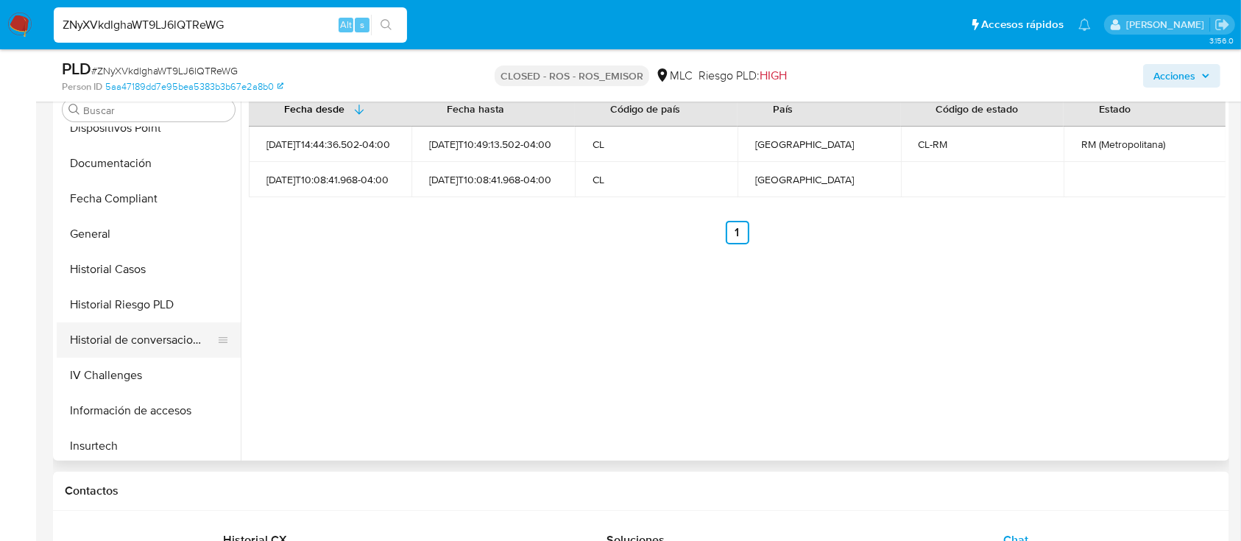
scroll to position [327, 0]
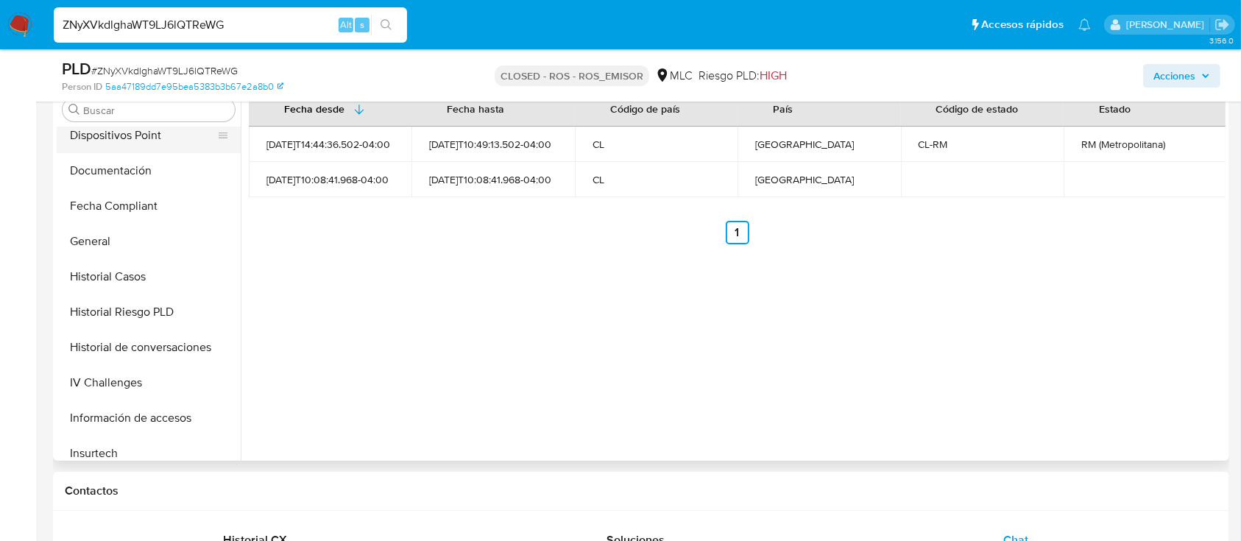
click at [151, 149] on button "Dispositivos Point" at bounding box center [143, 135] width 172 height 35
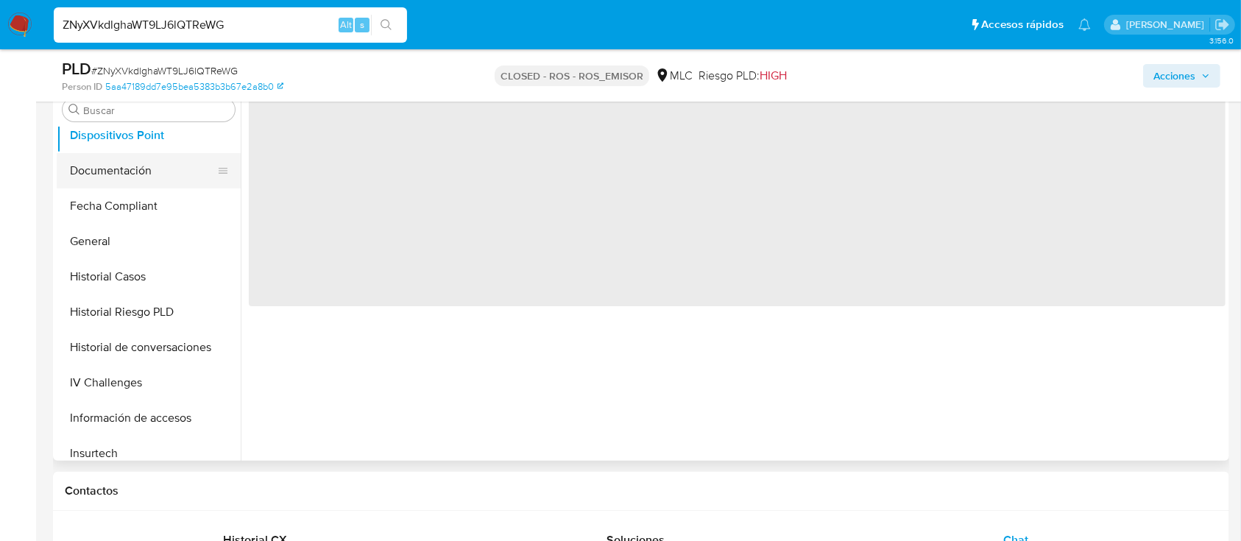
click at [166, 157] on button "Documentación" at bounding box center [143, 170] width 172 height 35
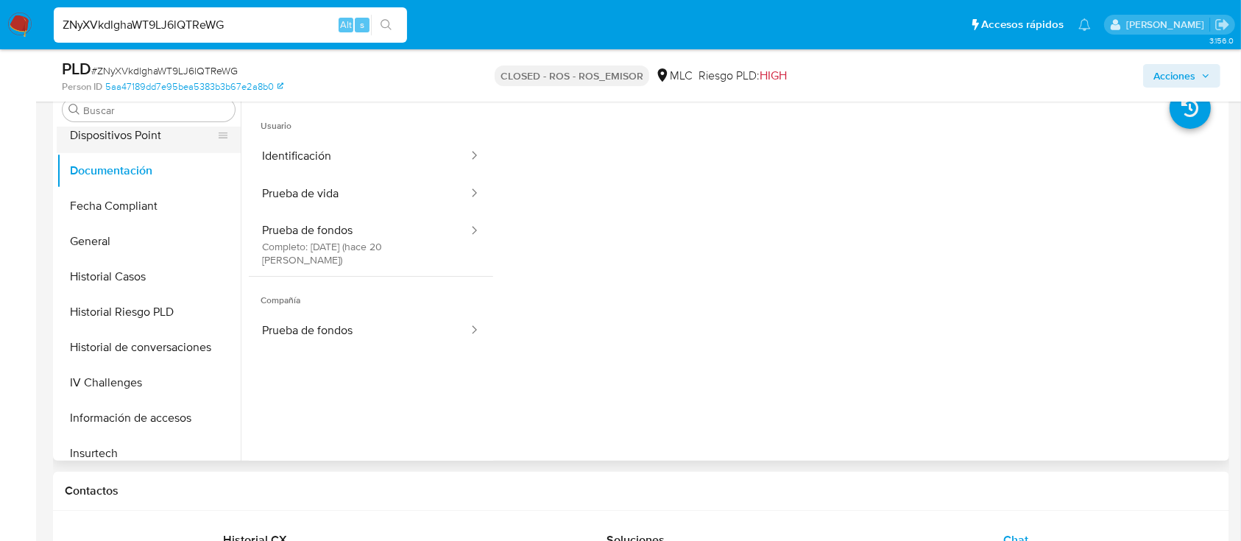
click at [157, 144] on button "Dispositivos Point" at bounding box center [143, 135] width 172 height 35
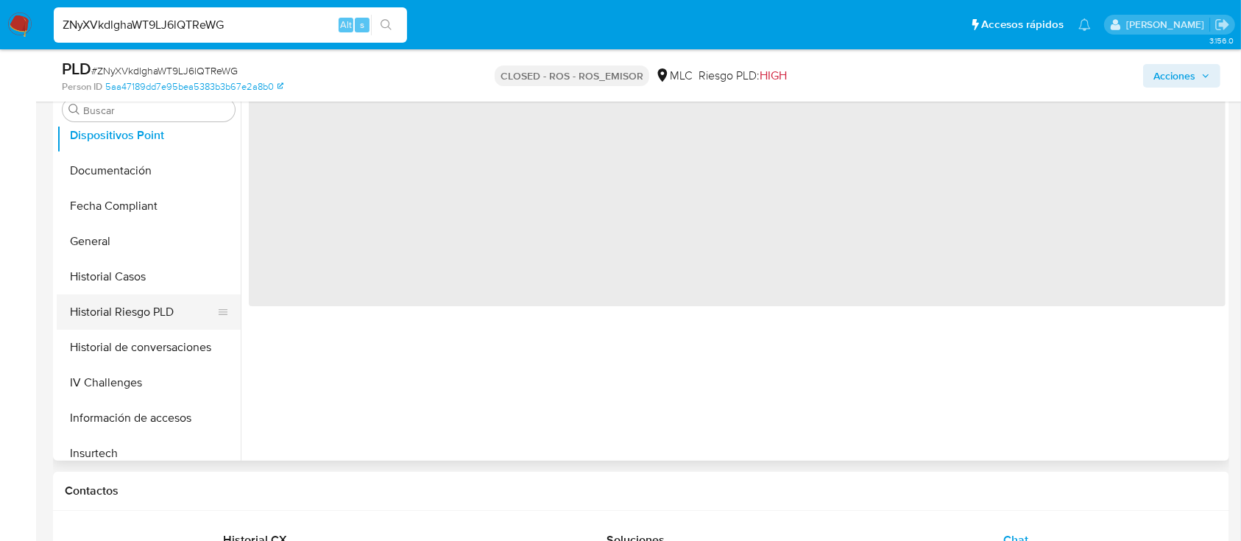
scroll to position [131, 0]
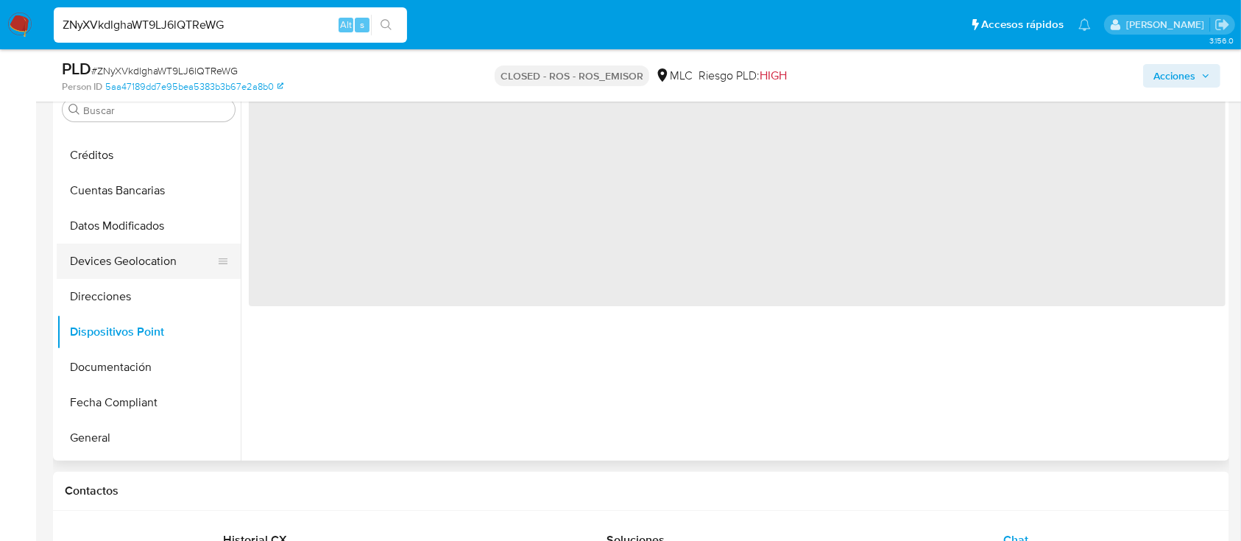
click at [149, 266] on button "Devices Geolocation" at bounding box center [143, 261] width 172 height 35
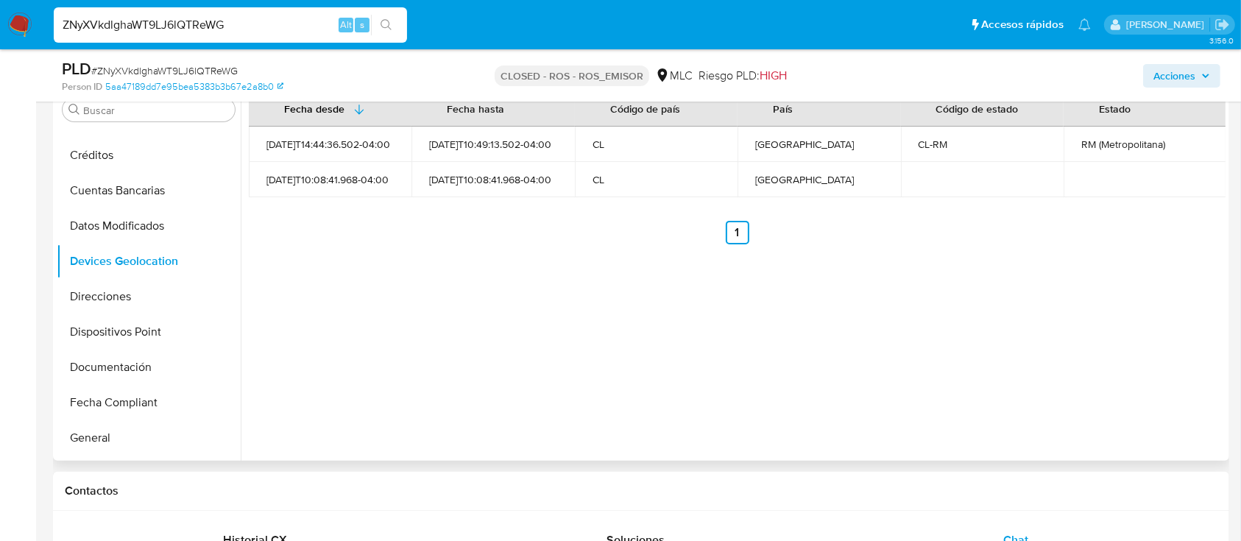
drag, startPoint x: 332, startPoint y: 182, endPoint x: 282, endPoint y: 177, distance: 50.3
click at [282, 177] on div "[DATE]T10:08:41.968-04:00" at bounding box center [329, 179] width 127 height 13
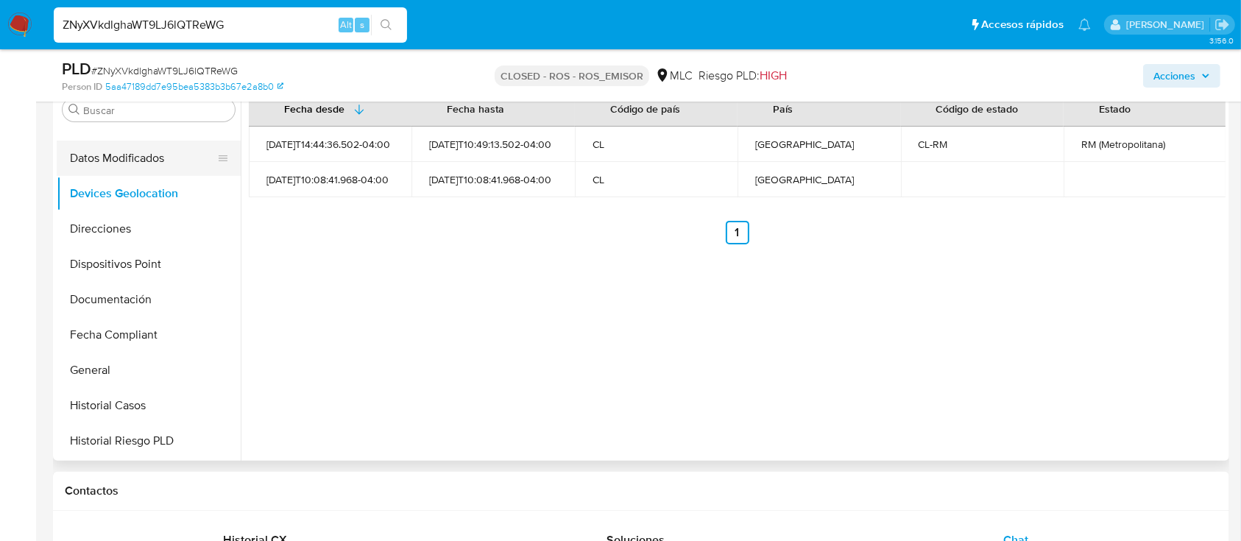
scroll to position [230, 0]
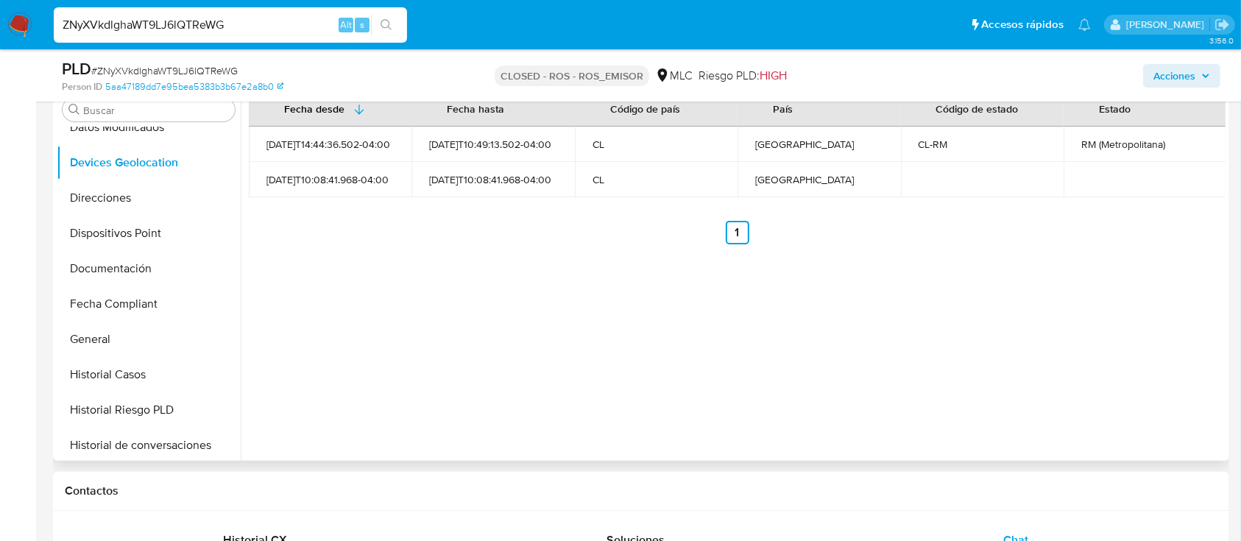
click at [403, 175] on td "[DATE]T10:08:41.968-04:00" at bounding box center [330, 179] width 163 height 35
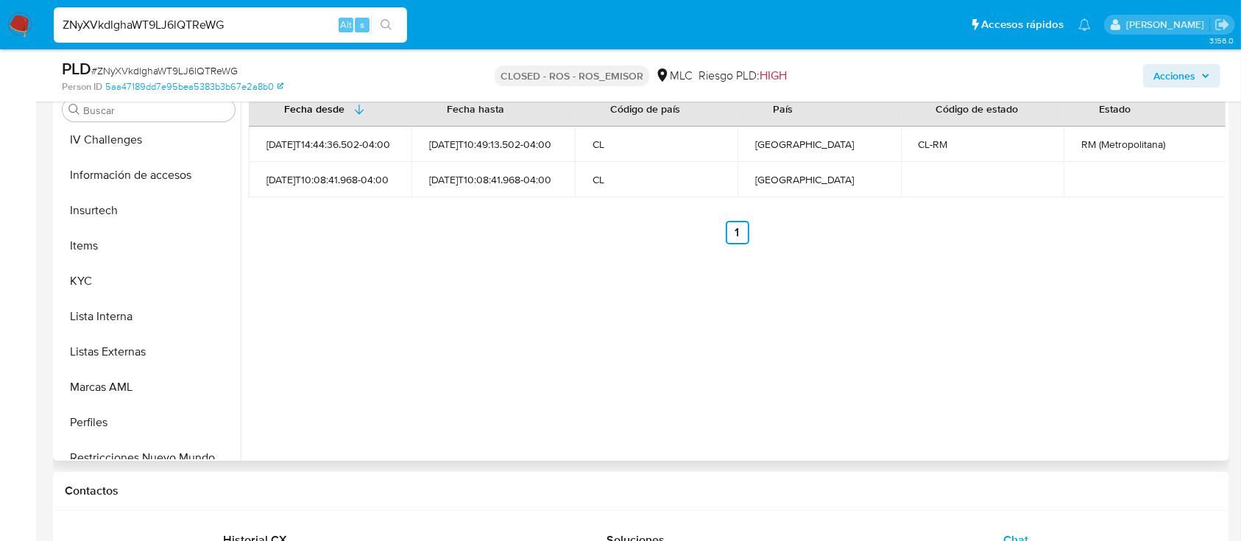
scroll to position [622, 0]
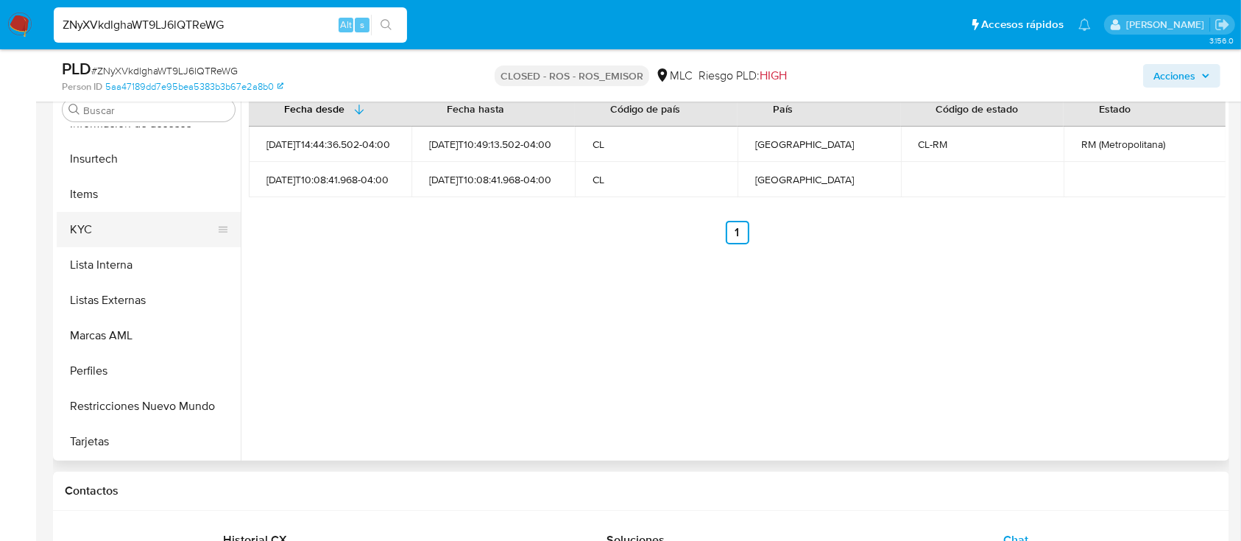
click at [109, 233] on button "KYC" at bounding box center [143, 229] width 172 height 35
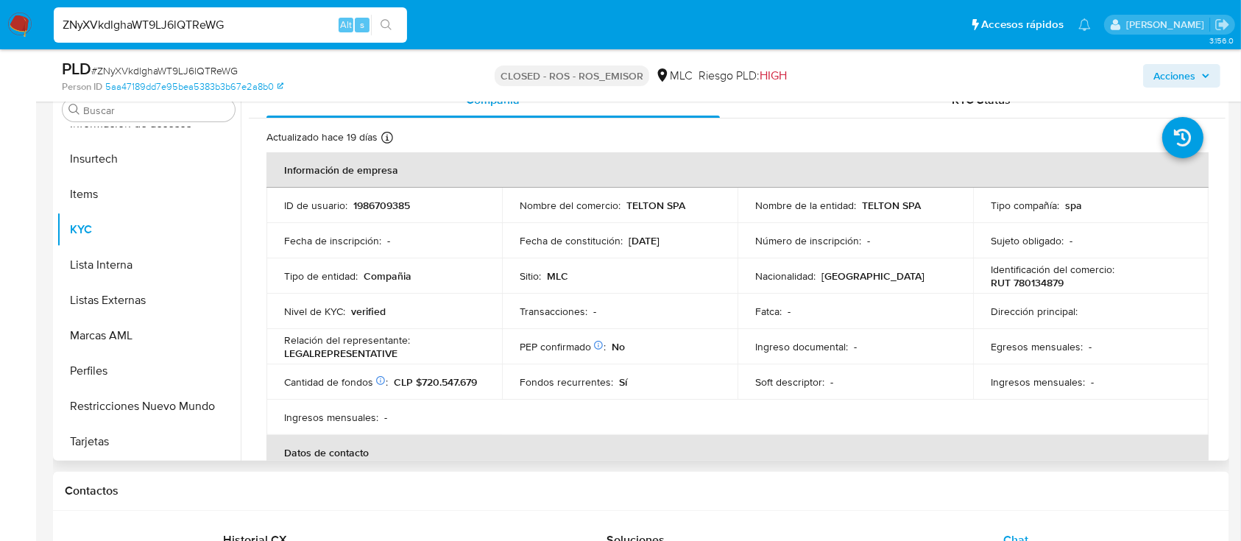
scroll to position [0, 0]
